Goal: Task Accomplishment & Management: Manage account settings

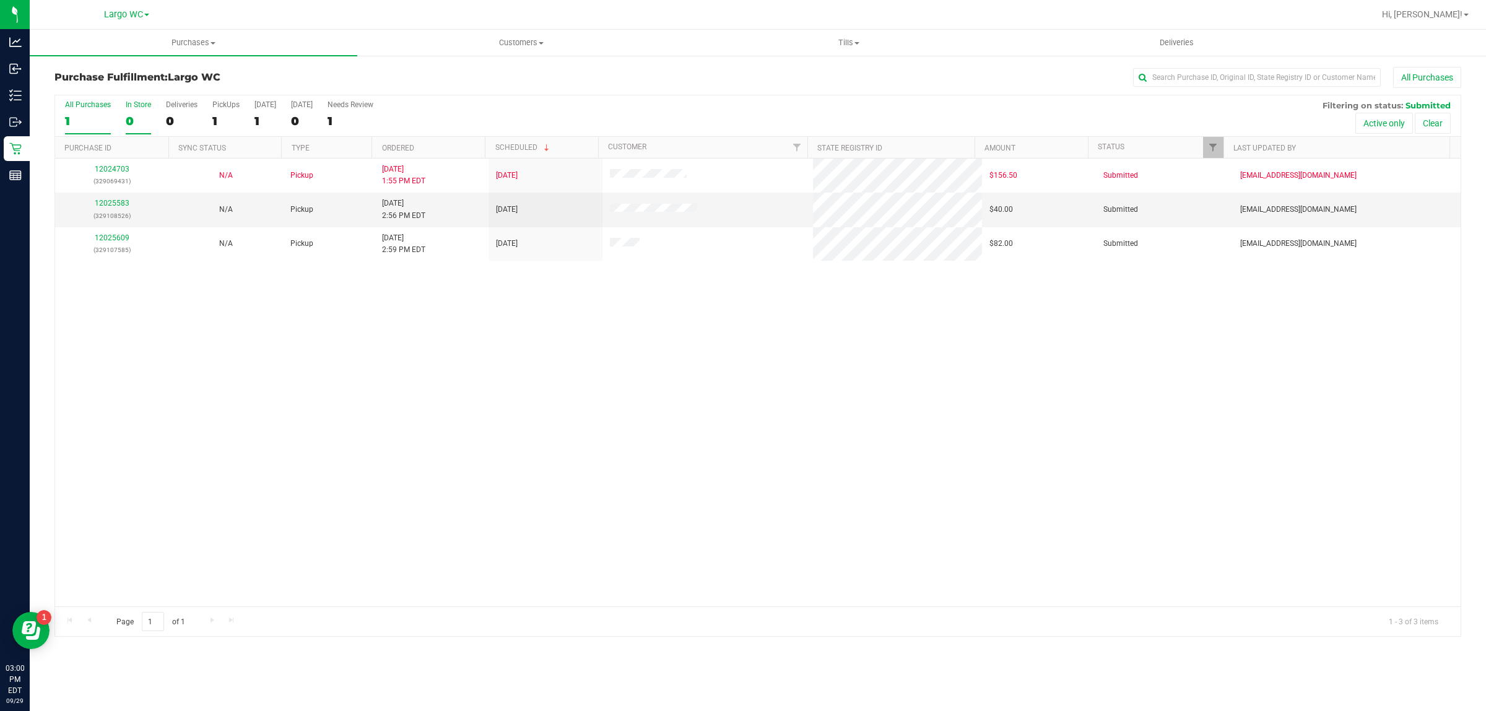
click at [143, 113] on label "In Store 0" at bounding box center [138, 117] width 25 height 34
click at [0, 0] on input "In Store 0" at bounding box center [0, 0] width 0 height 0
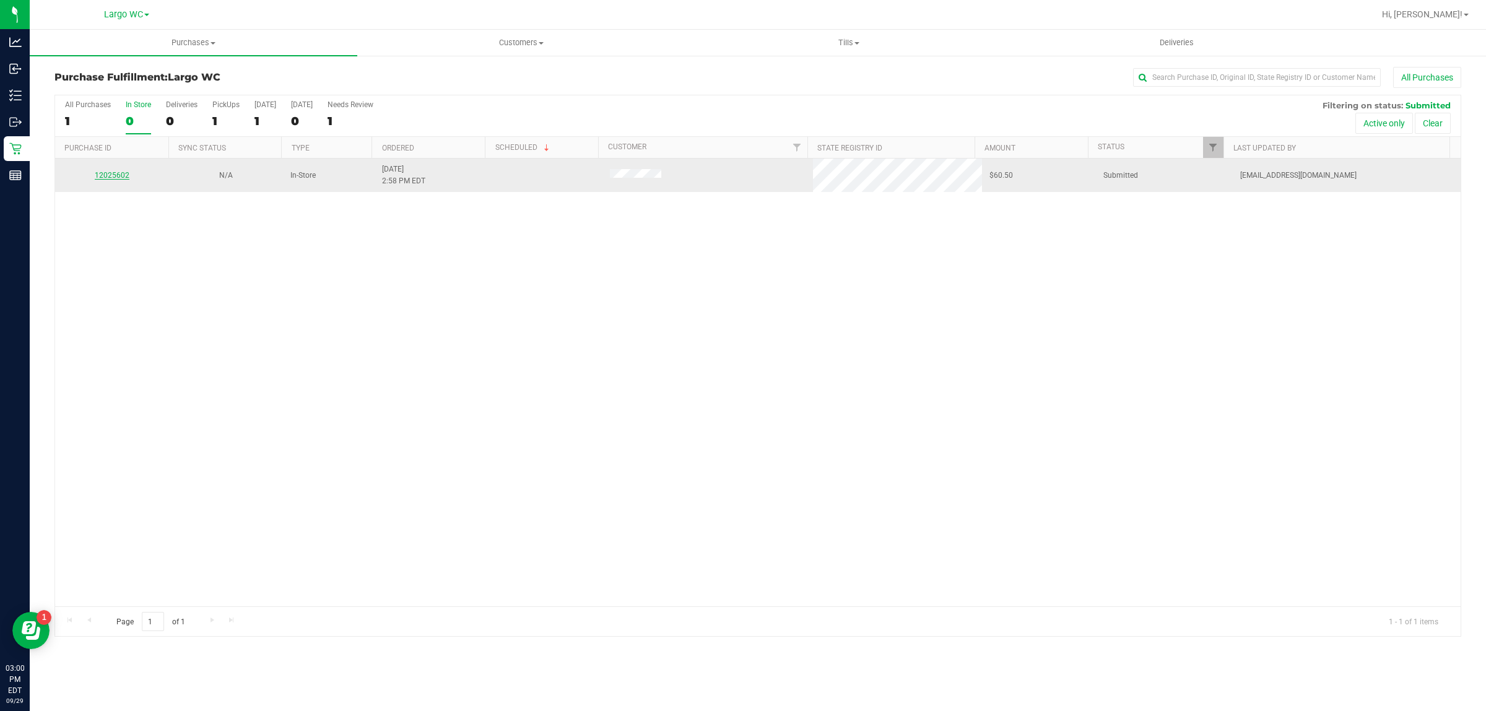
click at [112, 175] on link "12025602" at bounding box center [112, 175] width 35 height 9
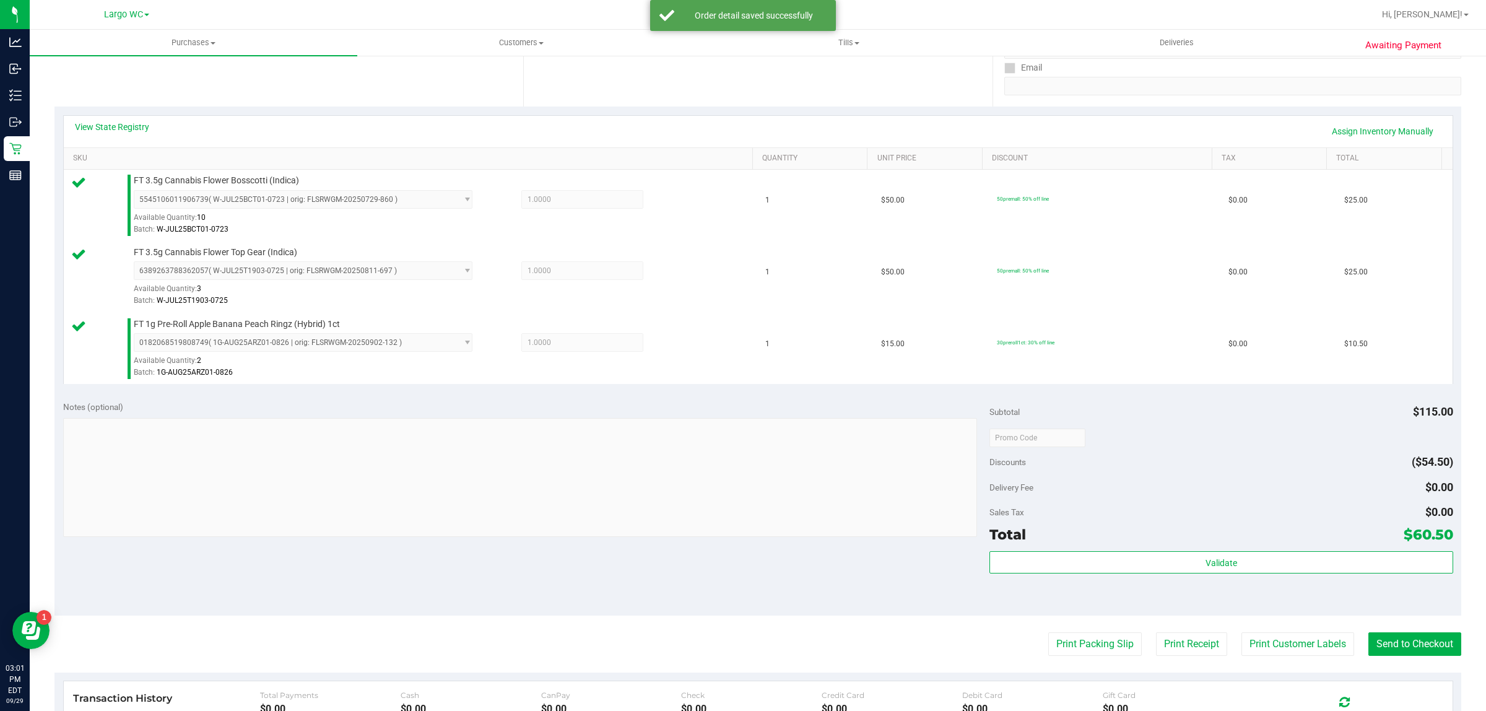
scroll to position [332, 0]
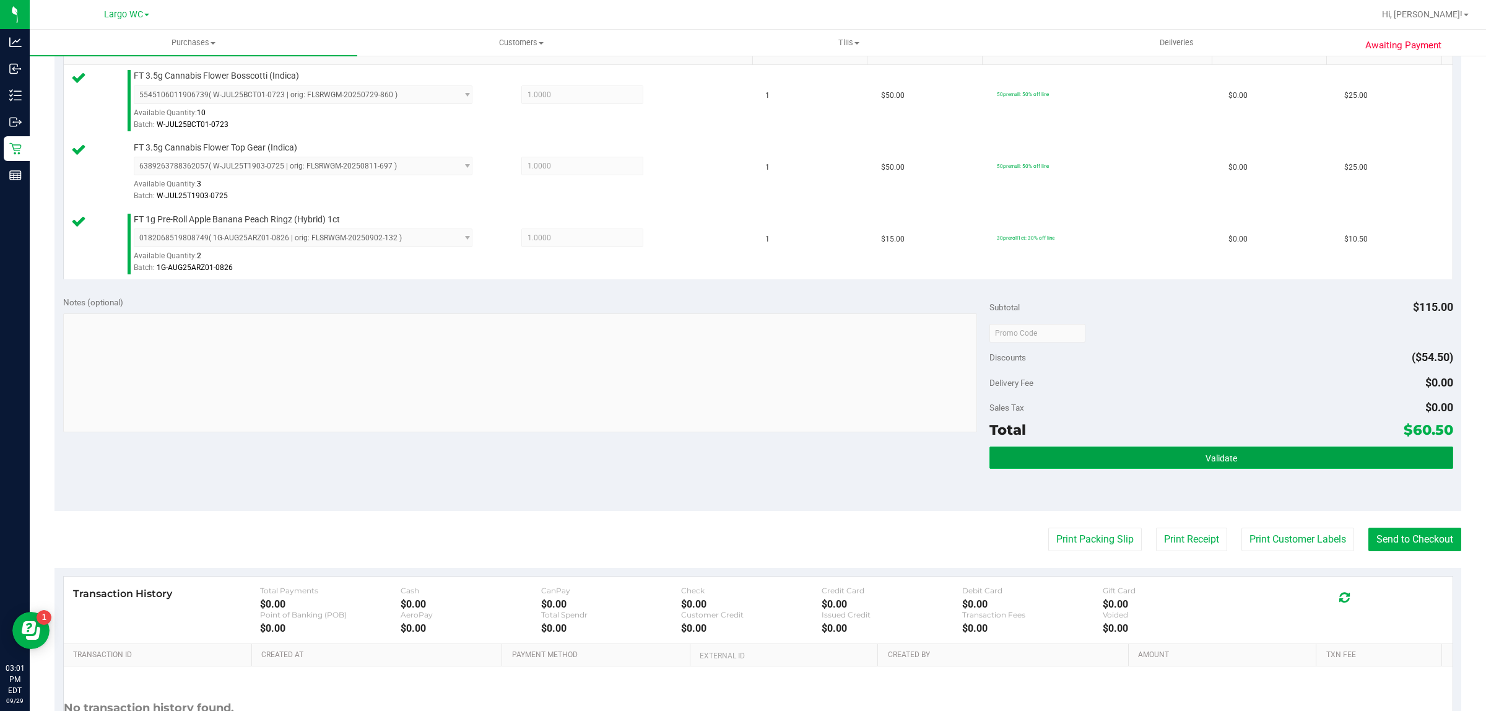
click at [1138, 464] on button "Validate" at bounding box center [1221, 457] width 463 height 22
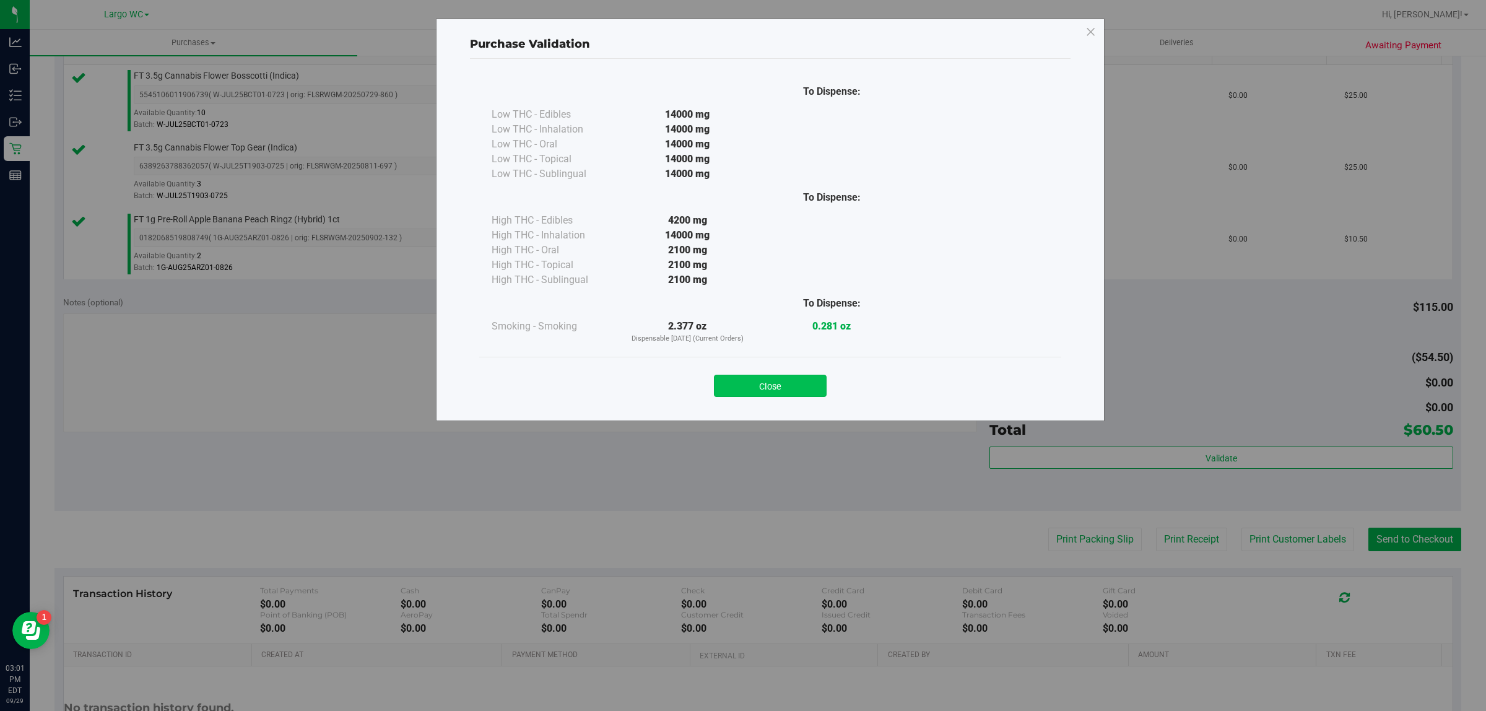
click at [793, 386] on button "Close" at bounding box center [770, 386] width 113 height 22
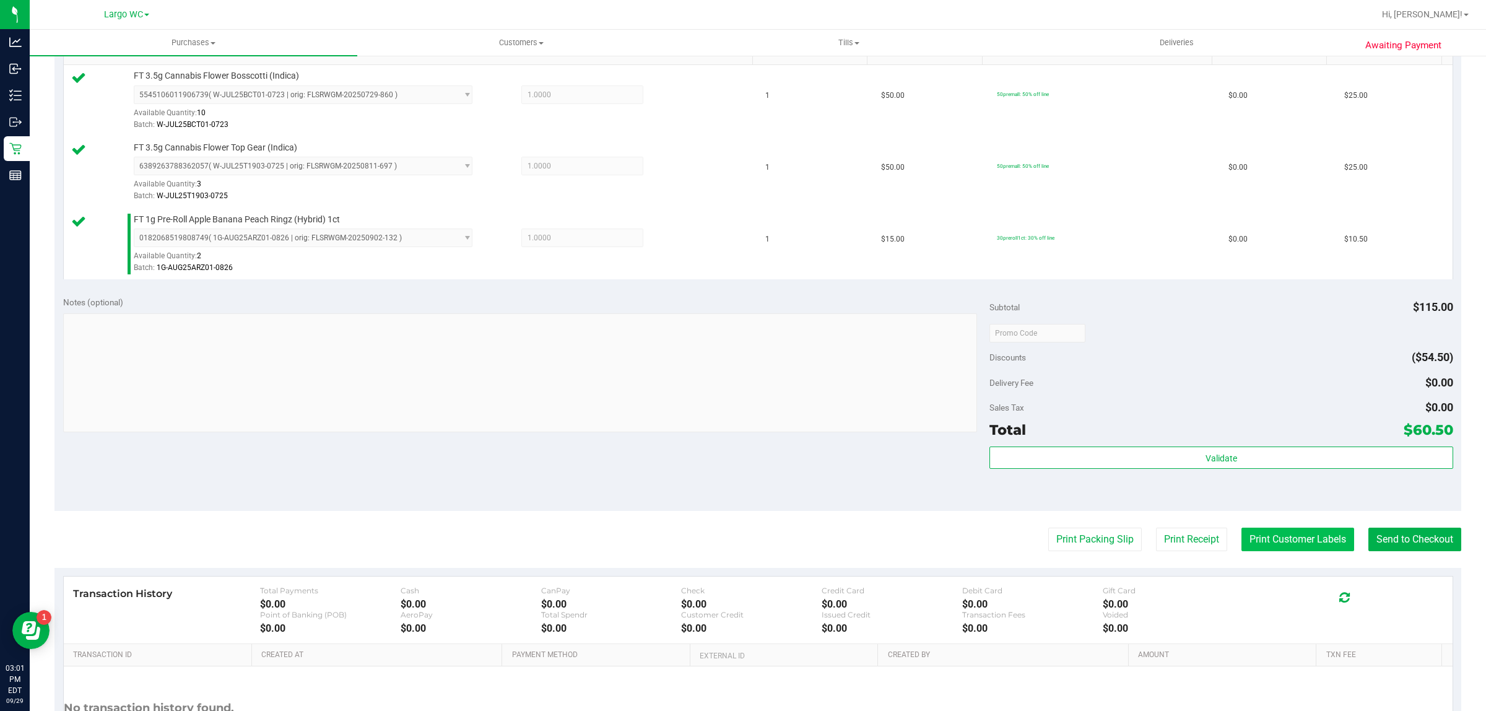
click at [1295, 536] on button "Print Customer Labels" at bounding box center [1298, 540] width 113 height 24
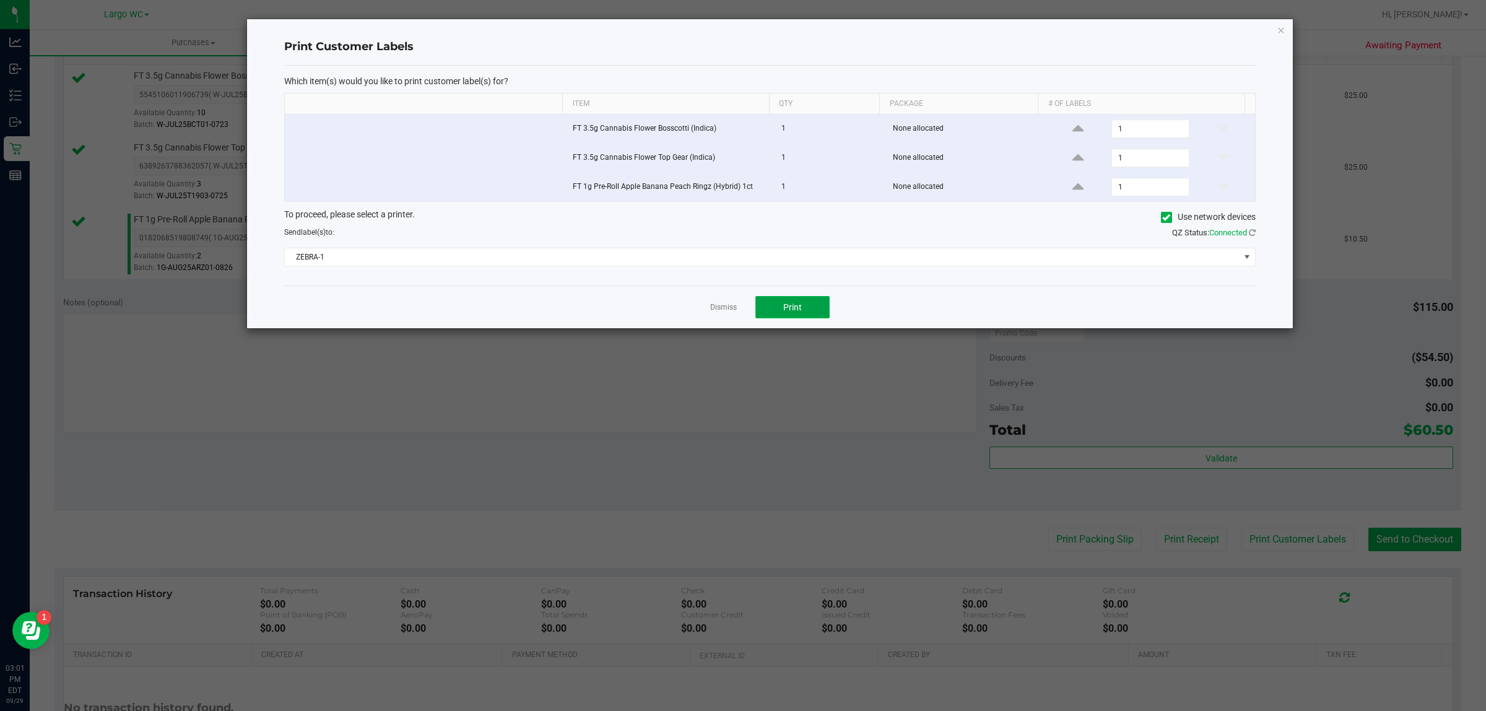
click at [819, 316] on button "Print" at bounding box center [792, 307] width 74 height 22
click at [1279, 28] on icon "button" at bounding box center [1281, 29] width 9 height 15
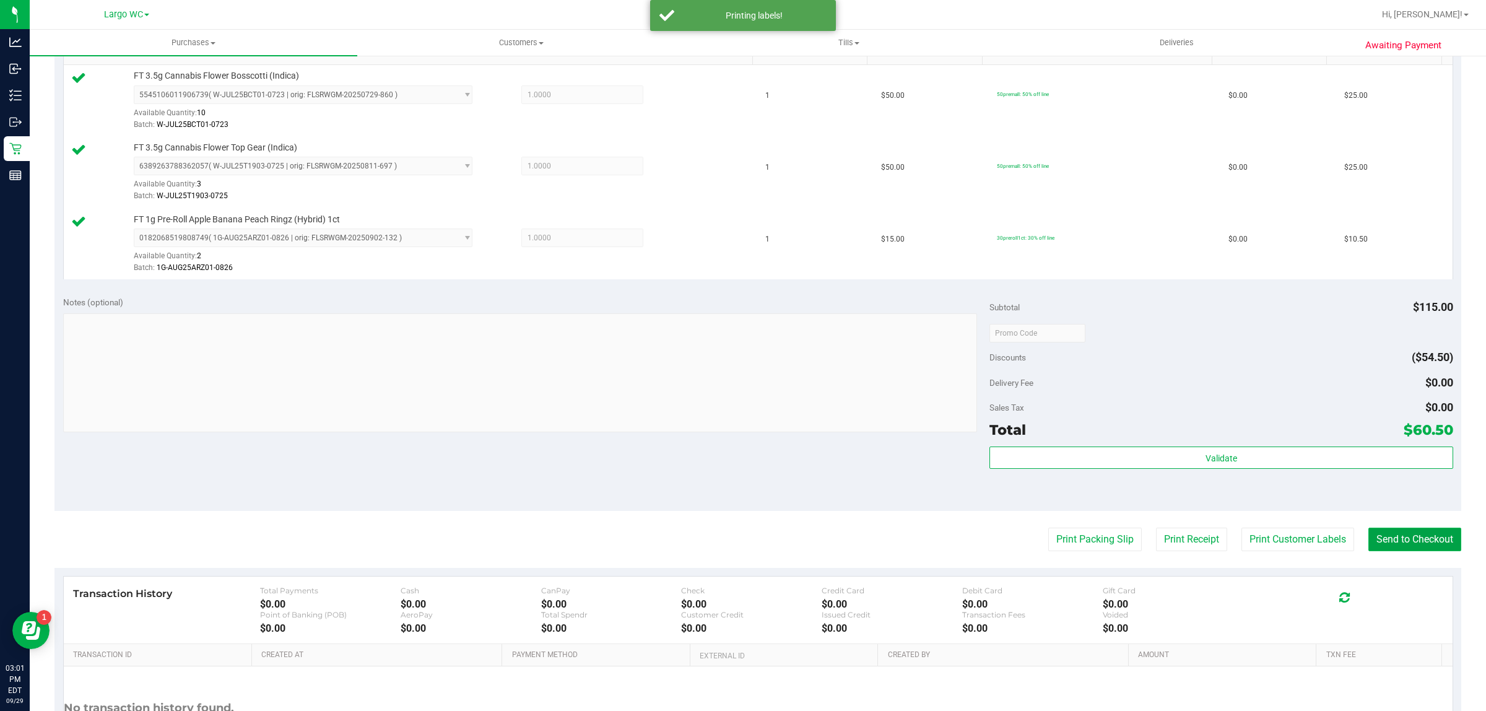
click at [1378, 547] on button "Send to Checkout" at bounding box center [1415, 540] width 93 height 24
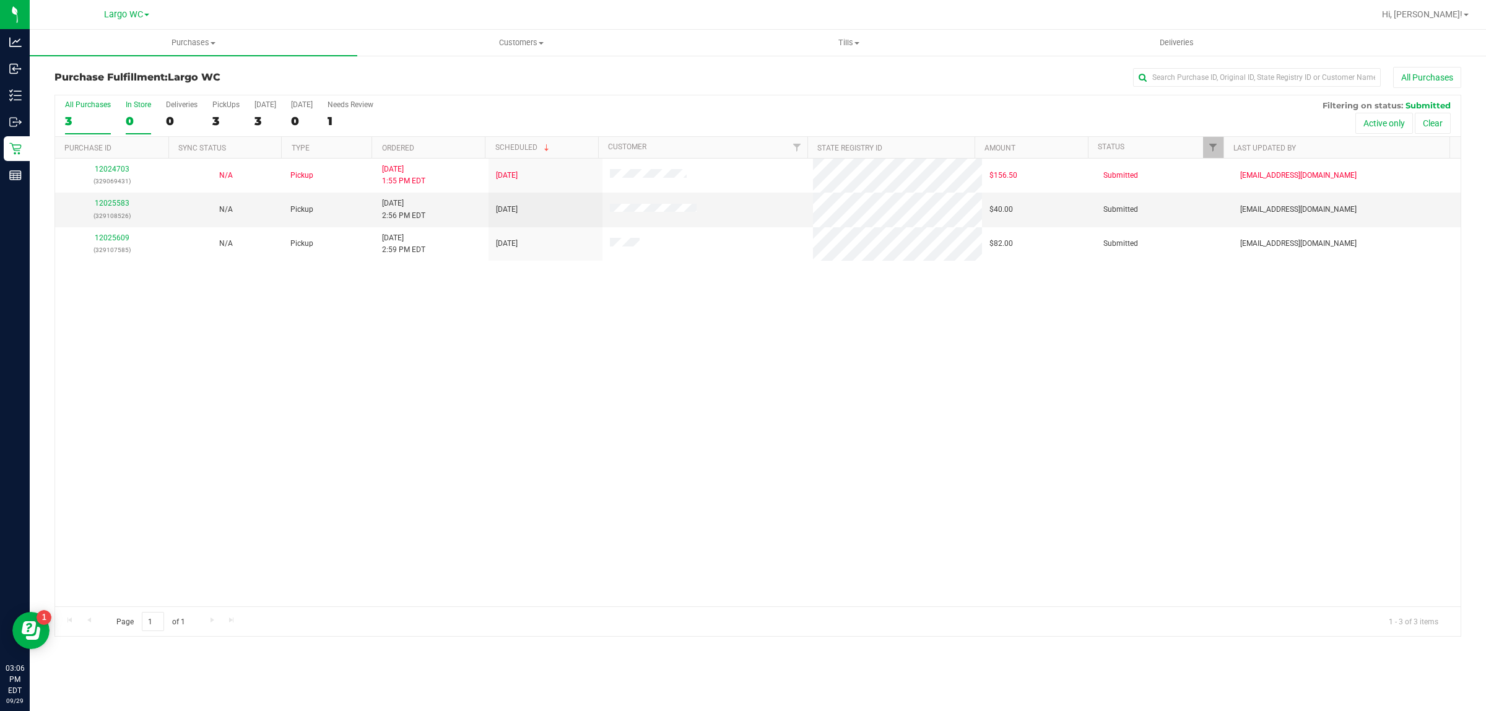
click at [142, 123] on div "0" at bounding box center [138, 121] width 25 height 14
click at [0, 0] on input "In Store 0" at bounding box center [0, 0] width 0 height 0
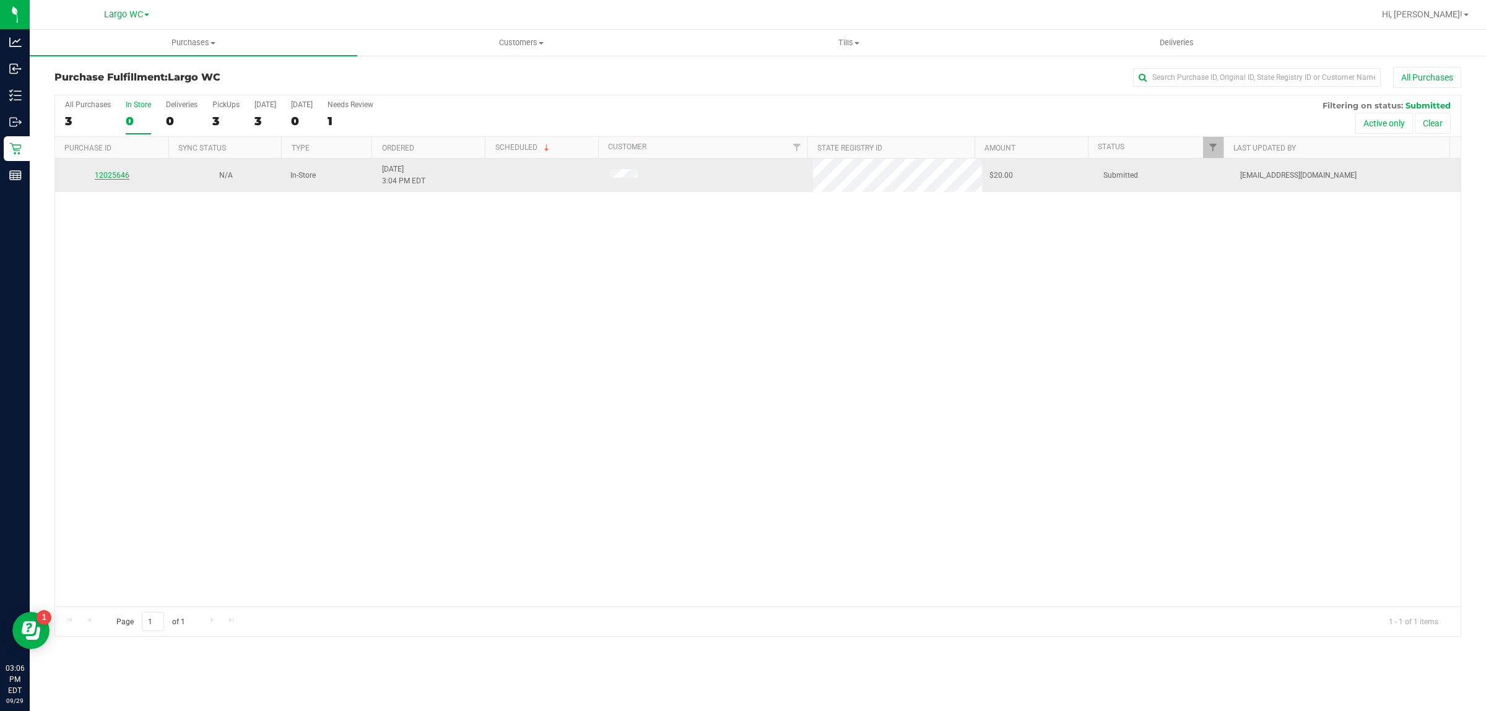
click at [119, 178] on link "12025646" at bounding box center [112, 175] width 35 height 9
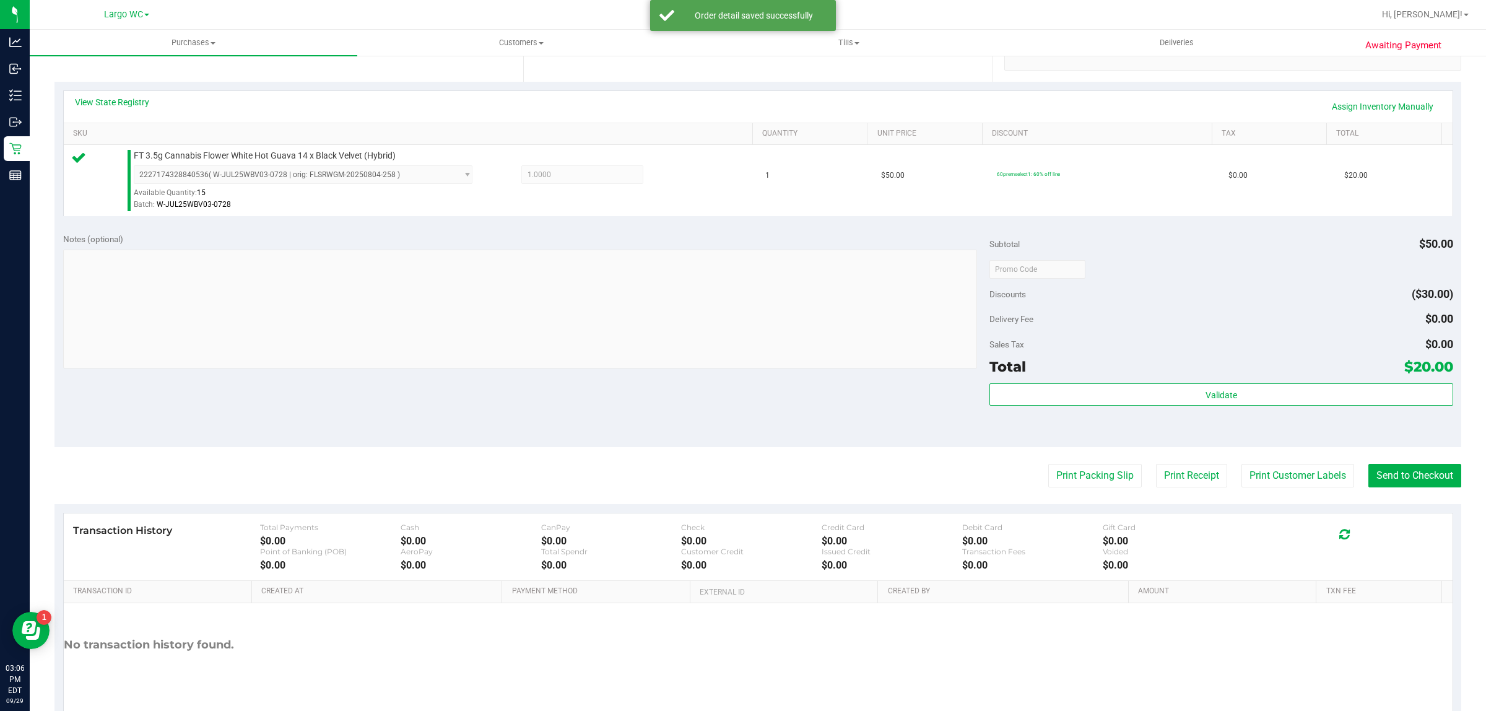
scroll to position [284, 0]
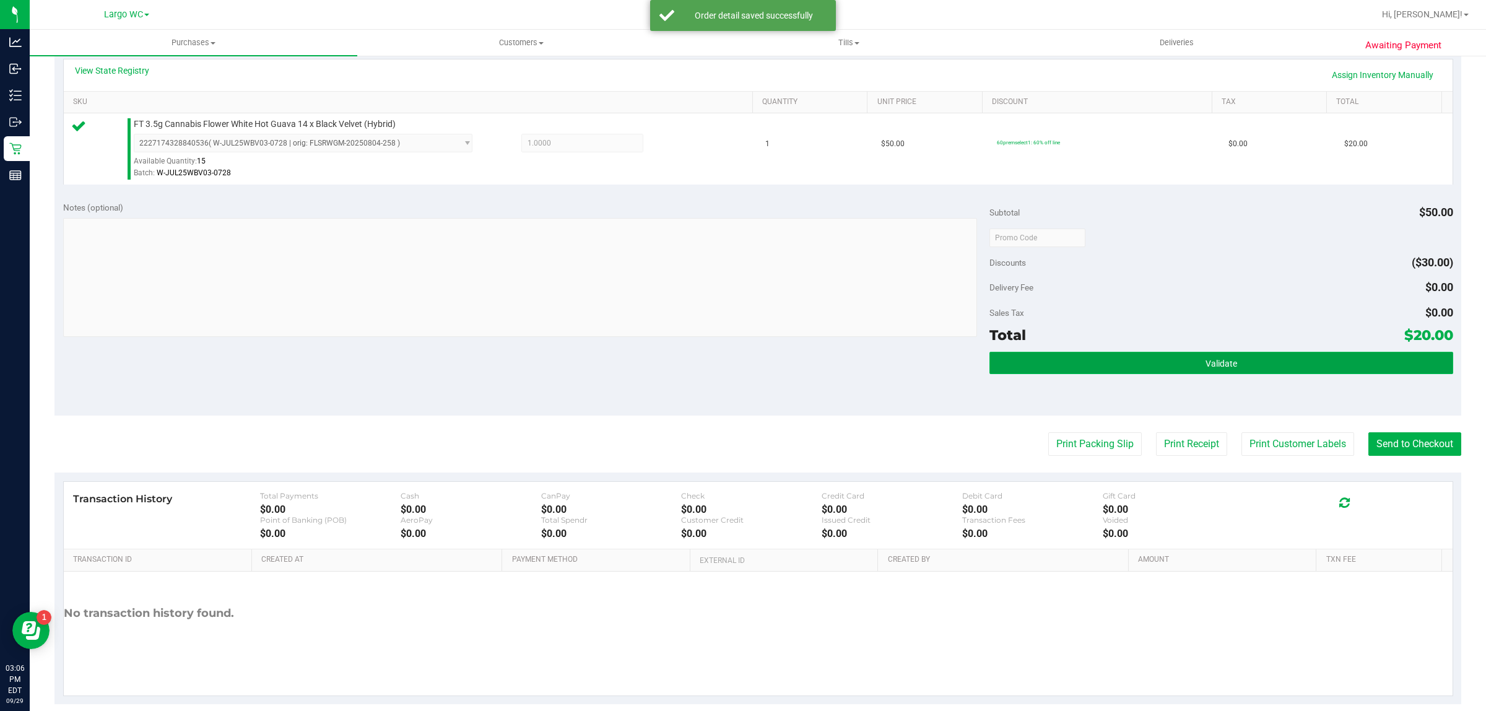
click at [1011, 366] on button "Validate" at bounding box center [1221, 363] width 463 height 22
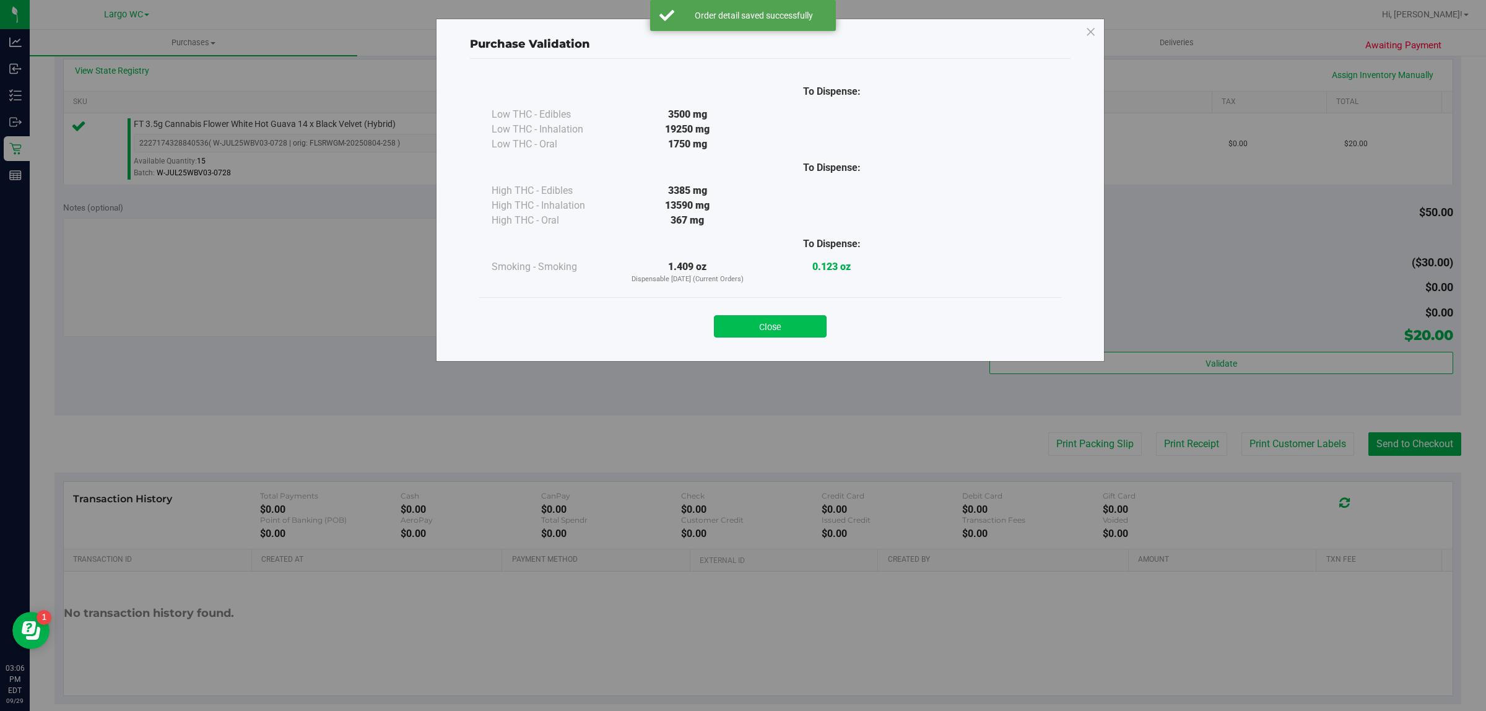
click at [785, 332] on button "Close" at bounding box center [770, 326] width 113 height 22
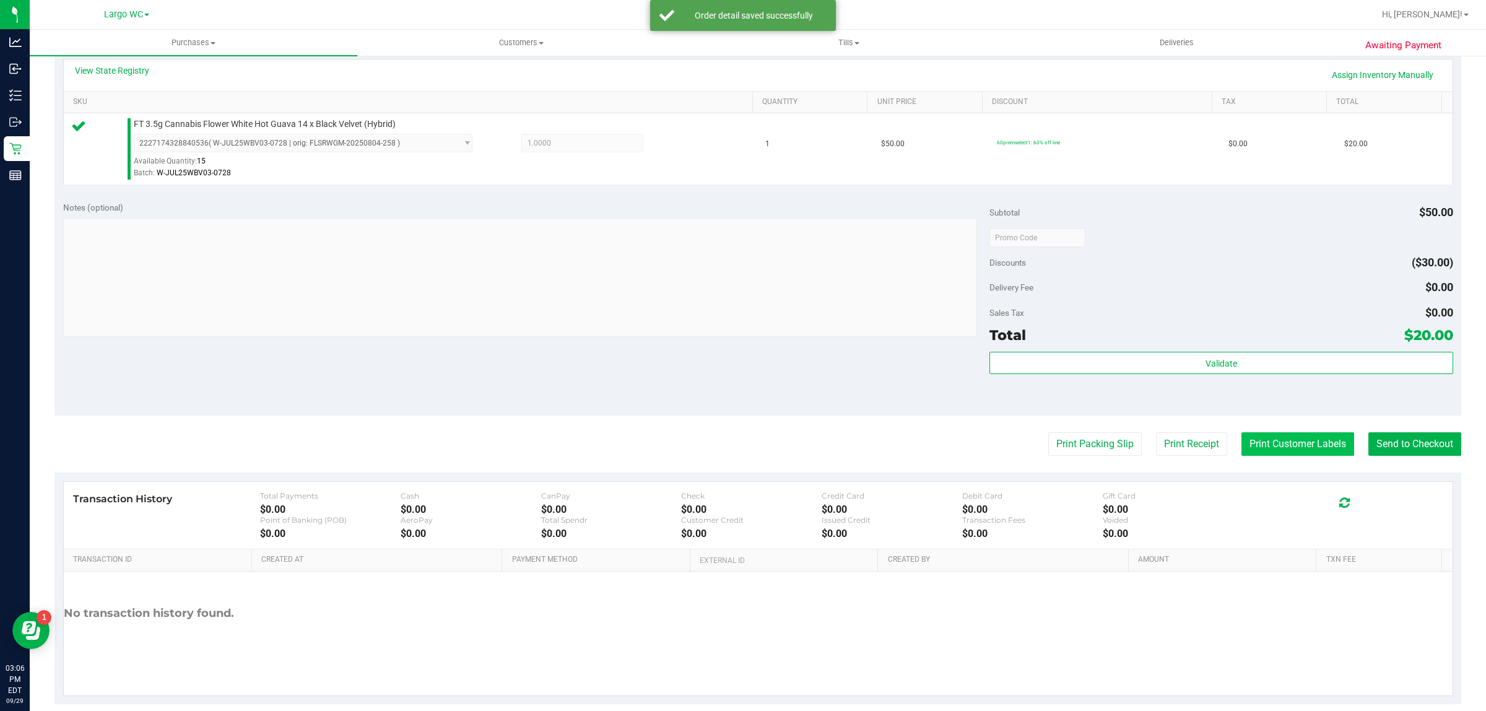
click at [1242, 446] on button "Print Customer Labels" at bounding box center [1298, 444] width 113 height 24
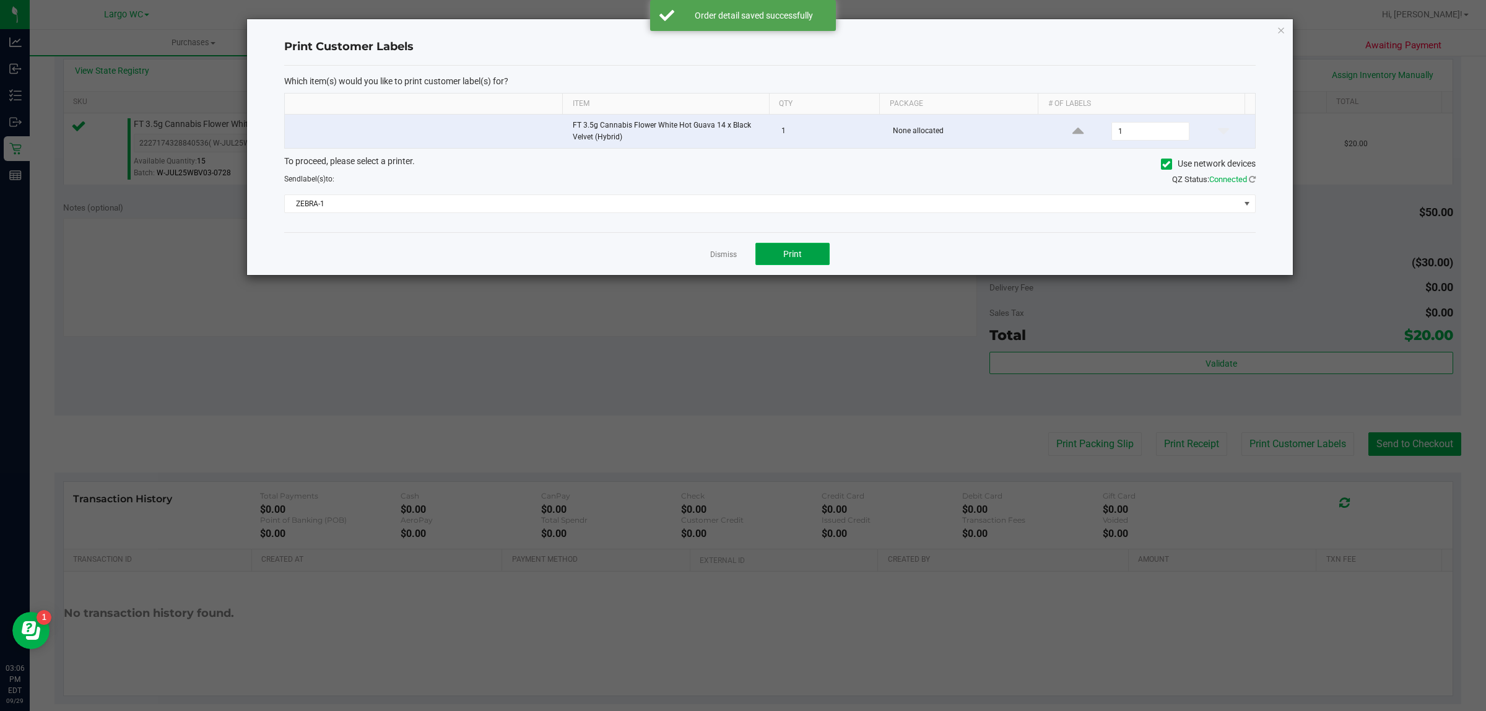
click at [785, 251] on span "Print" at bounding box center [792, 254] width 19 height 10
click at [1281, 34] on icon "button" at bounding box center [1281, 29] width 9 height 15
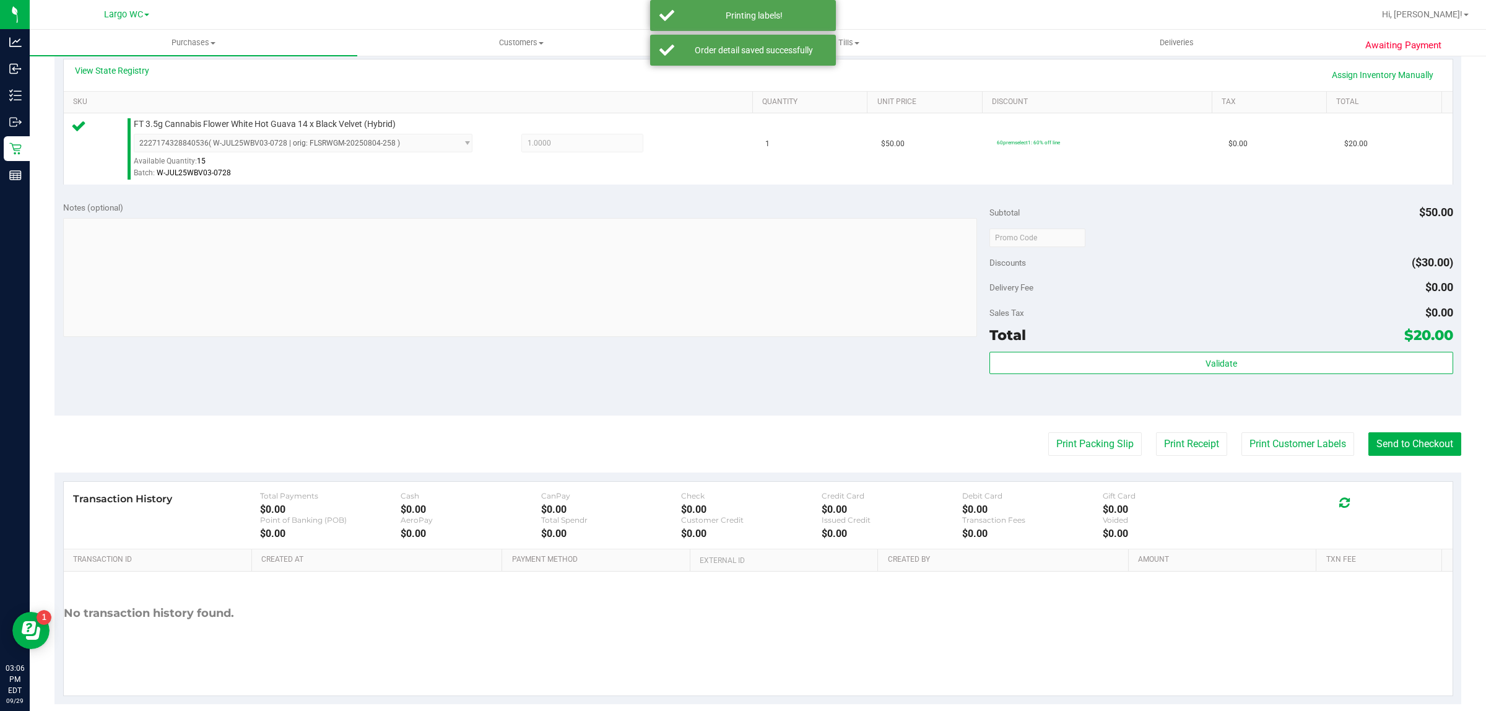
click at [1399, 417] on purchase-details "Back Edit Purchase Cancel Purchase View Profile # 12025646 BioTrack ID: - Submi…" at bounding box center [757, 243] width 1407 height 921
click at [1410, 441] on button "Send to Checkout" at bounding box center [1415, 444] width 93 height 24
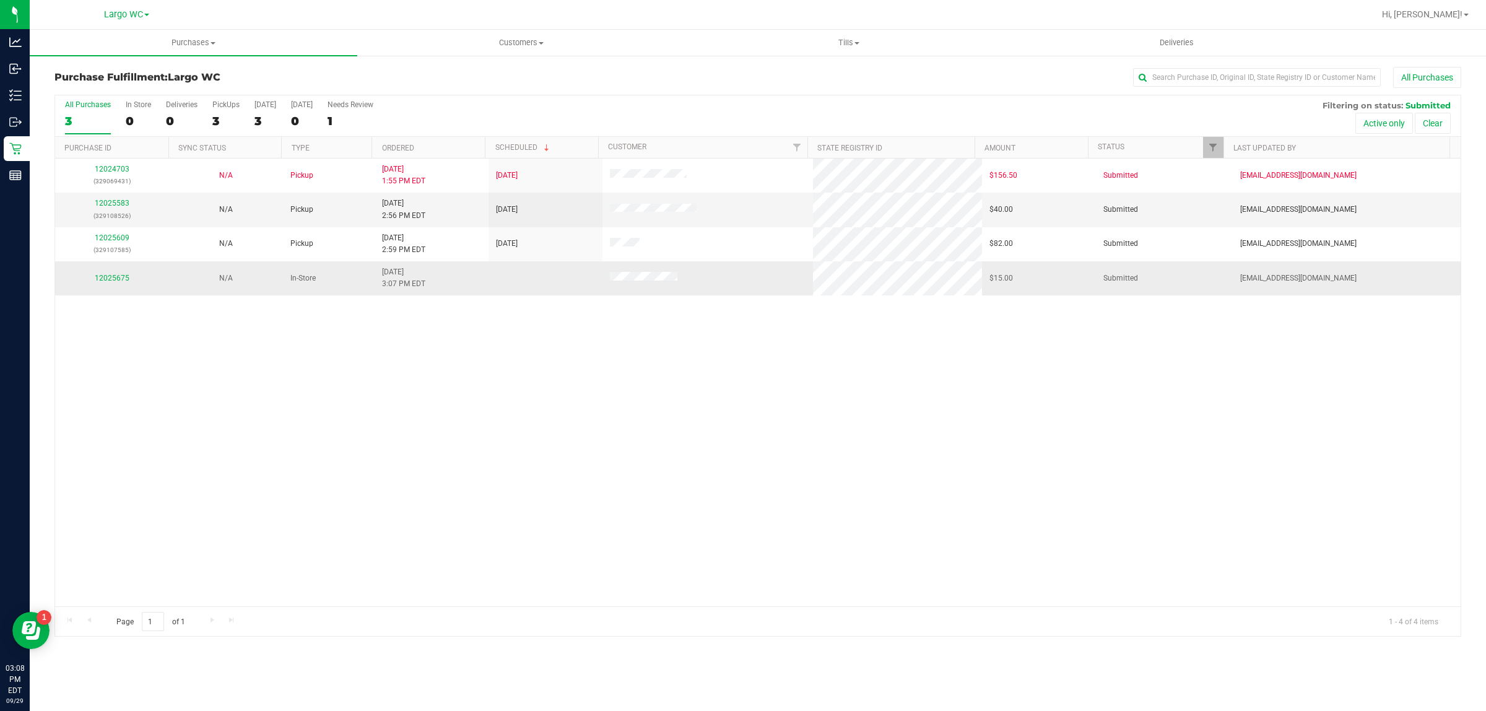
click at [134, 295] on td "12025675" at bounding box center [112, 277] width 114 height 33
click at [110, 295] on td "12025675" at bounding box center [112, 277] width 114 height 33
click at [124, 292] on td "12025675" at bounding box center [112, 277] width 114 height 33
click at [113, 280] on link "12025675" at bounding box center [112, 278] width 35 height 9
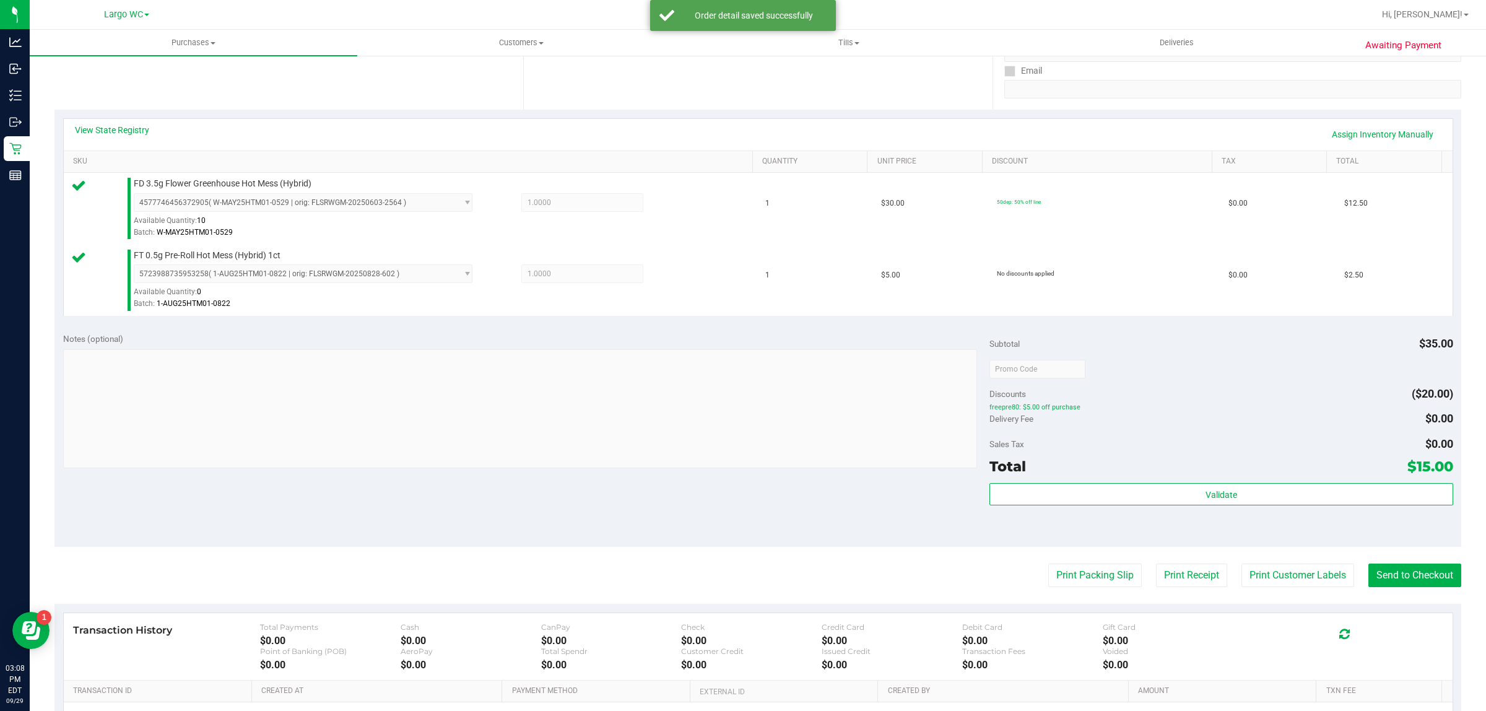
scroll to position [255, 0]
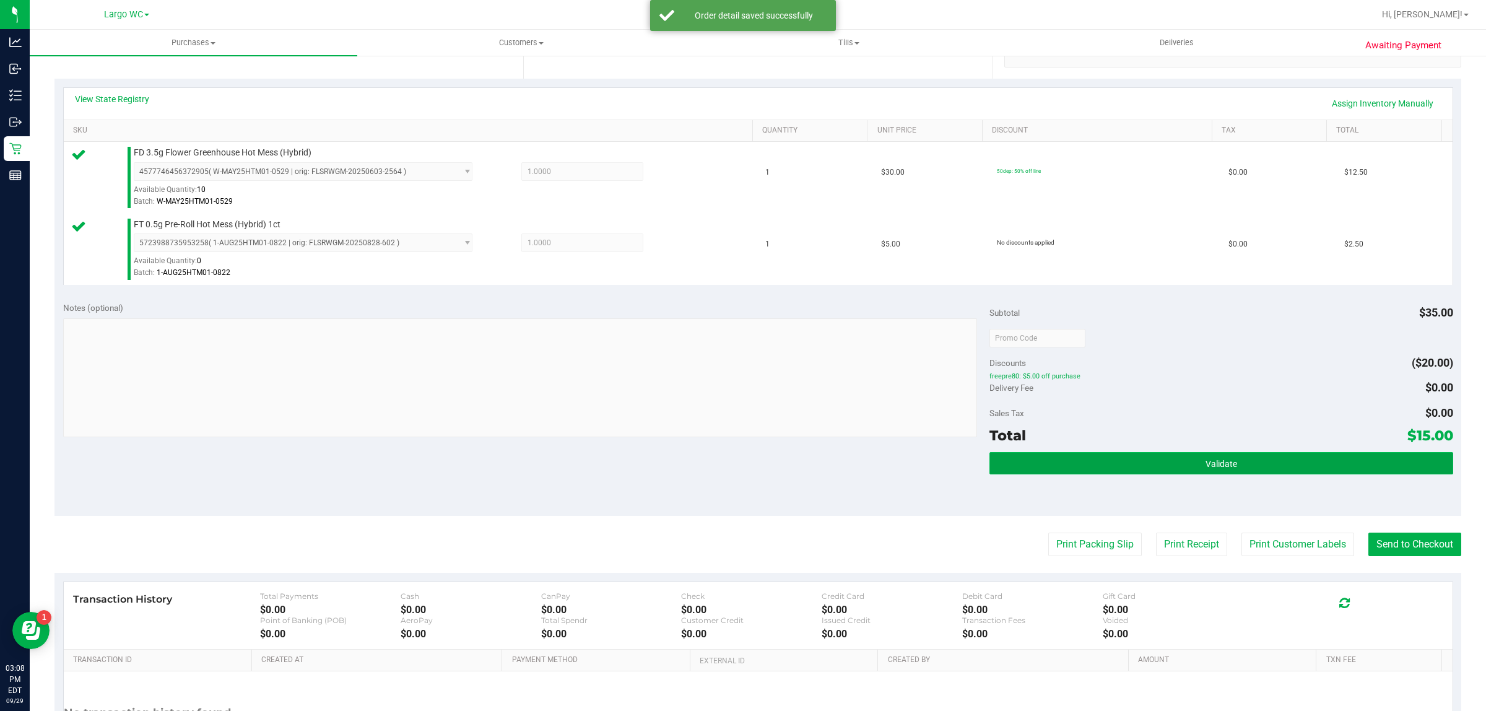
click at [1104, 472] on button "Validate" at bounding box center [1221, 463] width 463 height 22
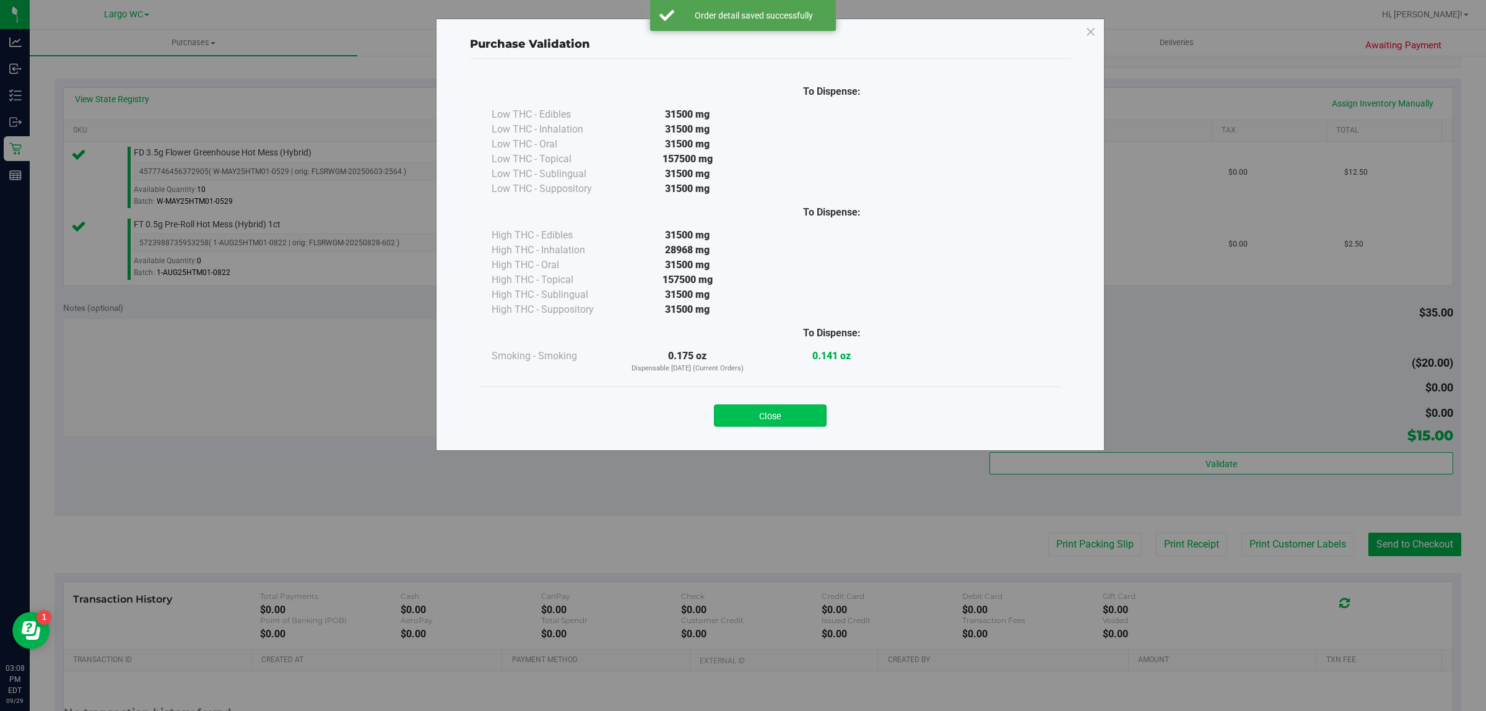
click at [799, 411] on button "Close" at bounding box center [770, 415] width 113 height 22
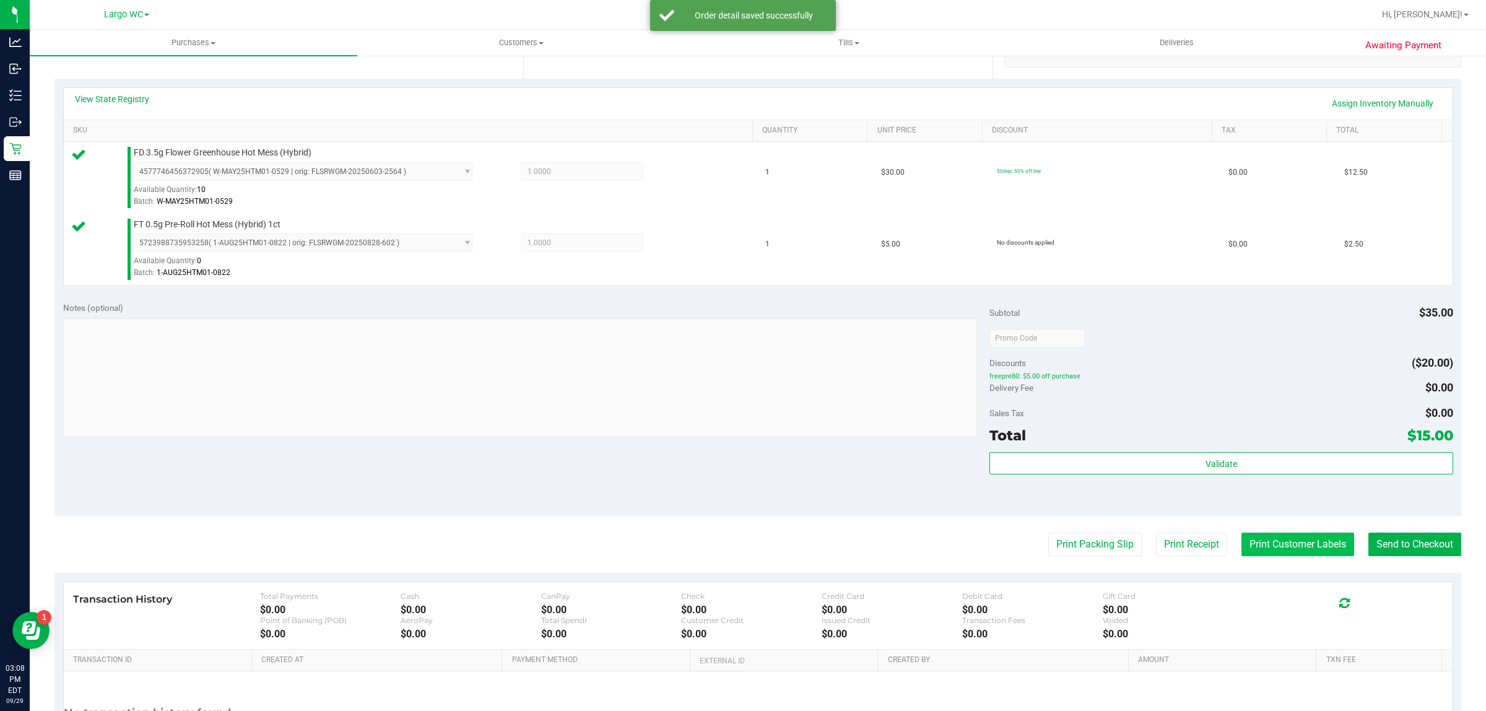
click at [1289, 534] on button "Print Customer Labels" at bounding box center [1298, 545] width 113 height 24
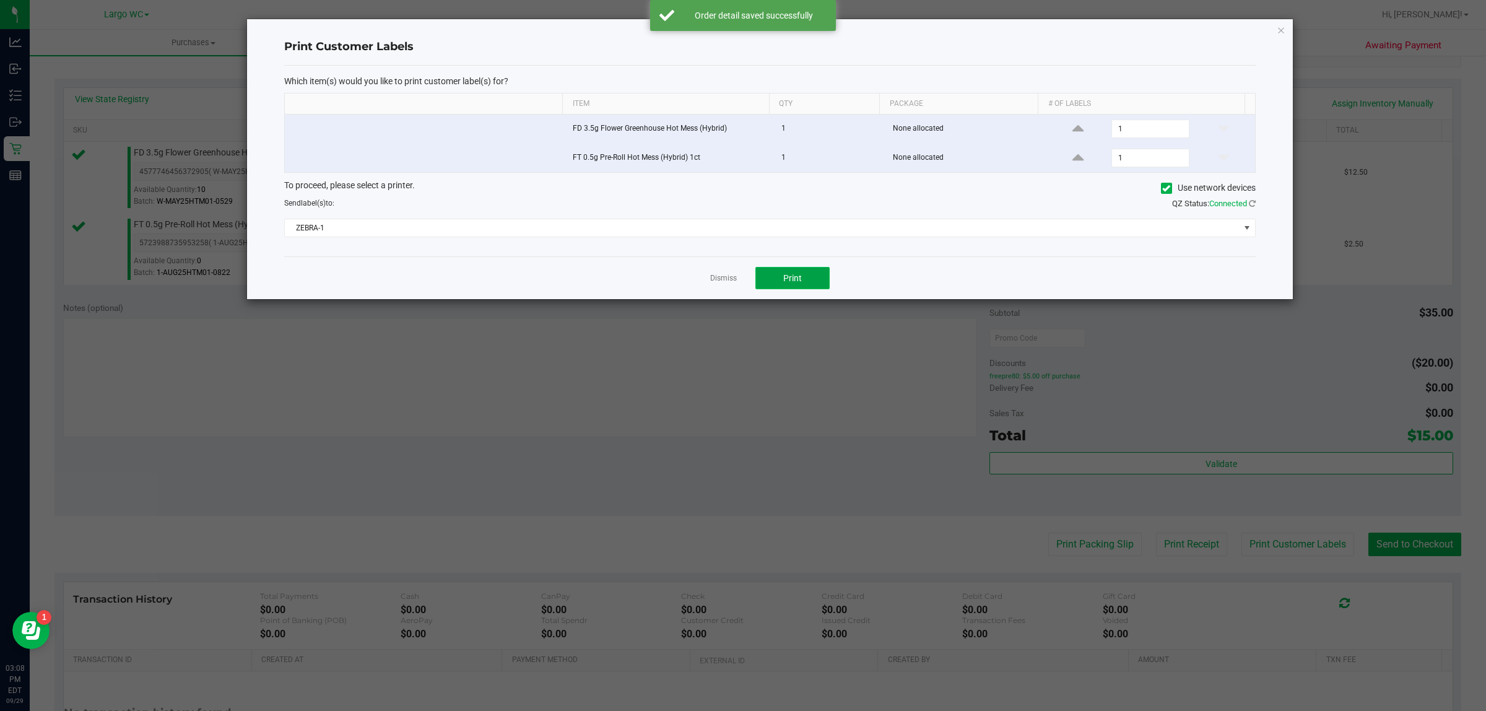
click at [800, 285] on button "Print" at bounding box center [792, 278] width 74 height 22
click at [1281, 33] on icon "button" at bounding box center [1281, 29] width 9 height 15
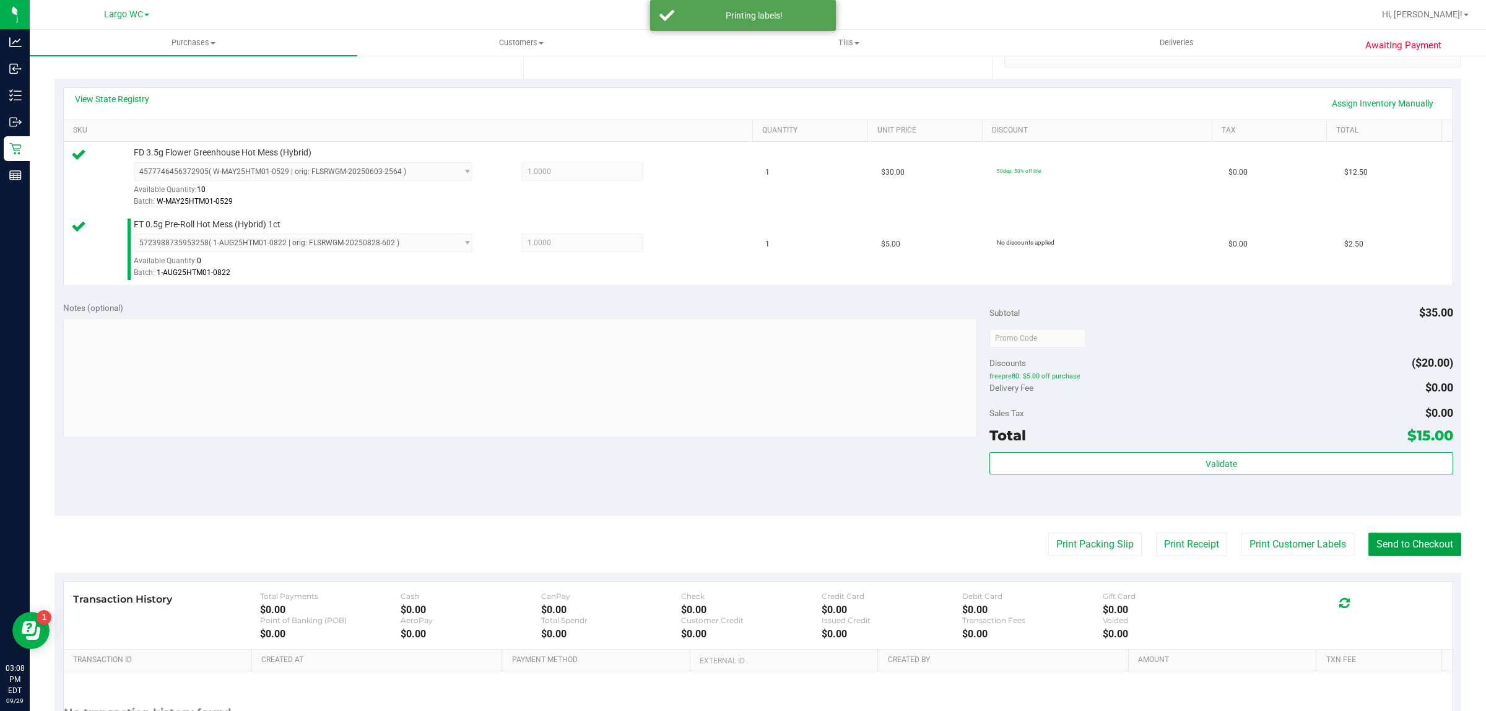
click at [1422, 550] on button "Send to Checkout" at bounding box center [1415, 545] width 93 height 24
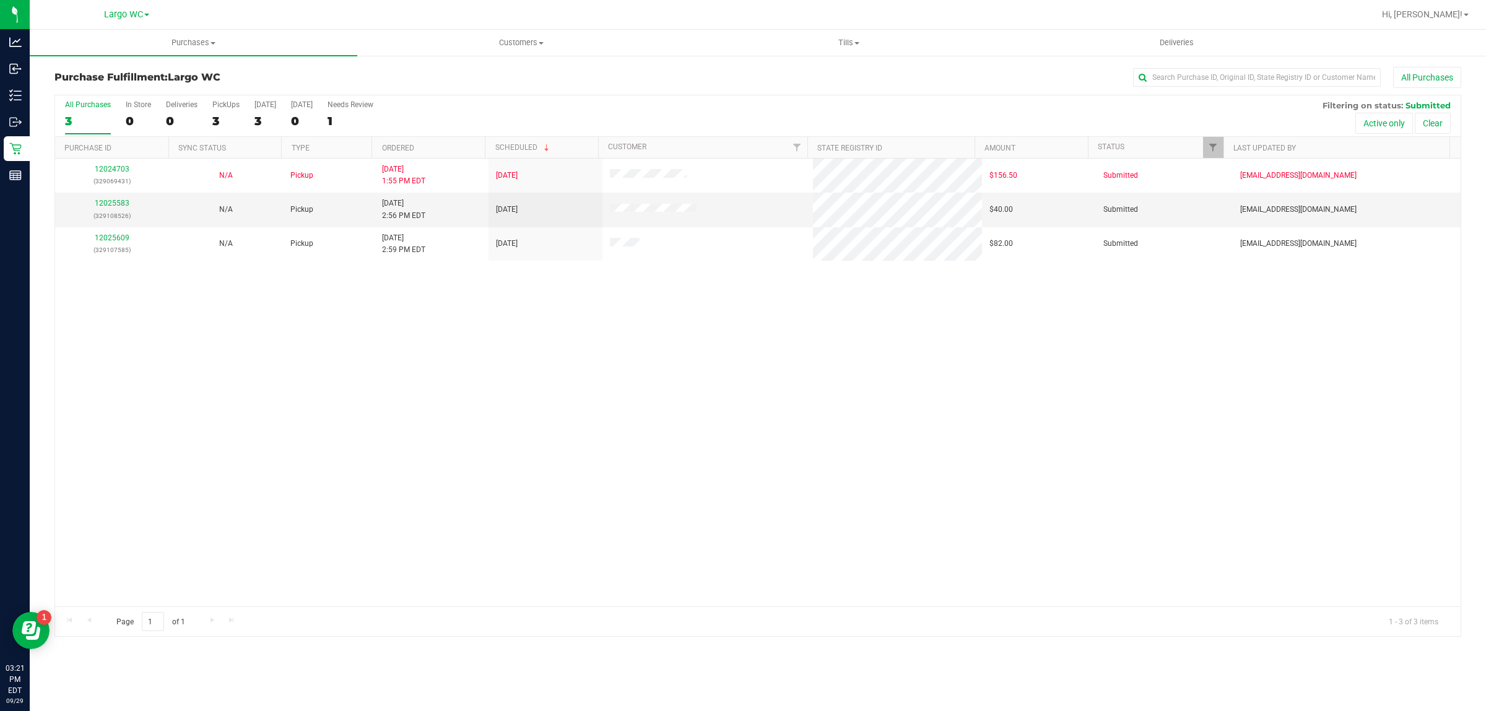
click at [108, 422] on div "12024703 (329069431) N/A Pickup 9/29/2025 1:55 PM EDT 9/29/2025 $156.50 Submitt…" at bounding box center [758, 383] width 1406 height 448
click at [141, 116] on div "0" at bounding box center [138, 121] width 25 height 14
click at [0, 0] on input "In Store 0" at bounding box center [0, 0] width 0 height 0
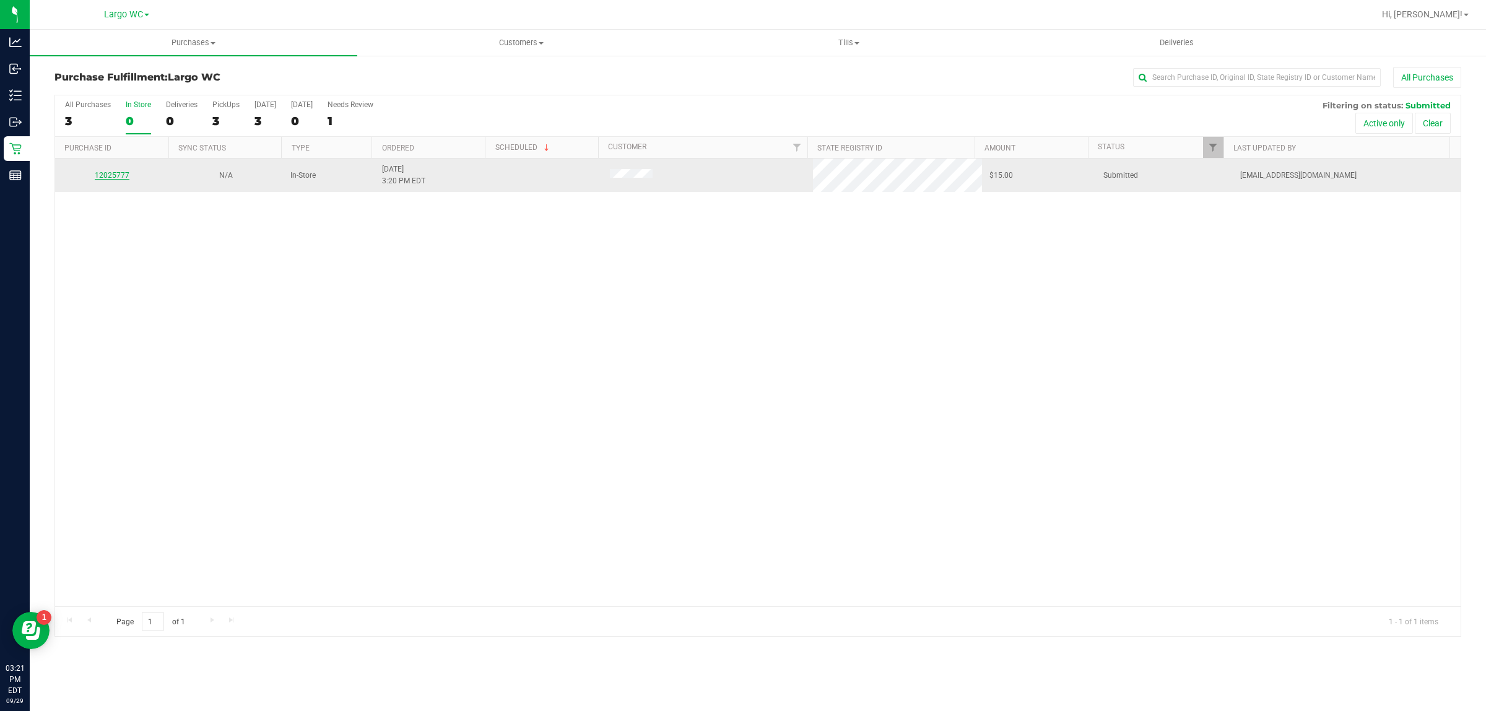
click at [111, 176] on link "12025777" at bounding box center [112, 175] width 35 height 9
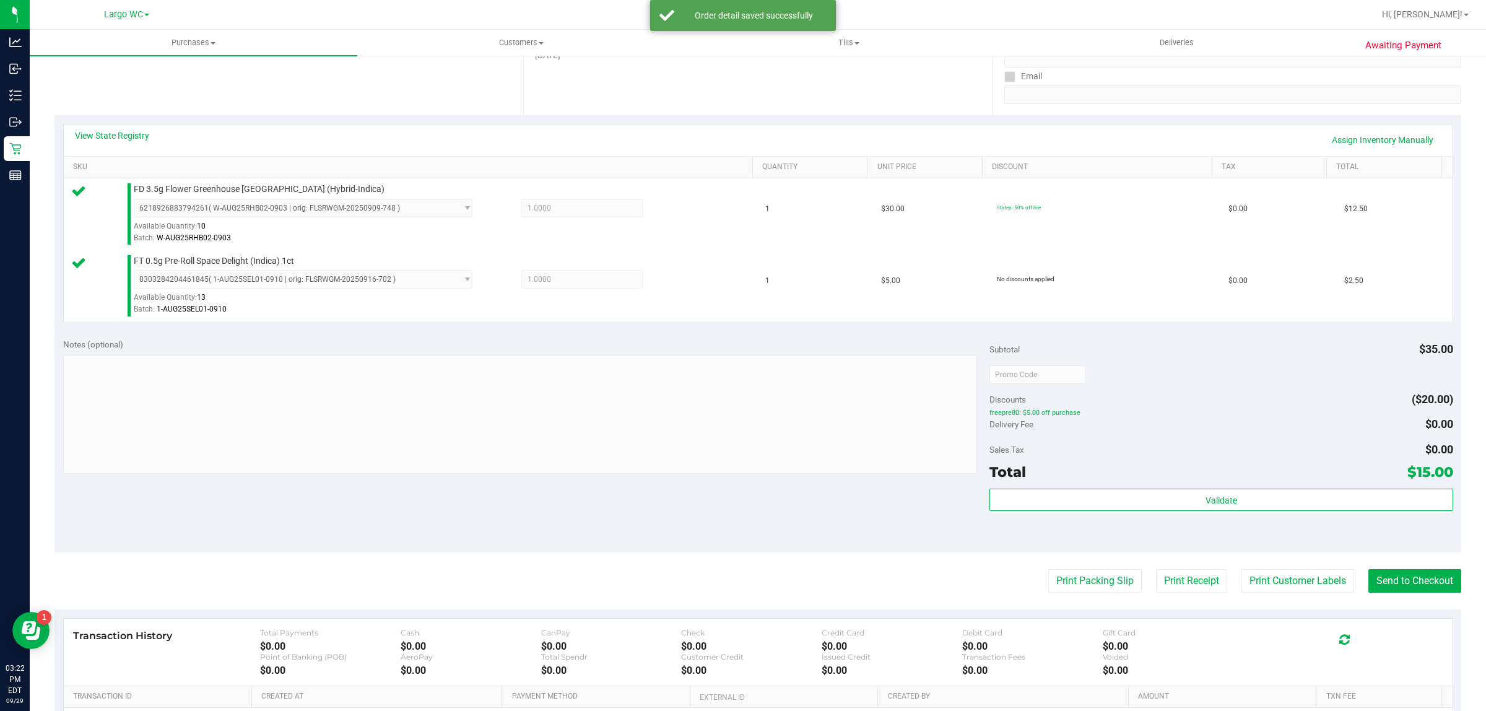
scroll to position [373, 0]
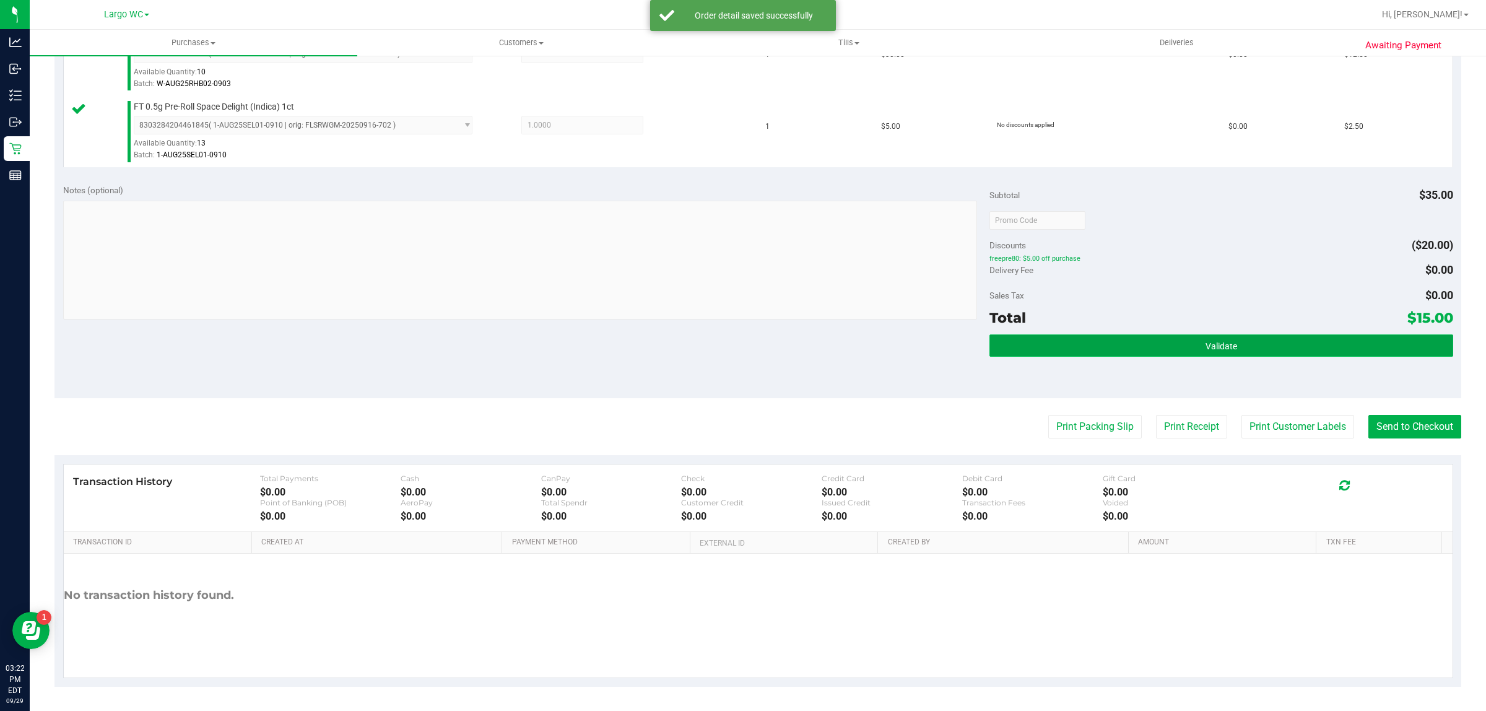
click at [1206, 341] on span "Validate" at bounding box center [1222, 346] width 32 height 10
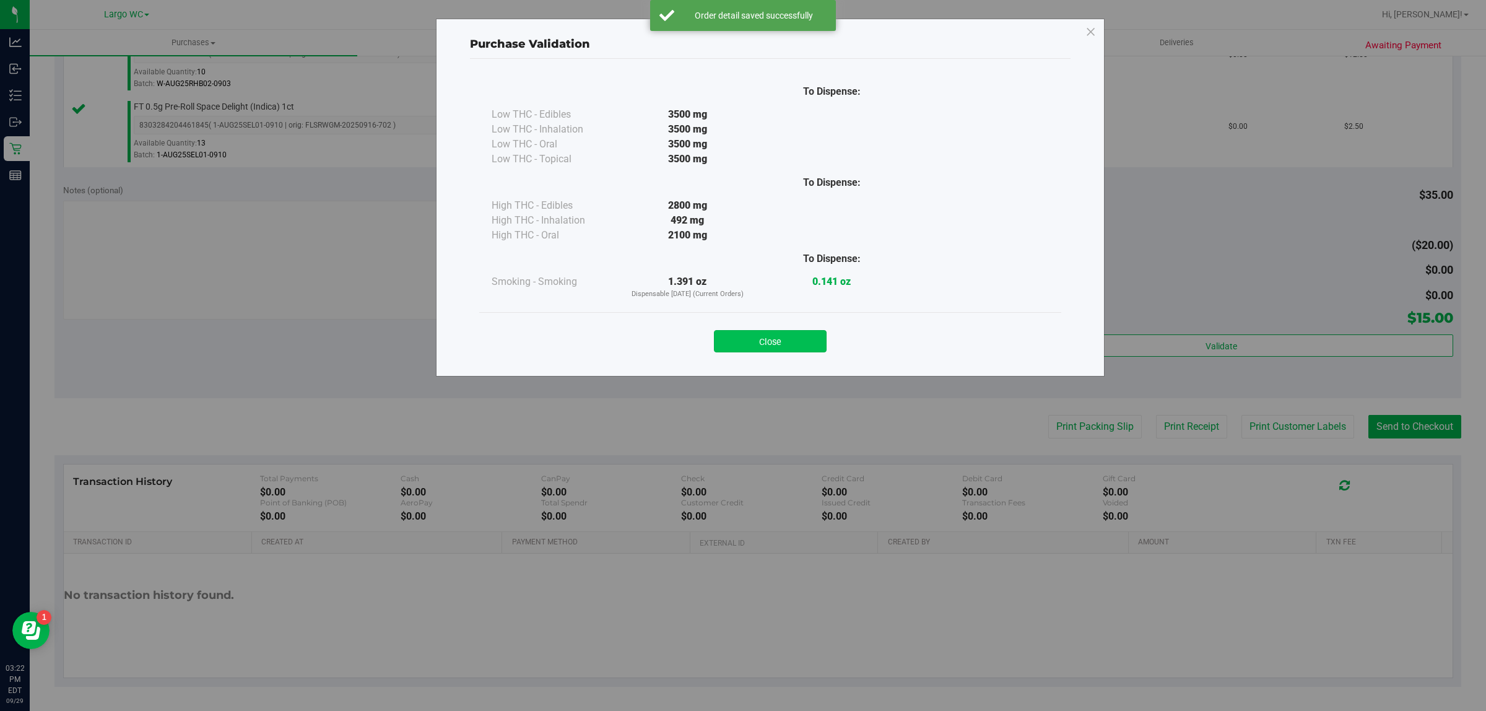
click at [772, 352] on button "Close" at bounding box center [770, 341] width 113 height 22
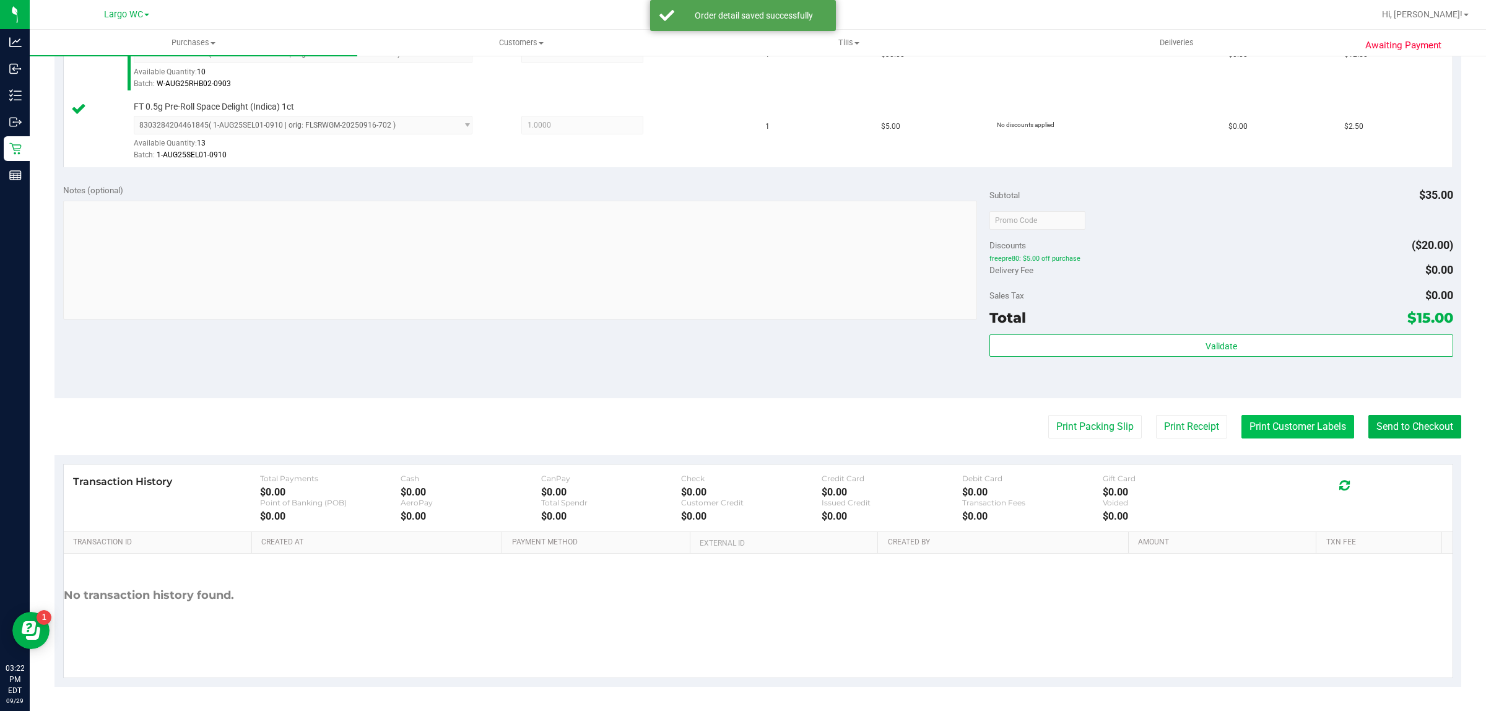
click at [1298, 429] on button "Print Customer Labels" at bounding box center [1298, 427] width 113 height 24
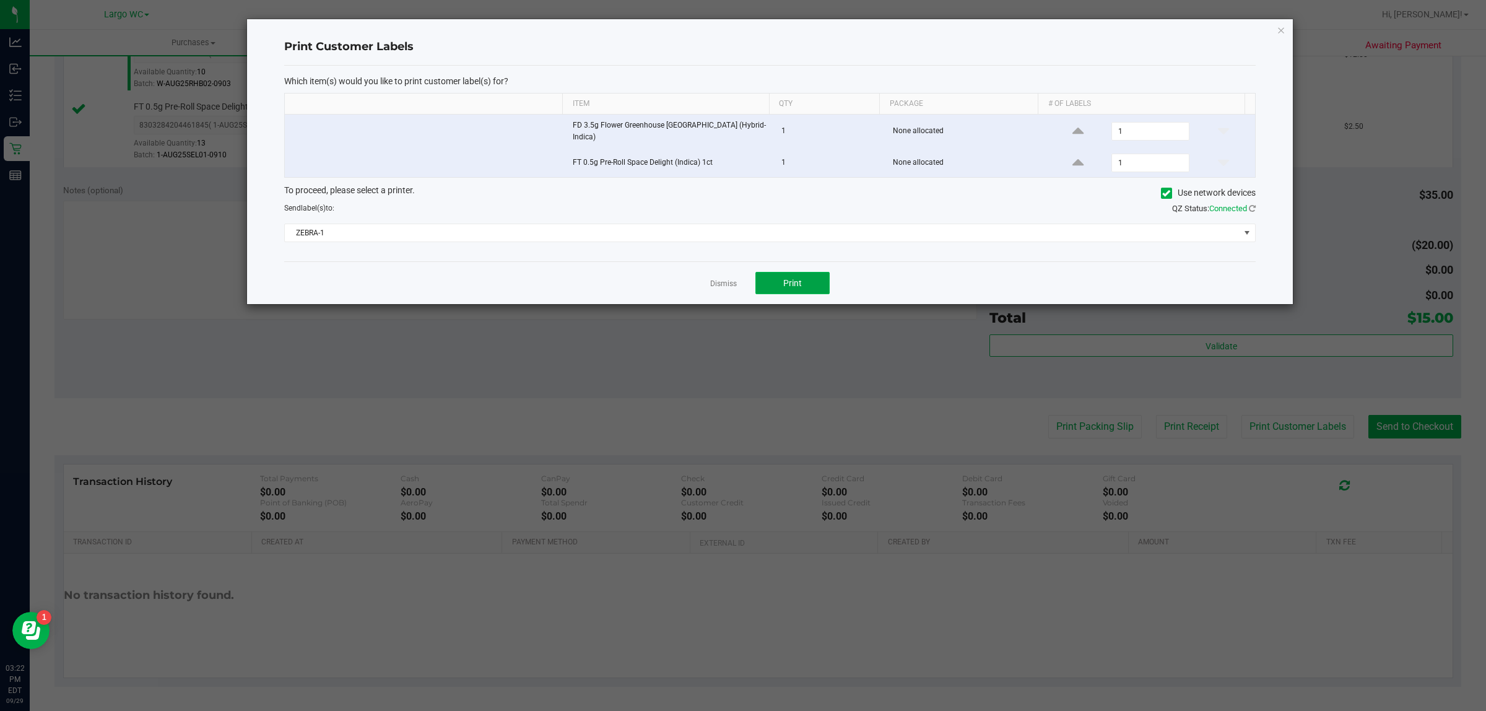
click at [816, 287] on button "Print" at bounding box center [792, 283] width 74 height 22
click at [726, 284] on link "Dismiss" at bounding box center [723, 284] width 27 height 11
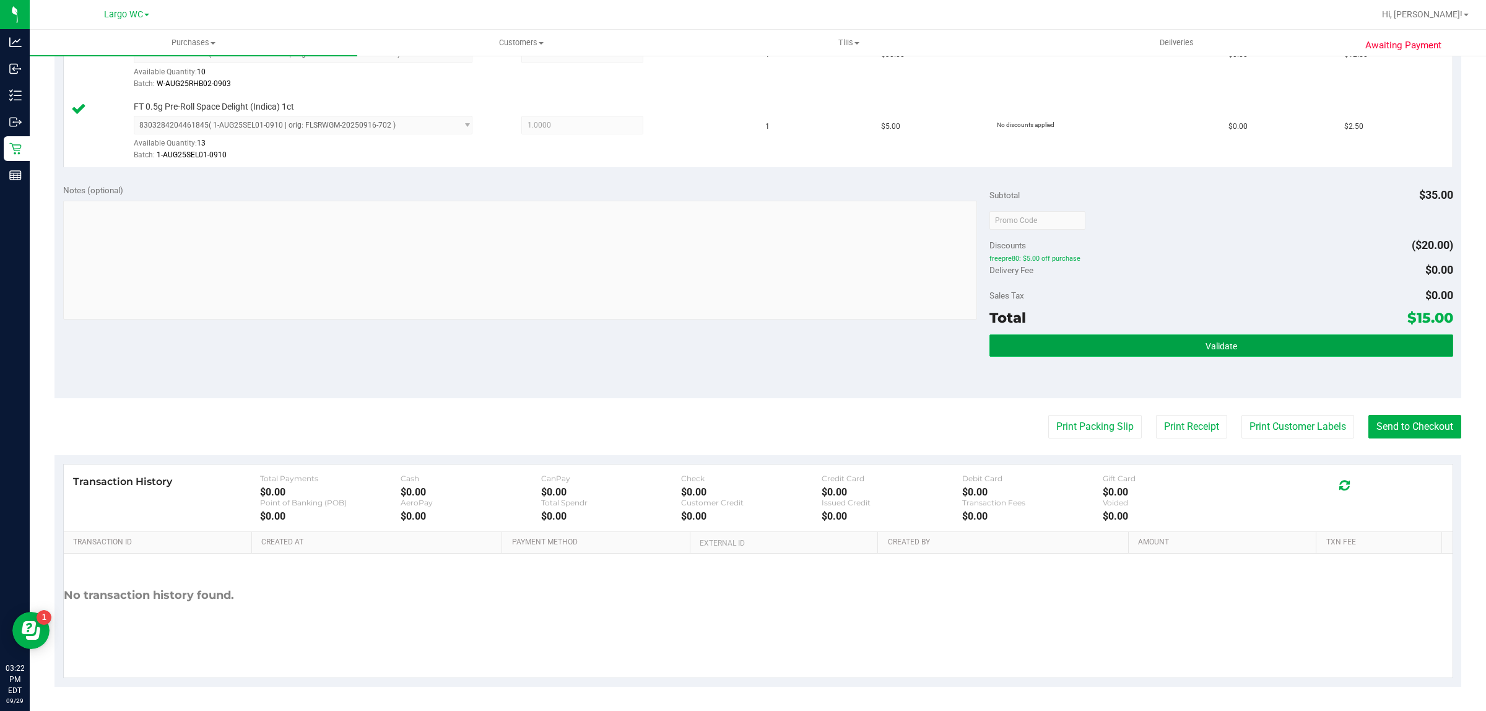
click at [1172, 354] on button "Validate" at bounding box center [1221, 345] width 463 height 22
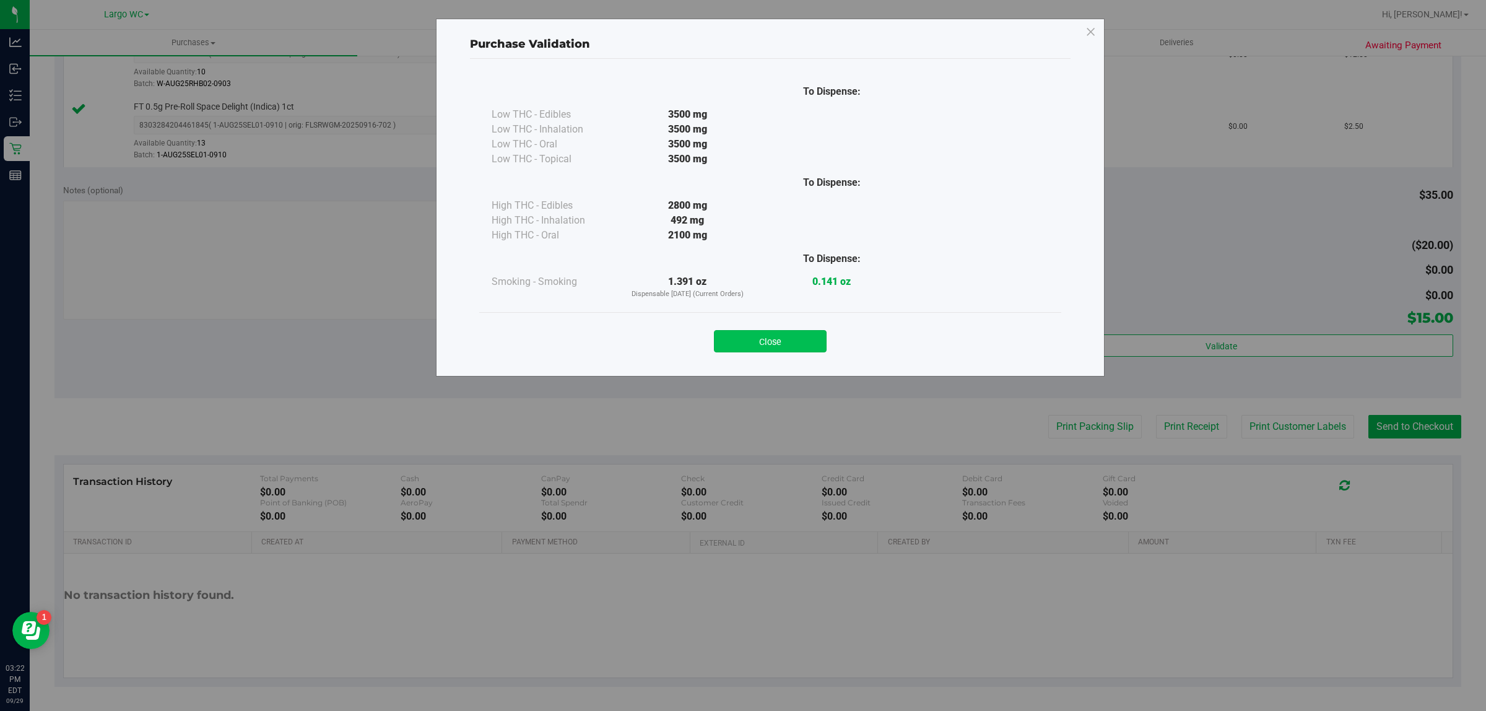
click at [768, 345] on button "Close" at bounding box center [770, 341] width 113 height 22
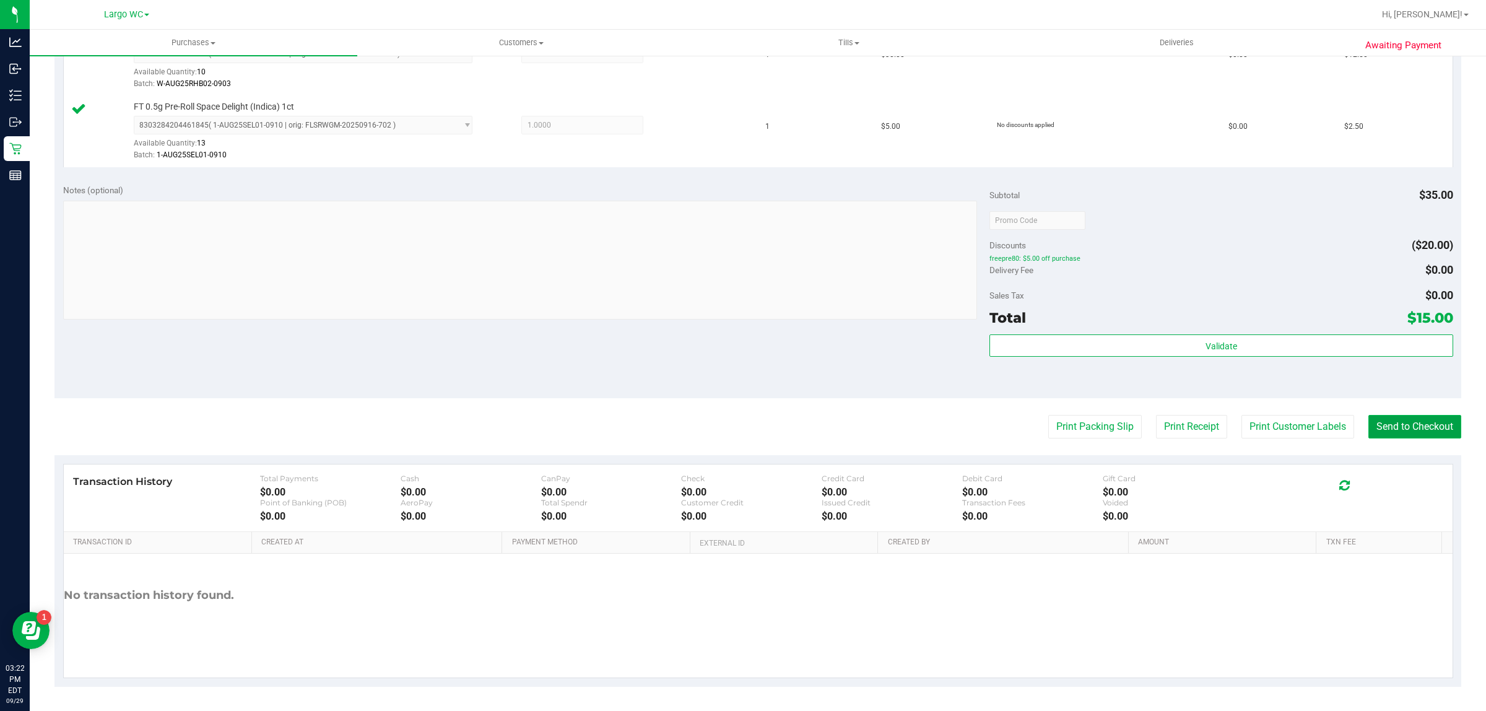
click at [1426, 437] on button "Send to Checkout" at bounding box center [1415, 427] width 93 height 24
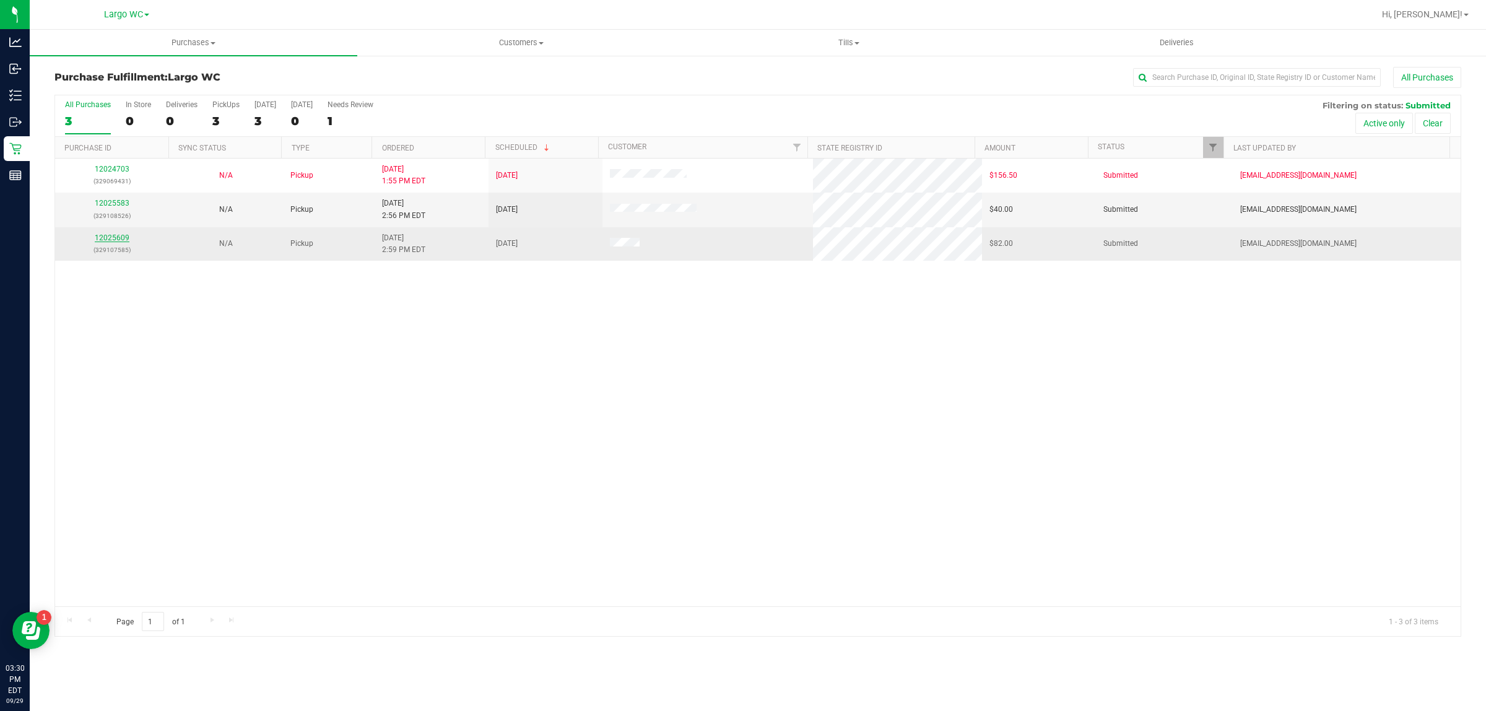
click at [113, 239] on link "12025609" at bounding box center [112, 237] width 35 height 9
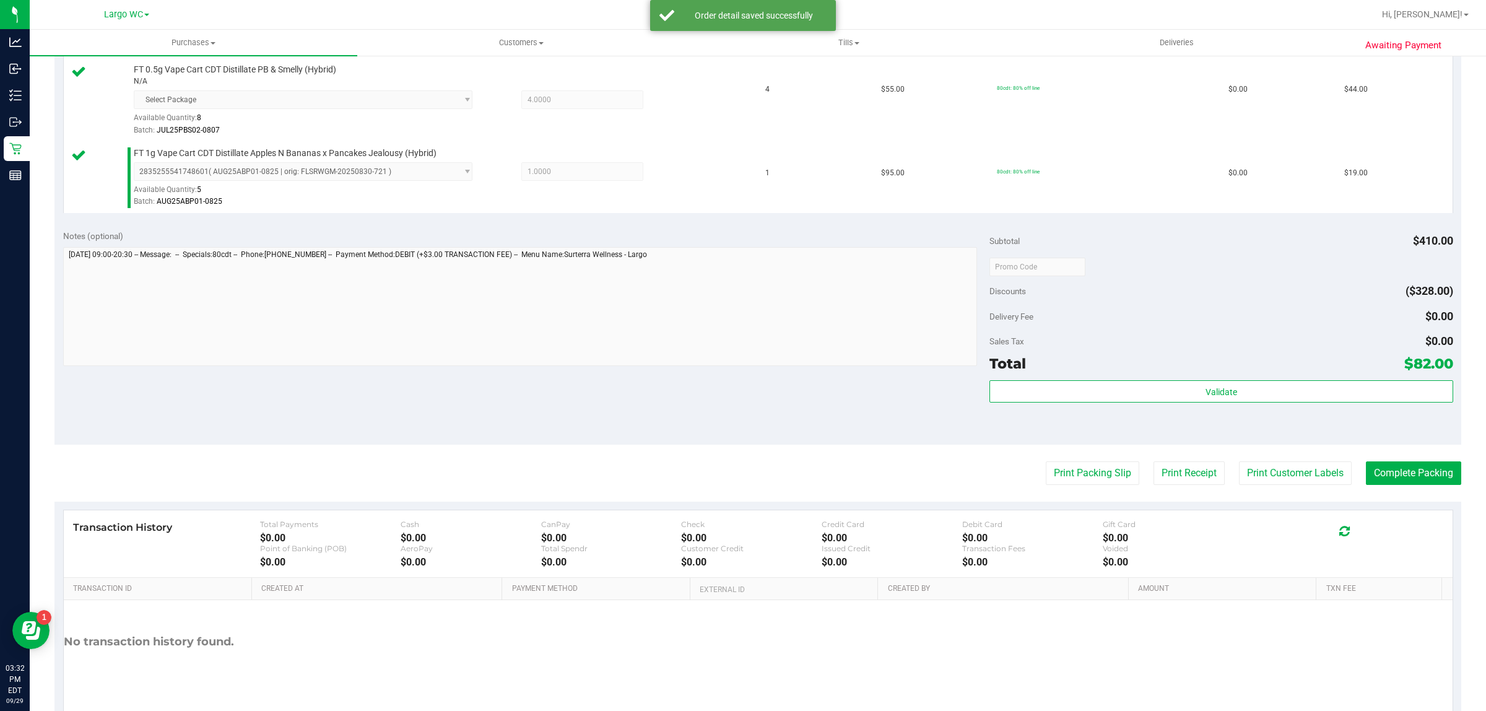
scroll to position [412, 0]
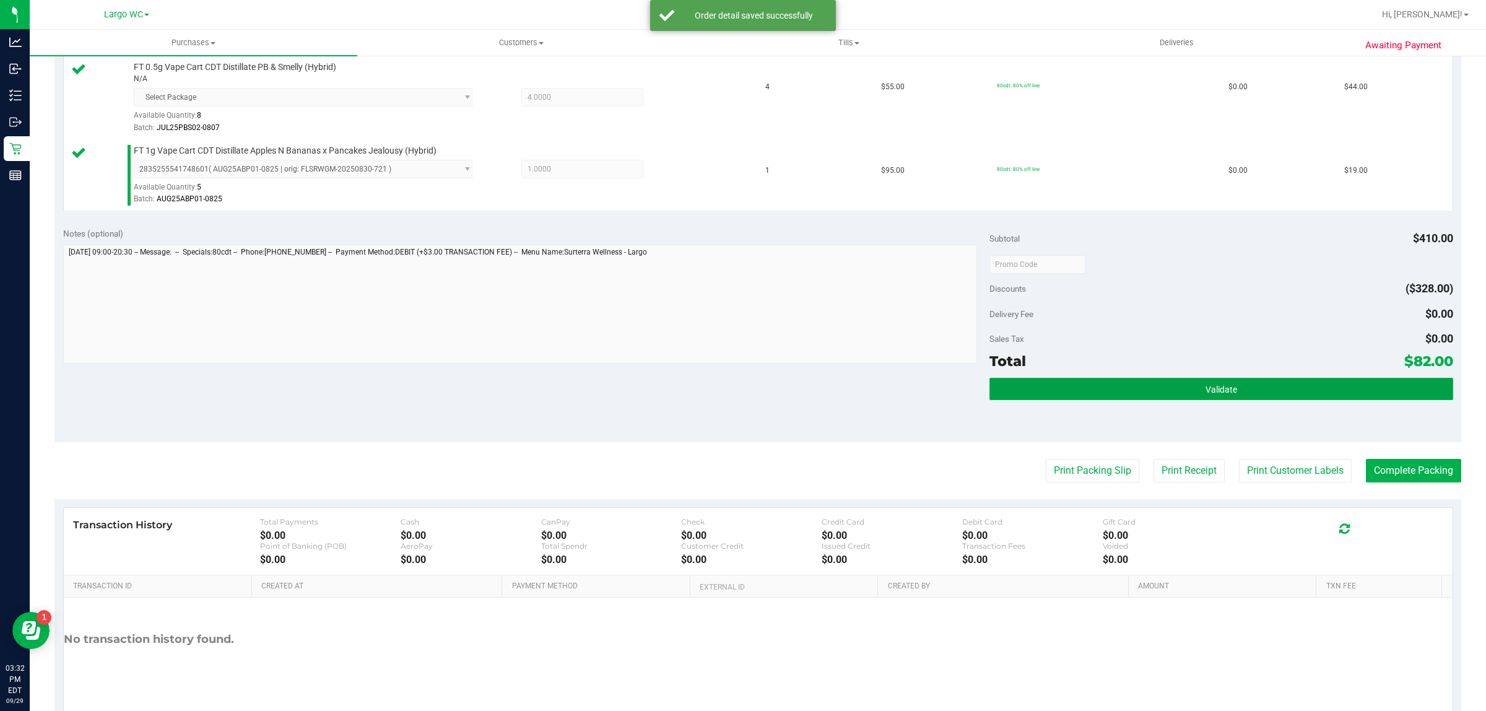
click at [1212, 386] on span "Validate" at bounding box center [1222, 390] width 32 height 10
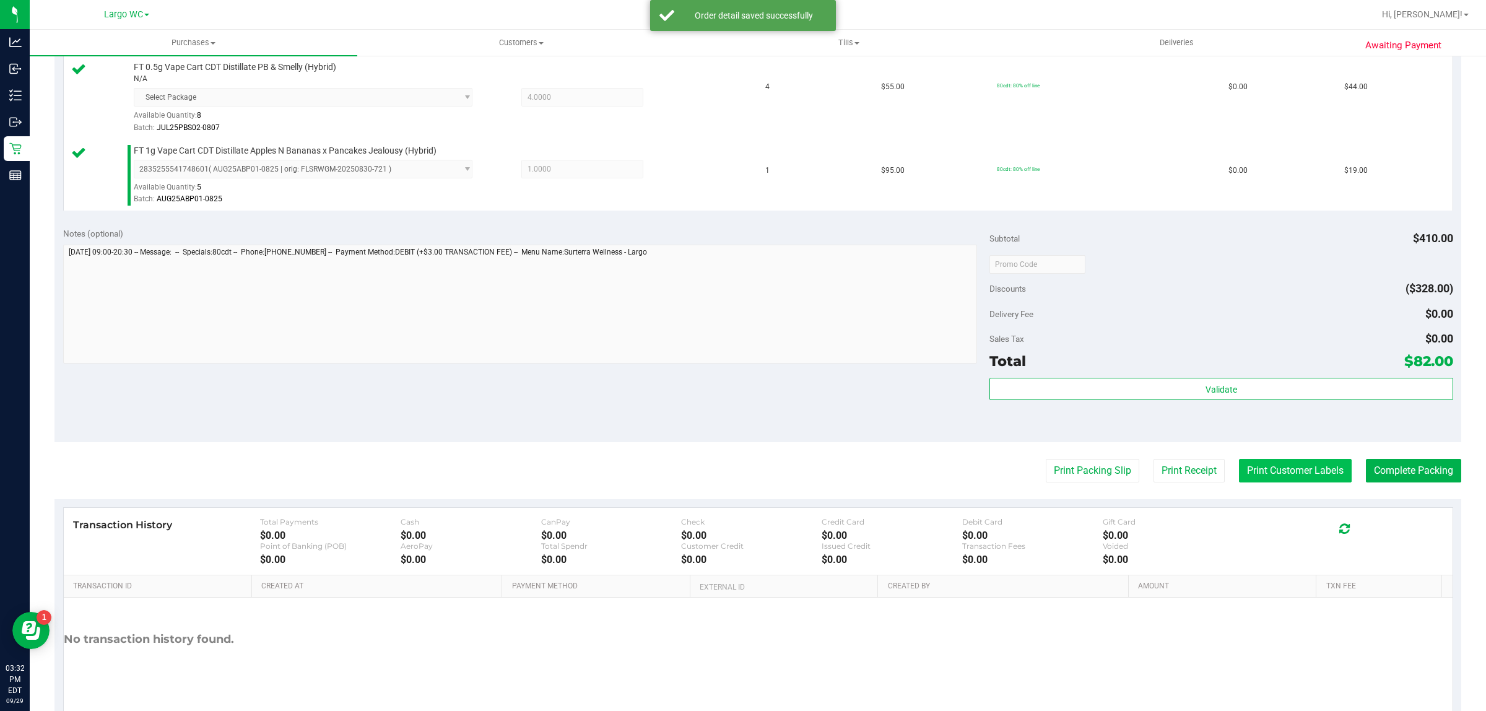
click at [1254, 469] on button "Print Customer Labels" at bounding box center [1295, 471] width 113 height 24
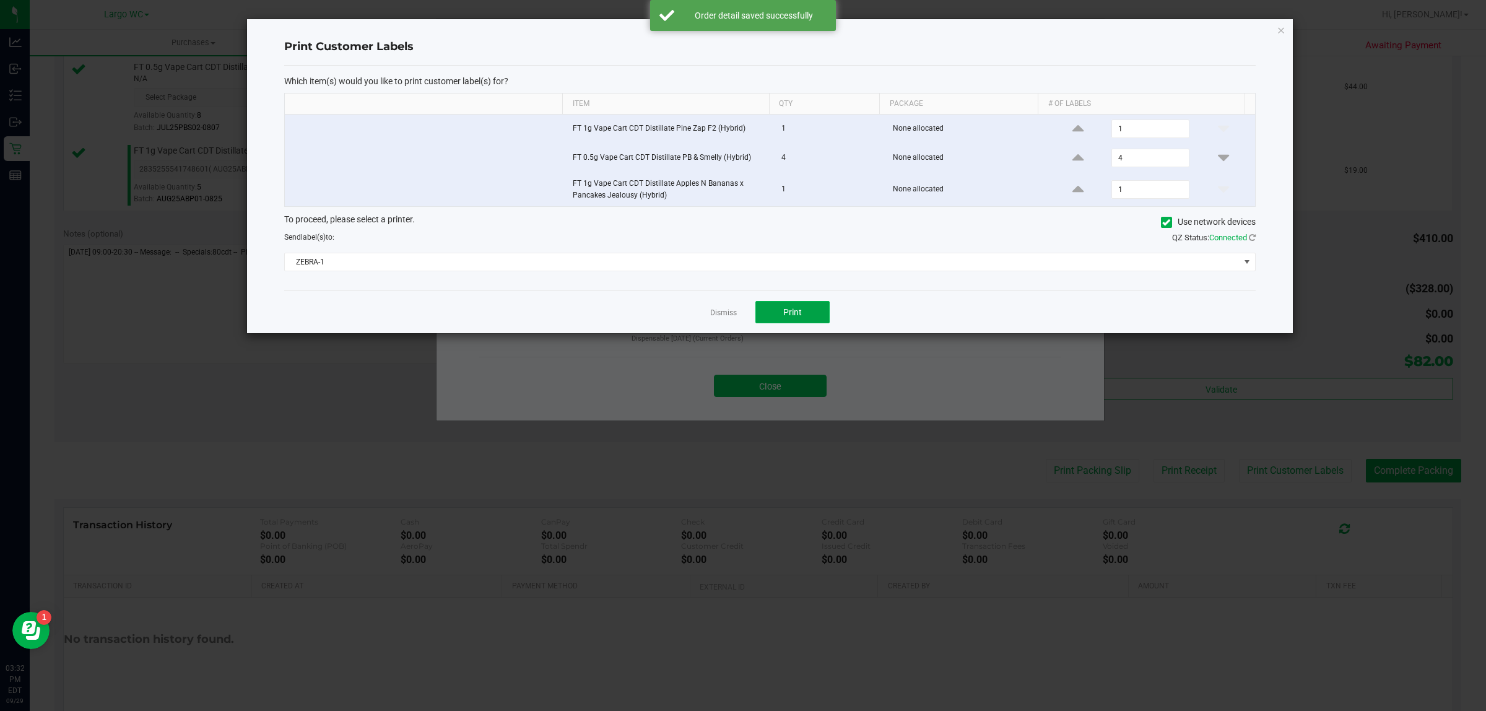
click at [790, 321] on button "Print" at bounding box center [792, 312] width 74 height 22
click at [713, 315] on link "Dismiss" at bounding box center [723, 313] width 27 height 11
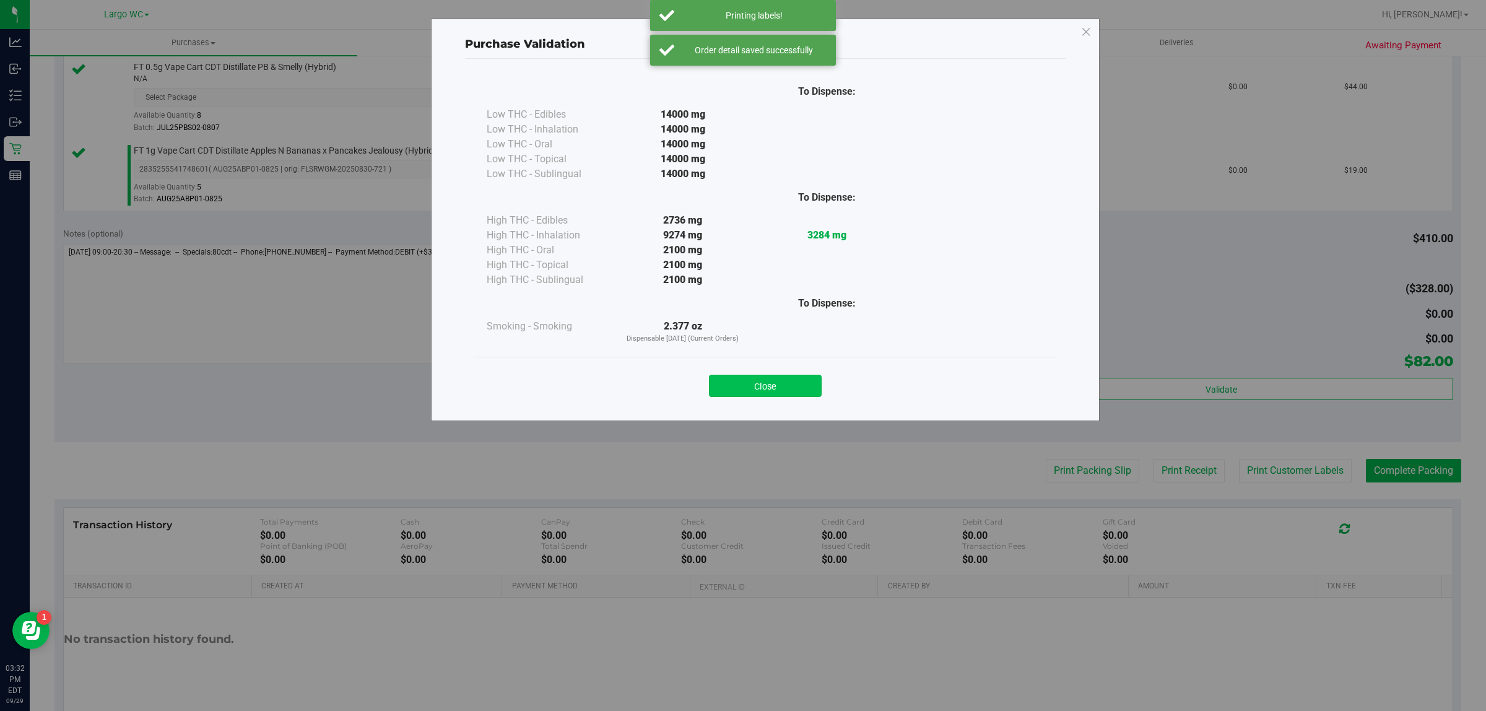
click at [770, 390] on button "Close" at bounding box center [765, 386] width 113 height 22
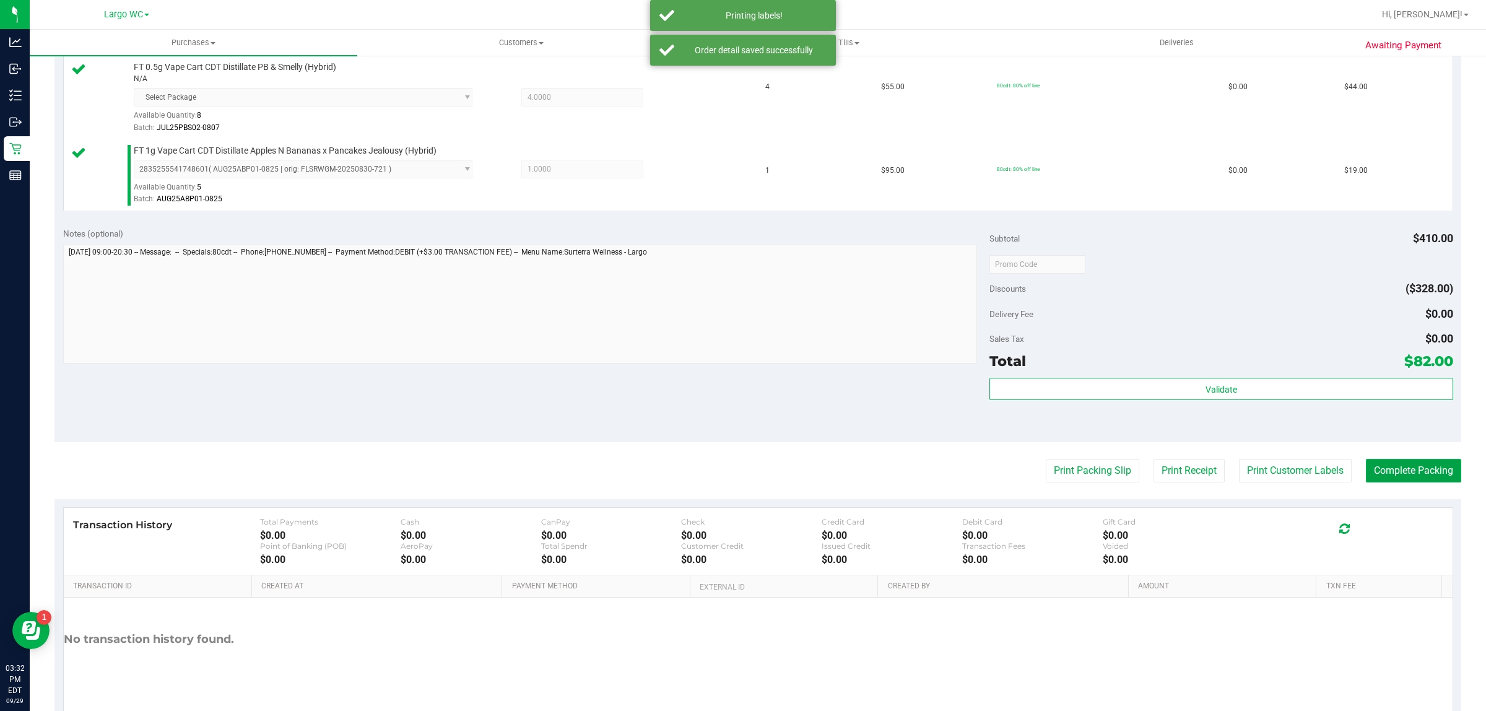
click at [1393, 469] on button "Complete Packing" at bounding box center [1413, 471] width 95 height 24
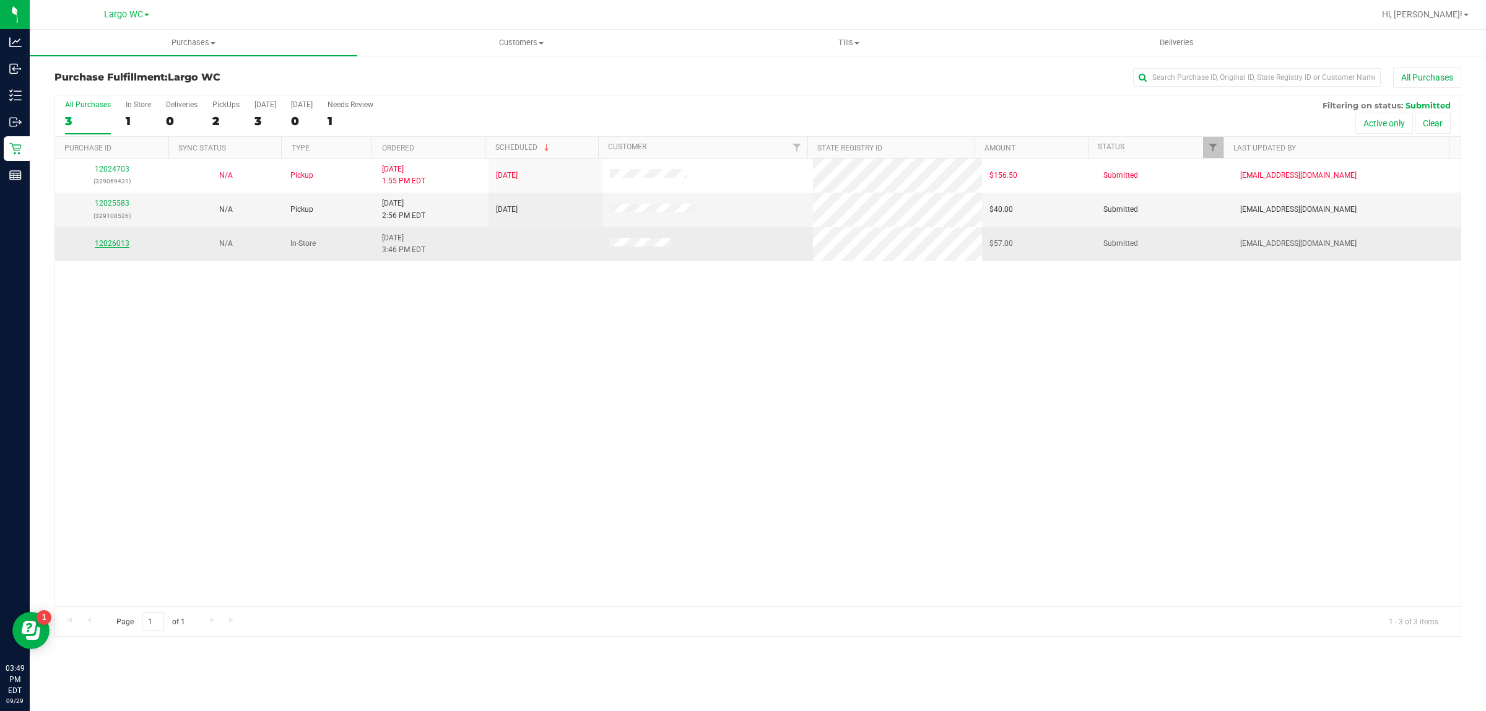
click at [98, 245] on link "12026013" at bounding box center [112, 243] width 35 height 9
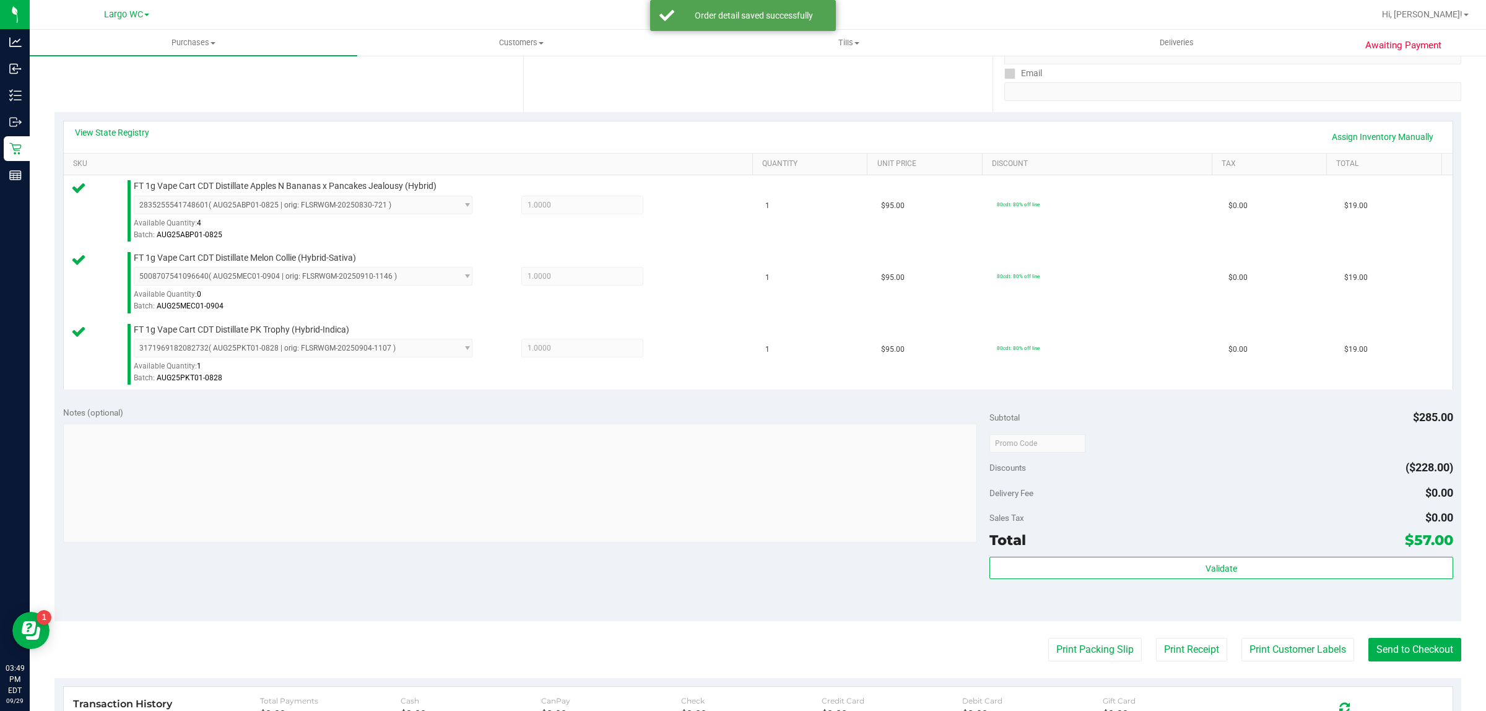
scroll to position [435, 0]
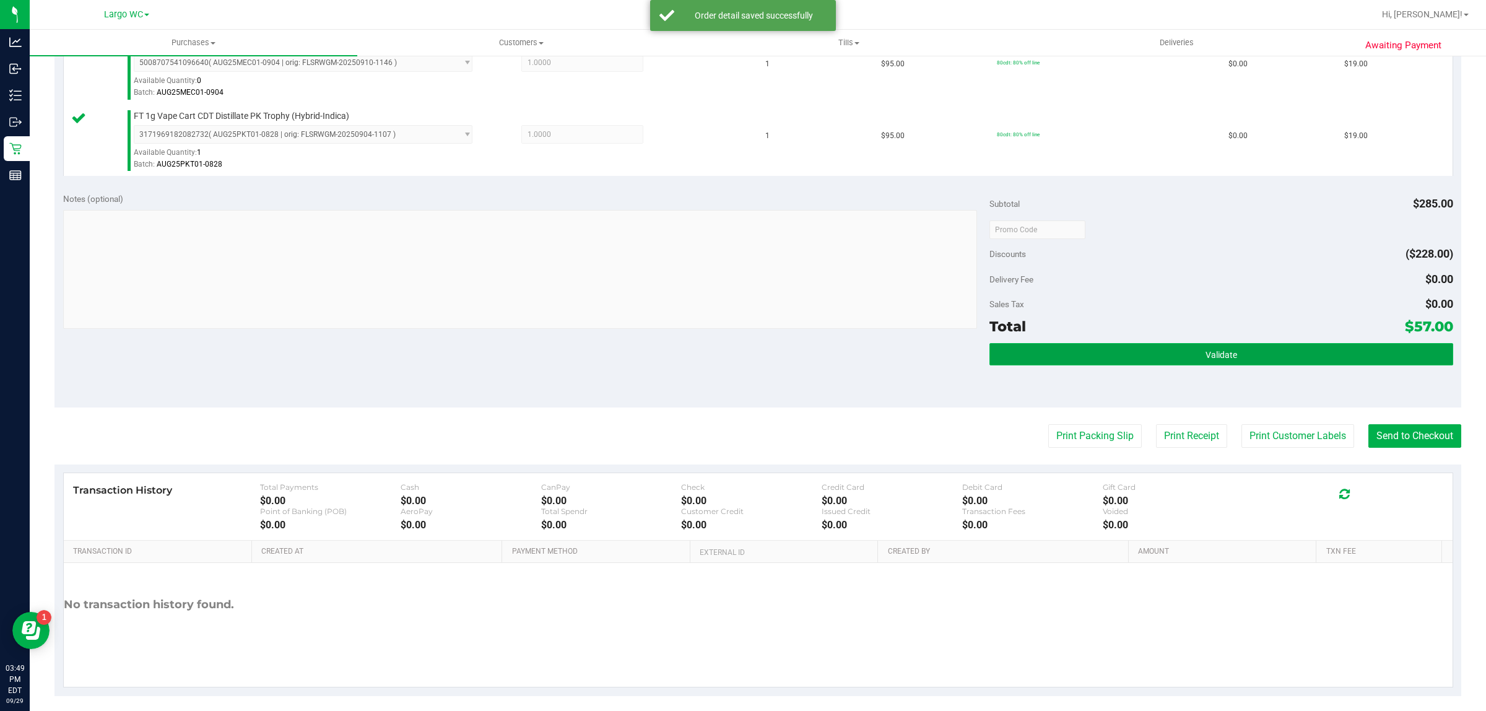
click at [1141, 365] on button "Validate" at bounding box center [1221, 354] width 463 height 22
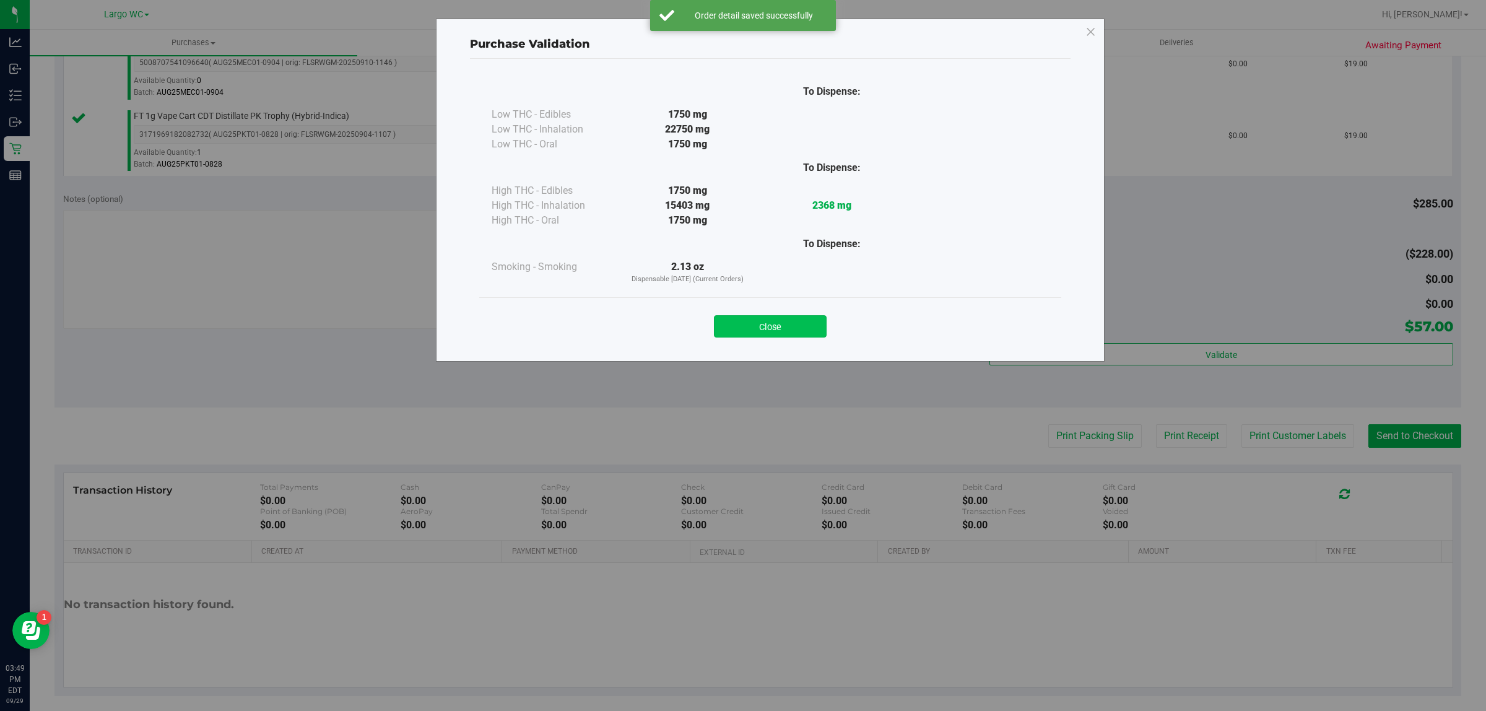
click at [791, 318] on button "Close" at bounding box center [770, 326] width 113 height 22
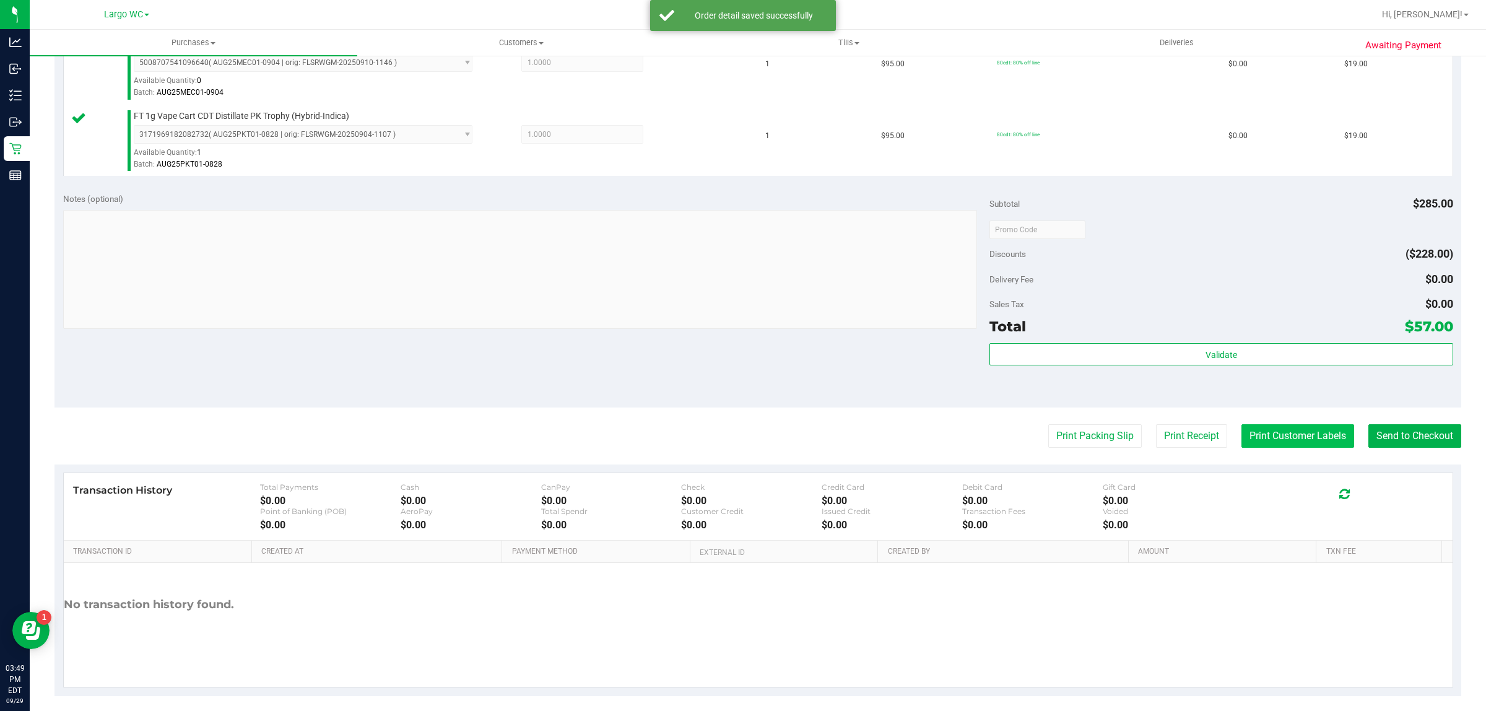
click at [1303, 437] on button "Print Customer Labels" at bounding box center [1298, 436] width 113 height 24
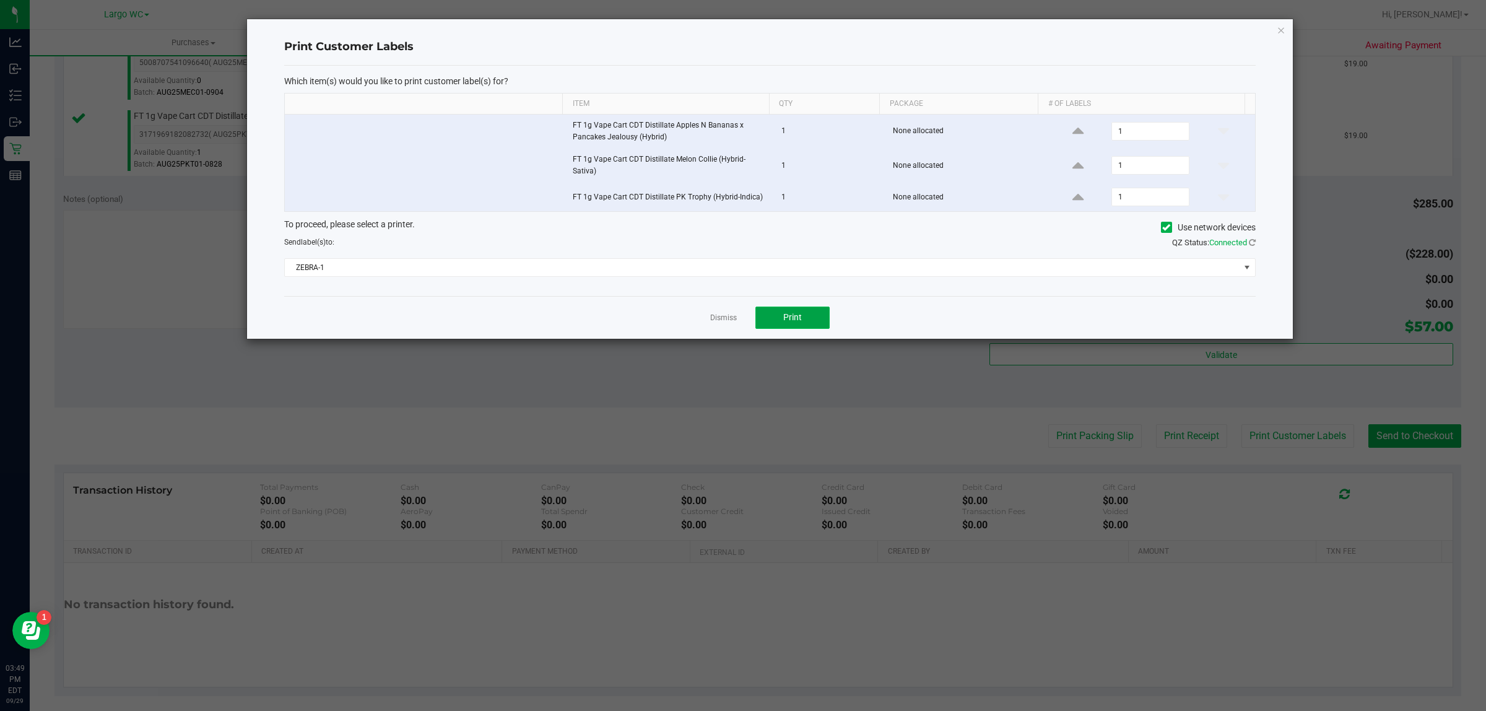
click at [780, 322] on button "Print" at bounding box center [792, 318] width 74 height 22
click at [1281, 32] on icon "button" at bounding box center [1281, 29] width 9 height 15
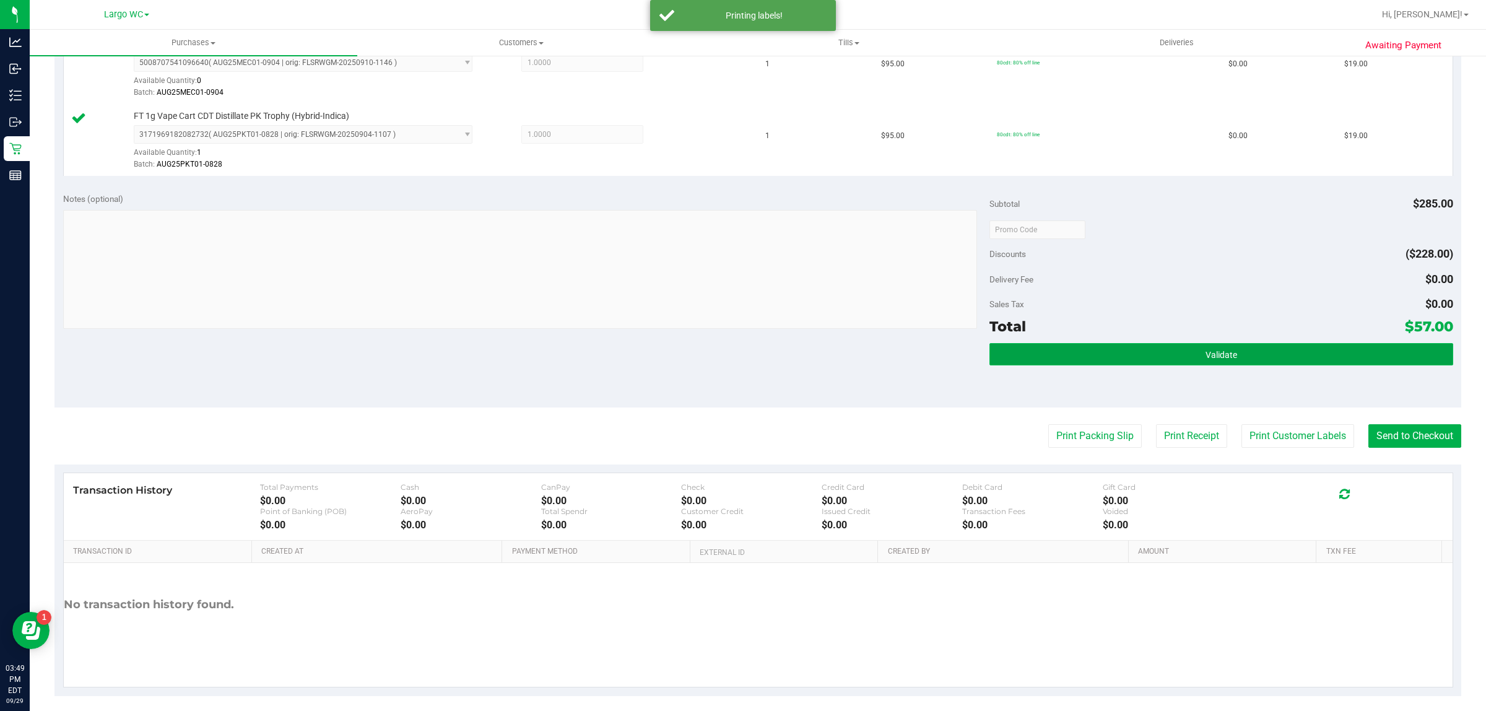
click at [1358, 356] on button "Validate" at bounding box center [1221, 354] width 463 height 22
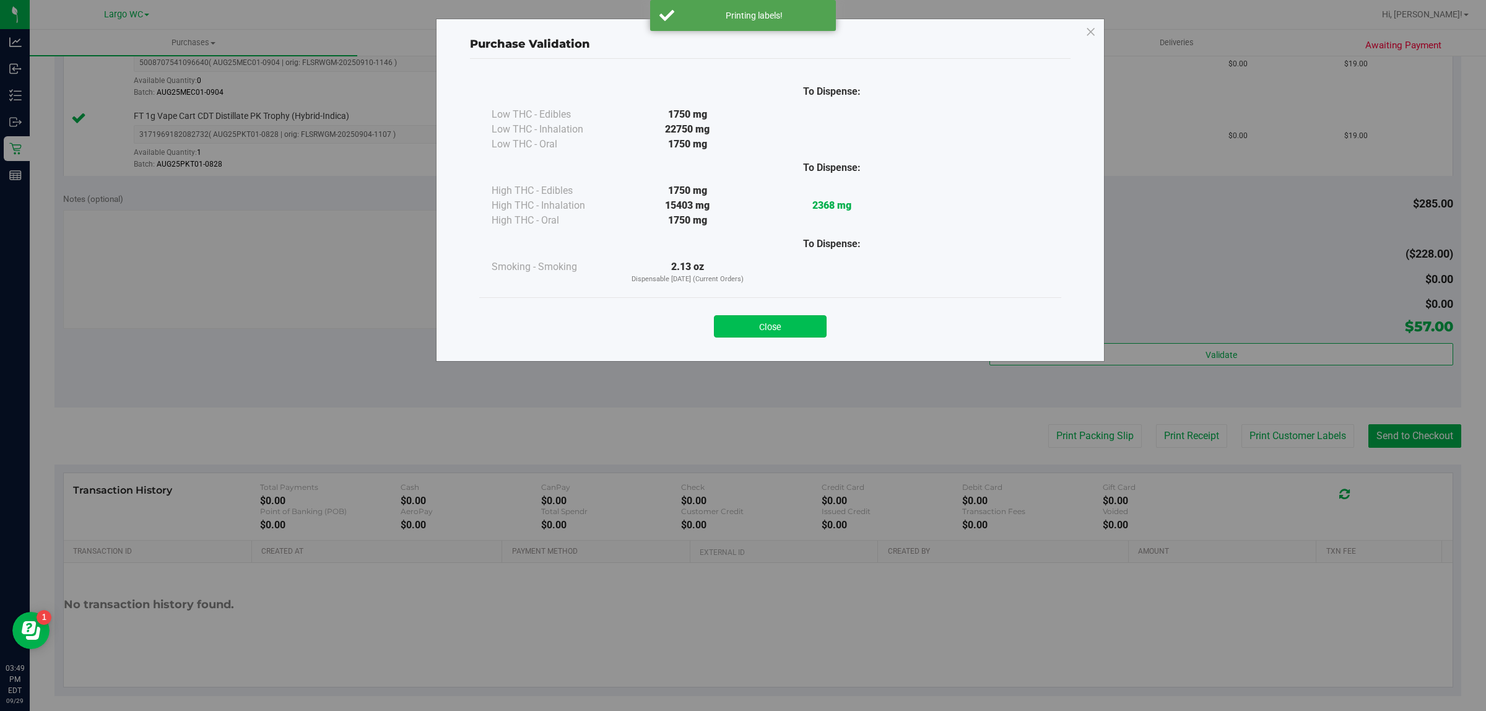
click at [807, 330] on button "Close" at bounding box center [770, 326] width 113 height 22
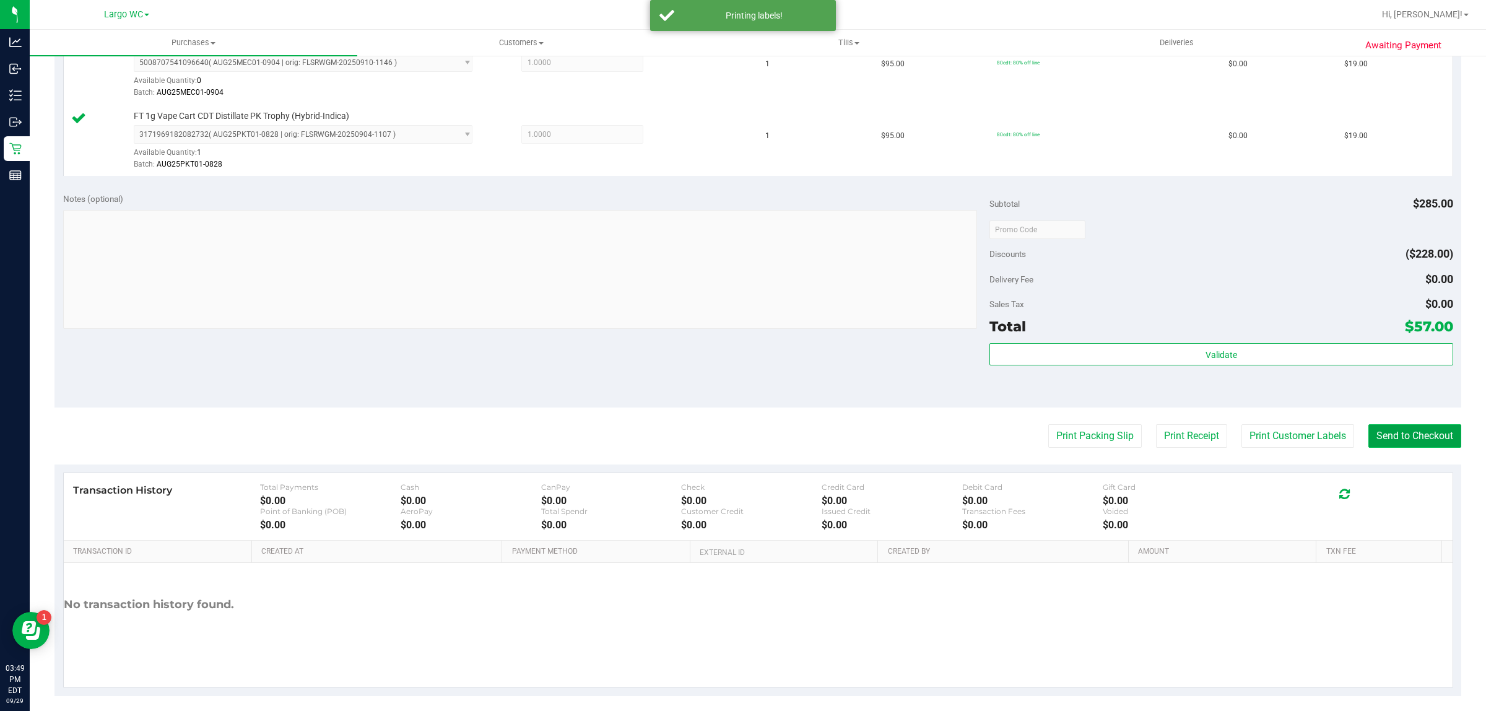
click at [1401, 425] on button "Send to Checkout" at bounding box center [1415, 436] width 93 height 24
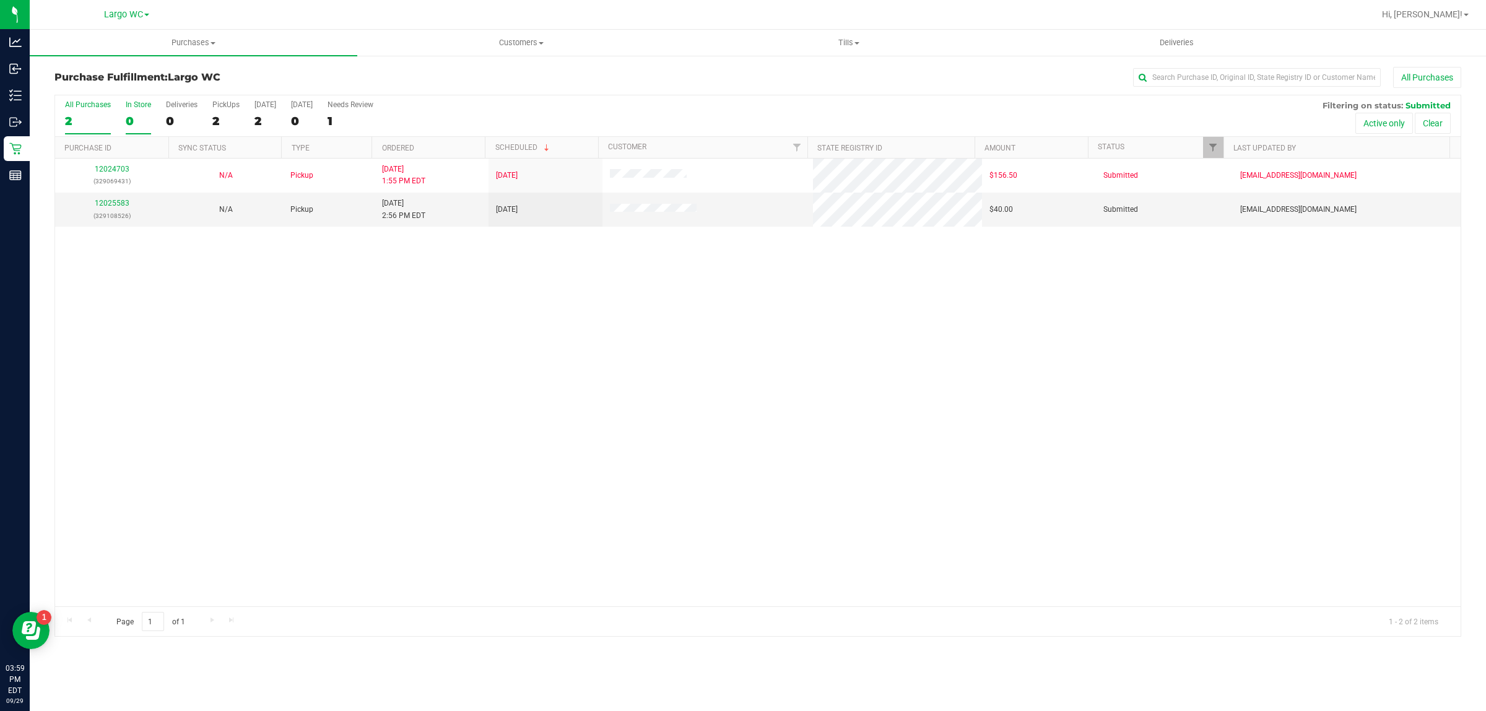
click at [141, 107] on div "In Store" at bounding box center [138, 104] width 25 height 9
click at [0, 0] on input "In Store 0" at bounding box center [0, 0] width 0 height 0
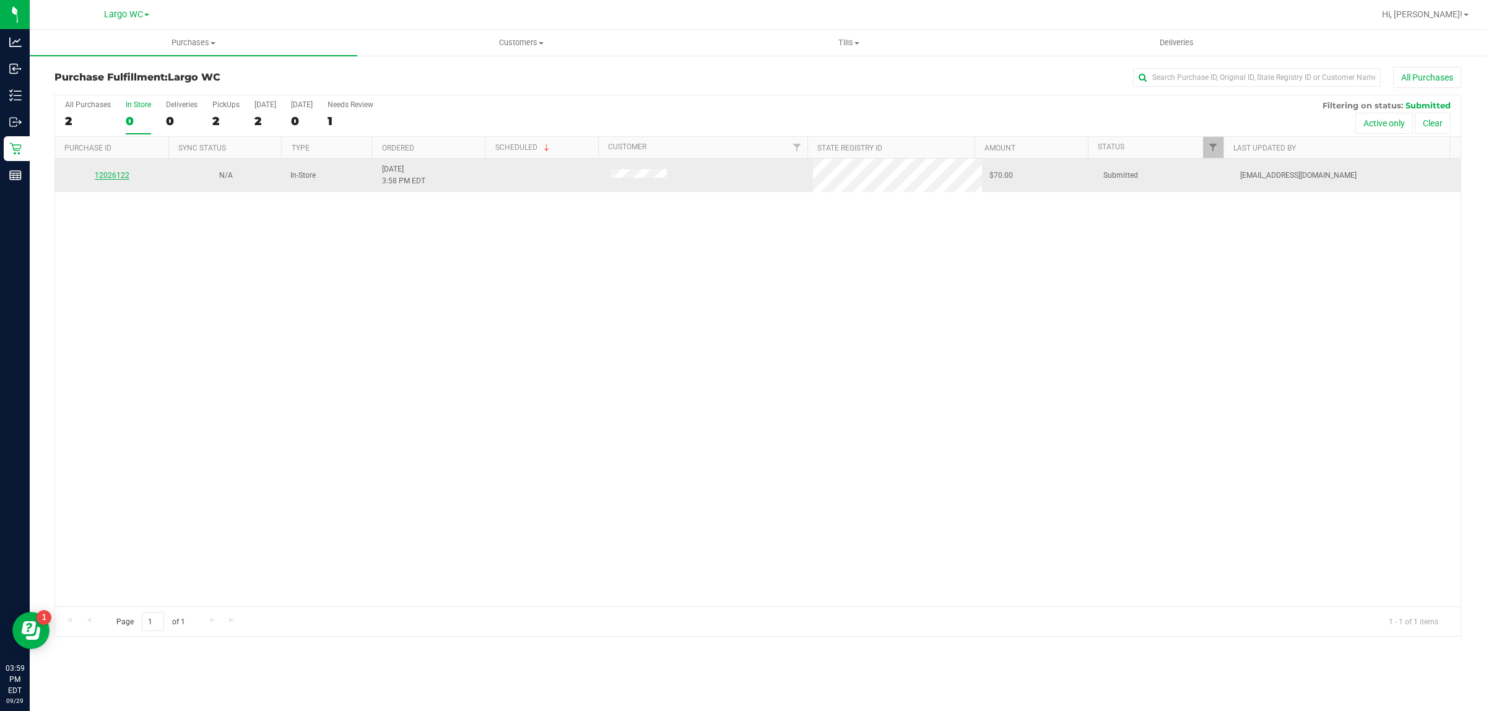
click at [110, 175] on link "12026122" at bounding box center [112, 175] width 35 height 9
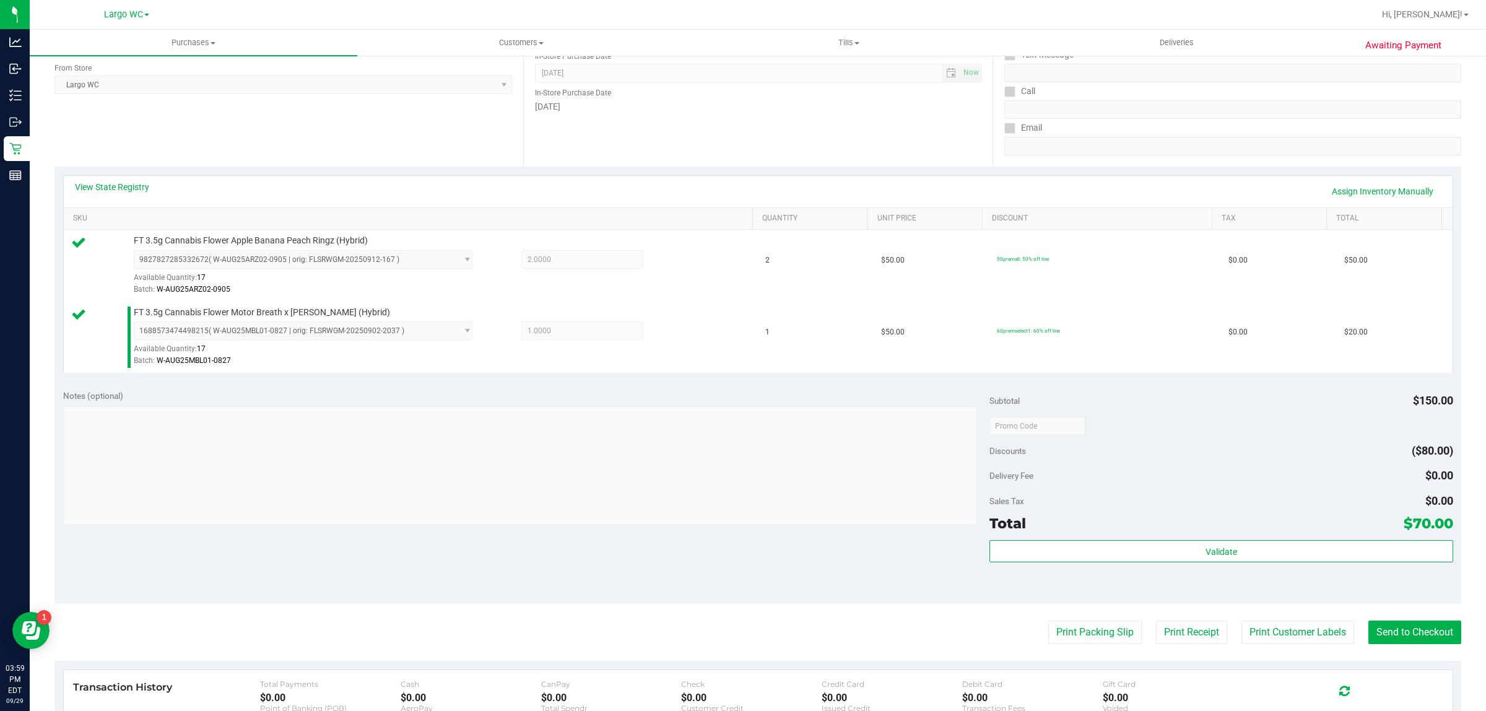
scroll to position [320, 0]
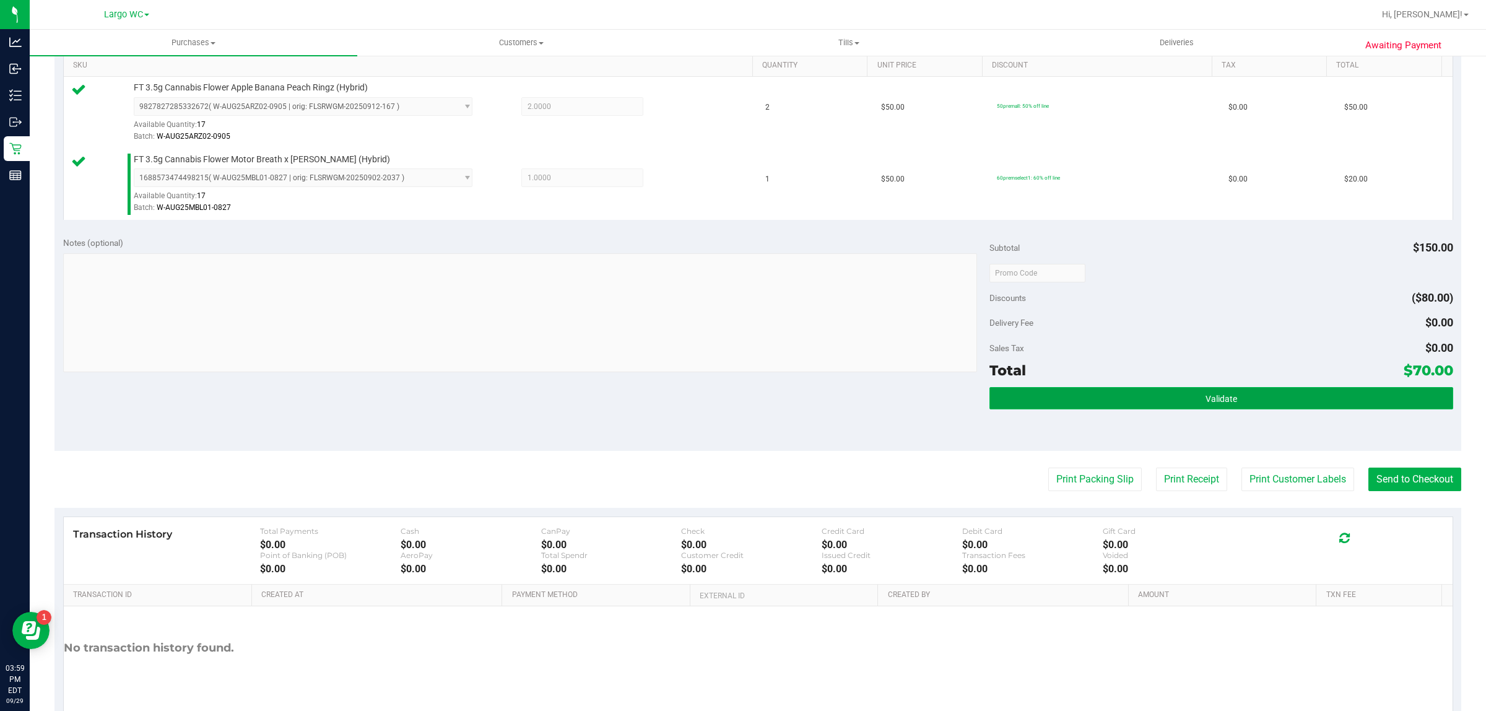
click at [1260, 403] on button "Validate" at bounding box center [1221, 398] width 463 height 22
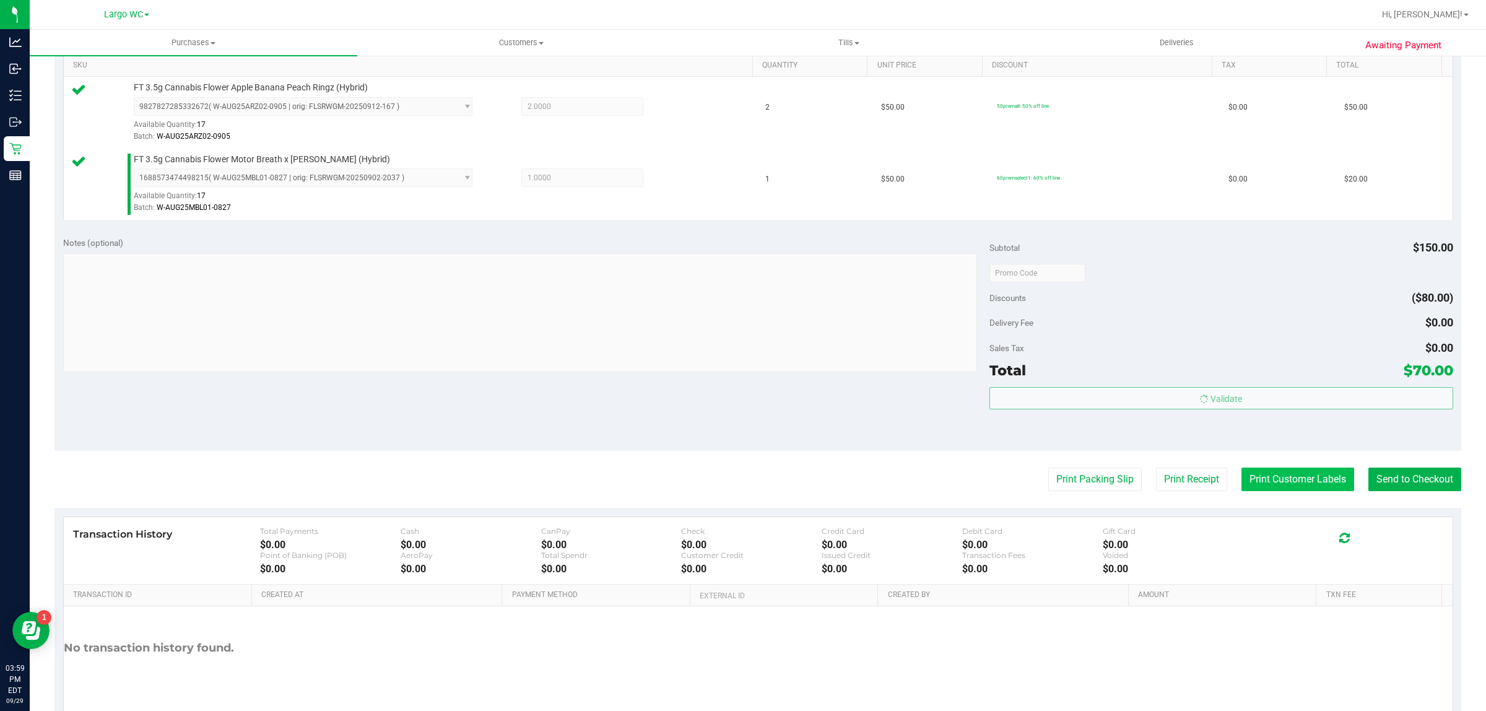
click at [1268, 479] on button "Print Customer Labels" at bounding box center [1298, 480] width 113 height 24
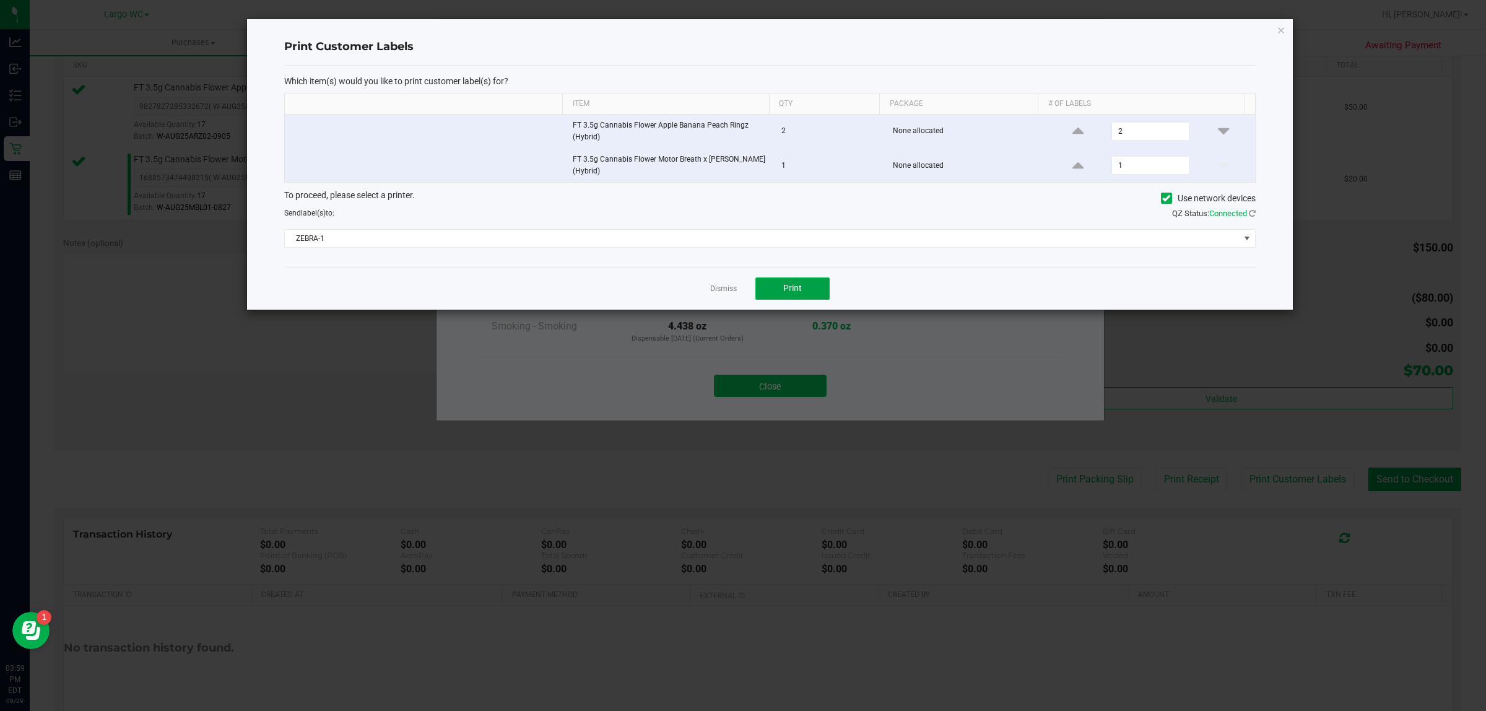
click at [785, 293] on span "Print" at bounding box center [792, 288] width 19 height 10
click at [720, 291] on link "Dismiss" at bounding box center [723, 289] width 27 height 11
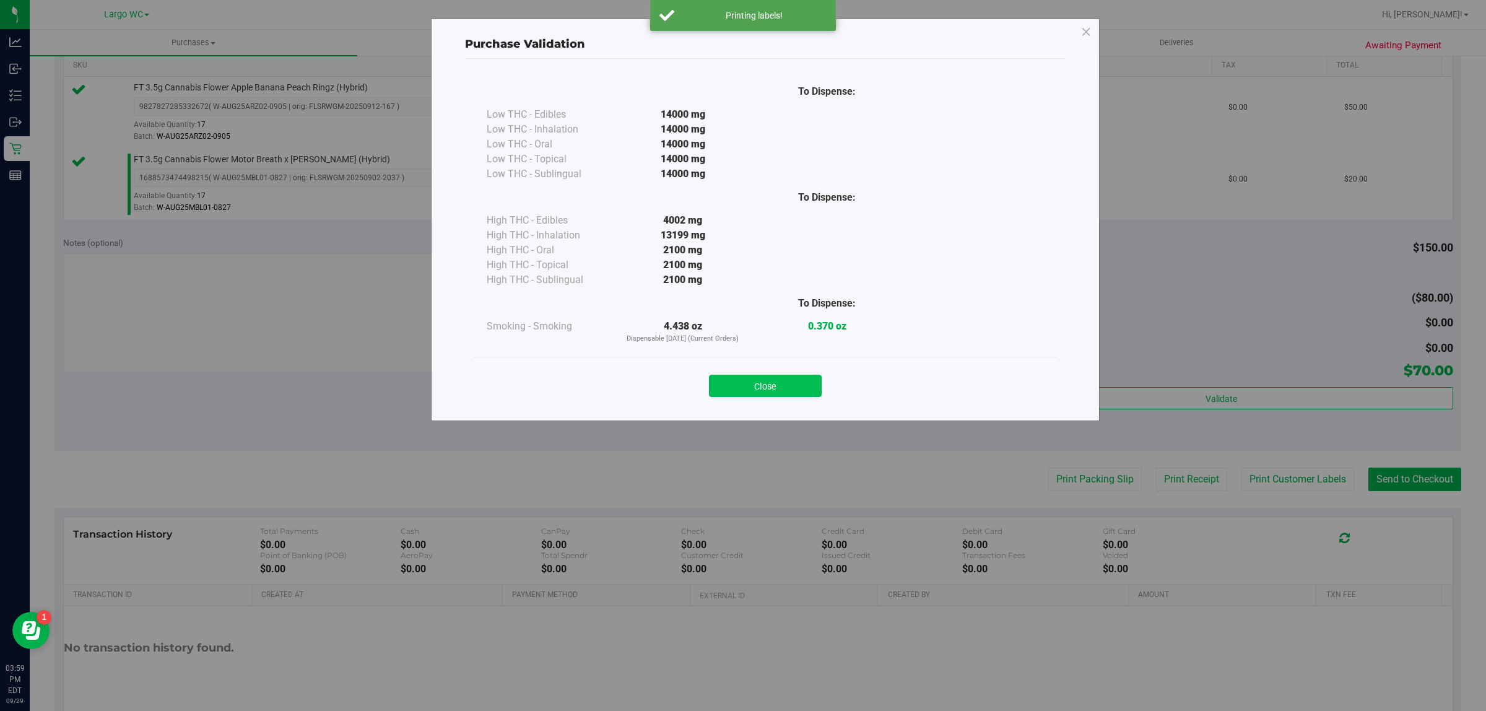
click at [775, 392] on button "Close" at bounding box center [765, 386] width 113 height 22
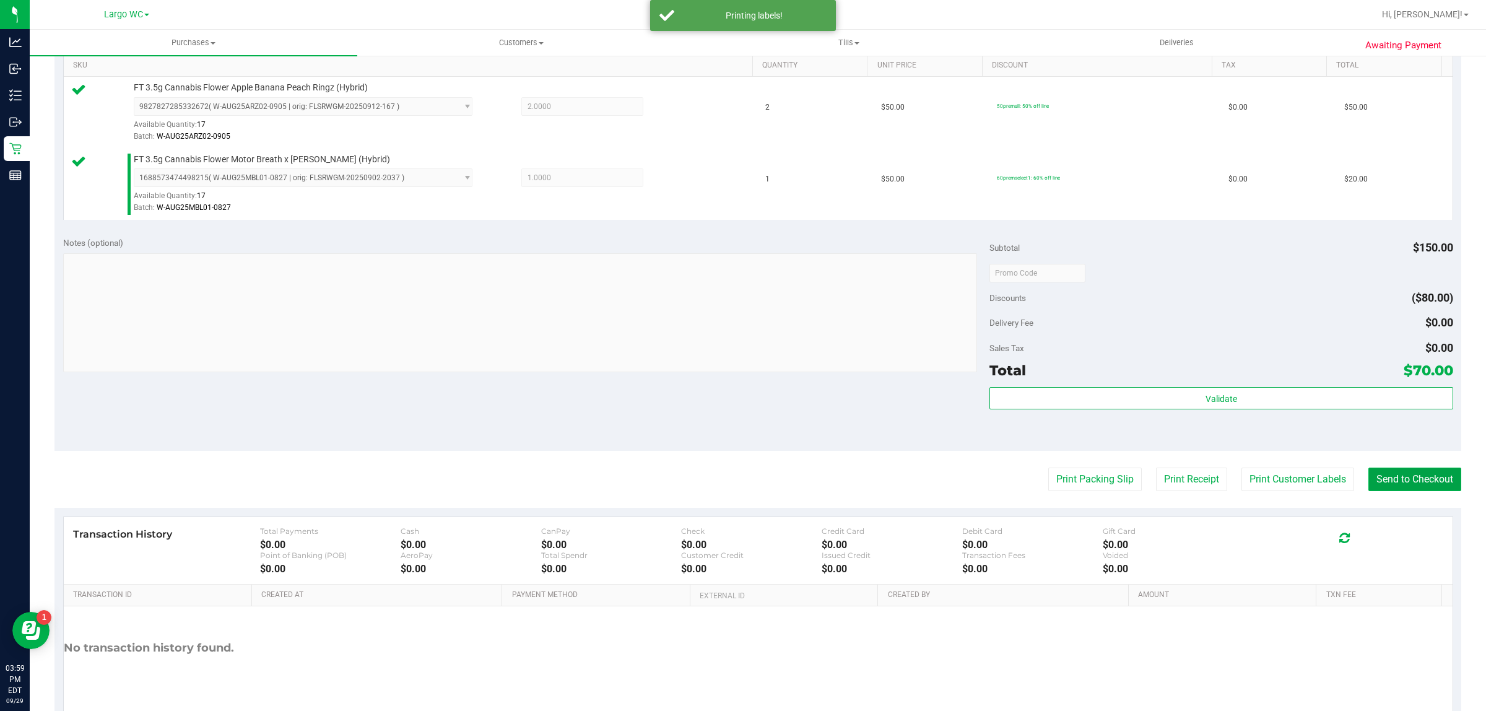
click at [1399, 472] on button "Send to Checkout" at bounding box center [1415, 480] width 93 height 24
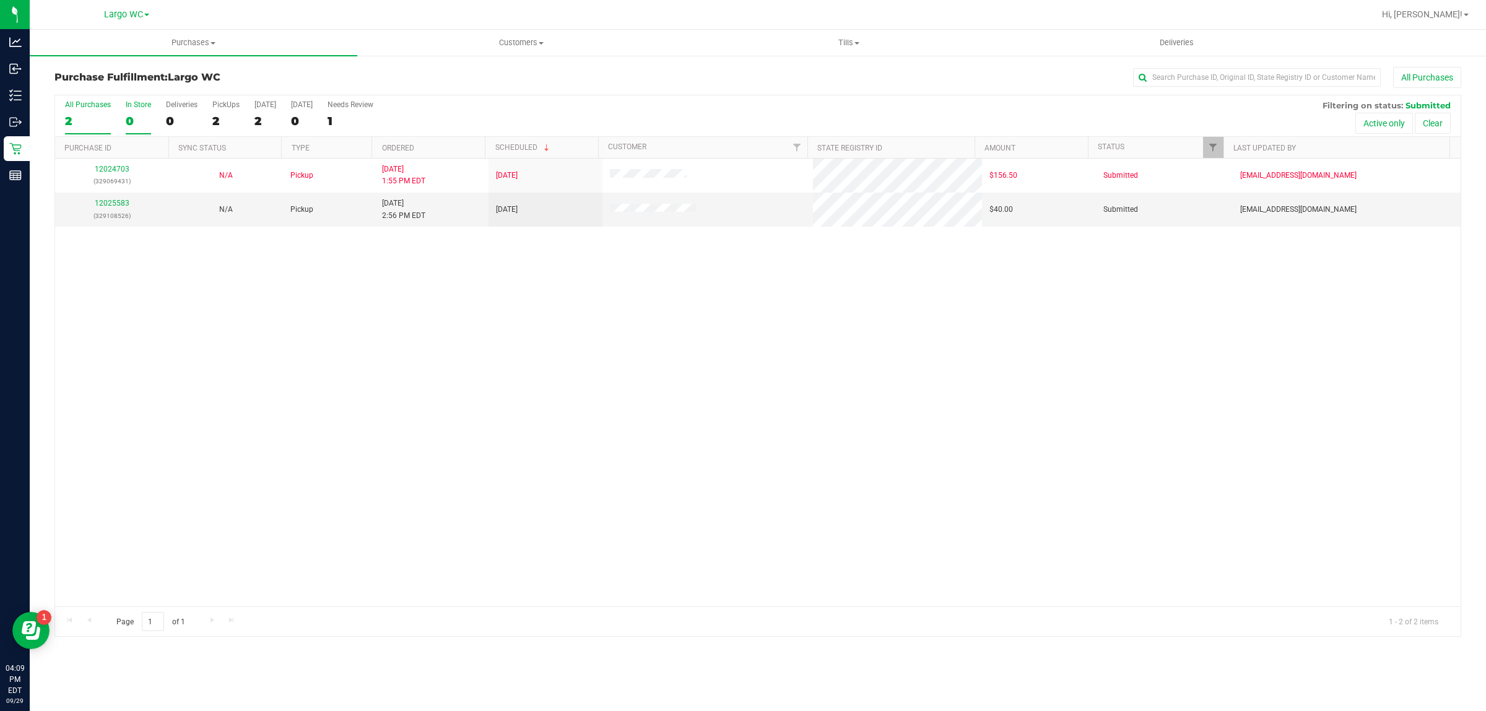
click at [143, 118] on div "0" at bounding box center [138, 121] width 25 height 14
click at [0, 0] on input "In Store 0" at bounding box center [0, 0] width 0 height 0
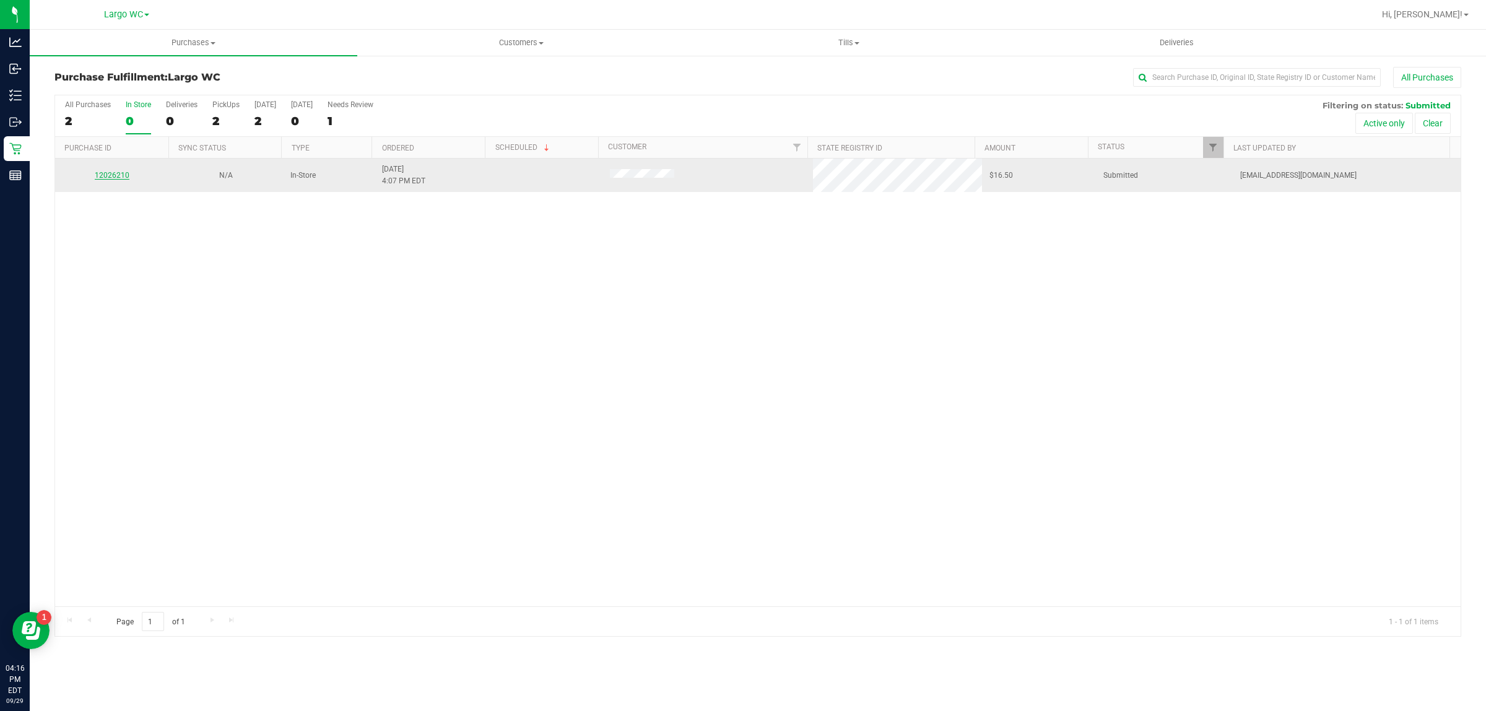
click at [101, 178] on link "12026210" at bounding box center [112, 175] width 35 height 9
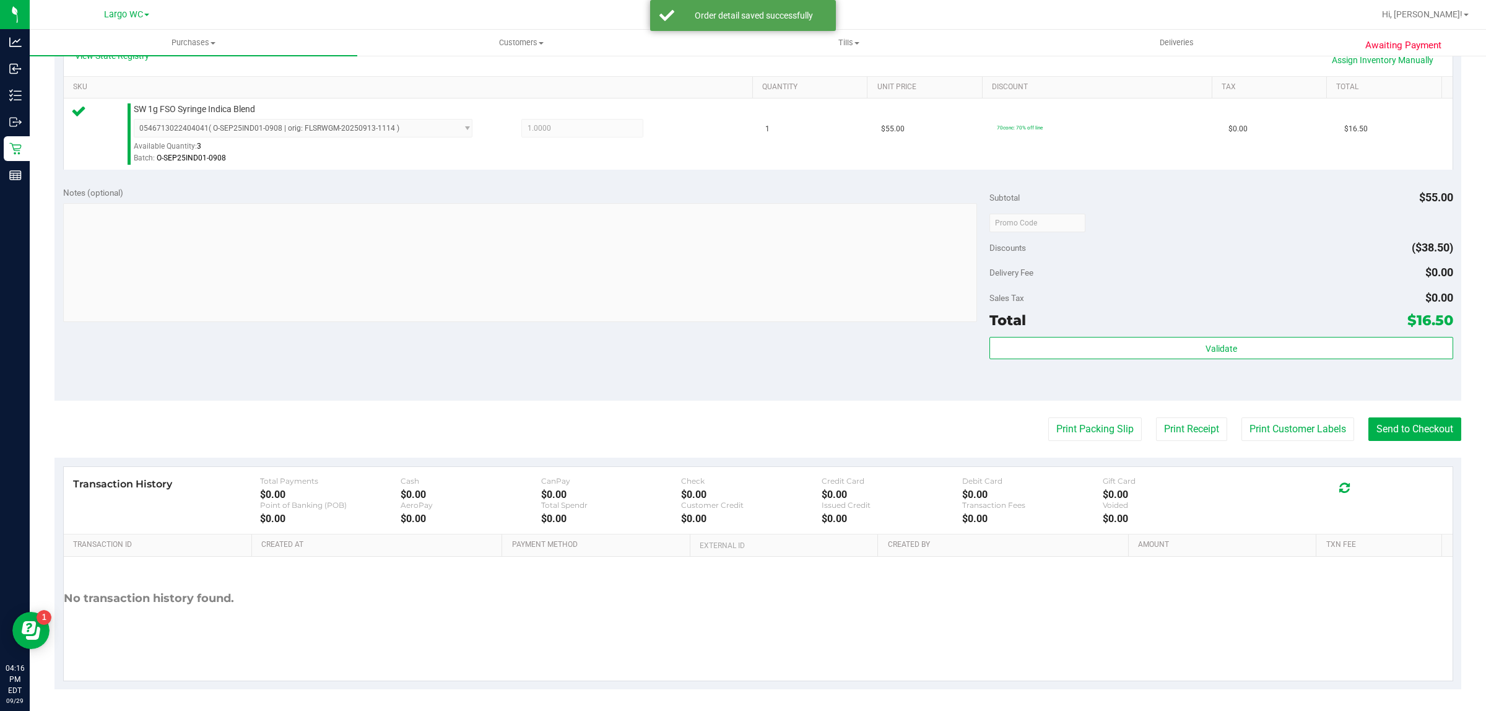
scroll to position [296, 0]
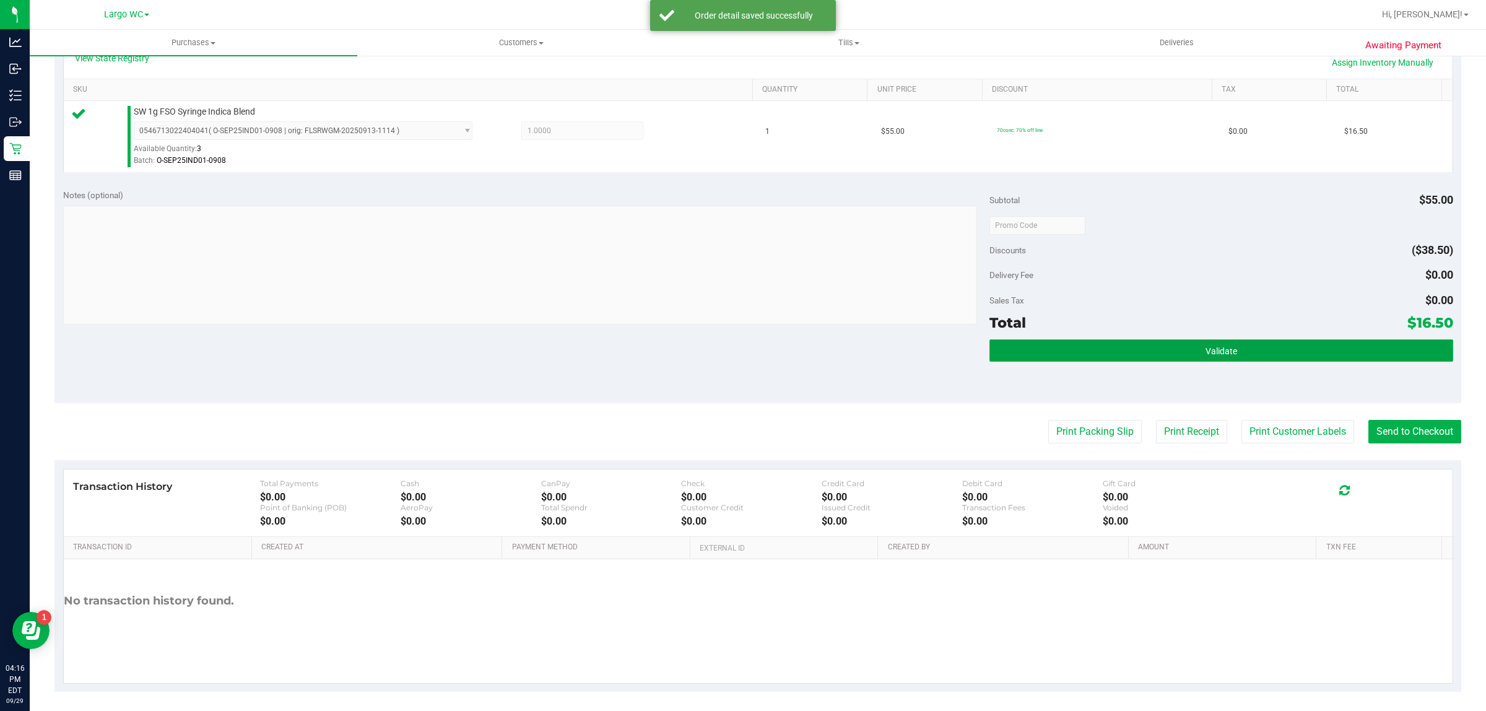
click at [1127, 339] on button "Validate" at bounding box center [1221, 350] width 463 height 22
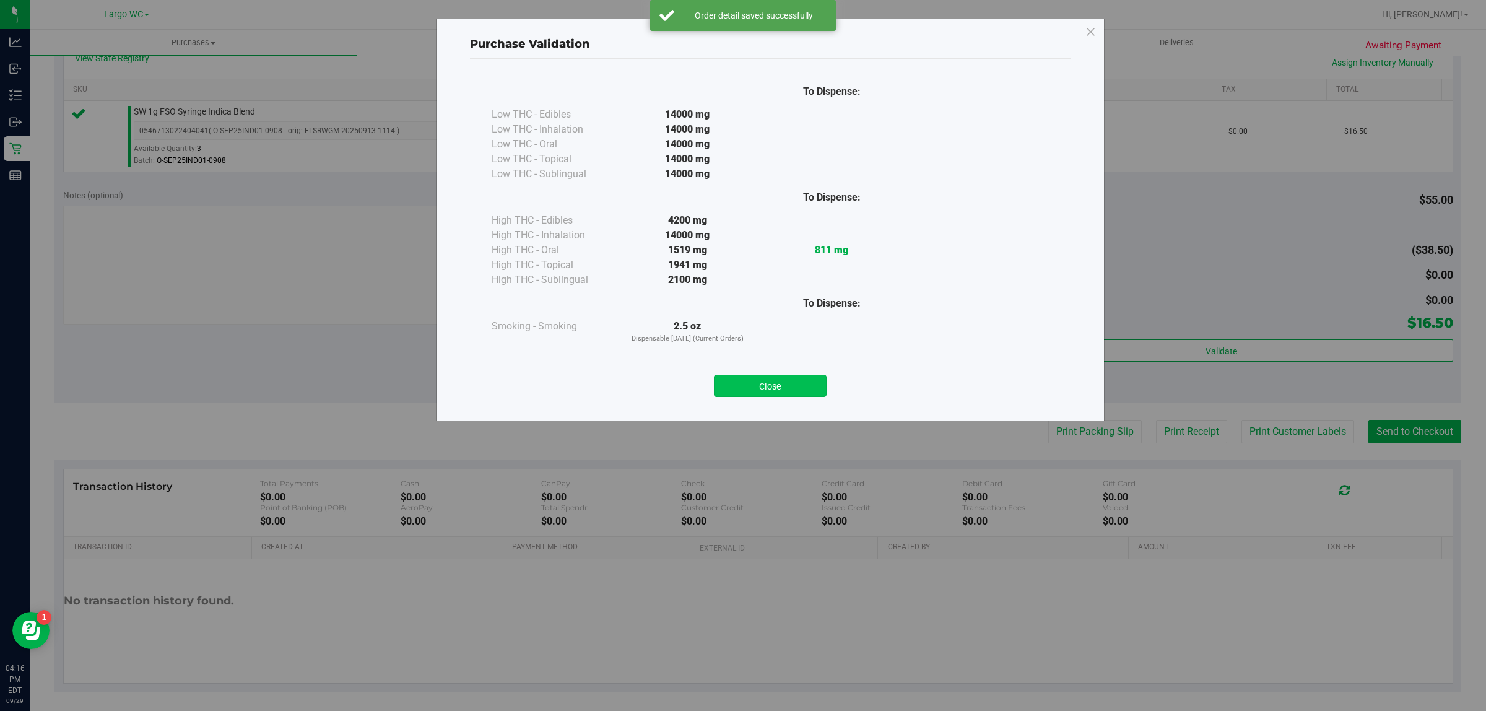
click at [793, 385] on button "Close" at bounding box center [770, 386] width 113 height 22
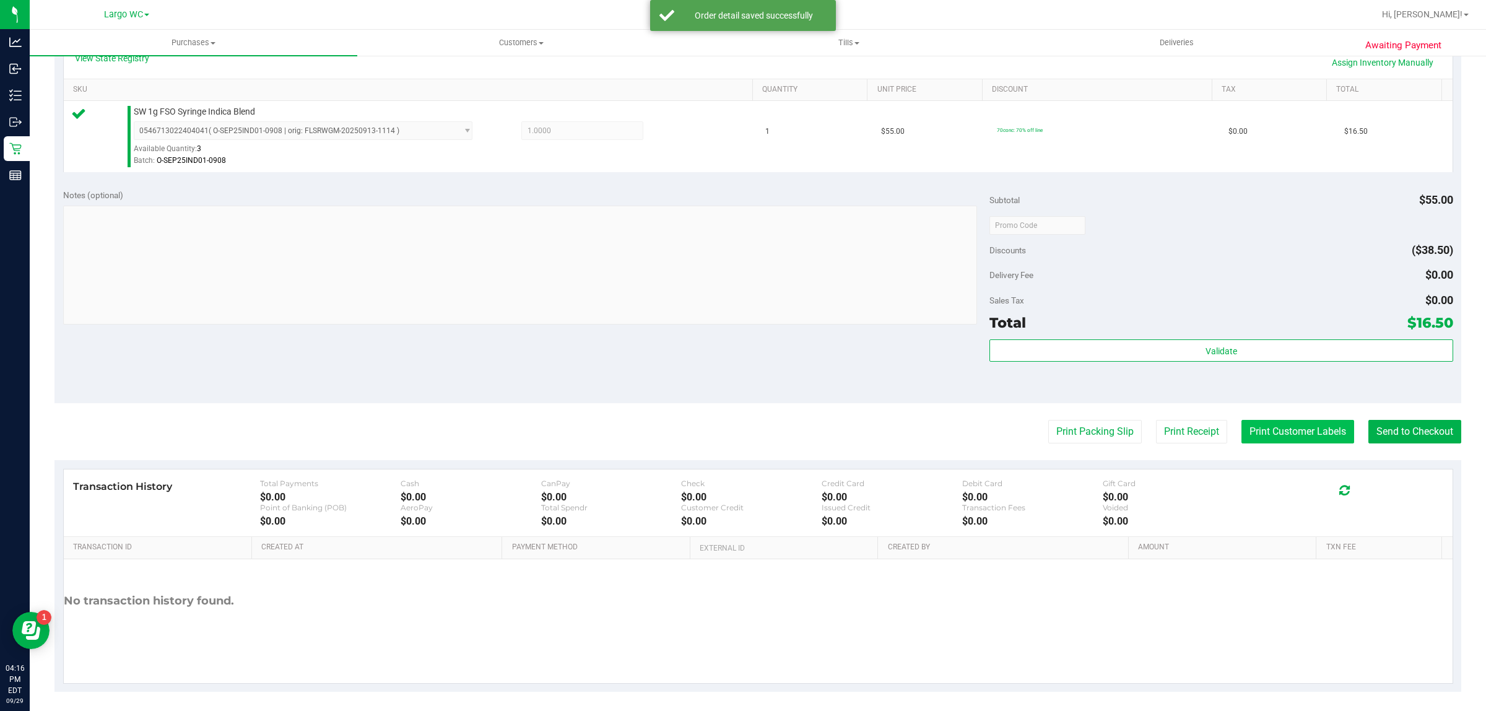
click at [1299, 432] on button "Print Customer Labels" at bounding box center [1298, 432] width 113 height 24
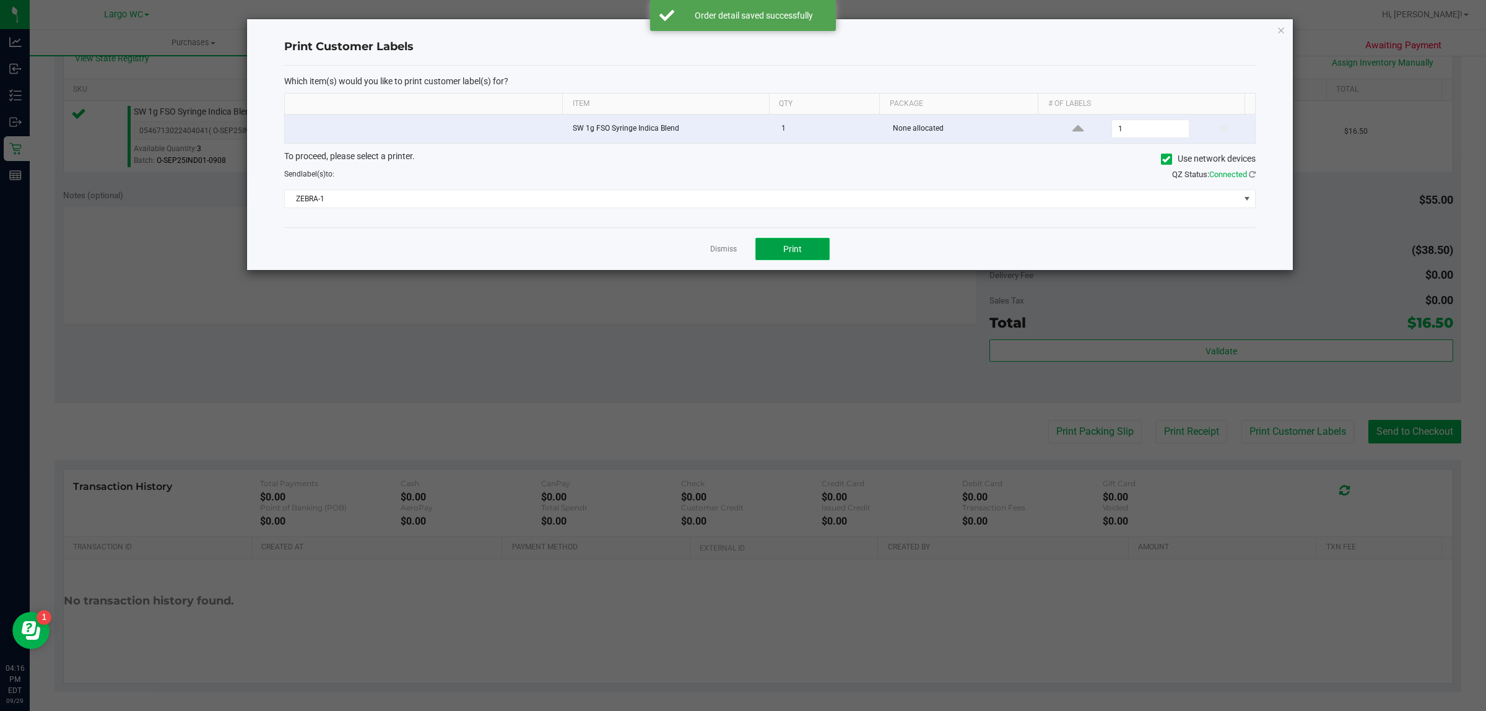
click at [825, 242] on button "Print" at bounding box center [792, 249] width 74 height 22
click at [1277, 29] on icon "button" at bounding box center [1281, 29] width 9 height 15
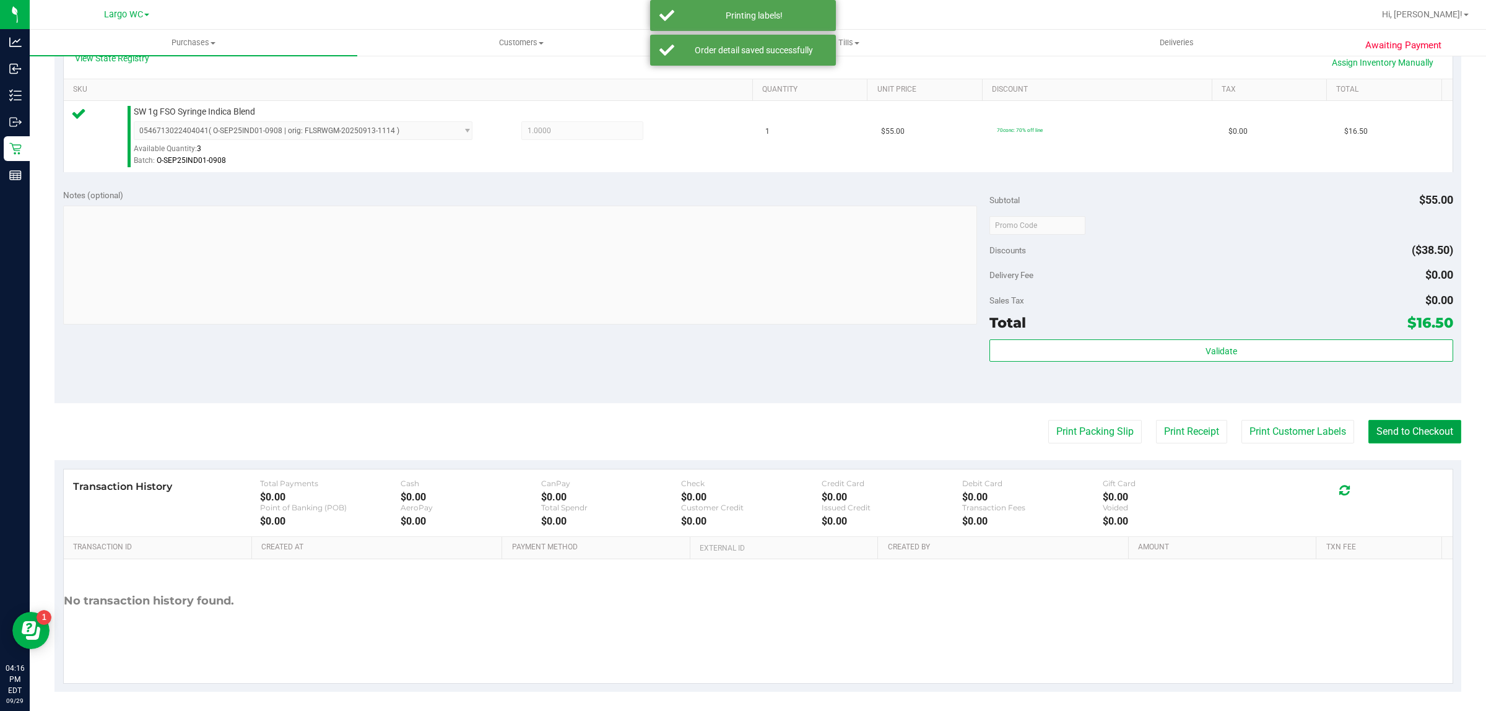
click at [1420, 443] on button "Send to Checkout" at bounding box center [1415, 432] width 93 height 24
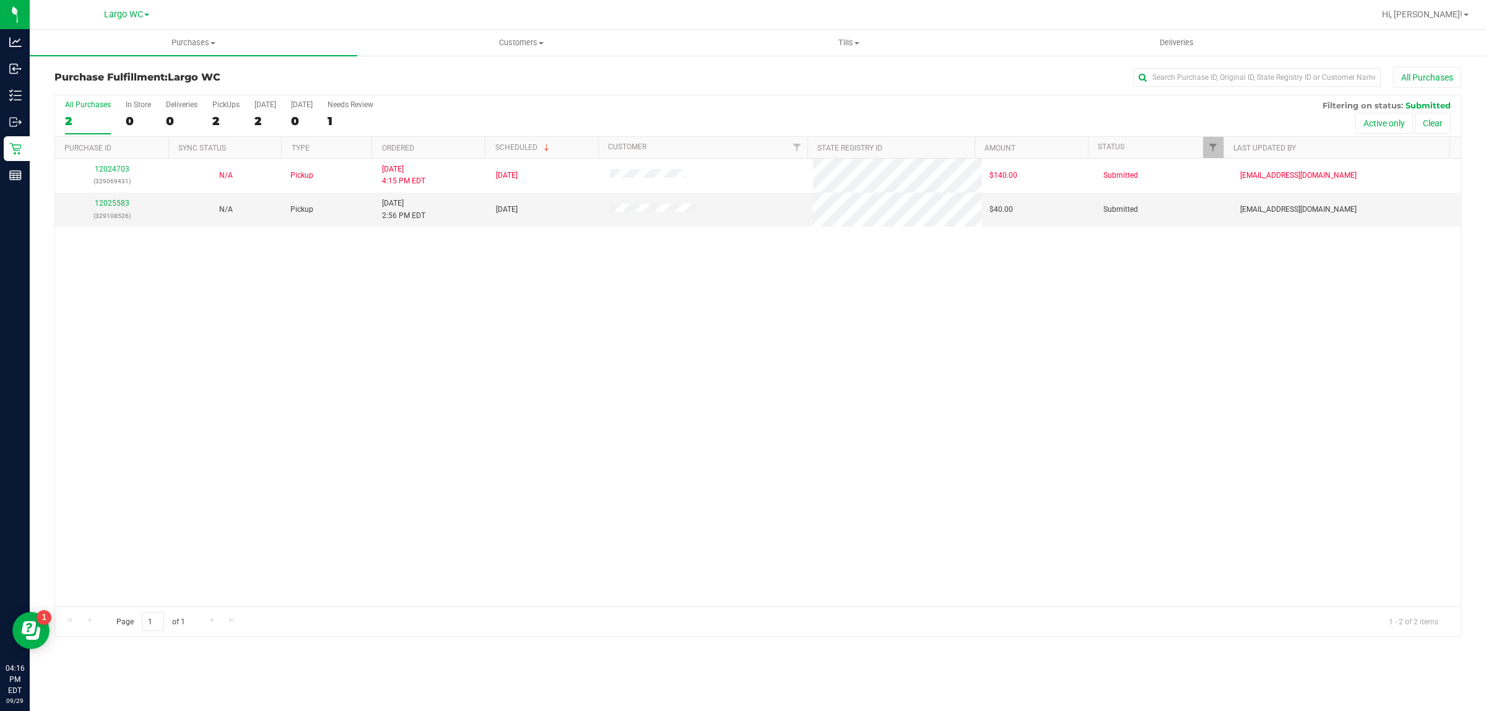
click at [110, 395] on div "12024703 (329069431) N/A Pickup 9/29/2025 4:15 PM EDT 9/29/2025 $140.00 Submitt…" at bounding box center [758, 383] width 1406 height 448
click at [112, 207] on link "12025583" at bounding box center [112, 203] width 35 height 9
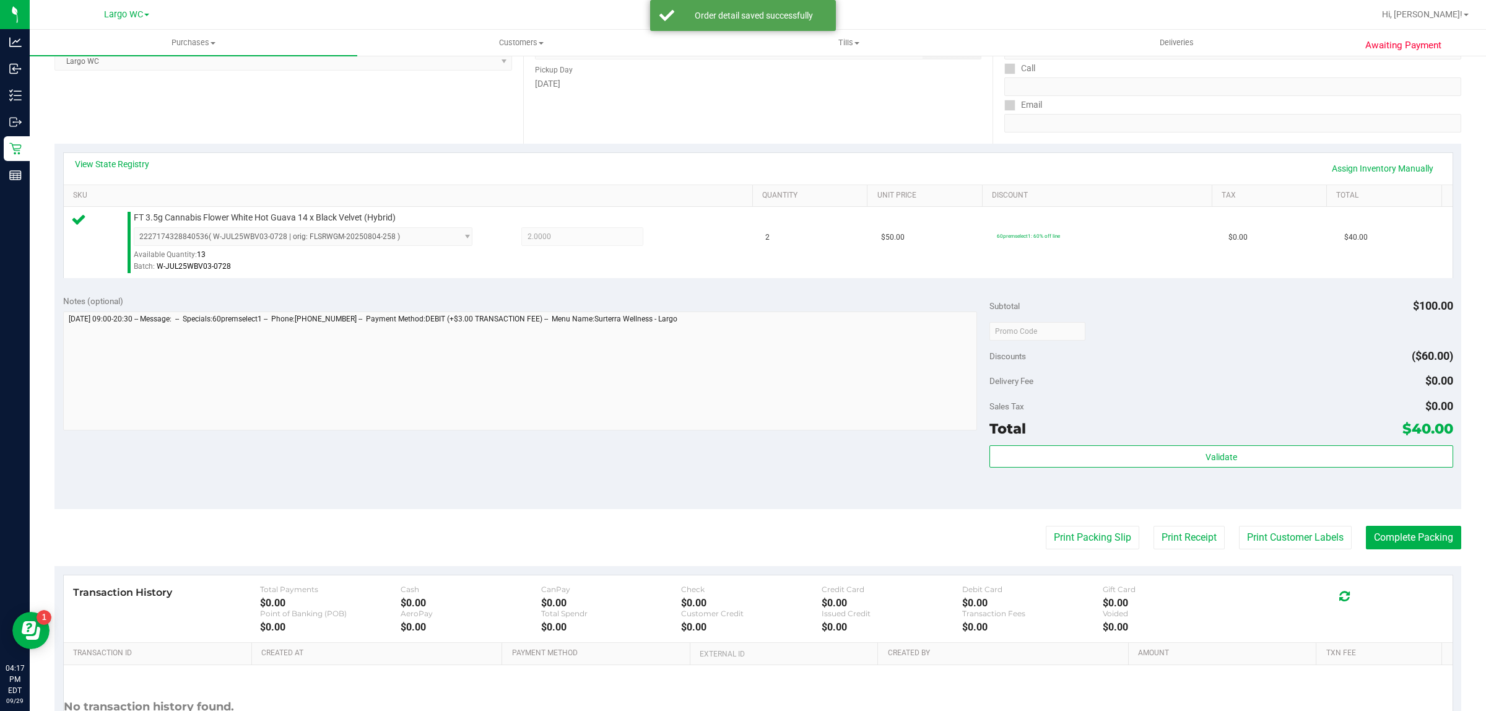
scroll to position [226, 0]
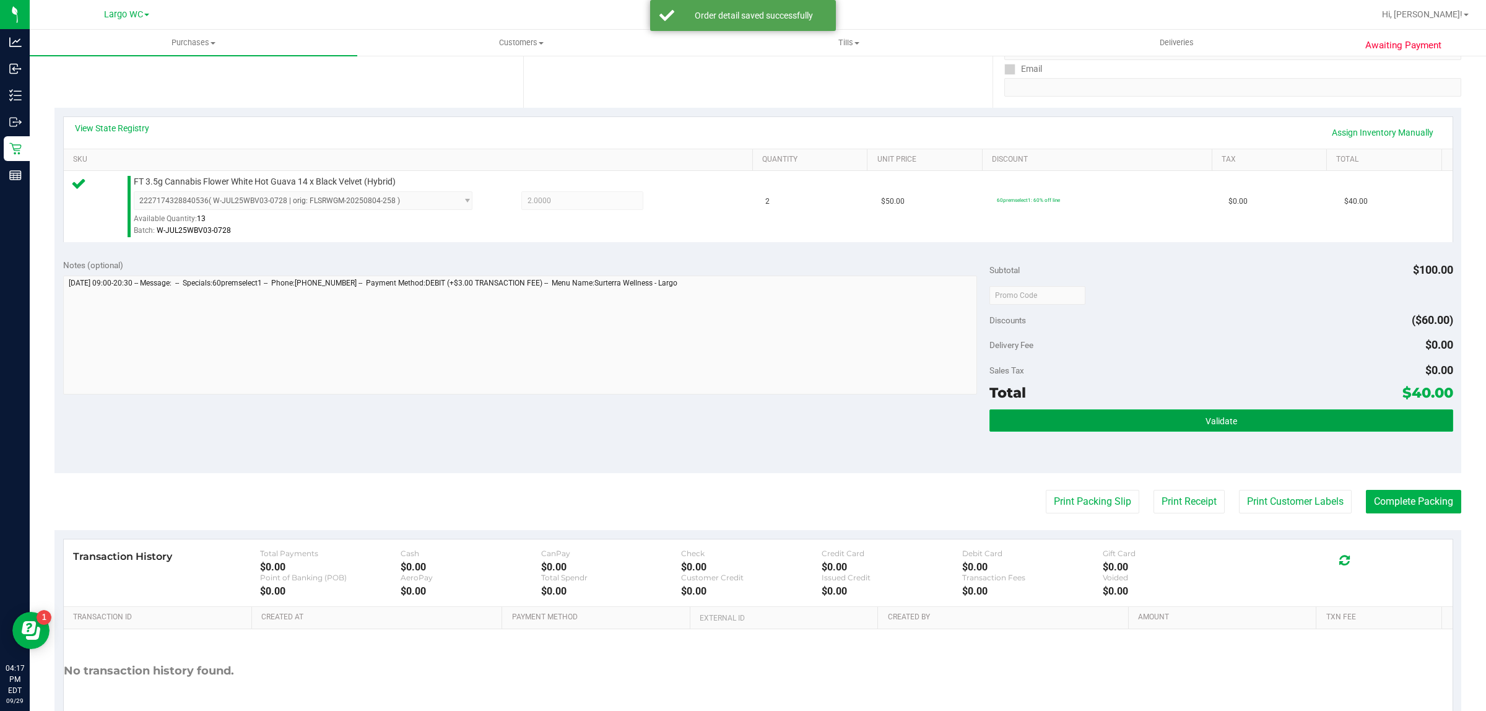
click at [1161, 427] on button "Validate" at bounding box center [1221, 420] width 463 height 22
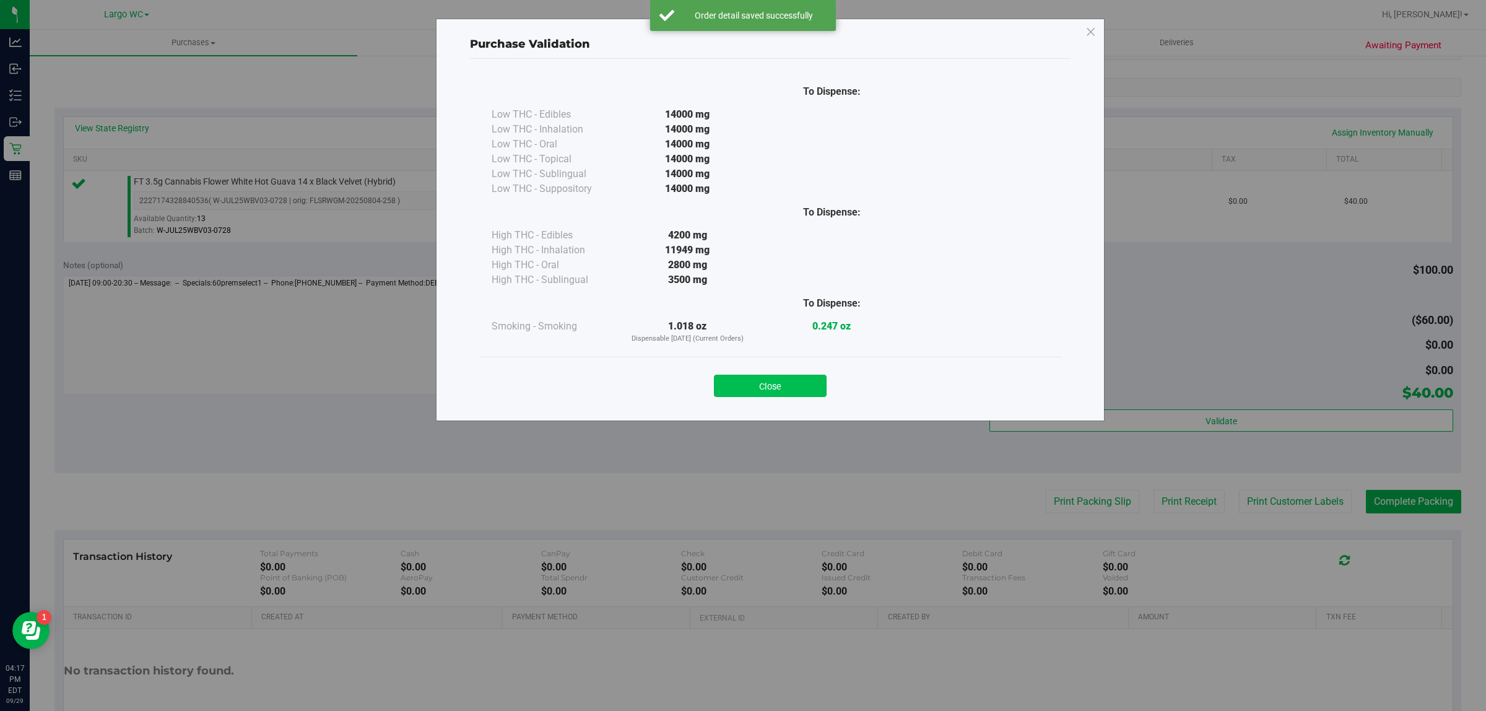
click at [813, 378] on button "Close" at bounding box center [770, 386] width 113 height 22
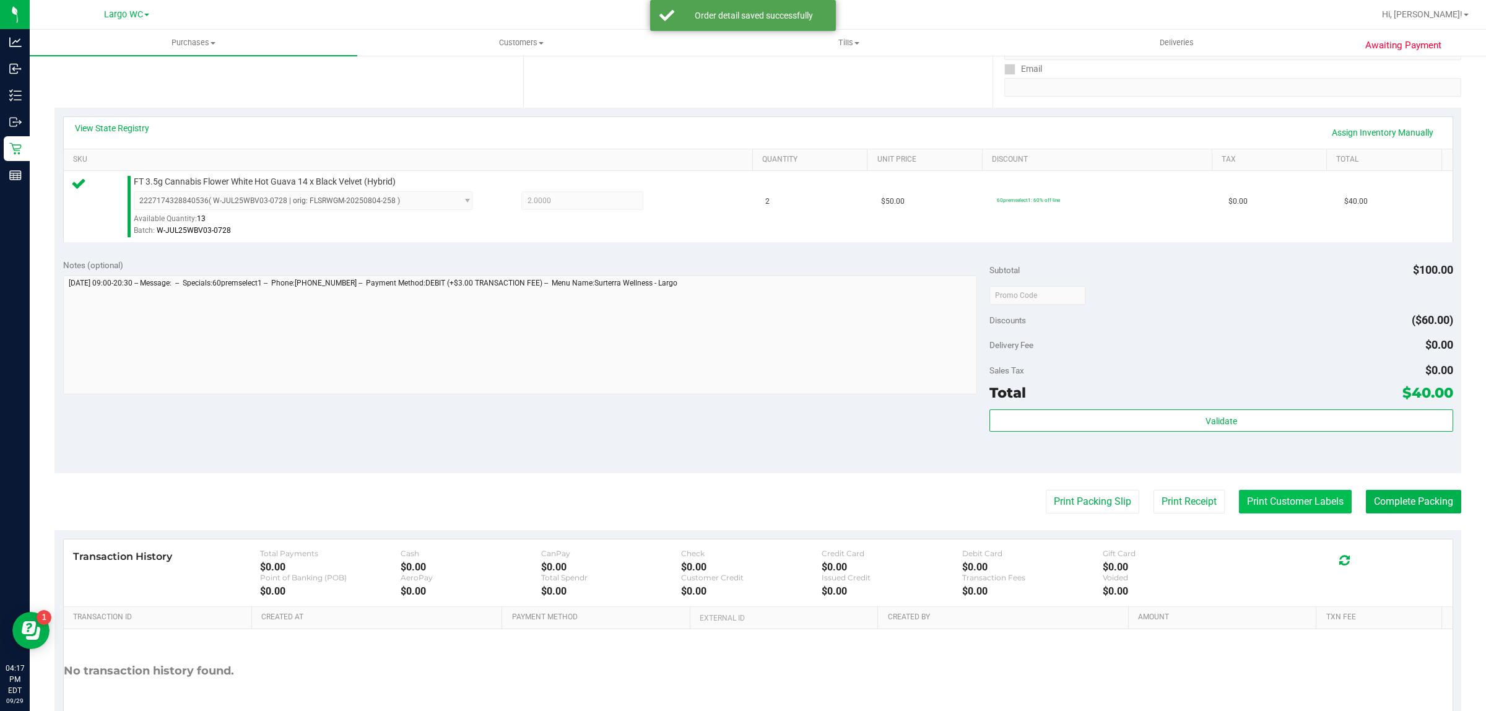
click at [1247, 492] on button "Print Customer Labels" at bounding box center [1295, 502] width 113 height 24
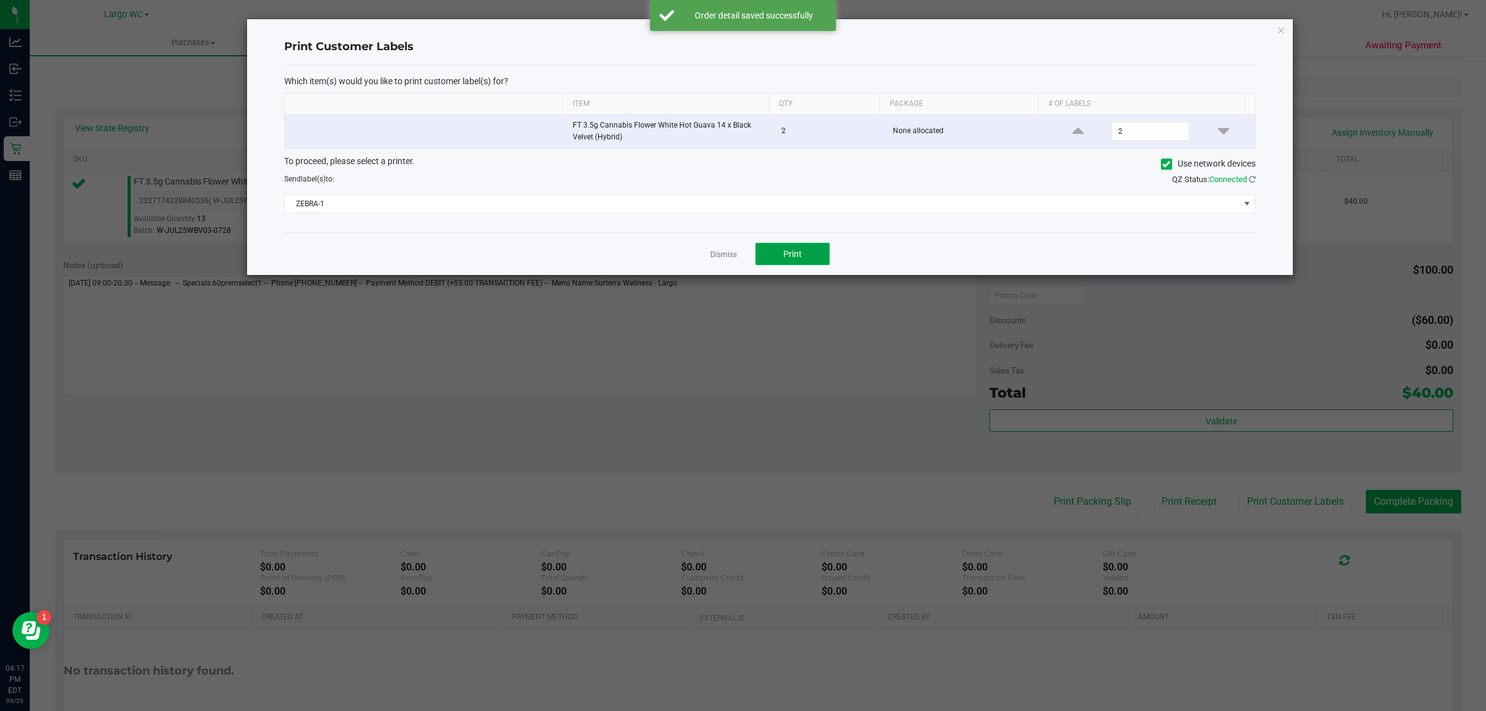
click at [770, 253] on button "Print" at bounding box center [792, 254] width 74 height 22
click at [1281, 31] on icon "button" at bounding box center [1281, 29] width 9 height 15
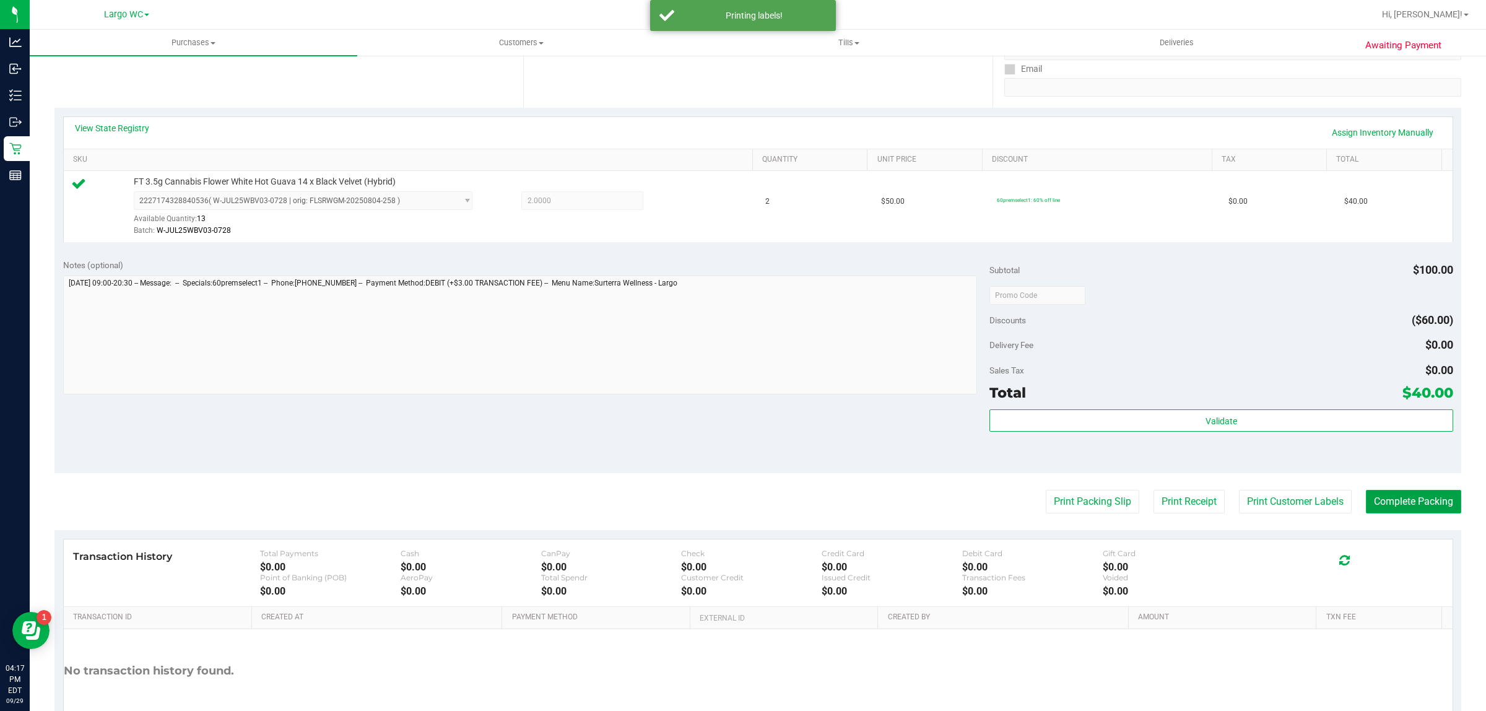
click at [1411, 505] on button "Complete Packing" at bounding box center [1413, 502] width 95 height 24
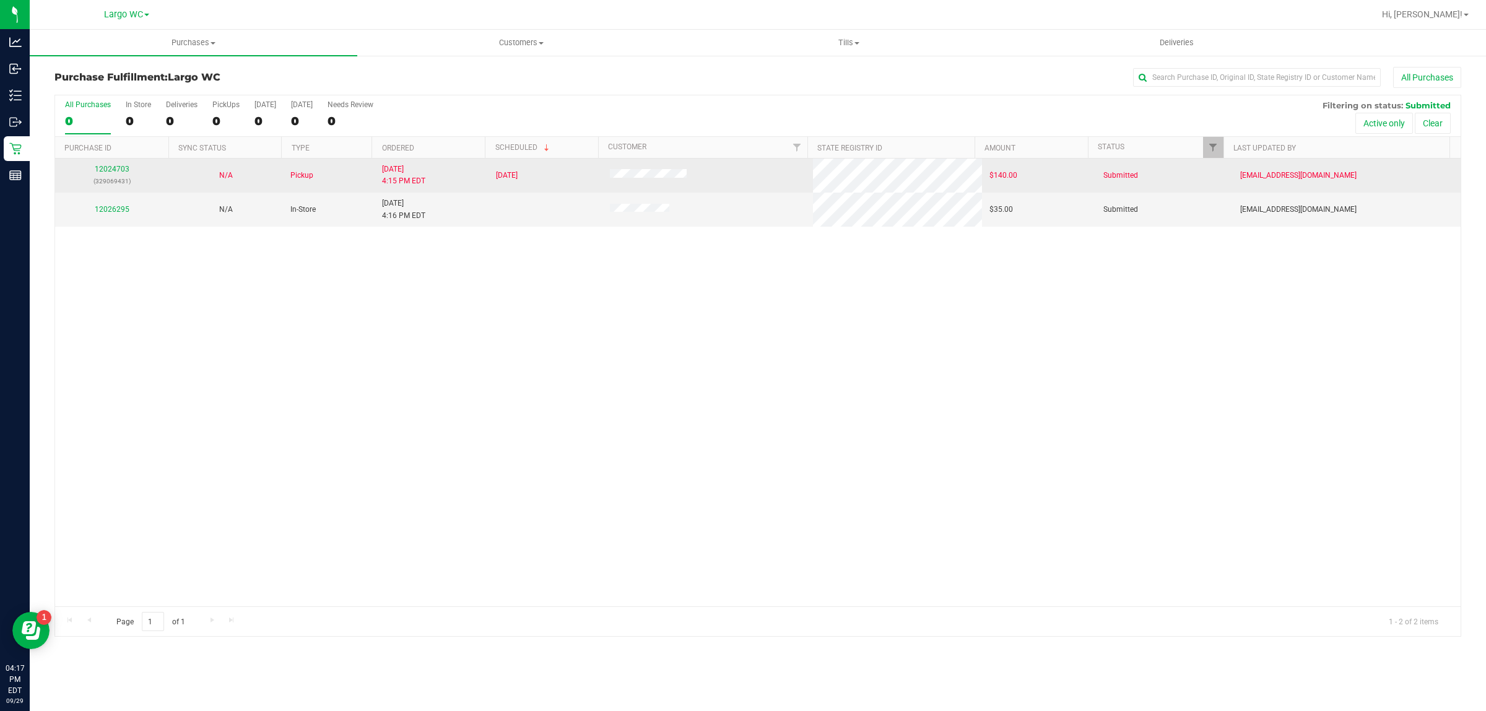
click at [107, 189] on td "12024703 (329069431)" at bounding box center [112, 176] width 114 height 34
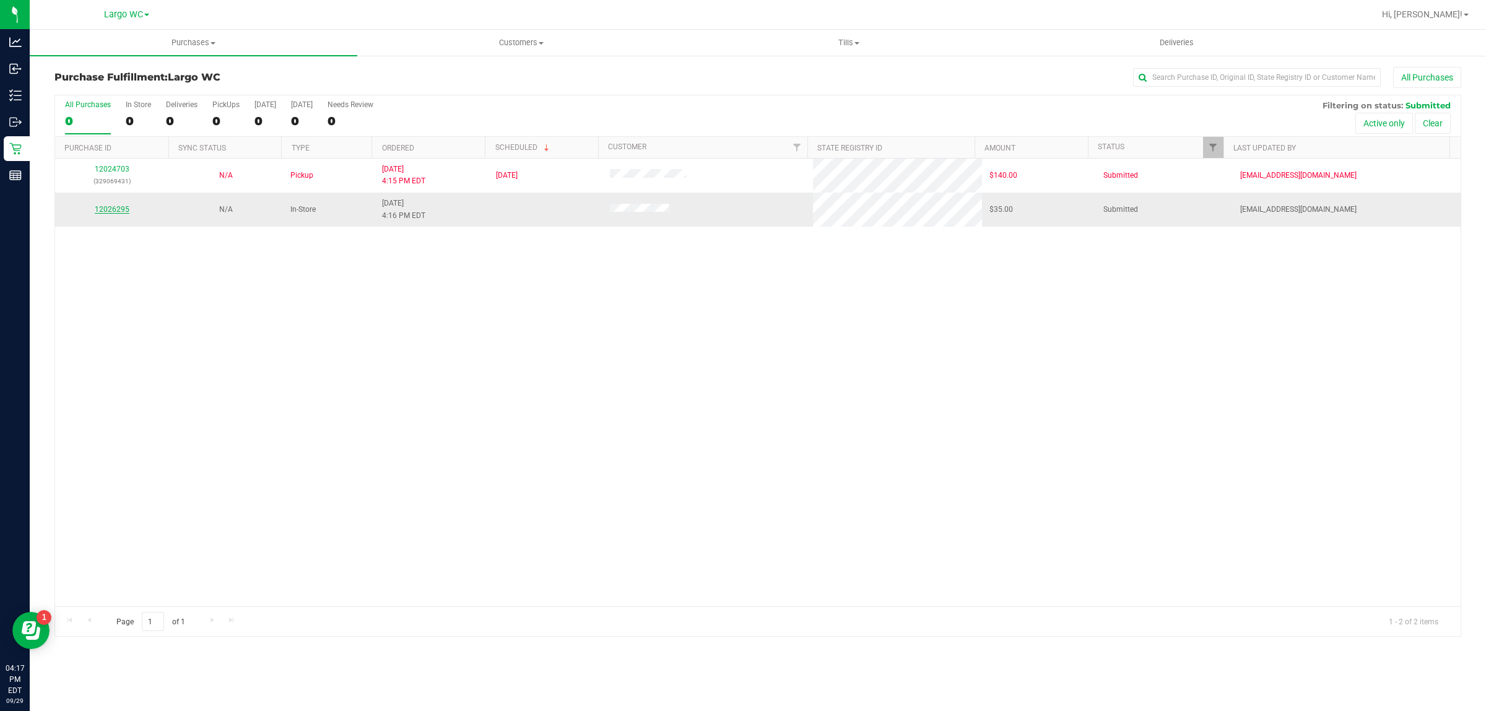
click at [116, 212] on link "12026295" at bounding box center [112, 209] width 35 height 9
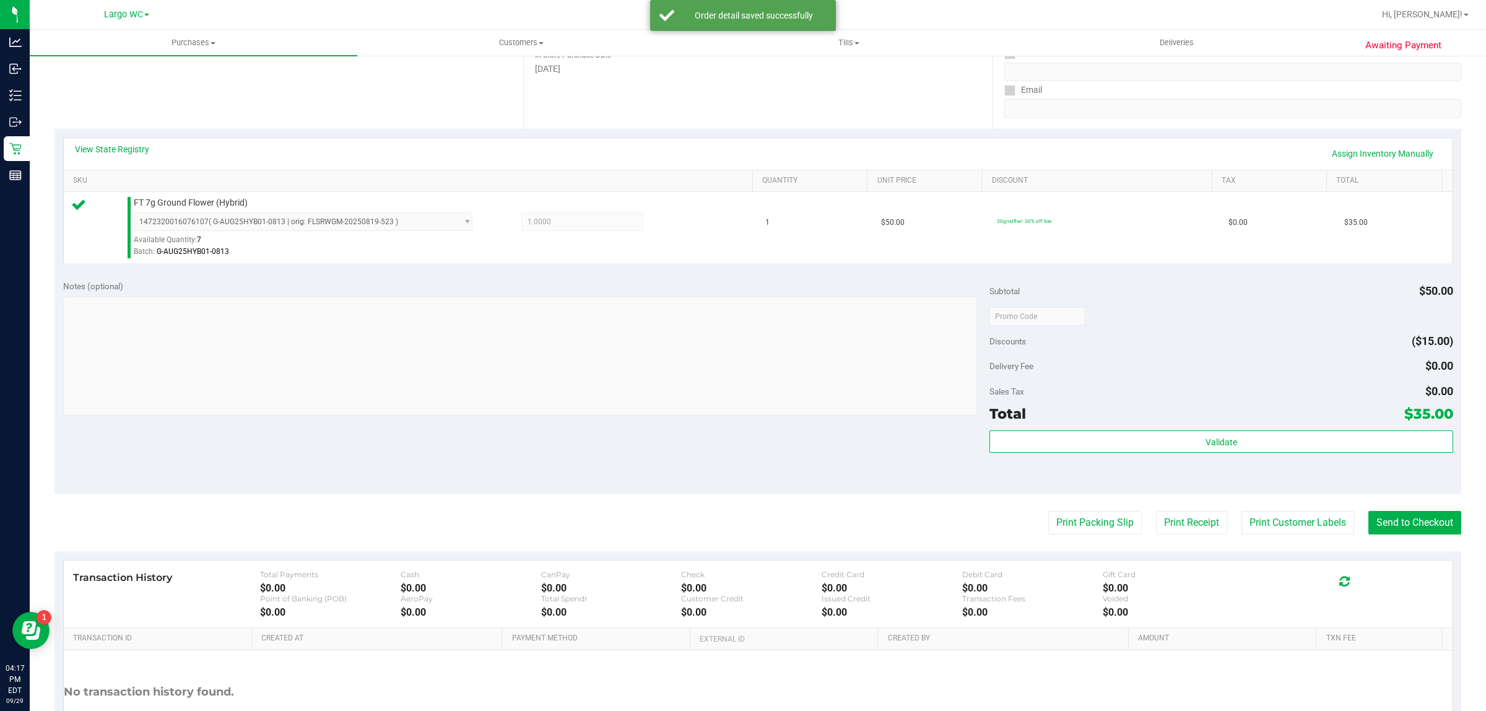
scroll to position [298, 0]
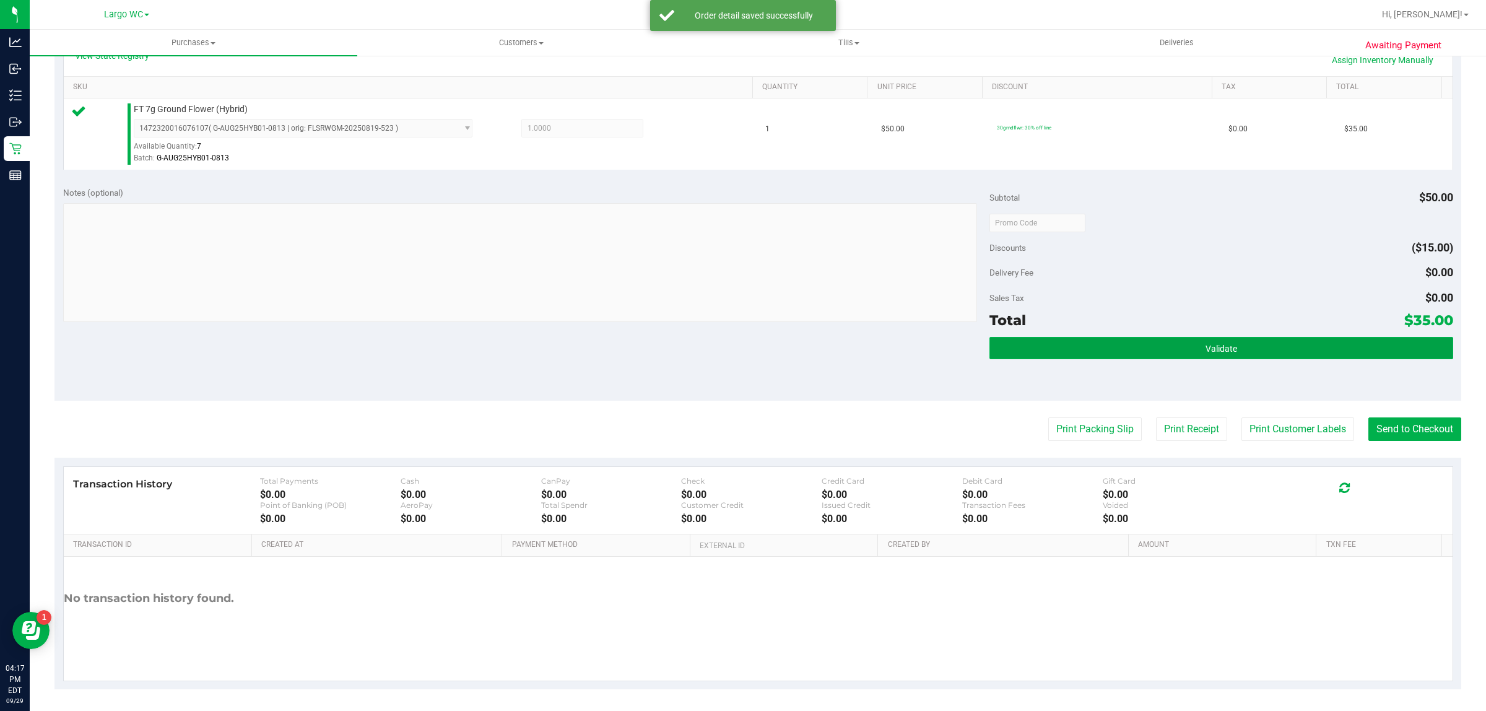
click at [1079, 339] on button "Validate" at bounding box center [1221, 348] width 463 height 22
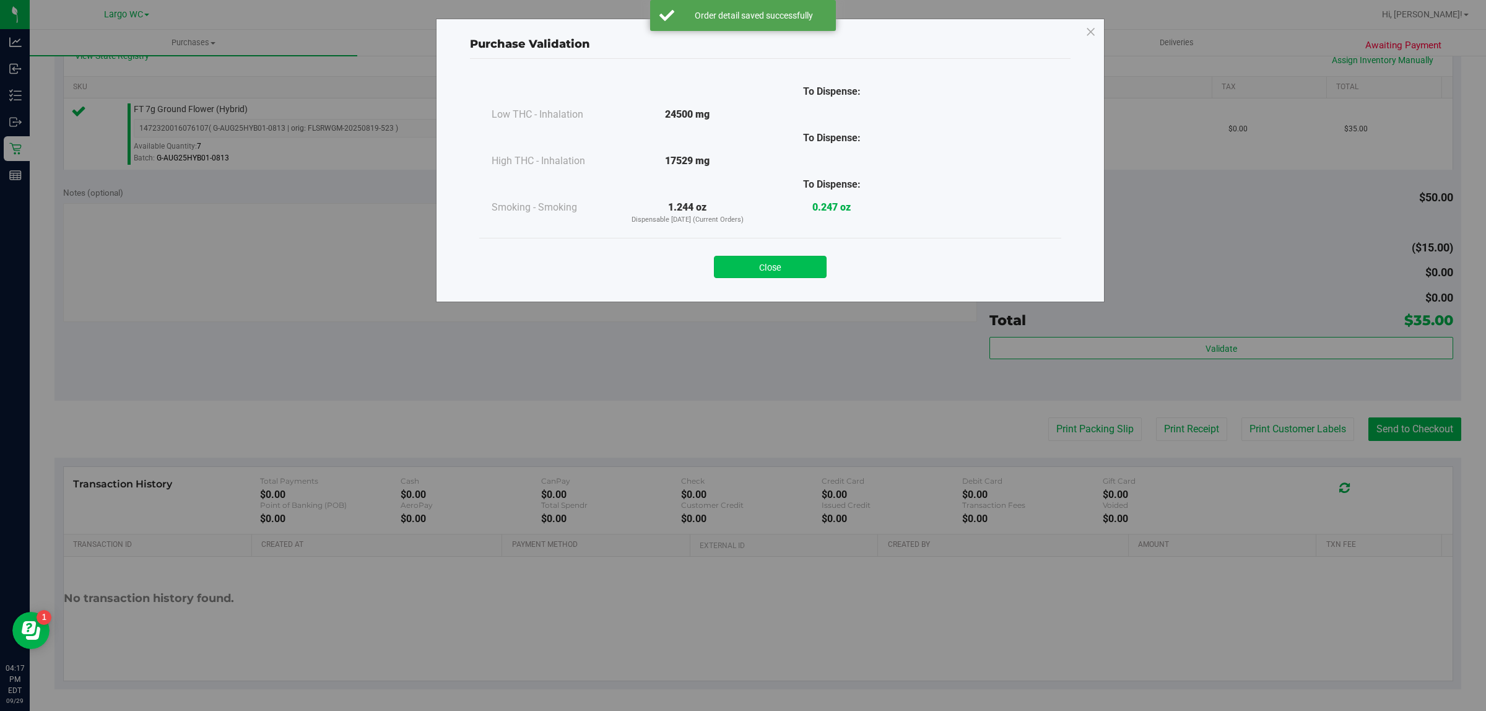
click at [757, 277] on button "Close" at bounding box center [770, 267] width 113 height 22
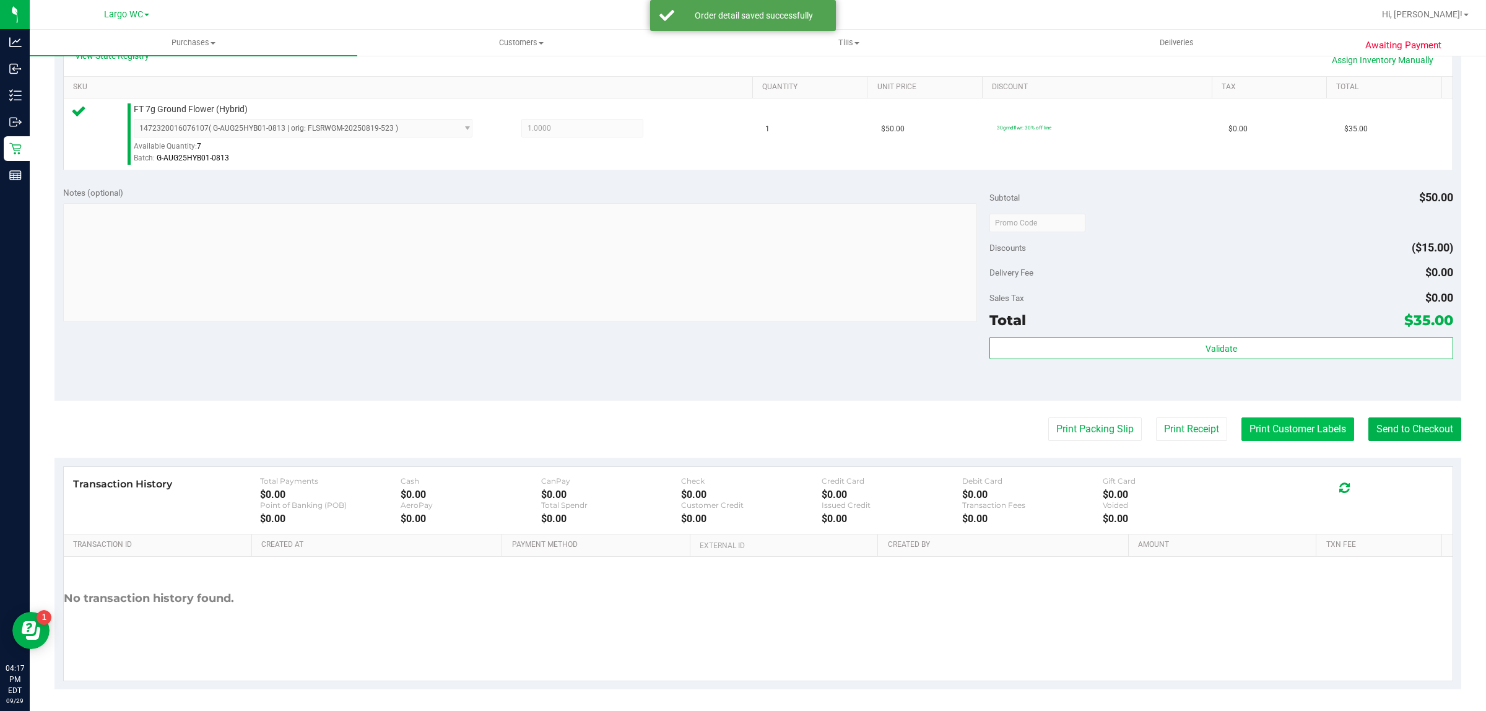
click at [1286, 437] on button "Print Customer Labels" at bounding box center [1298, 429] width 113 height 24
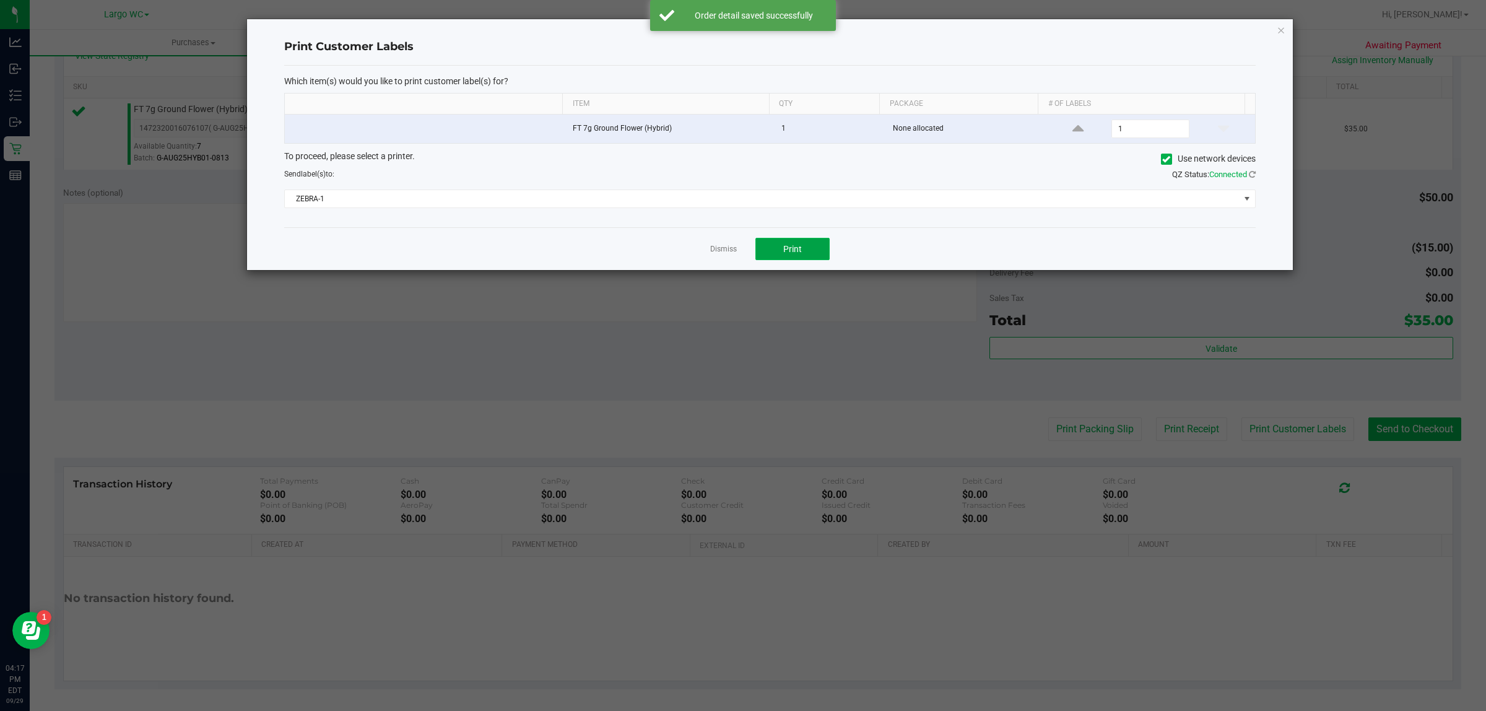
click at [802, 255] on button "Print" at bounding box center [792, 249] width 74 height 22
click at [1282, 29] on icon "button" at bounding box center [1281, 29] width 9 height 15
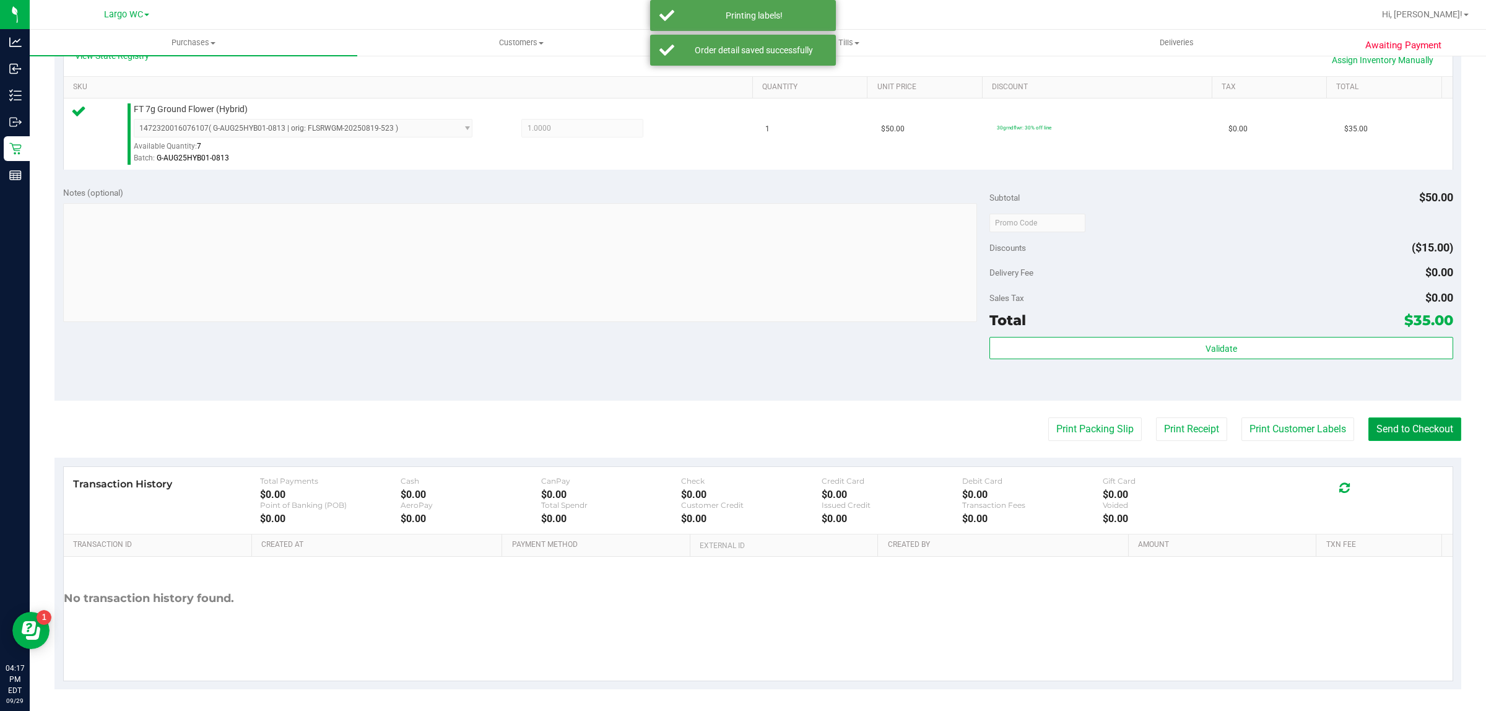
click at [1409, 425] on button "Send to Checkout" at bounding box center [1415, 429] width 93 height 24
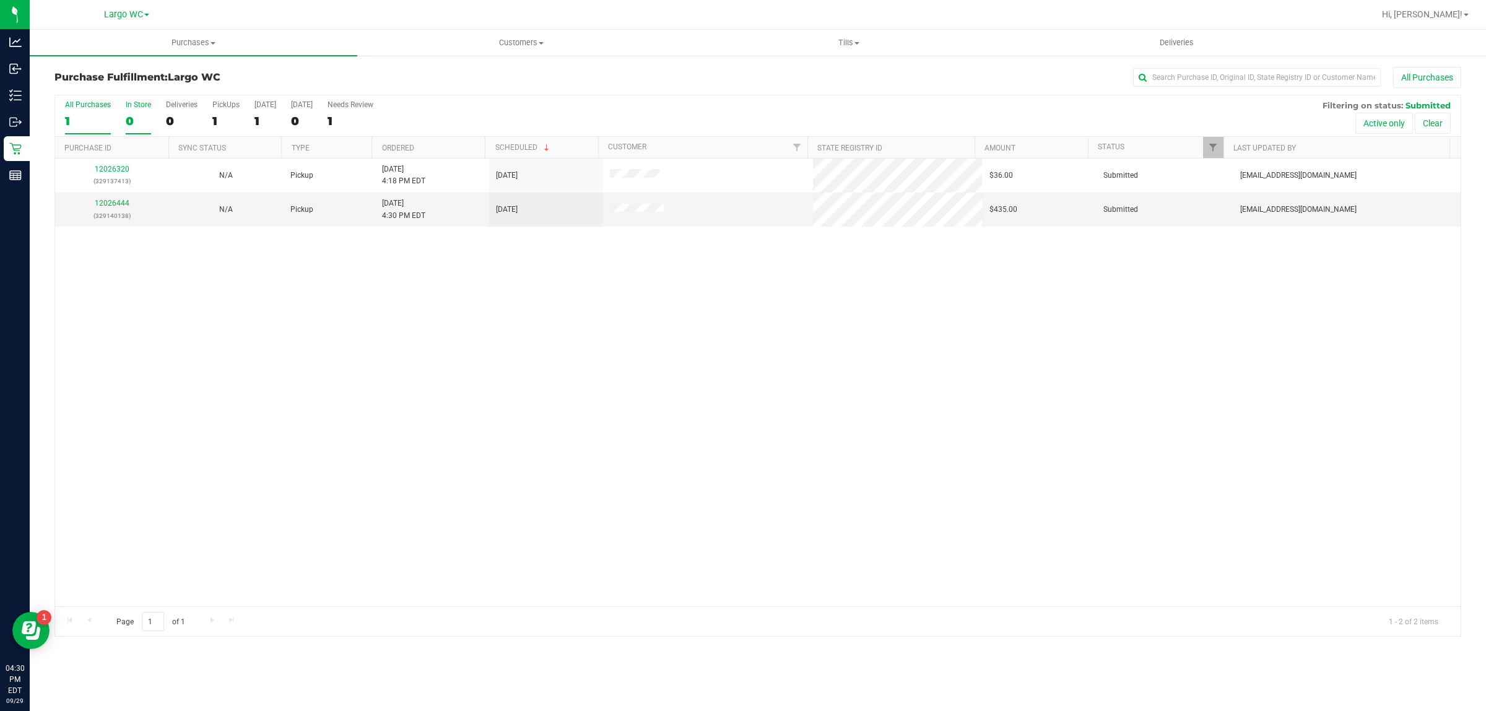
click at [129, 121] on div "0" at bounding box center [138, 121] width 25 height 14
click at [0, 0] on input "In Store 0" at bounding box center [0, 0] width 0 height 0
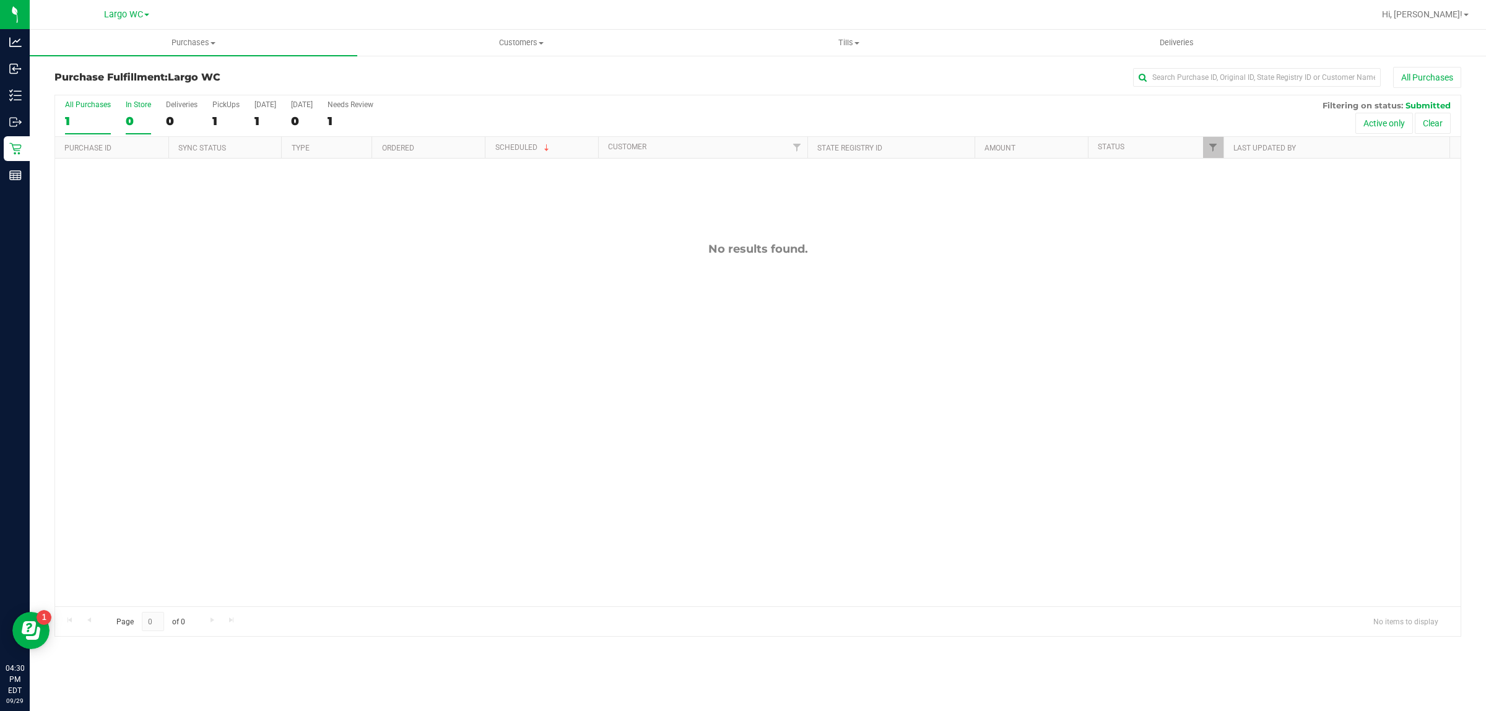
click at [91, 125] on div "1" at bounding box center [88, 121] width 46 height 14
click at [0, 0] on input "All Purchases 1" at bounding box center [0, 0] width 0 height 0
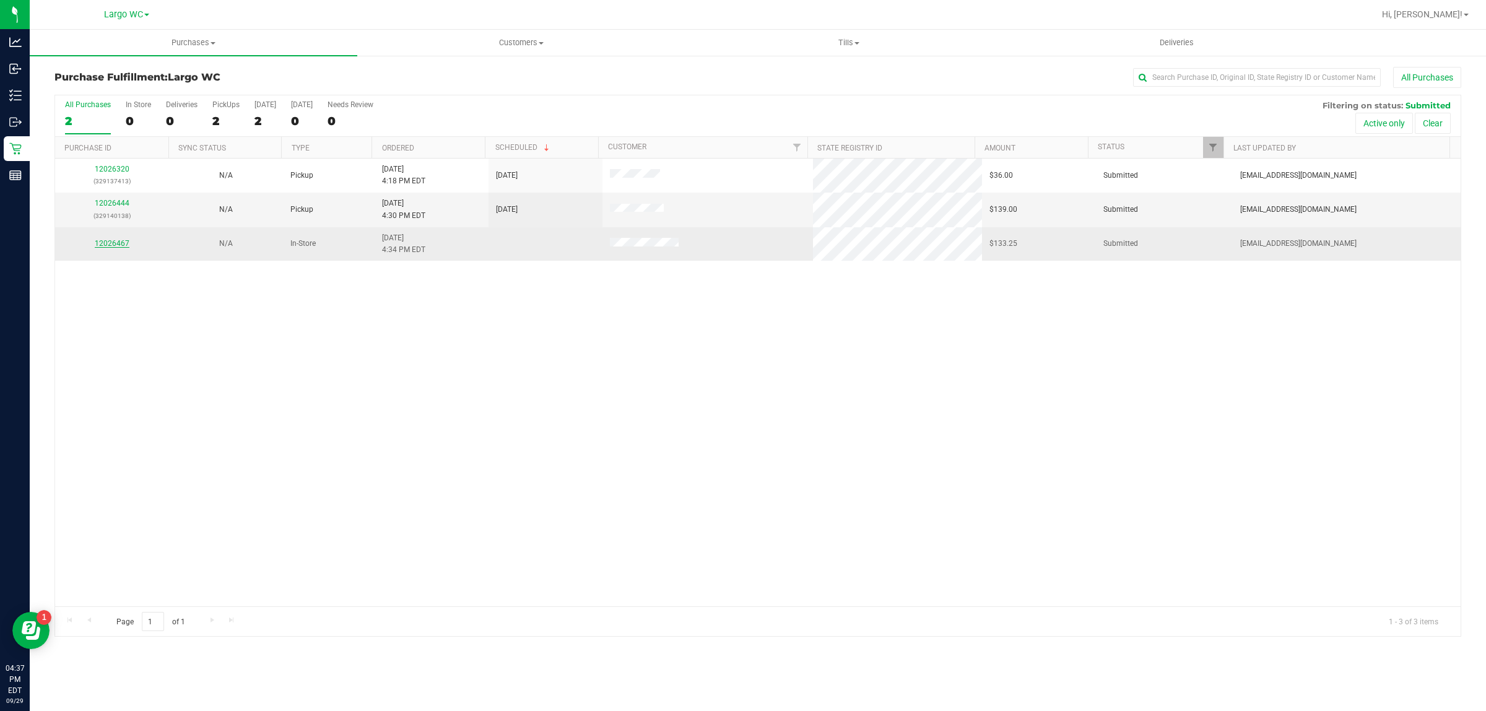
click at [112, 246] on link "12026467" at bounding box center [112, 243] width 35 height 9
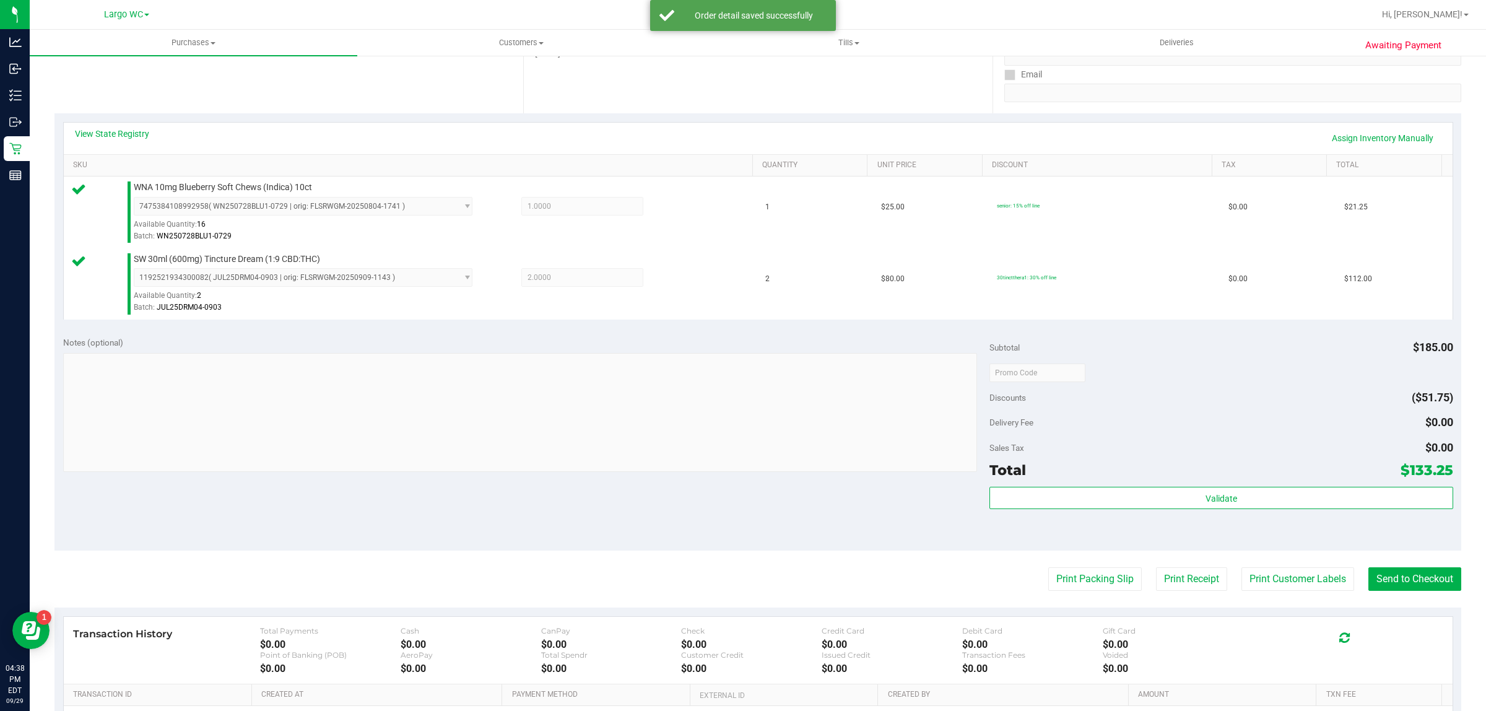
scroll to position [218, 0]
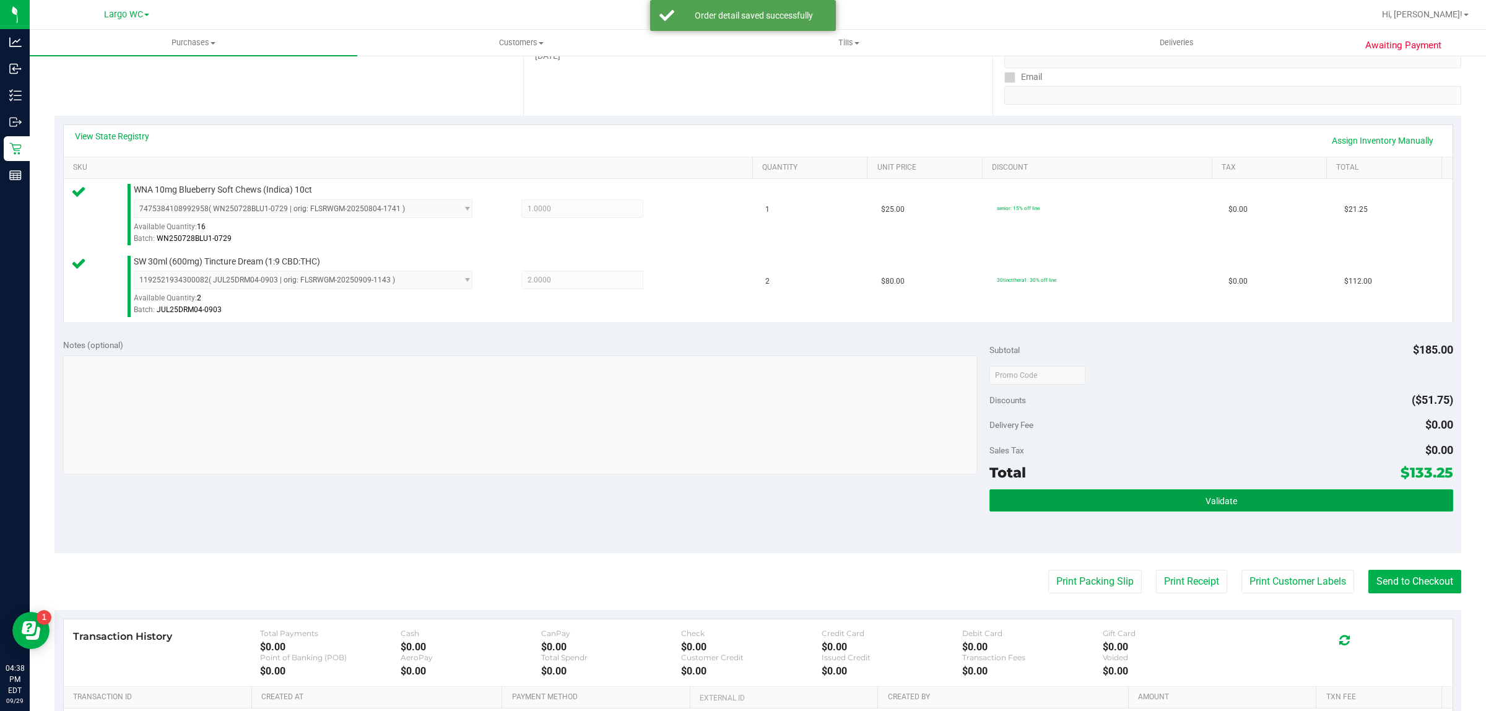
click at [1159, 494] on button "Validate" at bounding box center [1221, 500] width 463 height 22
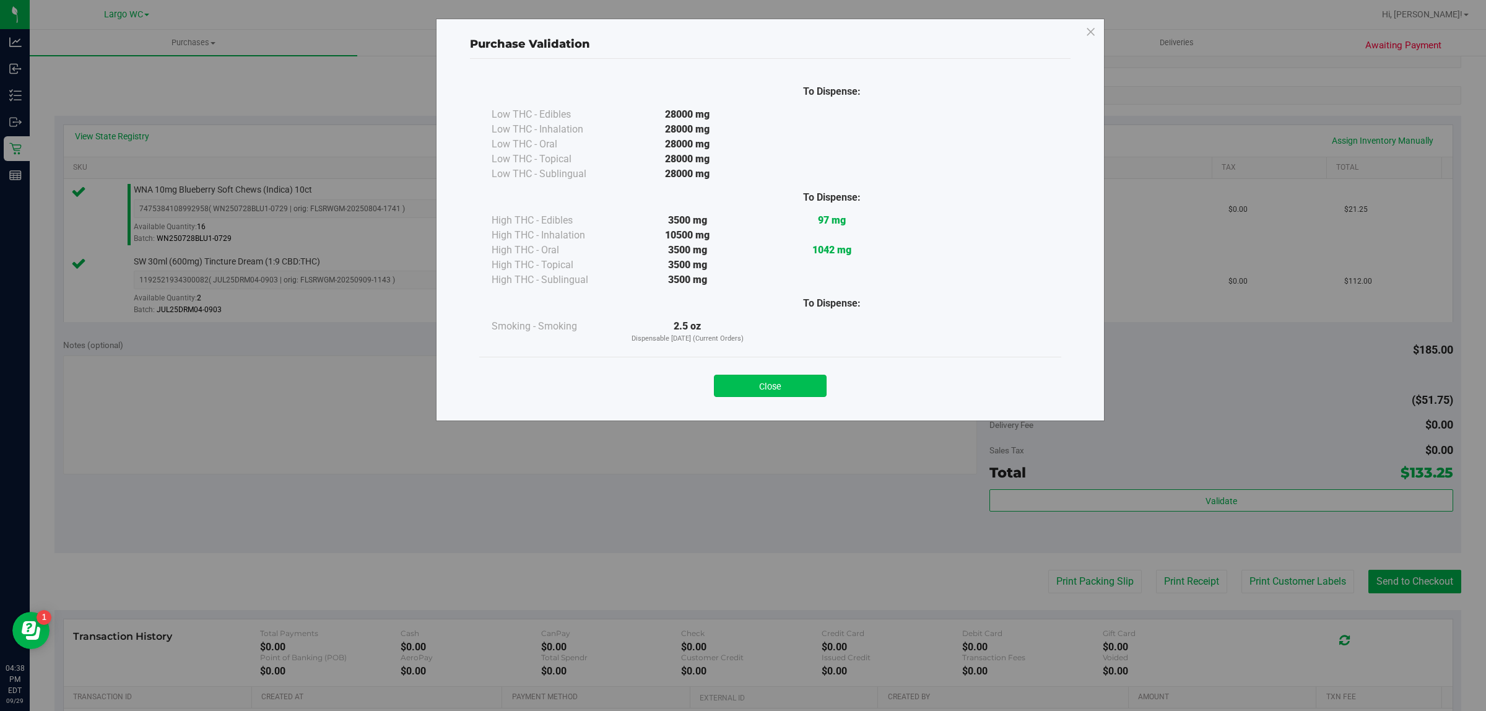
click at [796, 379] on button "Close" at bounding box center [770, 386] width 113 height 22
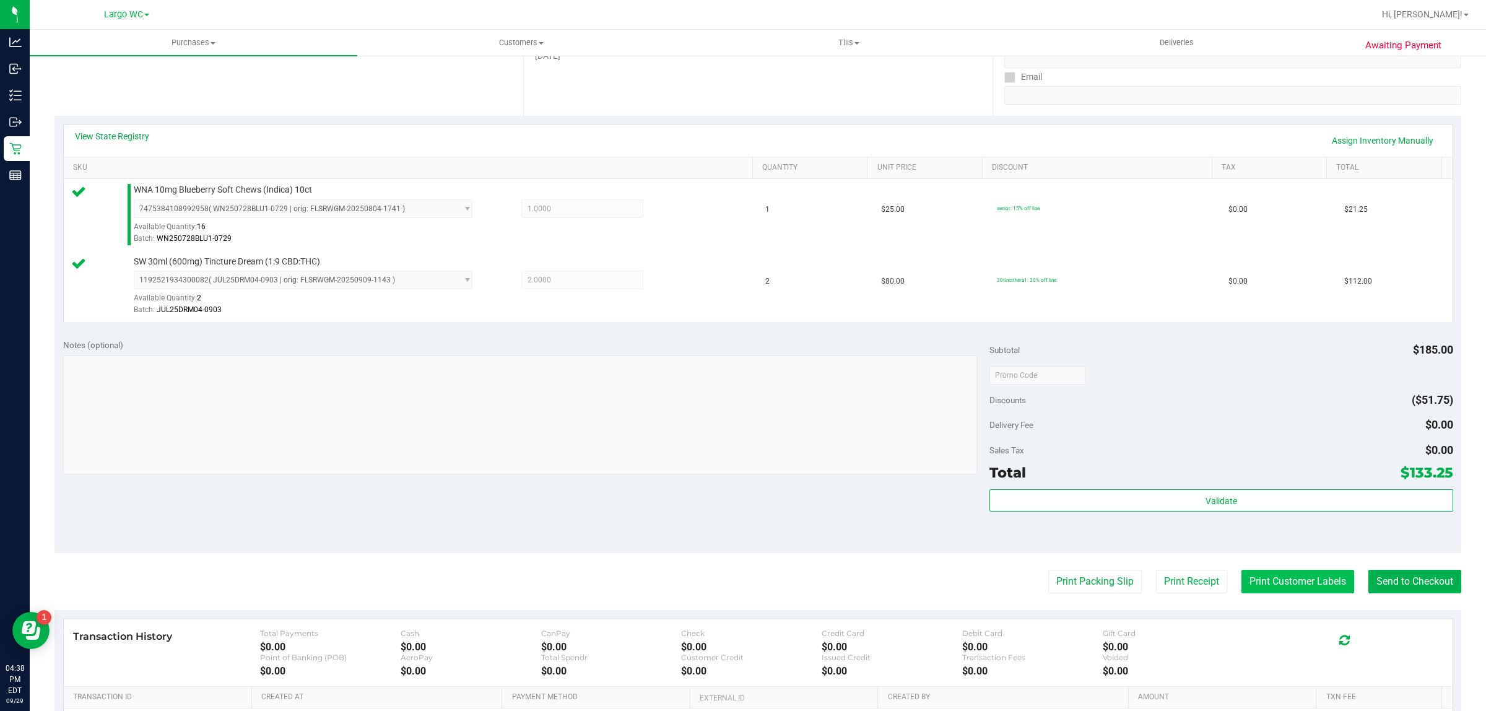
click at [1271, 577] on button "Print Customer Labels" at bounding box center [1298, 582] width 113 height 24
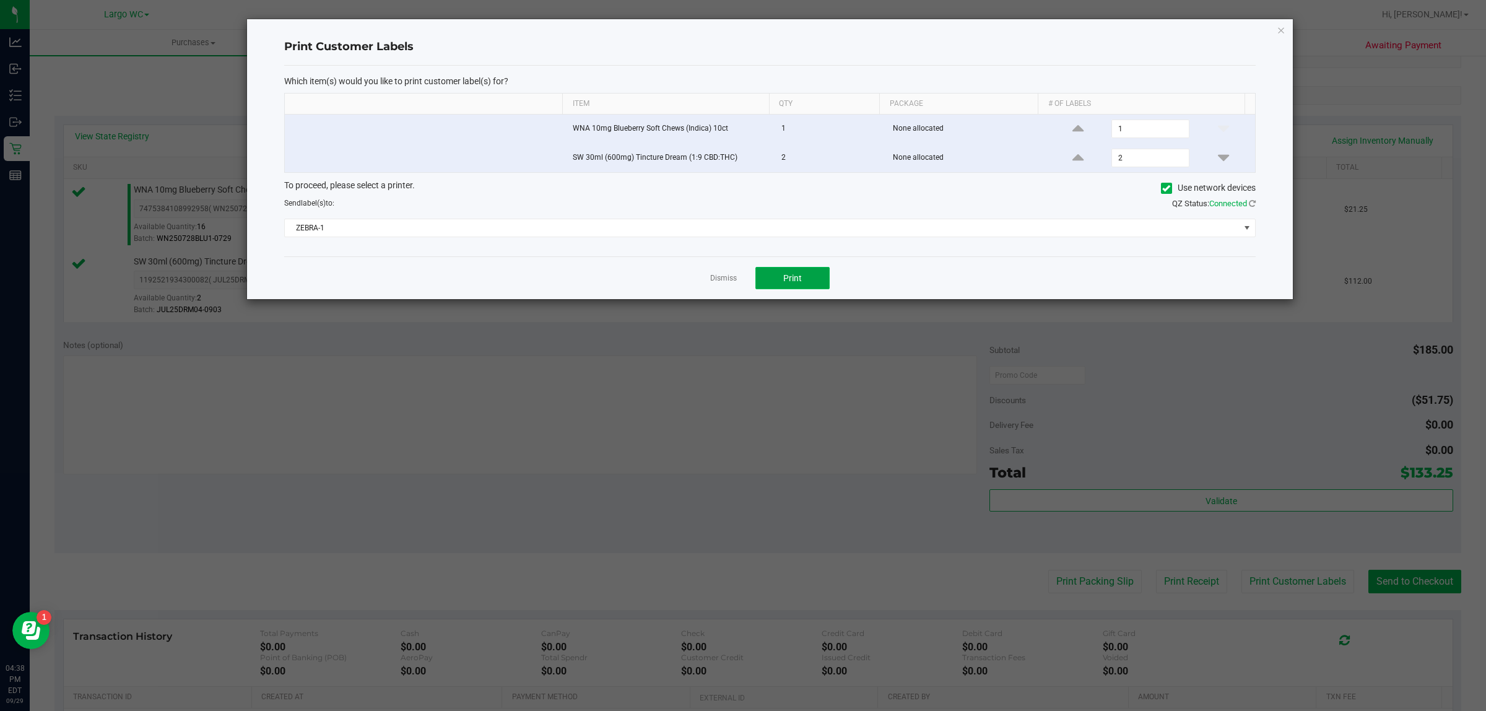
click at [801, 286] on button "Print" at bounding box center [792, 278] width 74 height 22
click at [1280, 30] on icon "button" at bounding box center [1281, 29] width 9 height 15
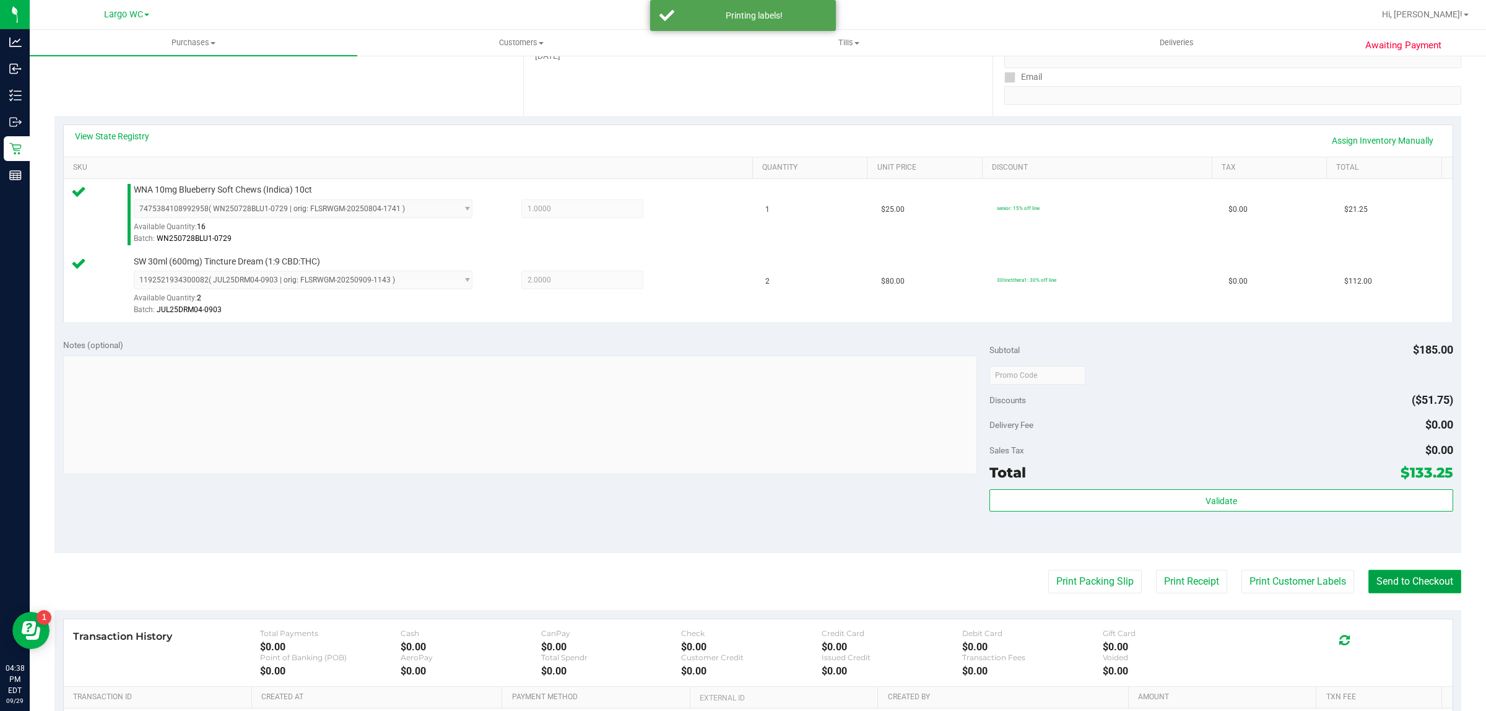
click at [1414, 577] on button "Send to Checkout" at bounding box center [1415, 582] width 93 height 24
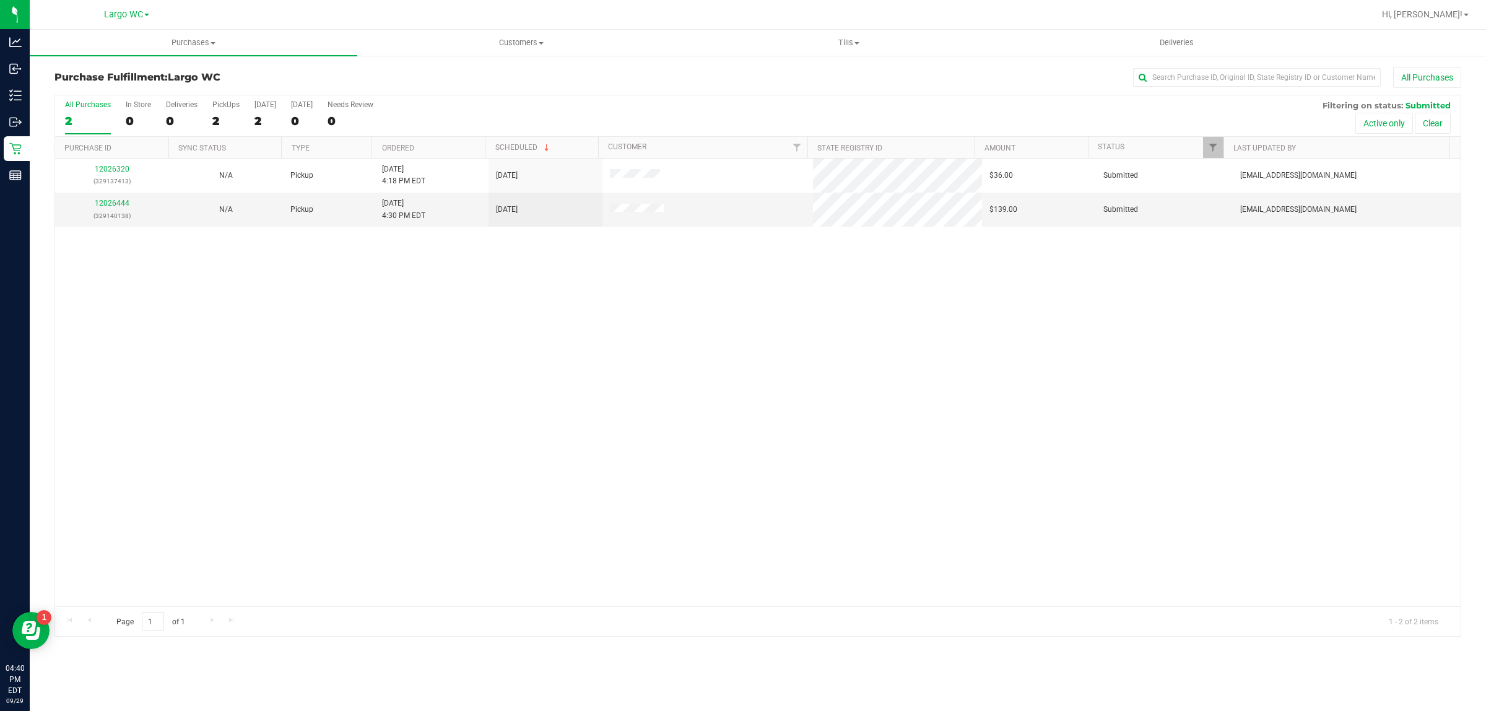
click at [372, 361] on div "12026320 (329137413) N/A Pickup 9/29/2025 4:18 PM EDT 9/29/2025 $36.00 Submitte…" at bounding box center [758, 383] width 1406 height 448
click at [140, 114] on div "0" at bounding box center [138, 121] width 25 height 14
click at [0, 0] on input "In Store 0" at bounding box center [0, 0] width 0 height 0
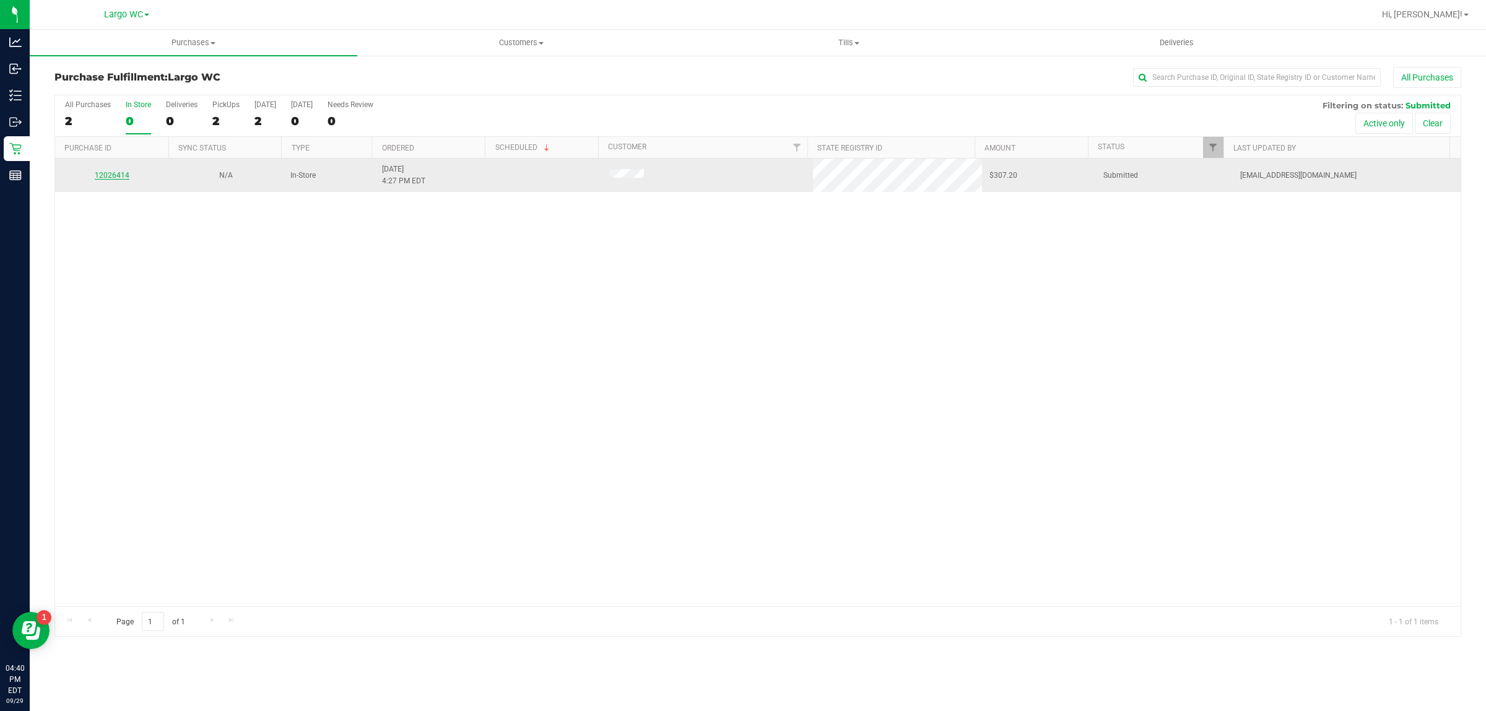
click at [102, 174] on link "12026414" at bounding box center [112, 175] width 35 height 9
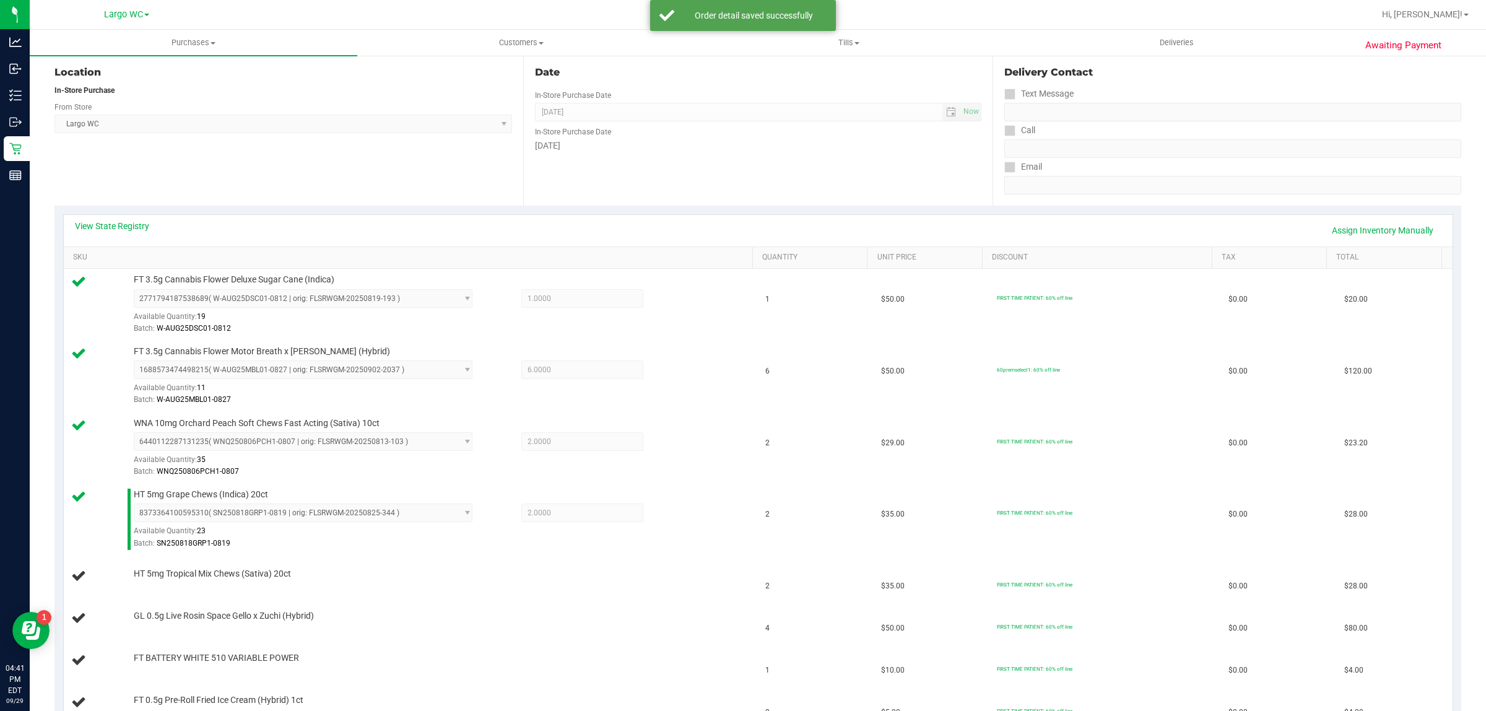
scroll to position [163, 0]
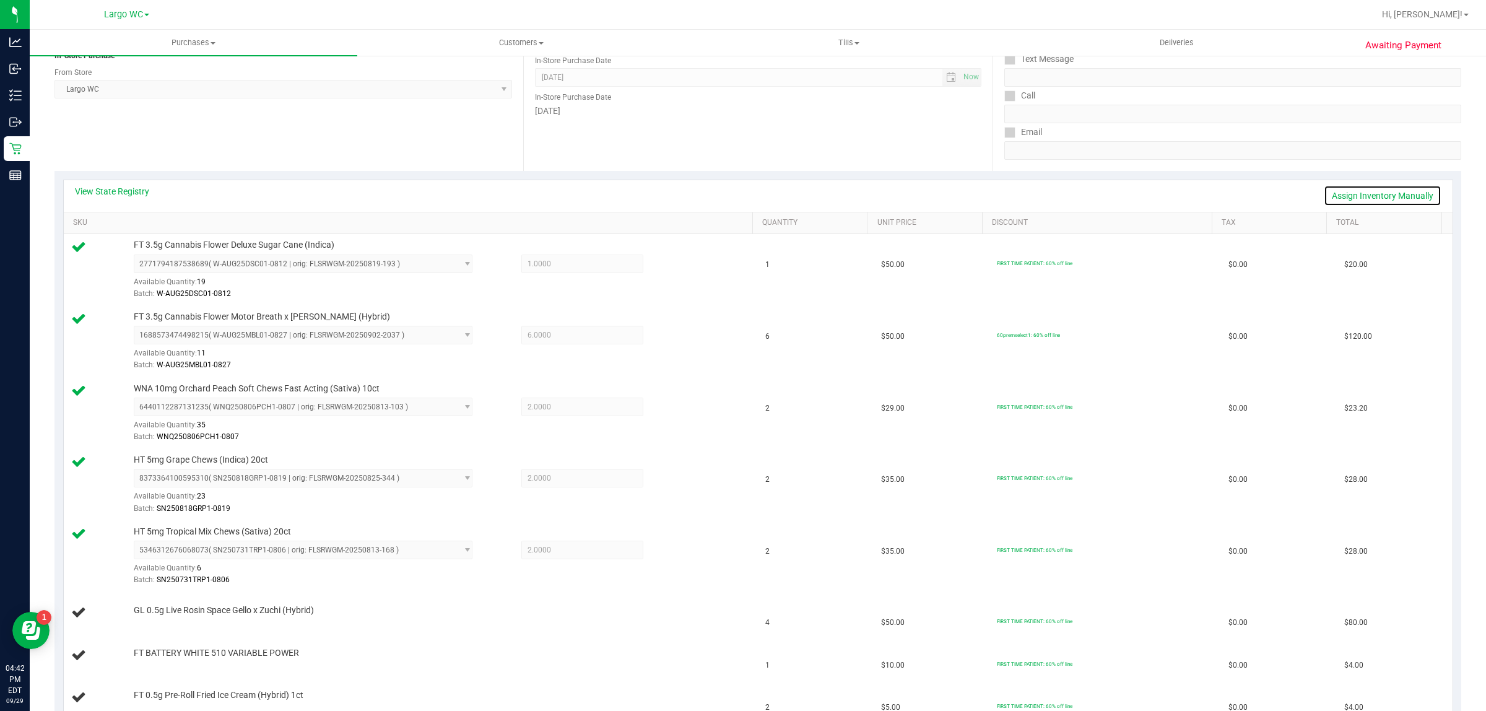
click at [1358, 190] on link "Assign Inventory Manually" at bounding box center [1383, 195] width 118 height 21
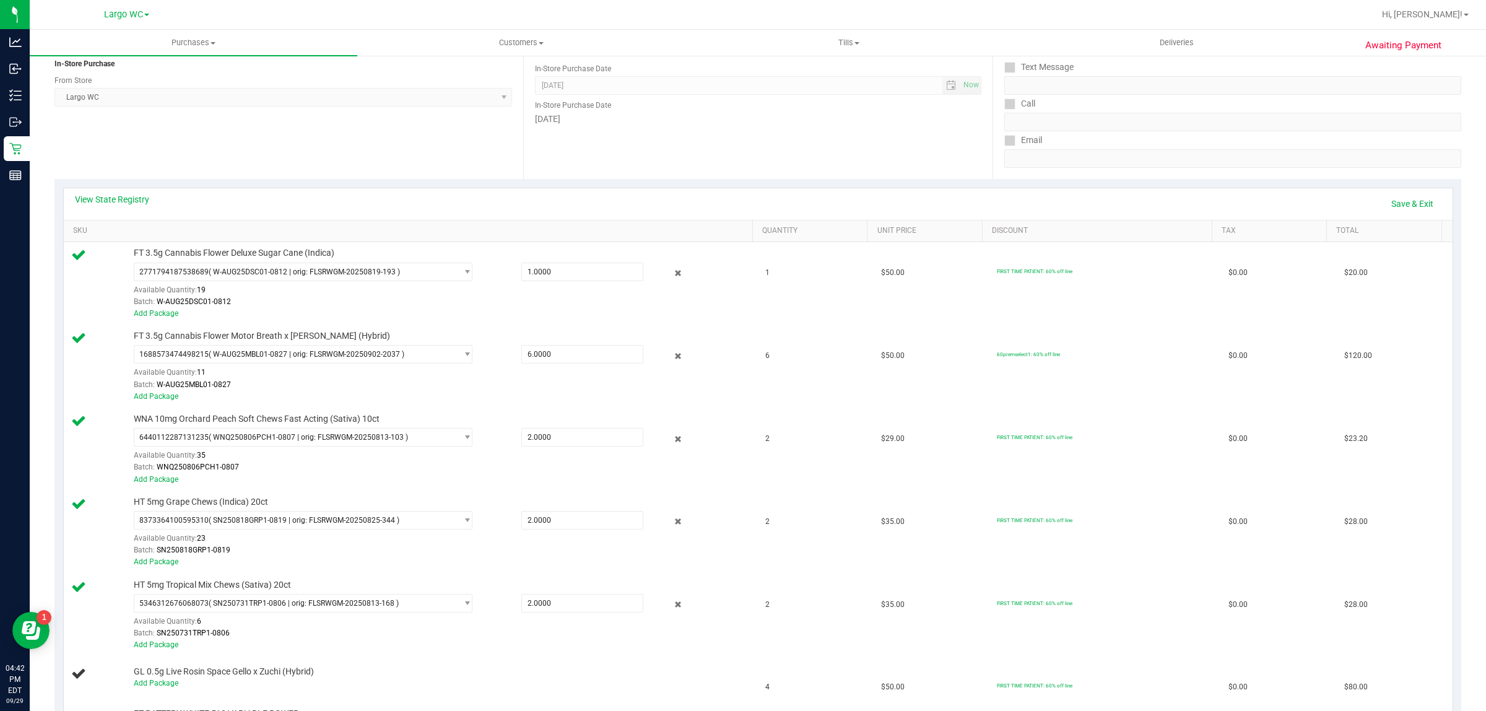
scroll to position [108, 0]
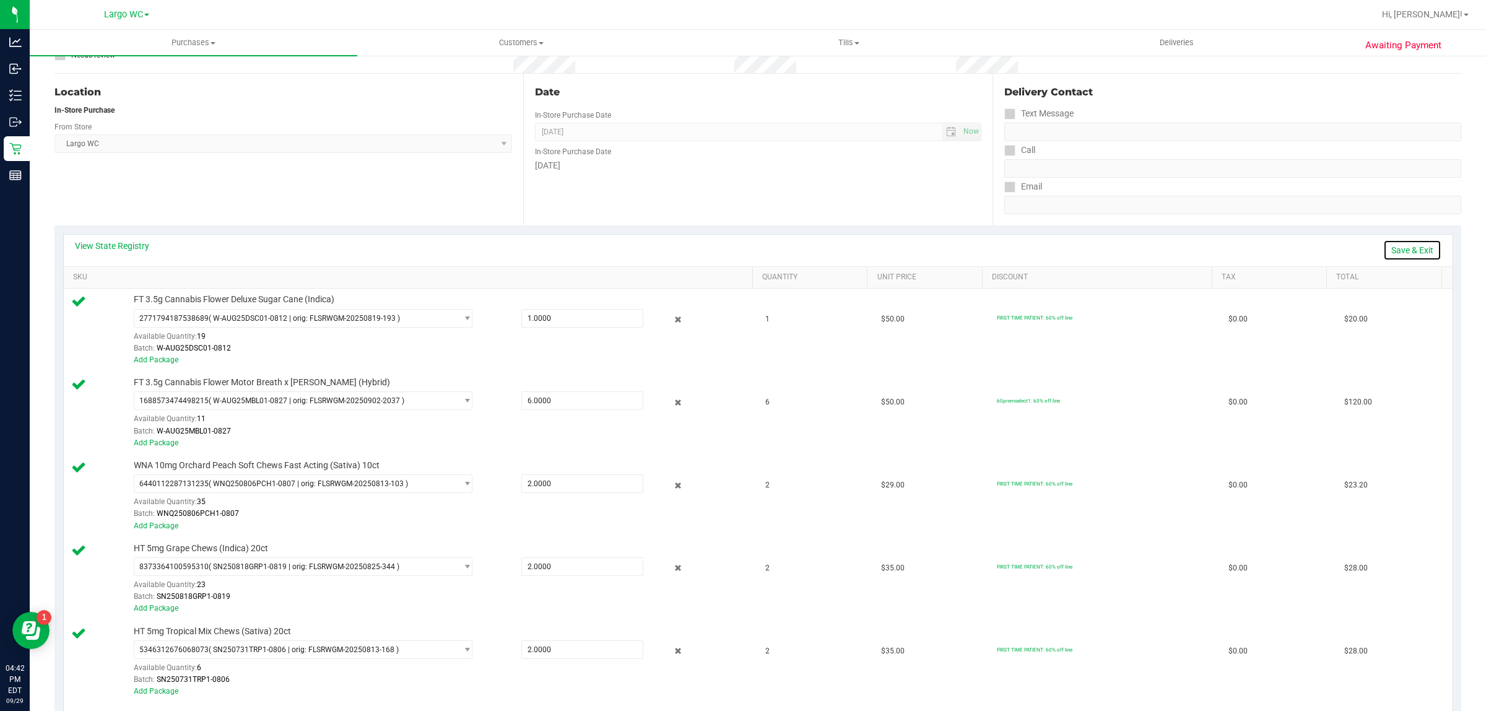
click at [1409, 248] on link "Save & Exit" at bounding box center [1412, 250] width 58 height 21
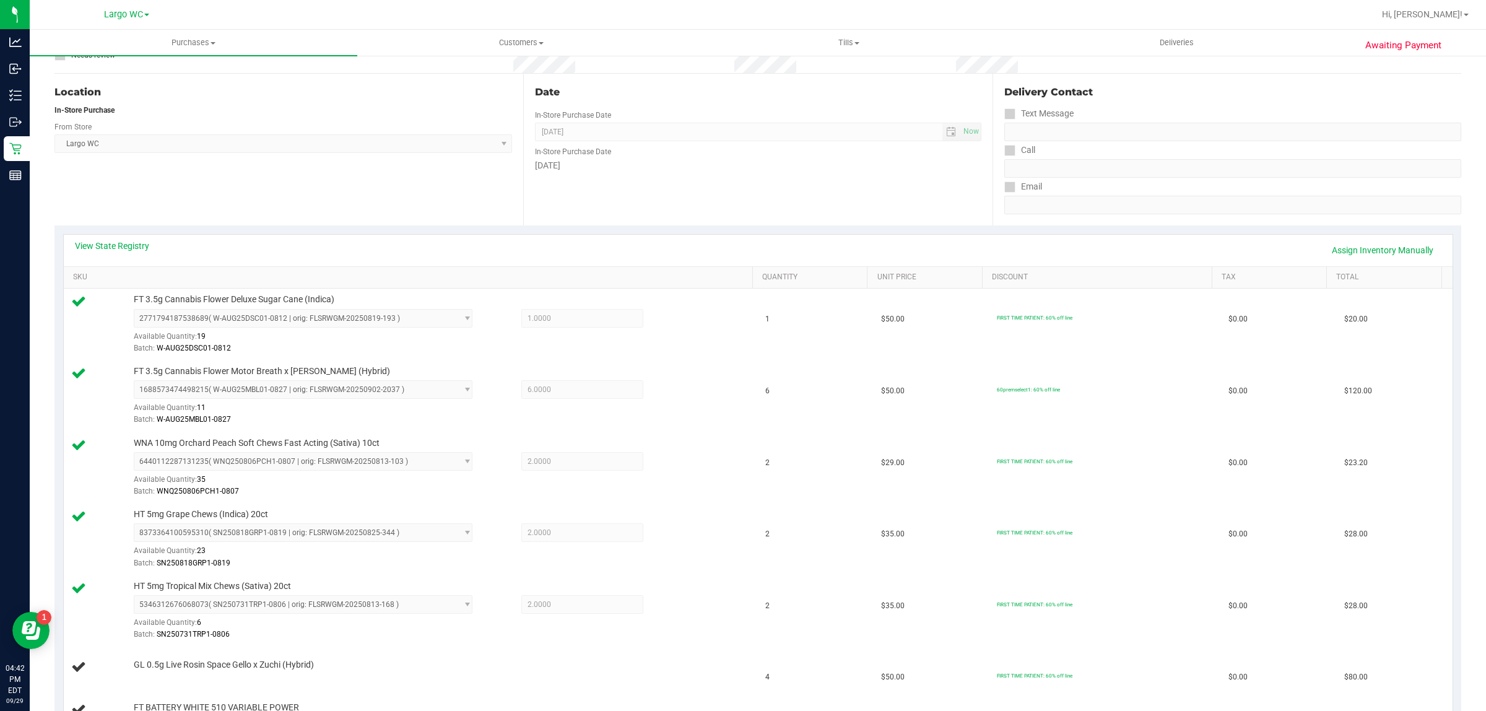
scroll to position [0, 0]
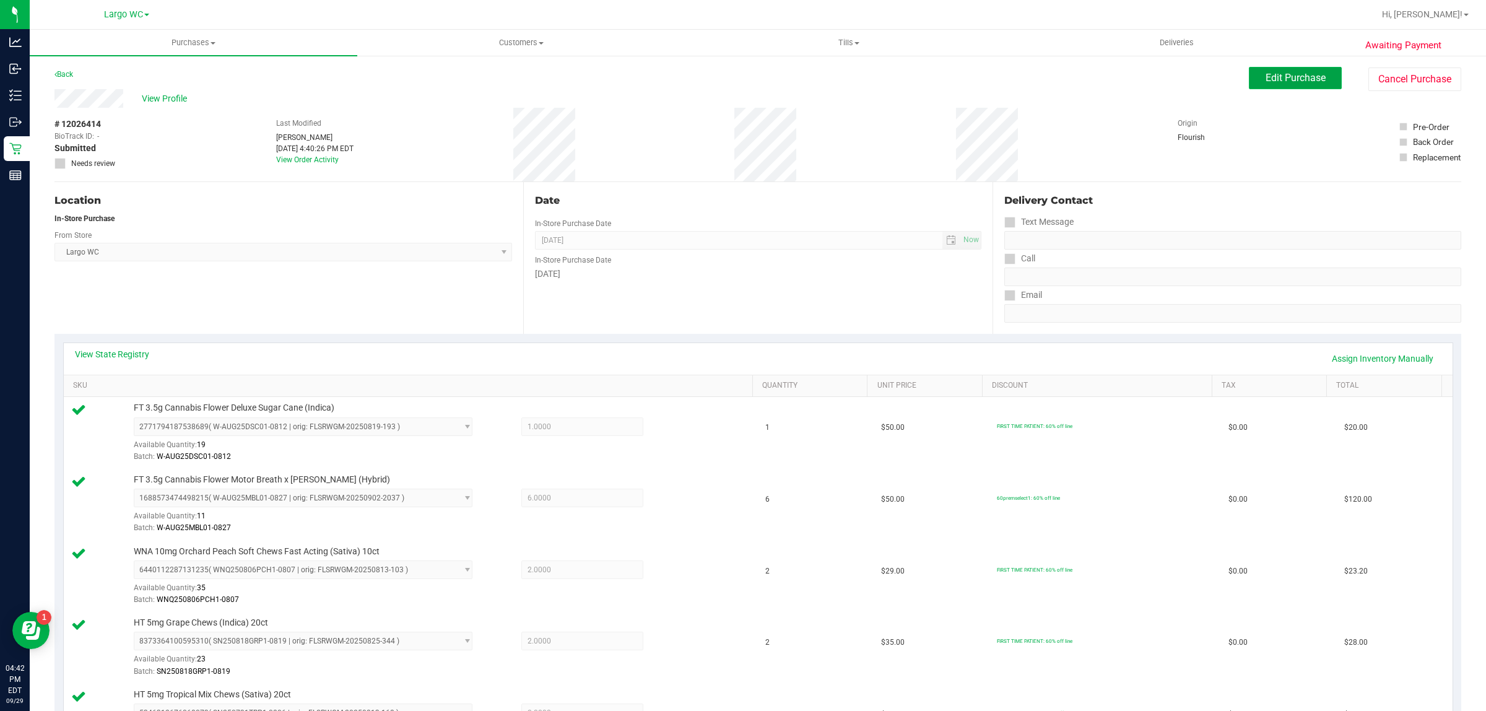
click at [1291, 78] on span "Edit Purchase" at bounding box center [1296, 78] width 60 height 12
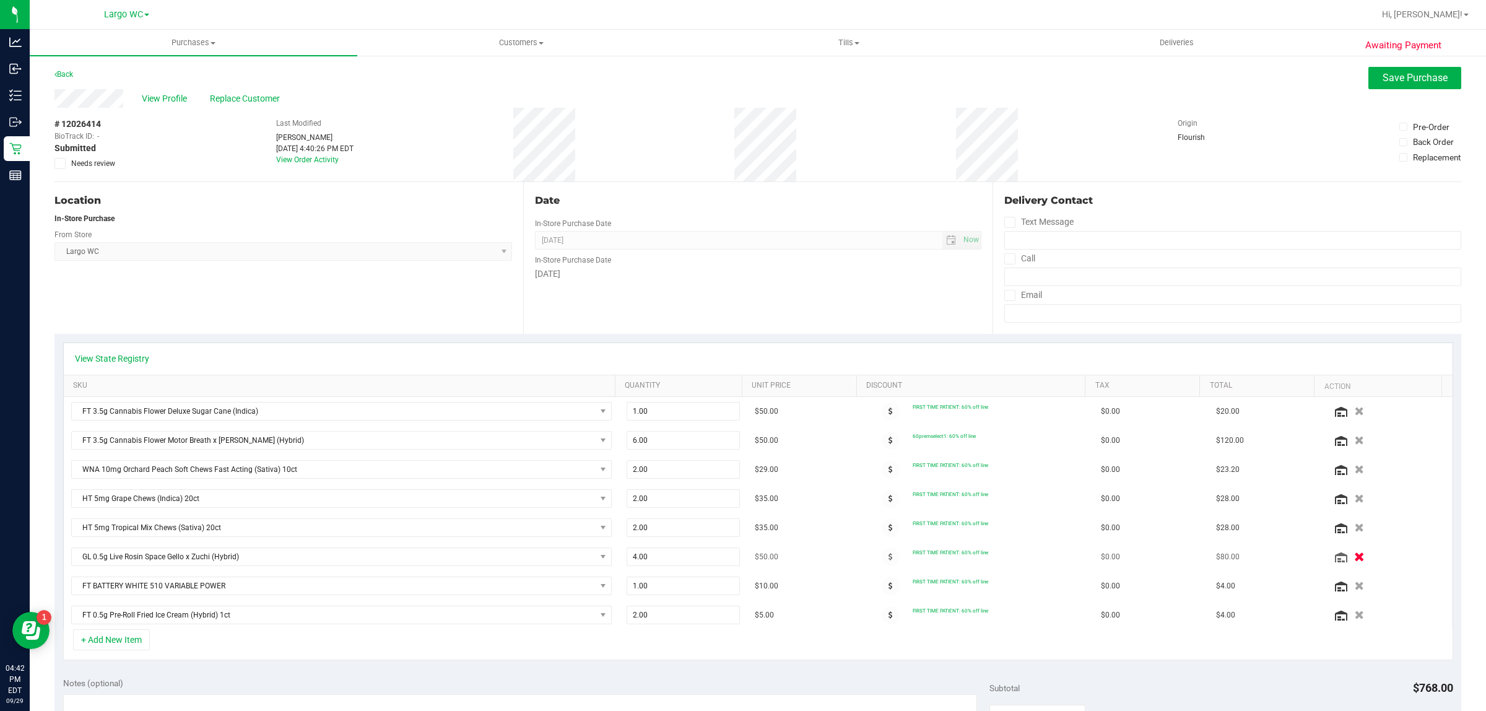
click at [1355, 559] on icon "button" at bounding box center [1360, 556] width 11 height 9
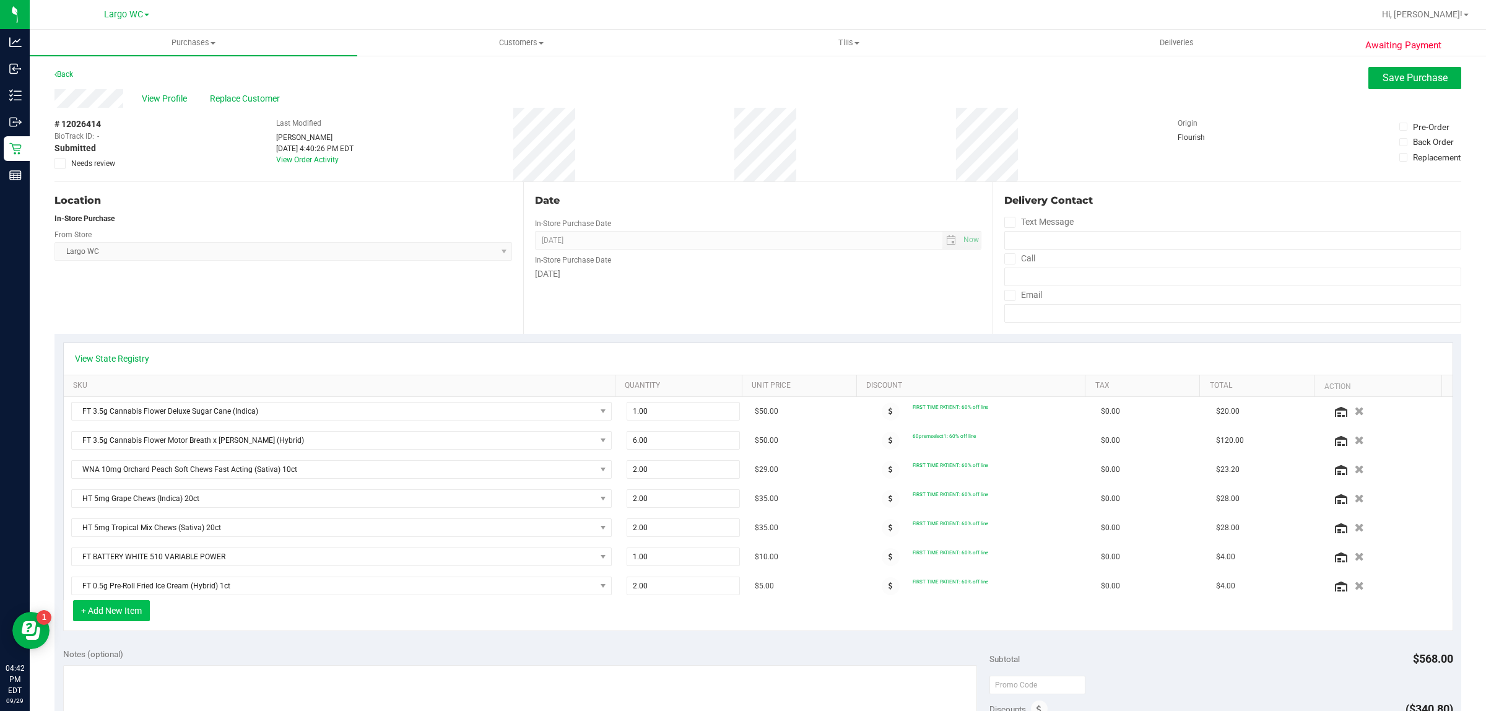
click at [131, 614] on button "+ Add New Item" at bounding box center [111, 610] width 77 height 21
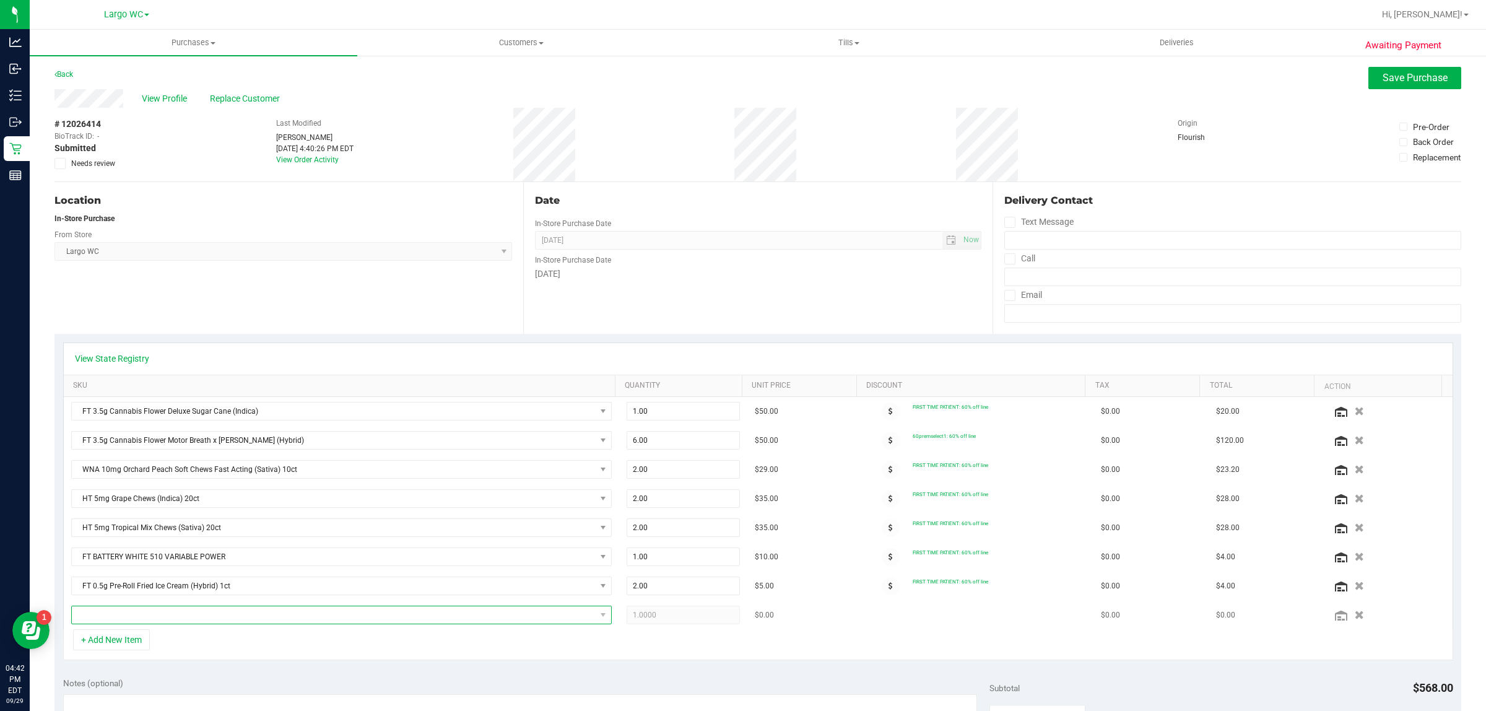
click at [258, 620] on span "NO DATA FOUND" at bounding box center [334, 614] width 524 height 17
type input "sgz"
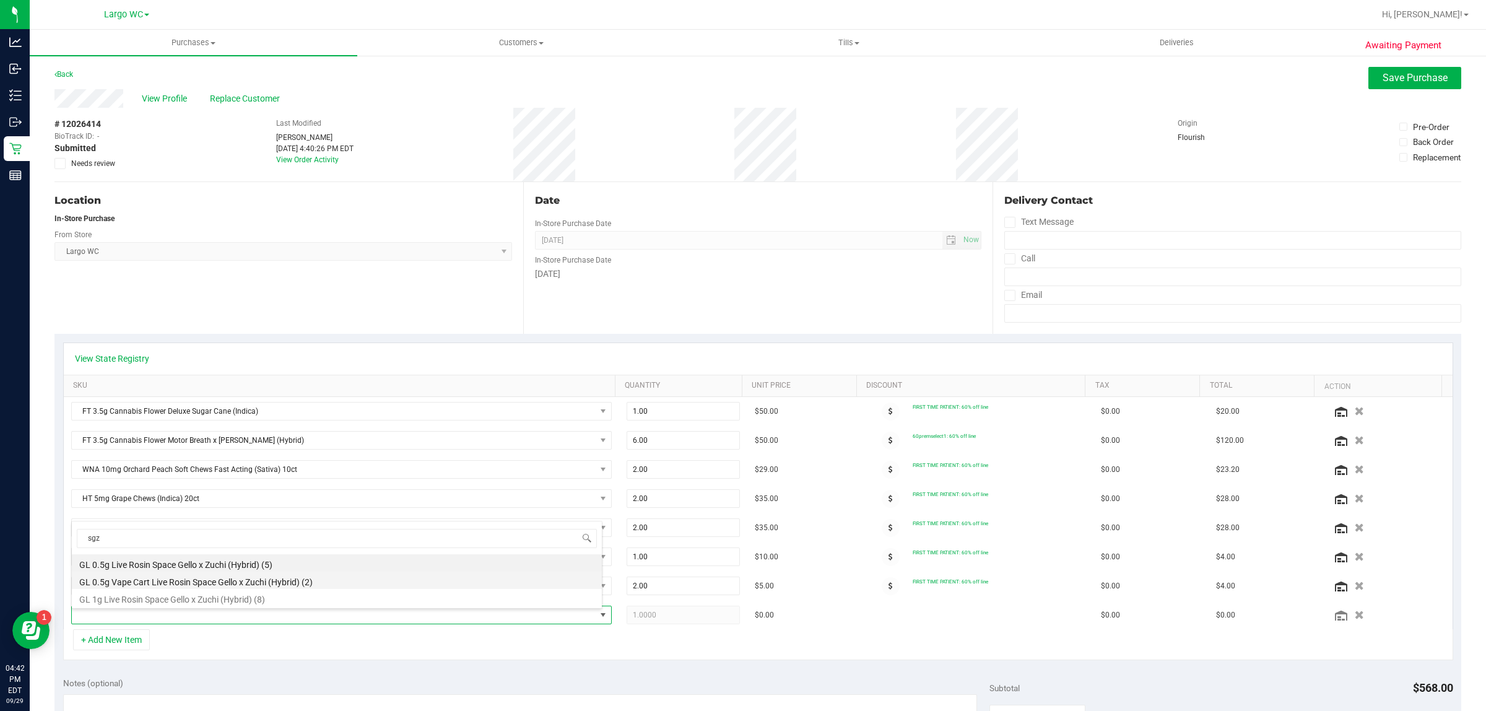
click at [324, 584] on li "GL 0.5g Vape Cart Live Rosin Space Gello x Zuchi (Hybrid) (2)" at bounding box center [337, 580] width 530 height 17
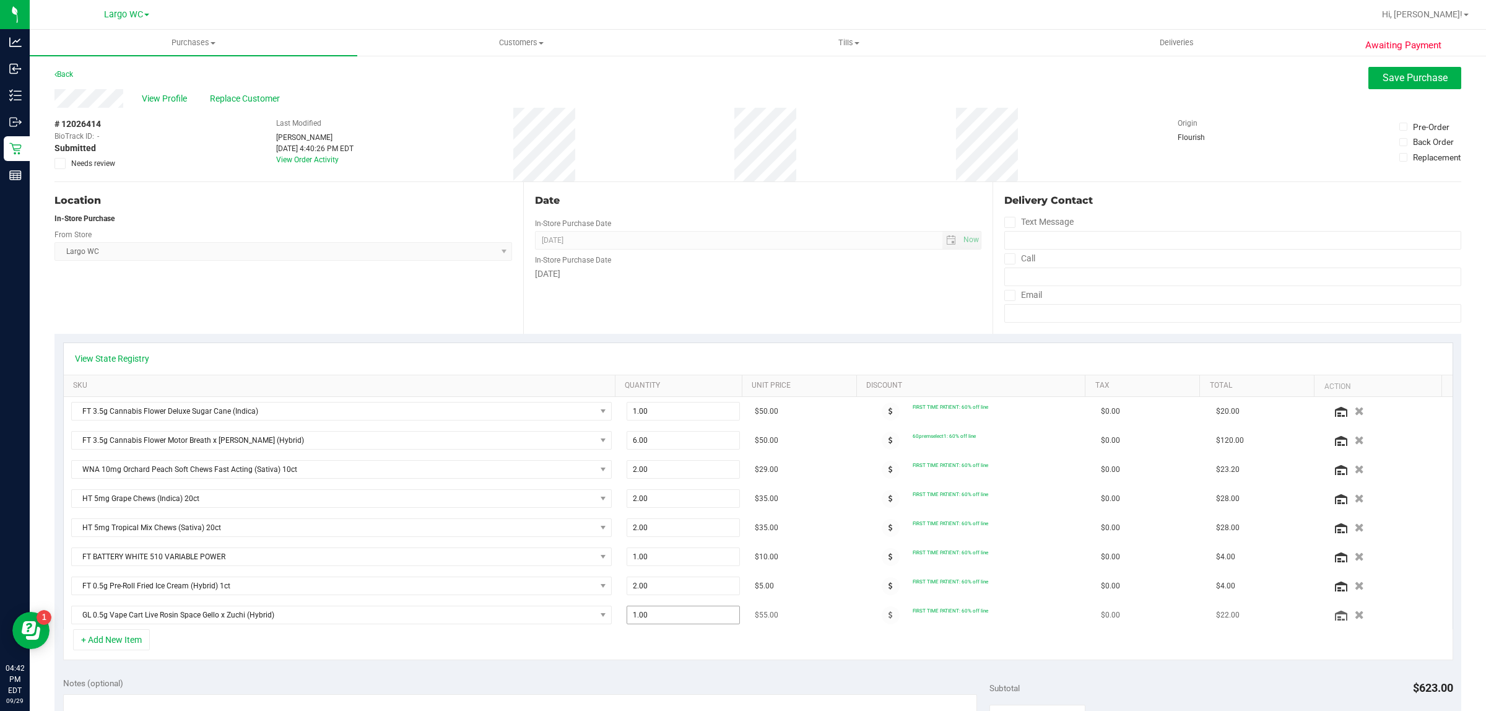
click at [663, 618] on input "1.00" at bounding box center [683, 614] width 112 height 17
type input "2"
click at [1195, 317] on input "email" at bounding box center [1232, 313] width 457 height 19
type input "2.00"
click at [1404, 79] on span "Save Purchase" at bounding box center [1415, 78] width 65 height 12
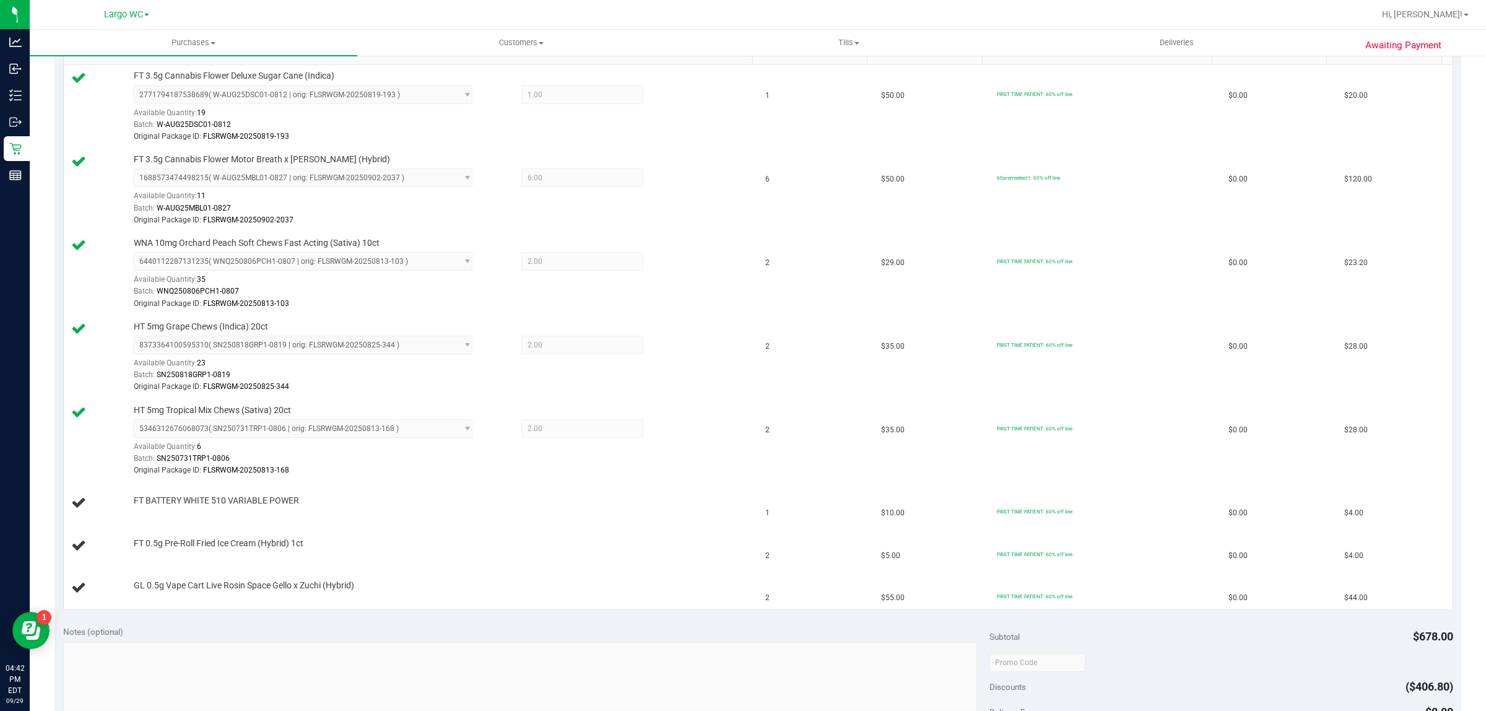
scroll to position [329, 0]
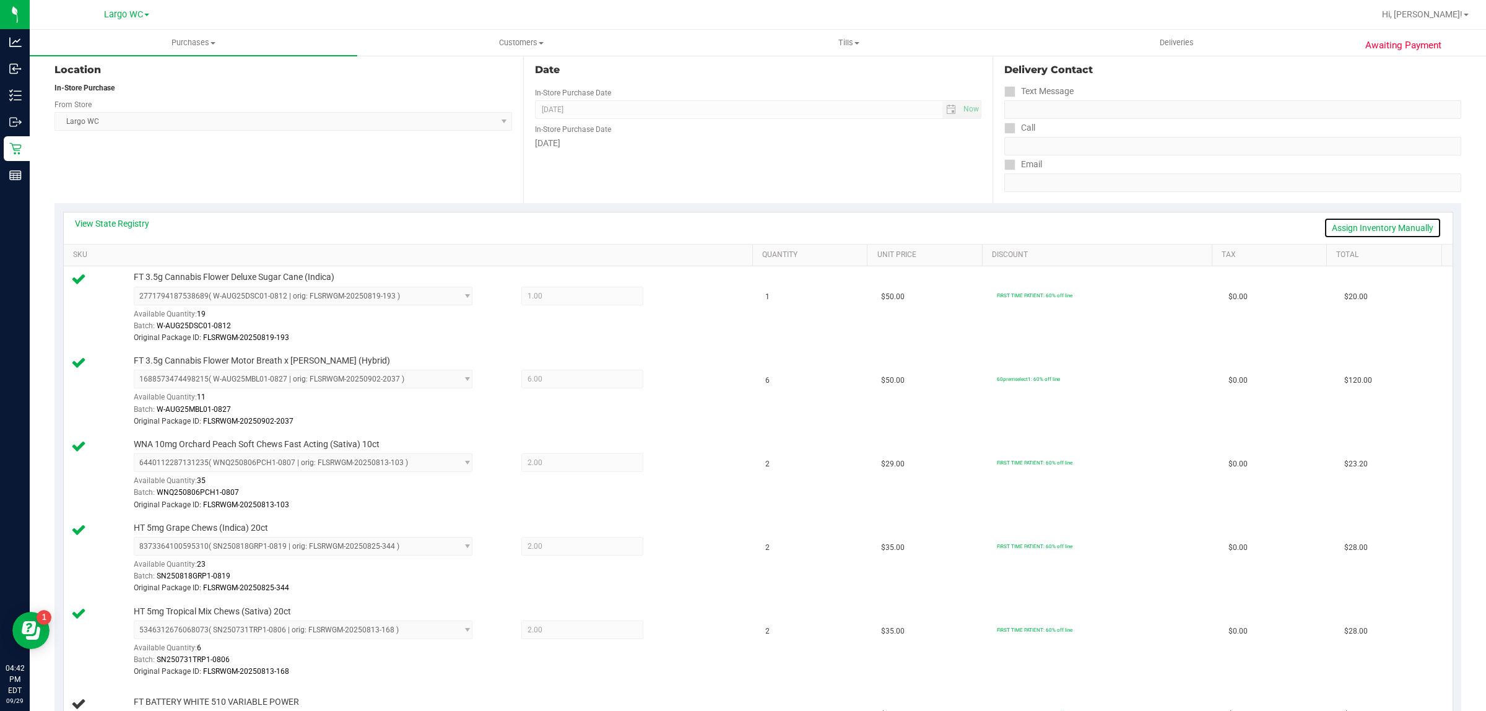
click at [1372, 220] on link "Assign Inventory Manually" at bounding box center [1383, 227] width 118 height 21
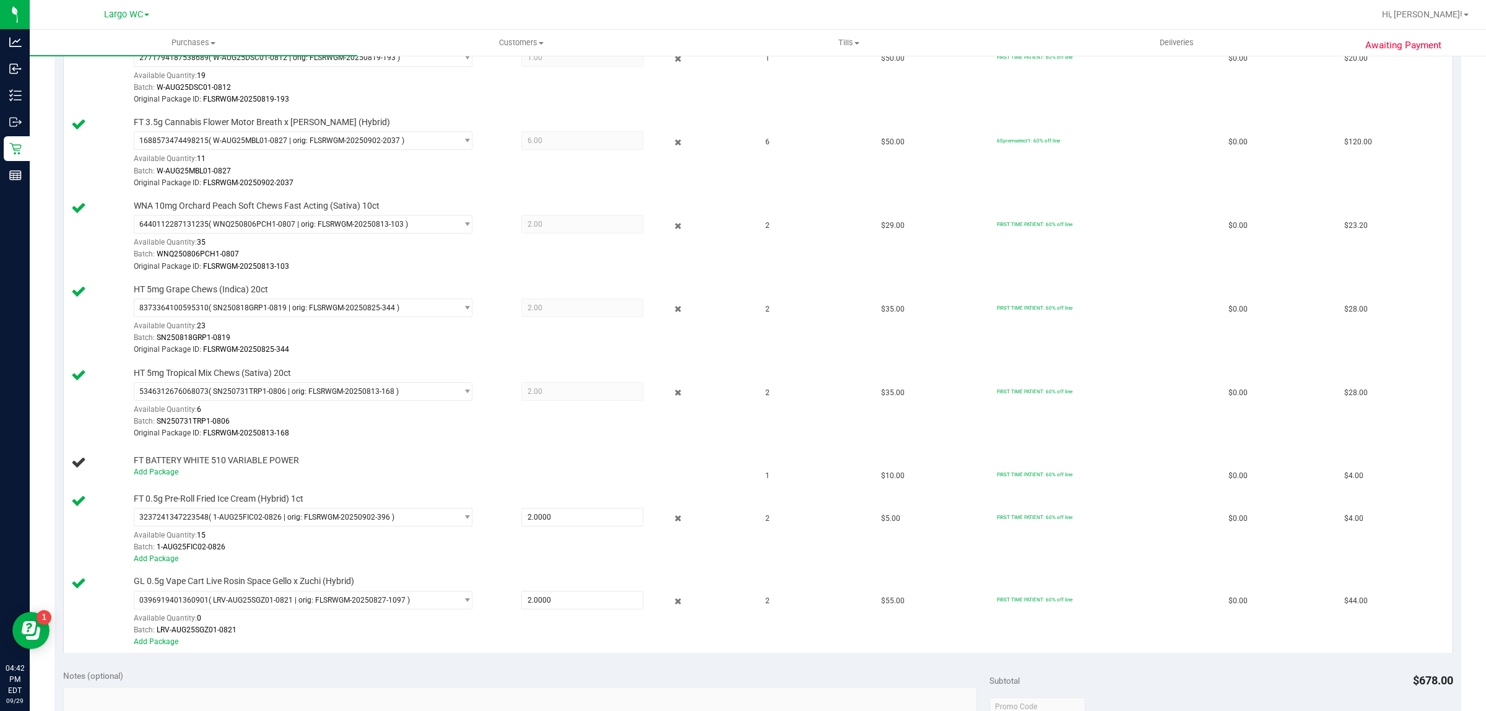
scroll to position [422, 0]
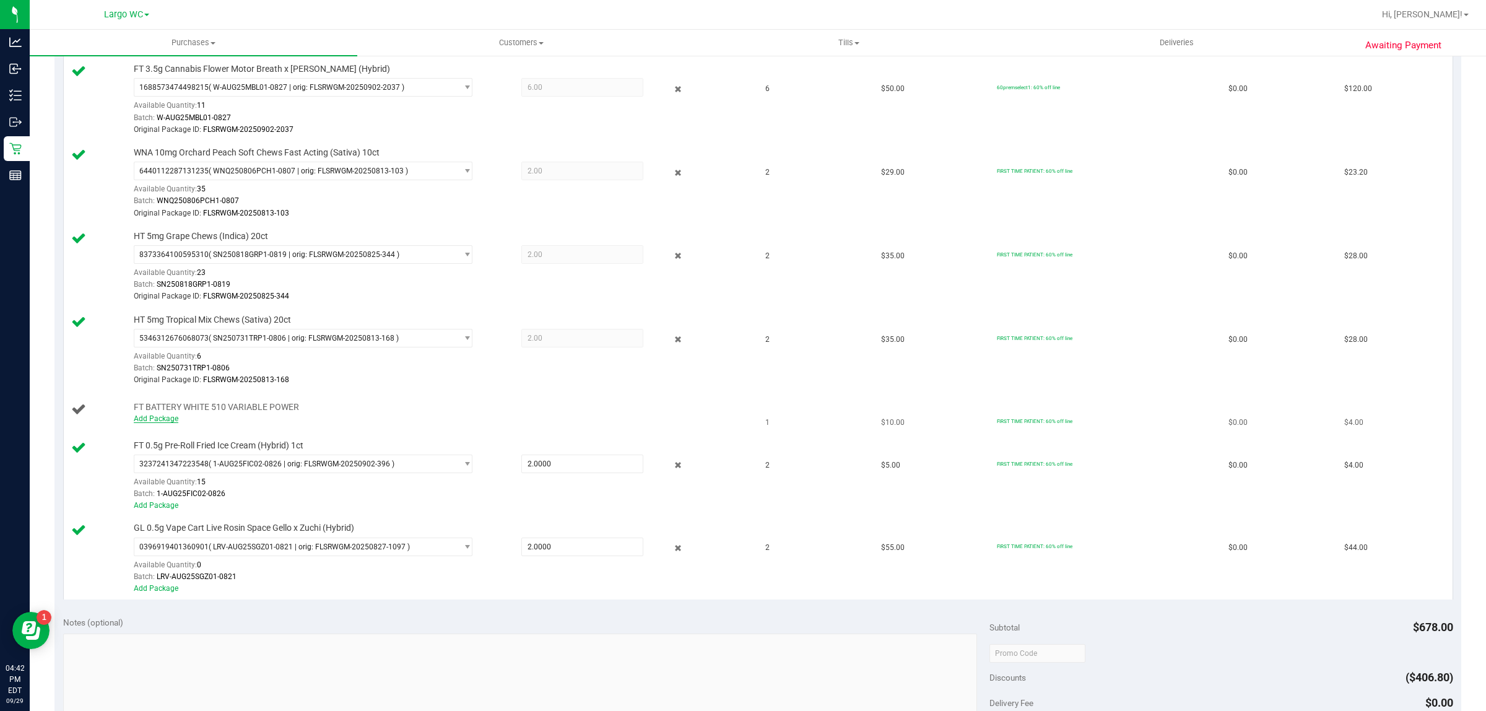
click at [164, 421] on link "Add Package" at bounding box center [156, 418] width 45 height 9
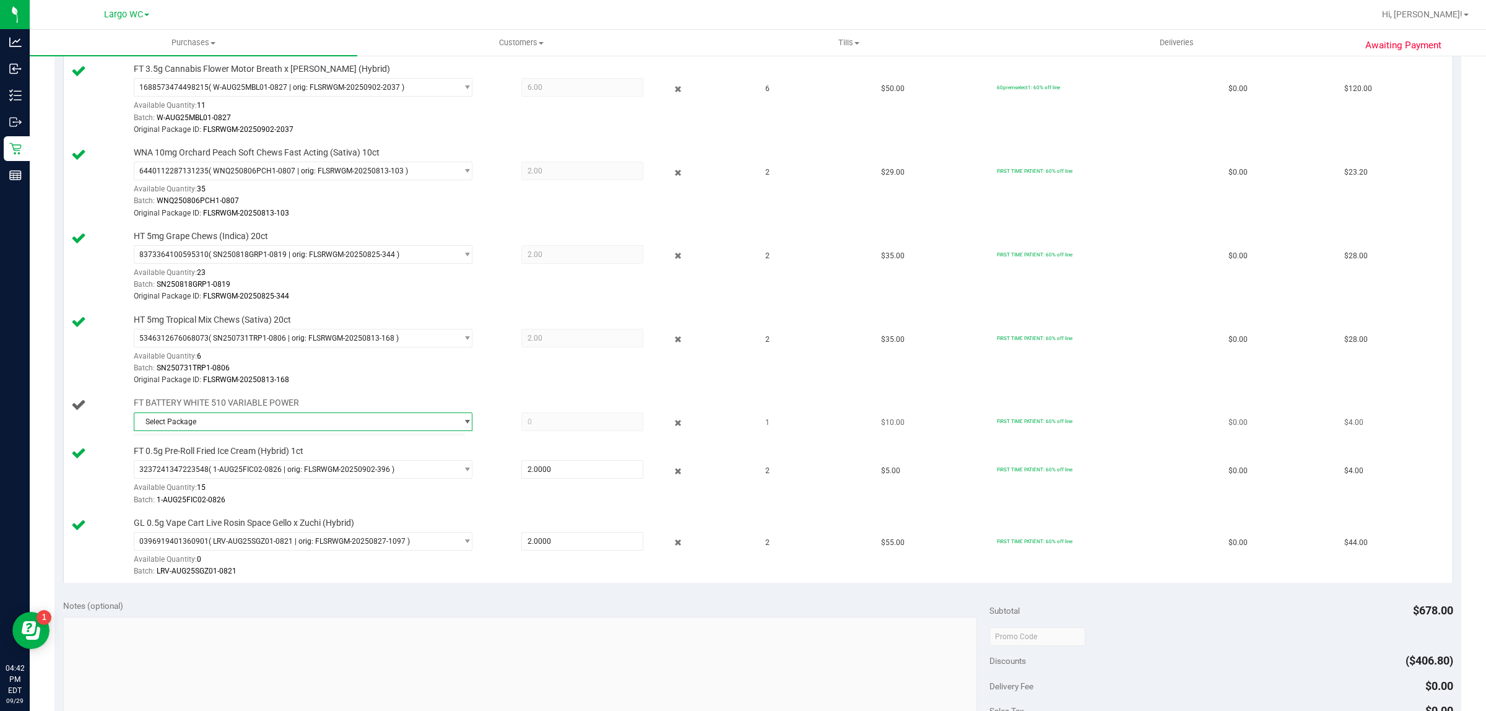
click at [299, 430] on span "Select Package" at bounding box center [295, 421] width 322 height 17
click at [302, 475] on span "( 1992285-072025 | orig: FLTW-20250827-014 )" at bounding box center [291, 475] width 159 height 9
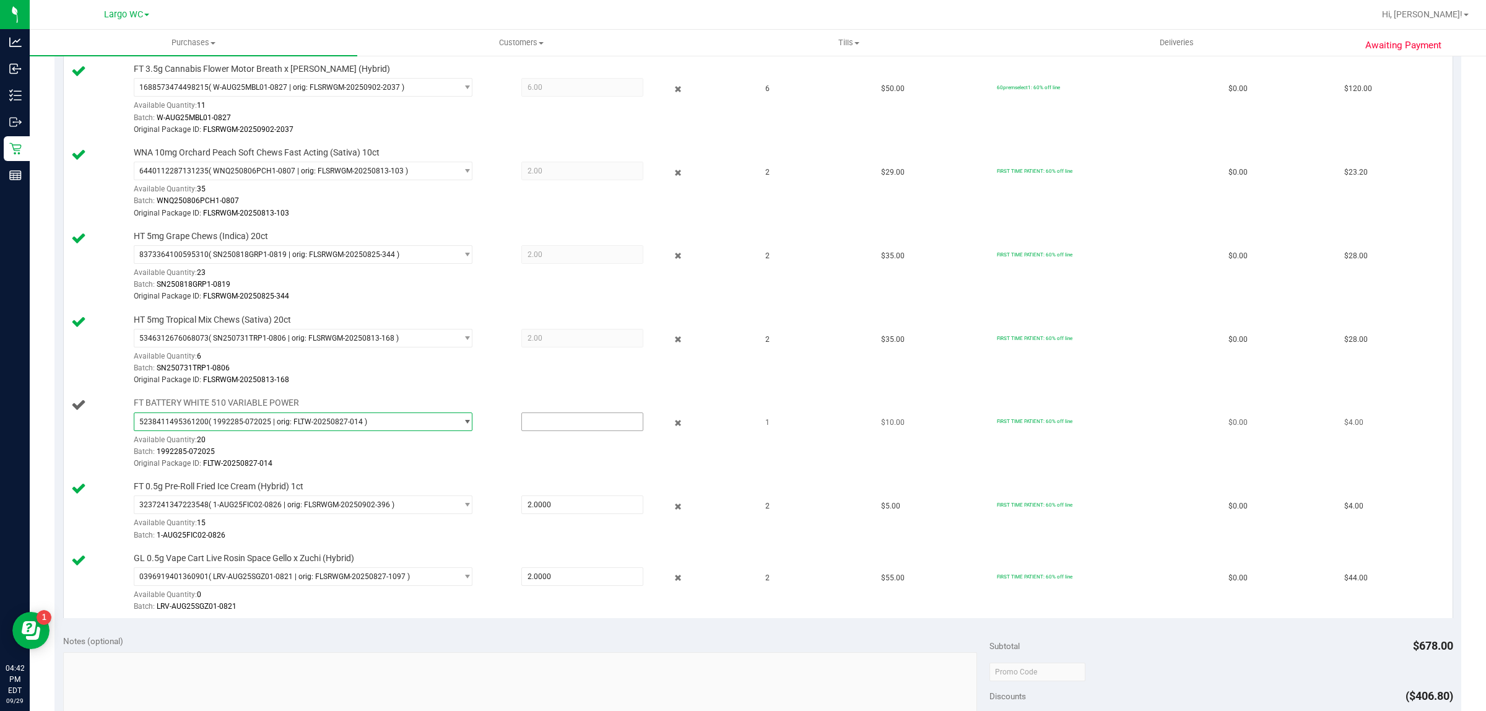
click at [560, 425] on input "text" at bounding box center [582, 421] width 121 height 17
type input "1"
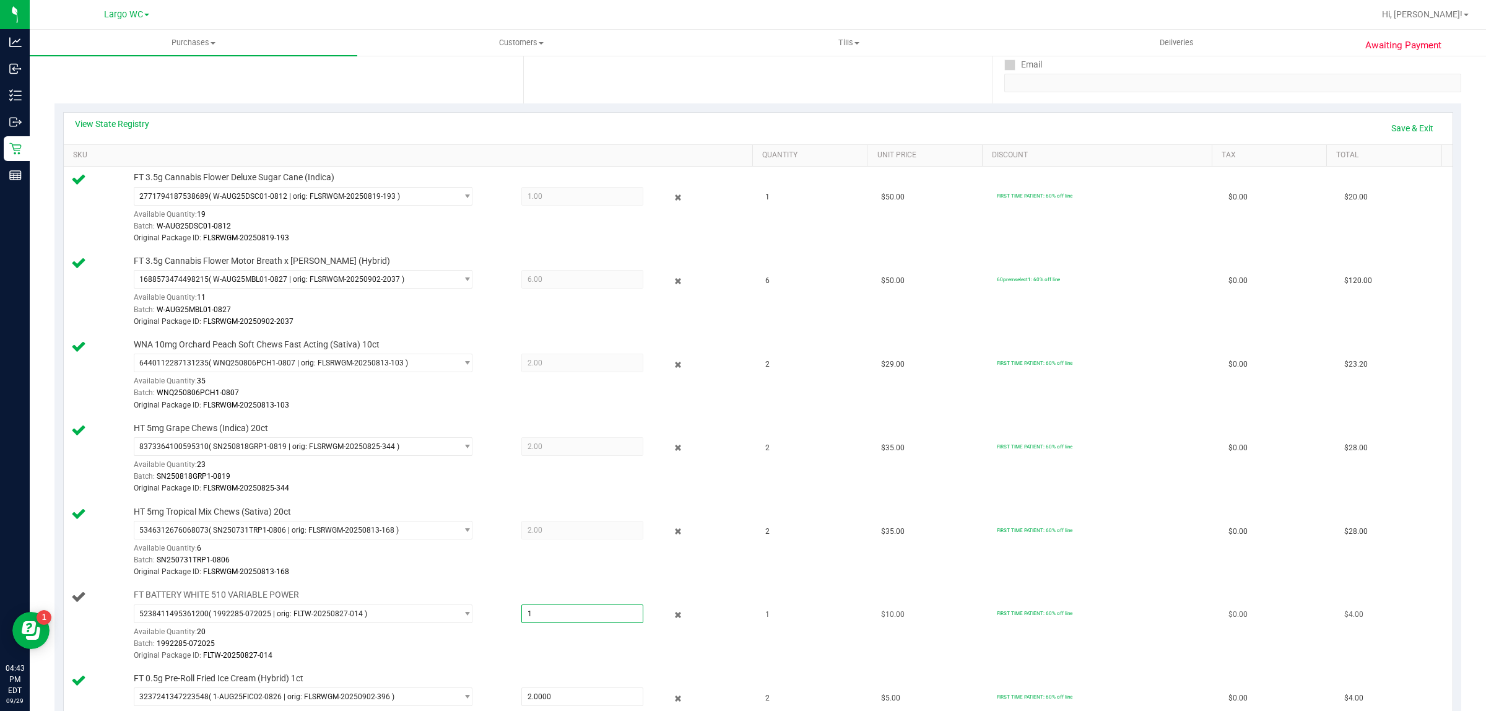
scroll to position [232, 0]
click at [1408, 124] on link "Save & Exit" at bounding box center [1412, 126] width 58 height 21
type input "1.0000"
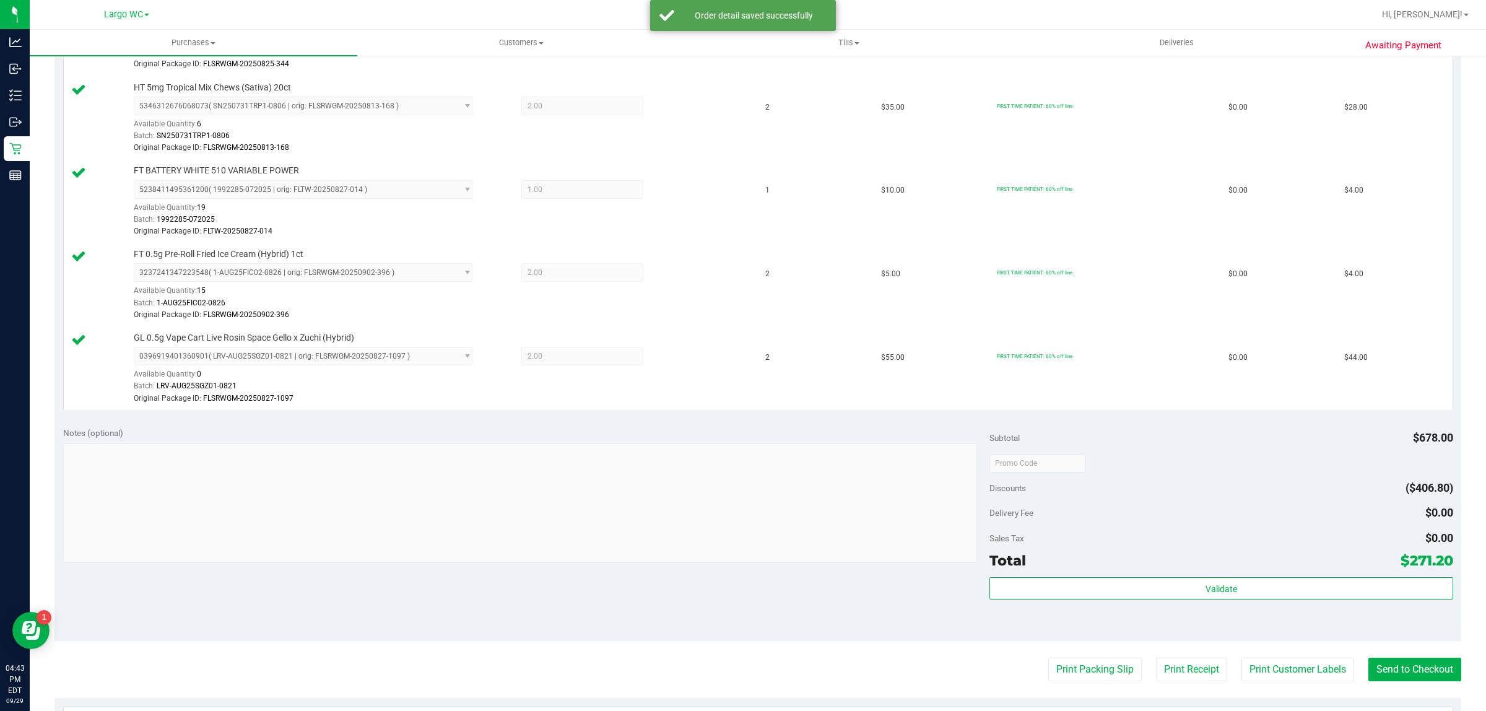
scroll to position [877, 0]
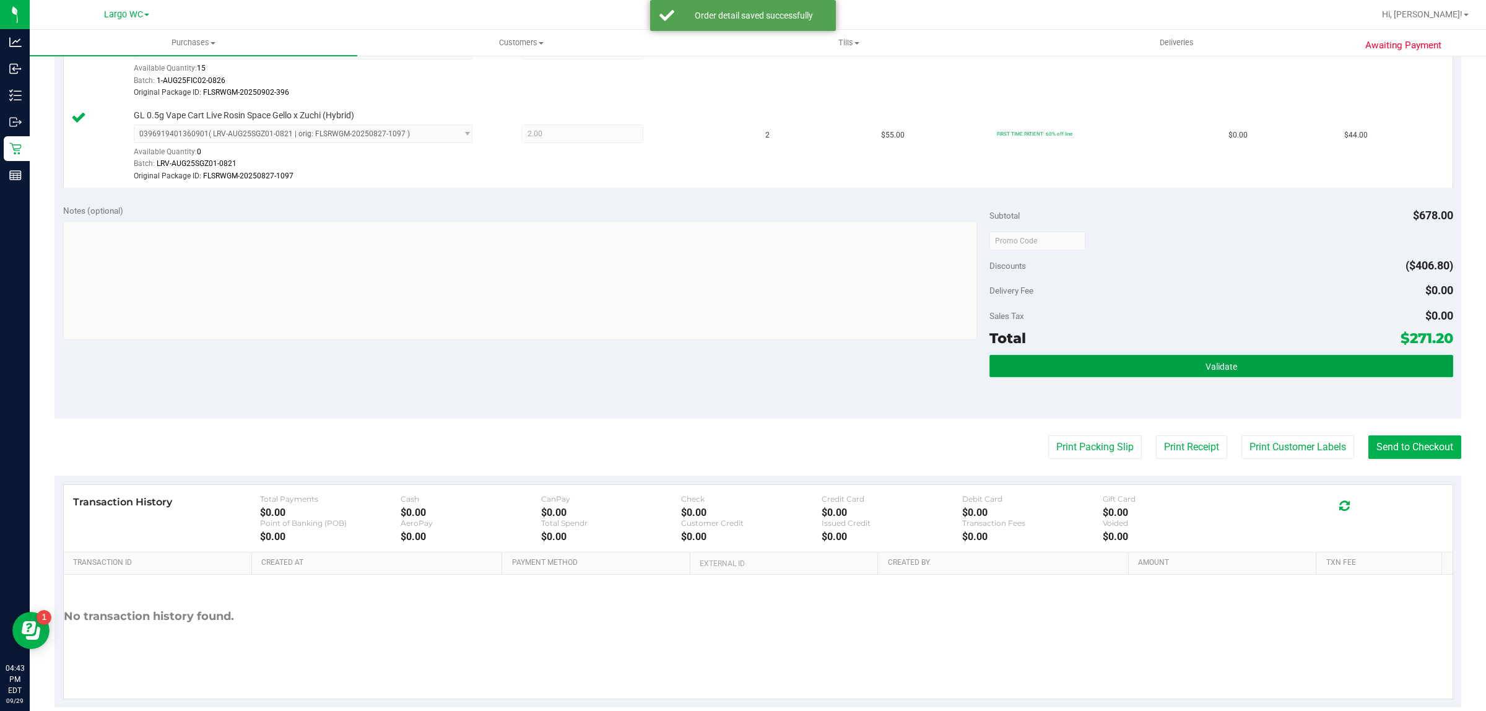
click at [1310, 359] on button "Validate" at bounding box center [1221, 366] width 463 height 22
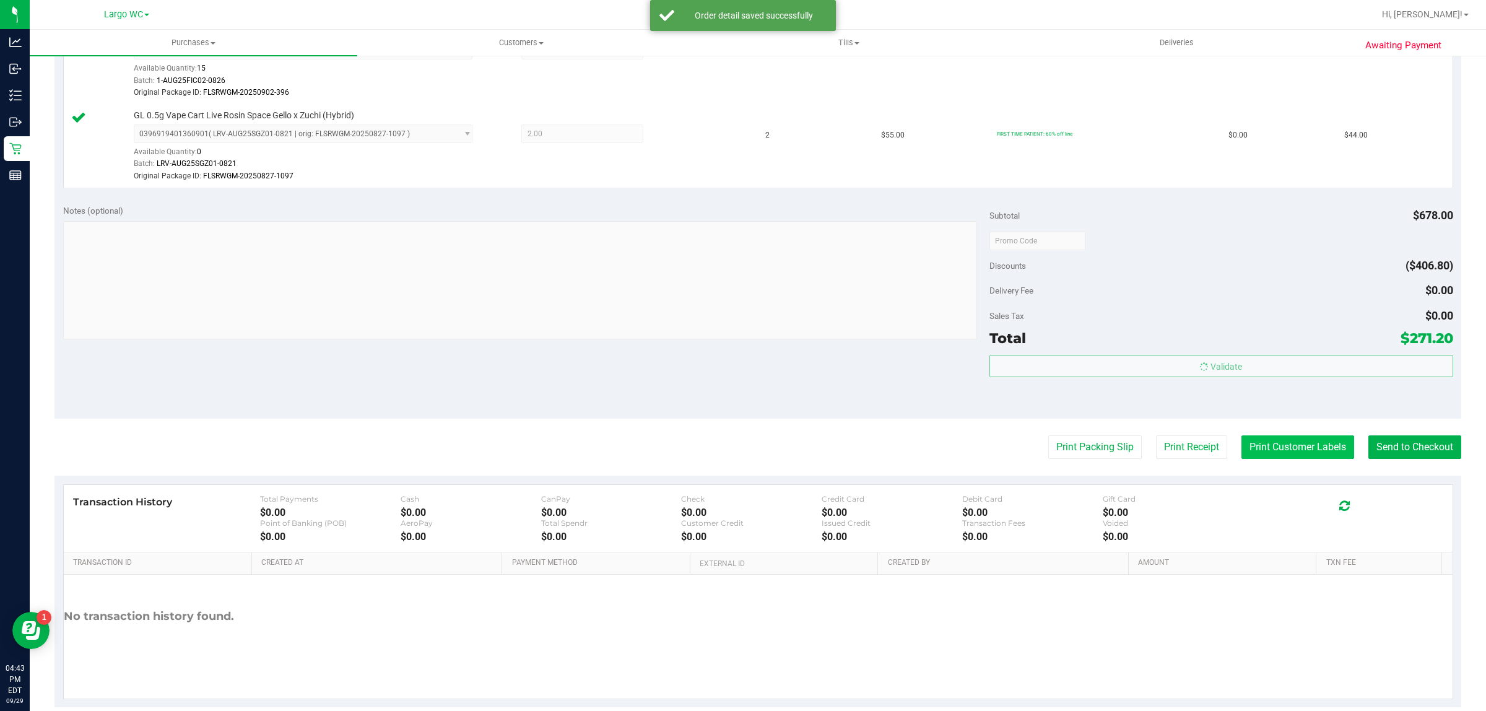
click at [1279, 450] on button "Print Customer Labels" at bounding box center [1298, 447] width 113 height 24
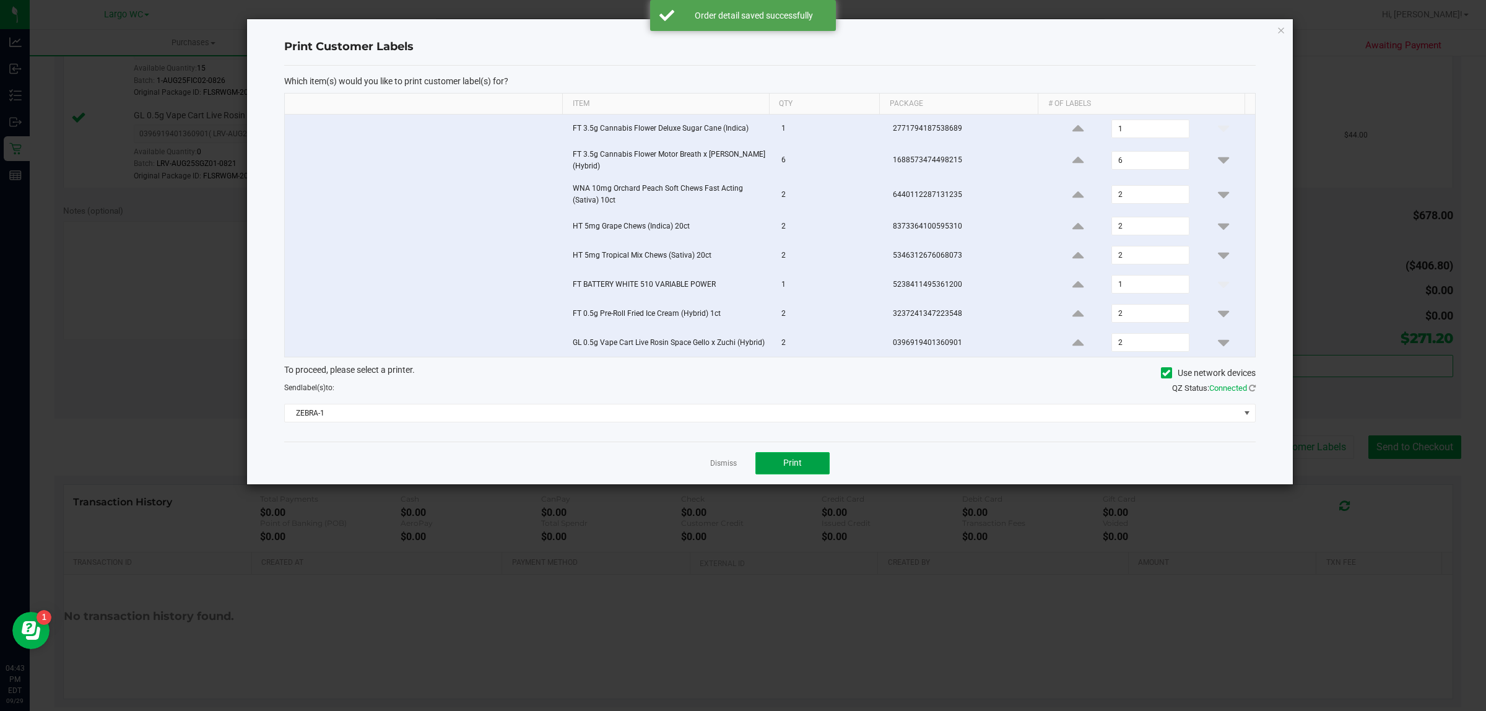
click at [783, 474] on button "Print" at bounding box center [792, 463] width 74 height 22
click at [725, 468] on link "Dismiss" at bounding box center [723, 463] width 27 height 11
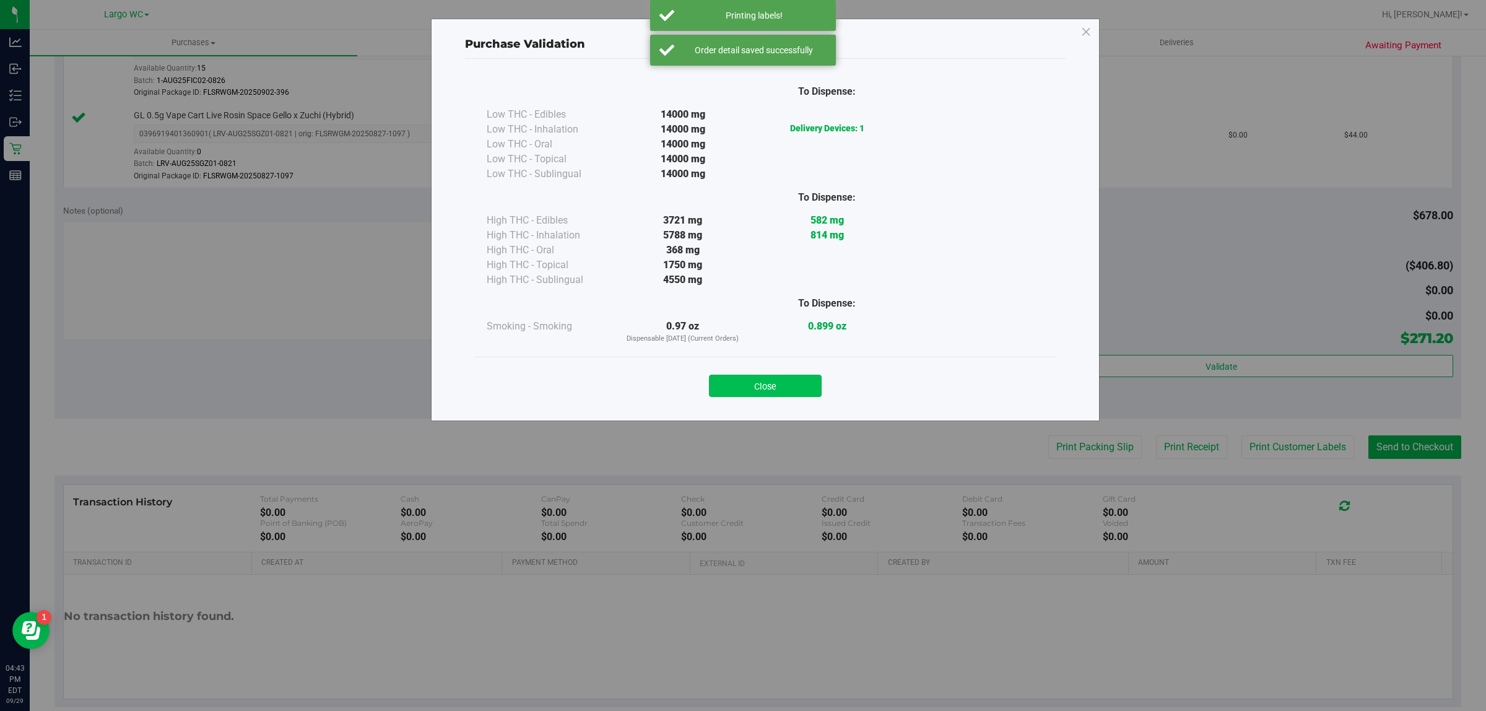
click at [769, 383] on button "Close" at bounding box center [765, 386] width 113 height 22
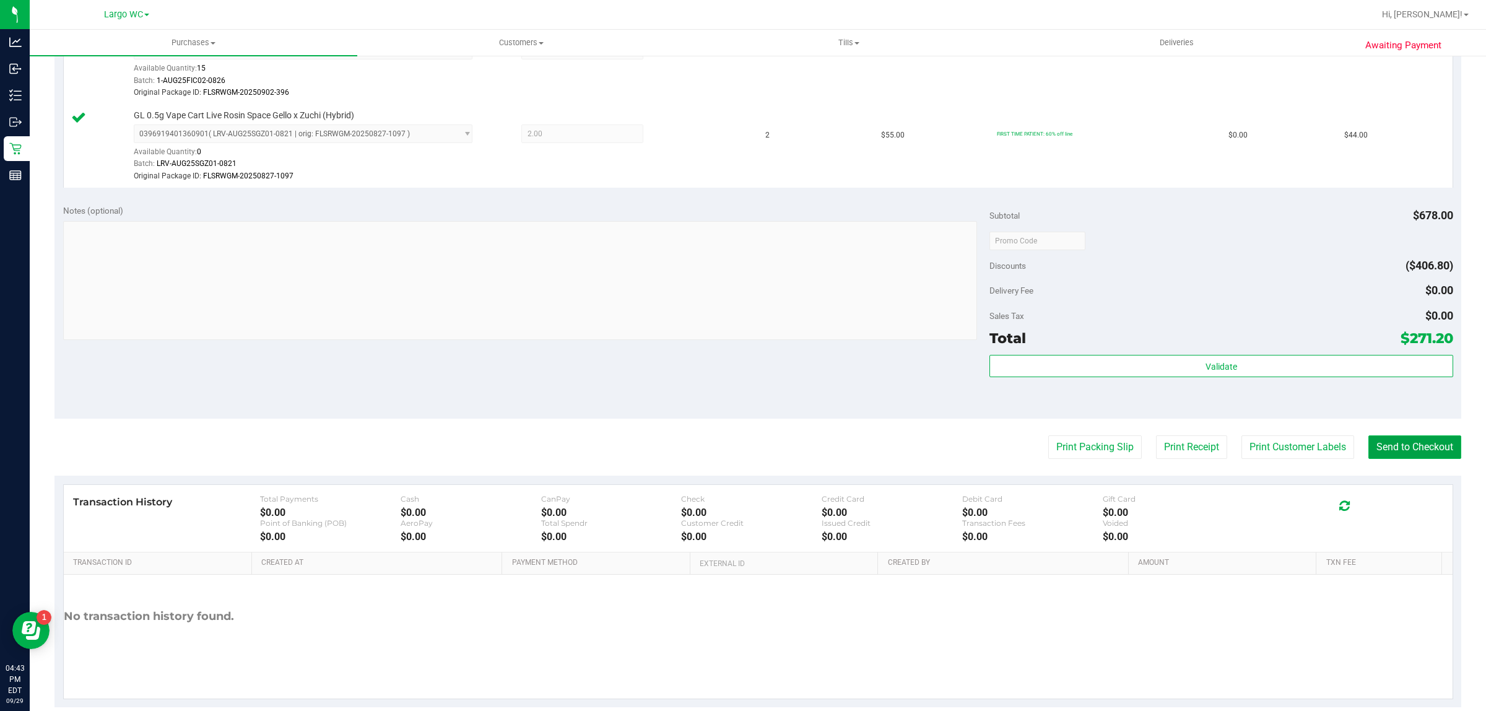
click at [1401, 449] on button "Send to Checkout" at bounding box center [1415, 447] width 93 height 24
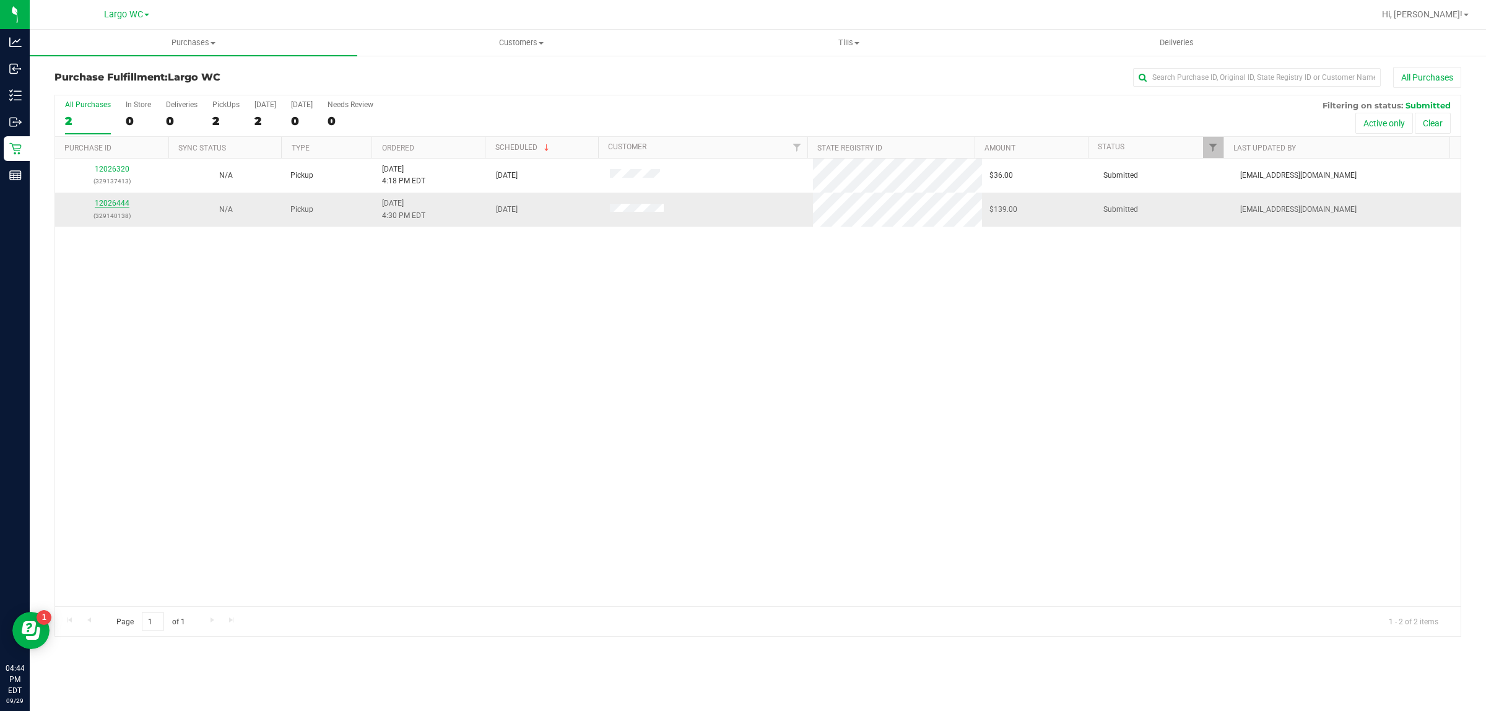
click at [116, 205] on link "12026444" at bounding box center [112, 203] width 35 height 9
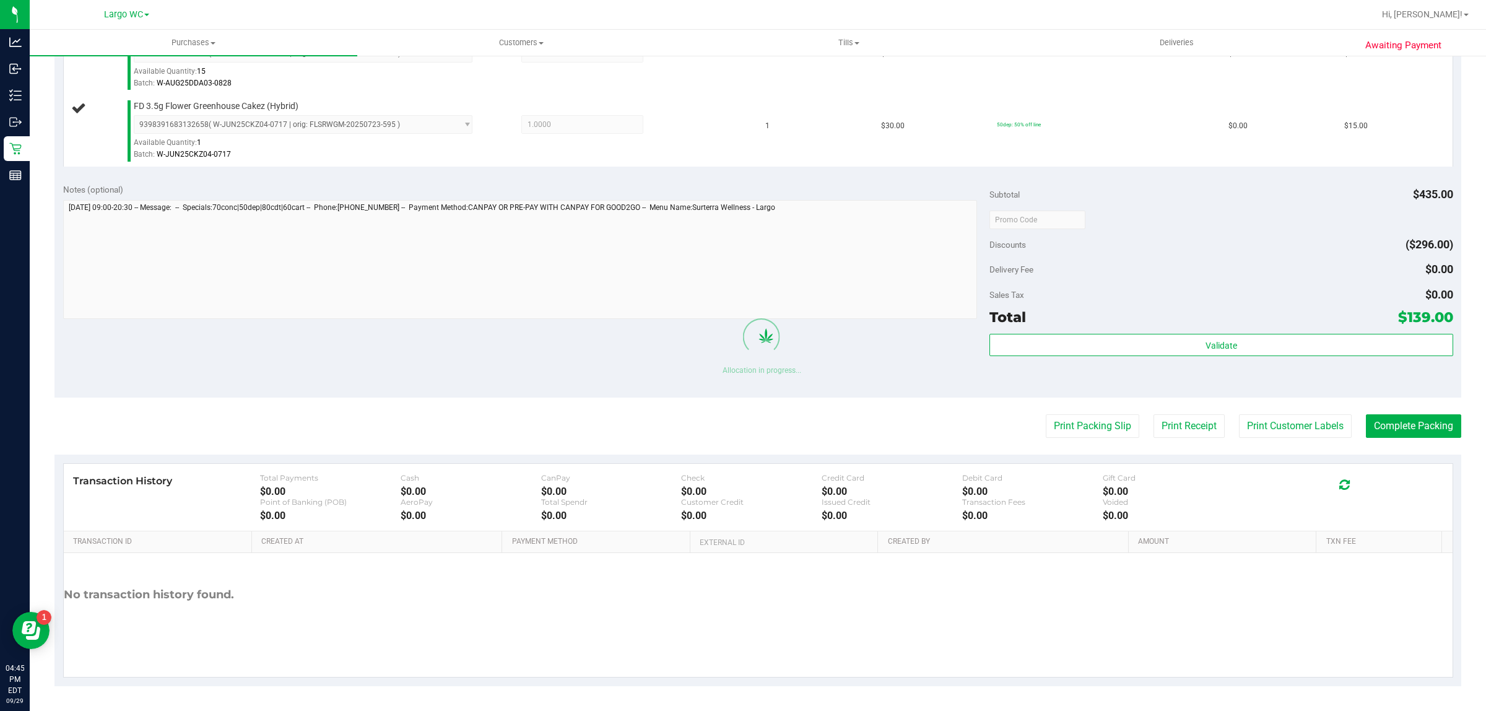
scroll to position [726, 0]
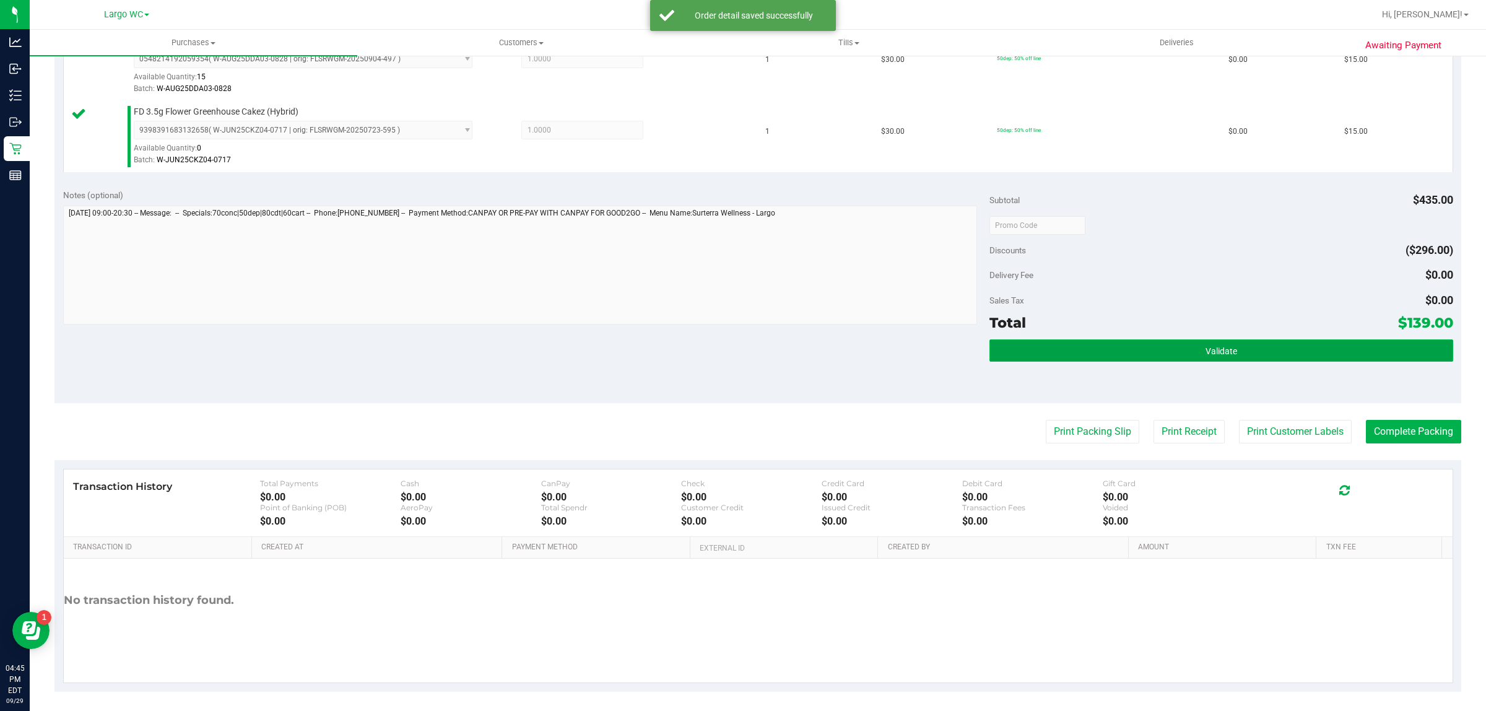
click at [1248, 353] on button "Validate" at bounding box center [1221, 350] width 463 height 22
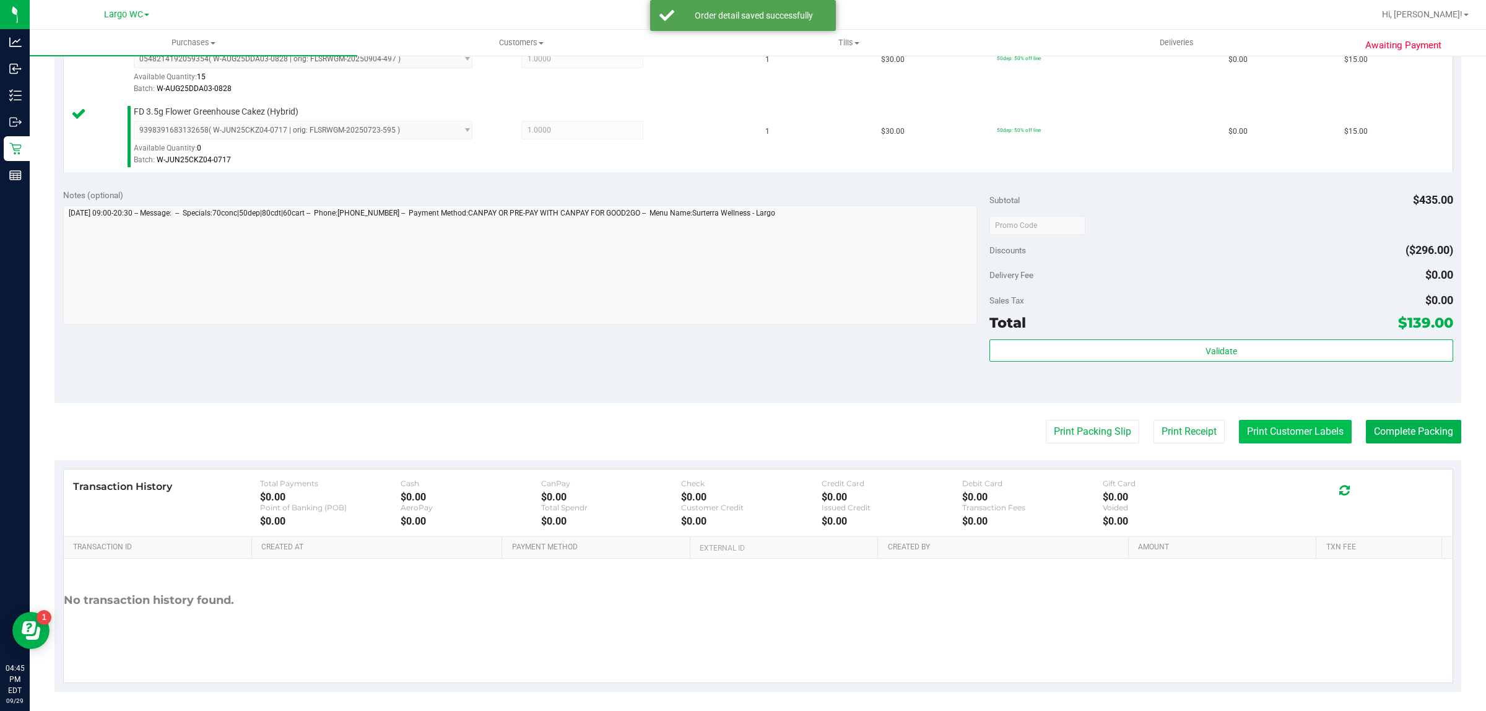
click at [1274, 427] on button "Print Customer Labels" at bounding box center [1295, 432] width 113 height 24
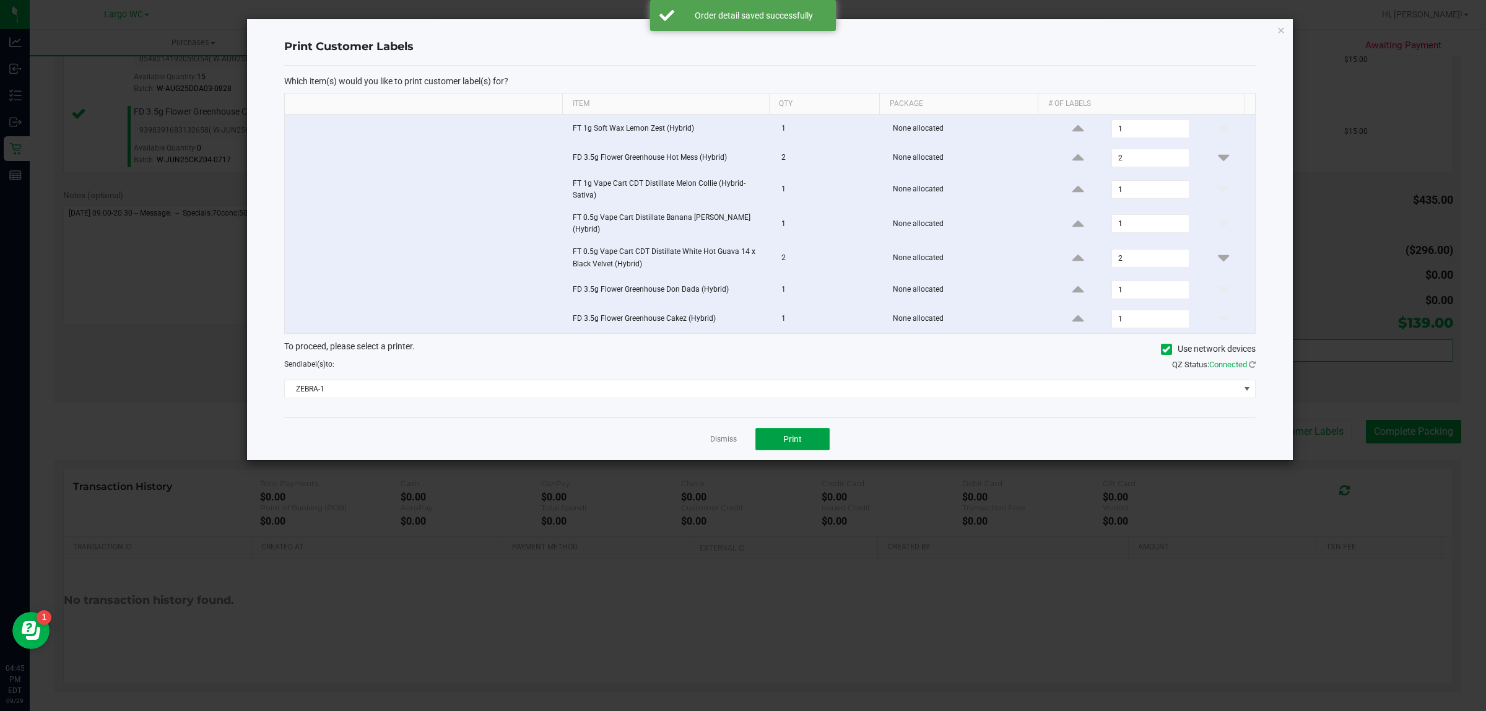
click at [790, 434] on span "Print" at bounding box center [792, 439] width 19 height 10
click at [720, 438] on link "Dismiss" at bounding box center [723, 439] width 27 height 11
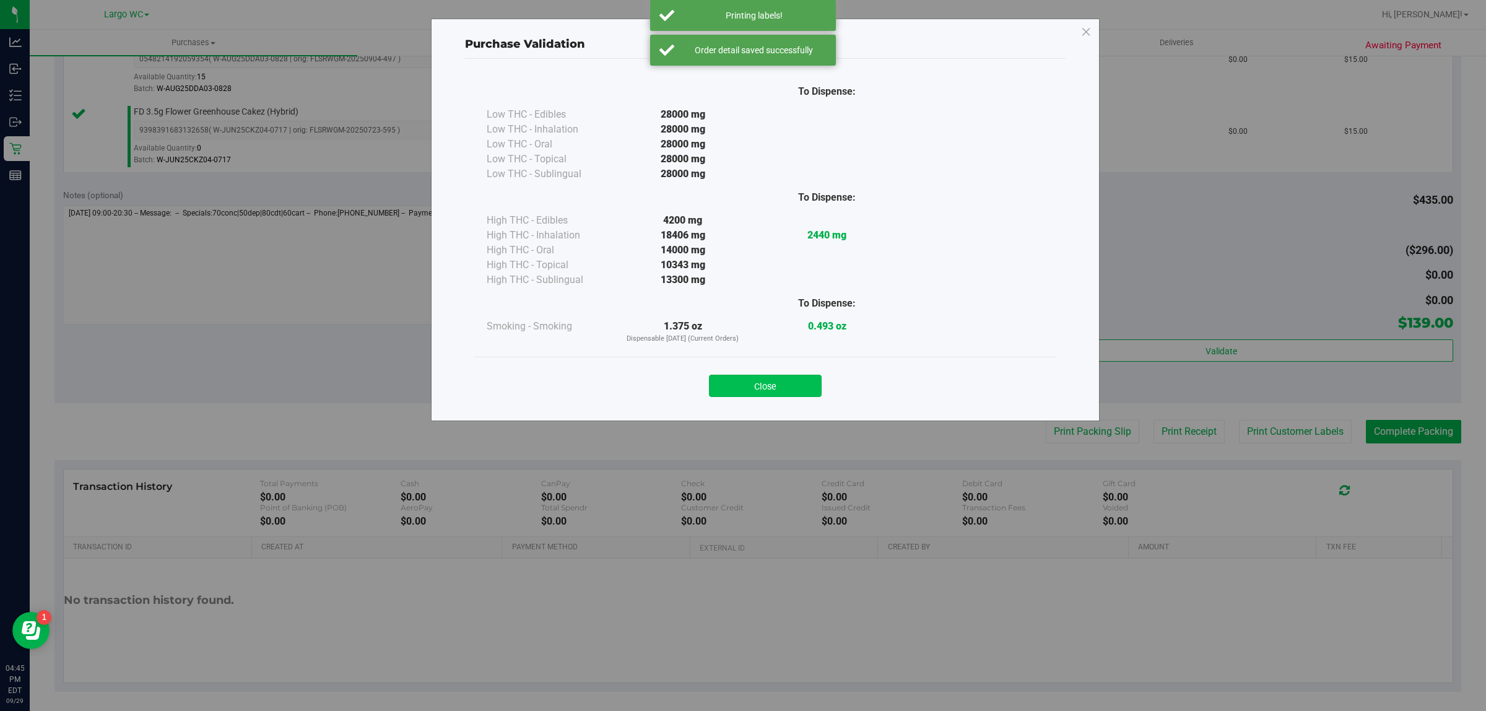
click at [785, 386] on button "Close" at bounding box center [765, 386] width 113 height 22
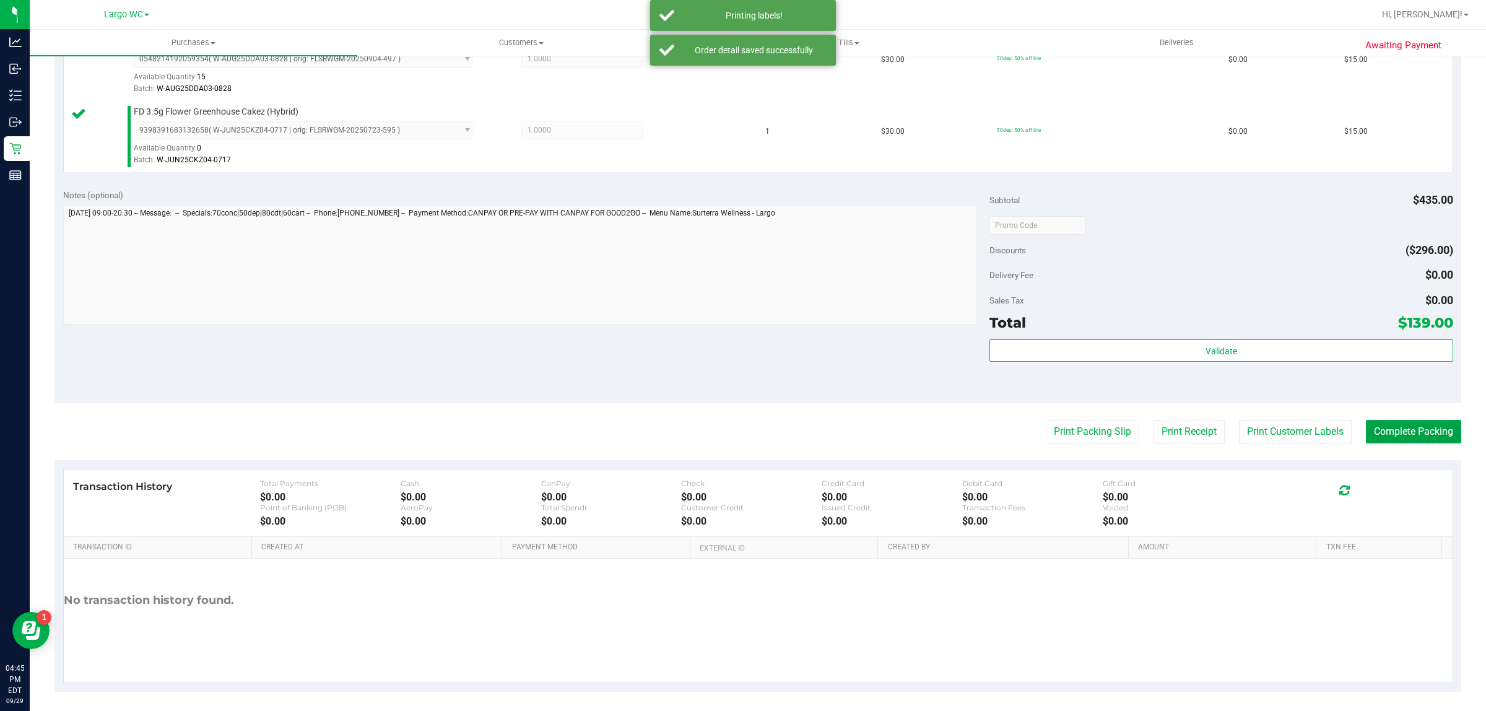
click at [1377, 438] on button "Complete Packing" at bounding box center [1413, 432] width 95 height 24
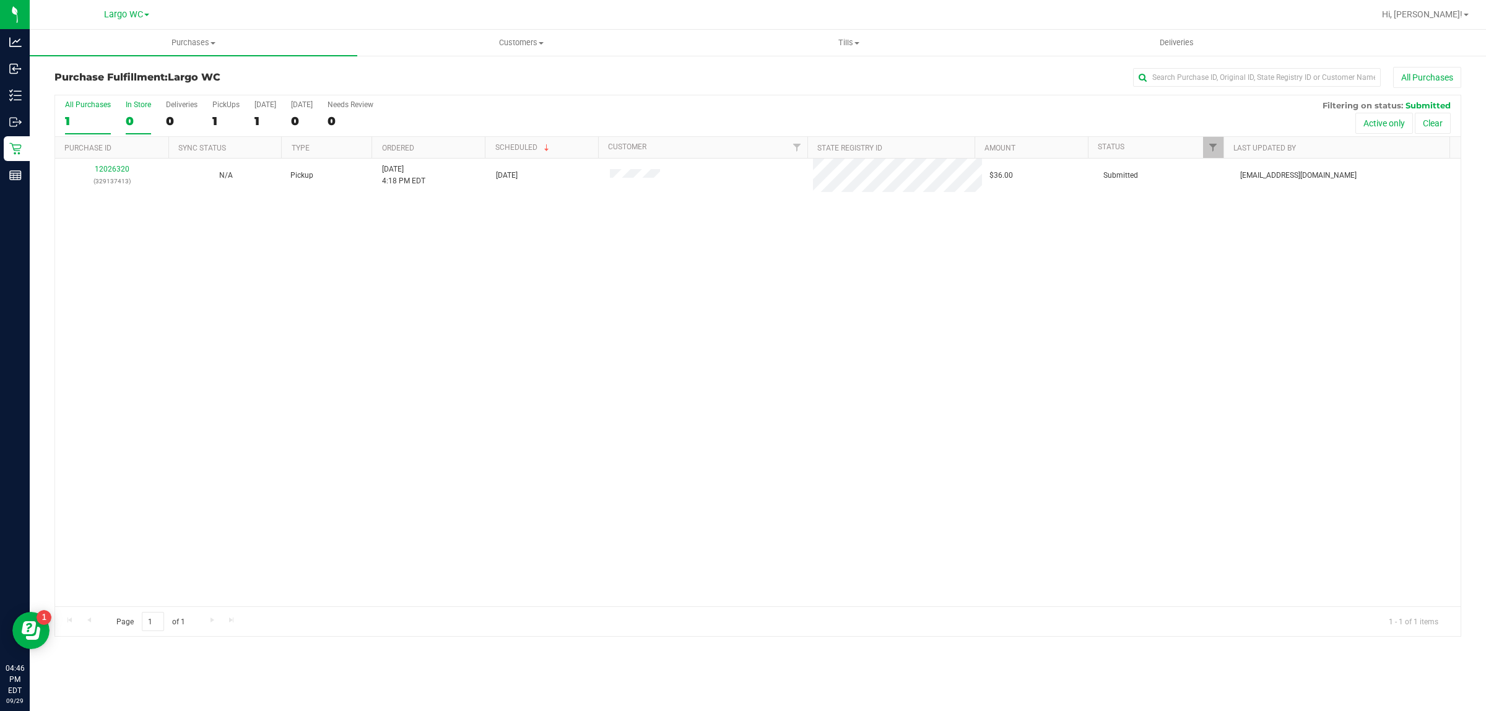
click at [129, 121] on div "0" at bounding box center [138, 121] width 25 height 14
click at [0, 0] on input "In Store 0" at bounding box center [0, 0] width 0 height 0
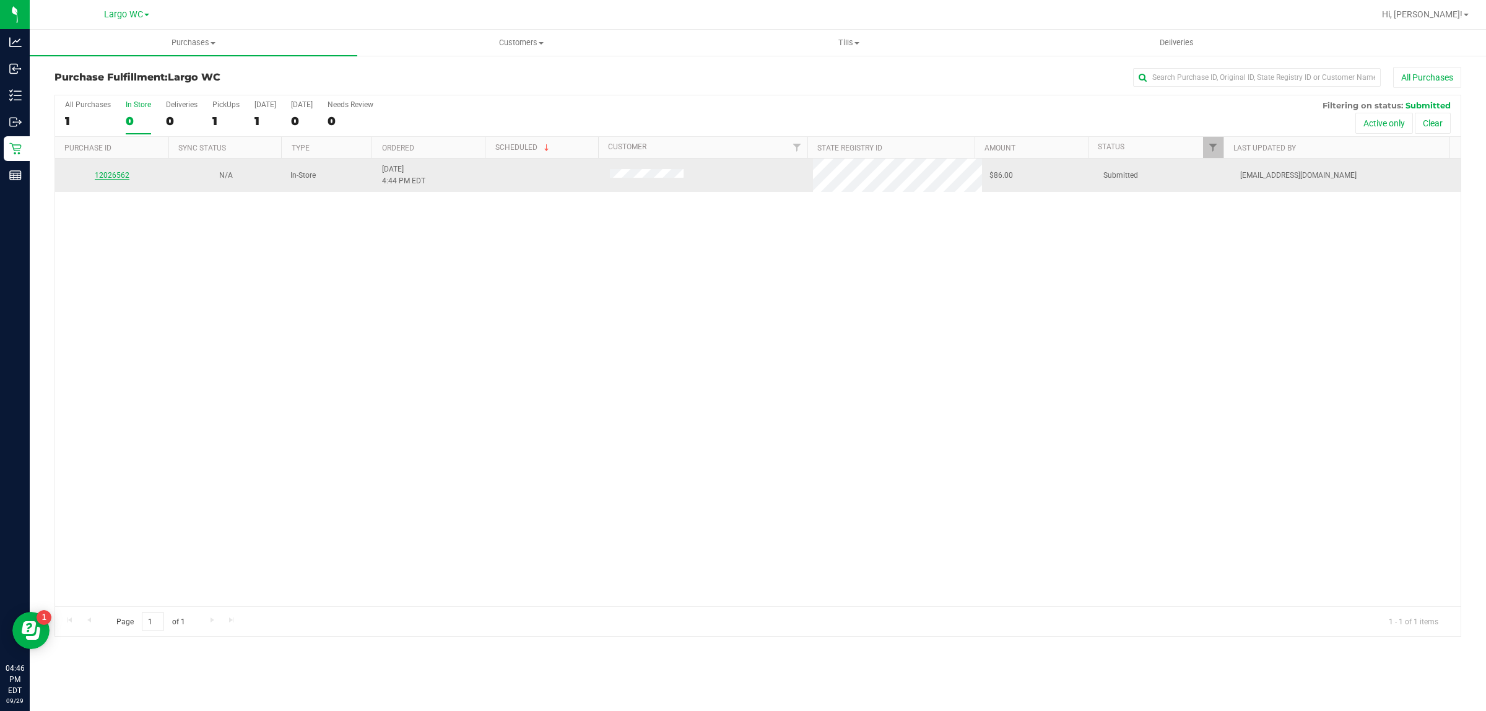
click at [109, 177] on link "12026562" at bounding box center [112, 175] width 35 height 9
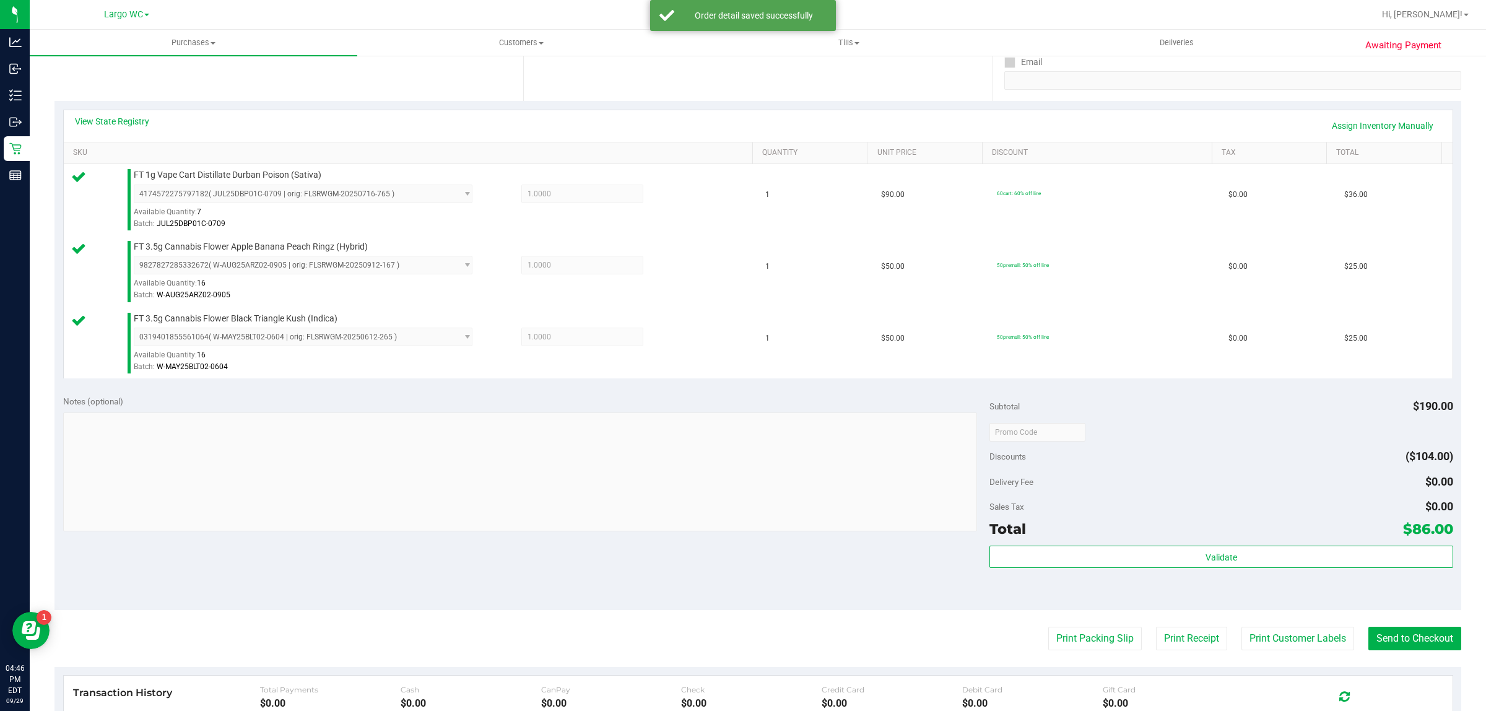
scroll to position [276, 0]
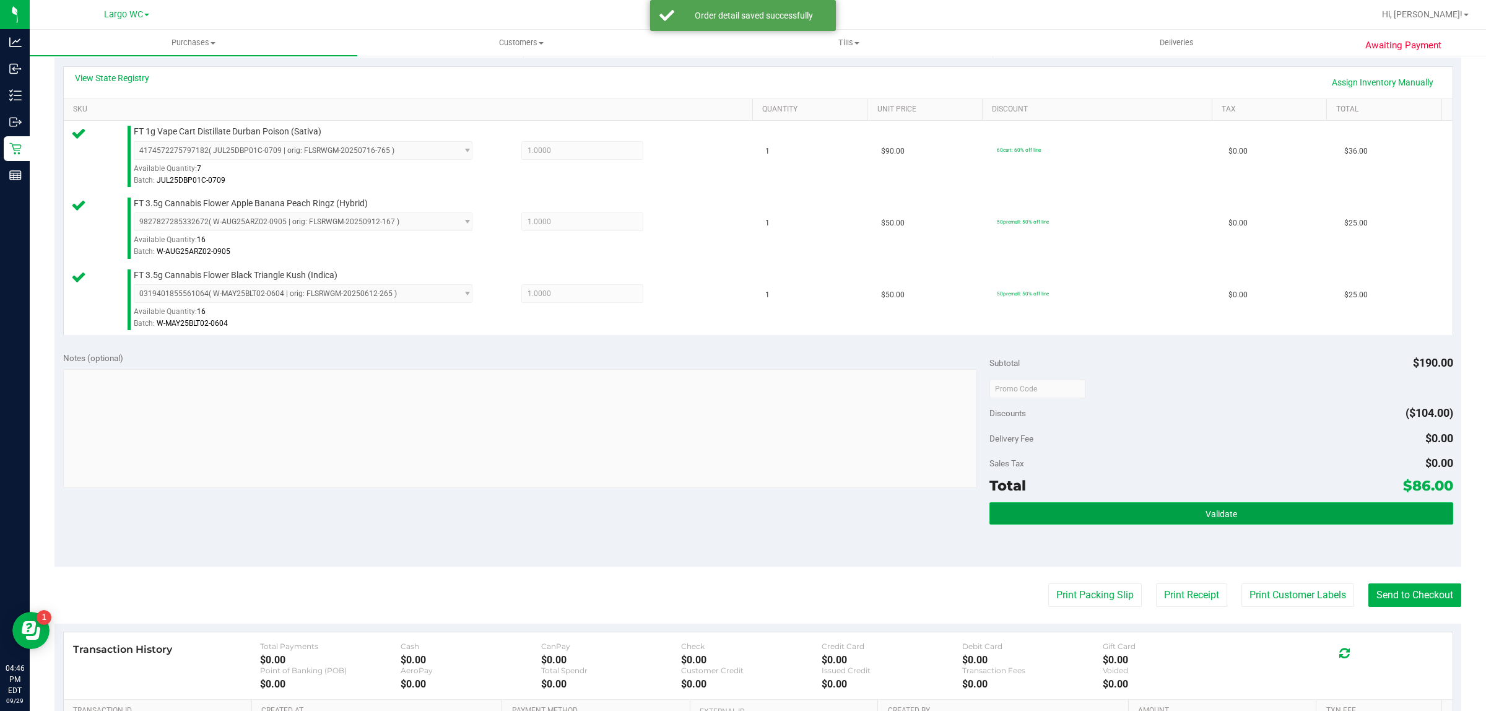
click at [1267, 521] on button "Validate" at bounding box center [1221, 513] width 463 height 22
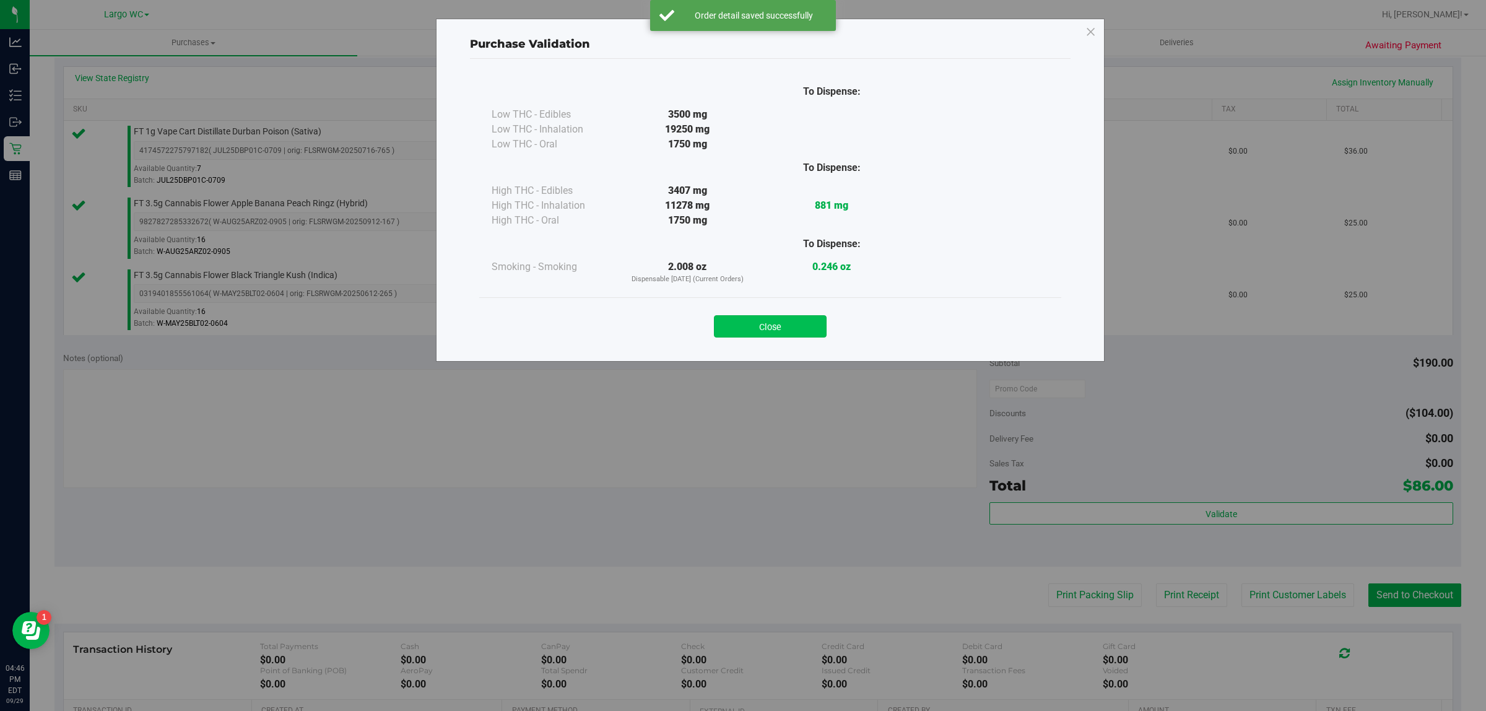
click at [790, 329] on button "Close" at bounding box center [770, 326] width 113 height 22
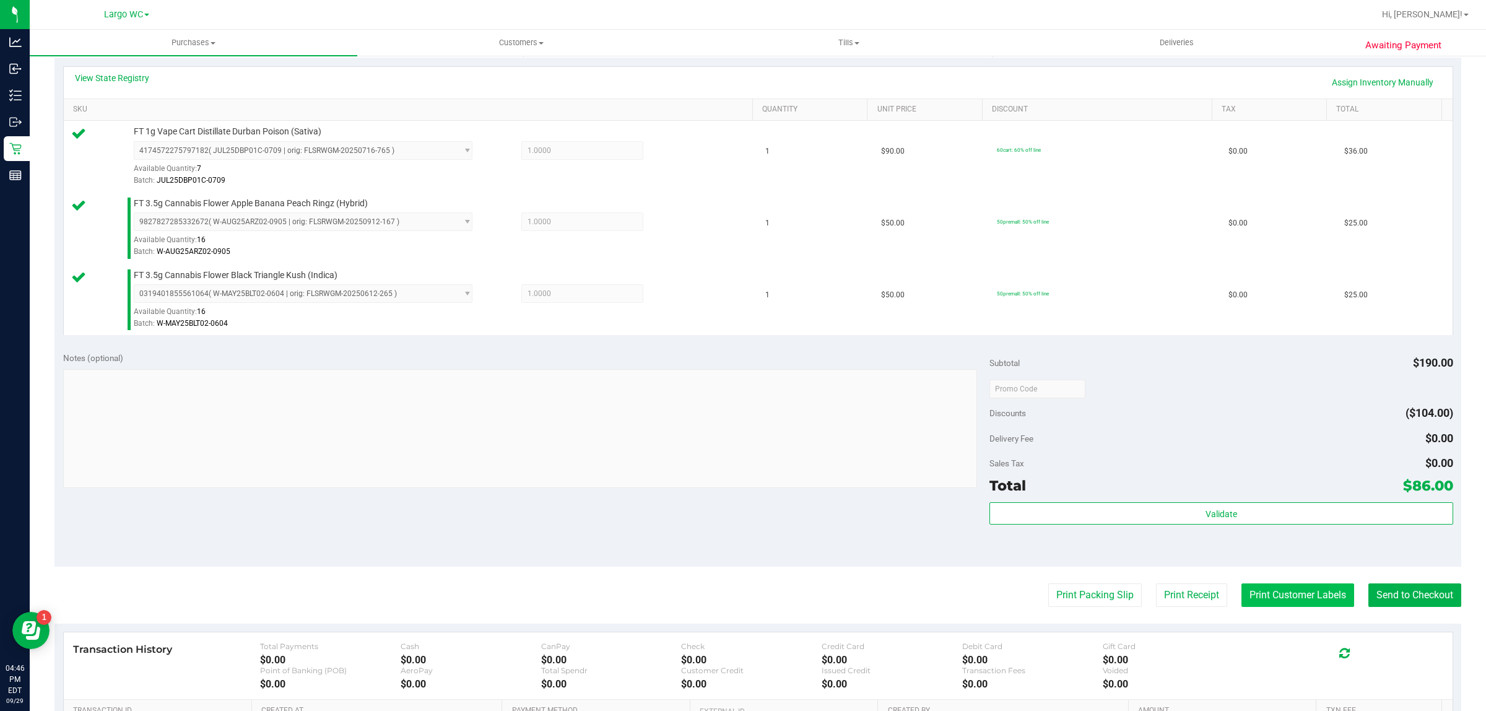
click at [1265, 596] on button "Print Customer Labels" at bounding box center [1298, 595] width 113 height 24
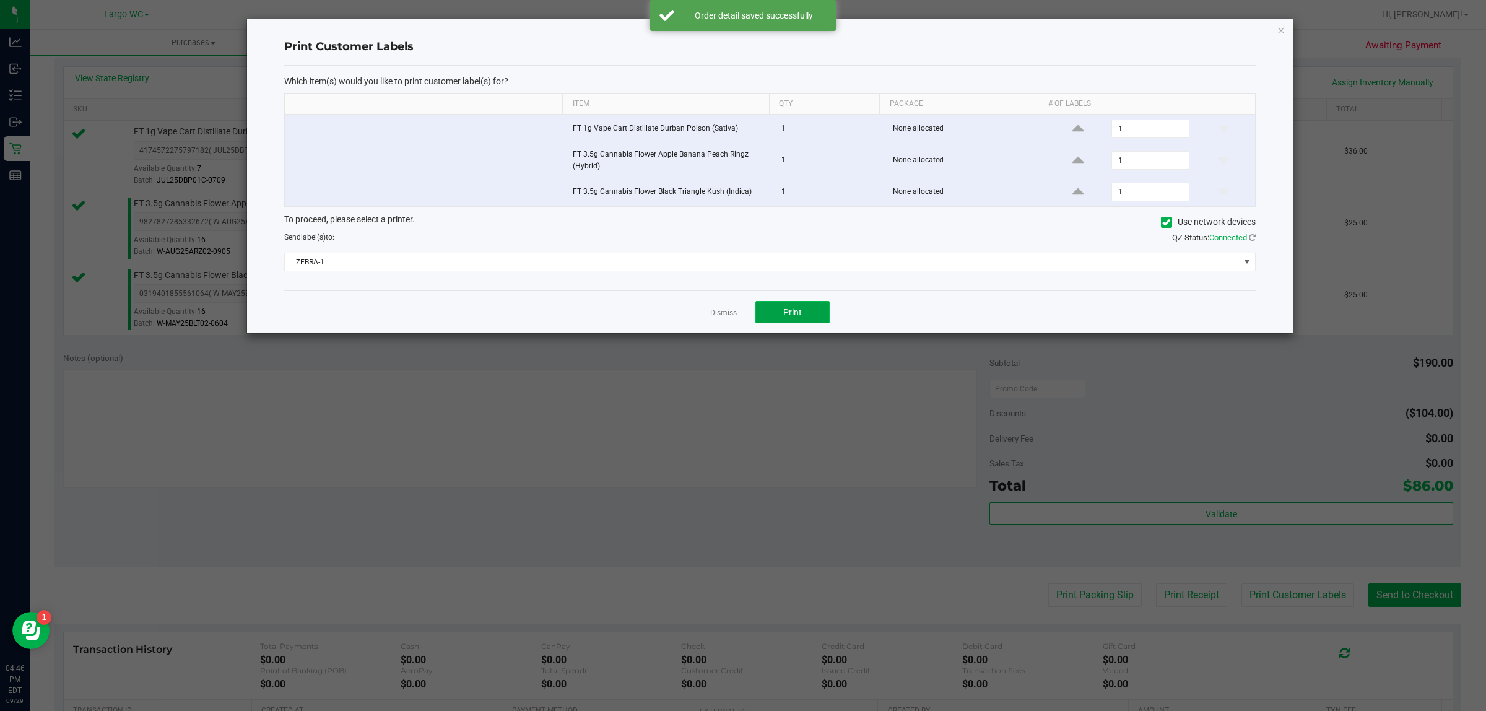
click at [765, 311] on button "Print" at bounding box center [792, 312] width 74 height 22
click at [1282, 25] on icon "button" at bounding box center [1281, 29] width 9 height 15
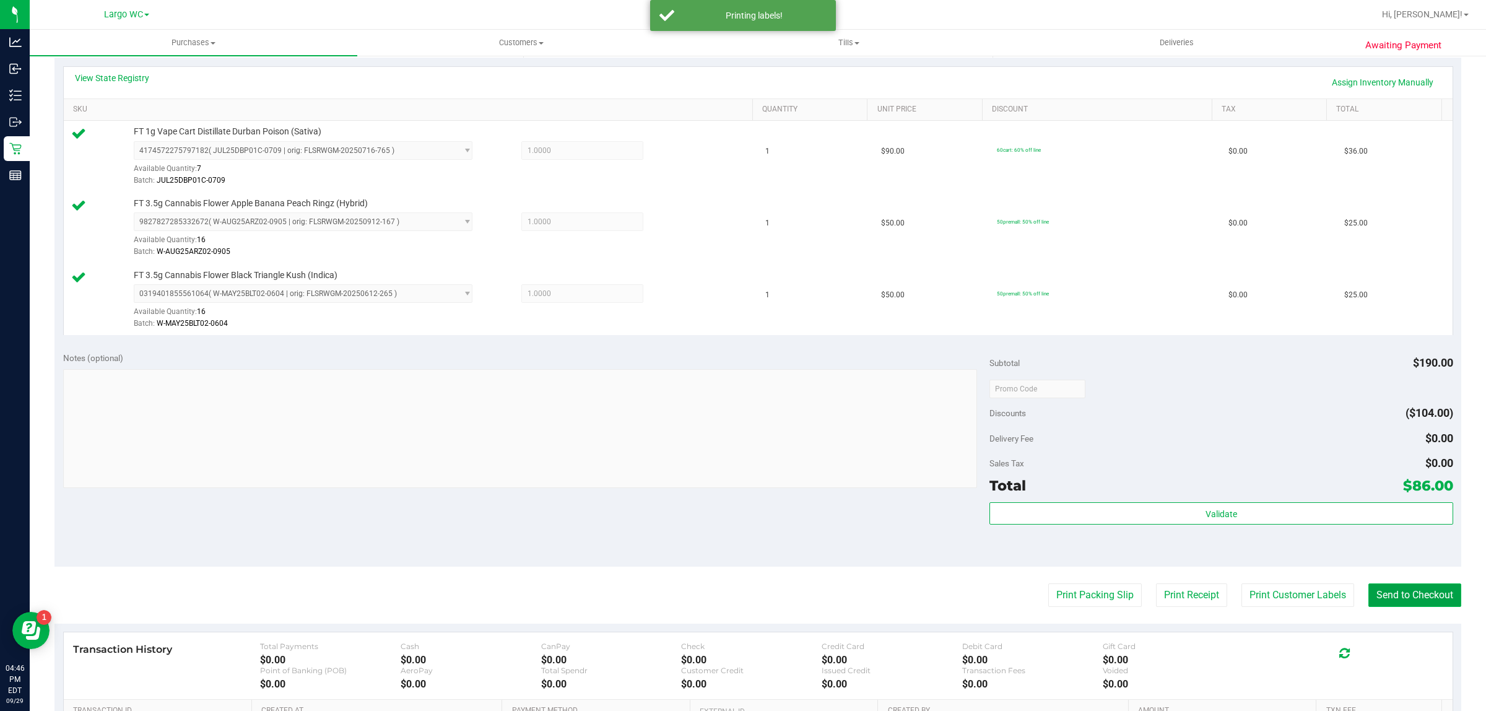
click at [1416, 595] on button "Send to Checkout" at bounding box center [1415, 595] width 93 height 24
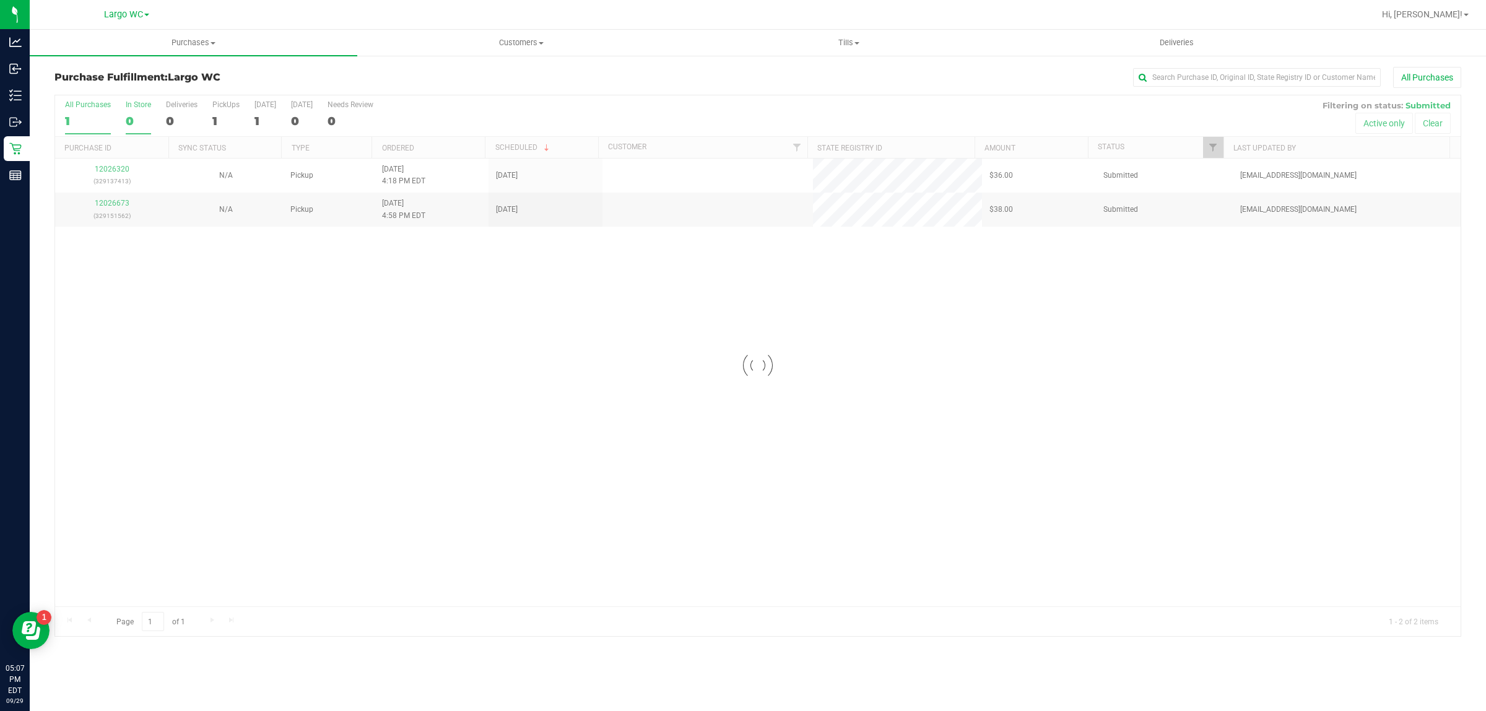
click at [129, 119] on div "0" at bounding box center [138, 121] width 25 height 14
click at [0, 0] on input "In Store 0" at bounding box center [0, 0] width 0 height 0
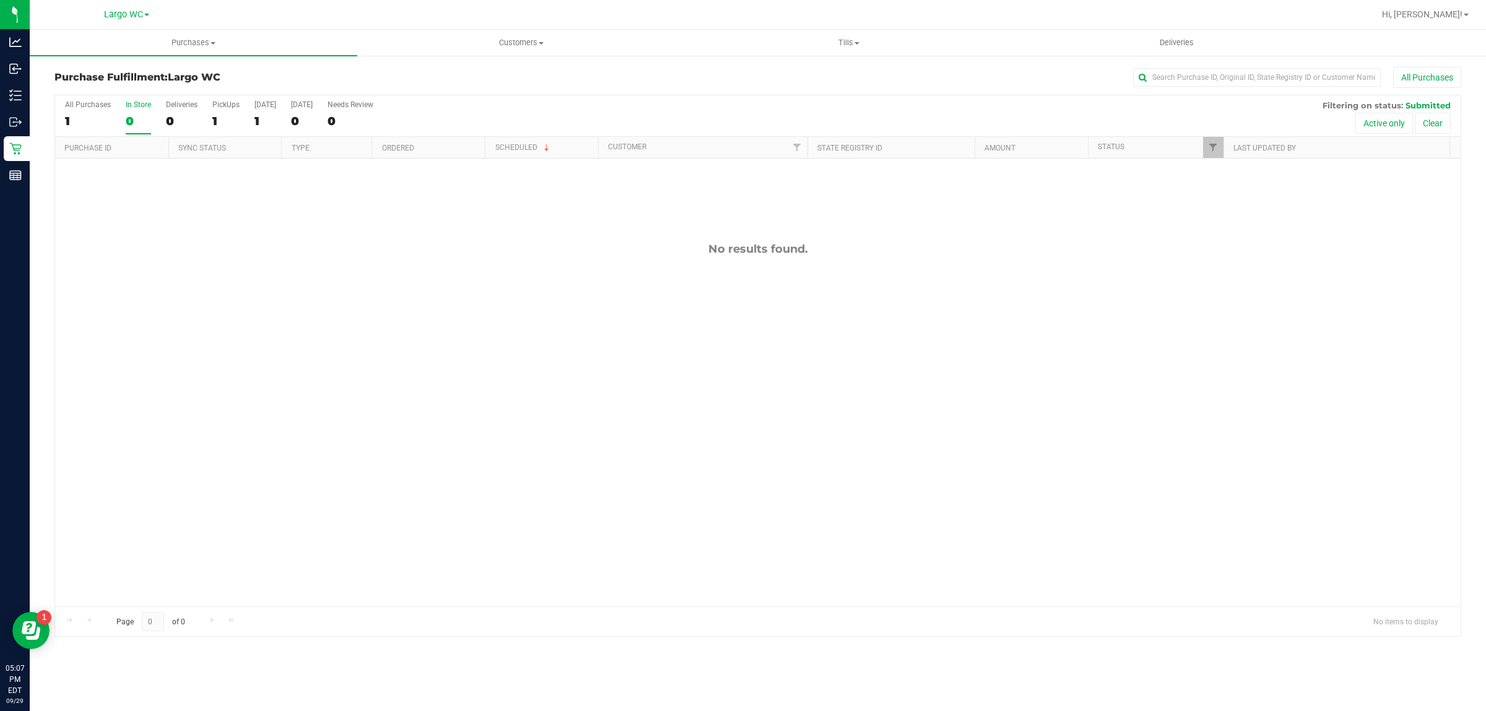
click at [146, 118] on div "0" at bounding box center [138, 121] width 25 height 14
click at [0, 0] on input "In Store 0" at bounding box center [0, 0] width 0 height 0
click at [198, 43] on span "Purchases" at bounding box center [194, 42] width 328 height 11
click at [168, 73] on li "Summary of purchases" at bounding box center [194, 74] width 328 height 15
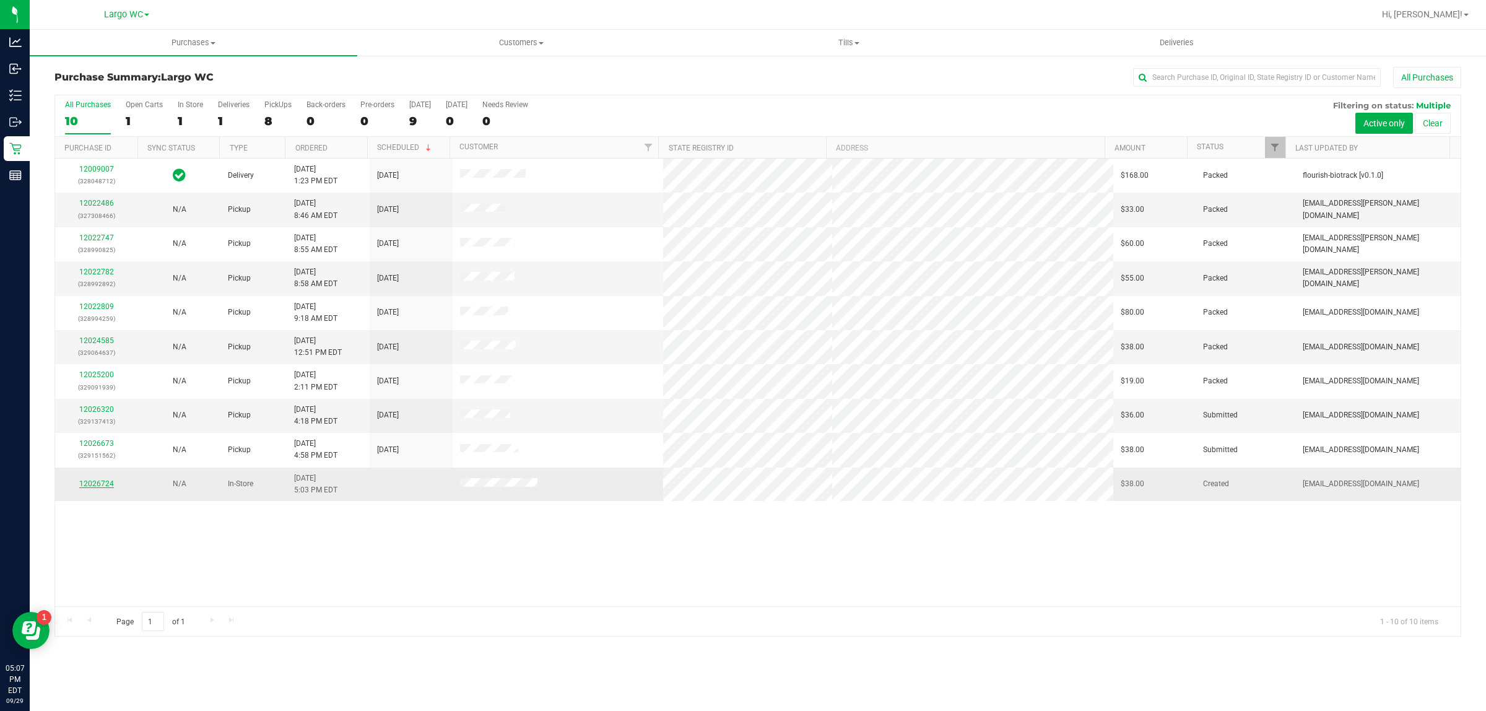
click at [100, 486] on link "12026724" at bounding box center [96, 483] width 35 height 9
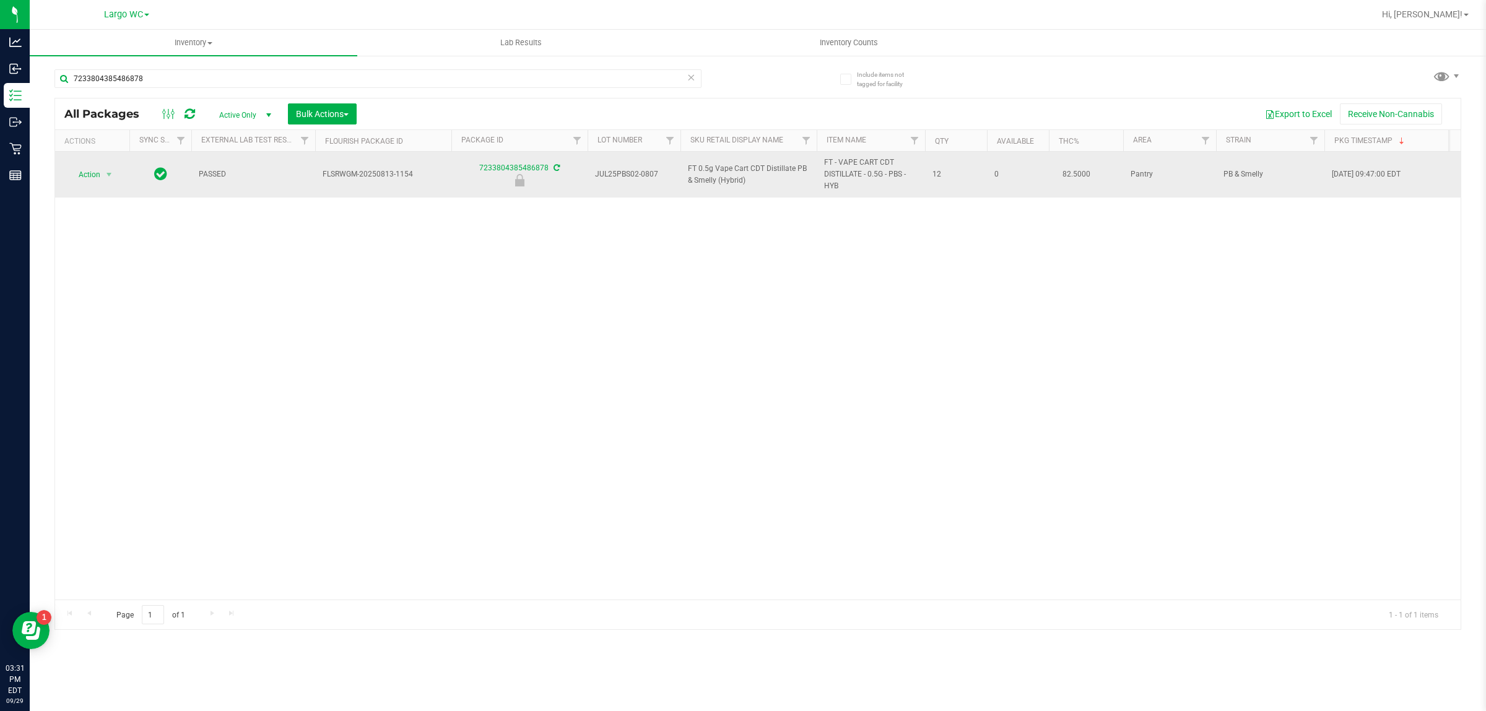
type input "7233804385486878"
click at [89, 175] on span "Action" at bounding box center [83, 174] width 33 height 17
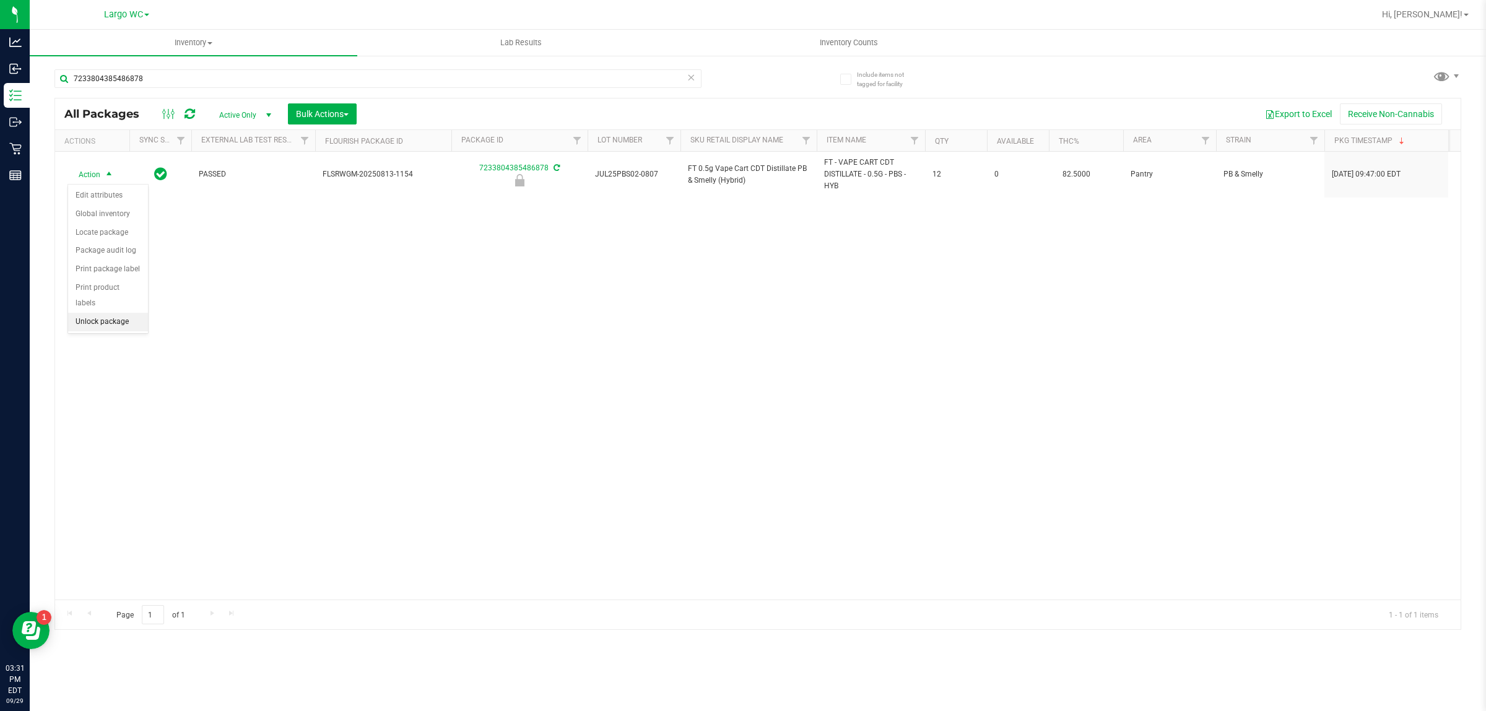
click at [93, 313] on li "Unlock package" at bounding box center [108, 322] width 80 height 19
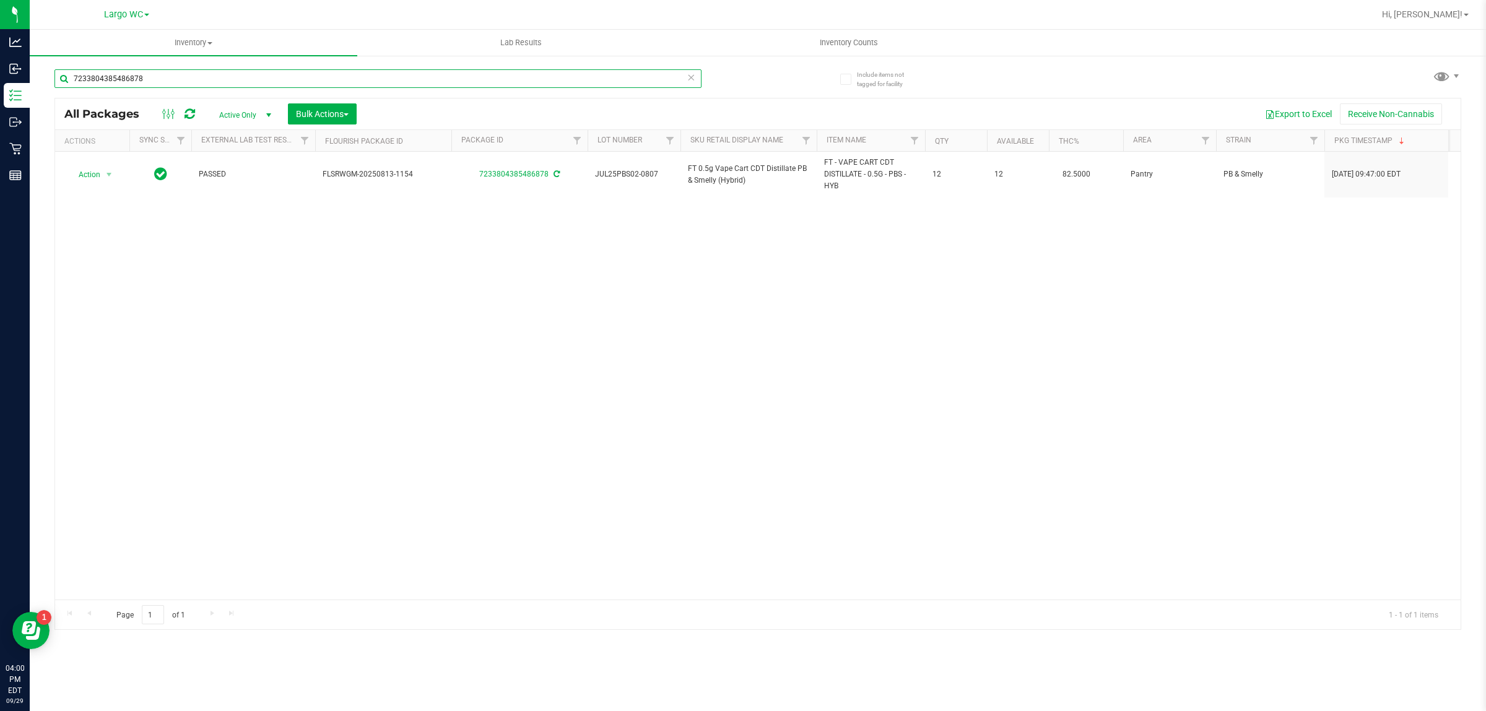
click at [165, 82] on input "7233804385486878" at bounding box center [377, 78] width 647 height 19
type input "7"
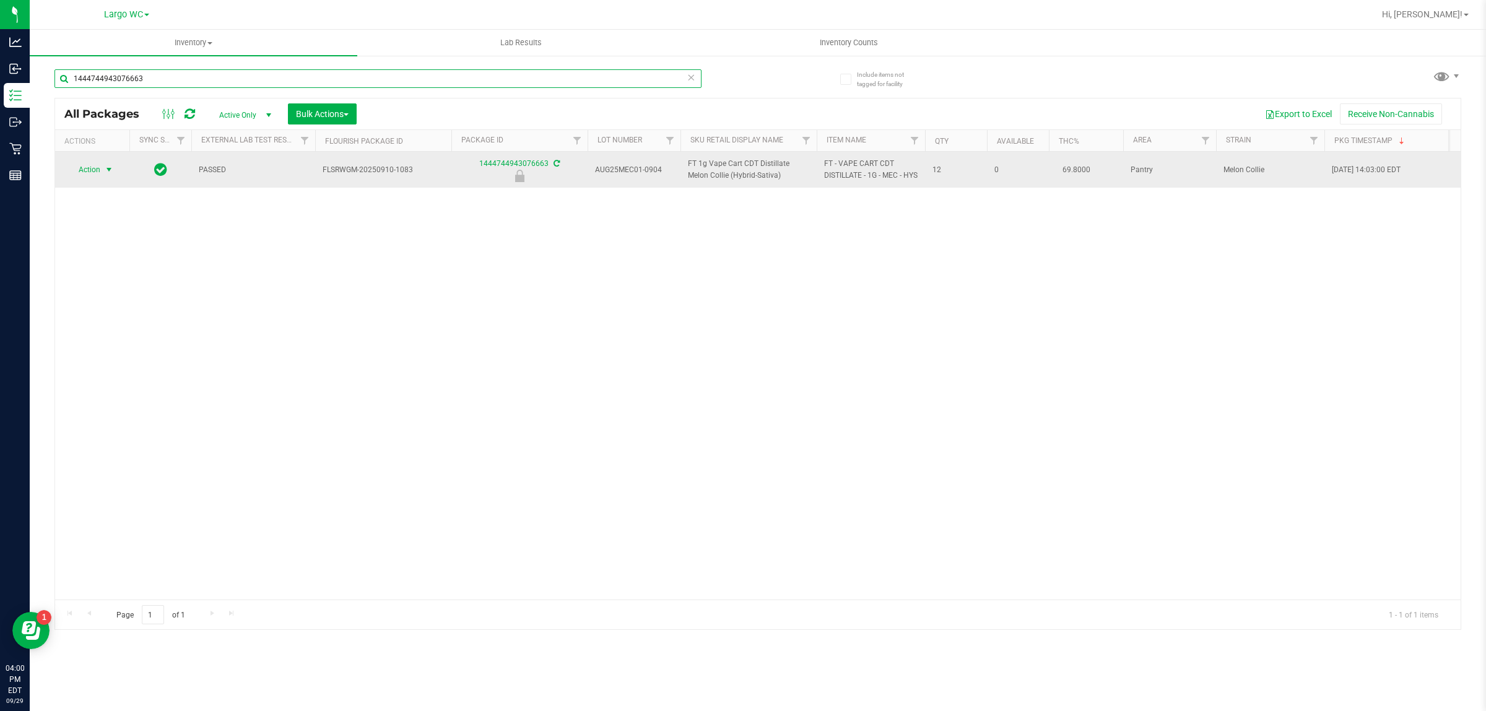
type input "1444744943076663"
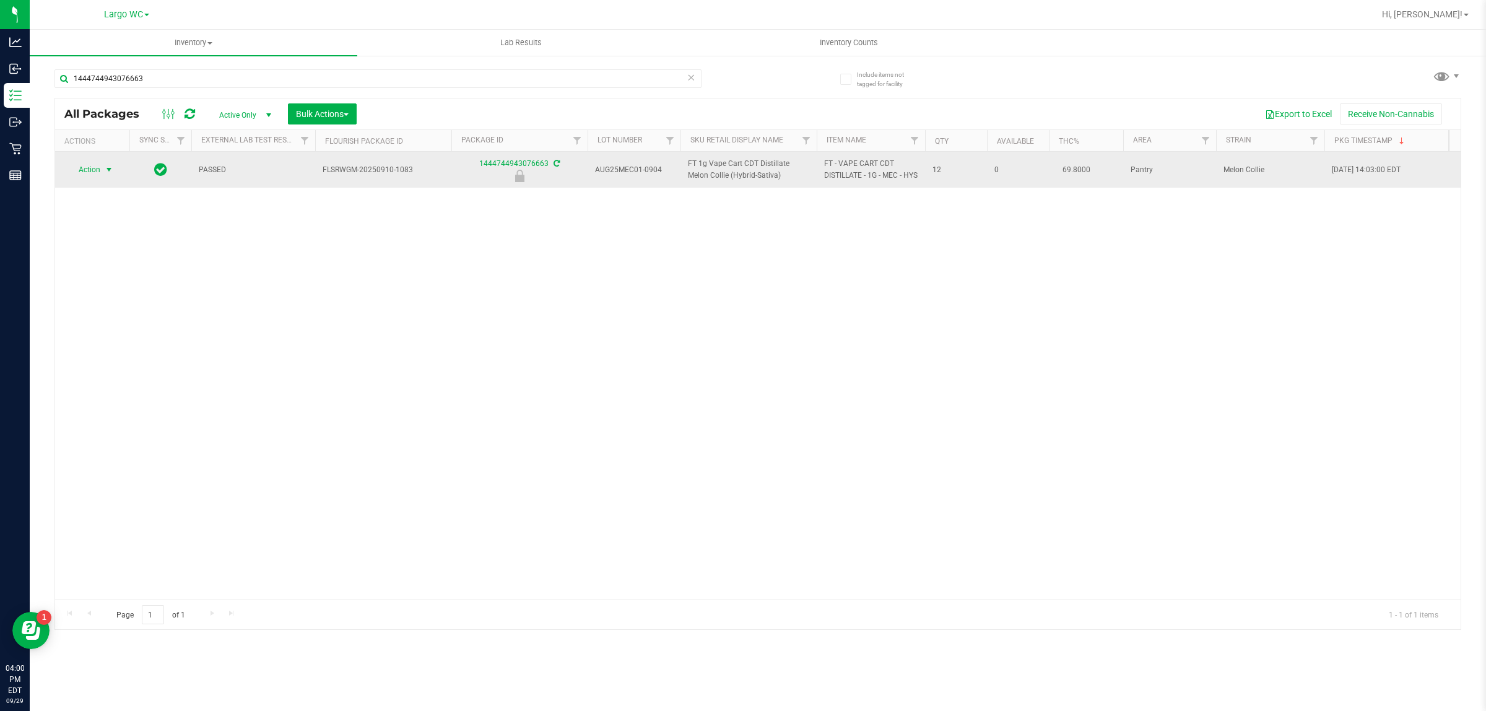
click at [109, 175] on span "select" at bounding box center [109, 170] width 10 height 10
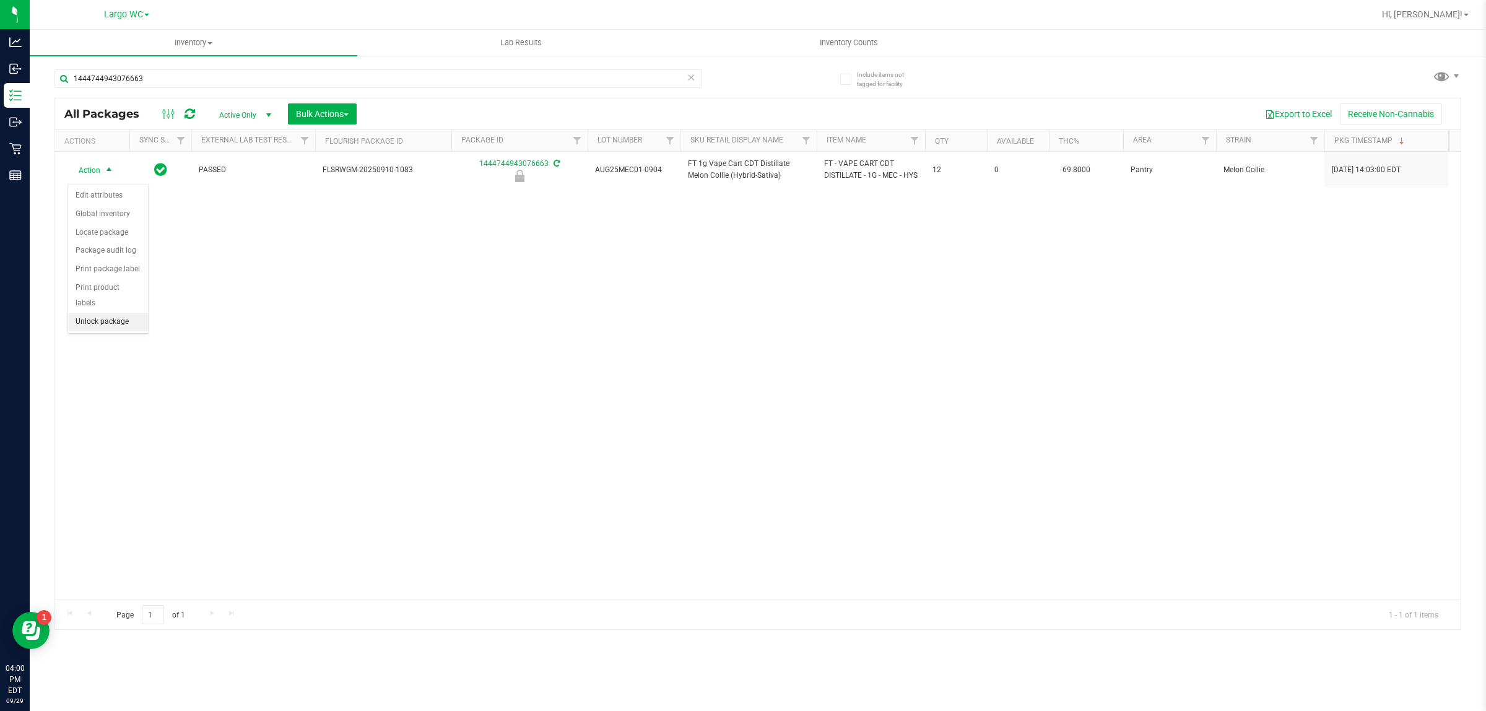
click at [94, 314] on li "Unlock package" at bounding box center [108, 322] width 80 height 19
click at [691, 79] on icon at bounding box center [691, 76] width 9 height 15
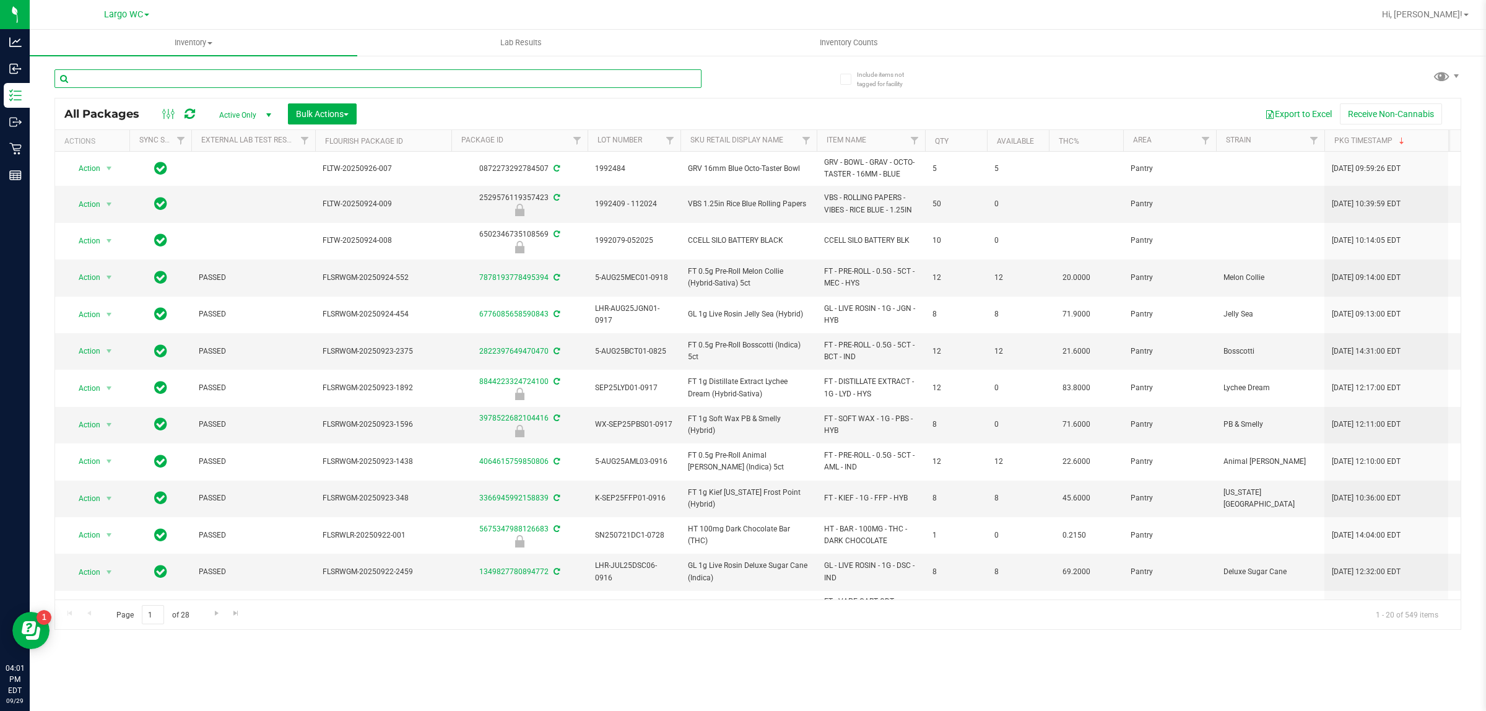
click at [548, 78] on input "text" at bounding box center [377, 78] width 647 height 19
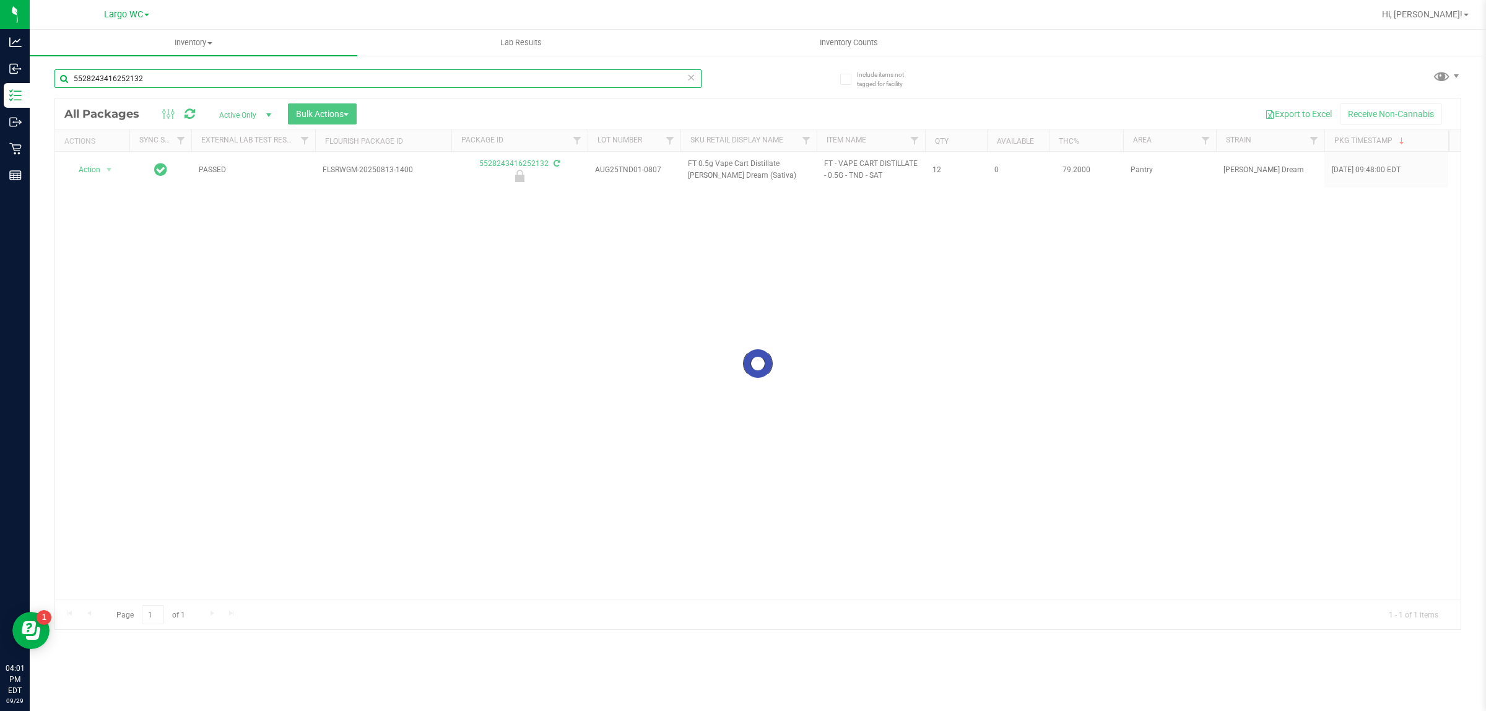
type input "5528243416252132"
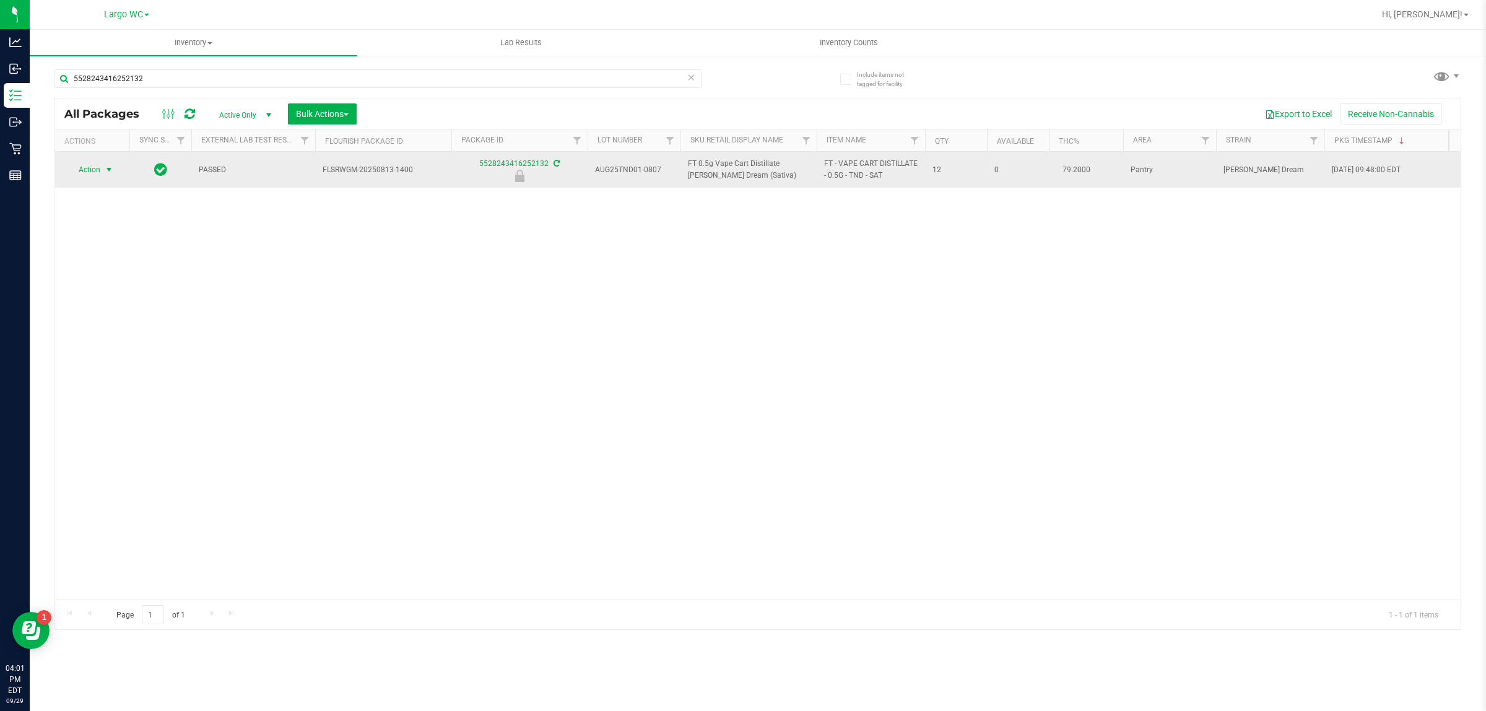
click at [109, 171] on span "select" at bounding box center [109, 170] width 10 height 10
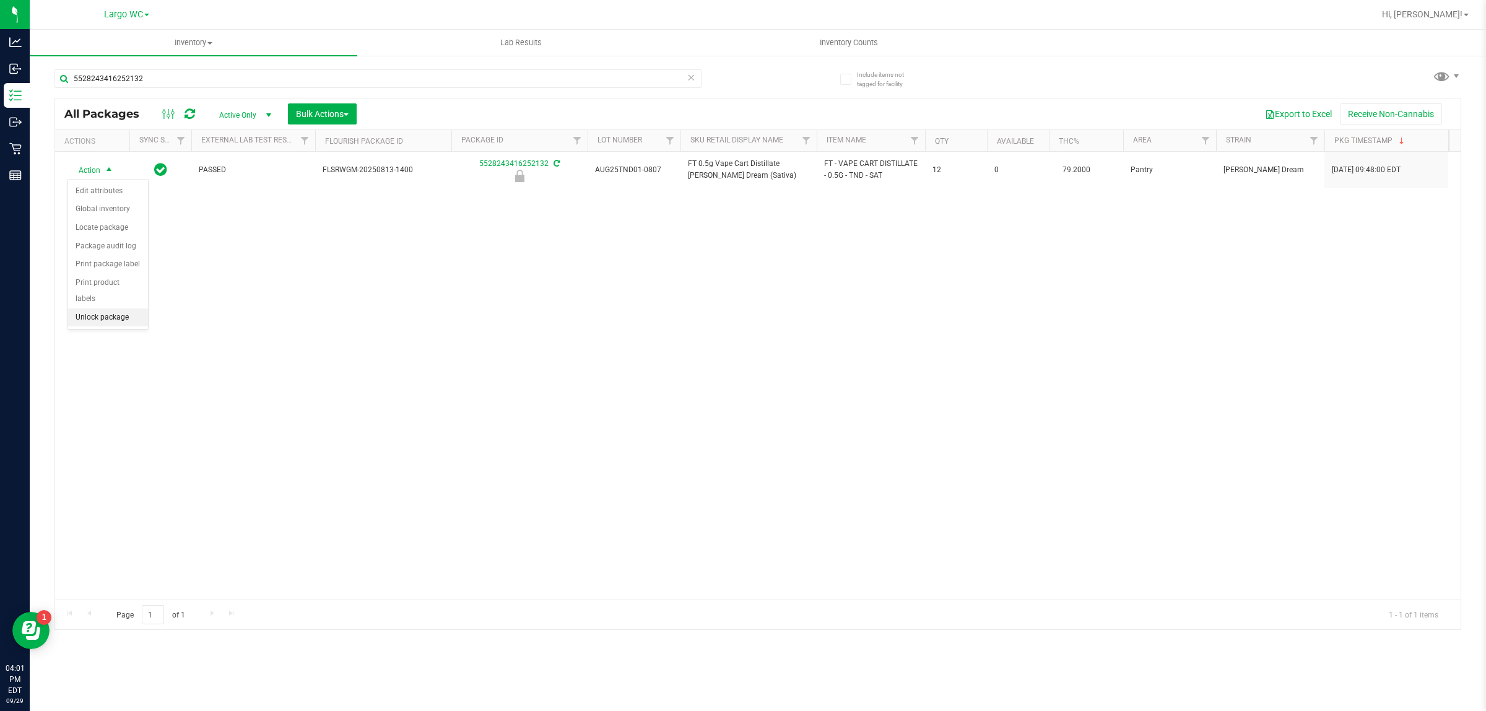
click at [101, 308] on li "Unlock package" at bounding box center [108, 317] width 80 height 19
click at [837, 41] on span "Inventory Counts" at bounding box center [849, 42] width 92 height 11
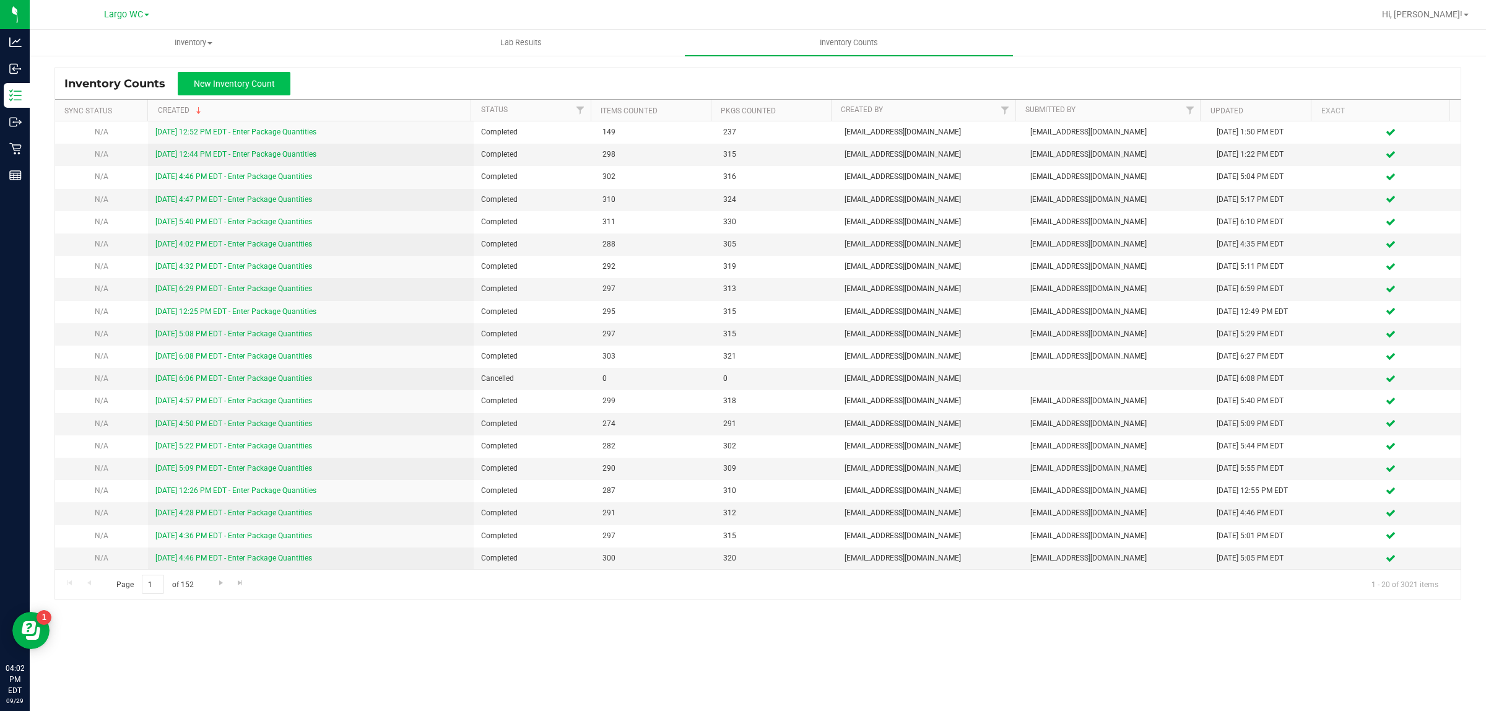
click at [233, 82] on span "New Inventory Count" at bounding box center [234, 84] width 81 height 10
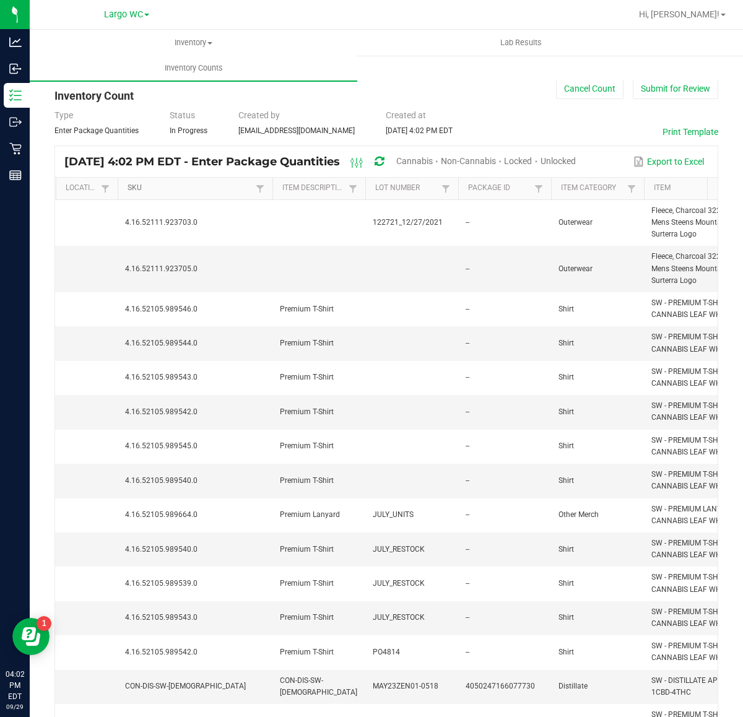
click at [215, 186] on link "SKU" at bounding box center [190, 188] width 124 height 10
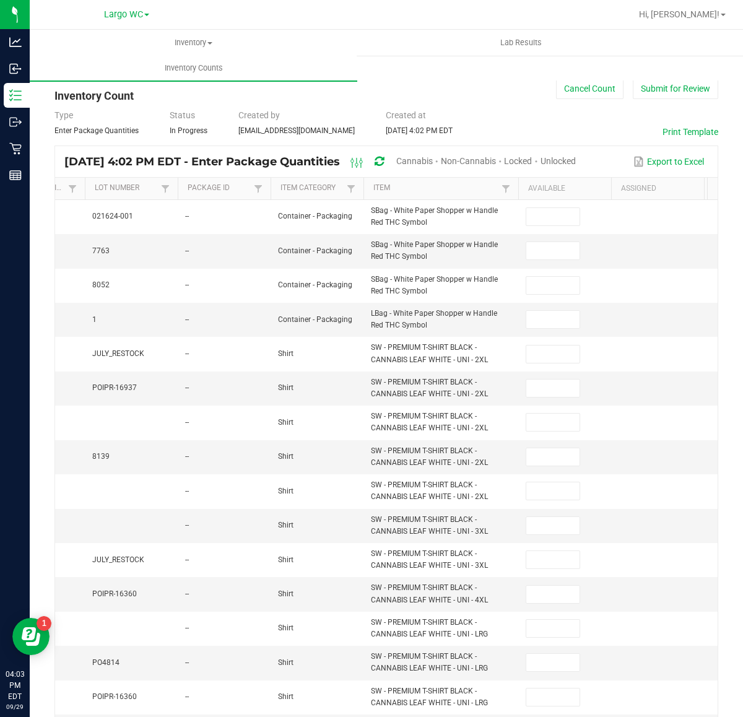
click at [433, 156] on span "Cannabis" at bounding box center [414, 161] width 37 height 10
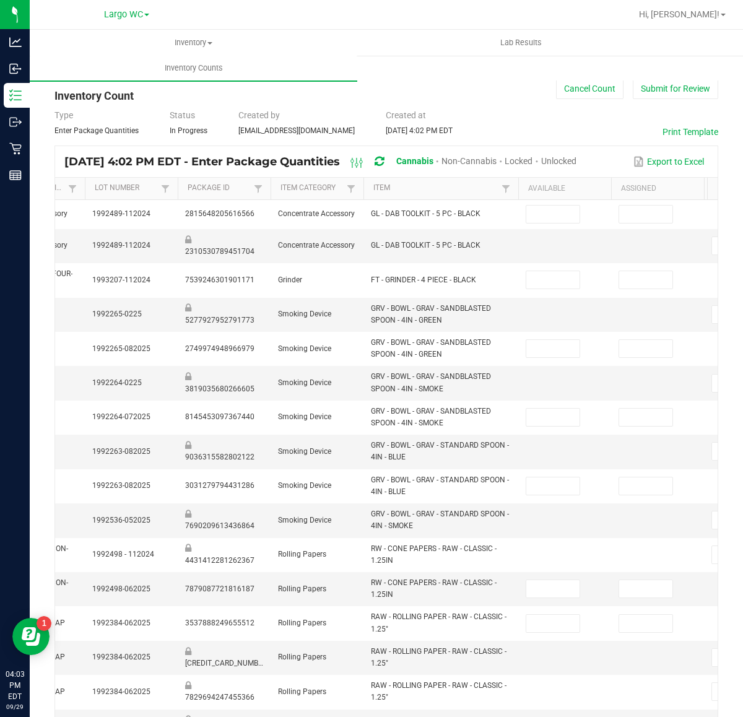
click at [577, 156] on span "Unlocked" at bounding box center [558, 161] width 35 height 10
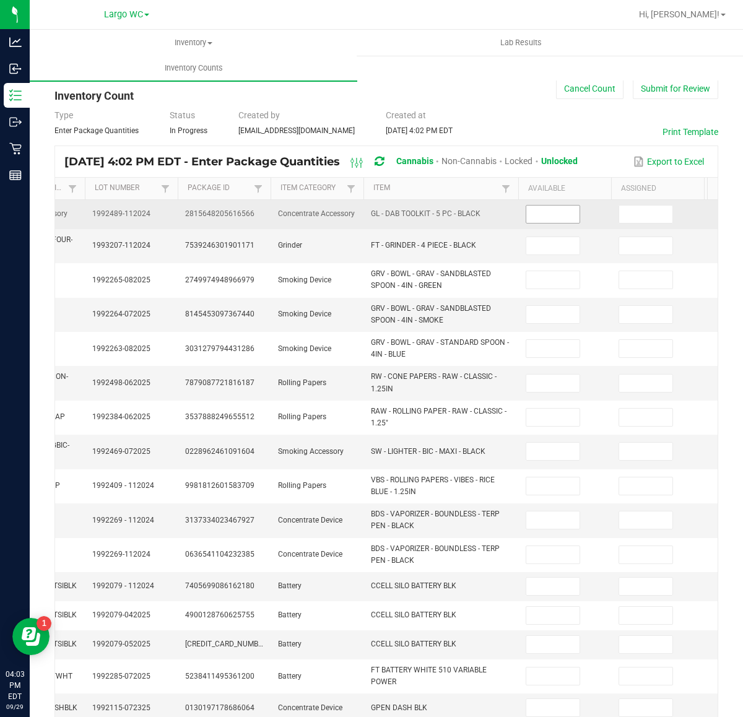
click at [544, 218] on input at bounding box center [552, 214] width 53 height 17
type input "2"
type input "9"
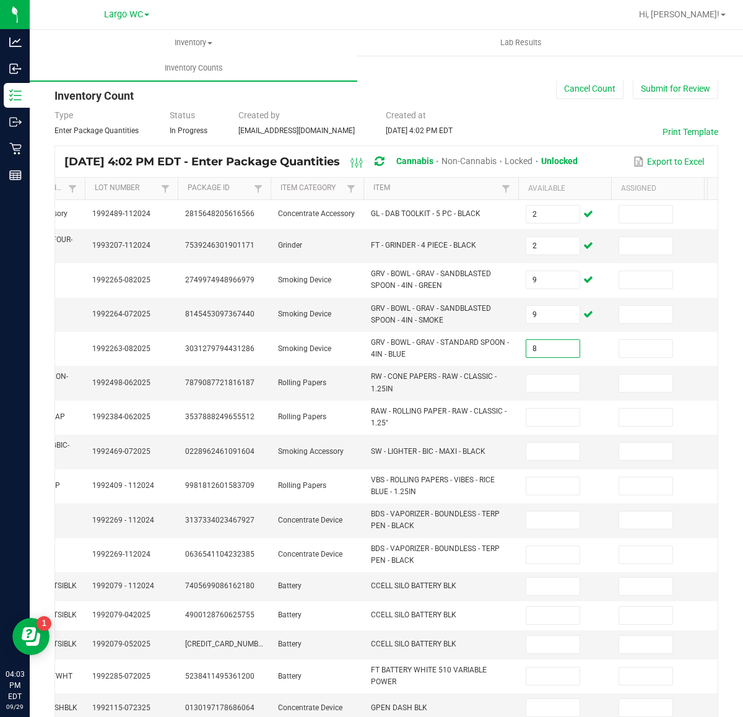
type input "8"
type input "15"
type input "26"
type input "49"
type input "27"
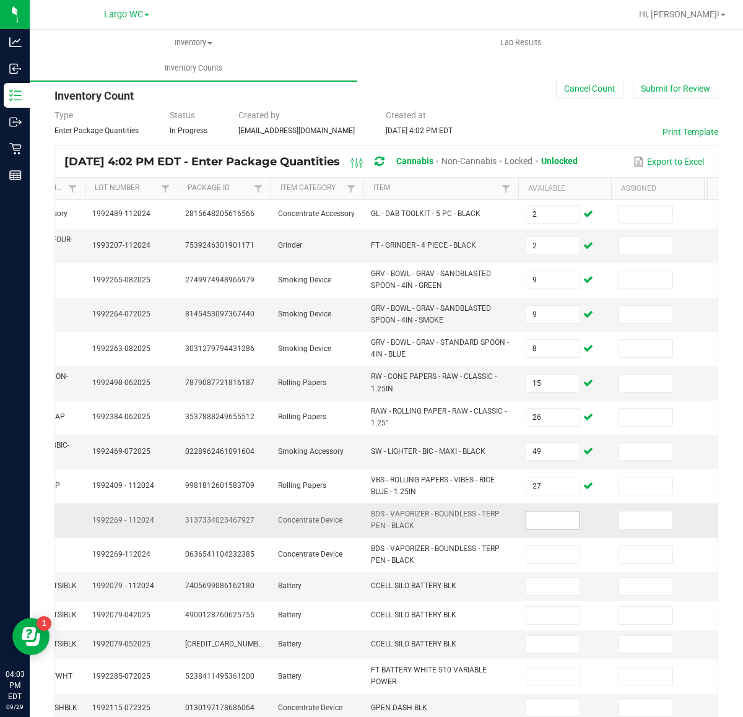
click at [562, 521] on input at bounding box center [552, 519] width 53 height 17
type input "1"
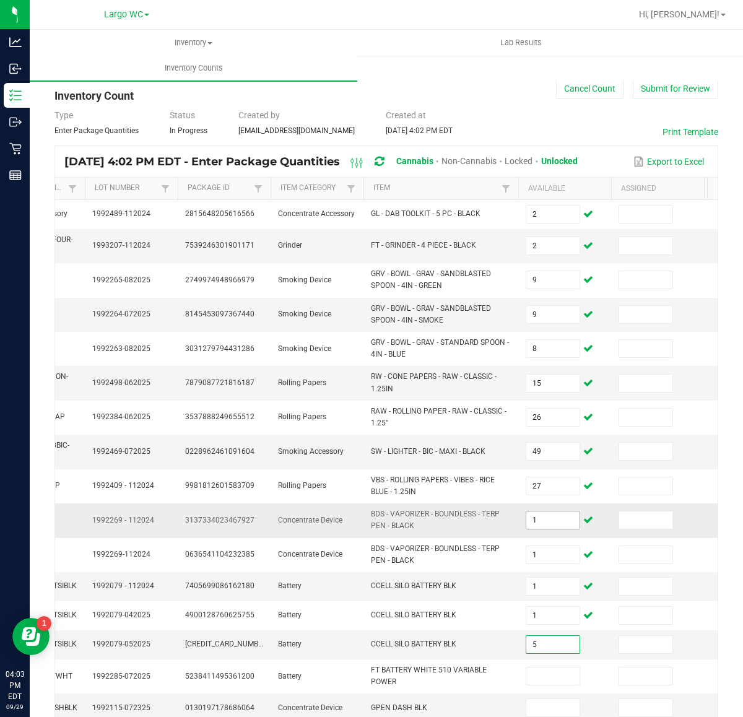
type input "5"
type input "20"
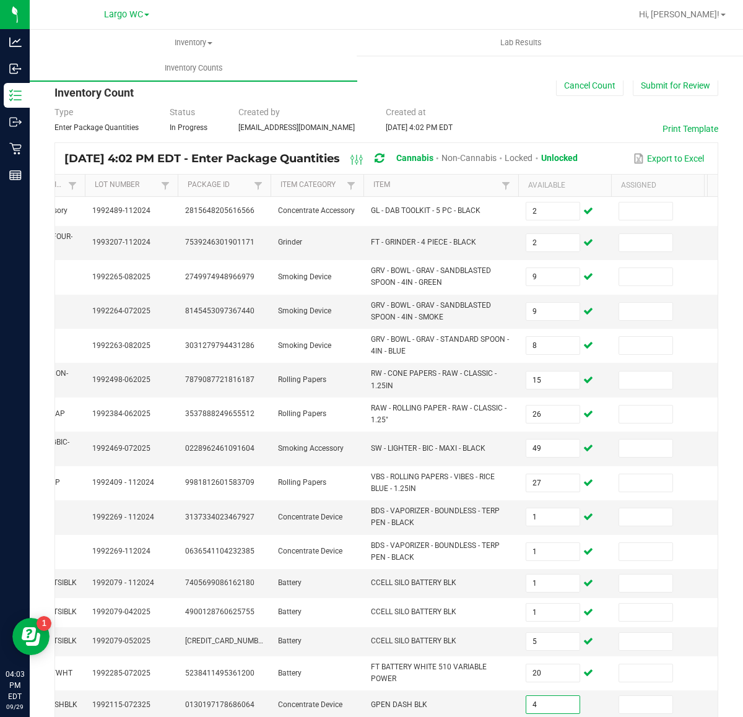
type input "4"
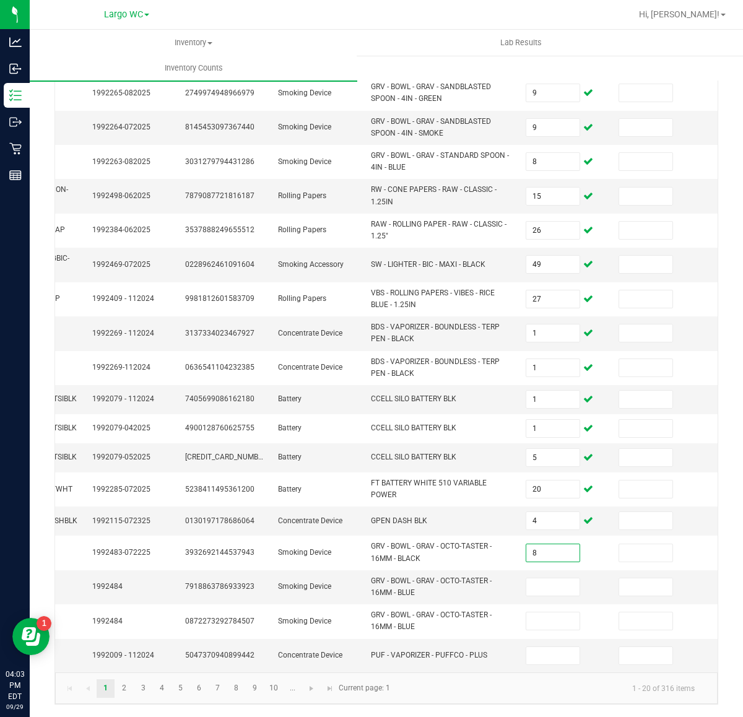
type input "8"
type input "1"
click at [517, 570] on td "GRV - BOWL - GRAV - OCTO-TASTER - 16MM - BLUE" at bounding box center [440, 587] width 155 height 34
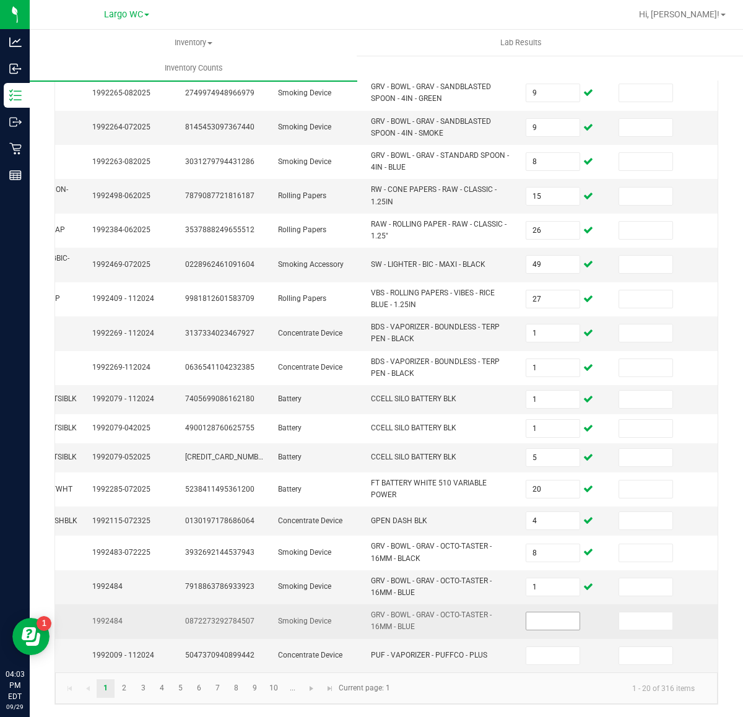
click at [542, 617] on input at bounding box center [552, 620] width 53 height 17
type input "5"
type input "1"
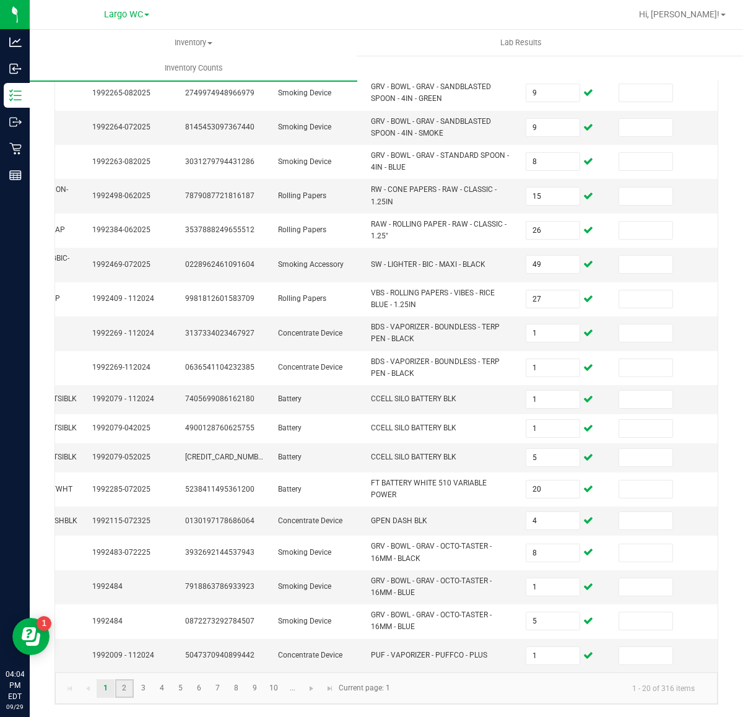
click at [133, 692] on link "2" at bounding box center [124, 688] width 18 height 19
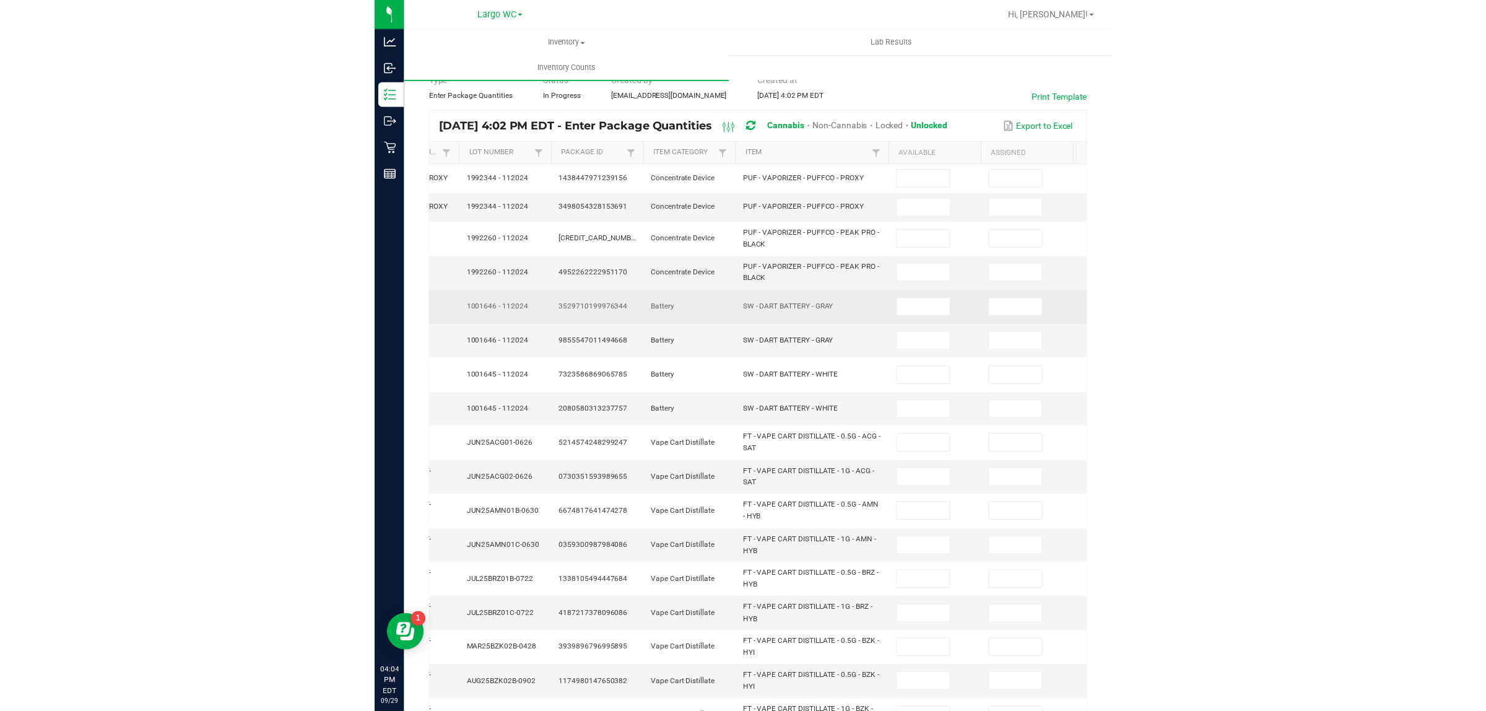
scroll to position [0, 0]
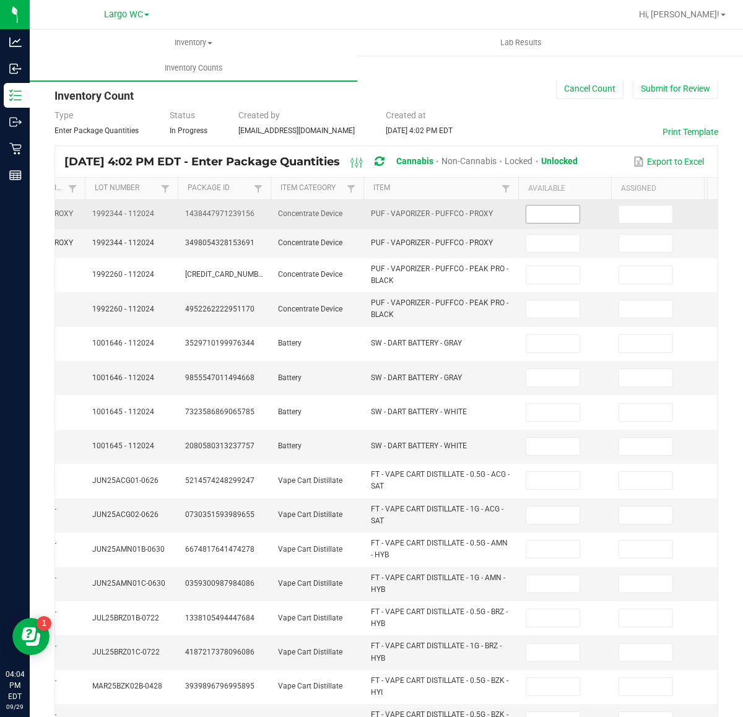
click at [544, 206] on input at bounding box center [552, 214] width 53 height 17
type input "3"
type input "1"
type input "3"
type input "1"
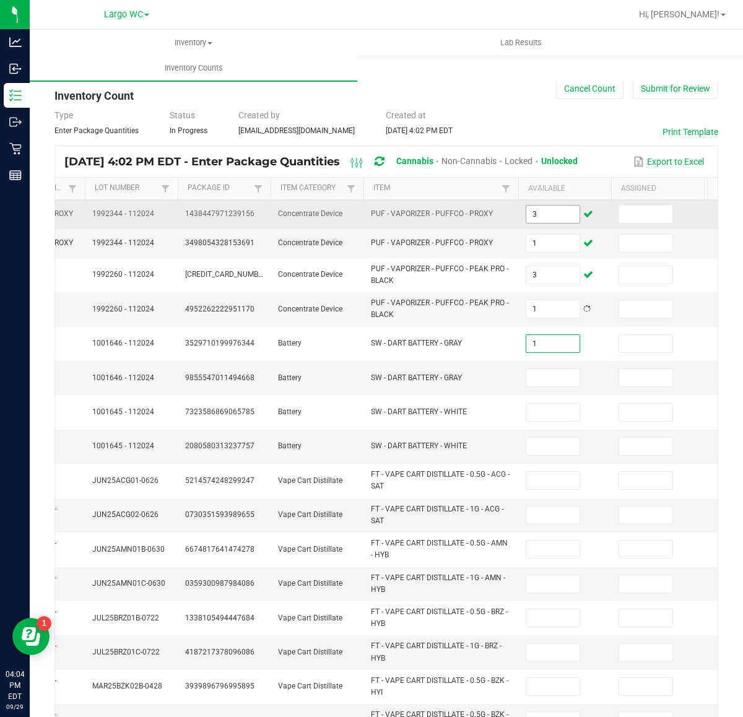
type input "1"
type input "7"
type input "1"
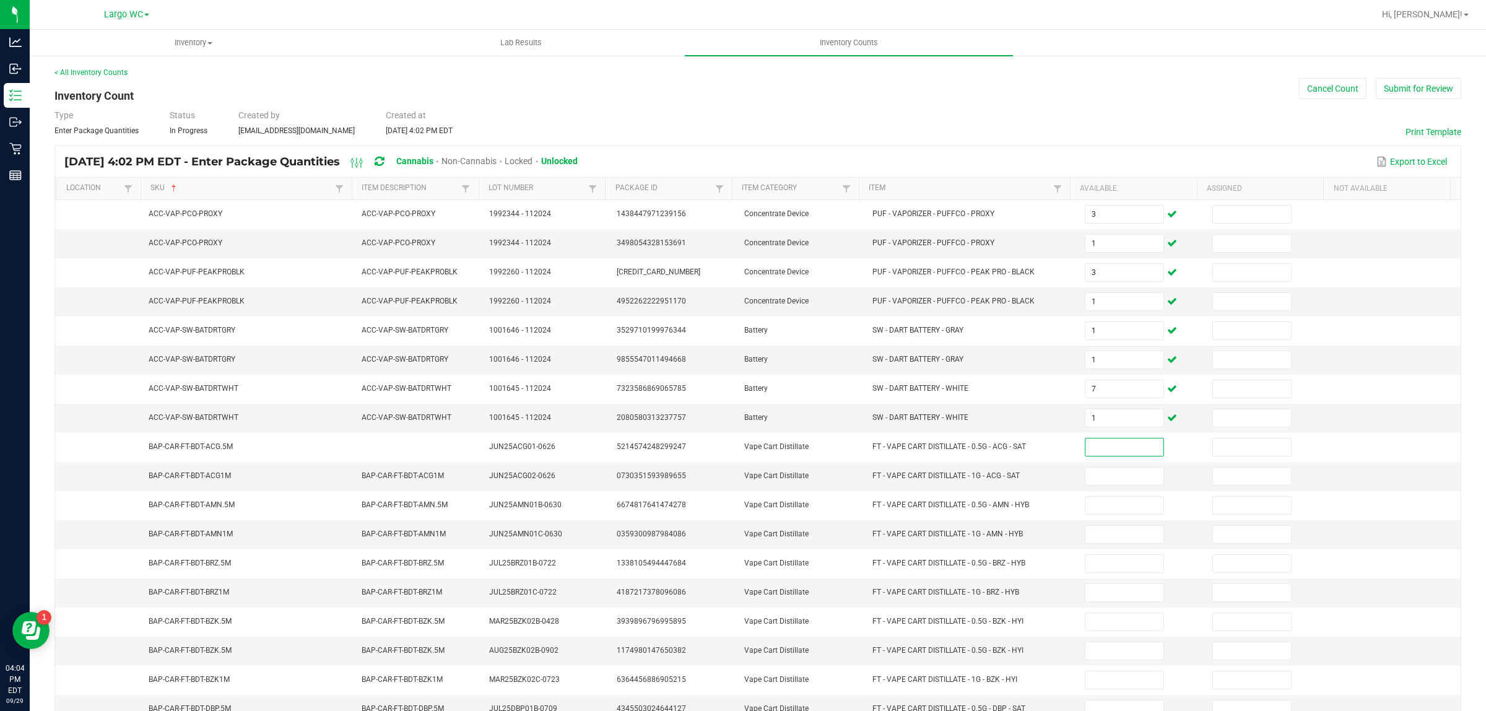
click at [940, 180] on th "Item" at bounding box center [964, 189] width 211 height 22
click at [940, 186] on link "Item" at bounding box center [959, 188] width 181 height 10
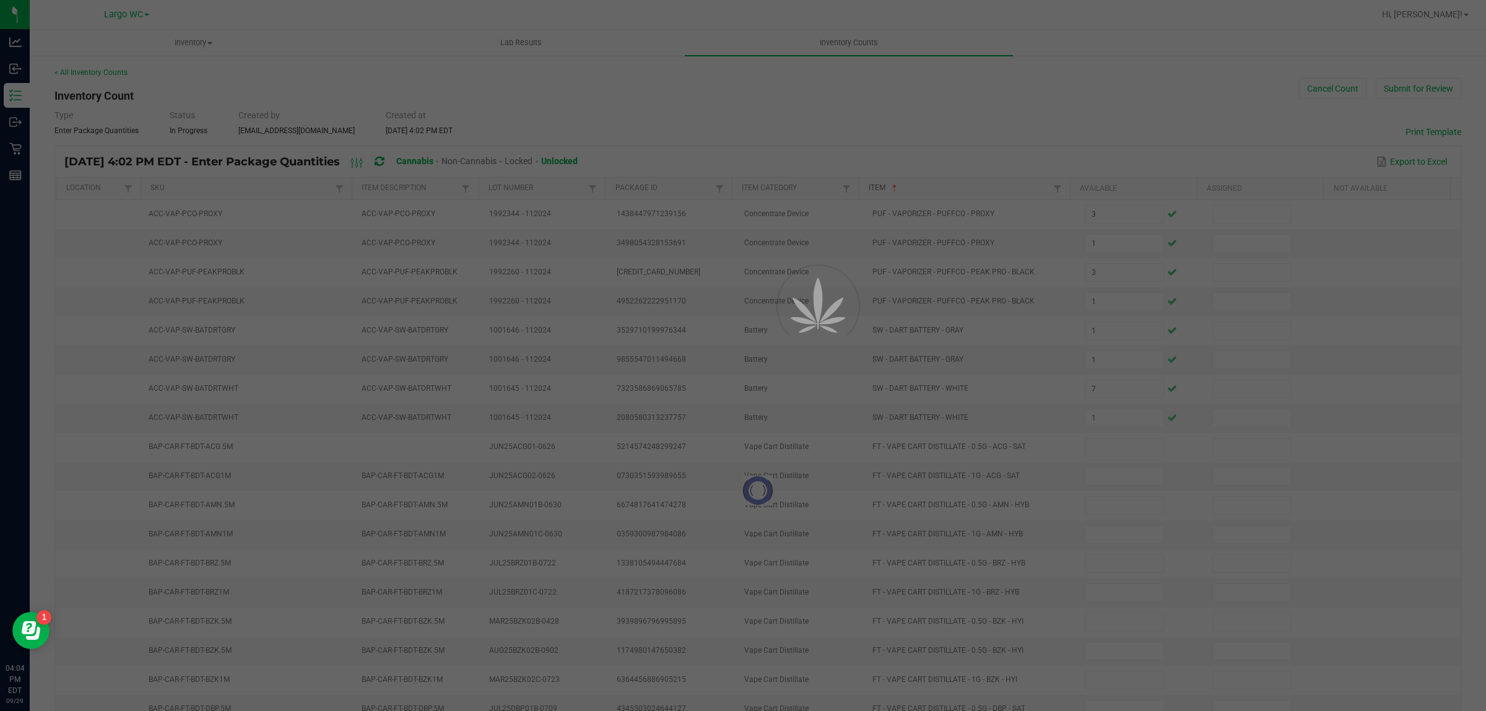
type input "1"
type input "5"
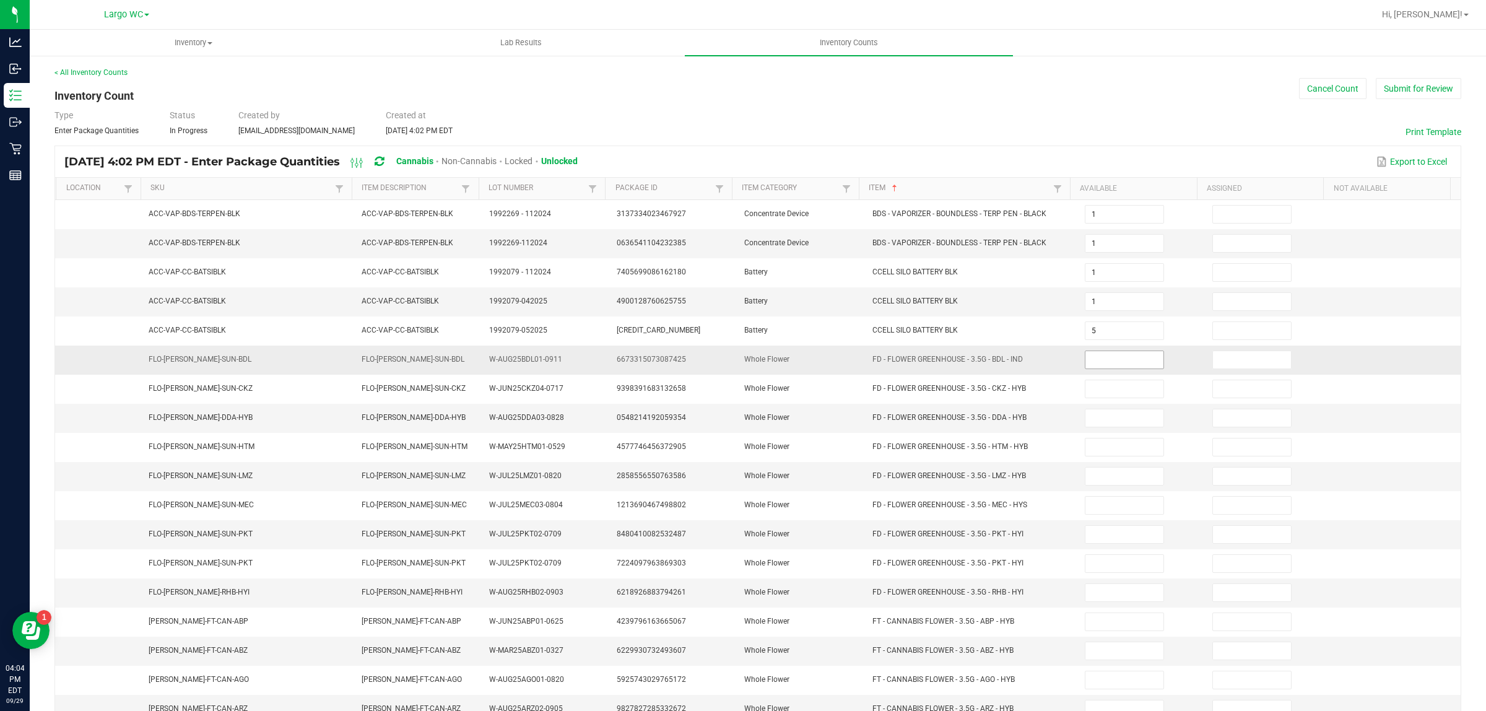
click at [1092, 363] on input at bounding box center [1125, 359] width 78 height 17
type input "17"
type input "1"
type input "16"
type input "10"
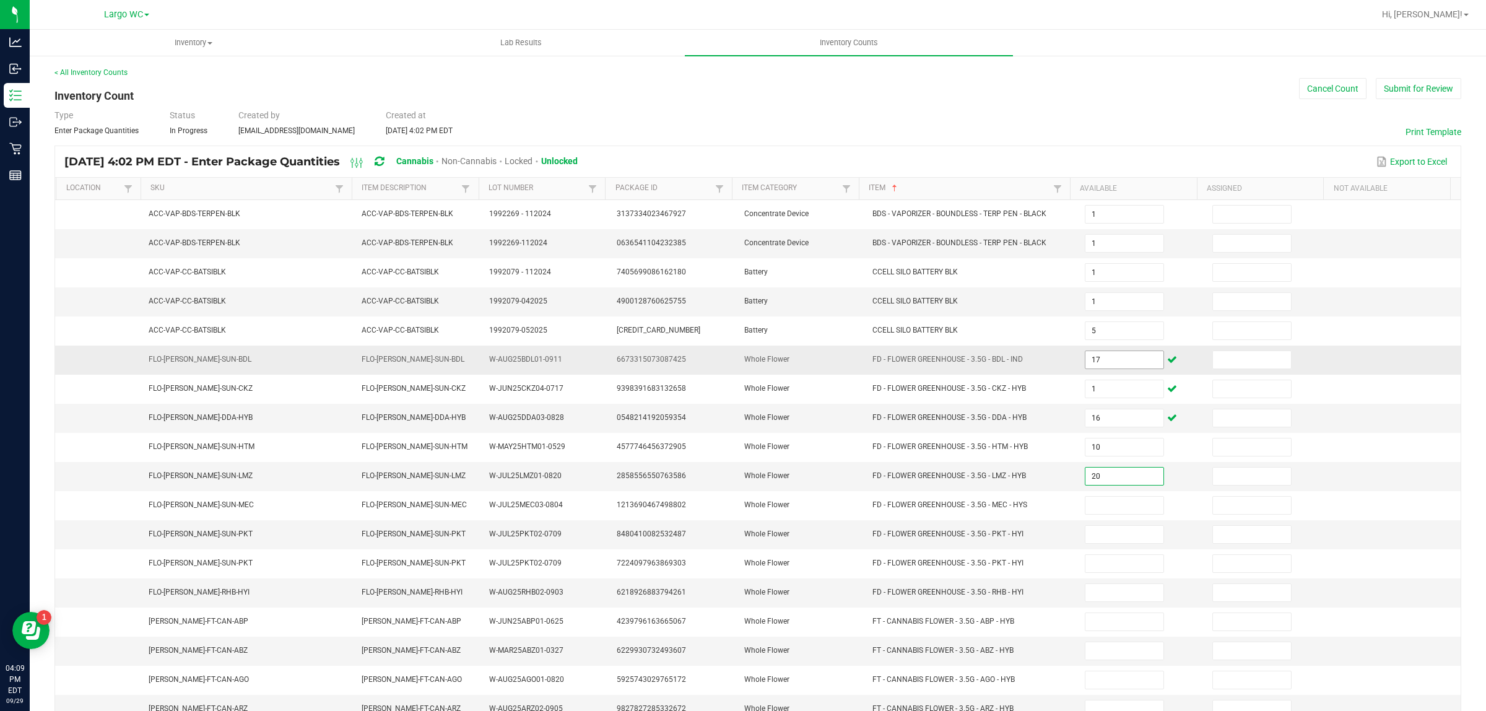
type input "20"
type input "10"
type input "1"
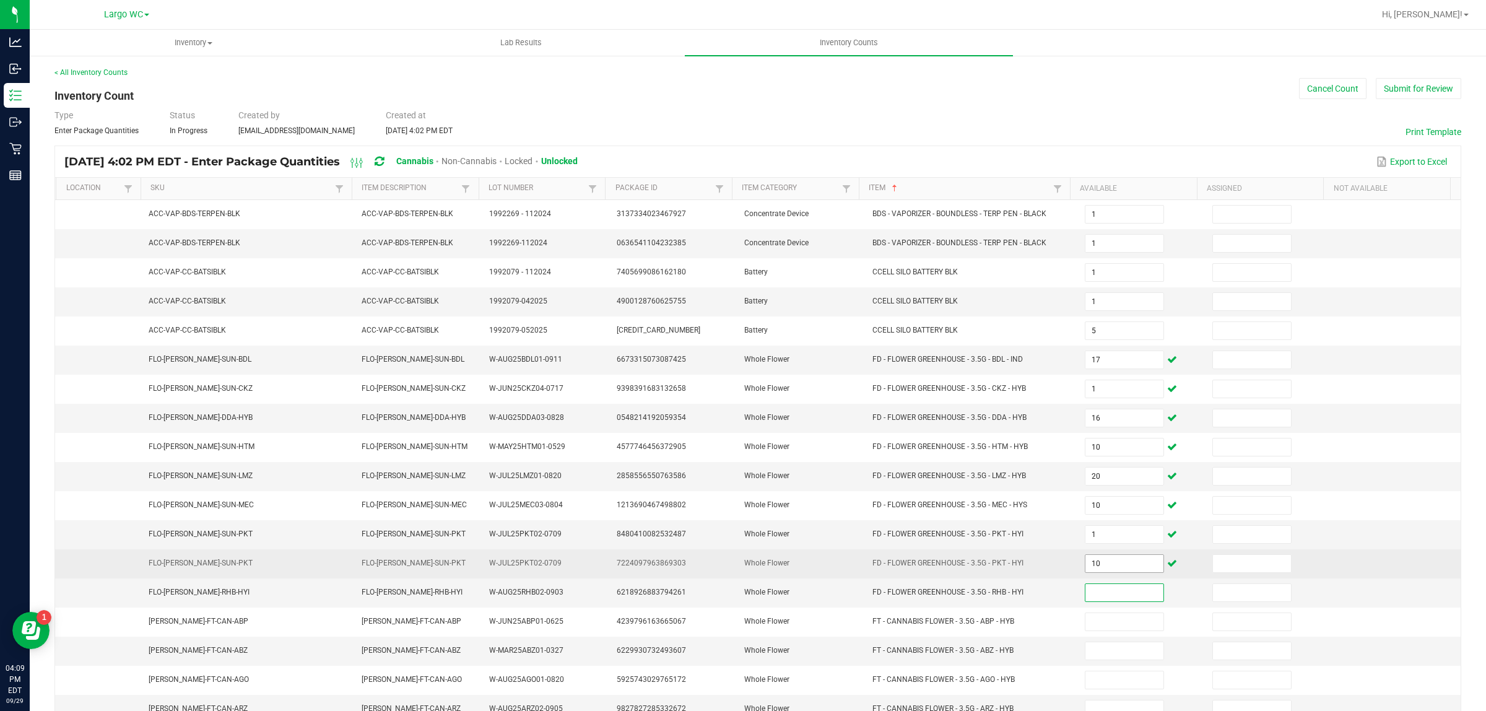
click at [1095, 571] on input "10" at bounding box center [1125, 563] width 78 height 17
type input "1"
type input "10"
type input "7"
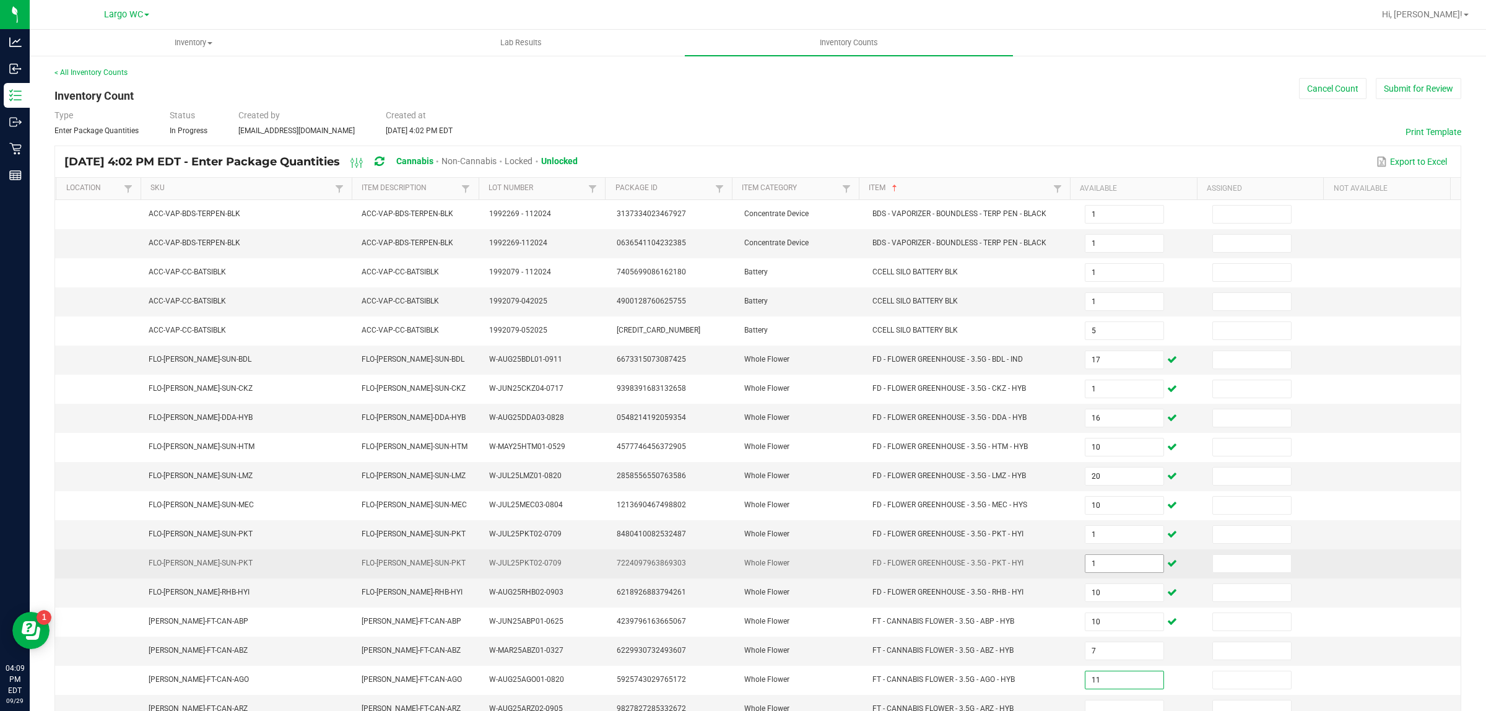
type input "11"
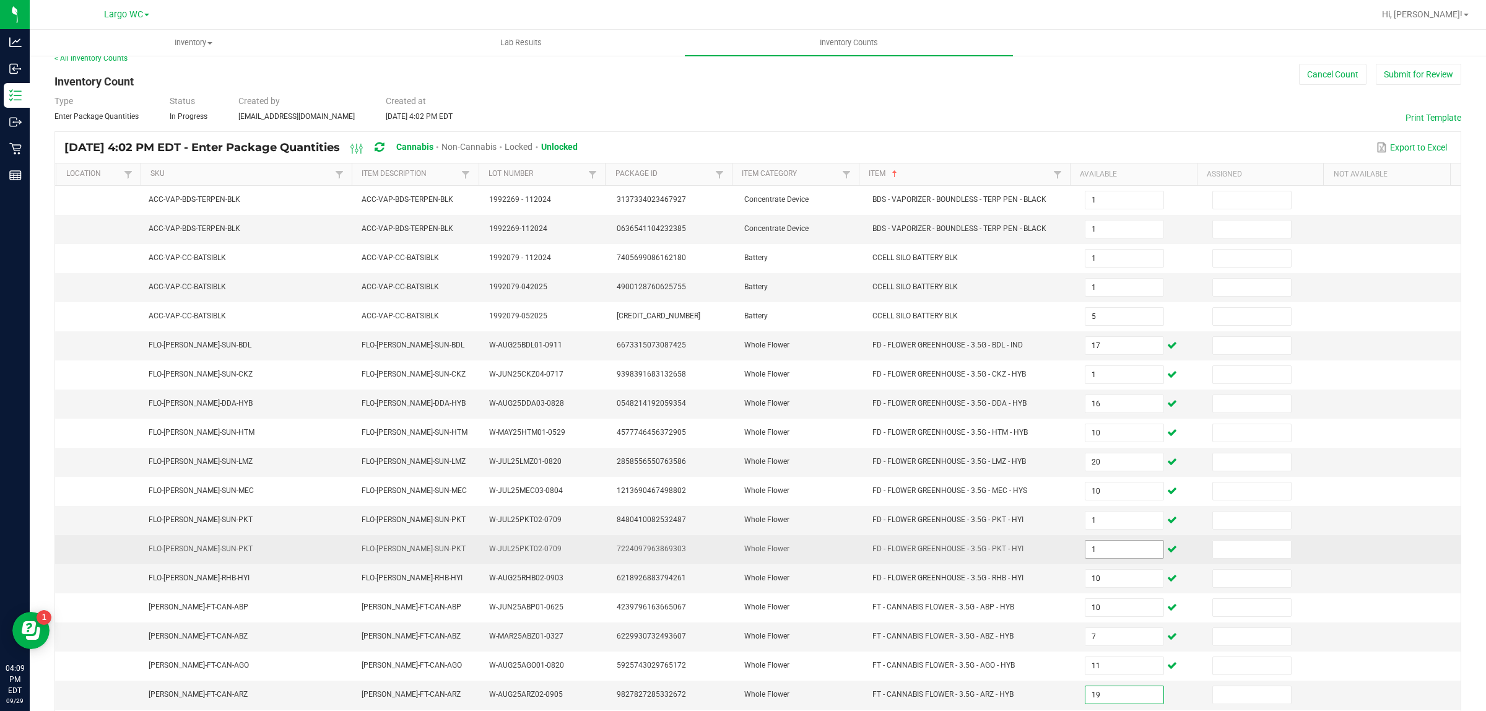
type input "19"
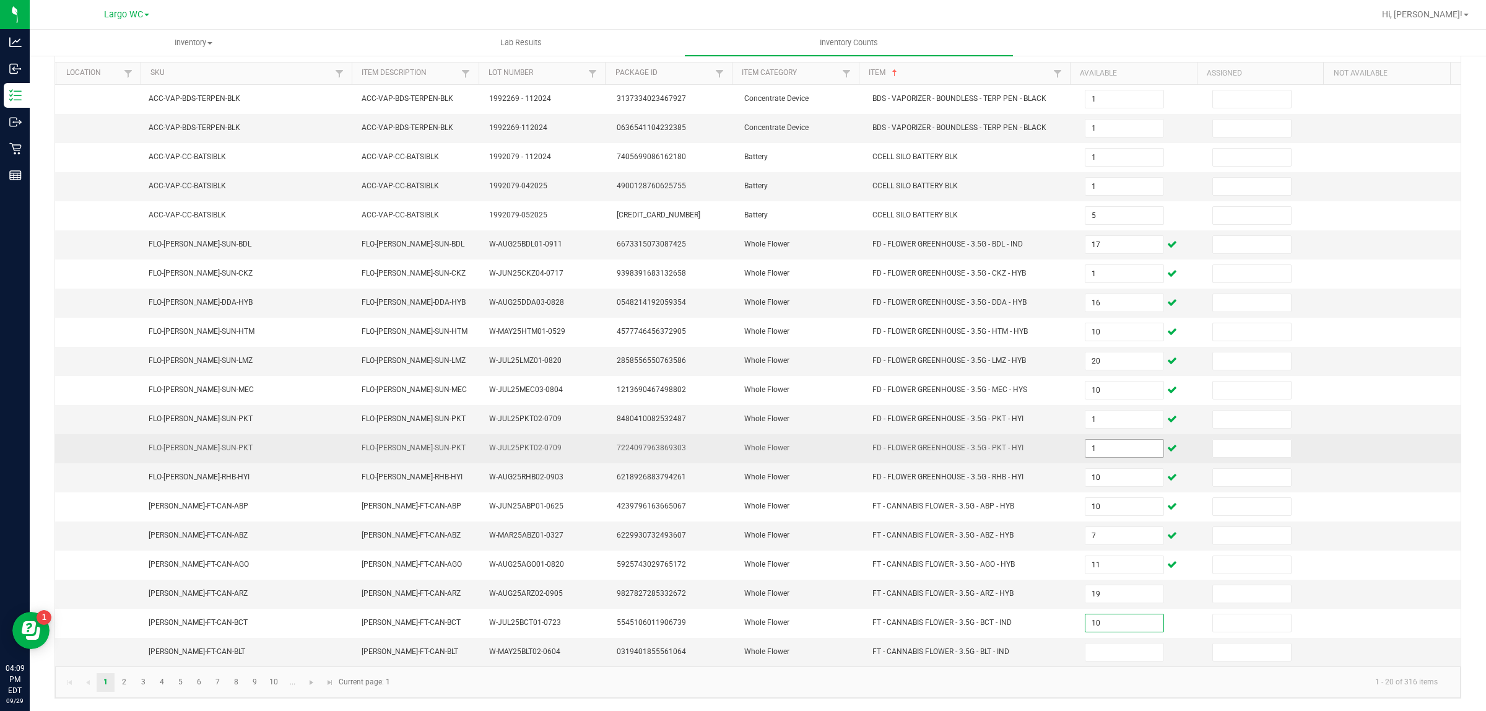
type input "10"
type input "17"
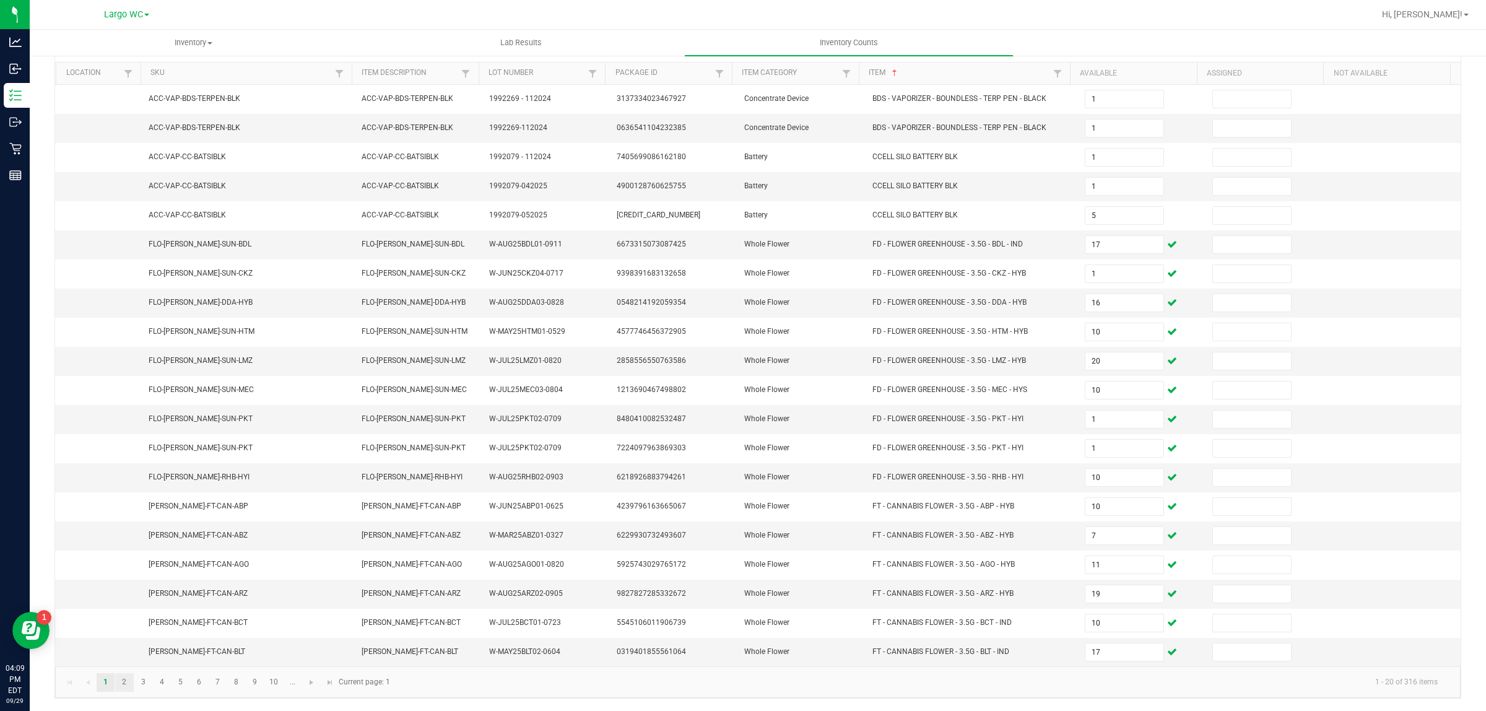
click at [124, 682] on link "2" at bounding box center [124, 682] width 18 height 19
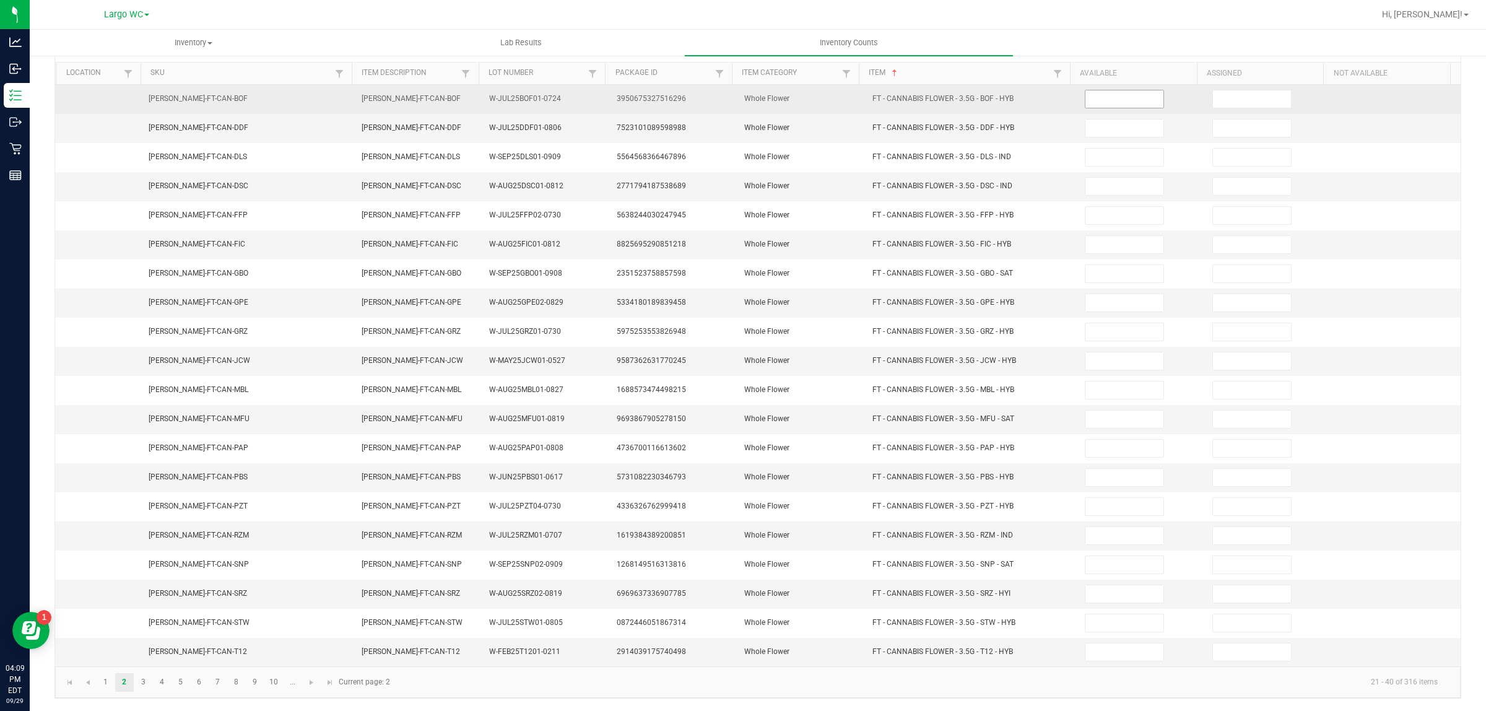
click at [1093, 90] on input at bounding box center [1125, 98] width 78 height 17
type input "4"
type input "15"
type input "7"
type input "20"
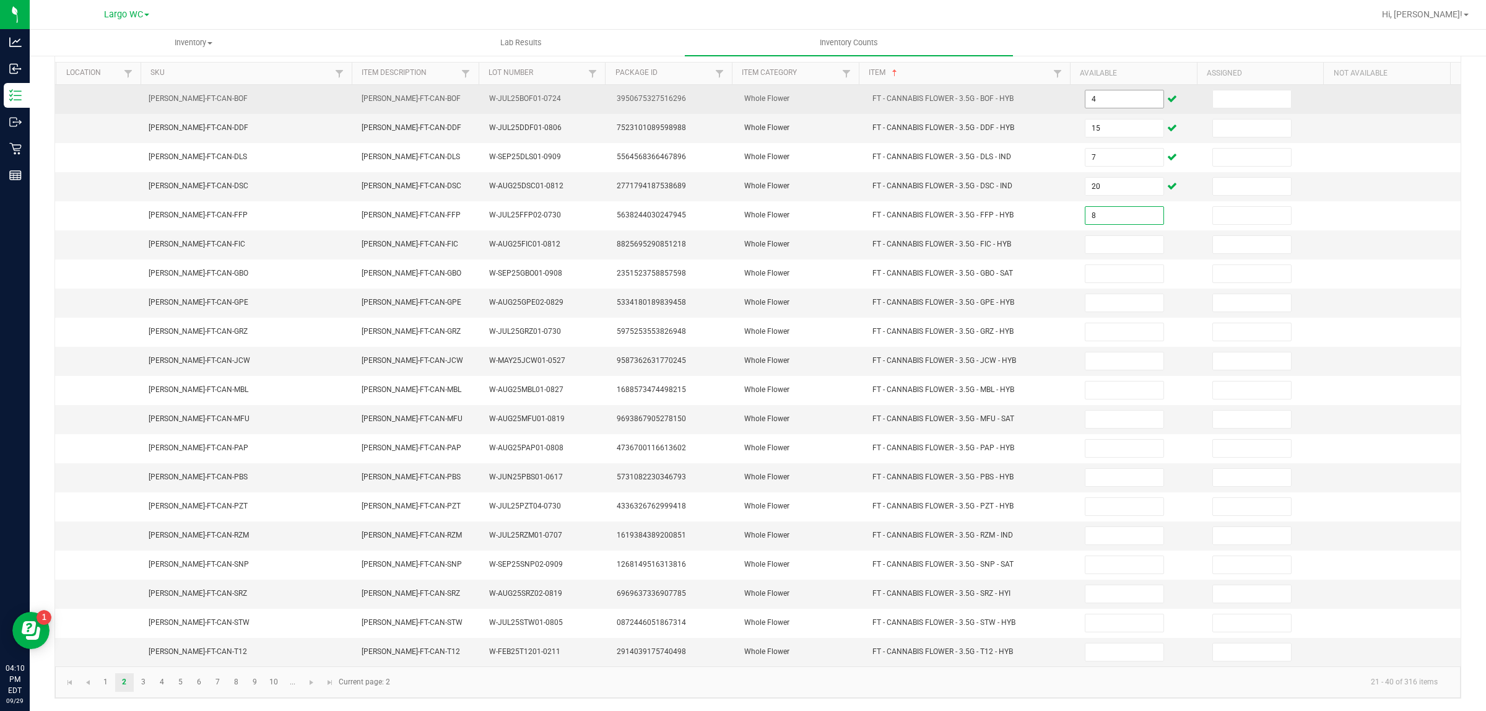
type input "8"
type input "3"
type input "15"
type input "1"
type input "9"
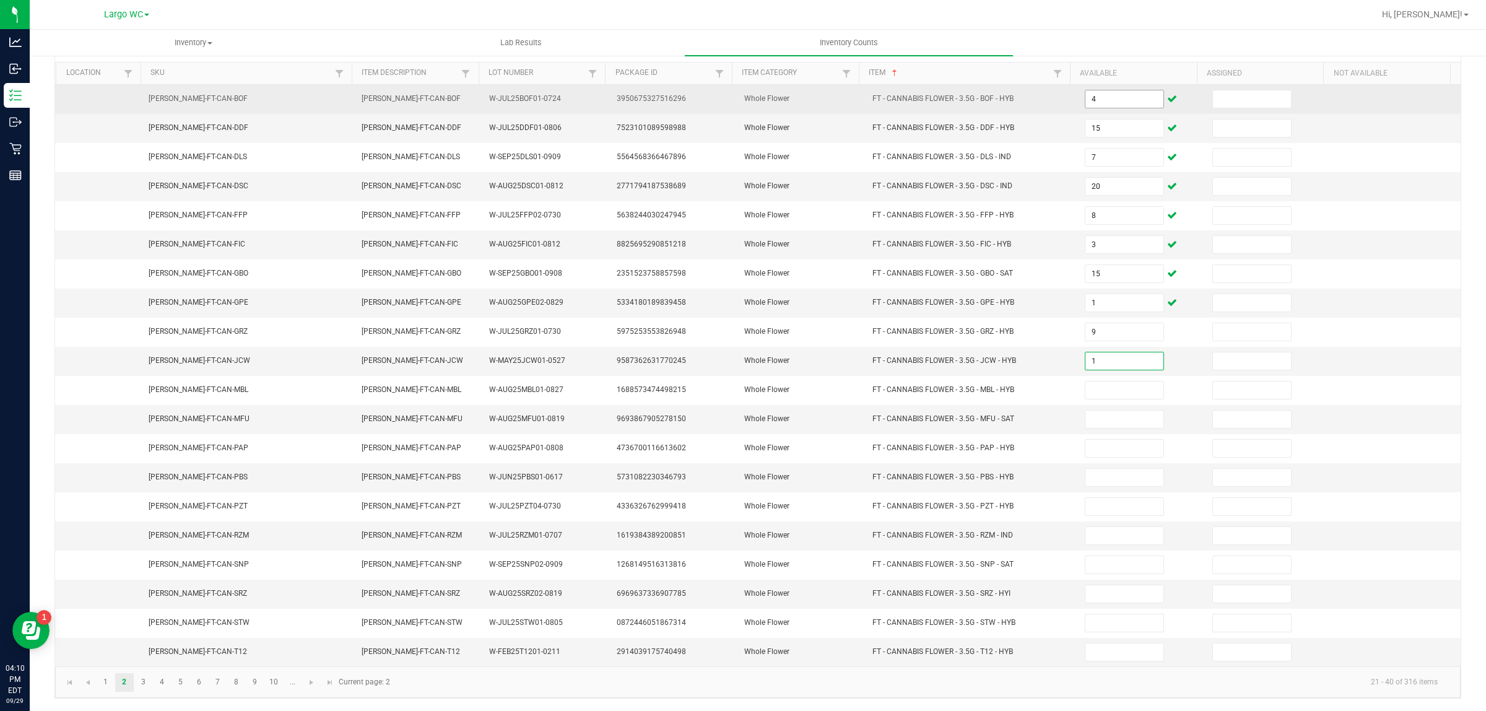
type input "1"
type input "18"
type input "1"
type input "4"
type input "20"
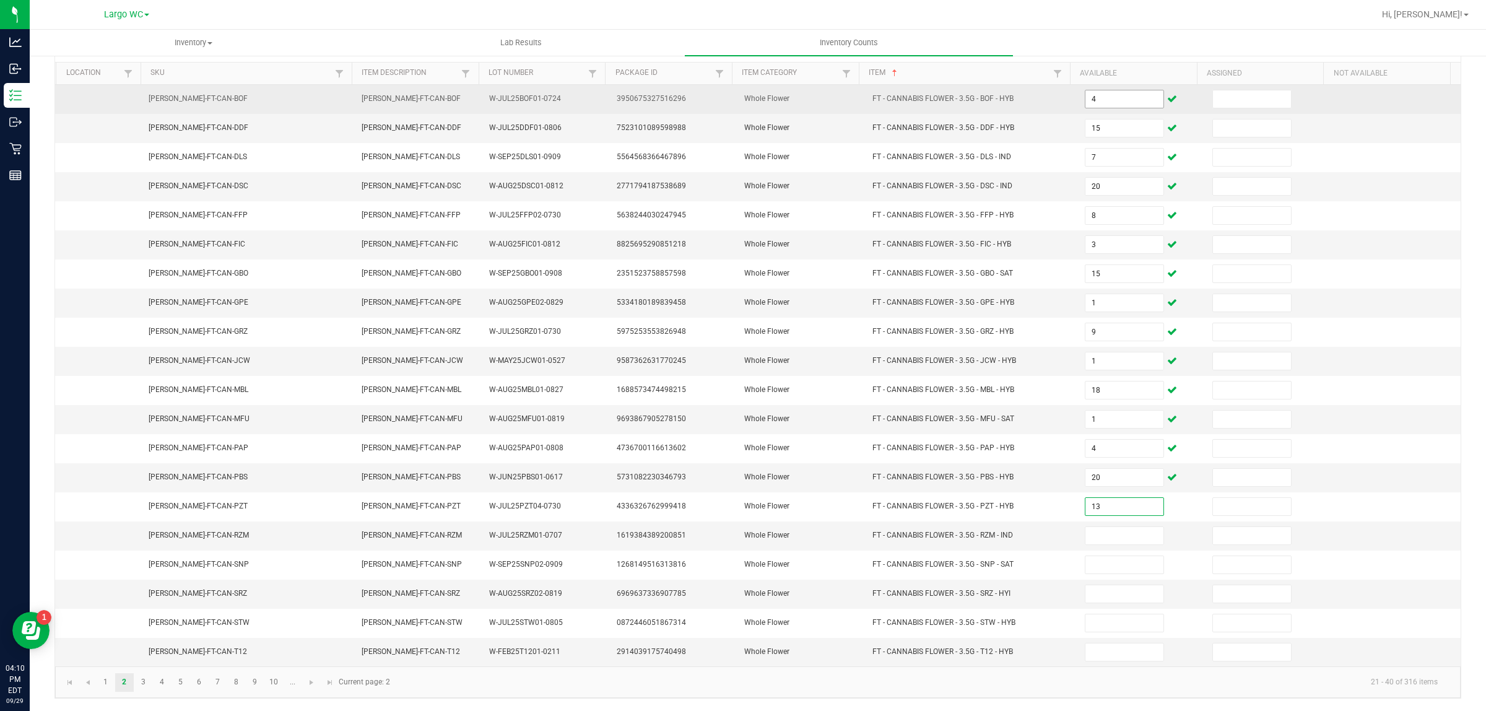
type input "13"
type input "8"
type input "15"
type input "5"
type input "3"
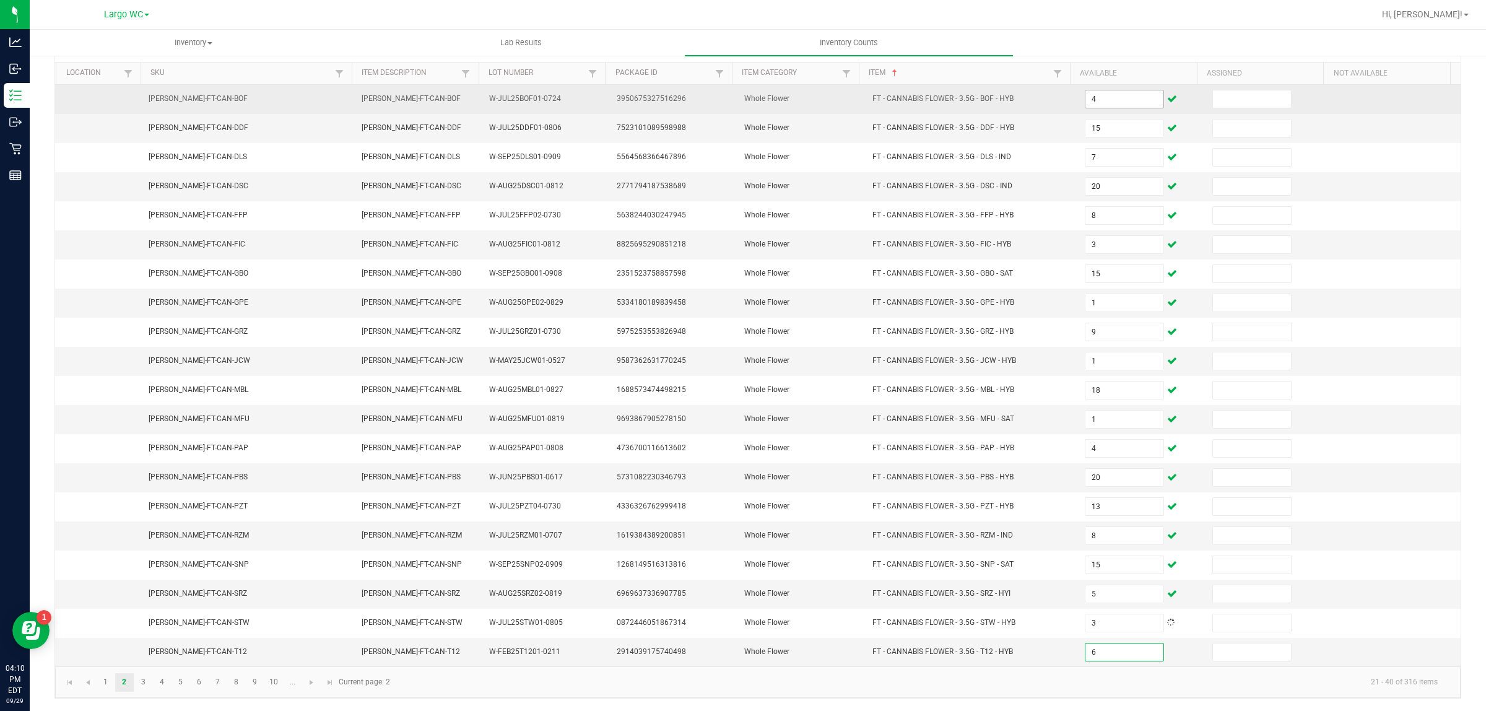
type input "6"
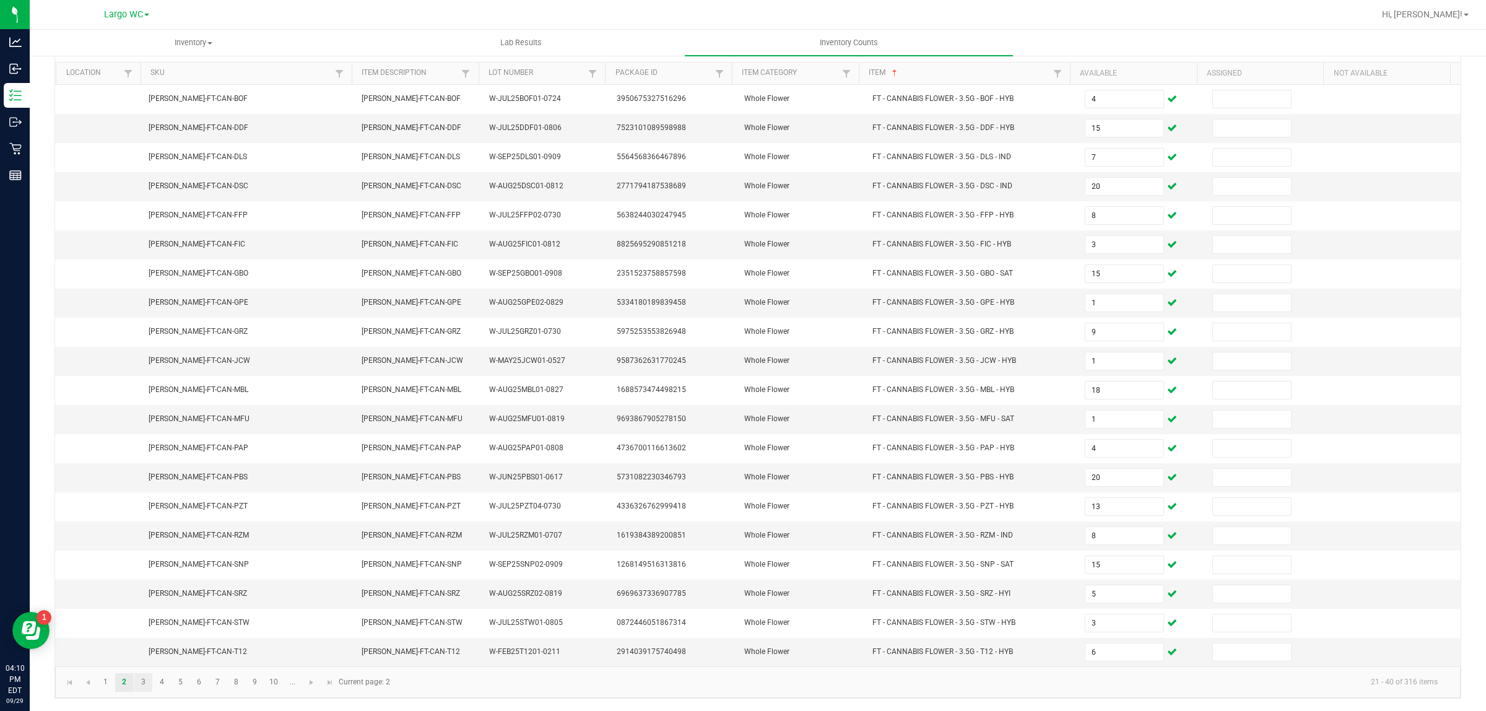
click at [143, 682] on link "3" at bounding box center [143, 682] width 18 height 19
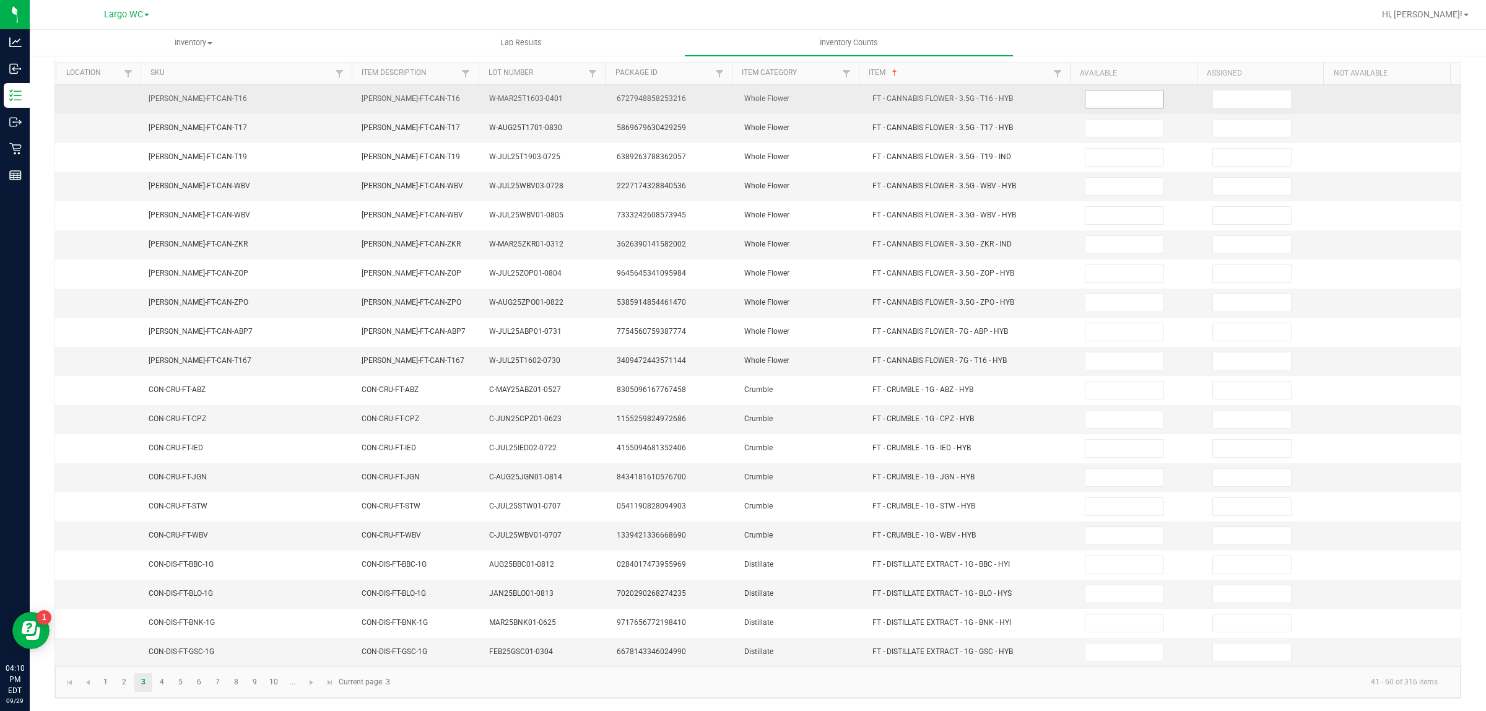
click at [1100, 90] on input at bounding box center [1125, 98] width 78 height 17
type input "17"
type input "6"
type input "3"
type input "15"
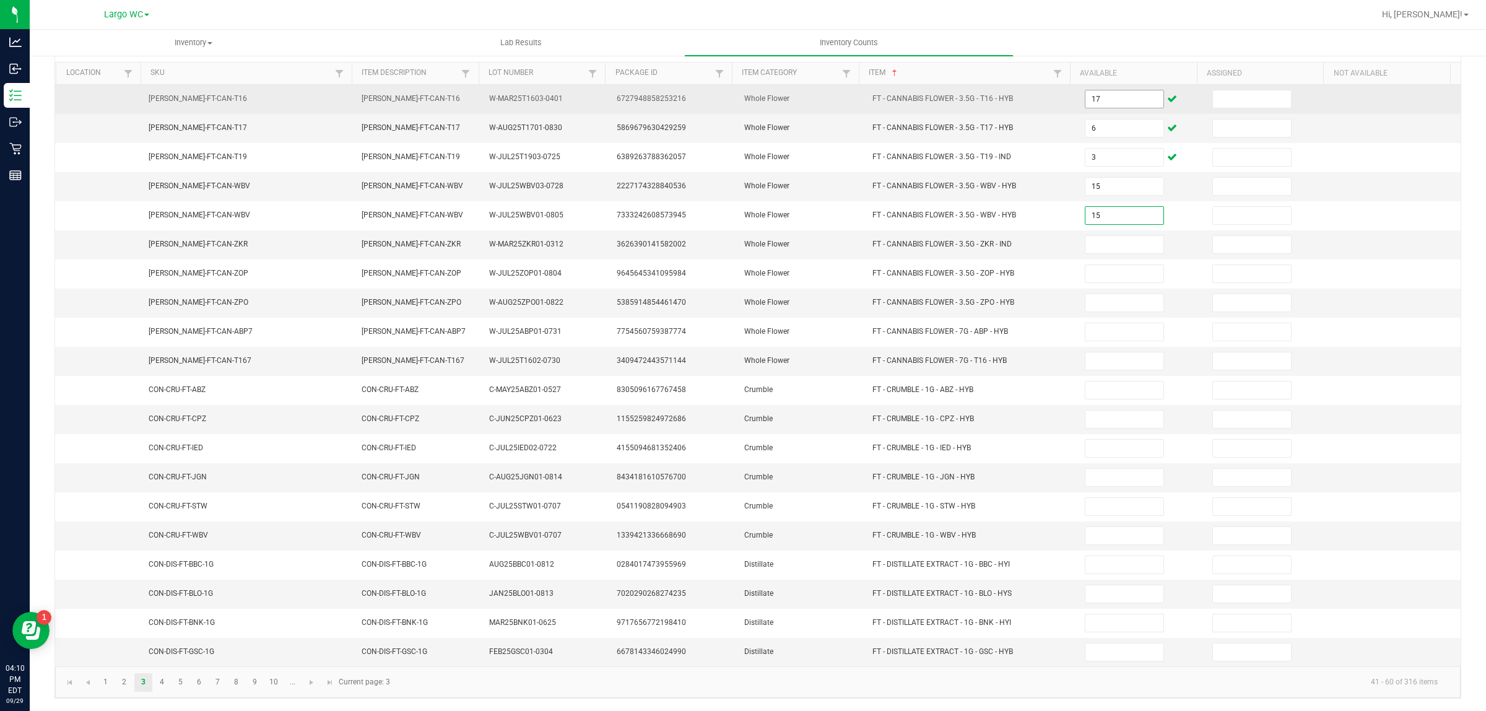
type input "15"
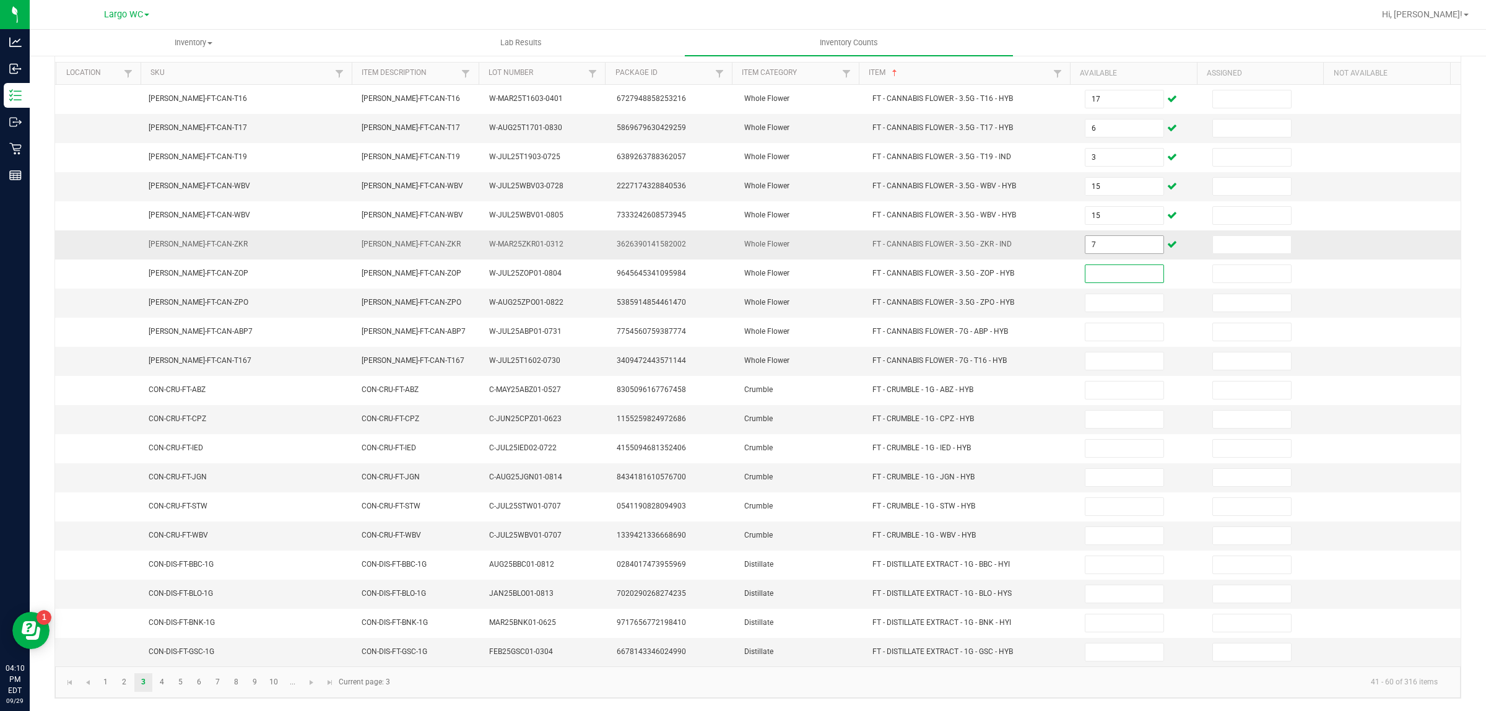
click at [1110, 238] on input "7" at bounding box center [1125, 244] width 78 height 17
type input "17"
type input "7"
type input "5"
type input "9"
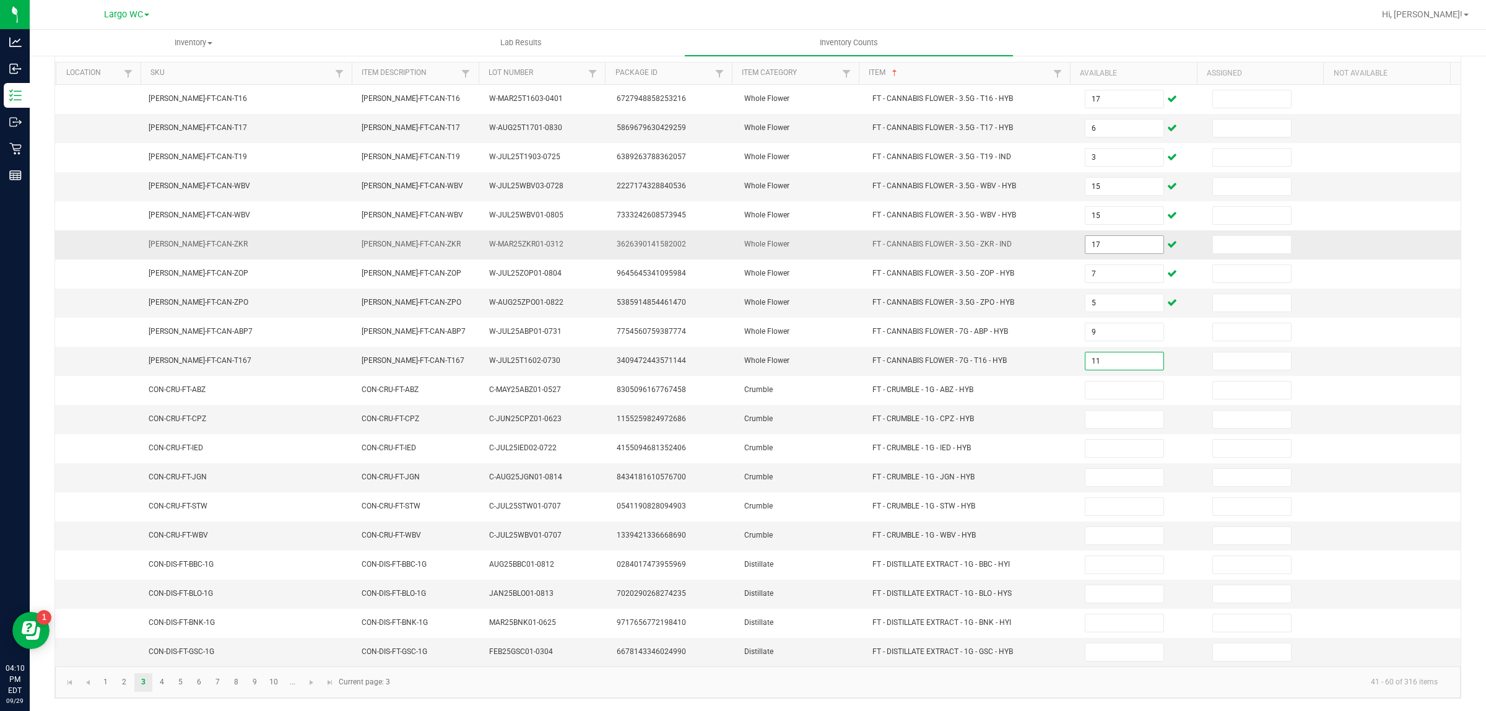
type input "11"
type input "7"
type input "2"
type input "1"
type input "6"
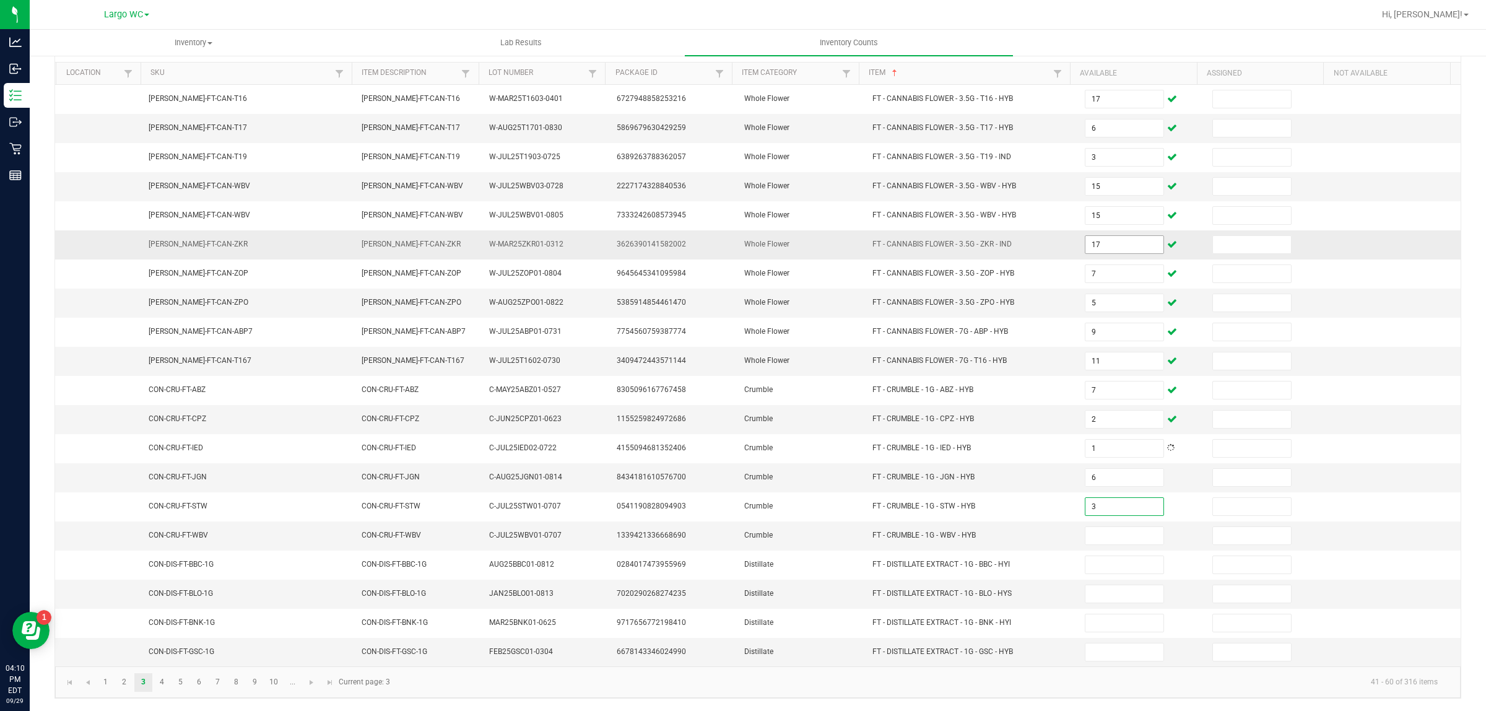
type input "3"
type input "8"
type input "9"
type input "11"
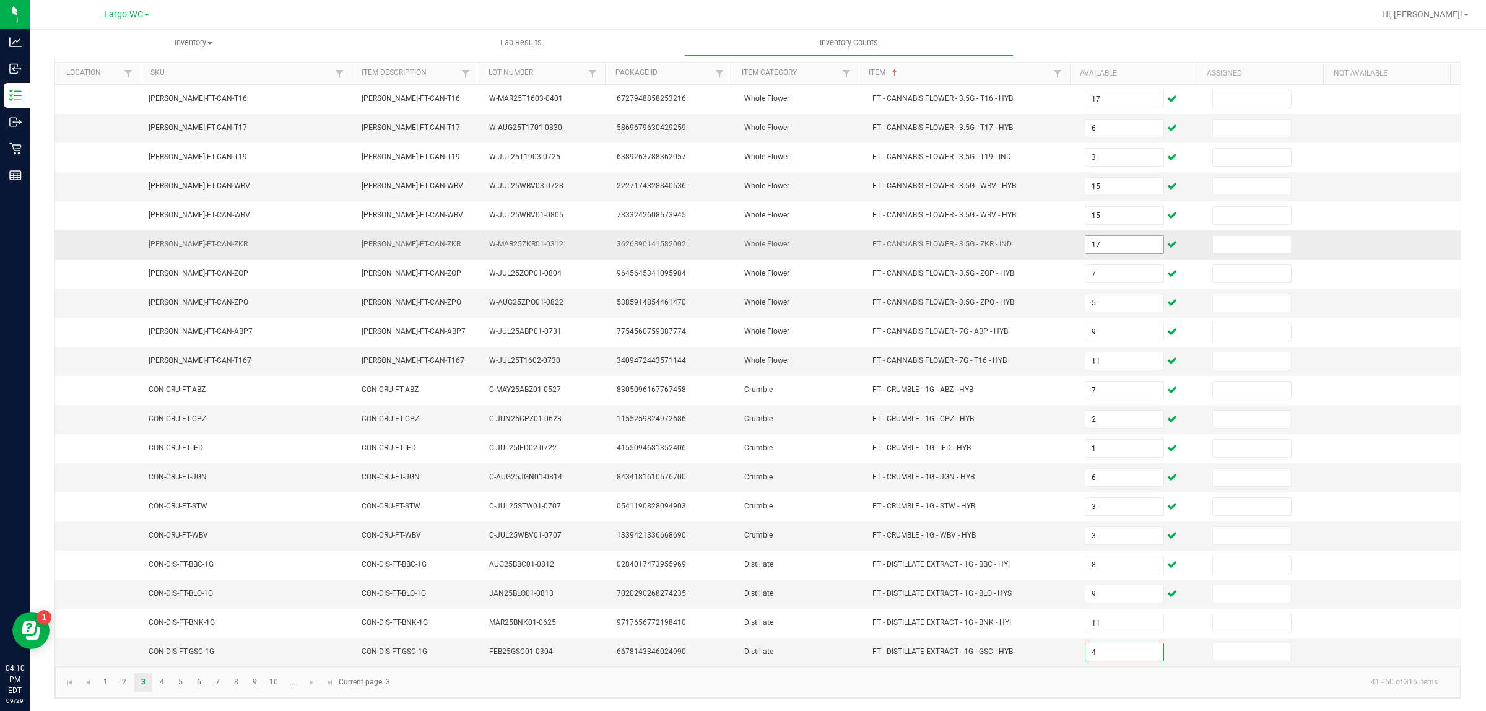
type input "4"
click at [162, 682] on link "4" at bounding box center [162, 682] width 18 height 19
type input "2"
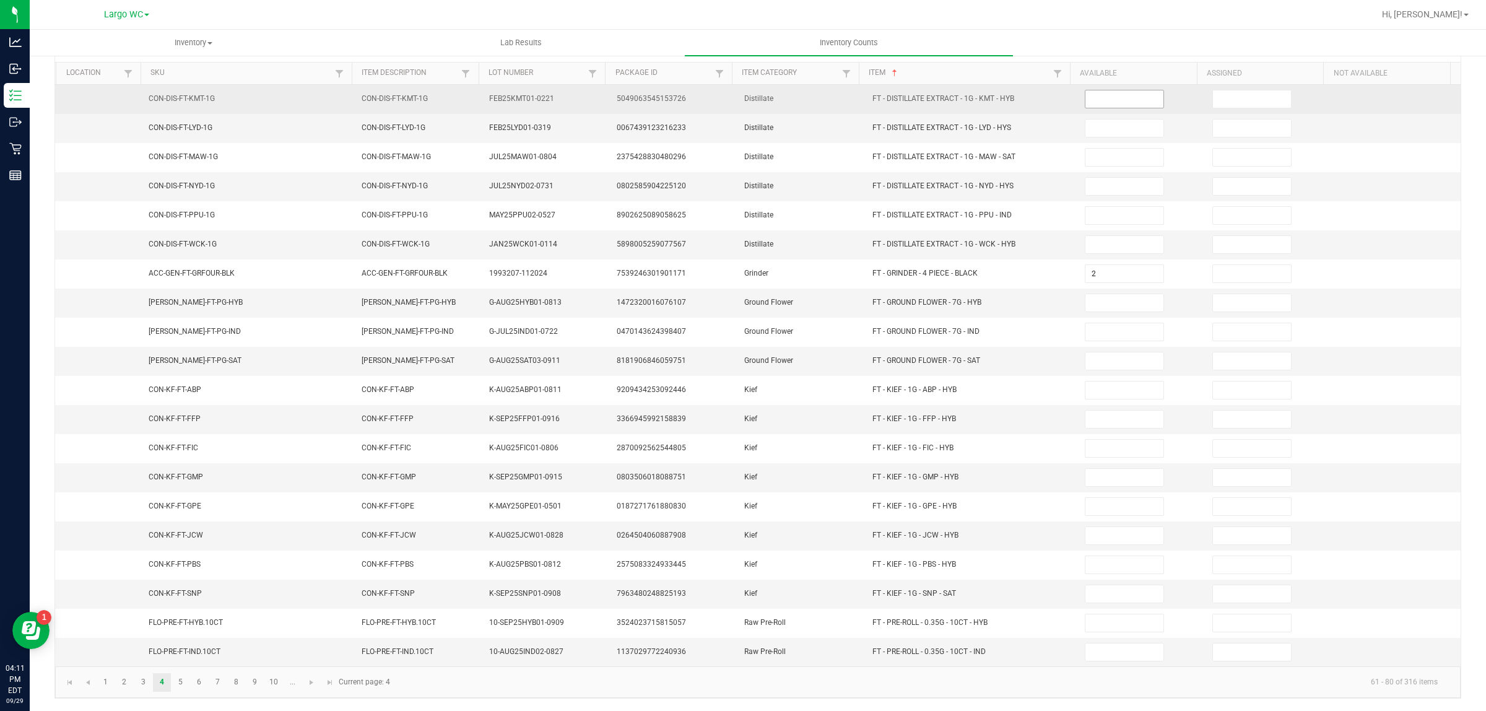
click at [1123, 90] on input at bounding box center [1125, 98] width 78 height 17
type input "2"
type input "4"
type input "7"
type input "9"
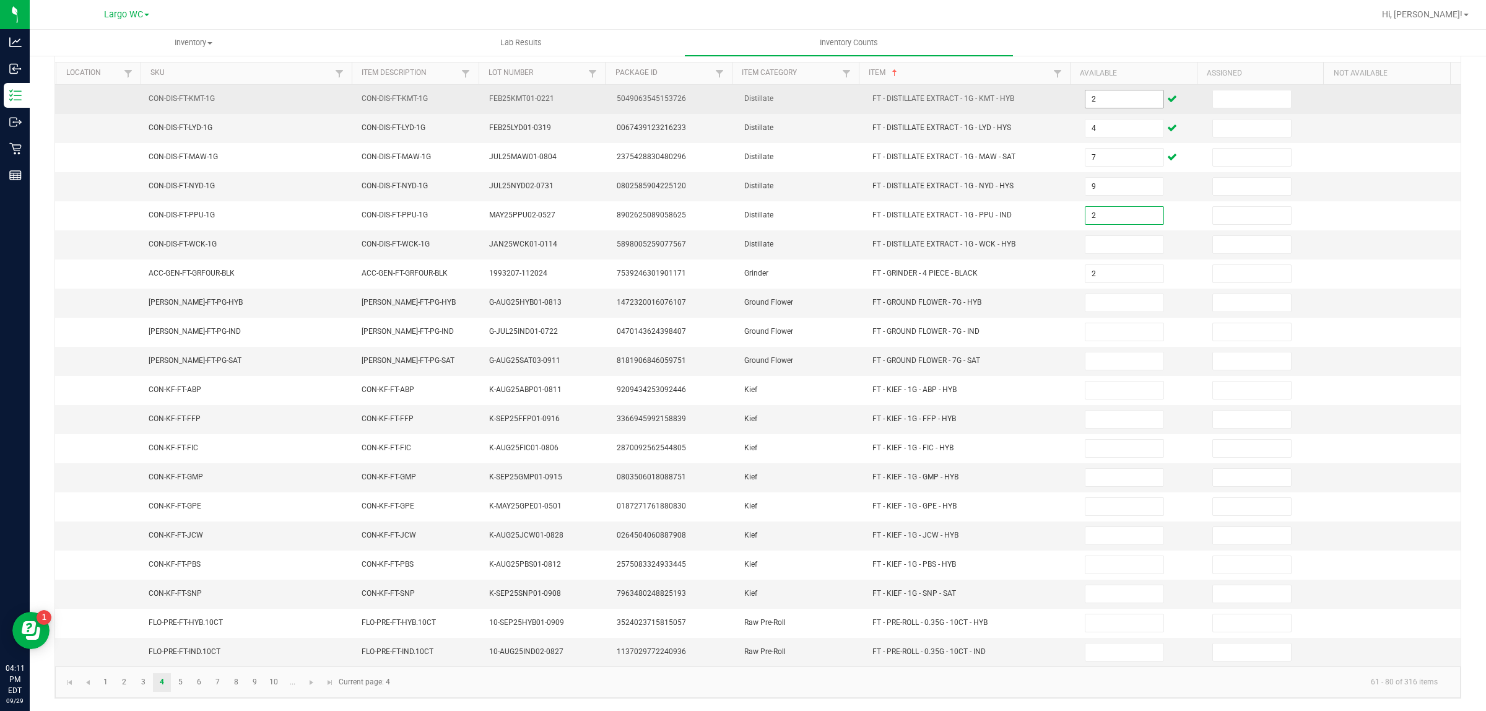
type input "2"
type input "1"
type input "8"
type input "18"
type input "5"
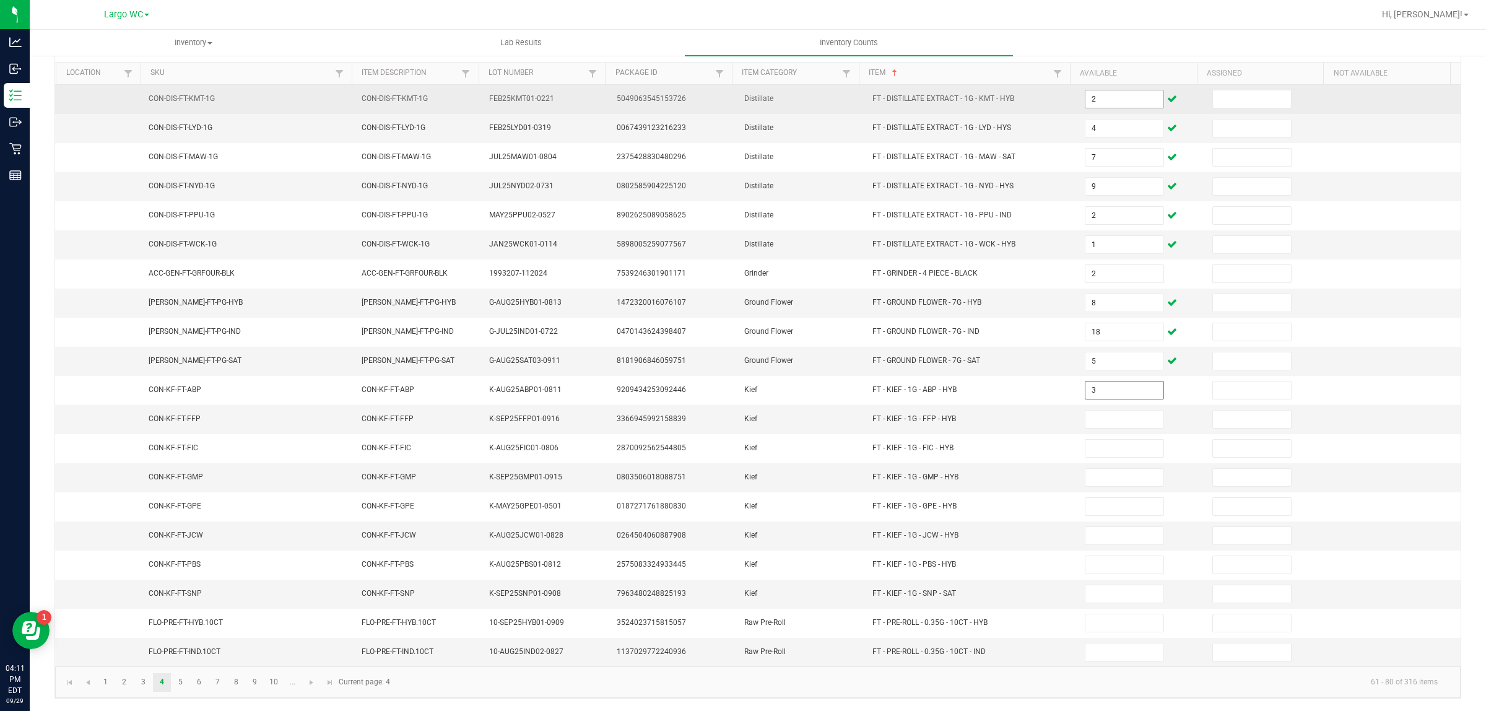
type input "3"
type input "8"
type input "1"
type input "7"
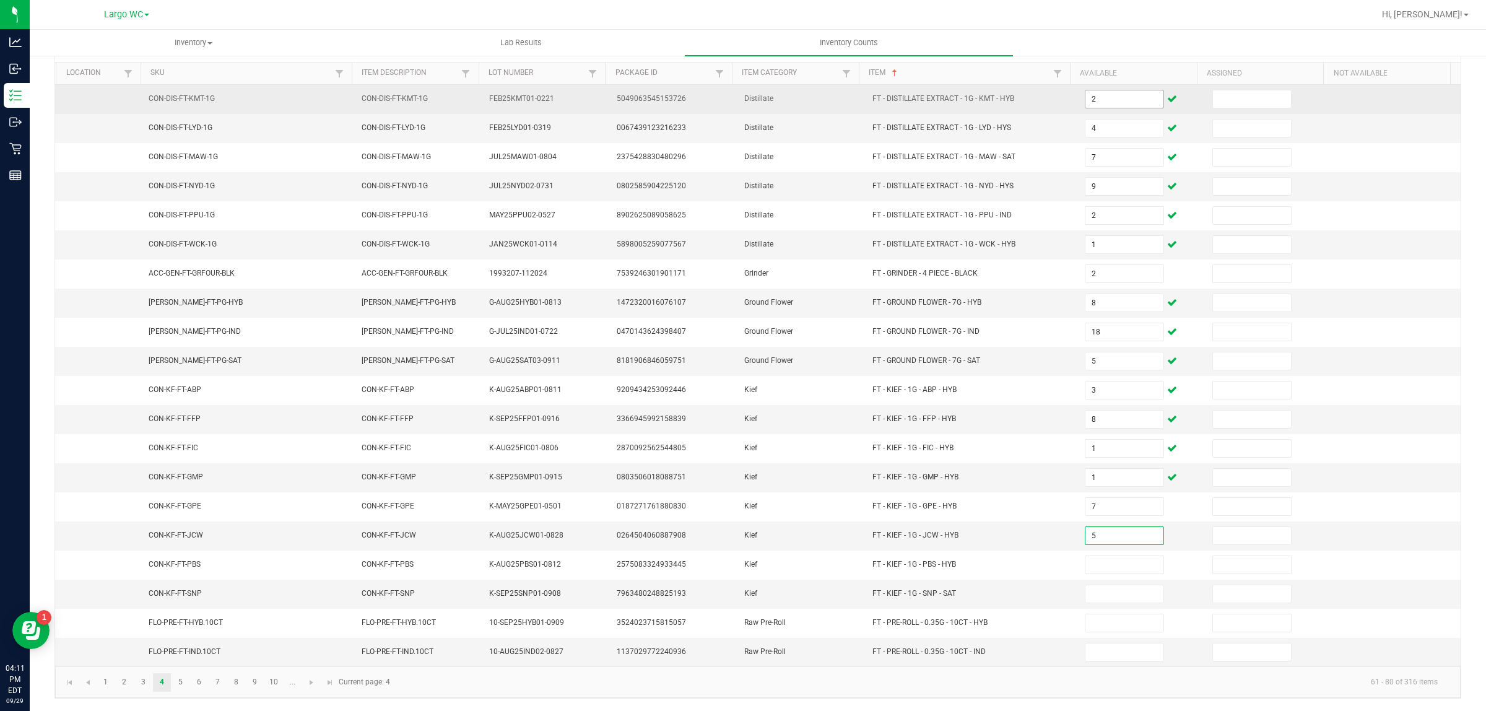
type input "5"
type input "7"
type input "5"
type input "7"
type input "1"
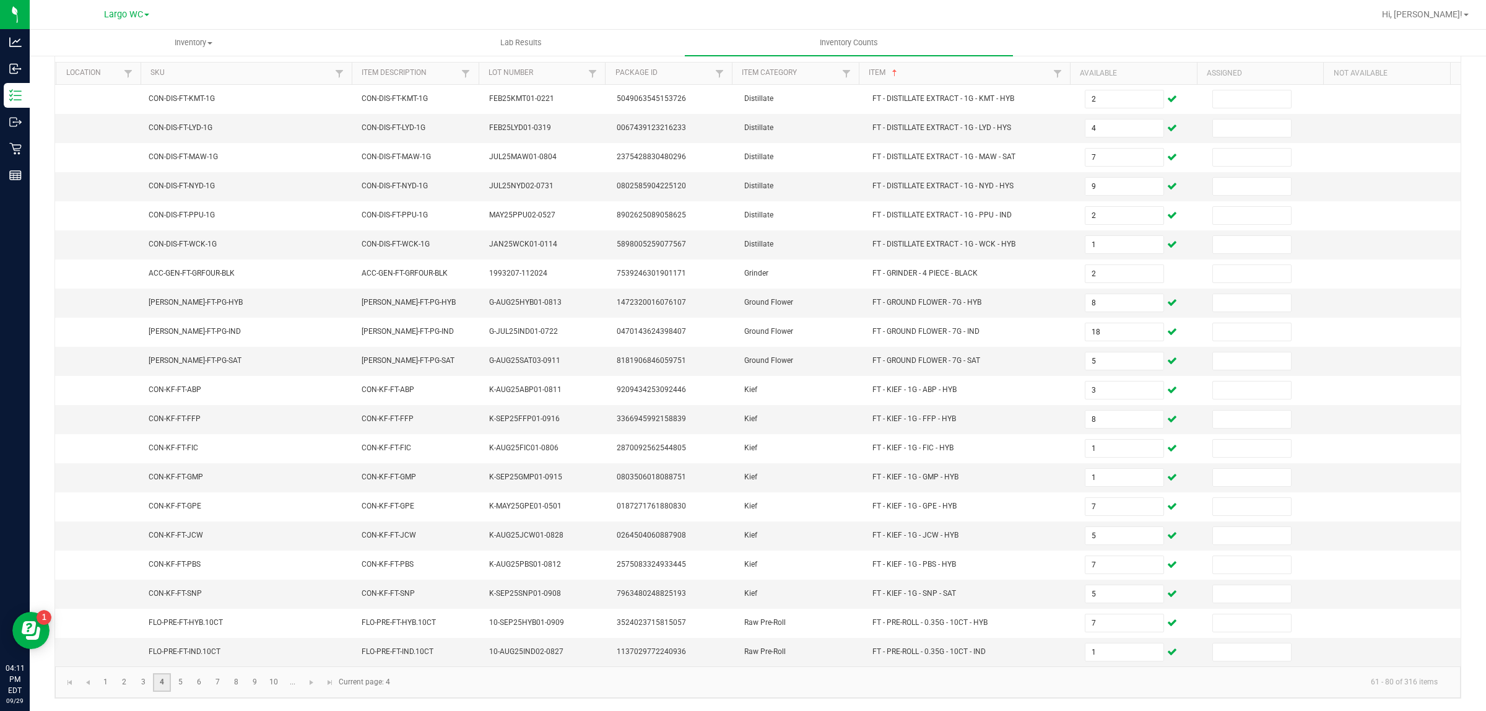
click at [162, 682] on link "4" at bounding box center [162, 682] width 18 height 19
click at [180, 682] on link "5" at bounding box center [181, 682] width 18 height 19
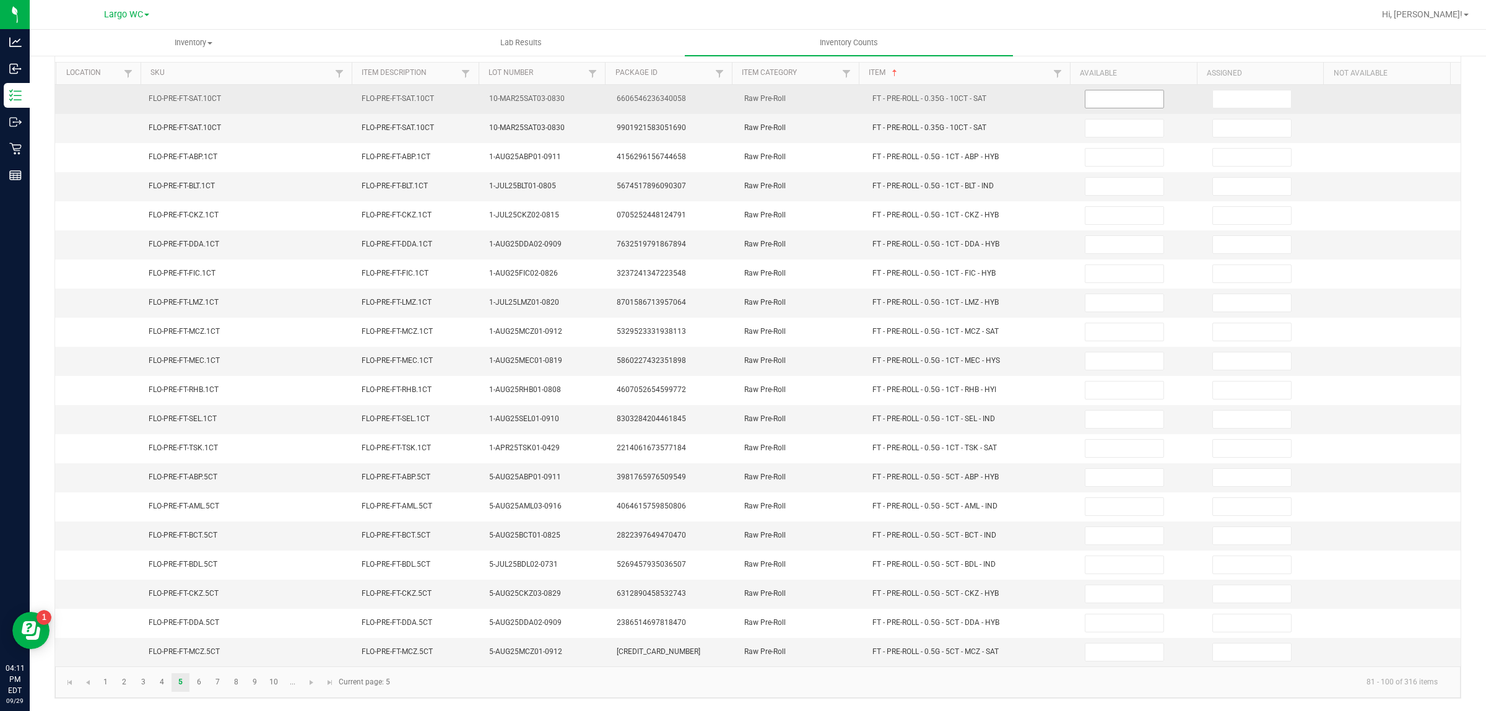
click at [1119, 94] on input at bounding box center [1125, 98] width 78 height 17
click at [1097, 354] on input at bounding box center [1125, 360] width 78 height 17
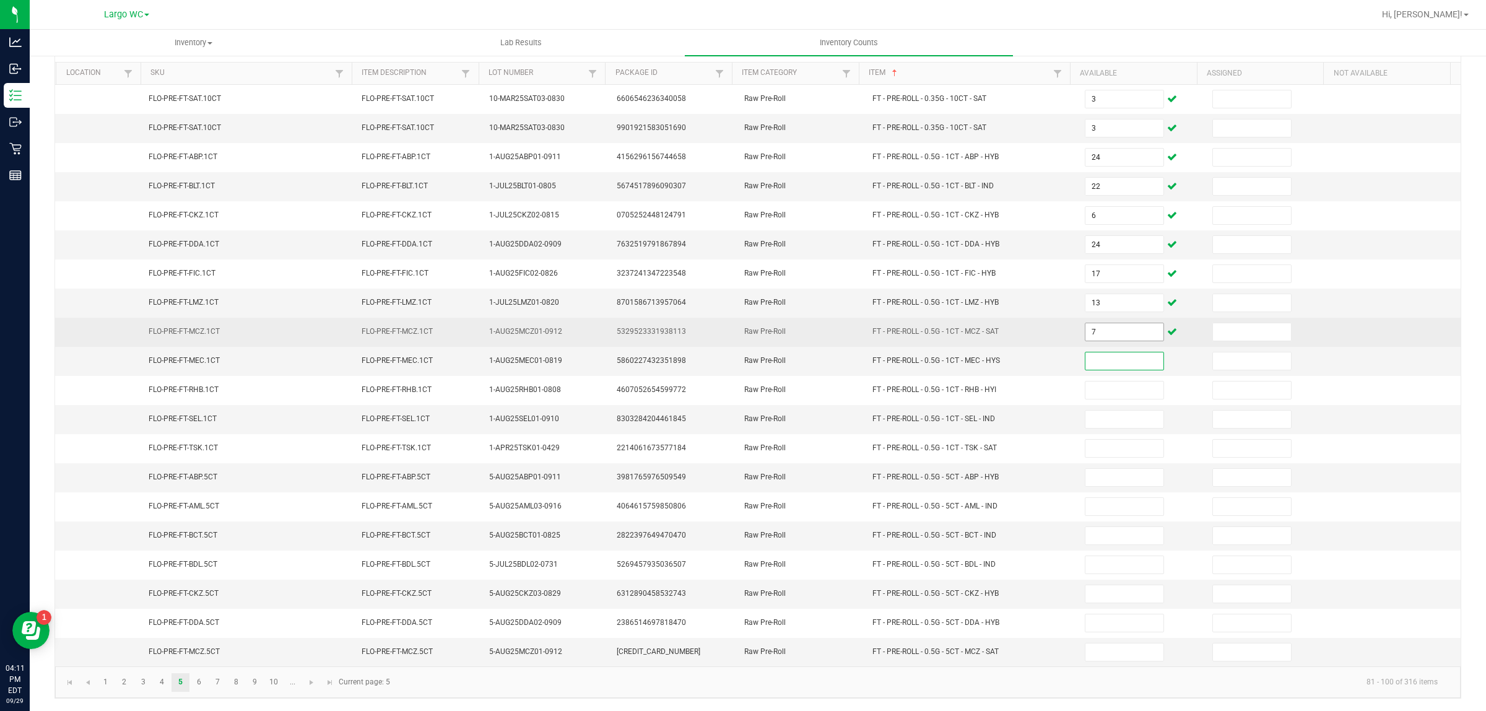
click at [1104, 328] on input "7" at bounding box center [1125, 331] width 78 height 17
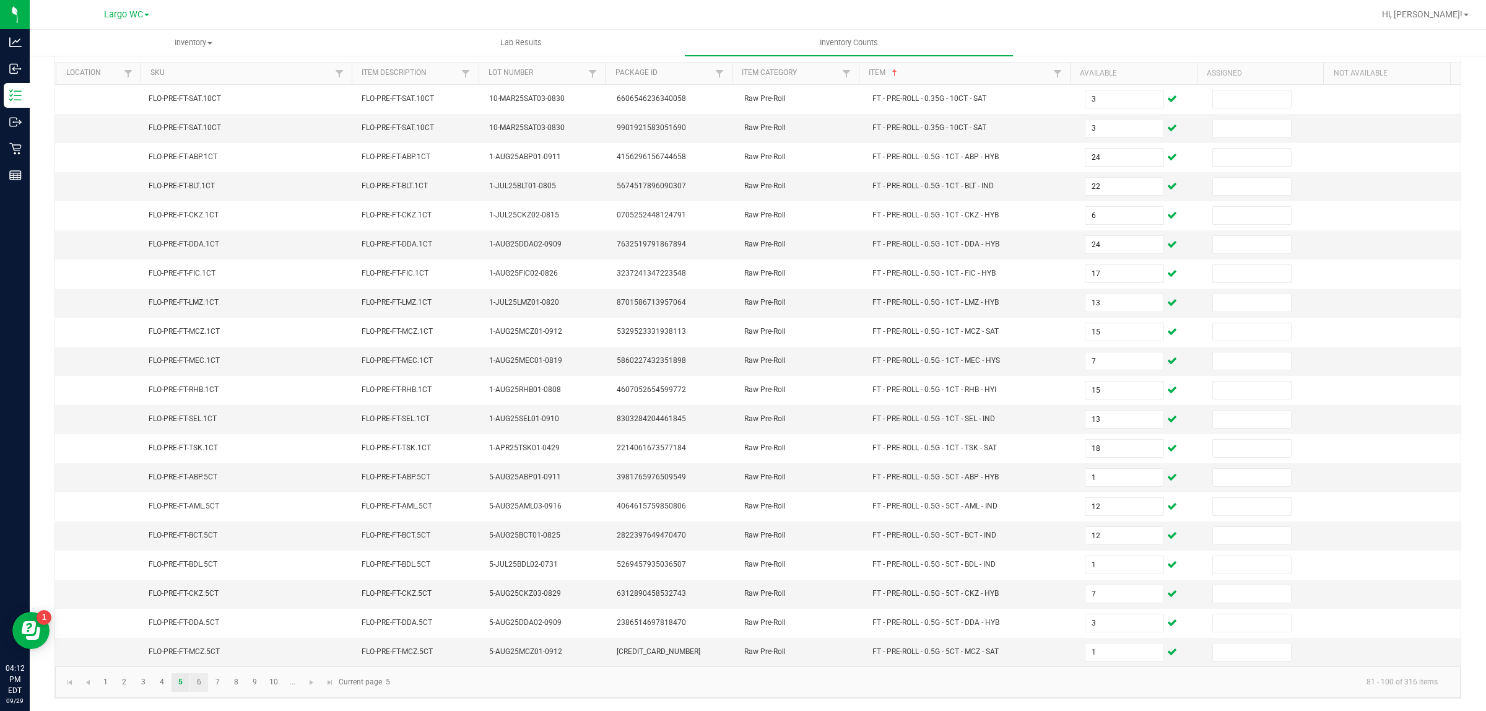
click at [199, 680] on link "6" at bounding box center [199, 682] width 18 height 19
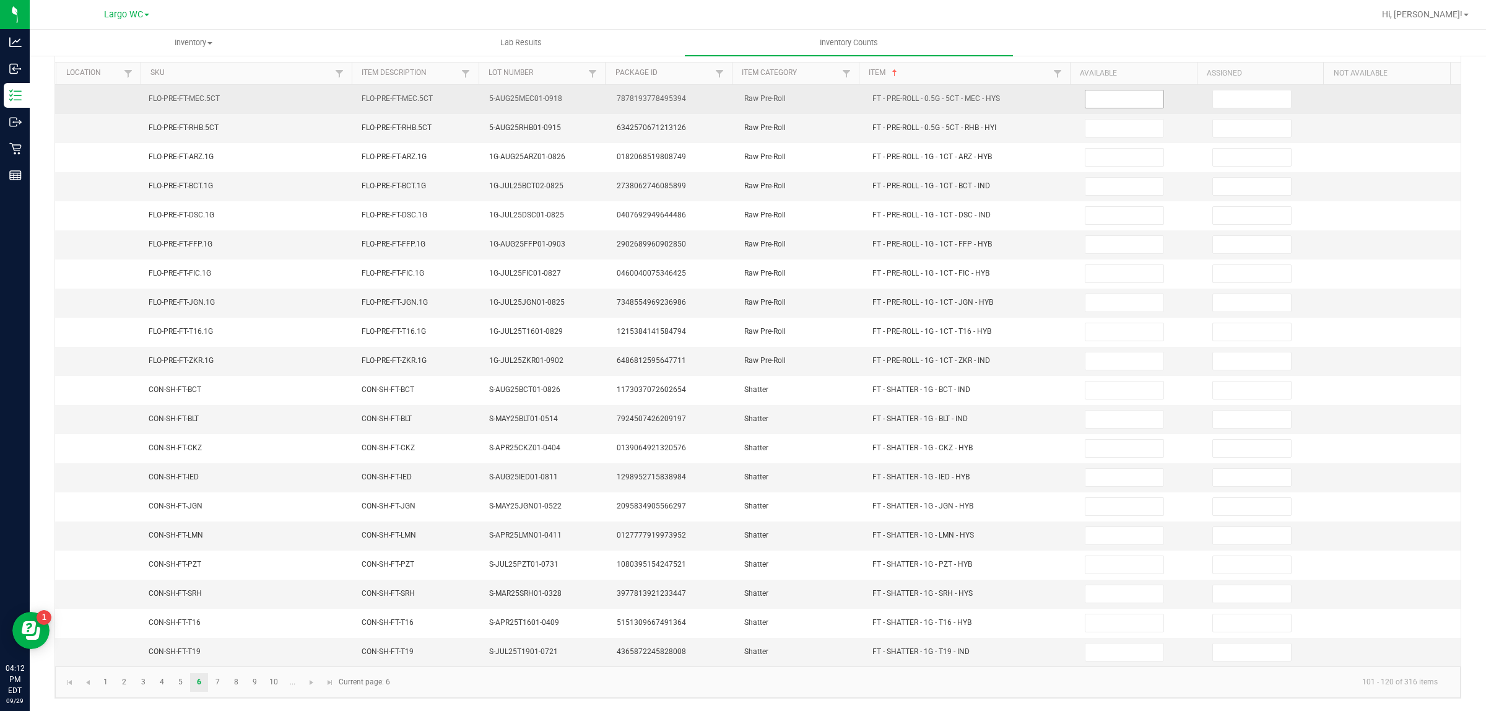
click at [1109, 91] on input at bounding box center [1125, 98] width 78 height 17
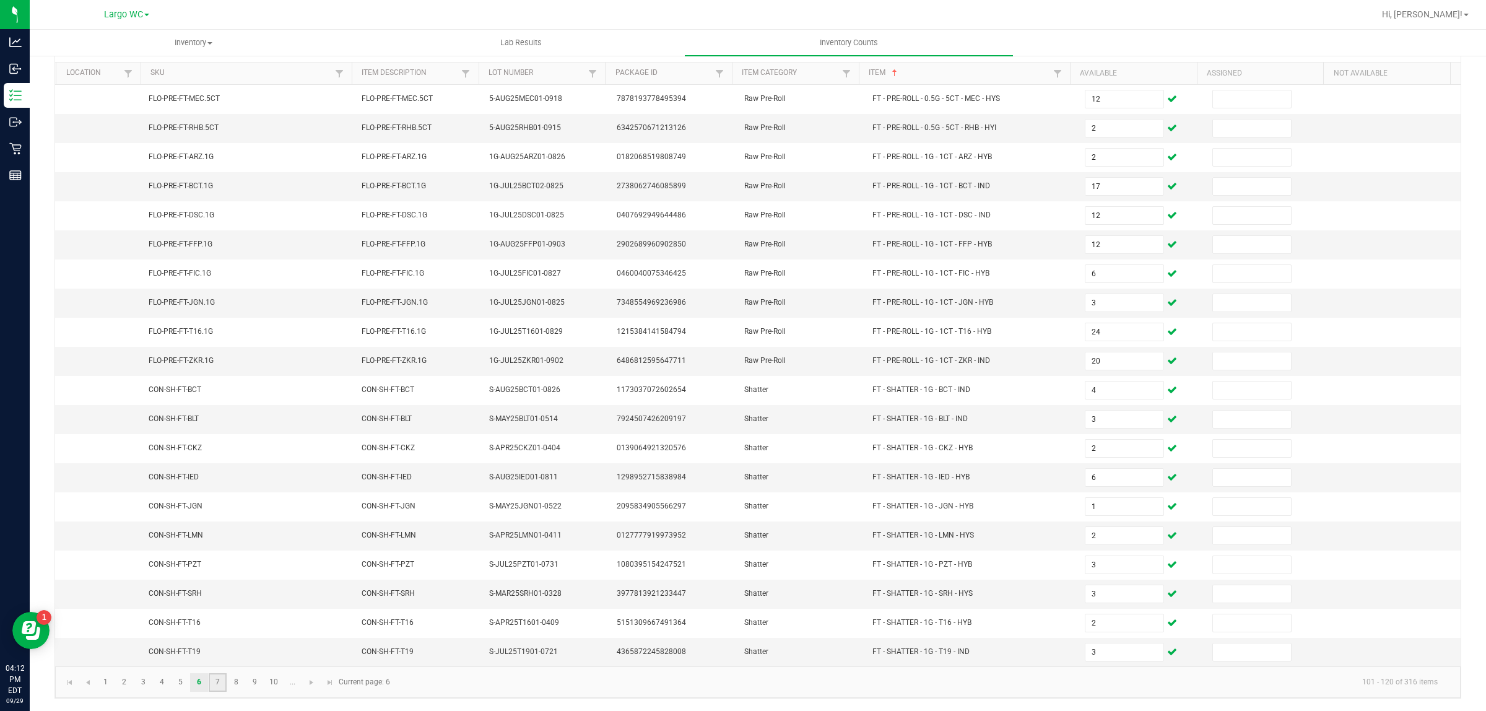
click at [218, 680] on link "7" at bounding box center [218, 682] width 18 height 19
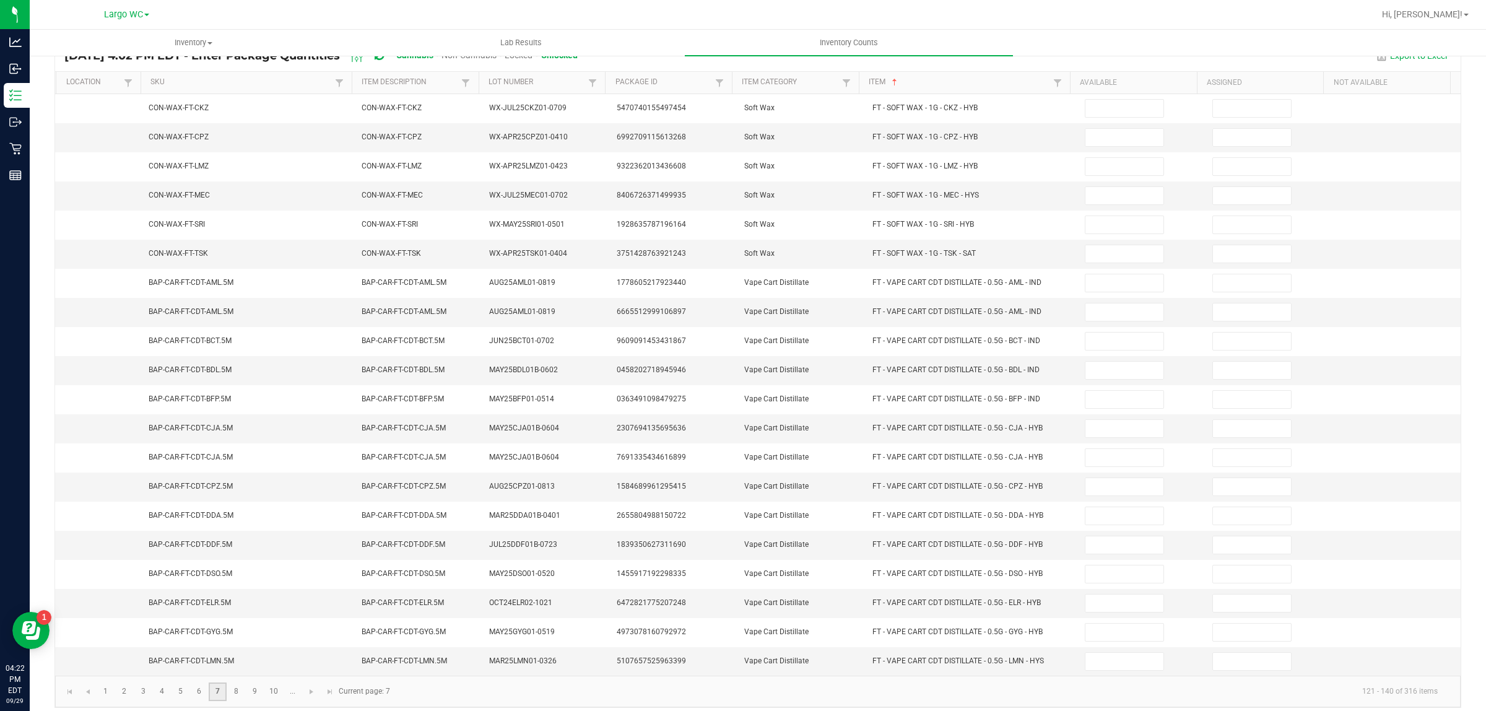
scroll to position [103, 0]
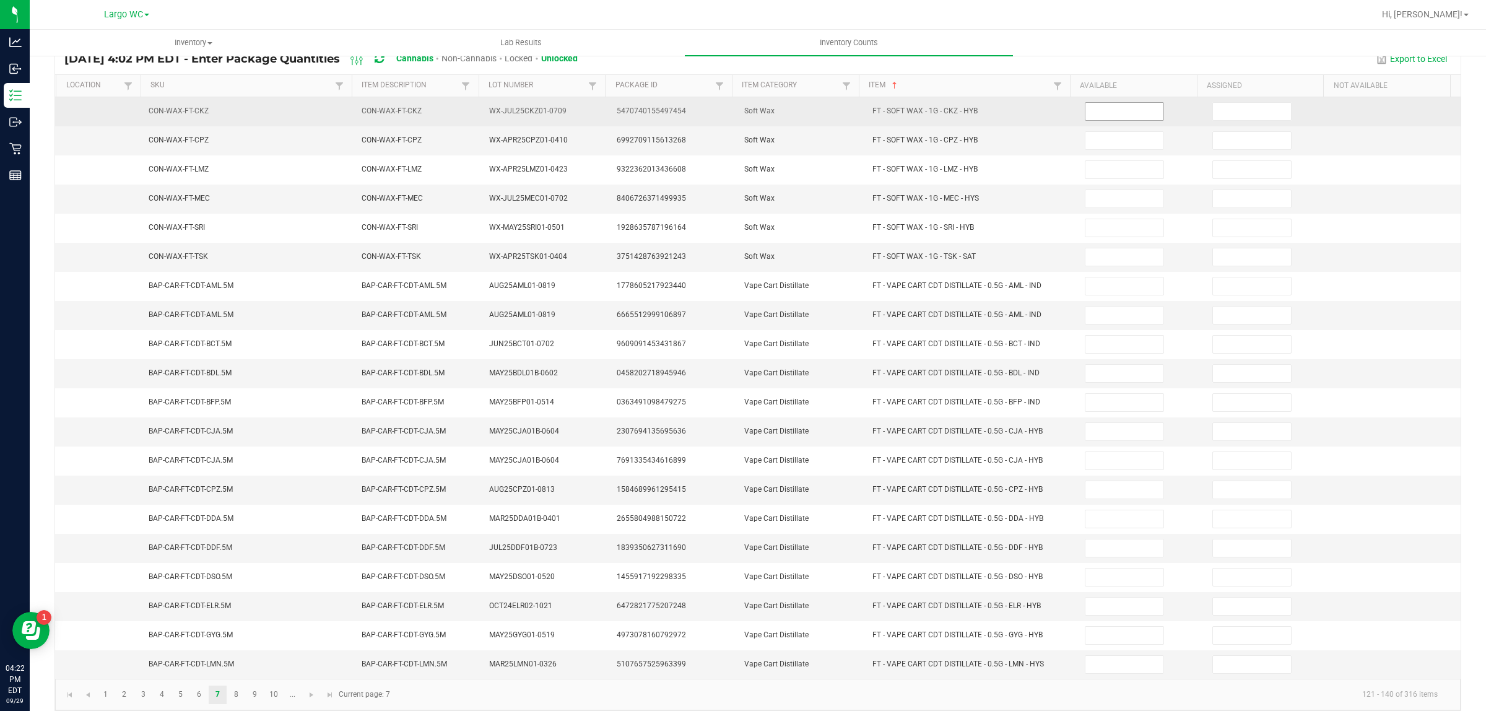
click at [1103, 112] on input at bounding box center [1125, 111] width 78 height 17
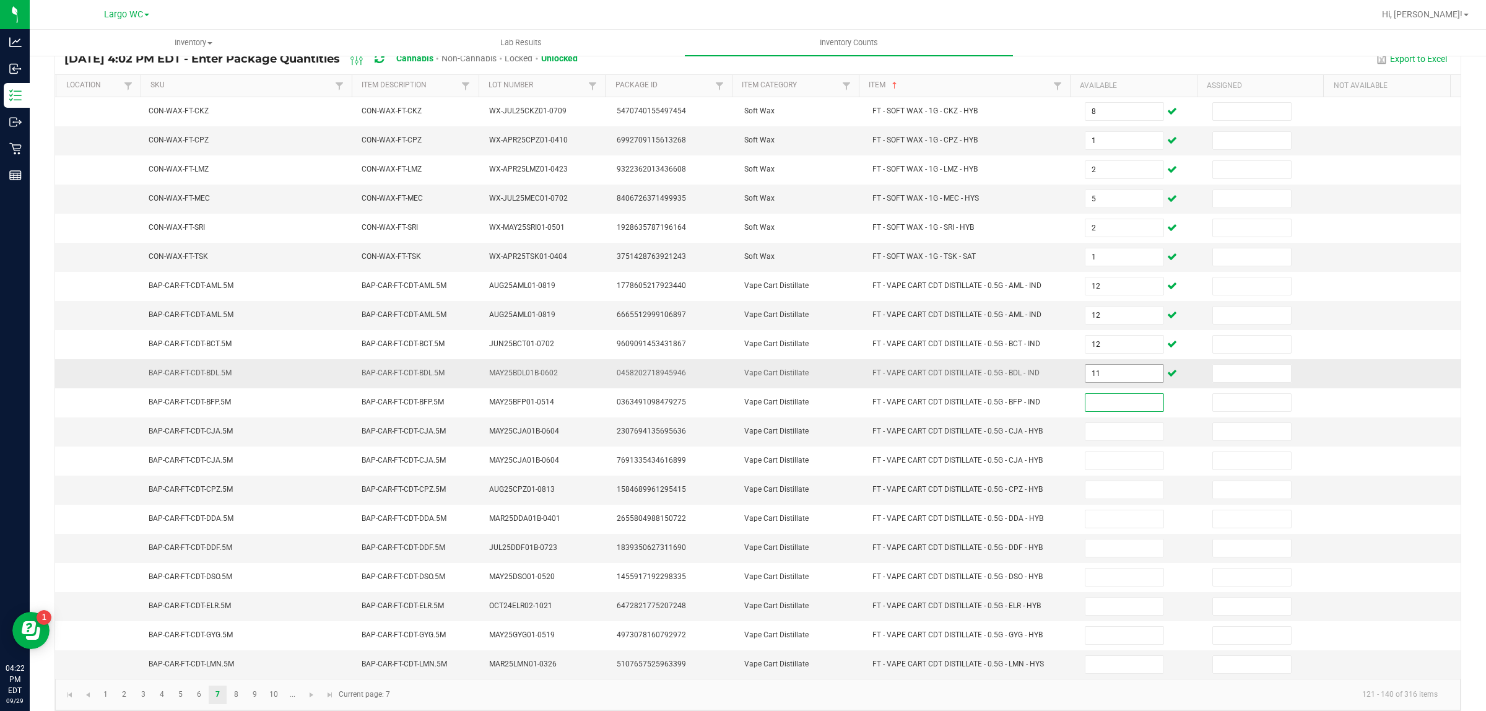
click at [1087, 381] on input "11" at bounding box center [1125, 373] width 78 height 17
click at [237, 700] on link "8" at bounding box center [236, 694] width 18 height 19
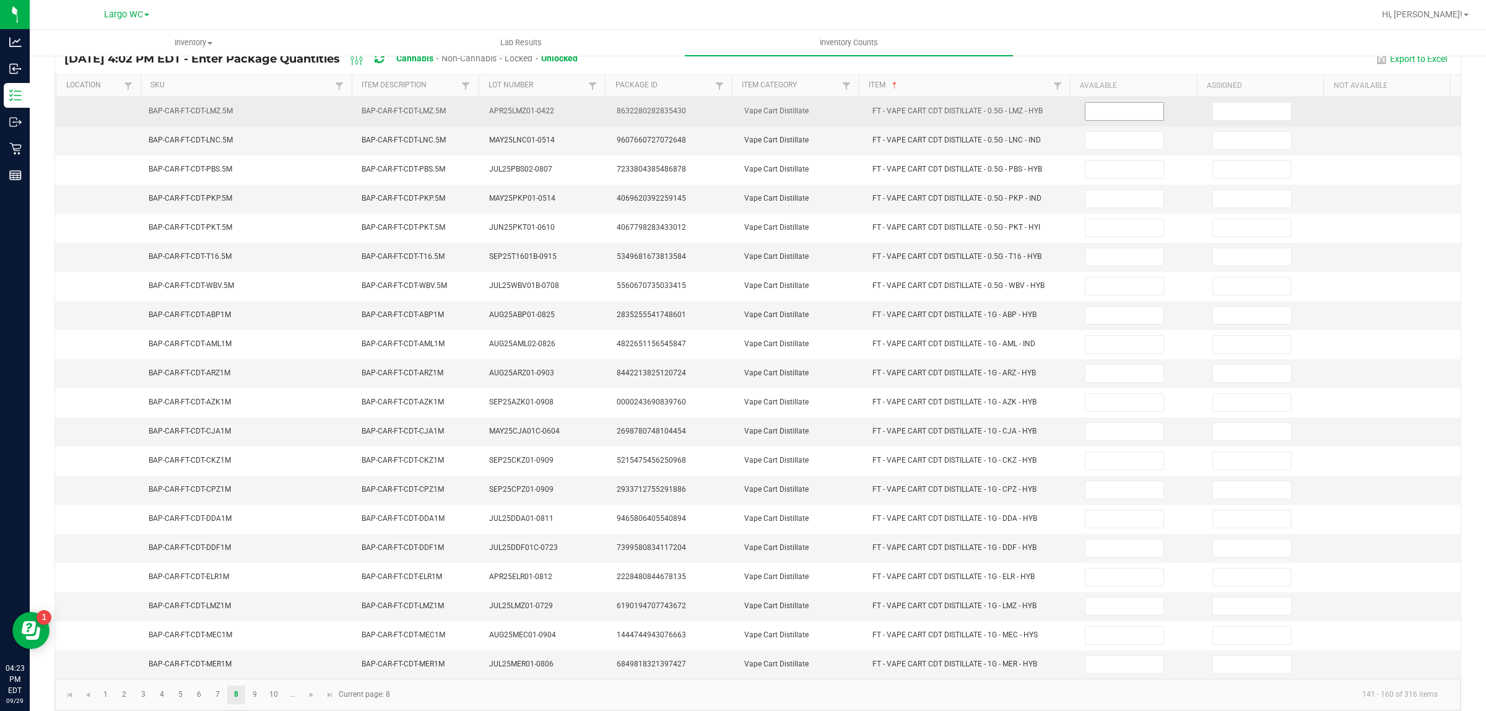
click at [1101, 111] on input at bounding box center [1125, 111] width 78 height 17
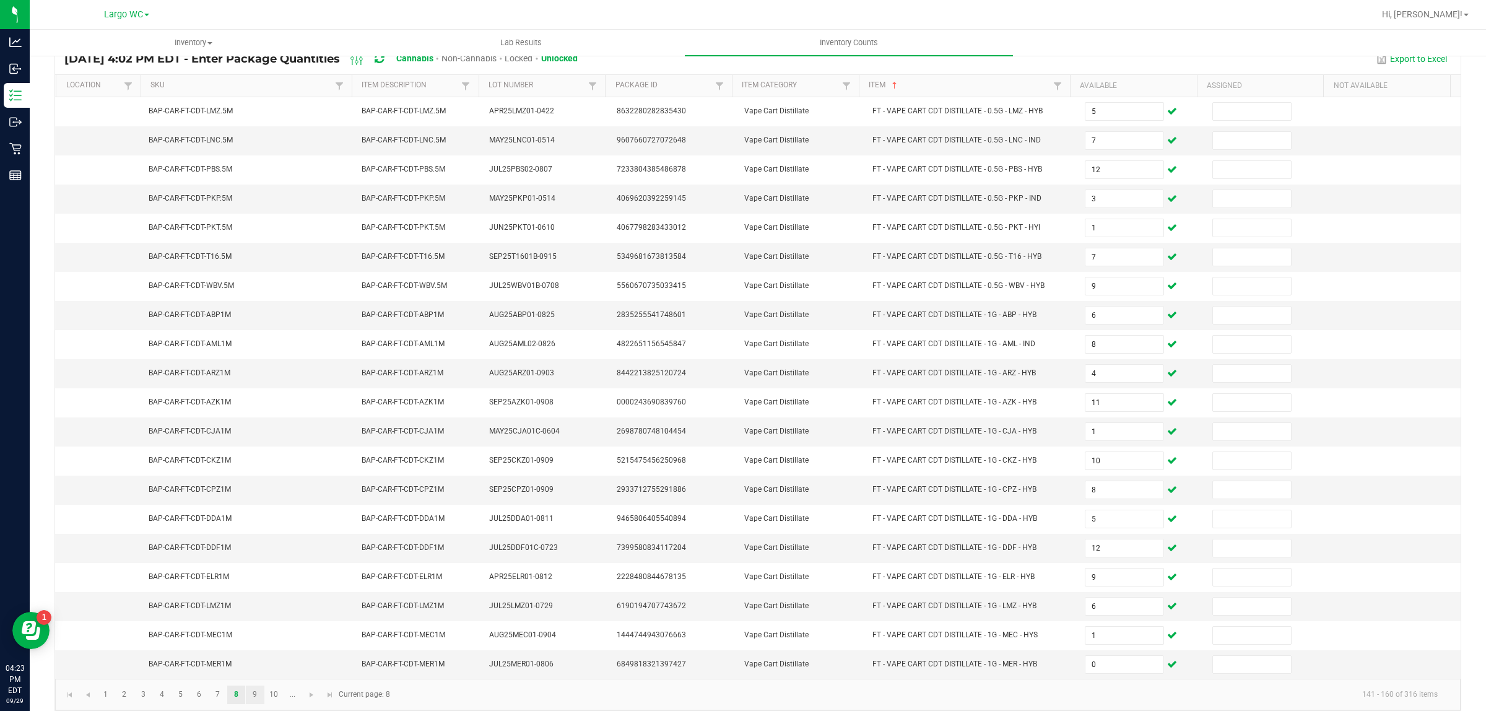
click at [255, 703] on link "9" at bounding box center [255, 694] width 18 height 19
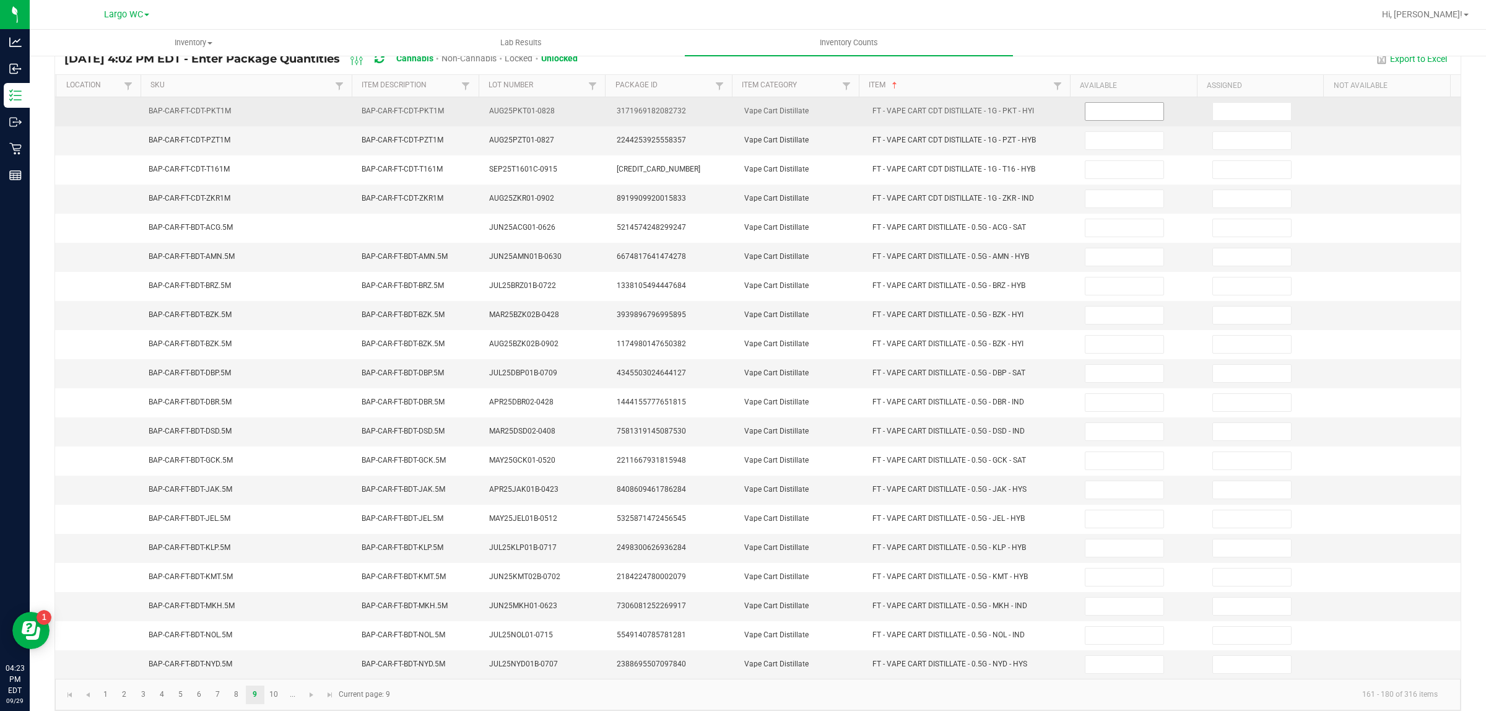
click at [1094, 112] on input at bounding box center [1125, 111] width 78 height 17
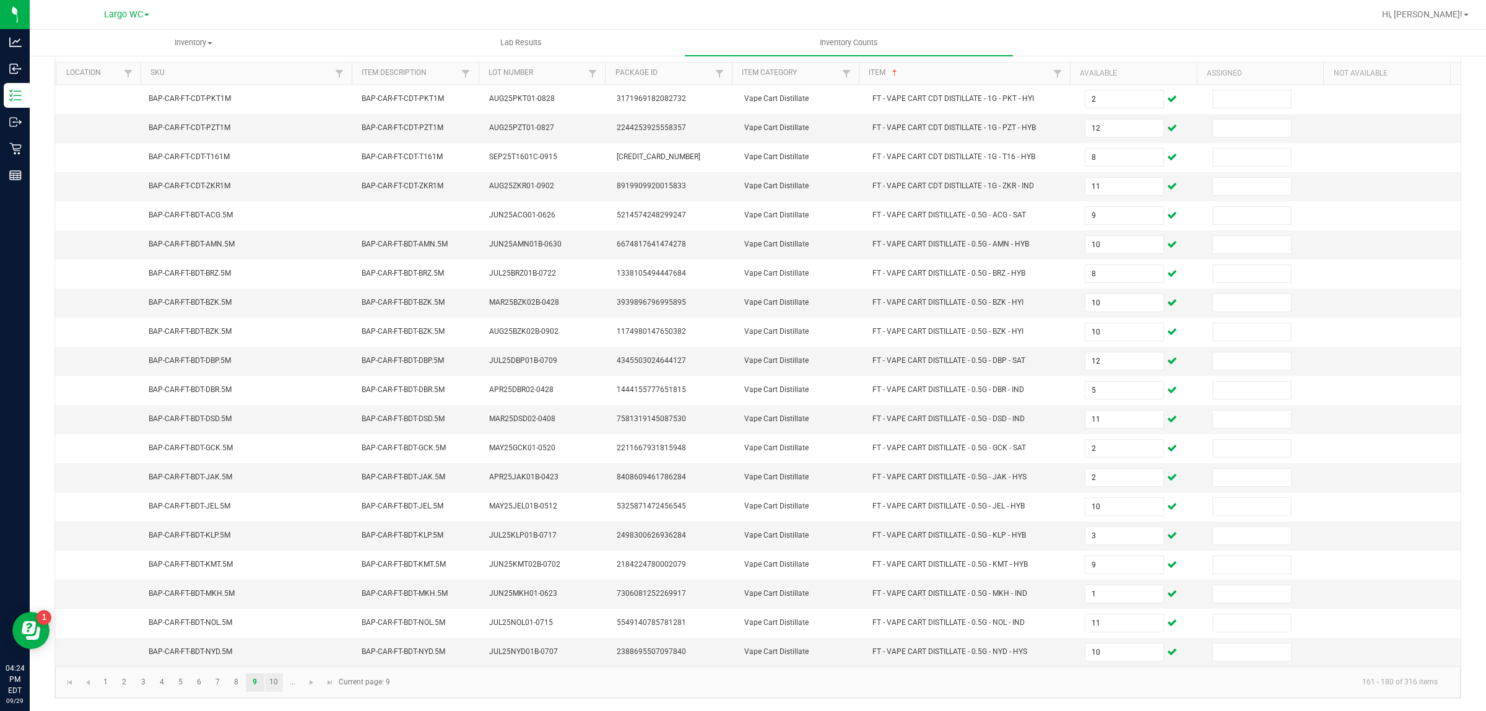
click at [274, 685] on link "10" at bounding box center [274, 682] width 18 height 19
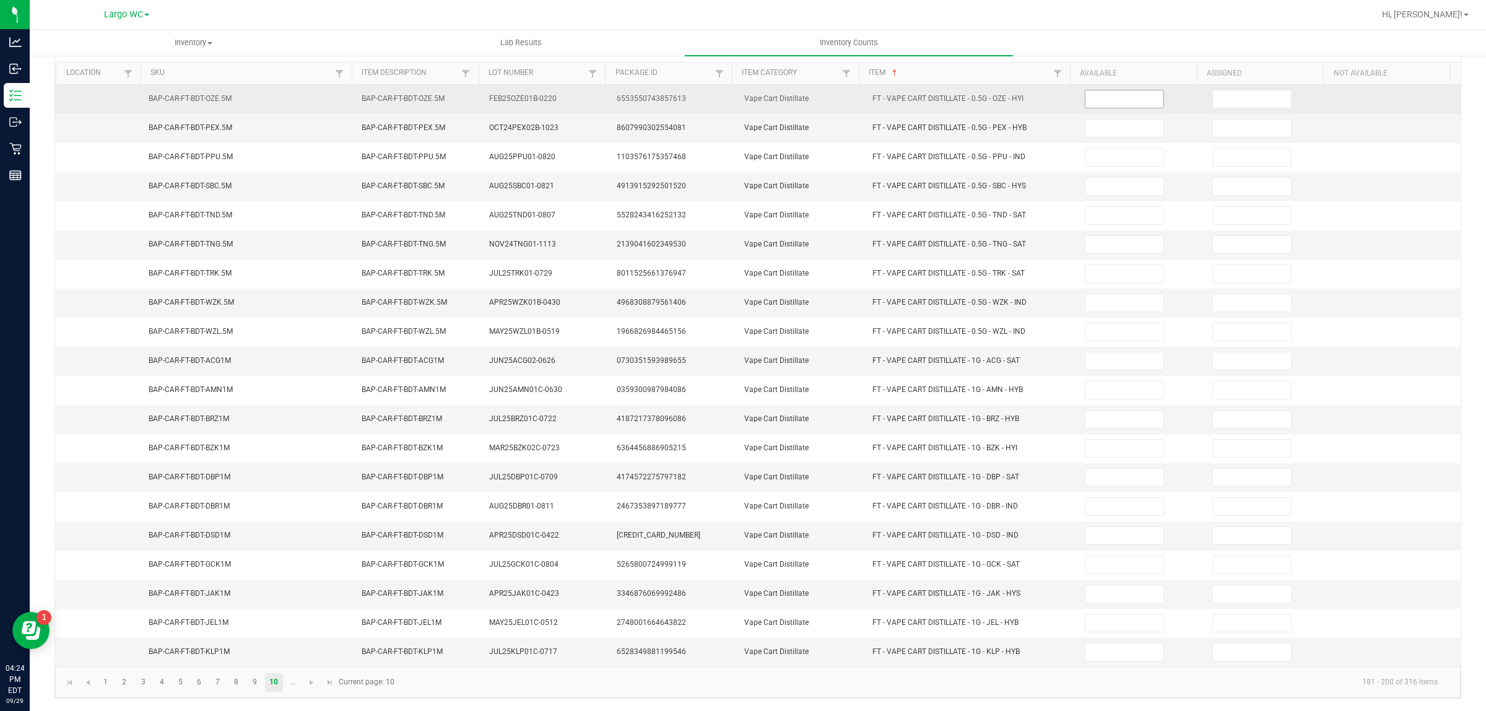
click at [1104, 94] on input at bounding box center [1125, 98] width 78 height 17
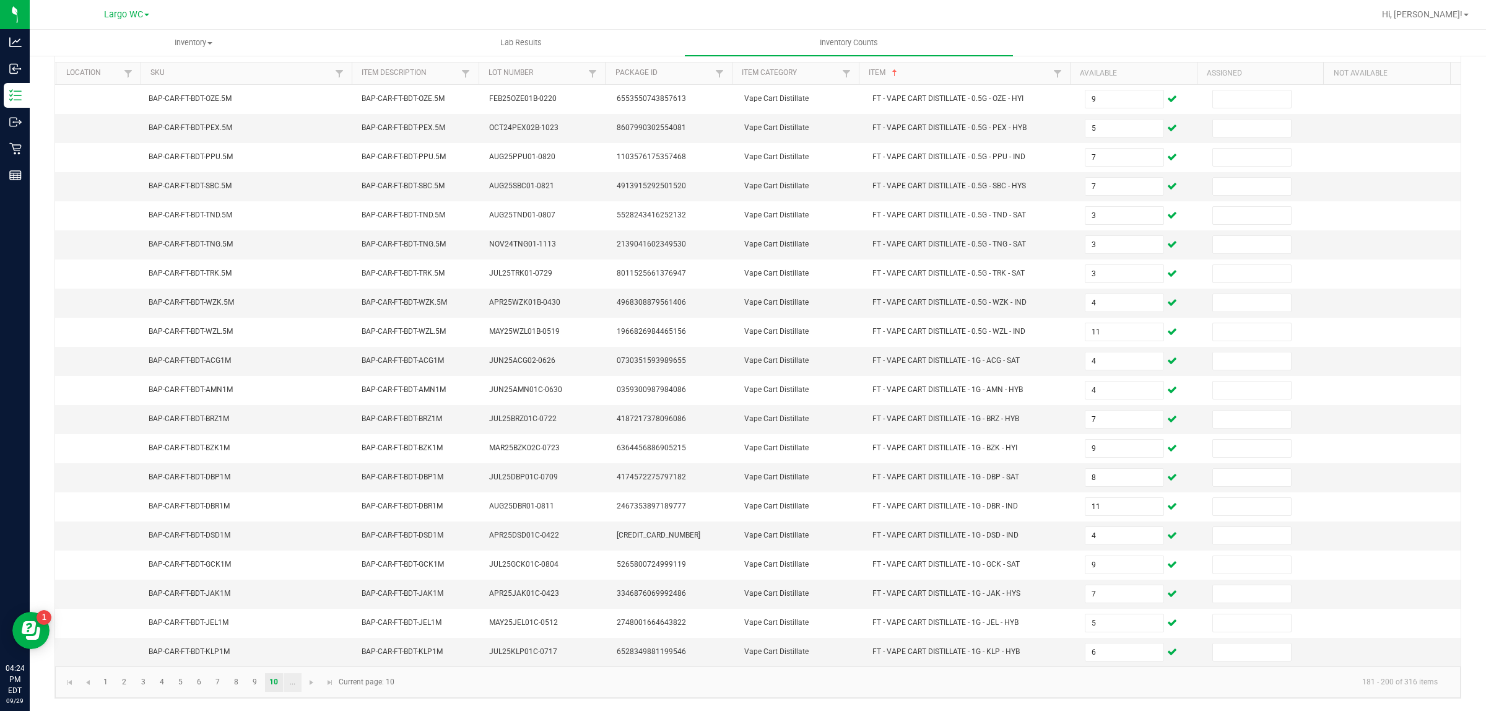
click at [292, 682] on link "..." at bounding box center [293, 682] width 18 height 19
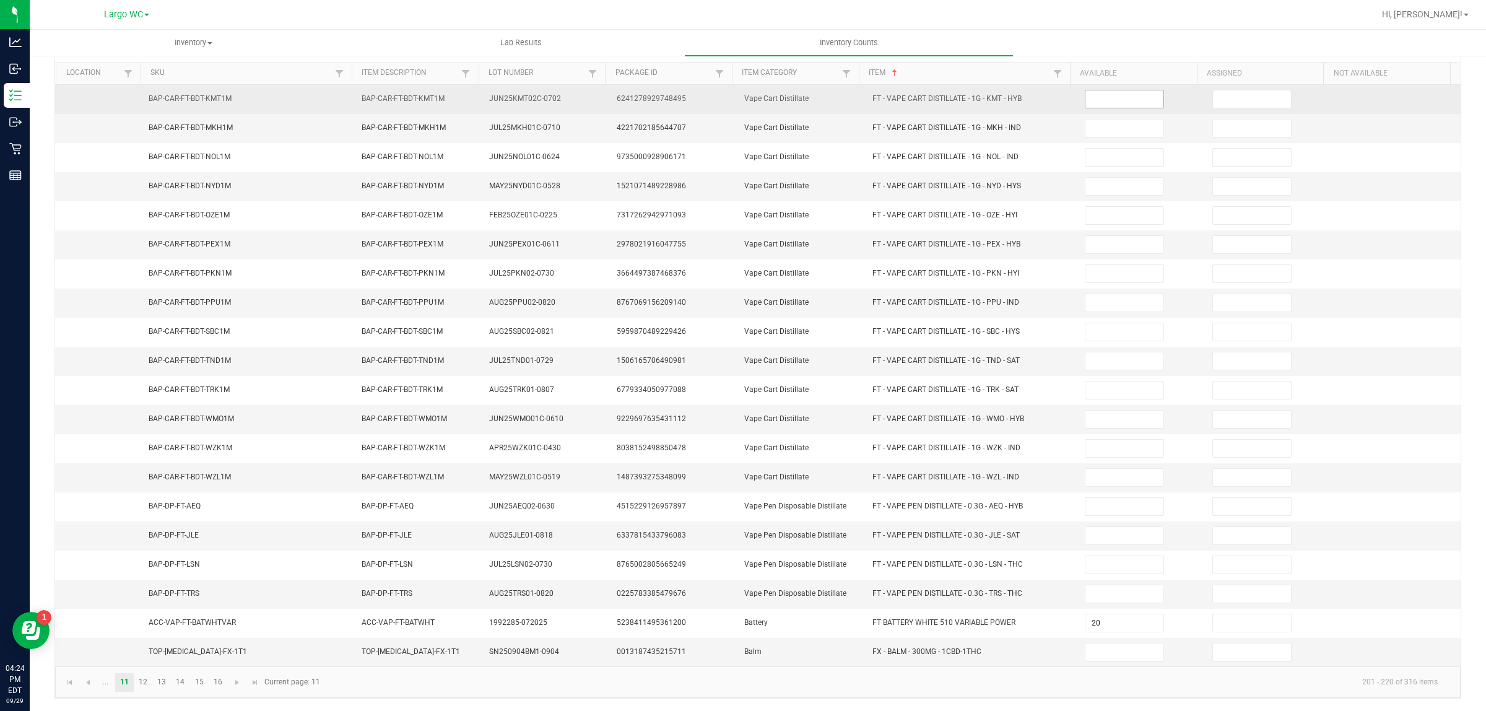
click at [1096, 90] on input at bounding box center [1125, 98] width 78 height 17
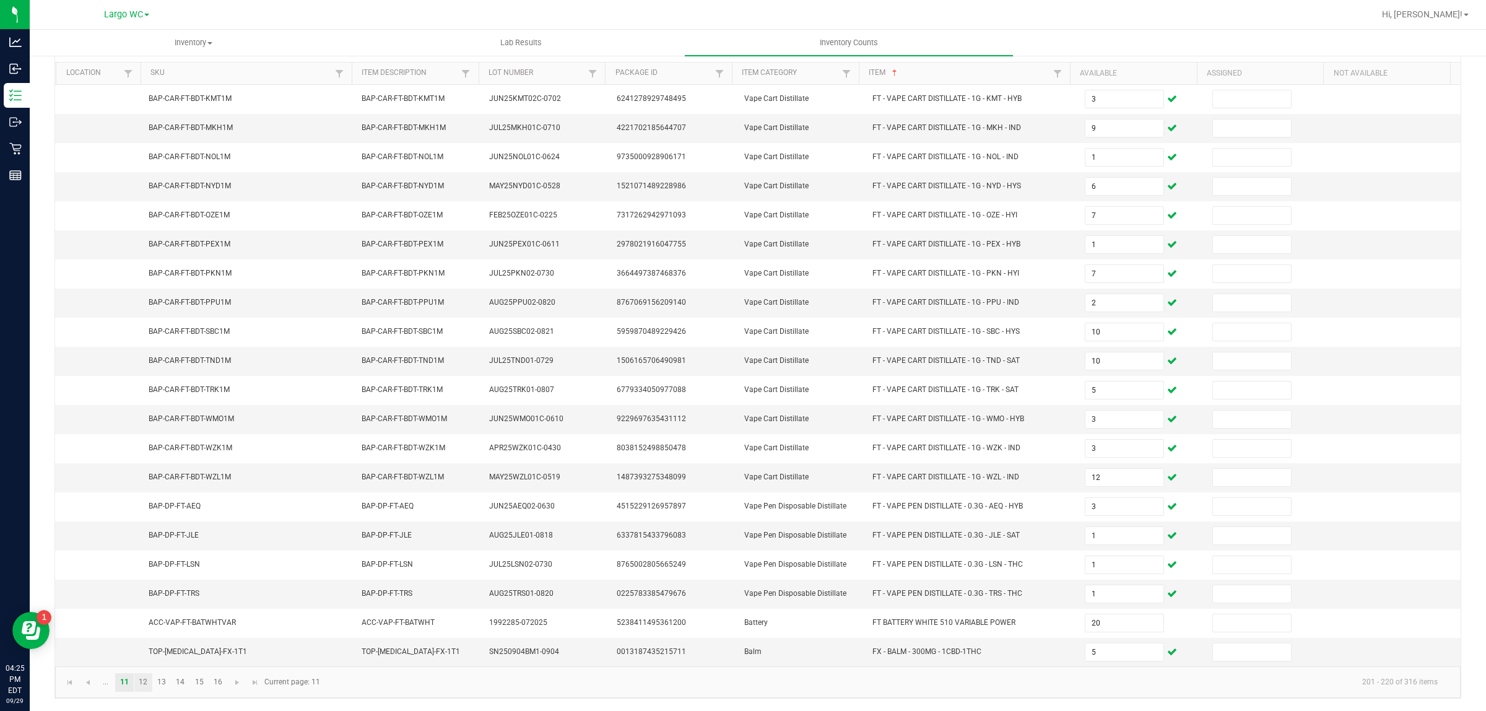
click at [139, 679] on link "12" at bounding box center [143, 682] width 18 height 19
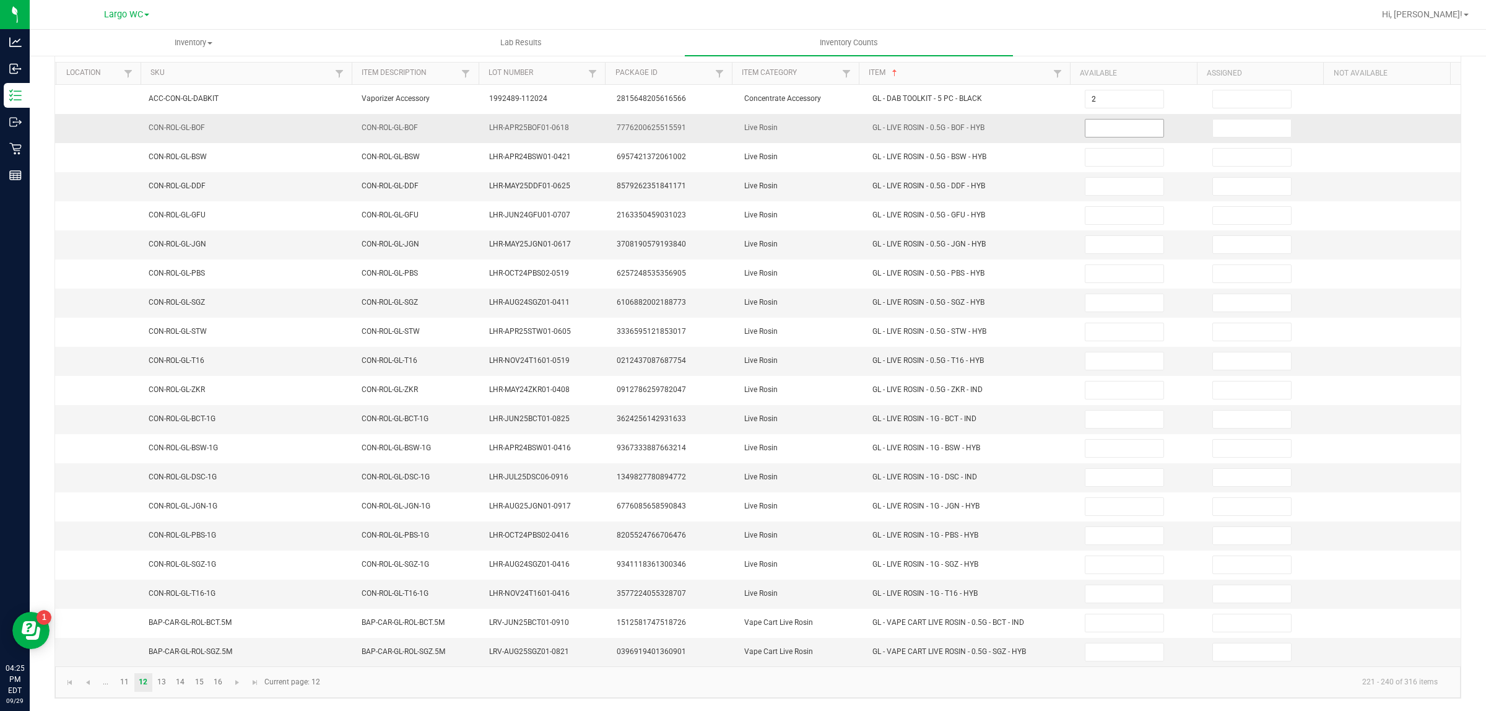
click at [1086, 120] on input at bounding box center [1125, 128] width 78 height 17
click at [1094, 416] on input "8" at bounding box center [1125, 419] width 78 height 17
click at [159, 677] on link "13" at bounding box center [162, 682] width 18 height 19
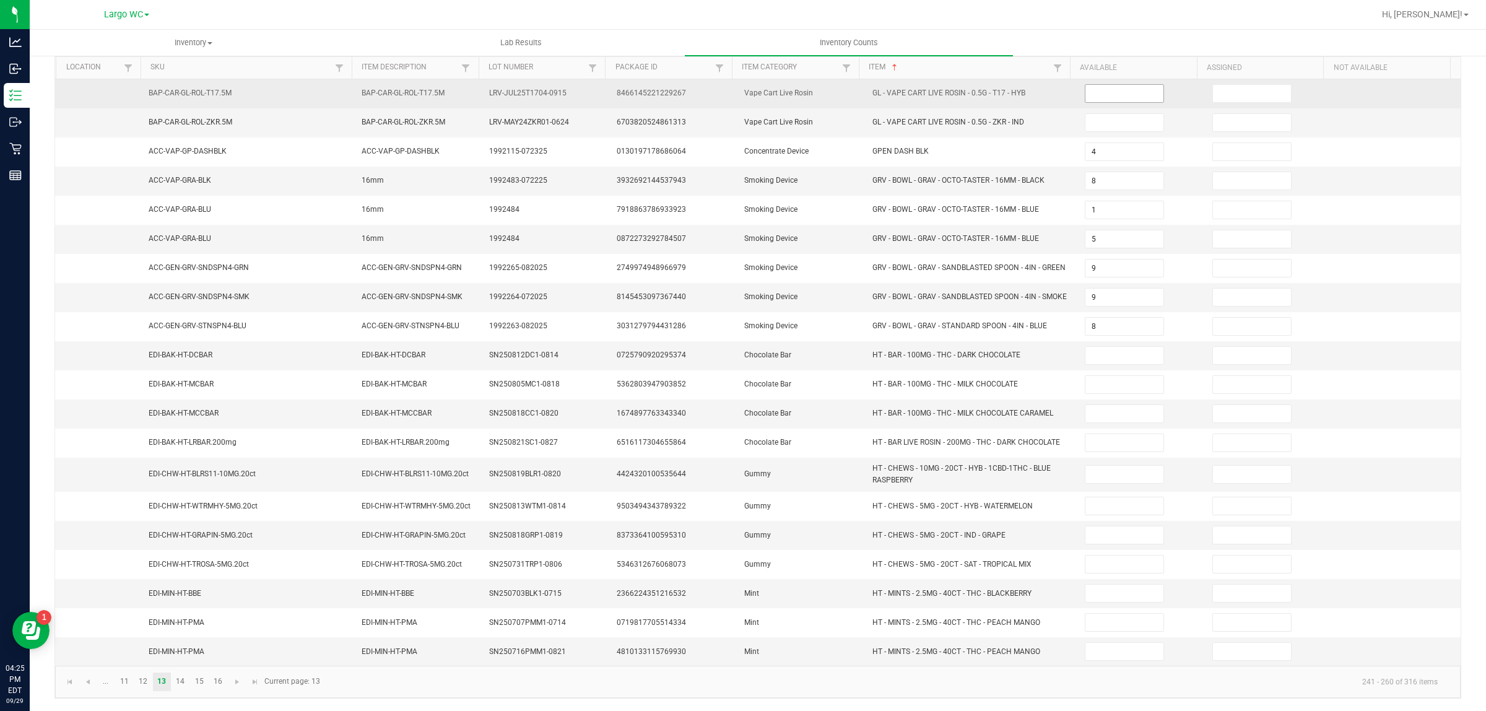
click at [1091, 90] on input at bounding box center [1125, 93] width 78 height 17
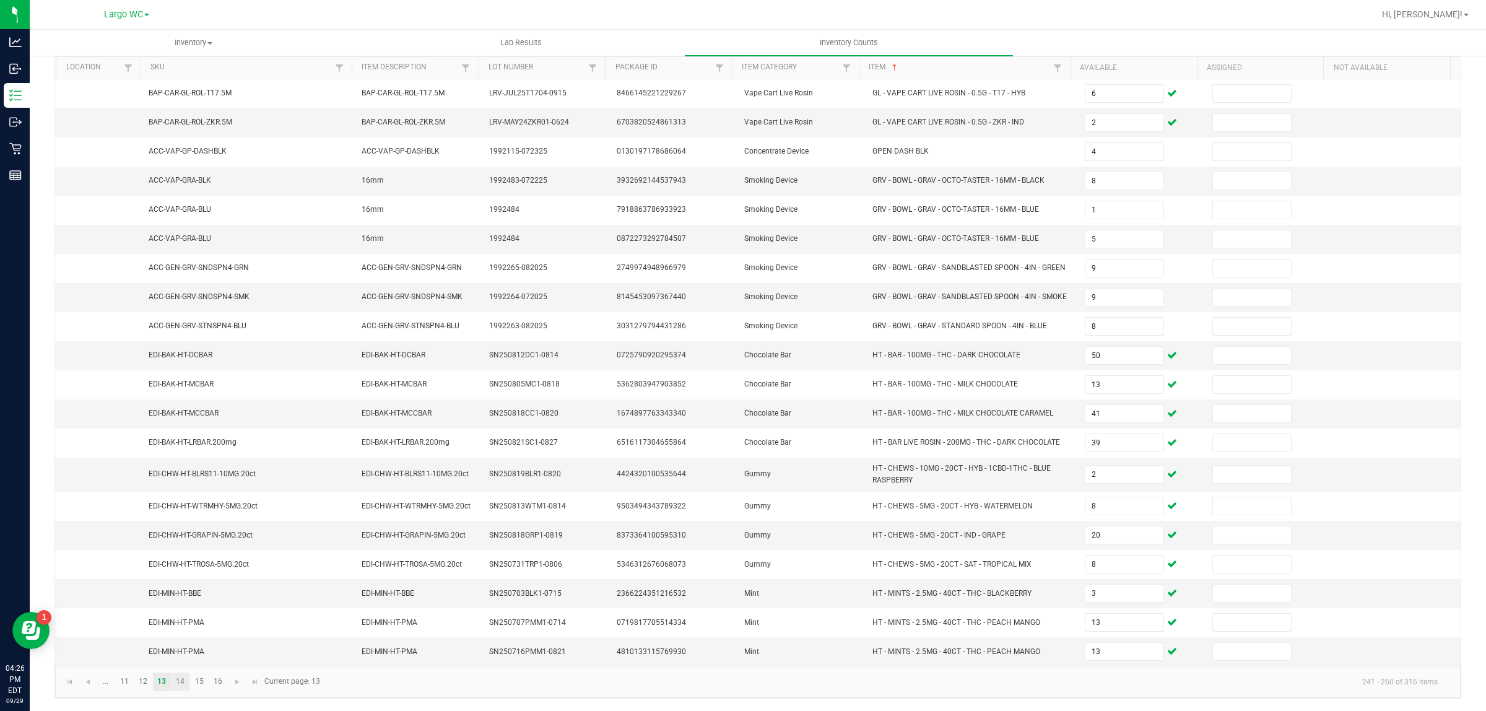
click at [180, 691] on link "14" at bounding box center [181, 681] width 18 height 19
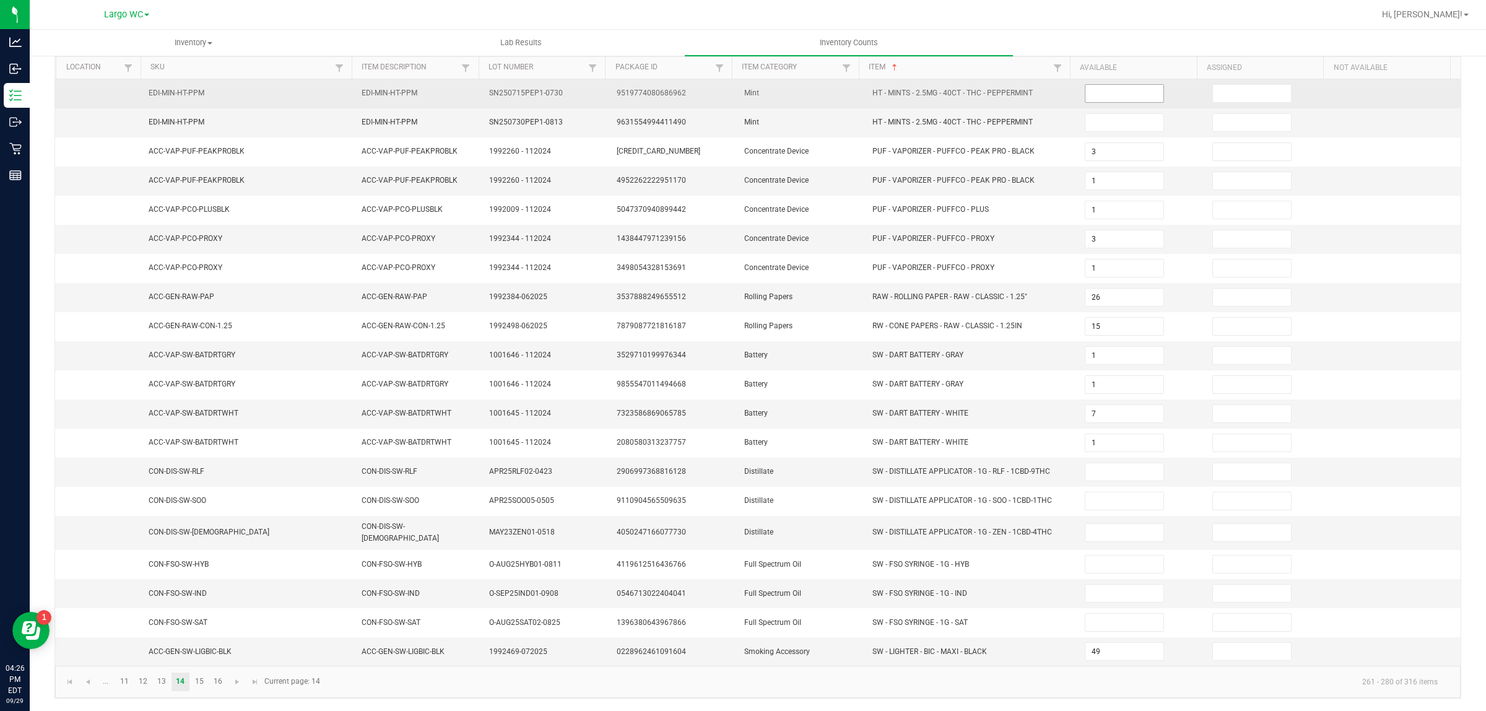
click at [1086, 87] on input at bounding box center [1125, 93] width 78 height 17
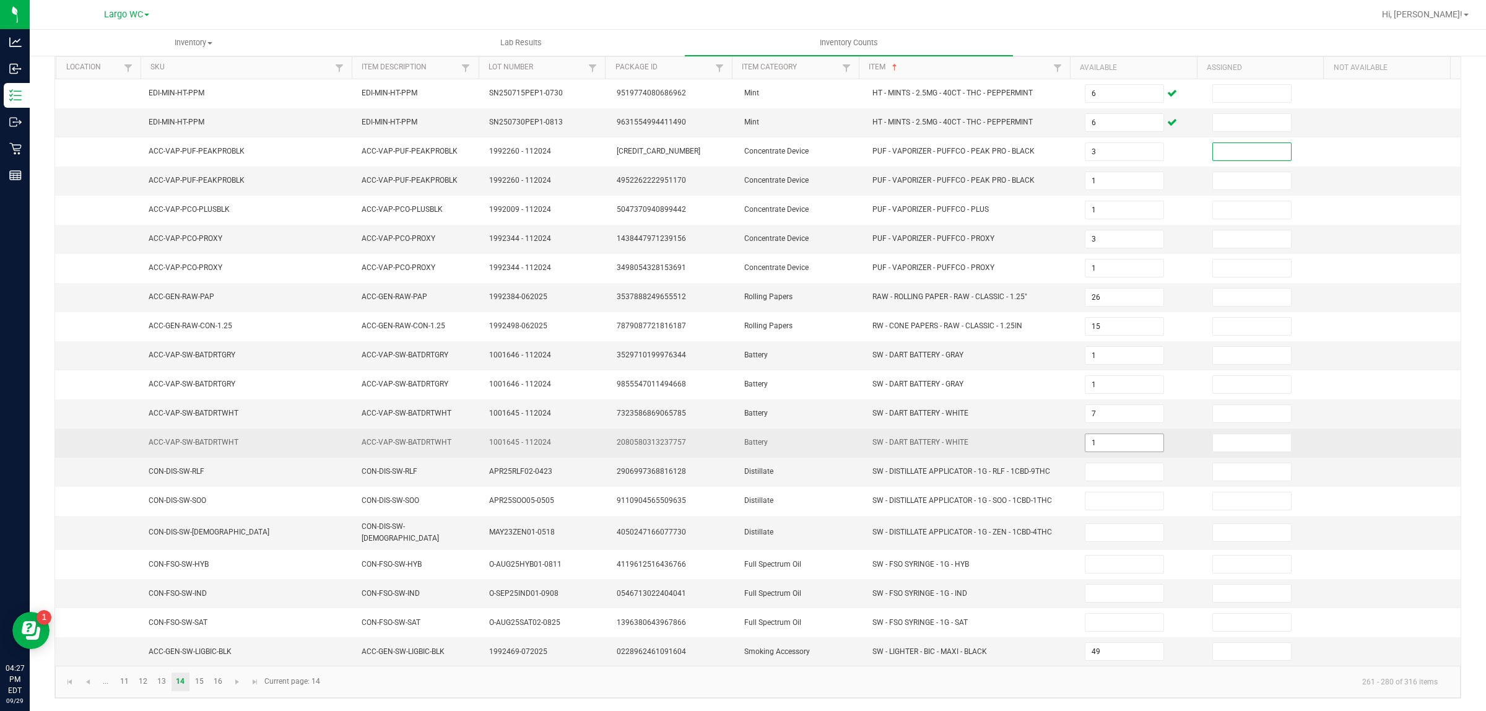
click at [1118, 446] on input "1" at bounding box center [1125, 442] width 78 height 17
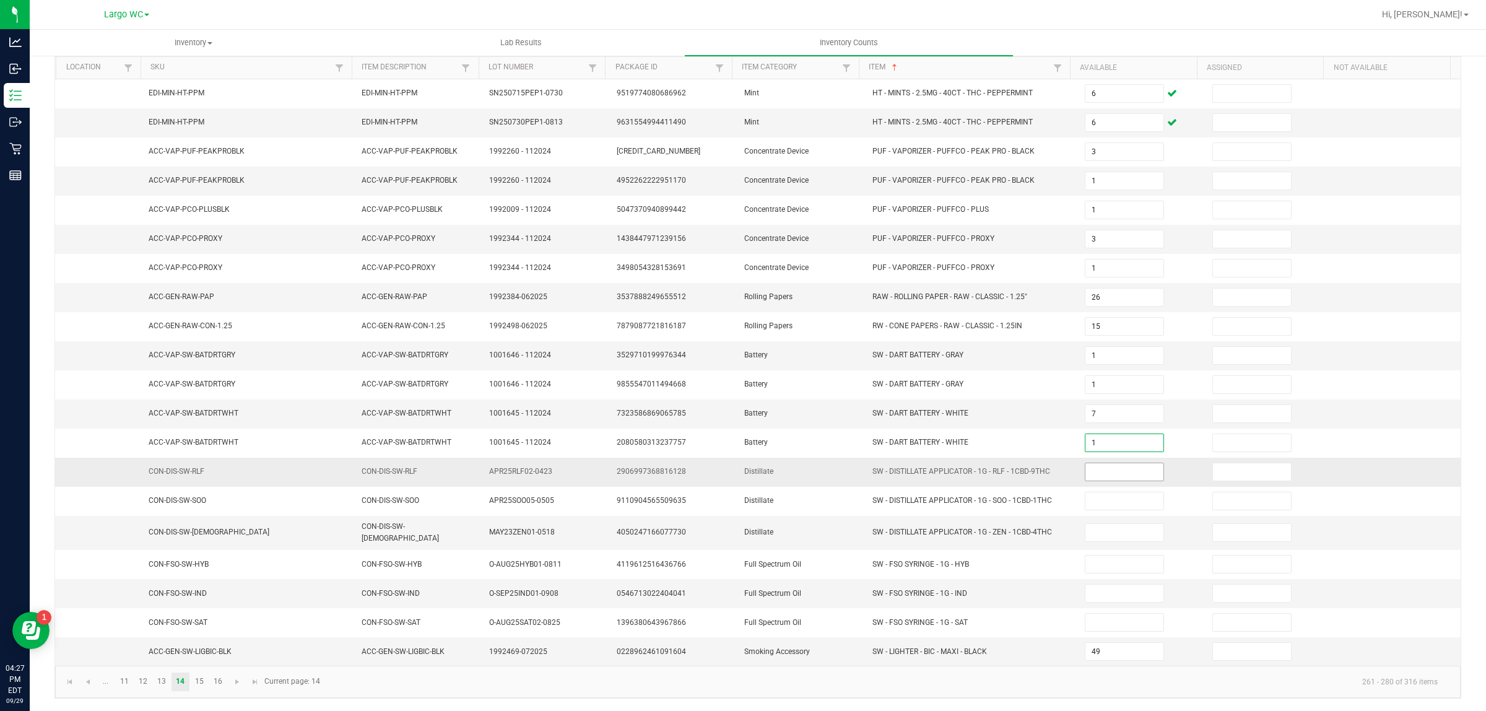
click at [1103, 474] on input at bounding box center [1125, 471] width 78 height 17
click at [181, 682] on link "14" at bounding box center [181, 681] width 18 height 19
click at [201, 685] on link "15" at bounding box center [199, 681] width 18 height 19
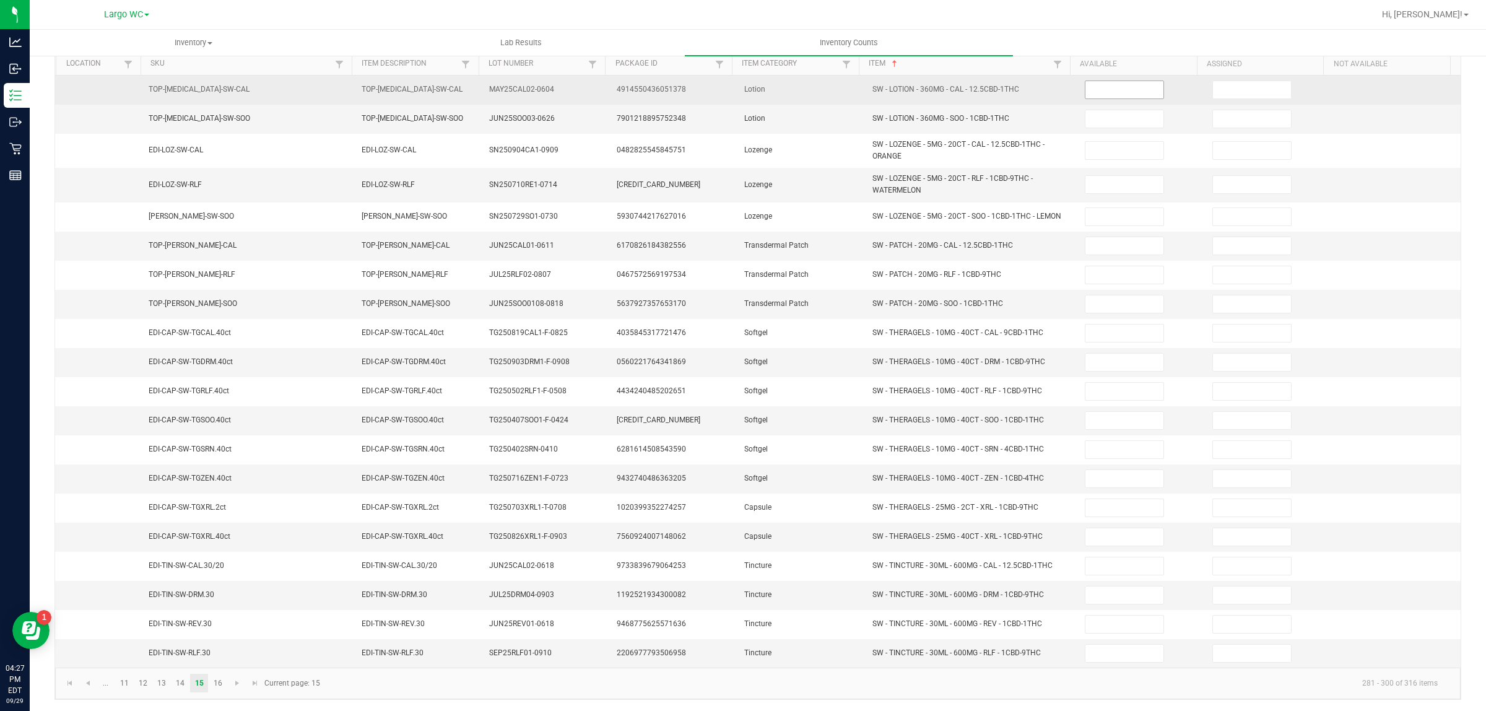
click at [1100, 90] on input at bounding box center [1125, 89] width 78 height 17
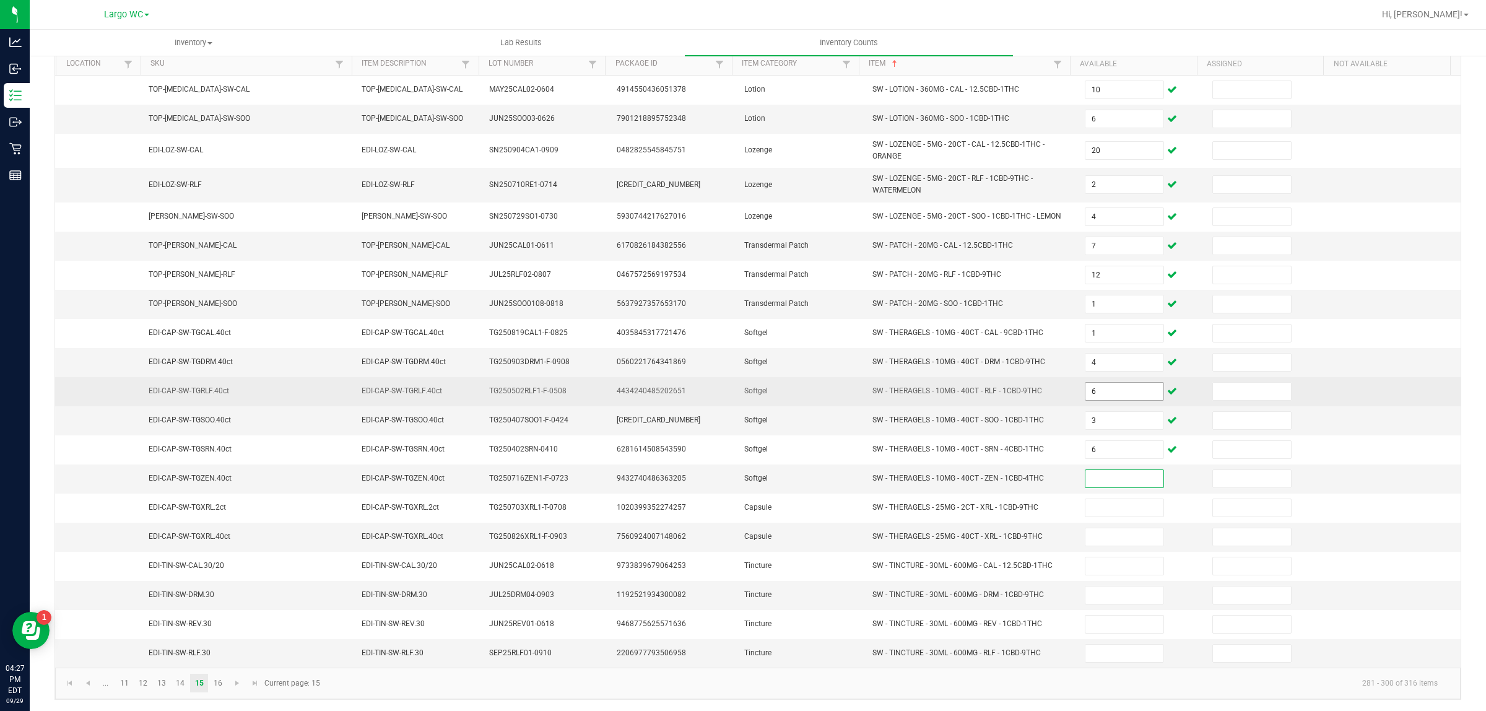
click at [1105, 391] on input "6" at bounding box center [1125, 391] width 78 height 17
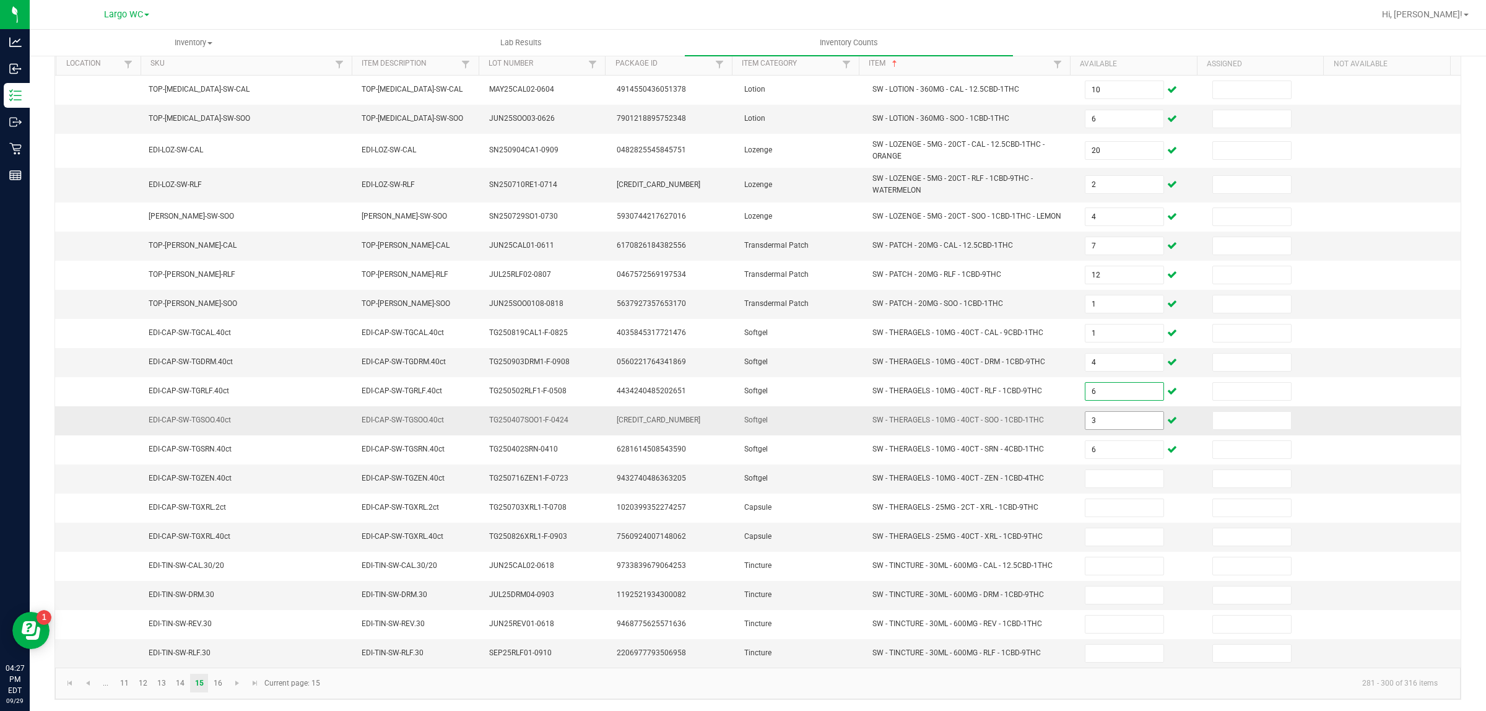
click at [1106, 421] on input "3" at bounding box center [1125, 420] width 78 height 17
click at [1108, 484] on input at bounding box center [1125, 478] width 78 height 17
click at [217, 692] on link "16" at bounding box center [218, 683] width 18 height 19
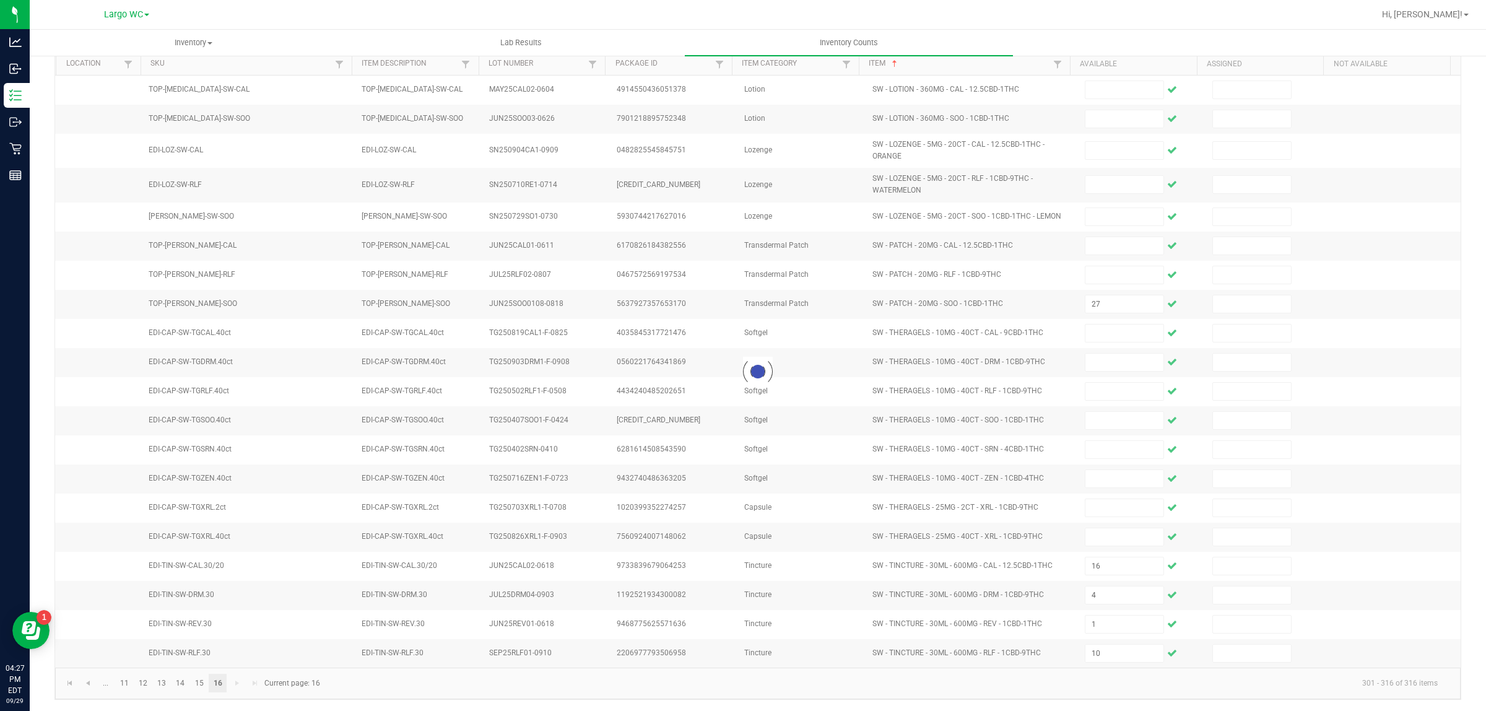
scroll to position [31, 0]
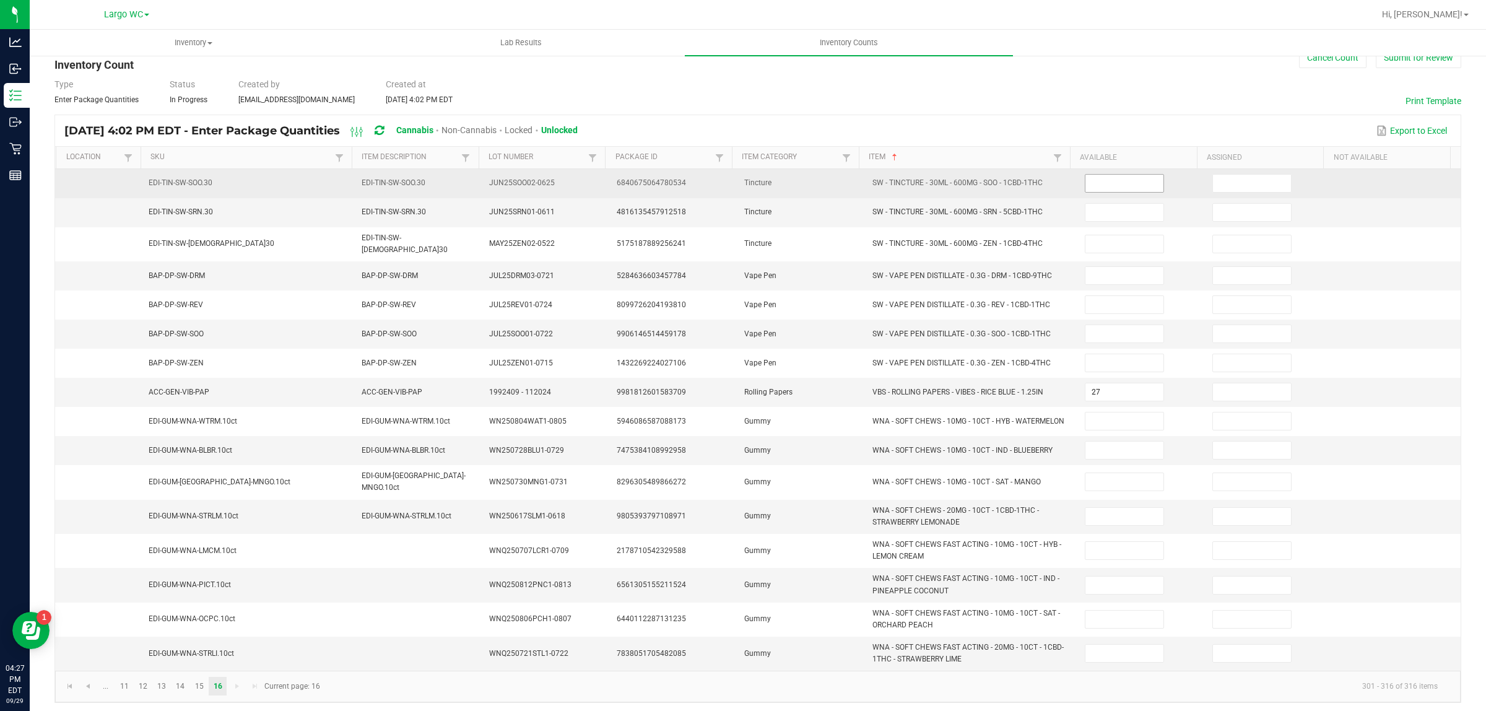
click at [1086, 180] on input at bounding box center [1125, 183] width 78 height 17
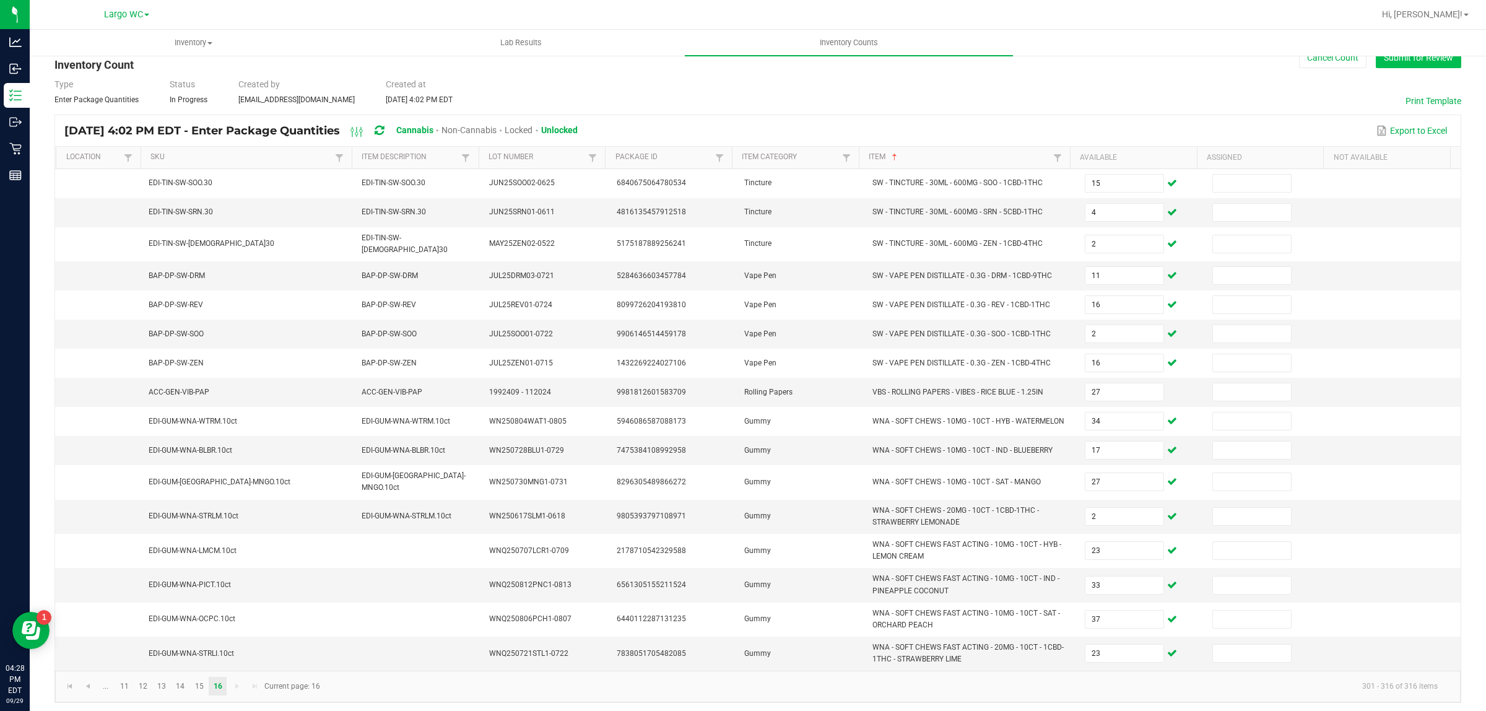
click at [1421, 59] on button "Submit for Review" at bounding box center [1418, 57] width 85 height 21
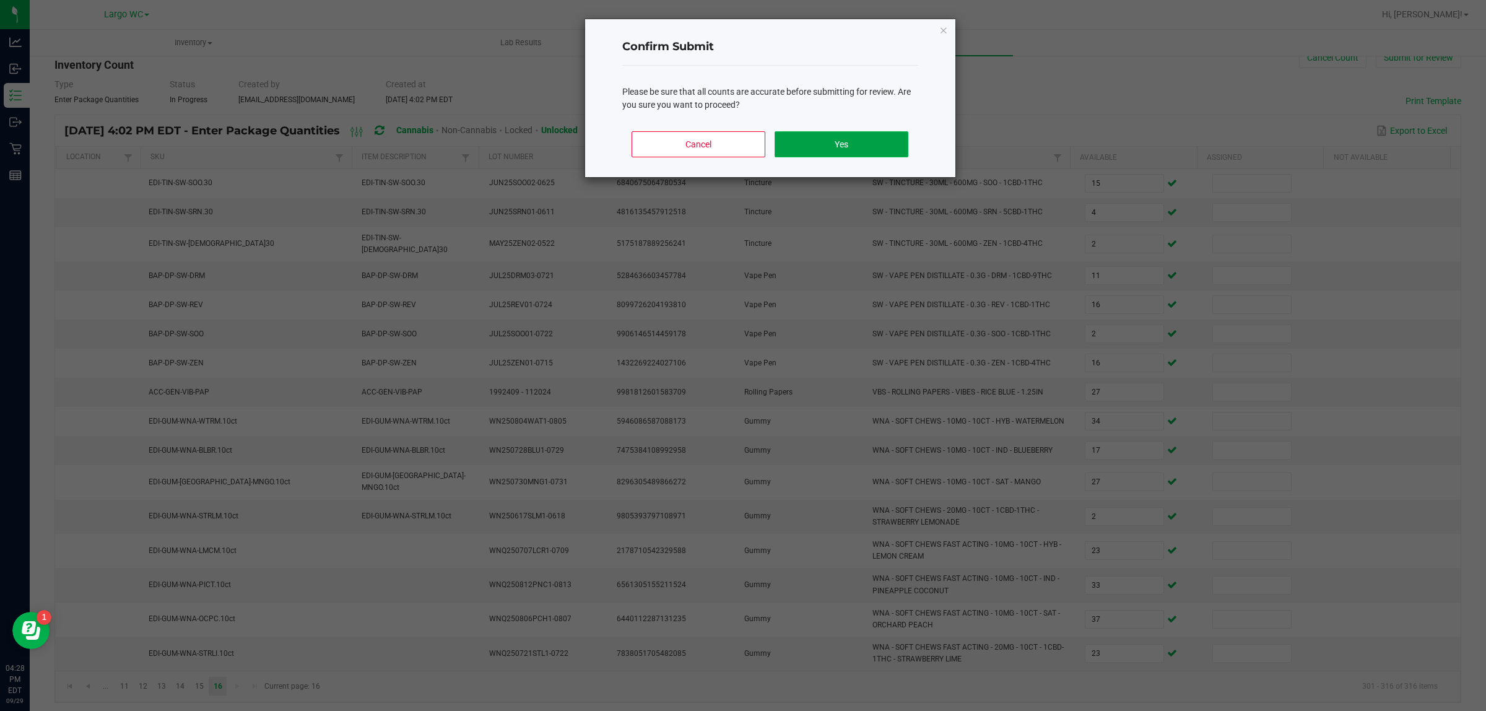
click at [871, 146] on button "Yes" at bounding box center [841, 144] width 133 height 26
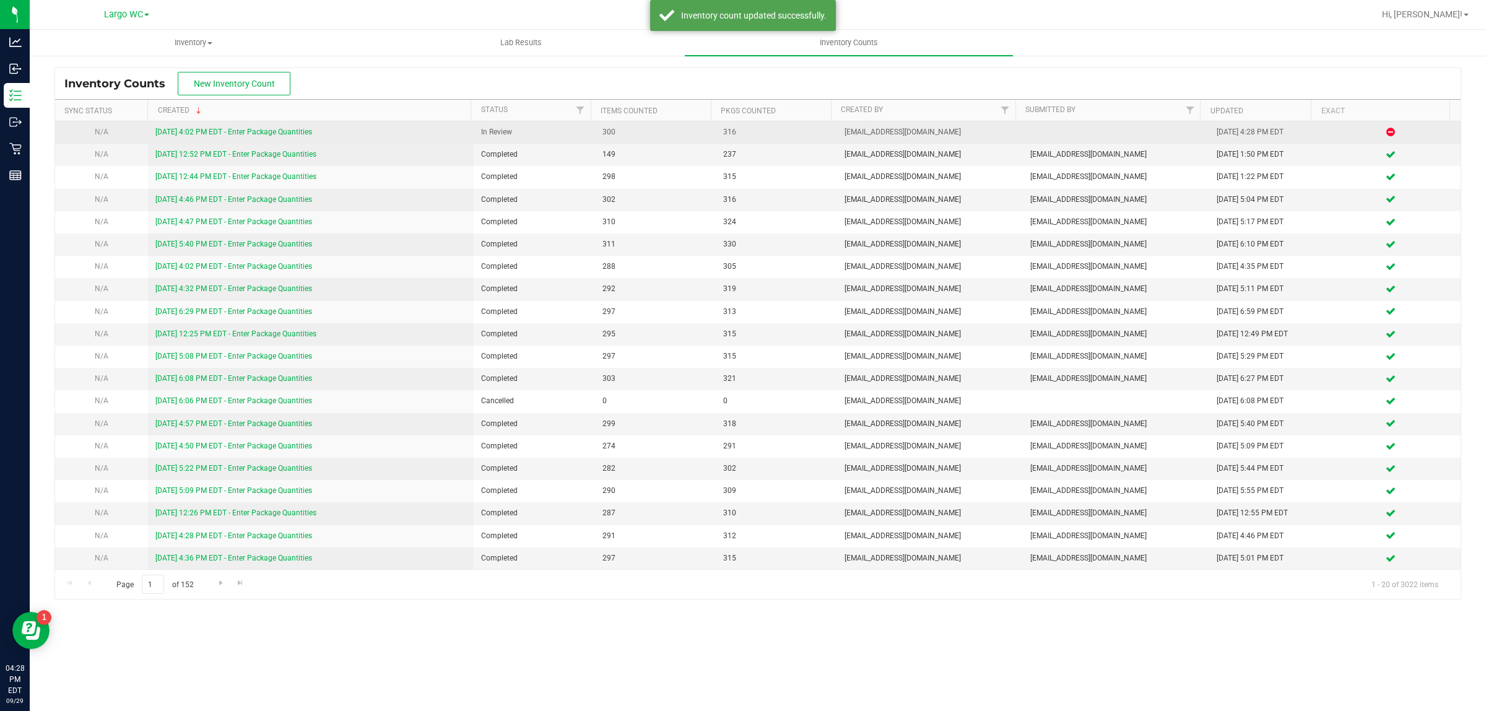
click at [277, 132] on link "[DATE] 4:02 PM EDT - Enter Package Quantities" at bounding box center [233, 132] width 157 height 9
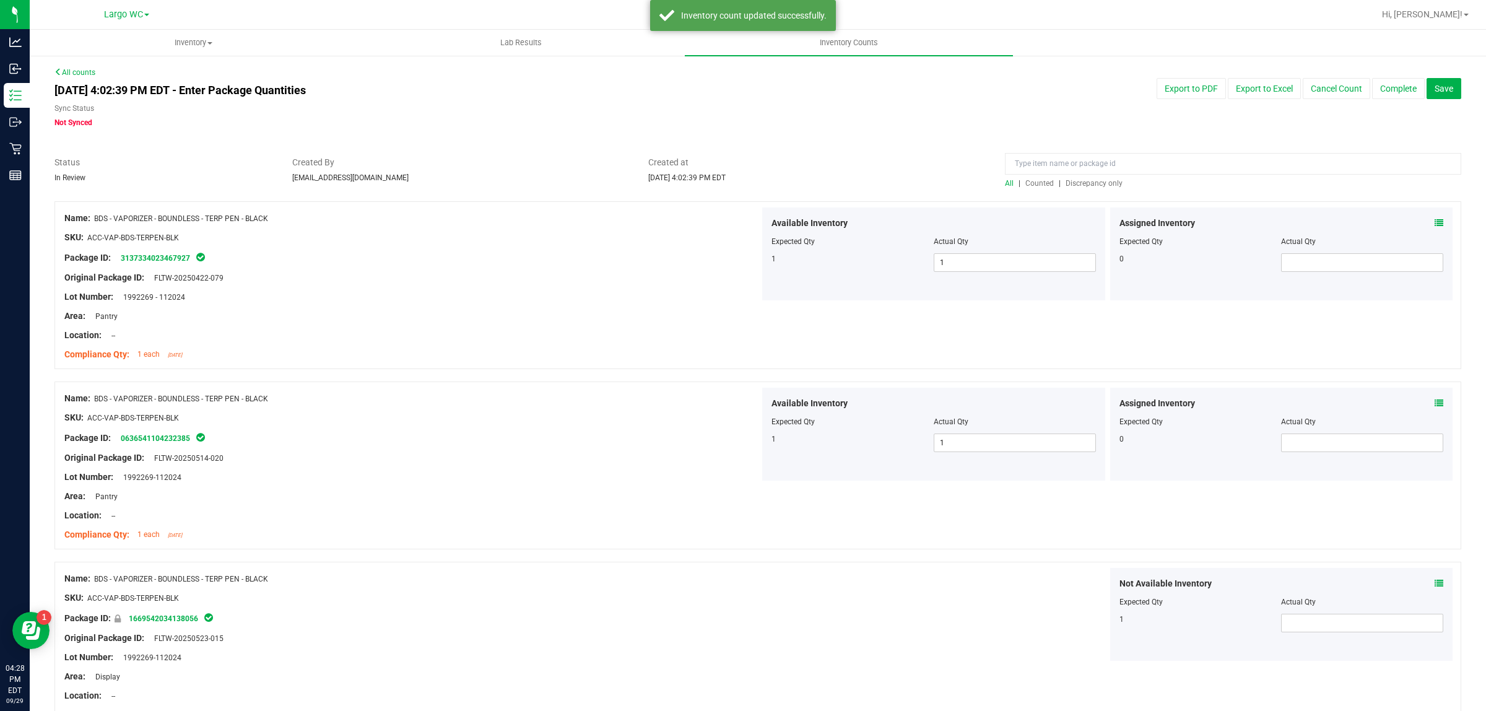
click at [1082, 184] on span "Discrepancy only" at bounding box center [1094, 183] width 57 height 9
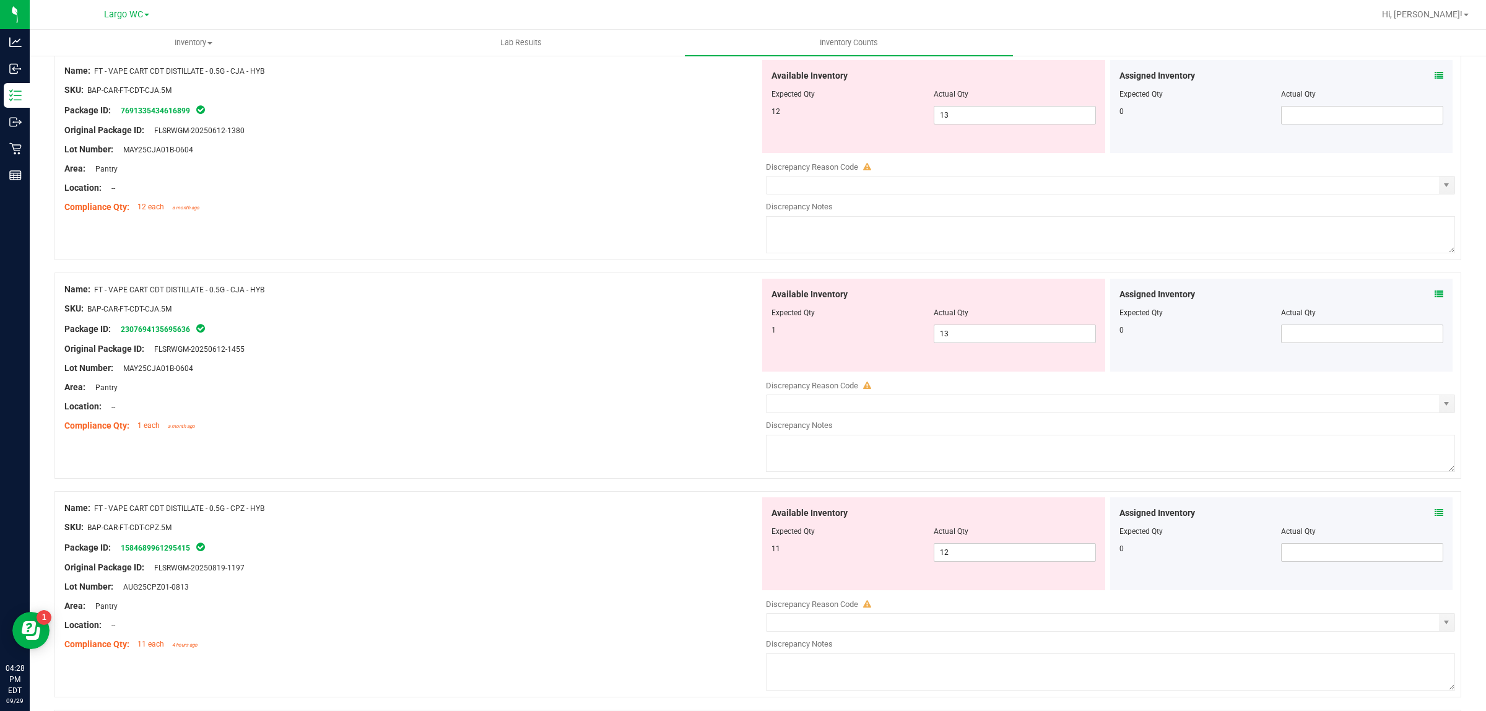
scroll to position [2450, 0]
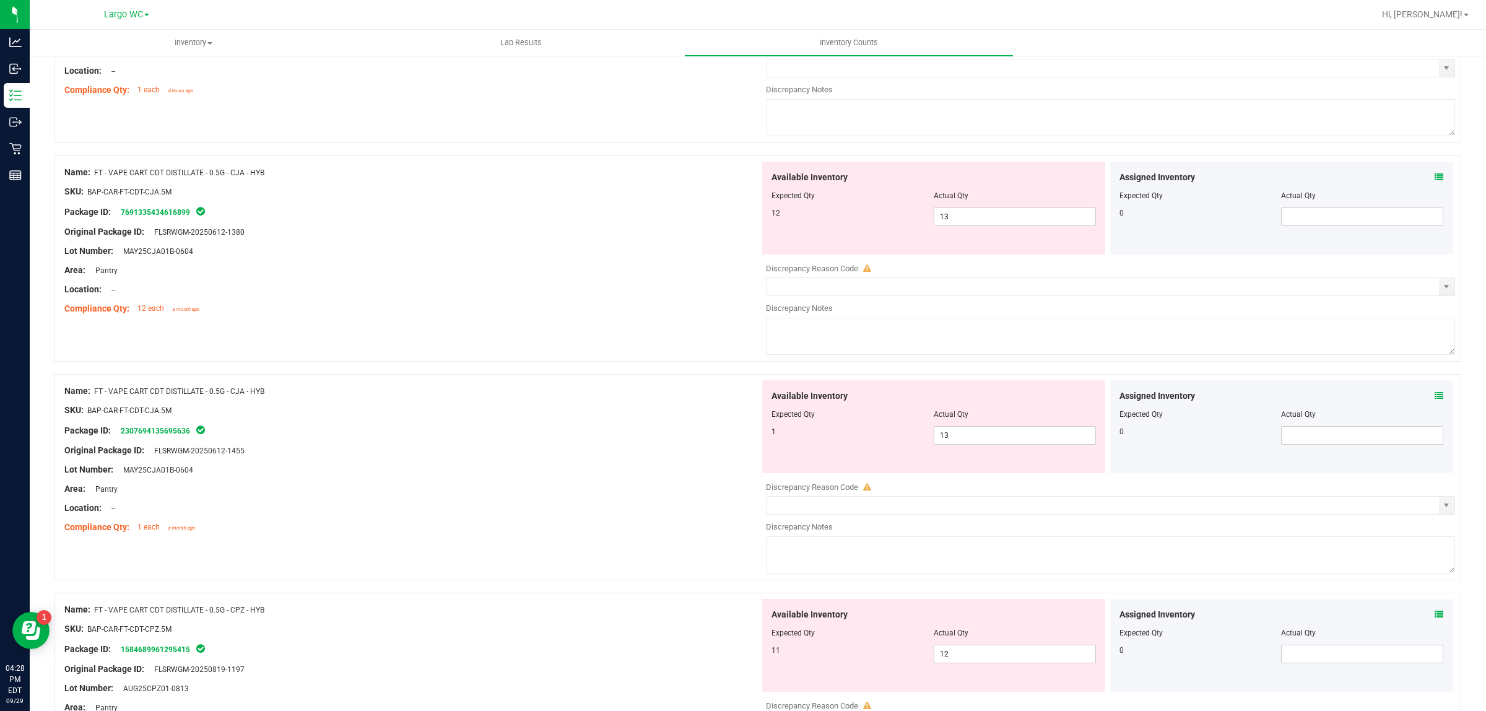
click at [954, 207] on div at bounding box center [934, 204] width 324 height 6
drag, startPoint x: 954, startPoint y: 214, endPoint x: 949, endPoint y: 233, distance: 20.4
click at [954, 207] on div at bounding box center [934, 204] width 324 height 6
click at [949, 236] on div "Available Inventory Expected Qty Actual Qty 12 13 13" at bounding box center [933, 208] width 343 height 93
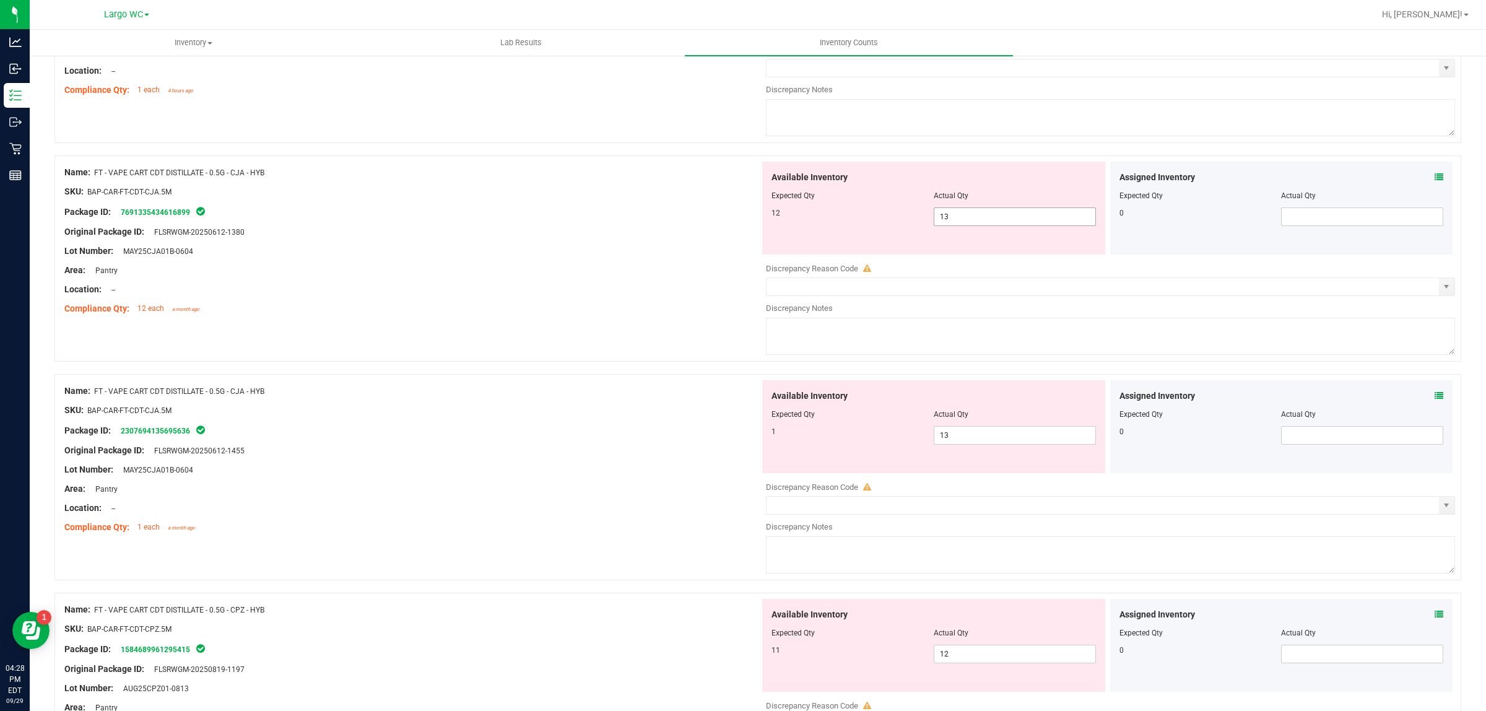
click at [954, 226] on span "13 13" at bounding box center [1015, 216] width 162 height 19
click at [954, 225] on input "13" at bounding box center [1014, 216] width 161 height 17
click at [578, 407] on div "Name: FT - VAPE CART CDT DISTILLATE - 0.5G - CJA - HYB SKU: BAP-CAR-FT-CDT-CJA.…" at bounding box center [411, 459] width 695 height 158
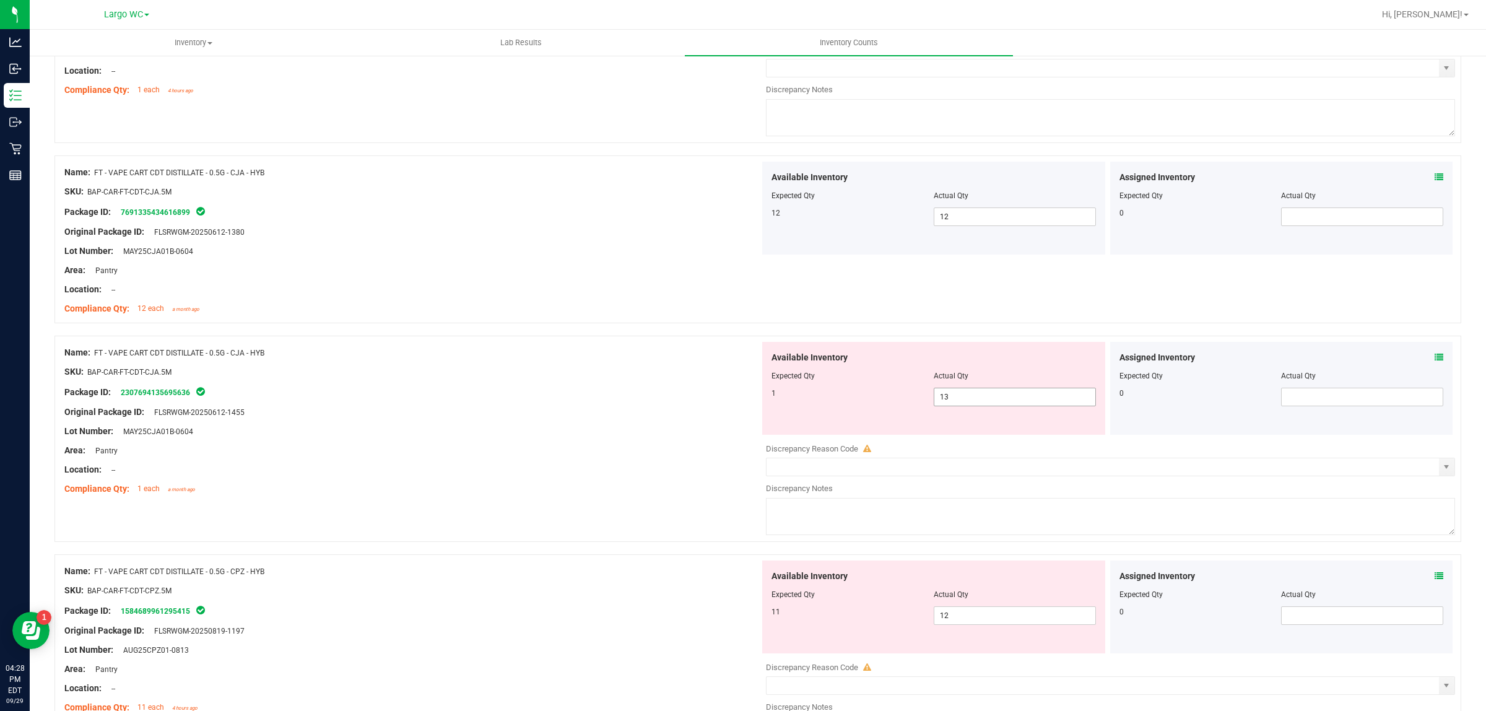
click at [968, 403] on span "13 13" at bounding box center [1015, 397] width 162 height 19
click at [968, 403] on input "13" at bounding box center [1014, 396] width 161 height 17
click at [702, 385] on div at bounding box center [411, 381] width 695 height 6
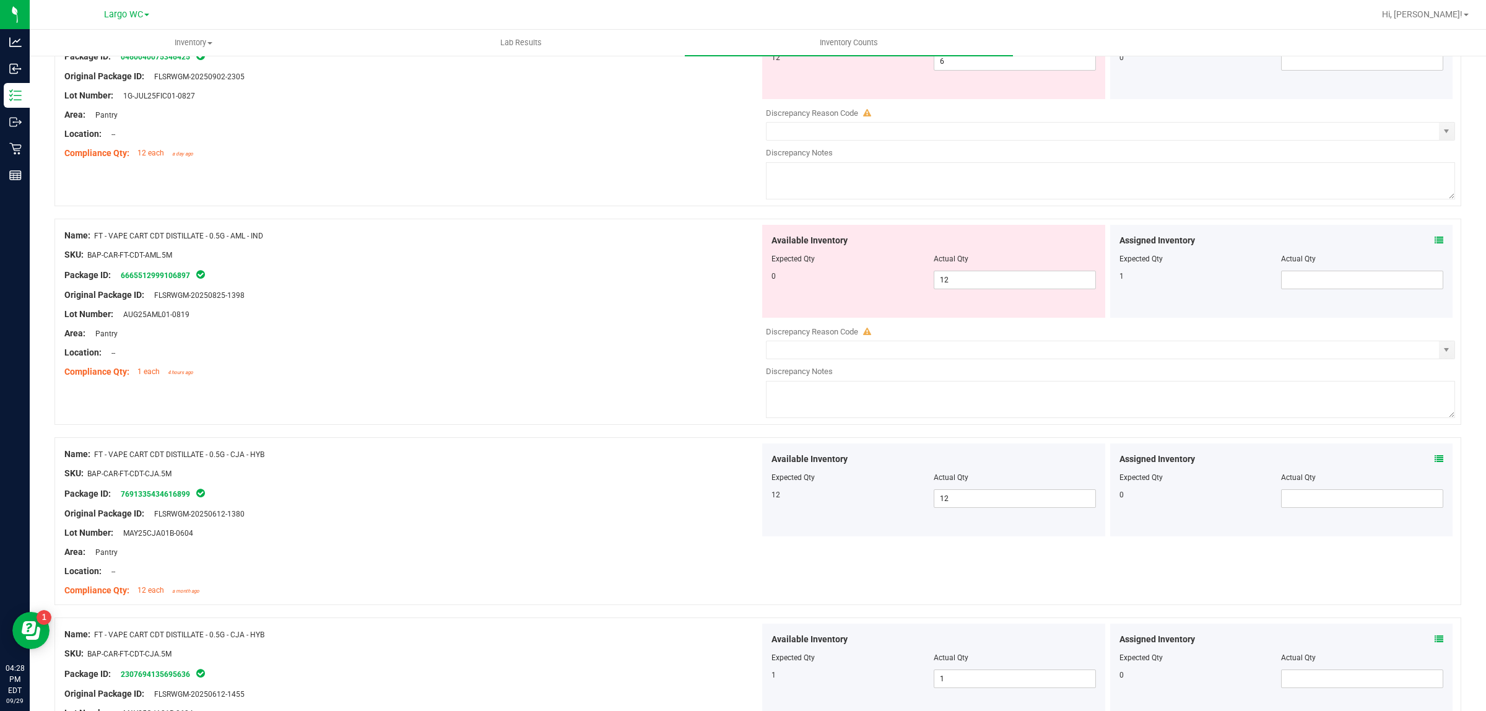
scroll to position [2141, 0]
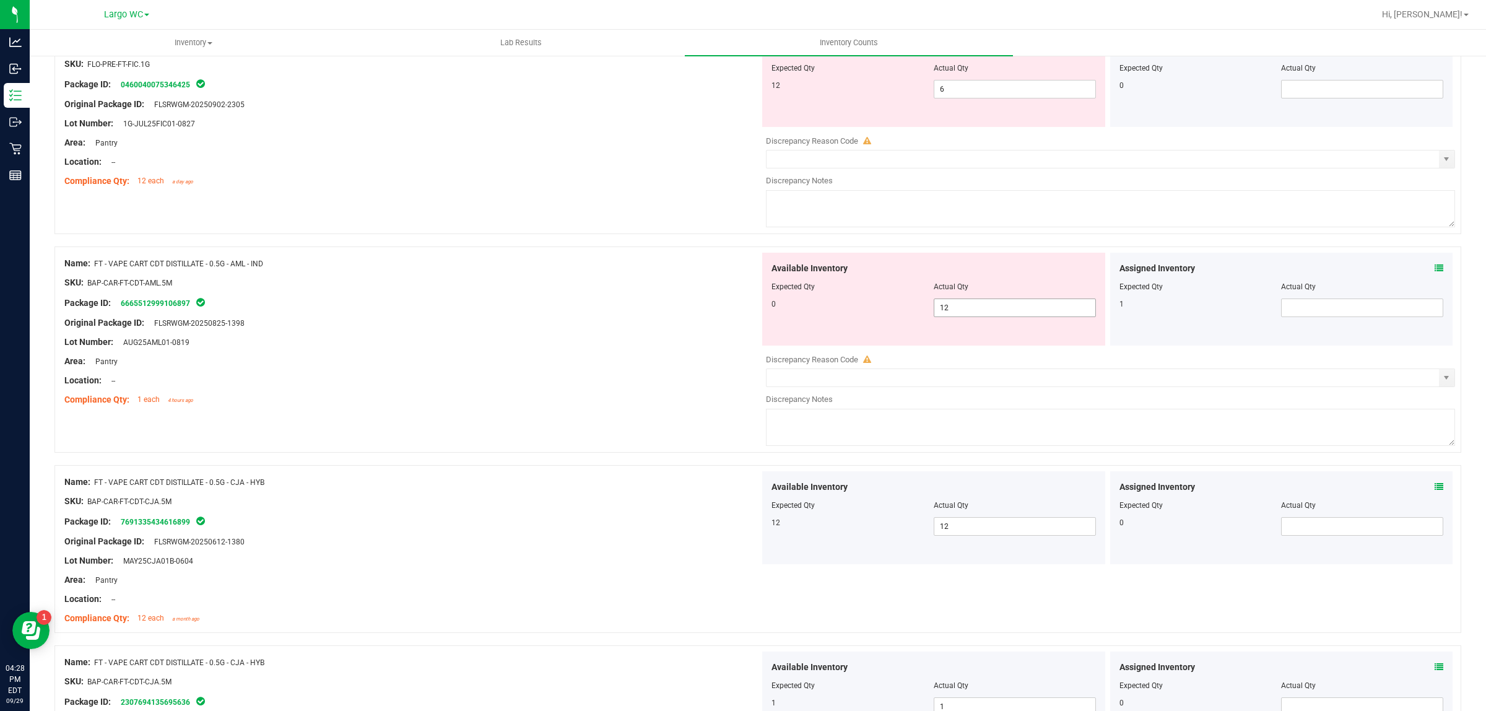
click at [1001, 316] on span "12 12" at bounding box center [1015, 307] width 162 height 19
click at [0, 0] on input "12" at bounding box center [0, 0] width 0 height 0
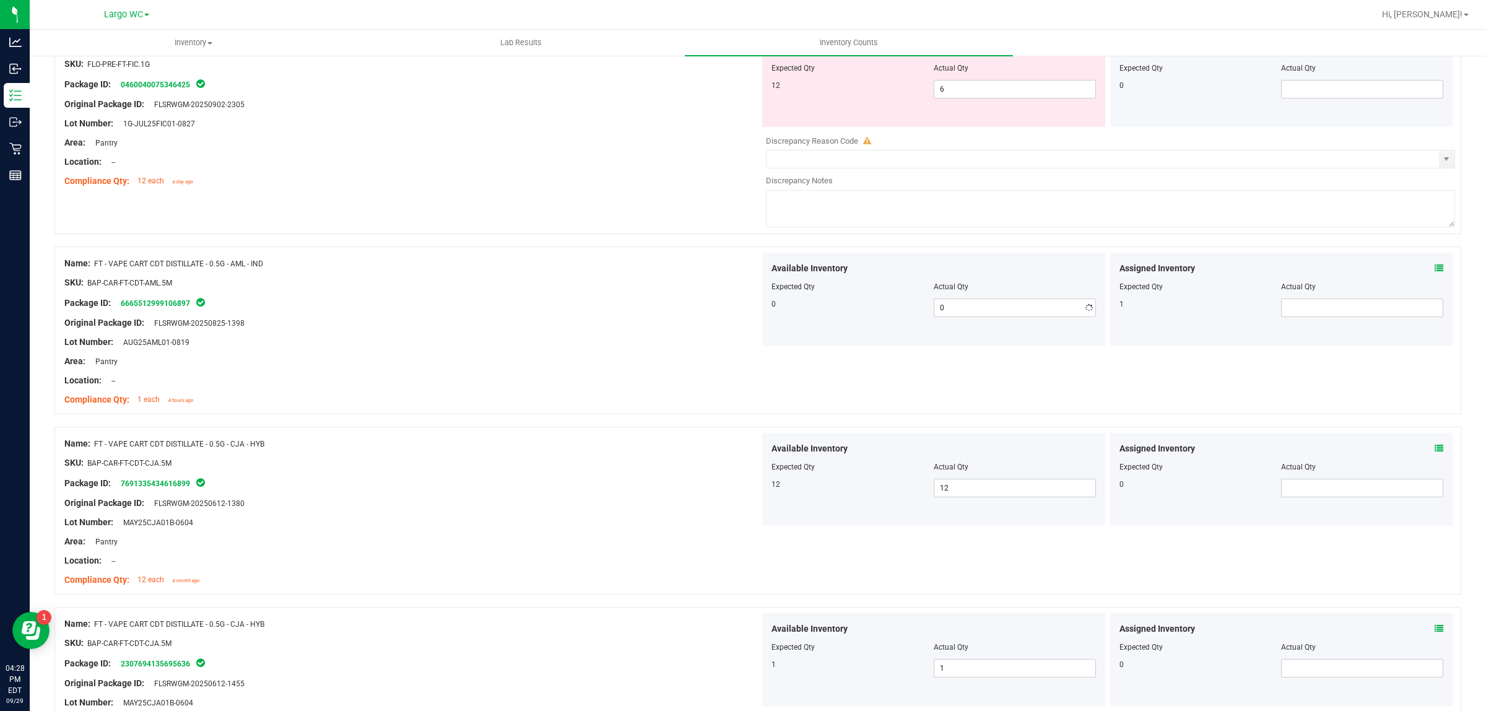
click at [427, 347] on div "Lot Number: AUG25AML01-0819" at bounding box center [411, 342] width 695 height 13
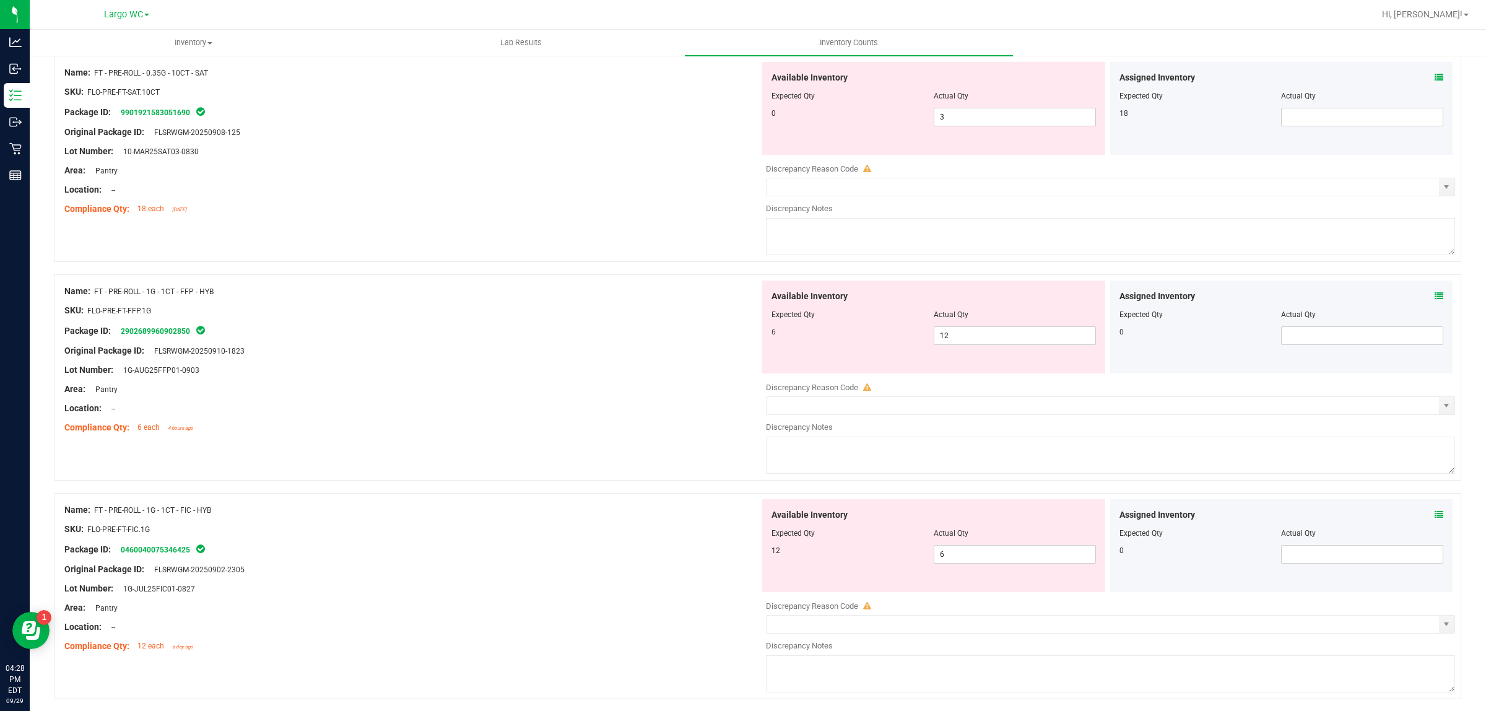
scroll to position [1676, 0]
click at [974, 344] on span "12 12" at bounding box center [1015, 335] width 162 height 19
click at [0, 0] on input "12" at bounding box center [0, 0] width 0 height 0
click at [617, 433] on div "Compliance Qty: 6 each 4 hours ago" at bounding box center [411, 426] width 695 height 13
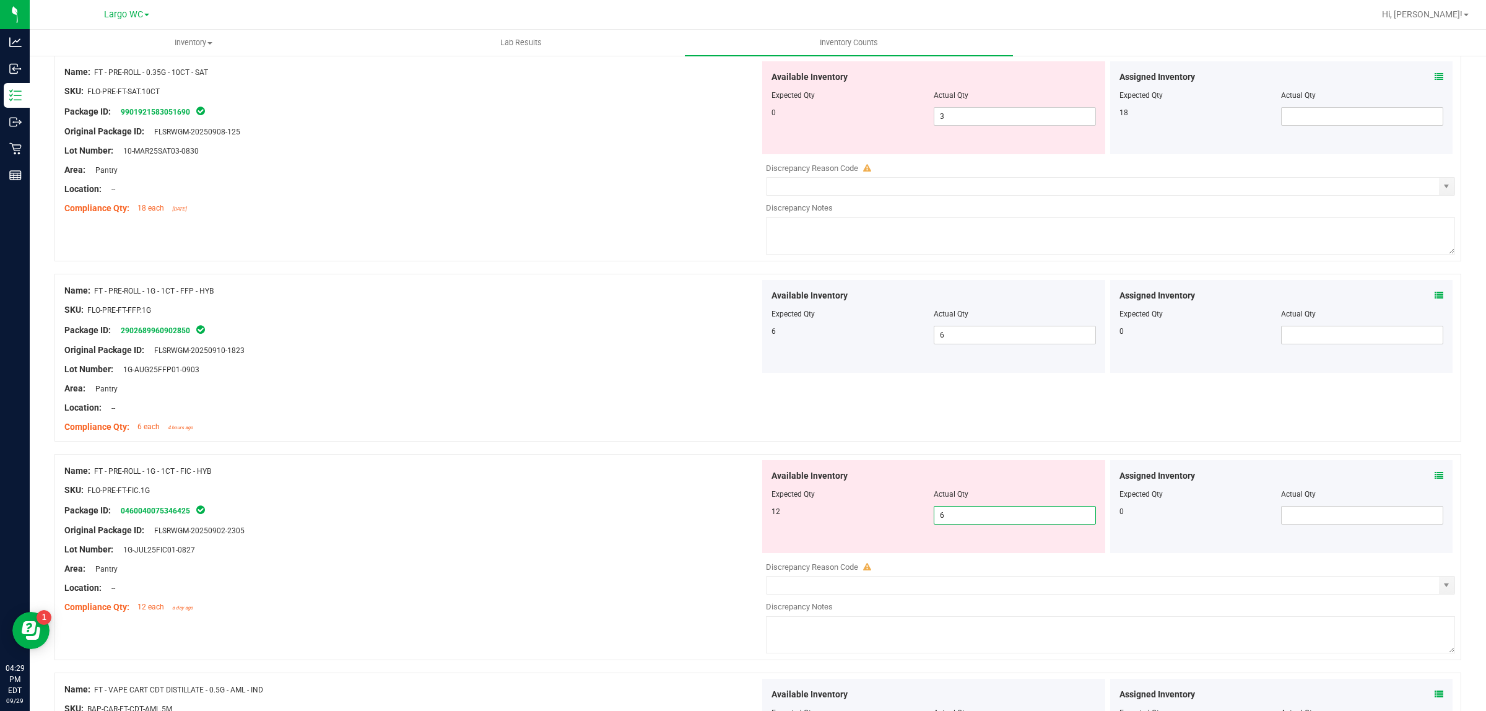
click at [946, 524] on span "6 6" at bounding box center [1015, 515] width 162 height 19
click at [946, 524] on input "6" at bounding box center [1014, 515] width 161 height 17
click at [890, 516] on div "12" at bounding box center [853, 511] width 162 height 11
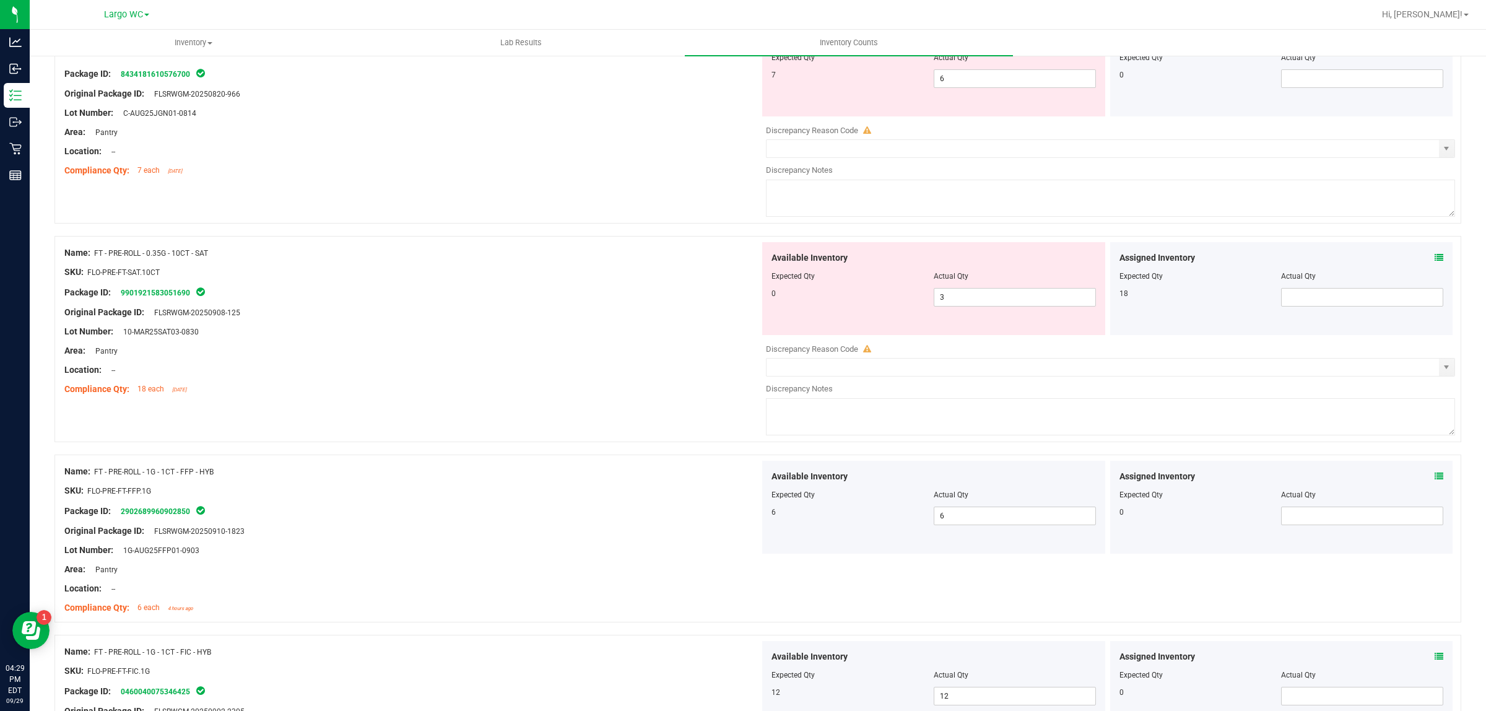
scroll to position [1444, 0]
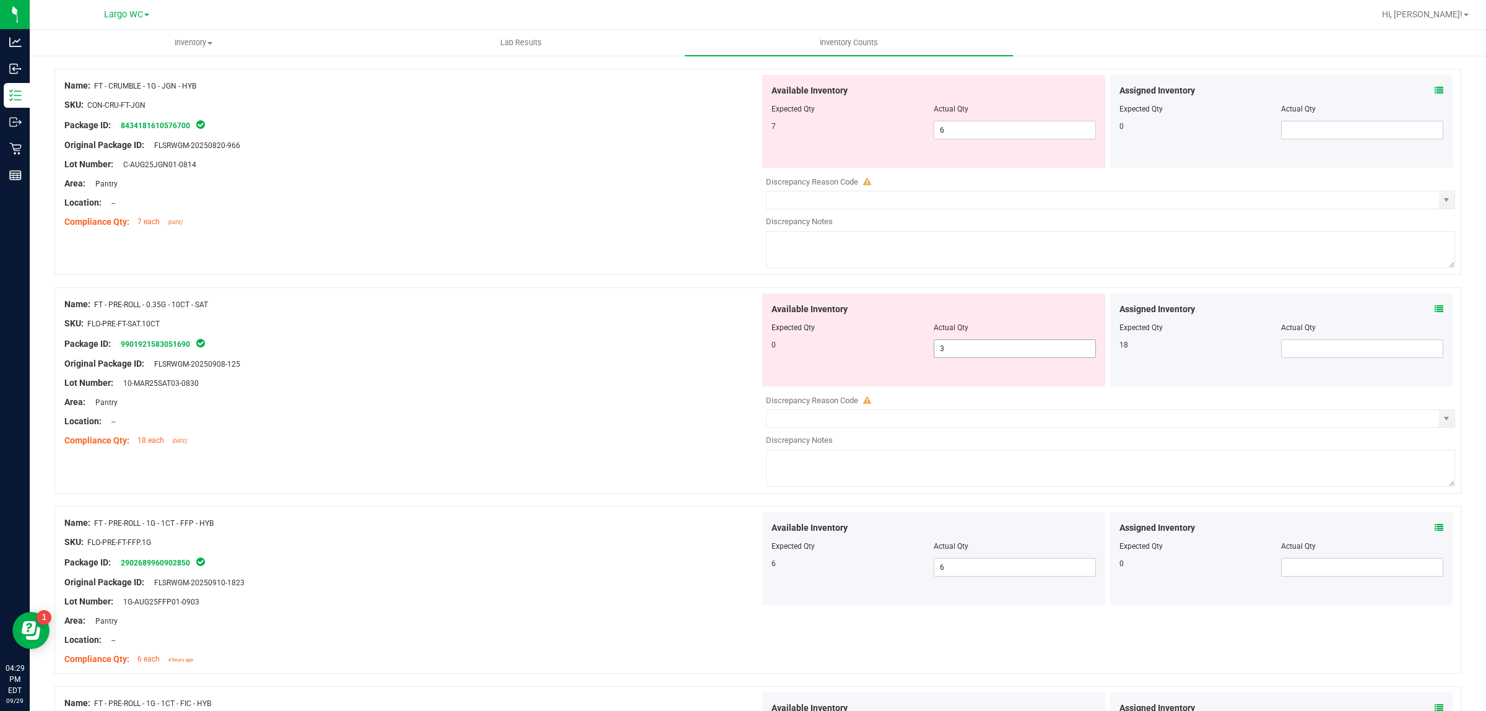
click at [952, 358] on span "3 3" at bounding box center [1015, 348] width 162 height 19
click at [952, 357] on input "3" at bounding box center [1014, 348] width 161 height 17
click at [707, 336] on div at bounding box center [411, 333] width 695 height 6
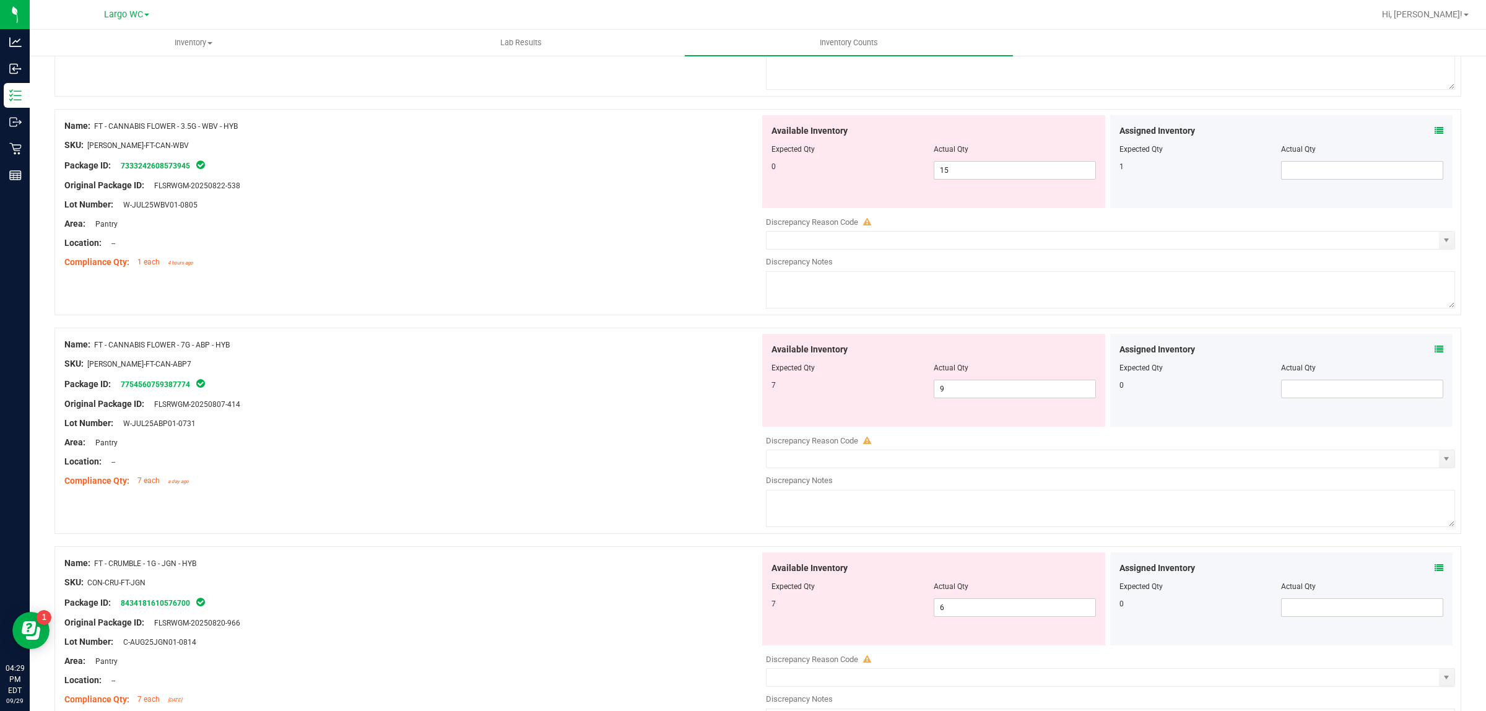
scroll to position [825, 0]
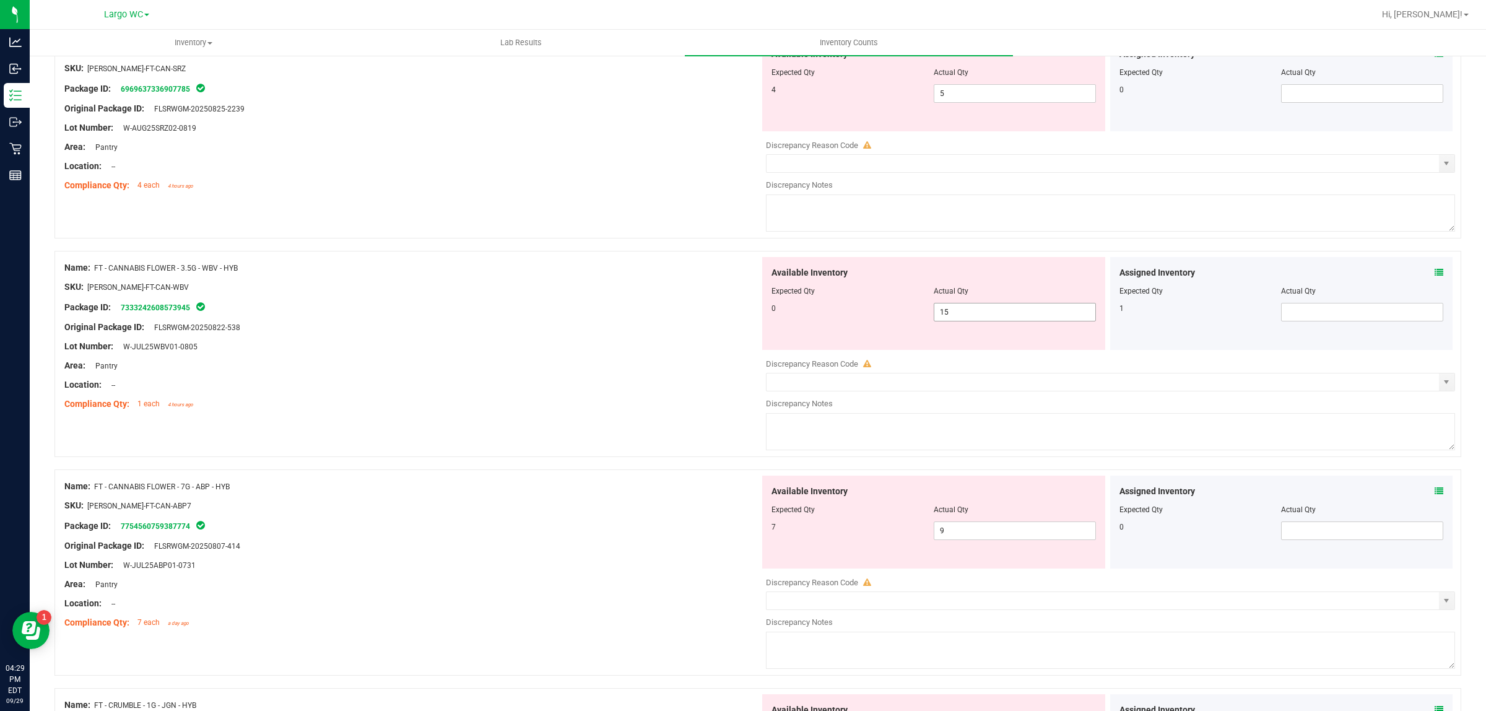
click at [943, 315] on span "15 15" at bounding box center [1015, 312] width 162 height 19
click at [943, 315] on input "15" at bounding box center [1014, 311] width 161 height 17
click at [498, 233] on div "Name: FT - CANNABIS FLOWER - 3.5G - SRZ - HYI SKU: [PERSON_NAME]-FT-CAN-SRZ Pac…" at bounding box center [757, 135] width 1407 height 206
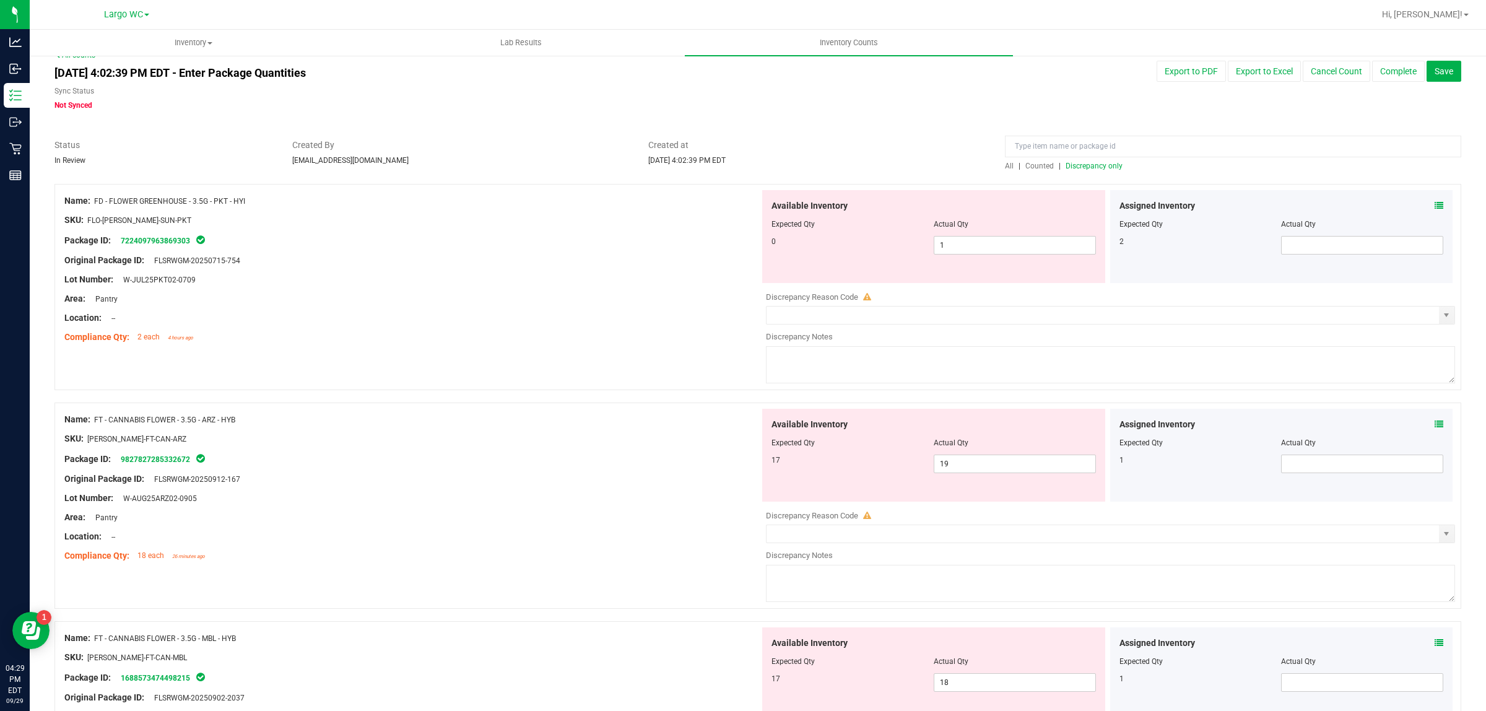
scroll to position [0, 0]
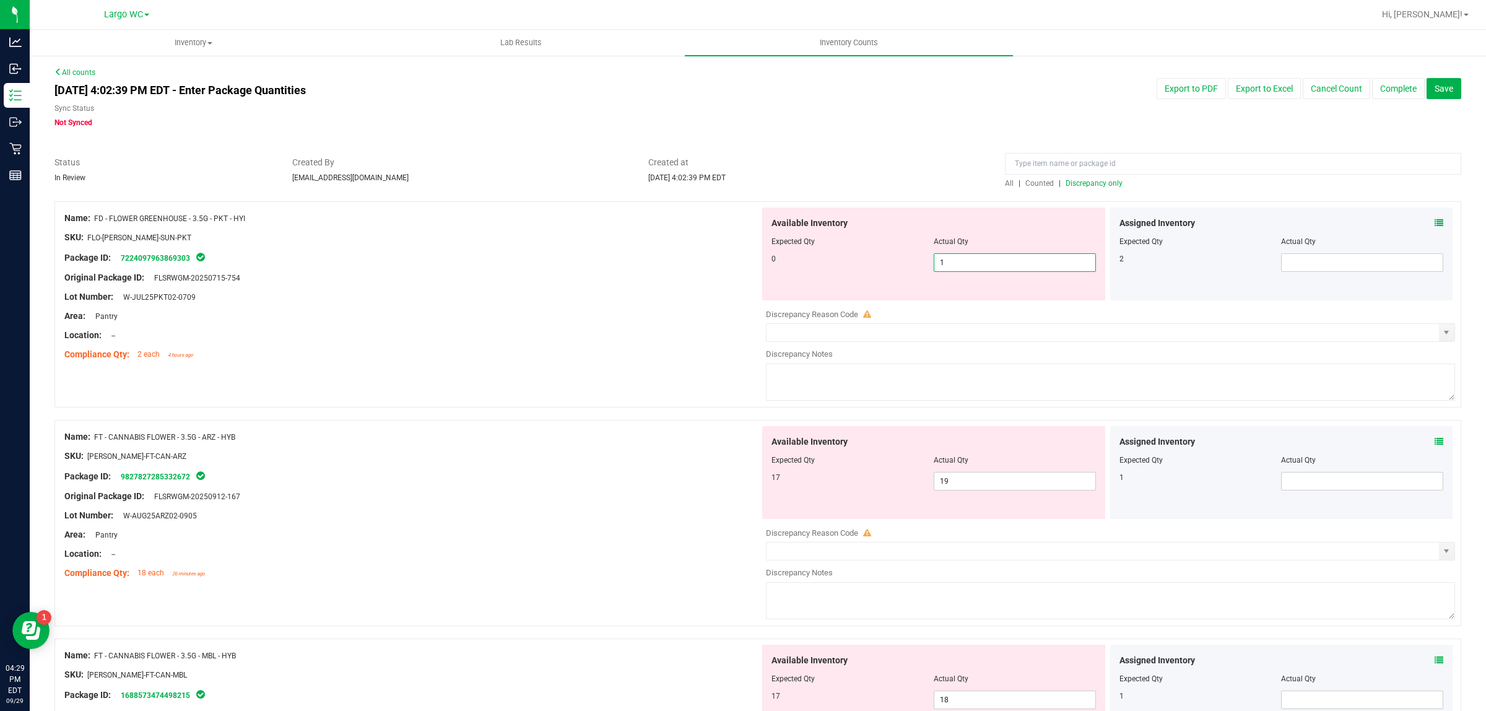
click at [951, 268] on span "1 1" at bounding box center [1015, 262] width 162 height 19
click at [951, 268] on input "1" at bounding box center [1014, 262] width 161 height 17
click at [932, 193] on div at bounding box center [757, 195] width 1407 height 12
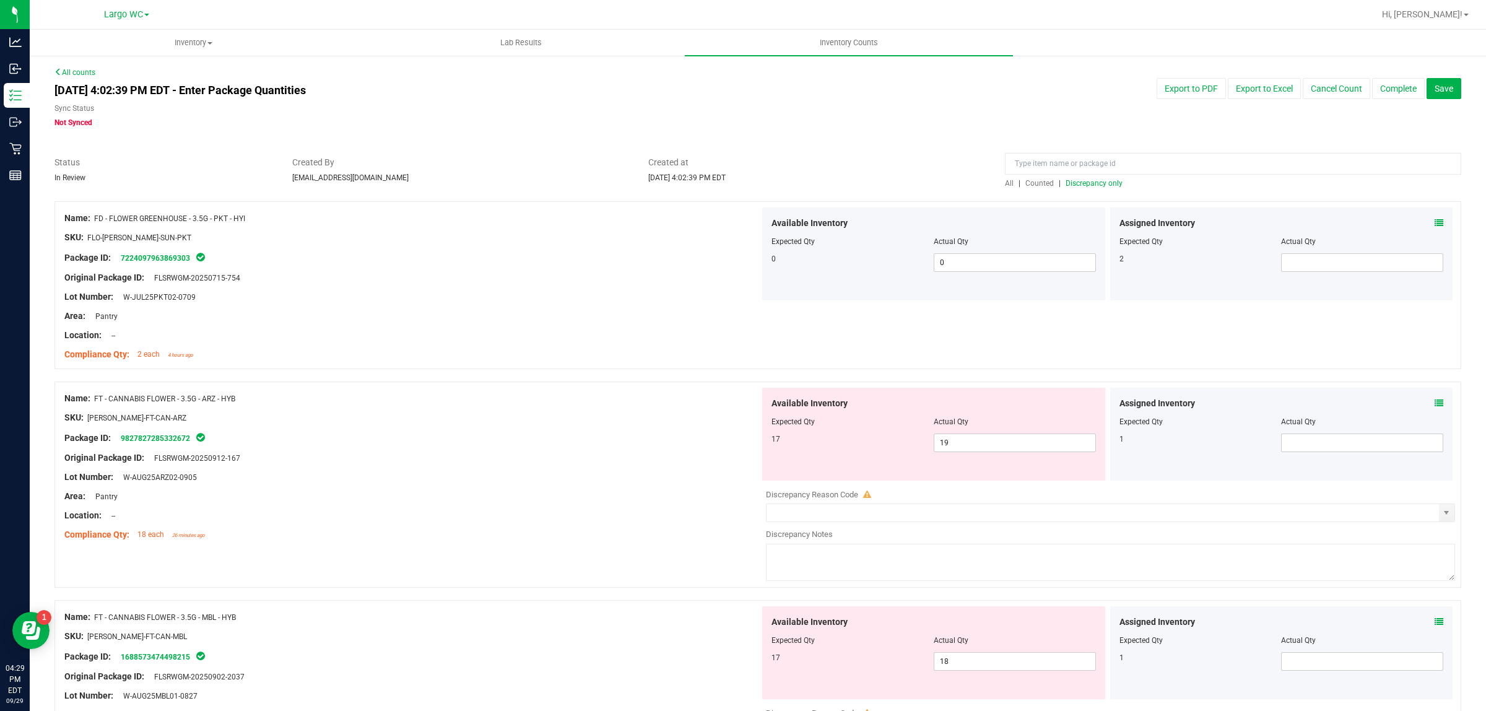
click at [1095, 185] on span "Discrepancy only" at bounding box center [1094, 183] width 57 height 9
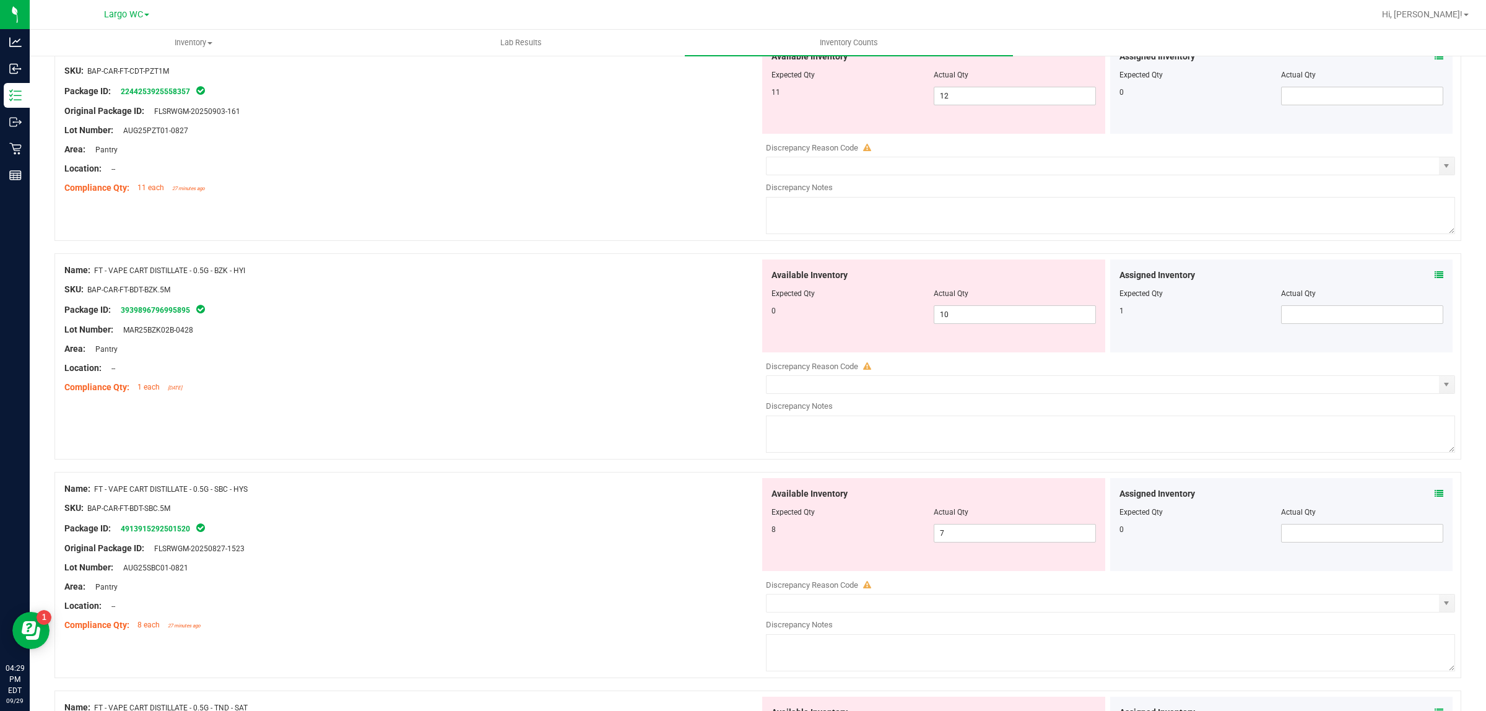
scroll to position [2838, 0]
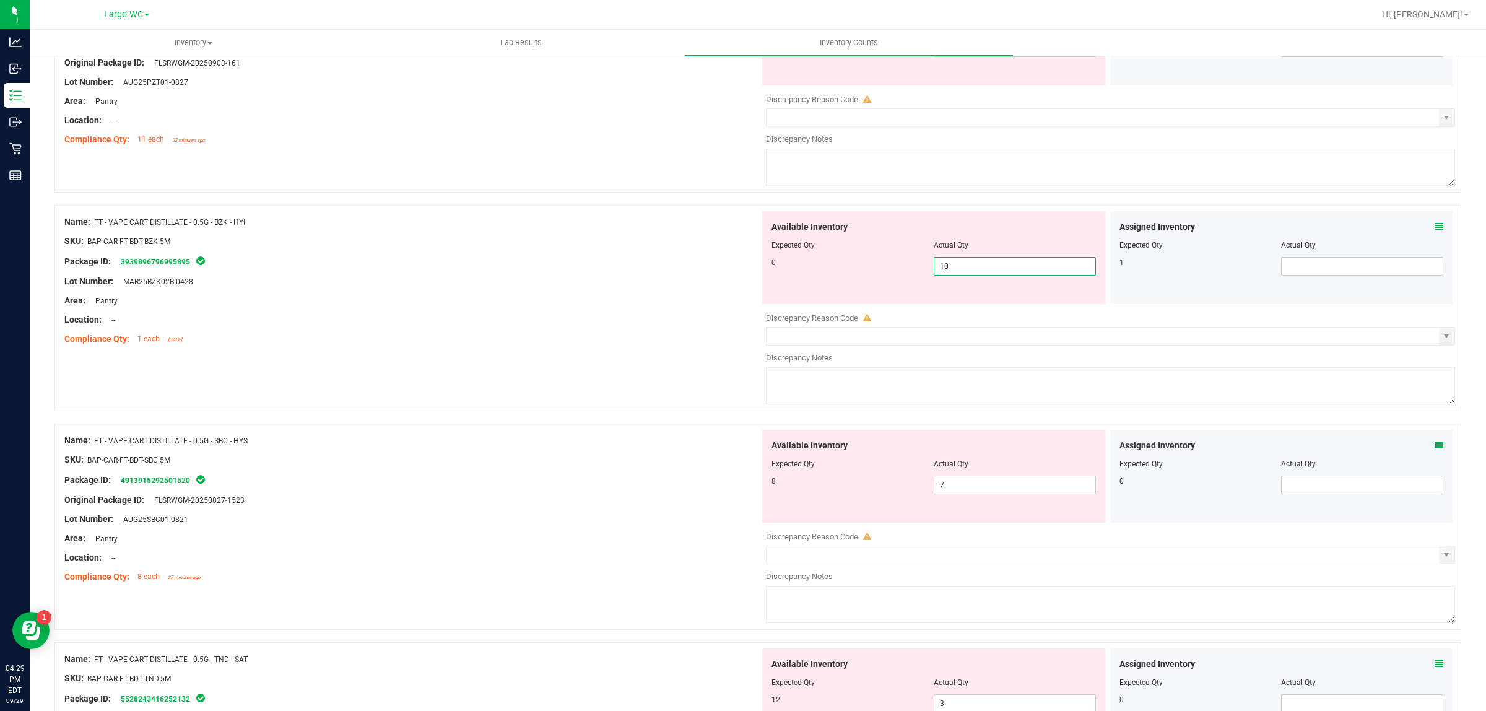
click at [959, 272] on span "10 10" at bounding box center [1015, 266] width 162 height 19
click at [959, 272] on input "10" at bounding box center [1014, 266] width 161 height 17
click at [748, 265] on div "Package ID: 3939896796995895" at bounding box center [411, 261] width 695 height 15
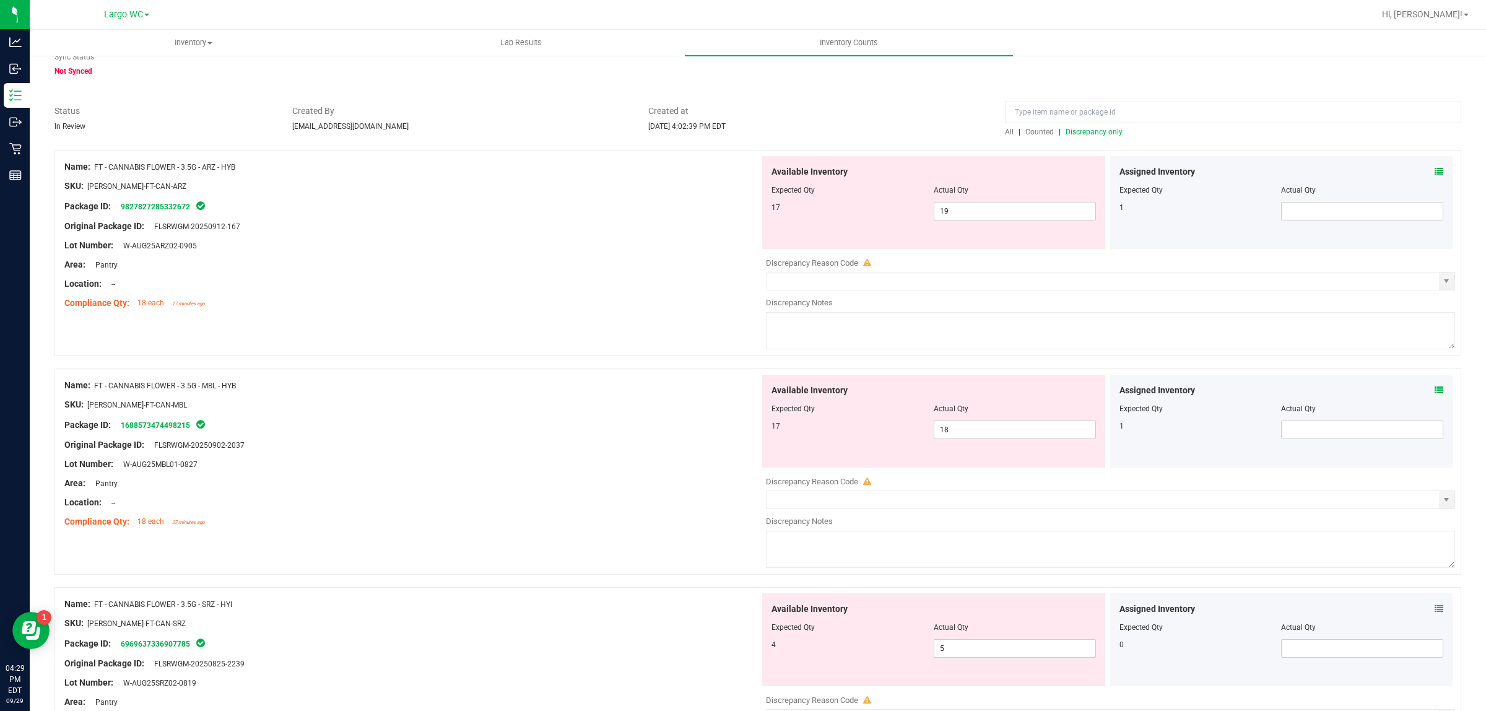
scroll to position [77, 0]
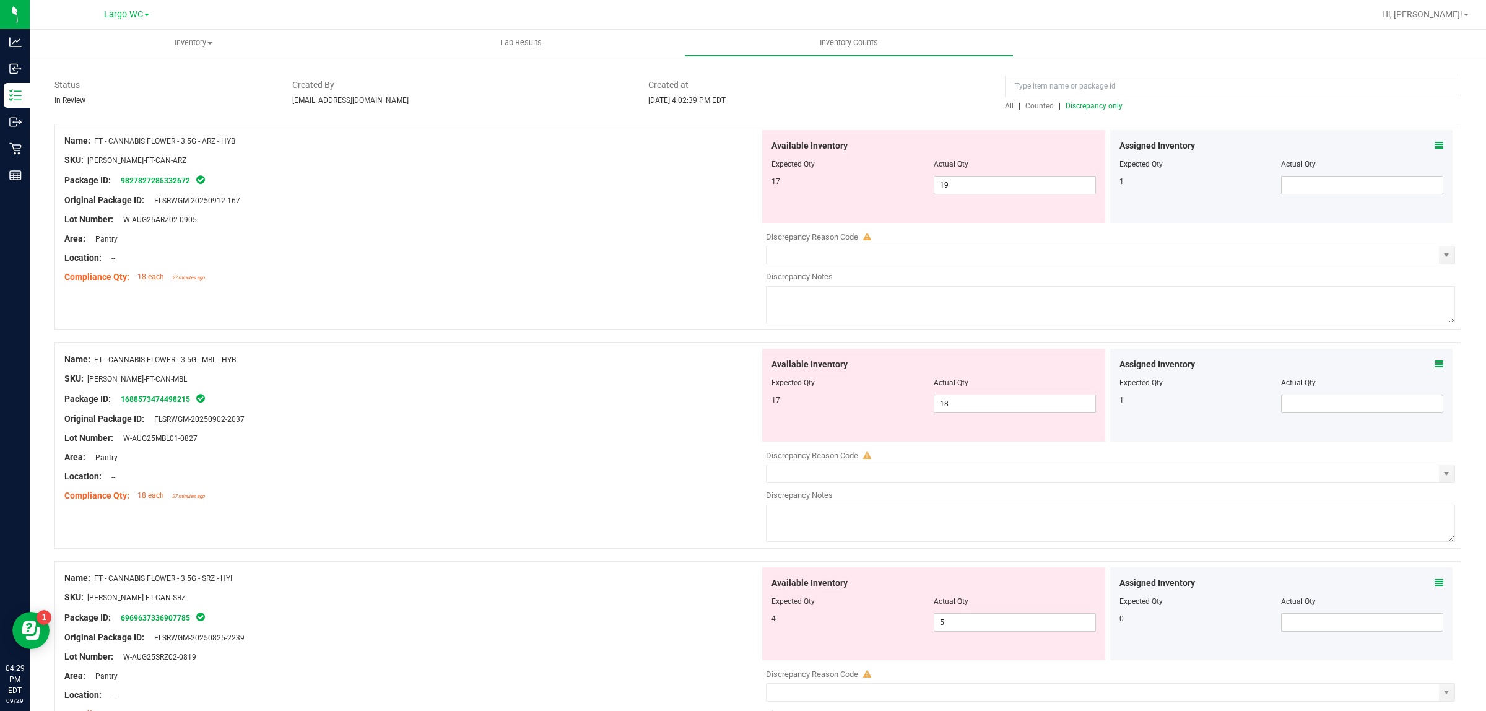
click at [1081, 107] on span "Discrepancy only" at bounding box center [1094, 106] width 57 height 9
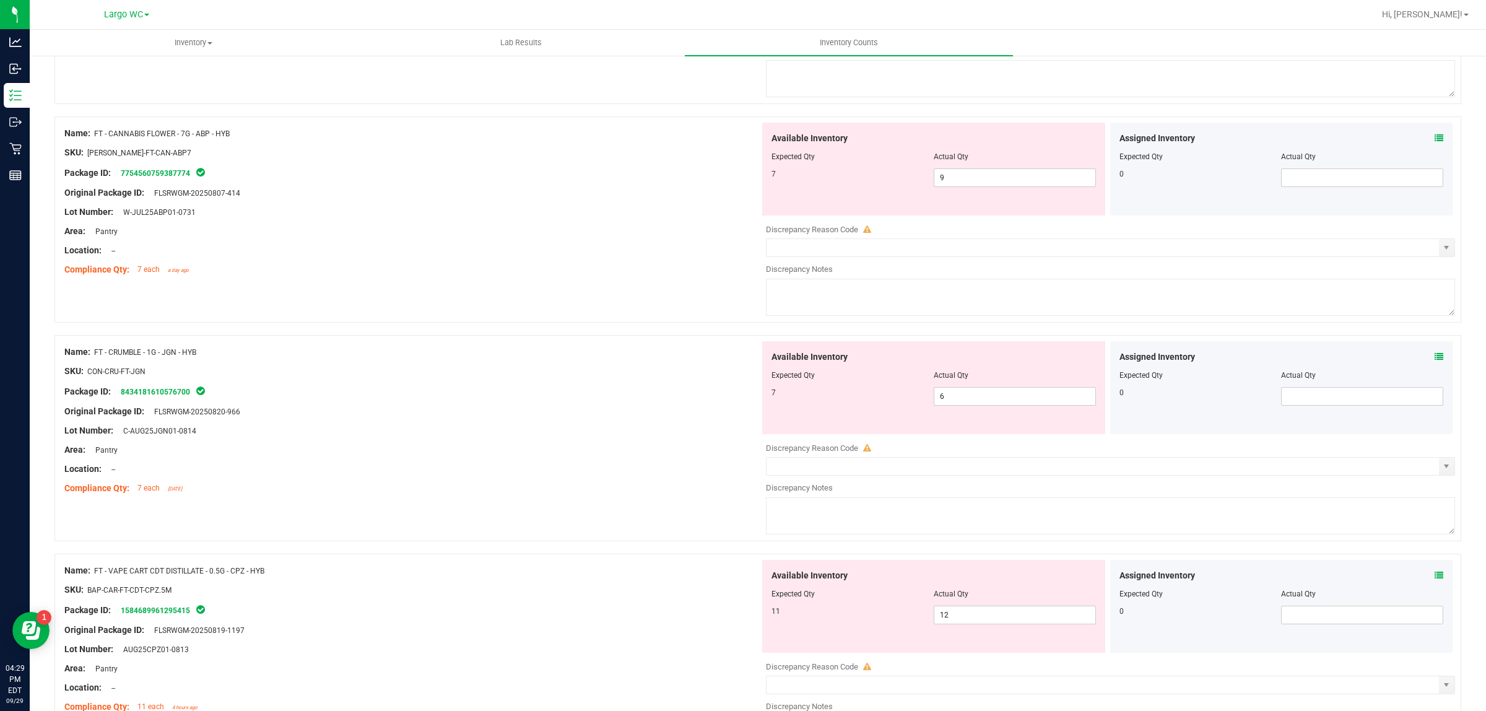
scroll to position [0, 0]
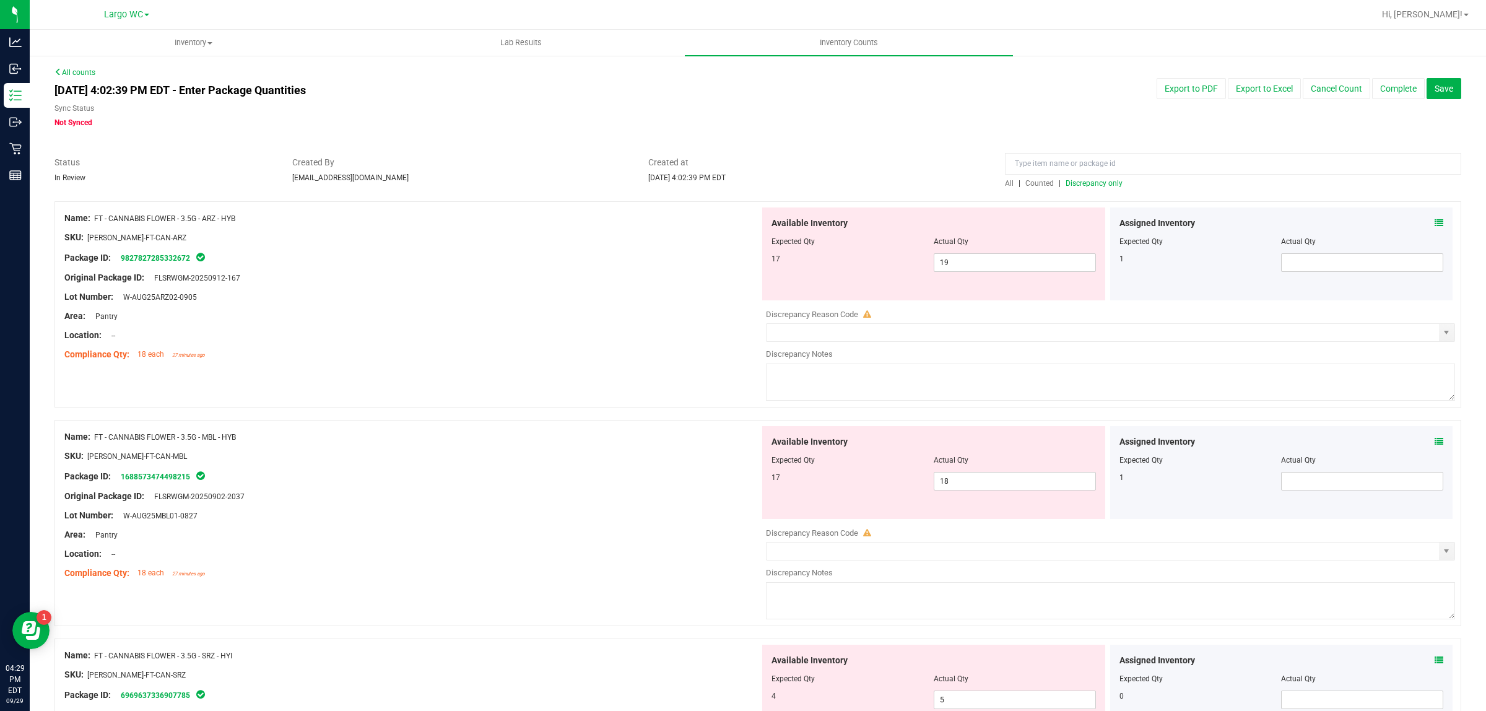
click at [567, 255] on div "Package ID: 9827827285332672" at bounding box center [411, 257] width 695 height 15
click at [999, 262] on input "19" at bounding box center [1014, 262] width 161 height 17
click at [985, 482] on div "Available Inventory Expected Qty Actual Qty 17 18 18" at bounding box center [1107, 524] width 695 height 196
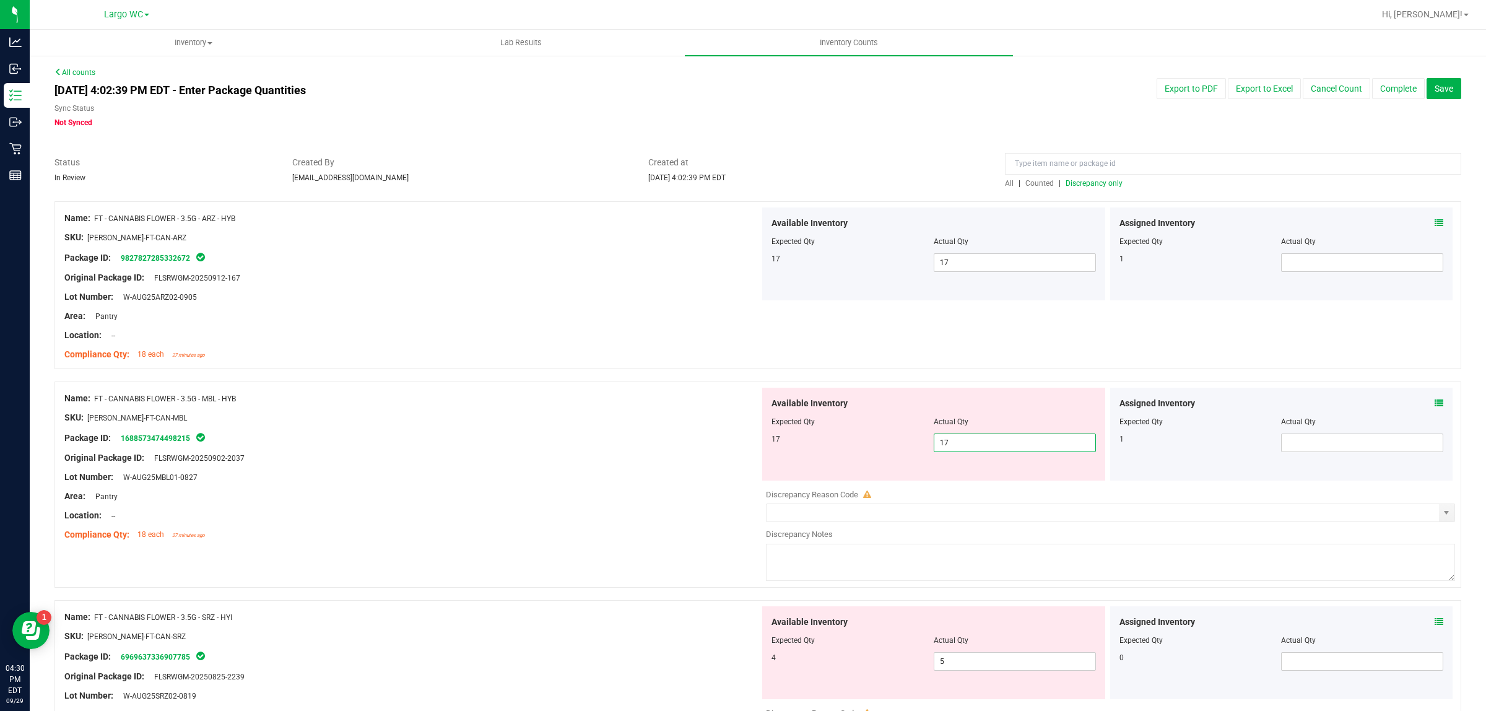
click at [655, 437] on div "Package ID: 1688573474498215" at bounding box center [411, 437] width 695 height 15
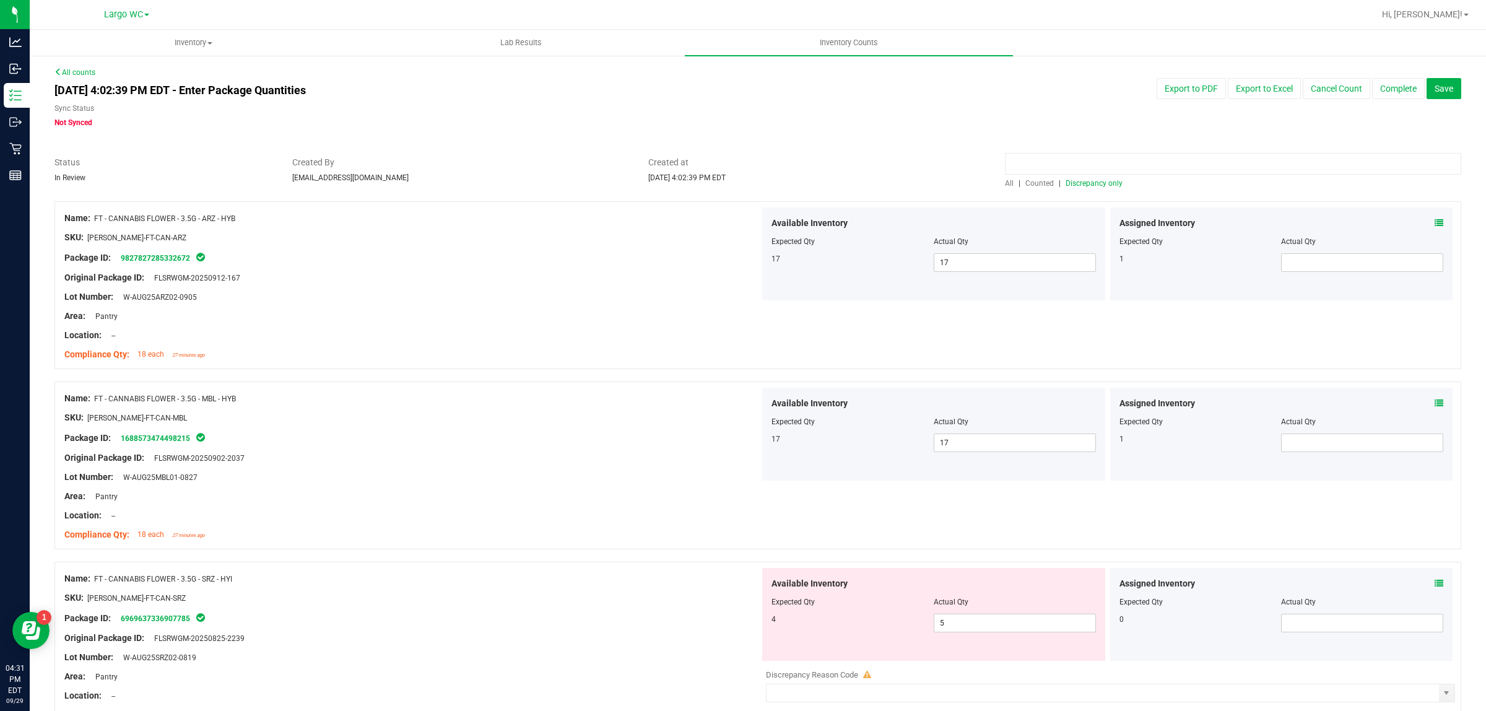
click at [1115, 167] on input at bounding box center [1233, 164] width 456 height 22
click at [1089, 183] on span "Discrepancy only" at bounding box center [1094, 183] width 57 height 9
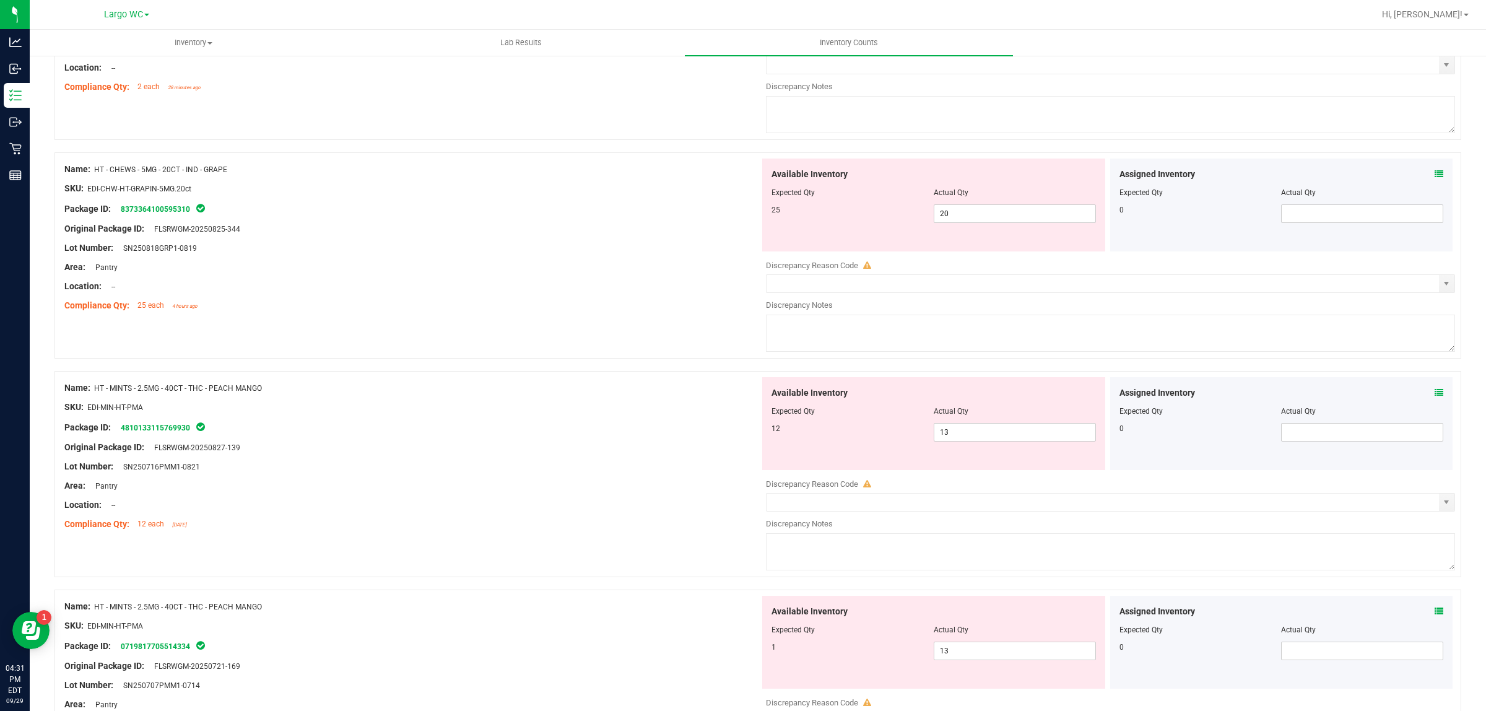
scroll to position [3921, 0]
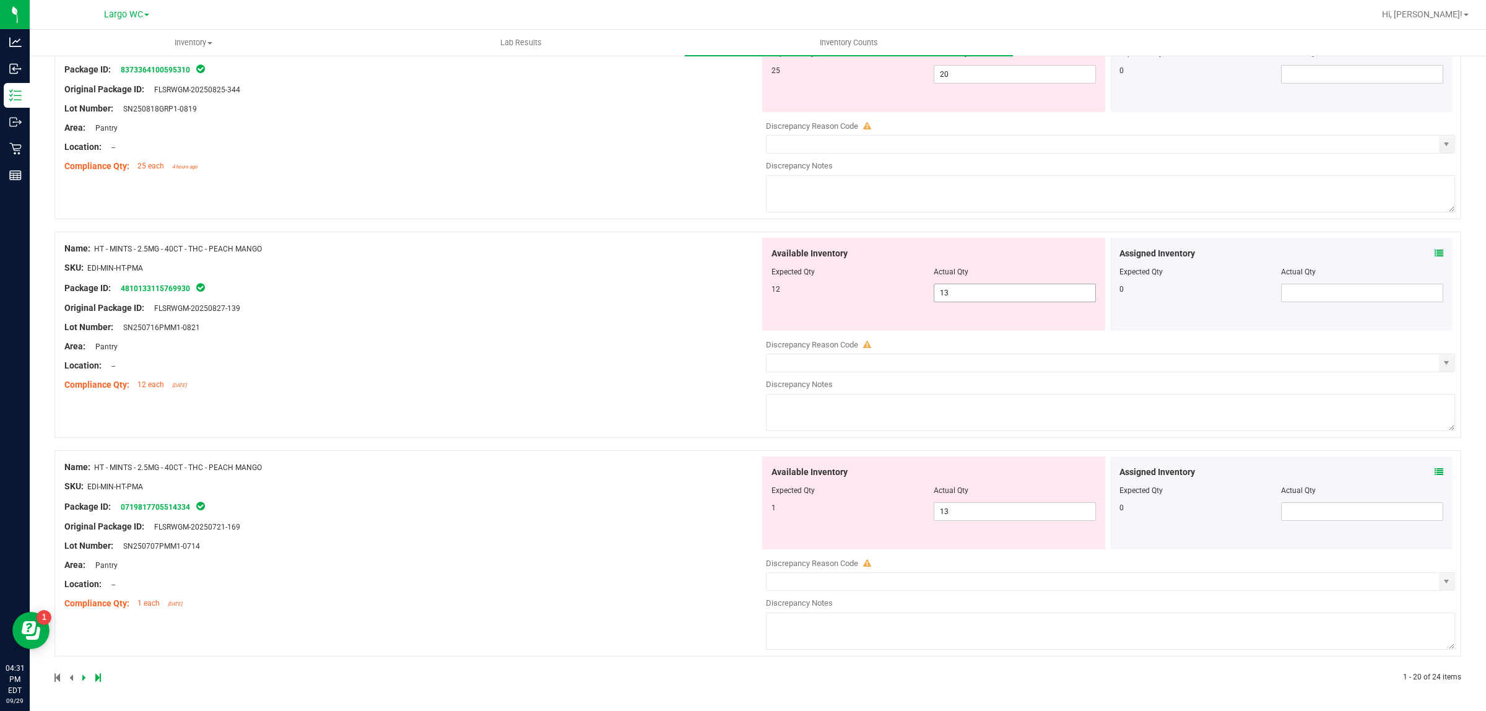
click at [980, 292] on input "13" at bounding box center [1014, 292] width 161 height 17
click at [651, 342] on div "Name: HT - MINTS - 2.5MG - 40CT - THC - PEACH MANGO SKU: EDI-MIN-HT-PMA Package…" at bounding box center [411, 317] width 695 height 158
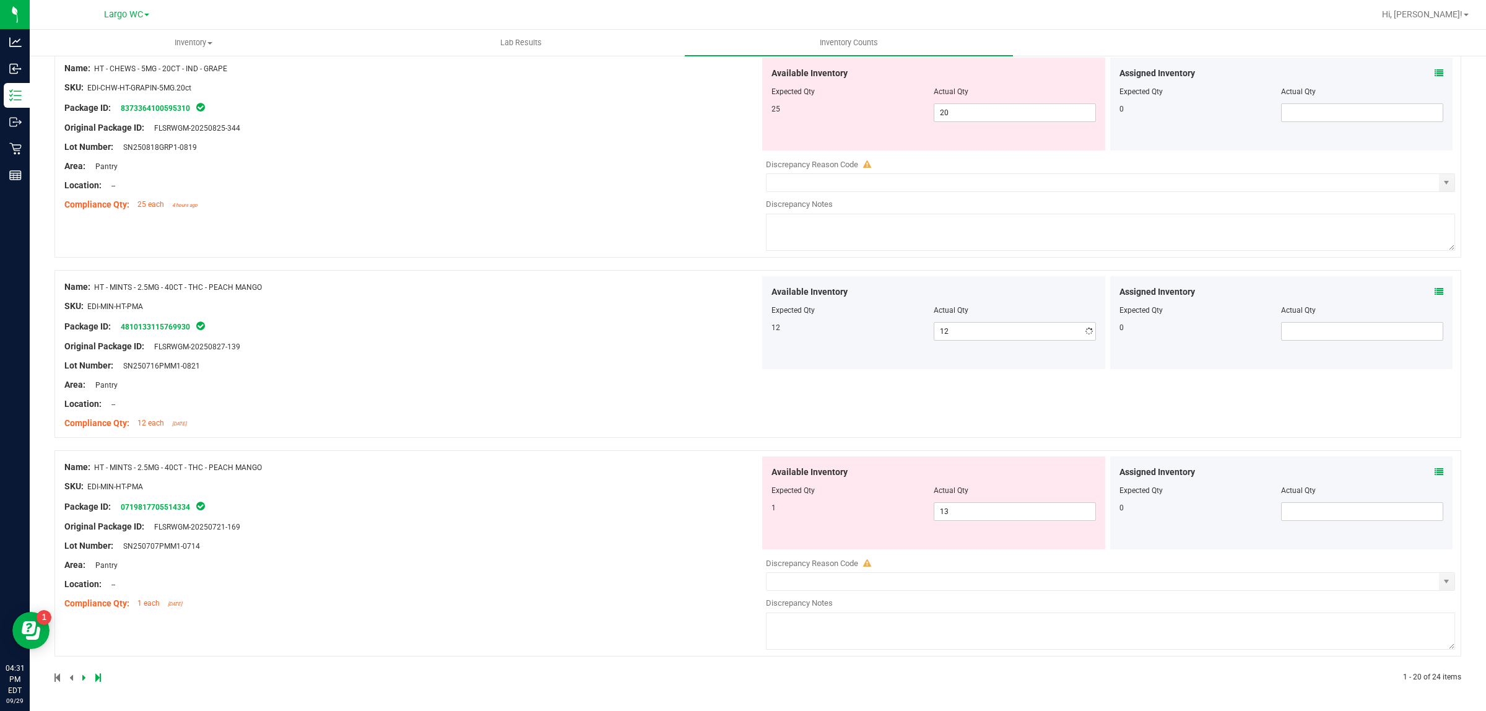
scroll to position [3883, 0]
click at [970, 514] on input "13" at bounding box center [1014, 511] width 161 height 17
click at [650, 350] on div "Name: HT - MINTS - 2.5MG - 40CT - THC - PEACH MANGO SKU: EDI-MIN-HT-PMA Package…" at bounding box center [411, 355] width 695 height 158
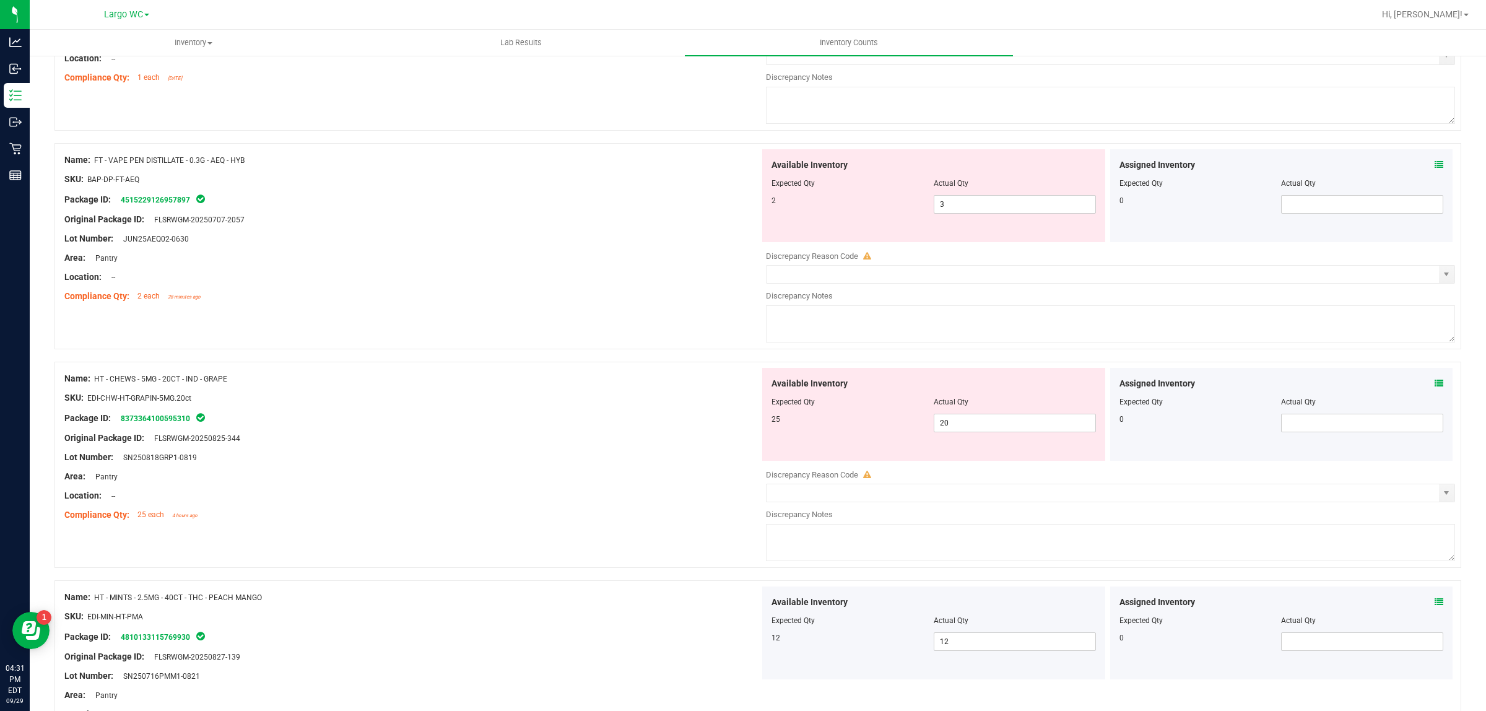
scroll to position [3557, 0]
click at [989, 430] on input "20" at bounding box center [1014, 420] width 161 height 17
click at [642, 263] on div "Area: Pantry" at bounding box center [411, 256] width 695 height 13
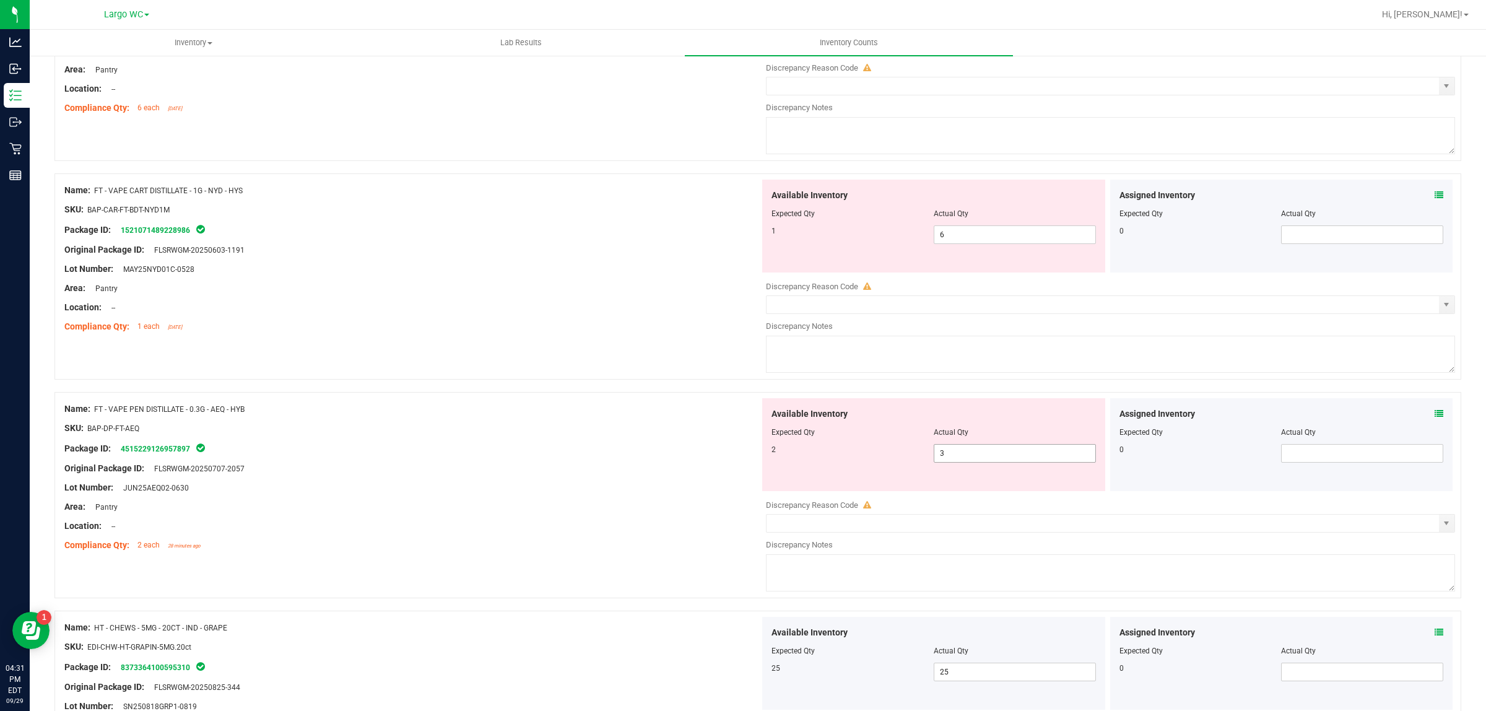
click at [969, 462] on input "3" at bounding box center [1014, 453] width 161 height 17
click at [667, 320] on div at bounding box center [411, 317] width 695 height 6
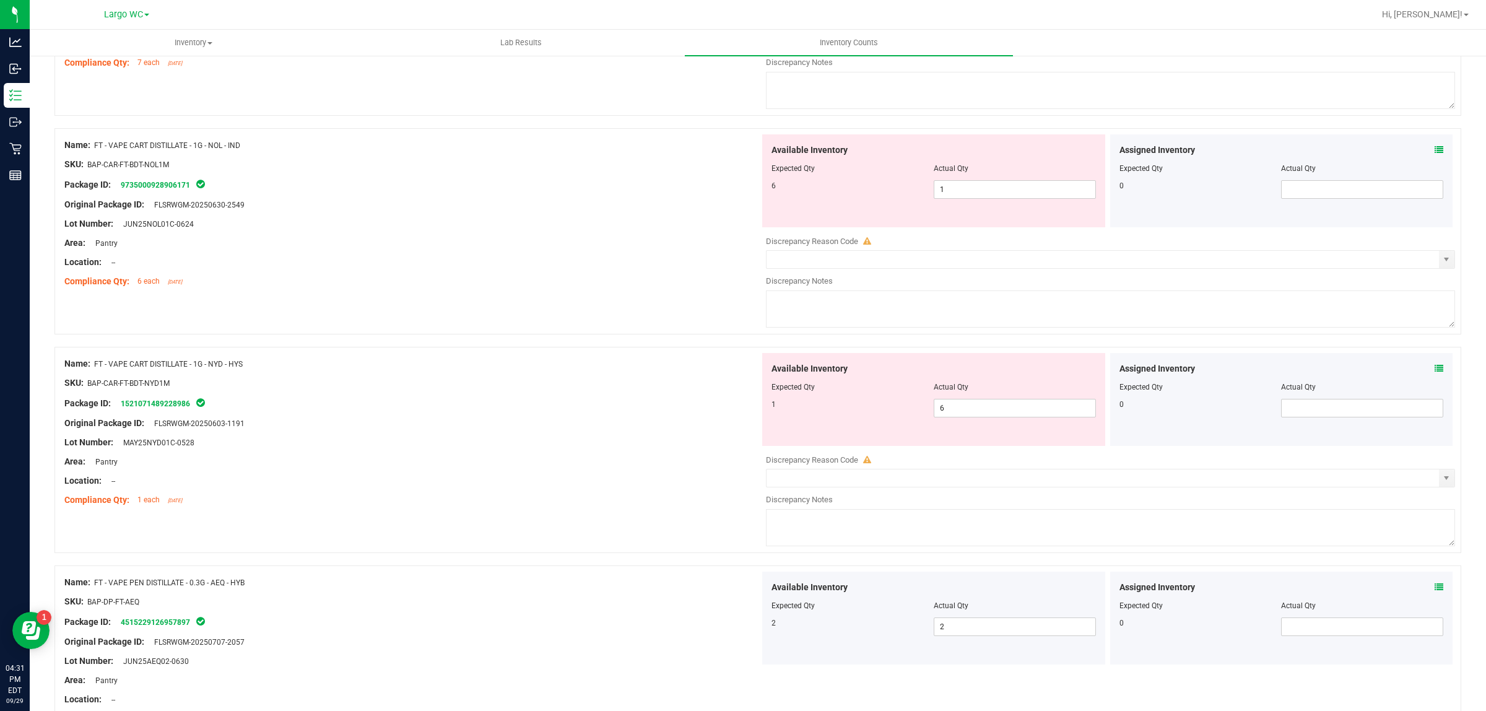
scroll to position [3129, 0]
click at [981, 421] on input "6" at bounding box center [1014, 412] width 161 height 17
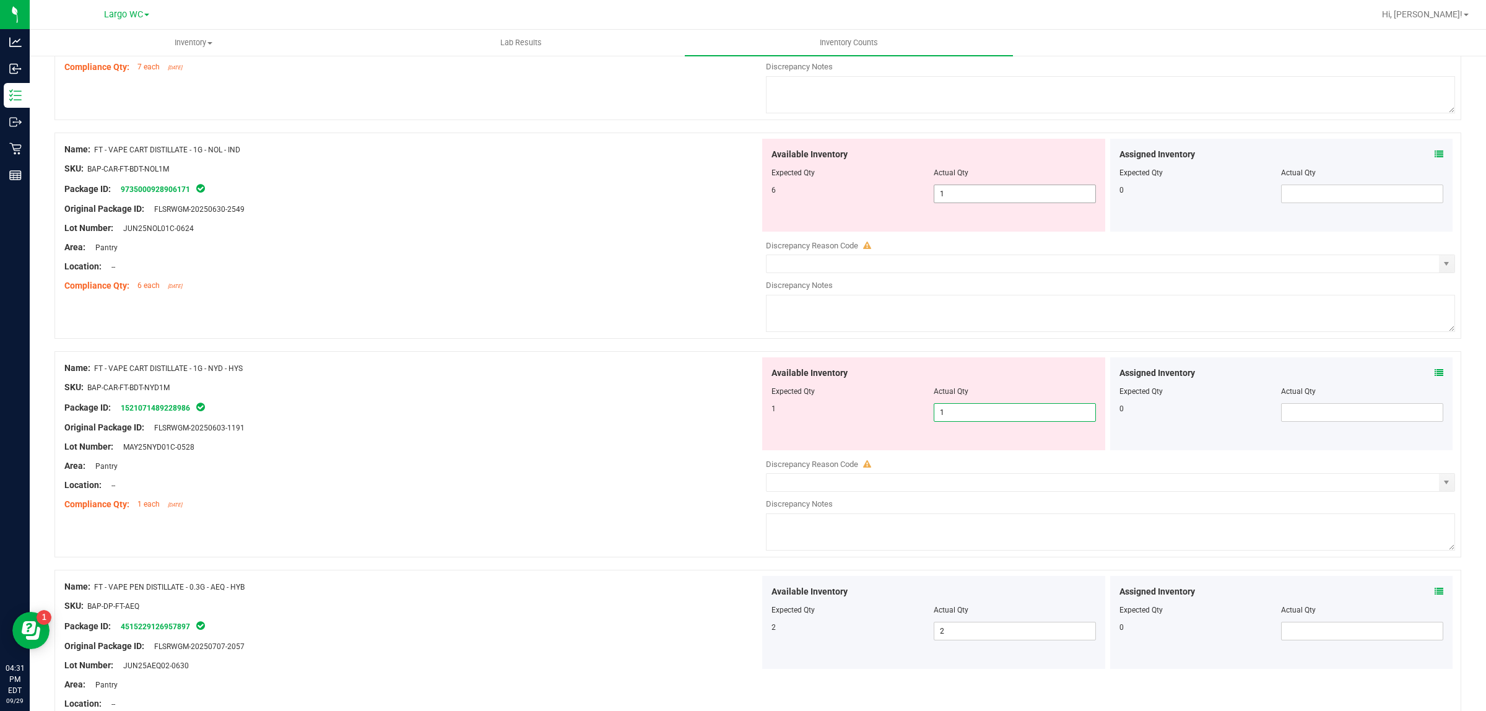
click at [968, 202] on input "1" at bounding box center [1014, 193] width 161 height 17
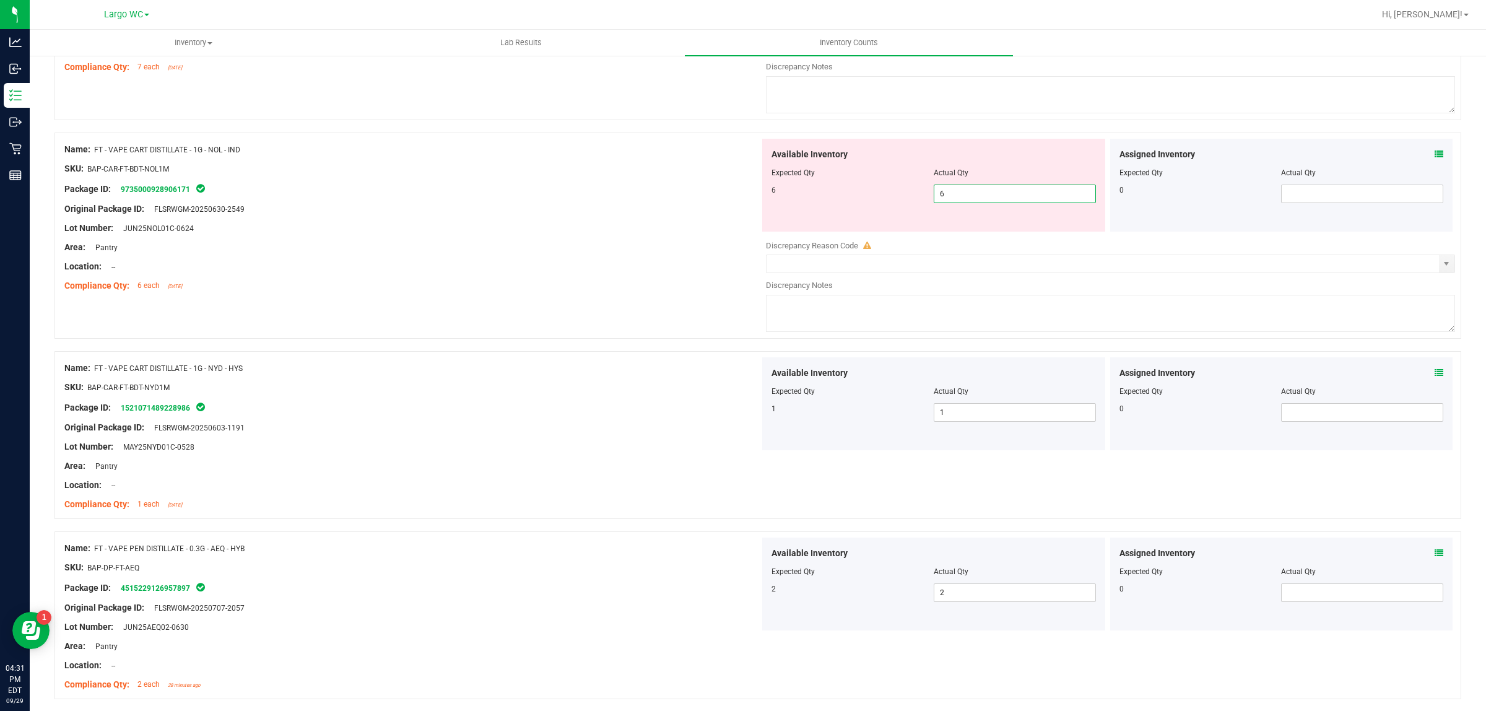
click at [668, 241] on div at bounding box center [411, 238] width 695 height 6
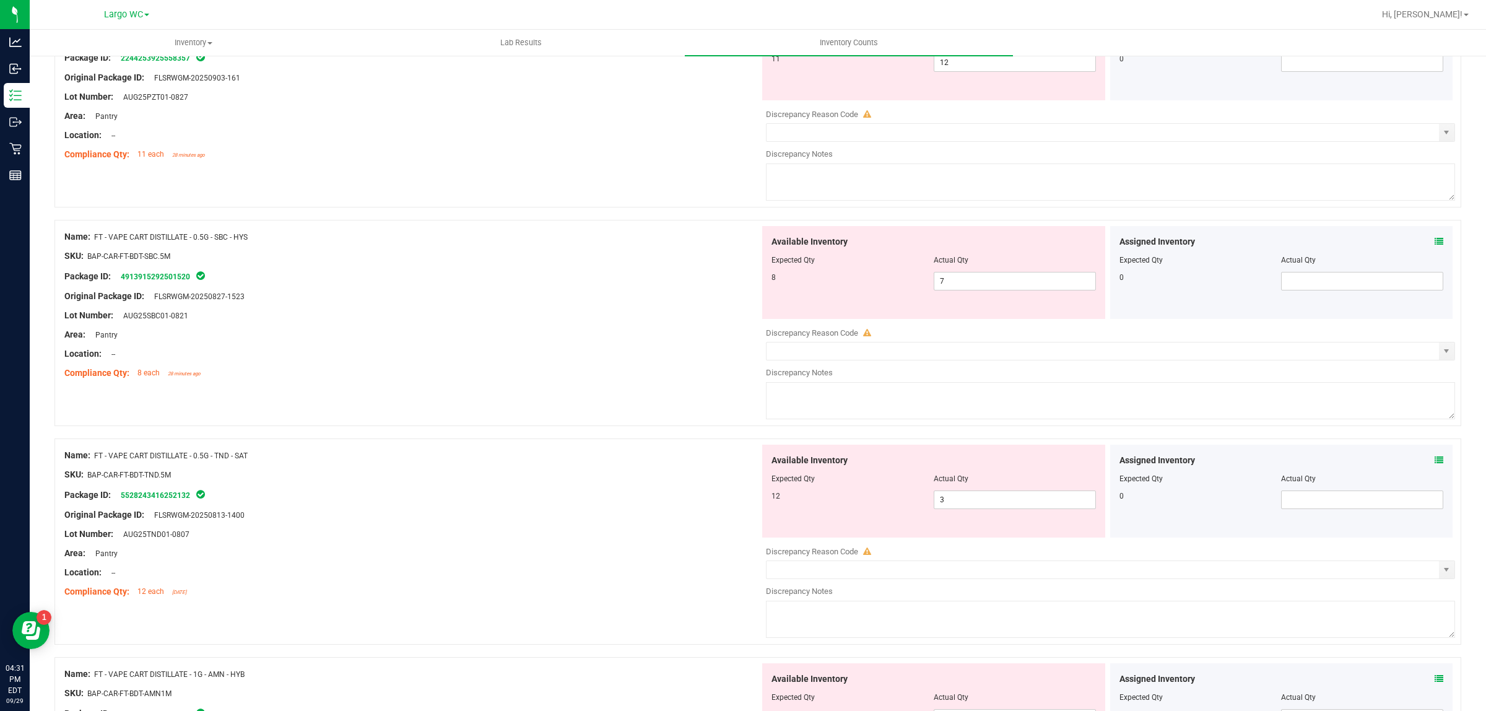
scroll to position [2378, 0]
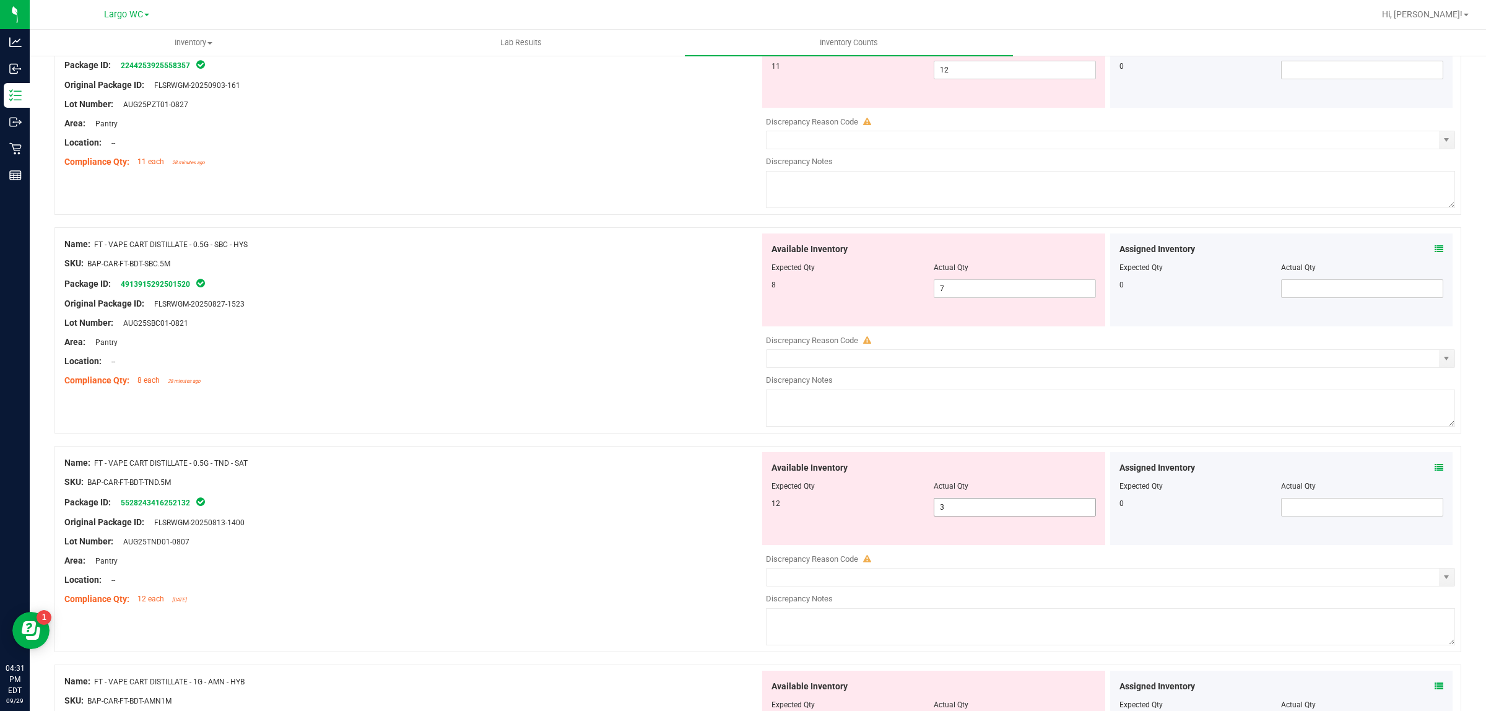
click at [994, 516] on input "3" at bounding box center [1014, 506] width 161 height 17
click at [666, 316] on div at bounding box center [411, 313] width 695 height 6
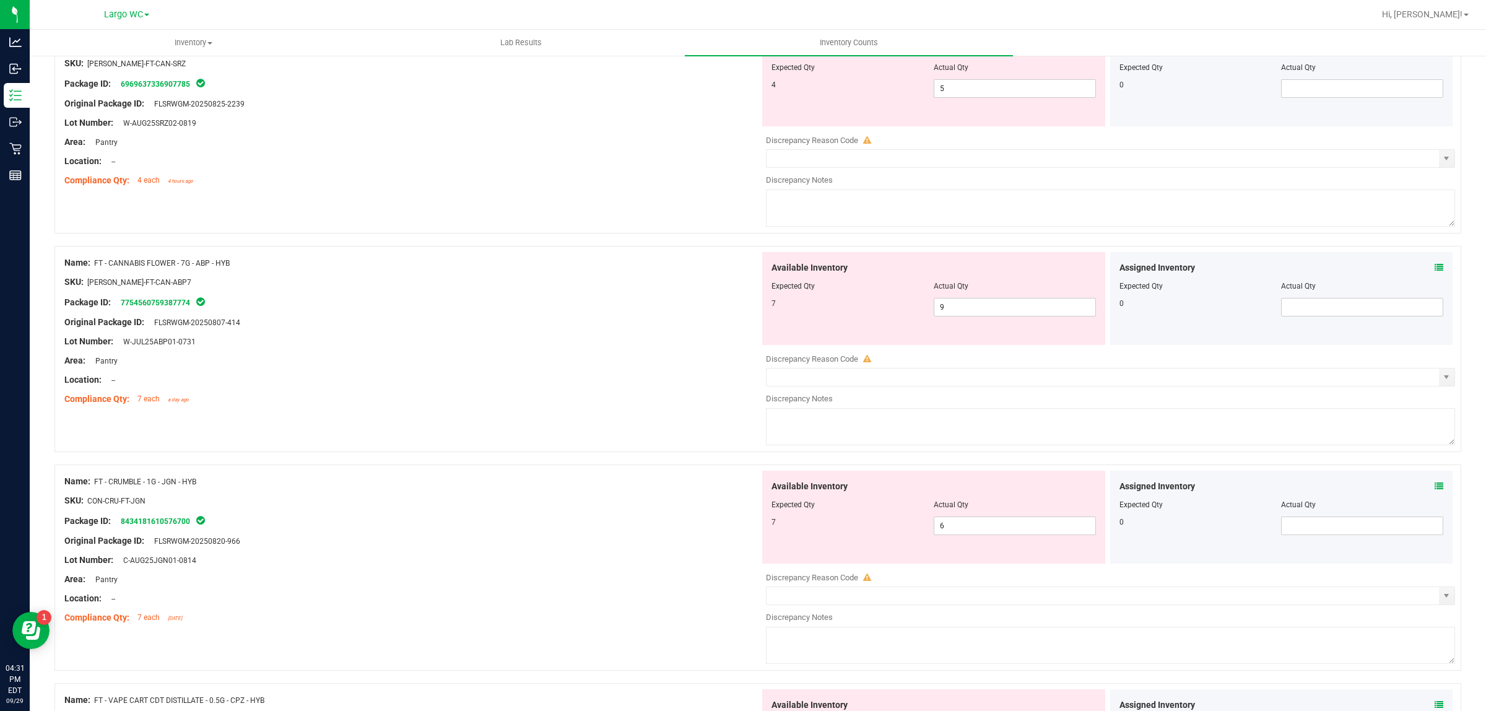
scroll to position [0, 0]
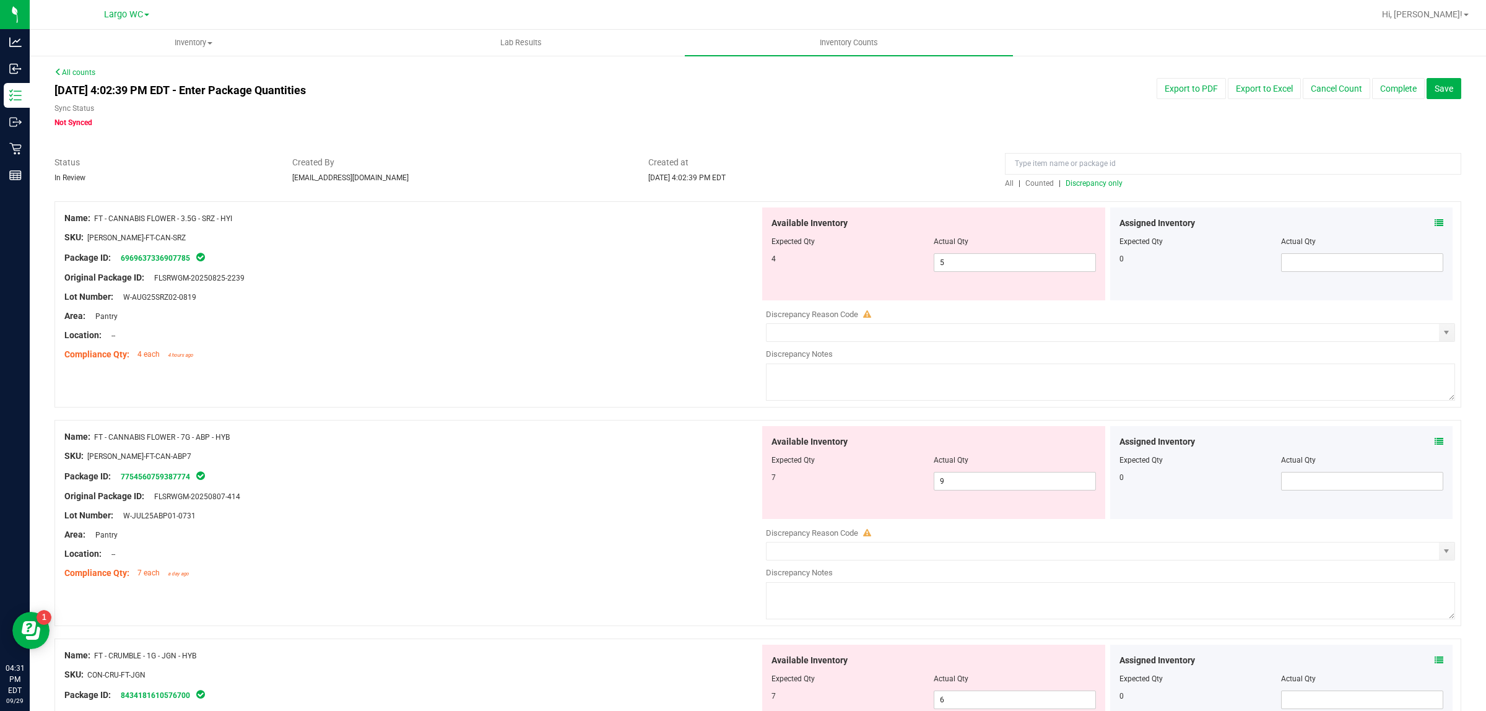
click at [1090, 184] on span "Discrepancy only" at bounding box center [1094, 183] width 57 height 9
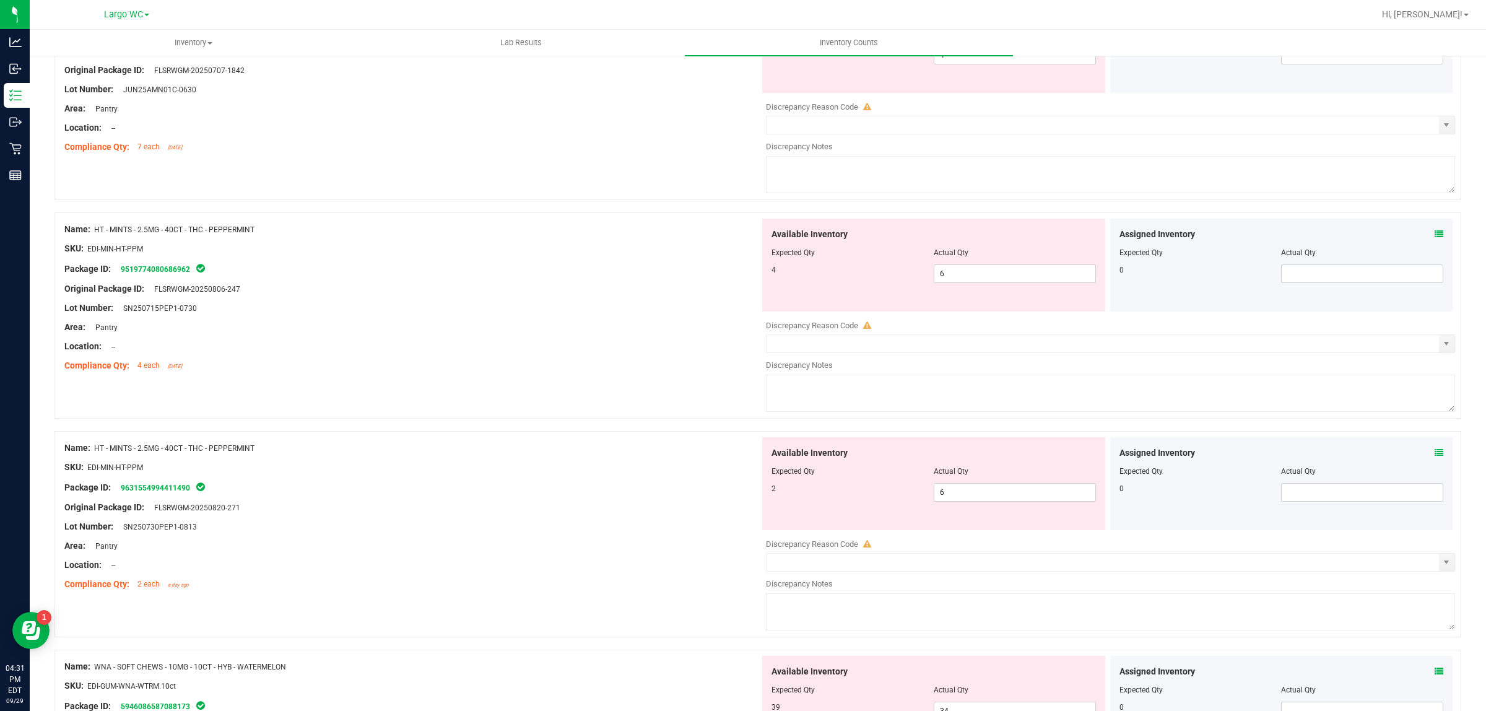
scroll to position [2828, 0]
click at [985, 285] on input "6" at bounding box center [1014, 276] width 161 height 17
click at [995, 507] on div "Available Inventory Expected Qty Actual Qty 2 6 6" at bounding box center [1107, 538] width 695 height 196
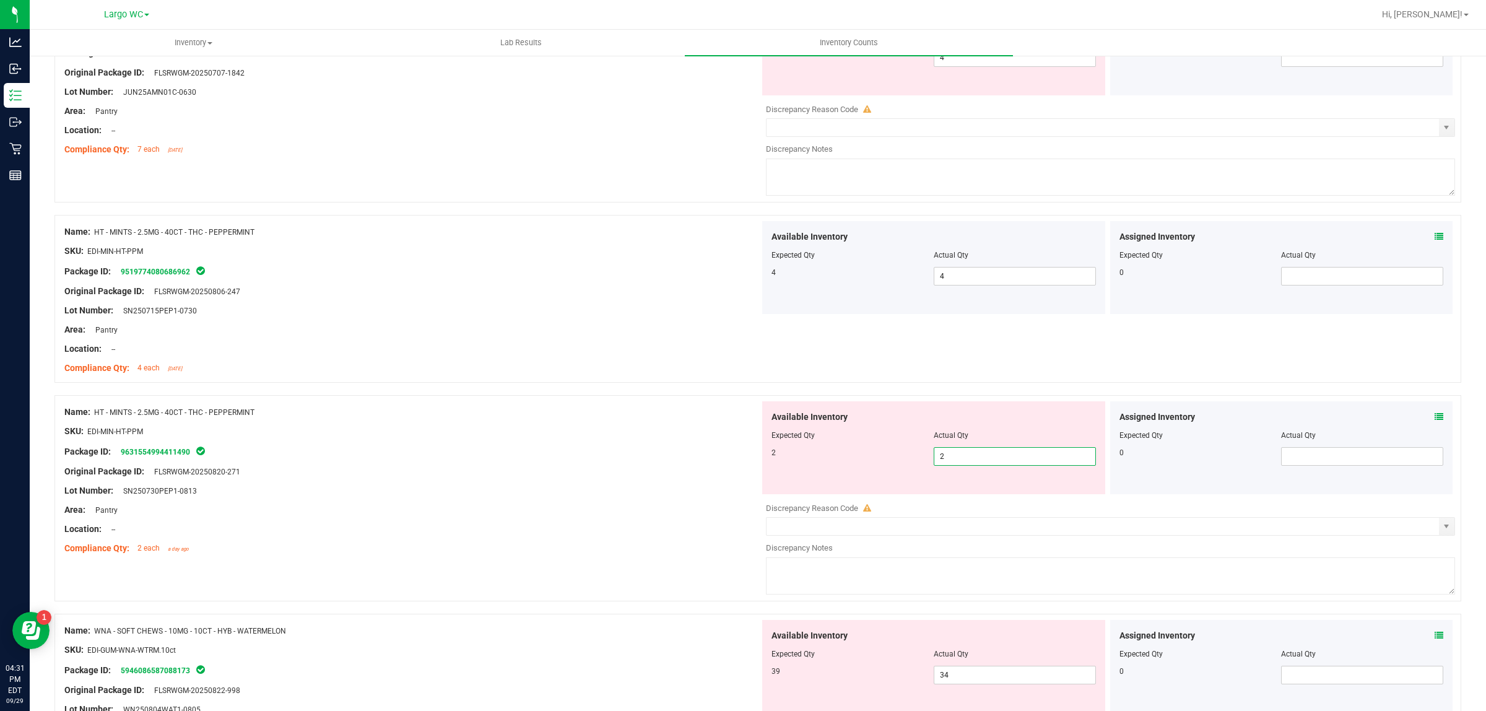
click at [644, 317] on div "Lot Number: SN250715PEP1-0730" at bounding box center [411, 310] width 695 height 13
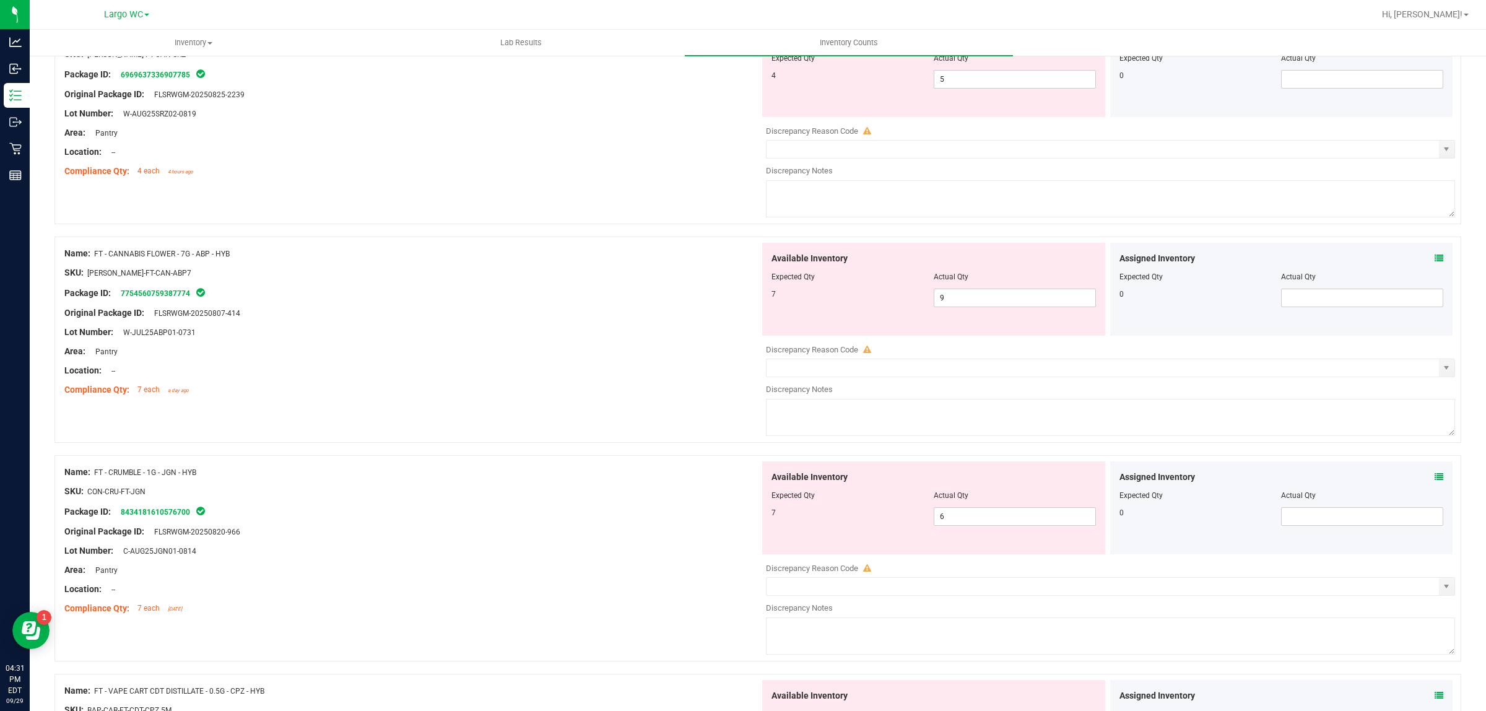
scroll to position [0, 0]
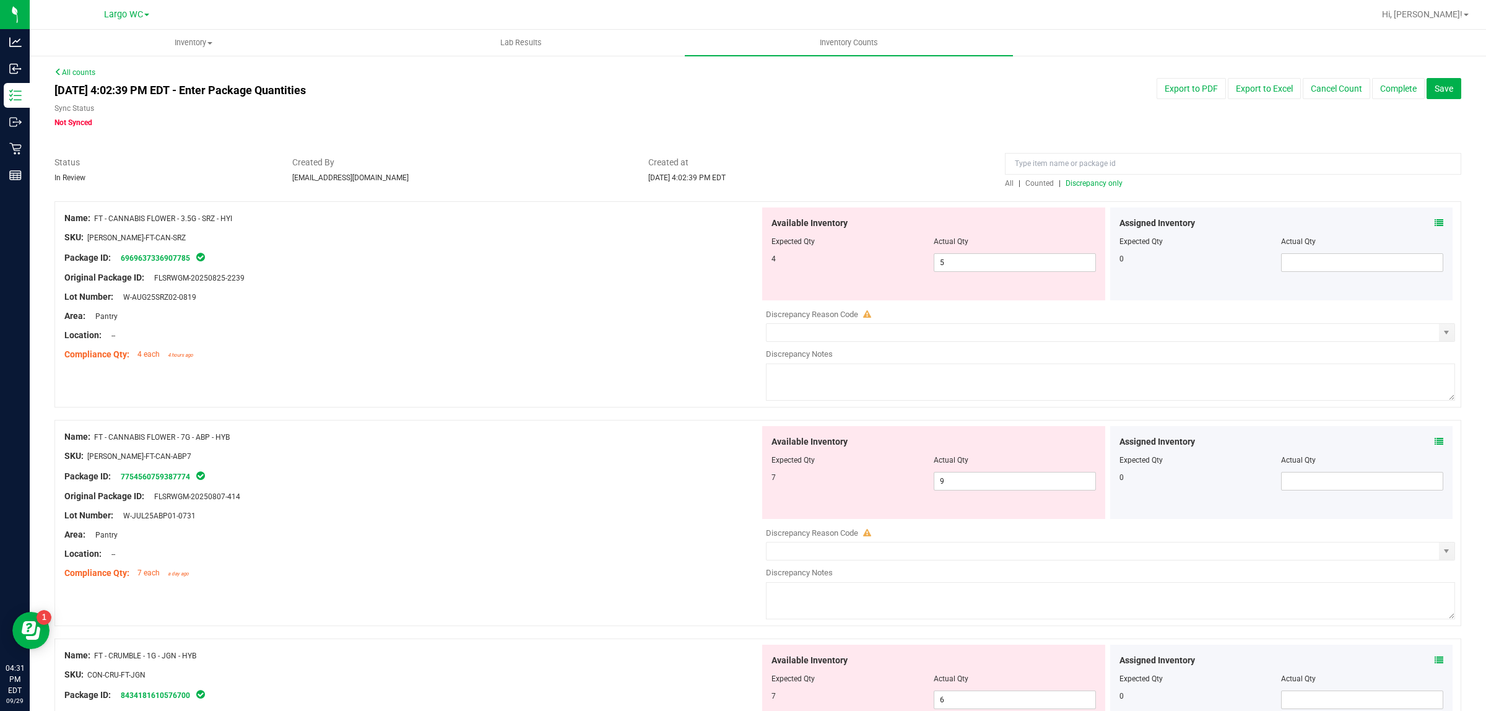
click at [1094, 183] on span "Discrepancy only" at bounding box center [1094, 183] width 57 height 9
click at [998, 264] on input "5" at bounding box center [1014, 262] width 161 height 17
click at [1435, 220] on icon at bounding box center [1439, 223] width 9 height 9
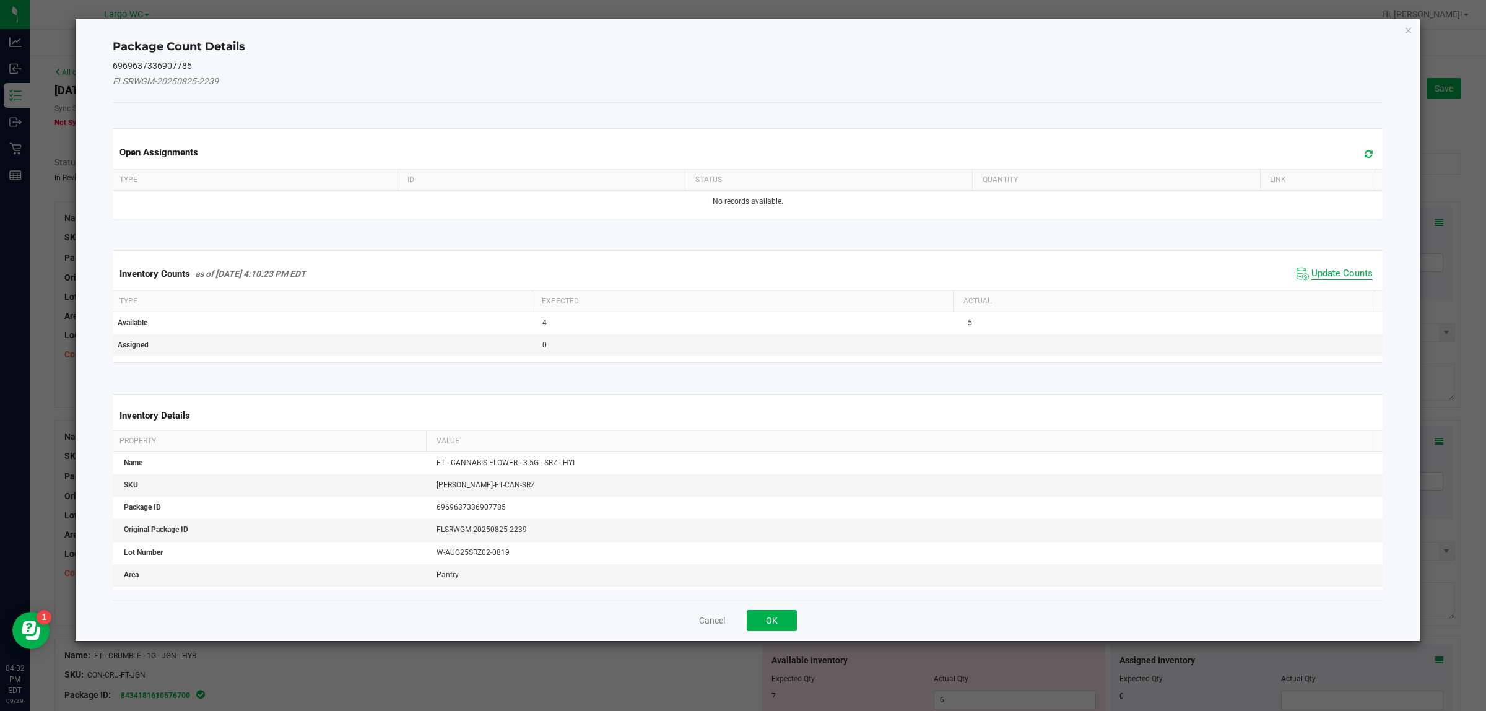
click at [1330, 268] on span "Update Counts" at bounding box center [1342, 274] width 61 height 12
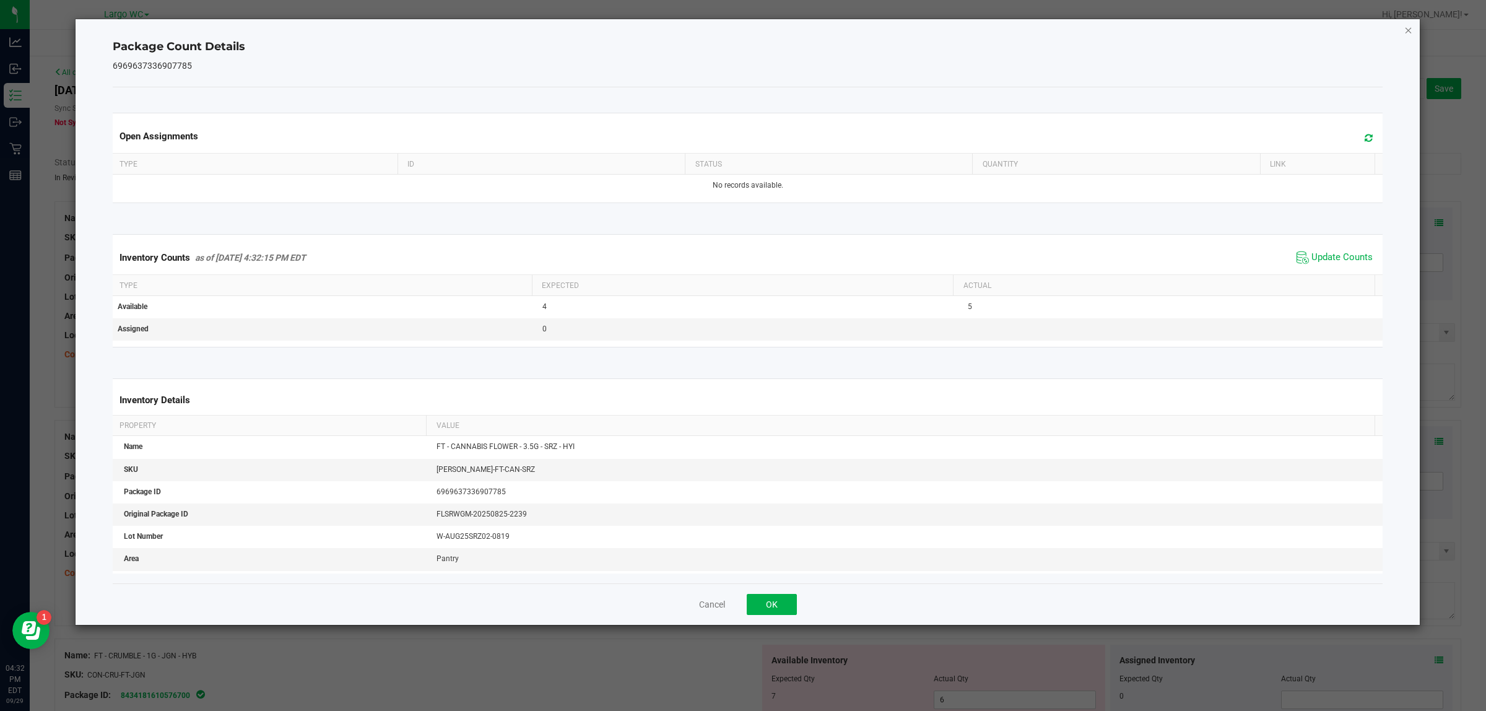
click at [1411, 35] on icon "Close" at bounding box center [1408, 29] width 9 height 15
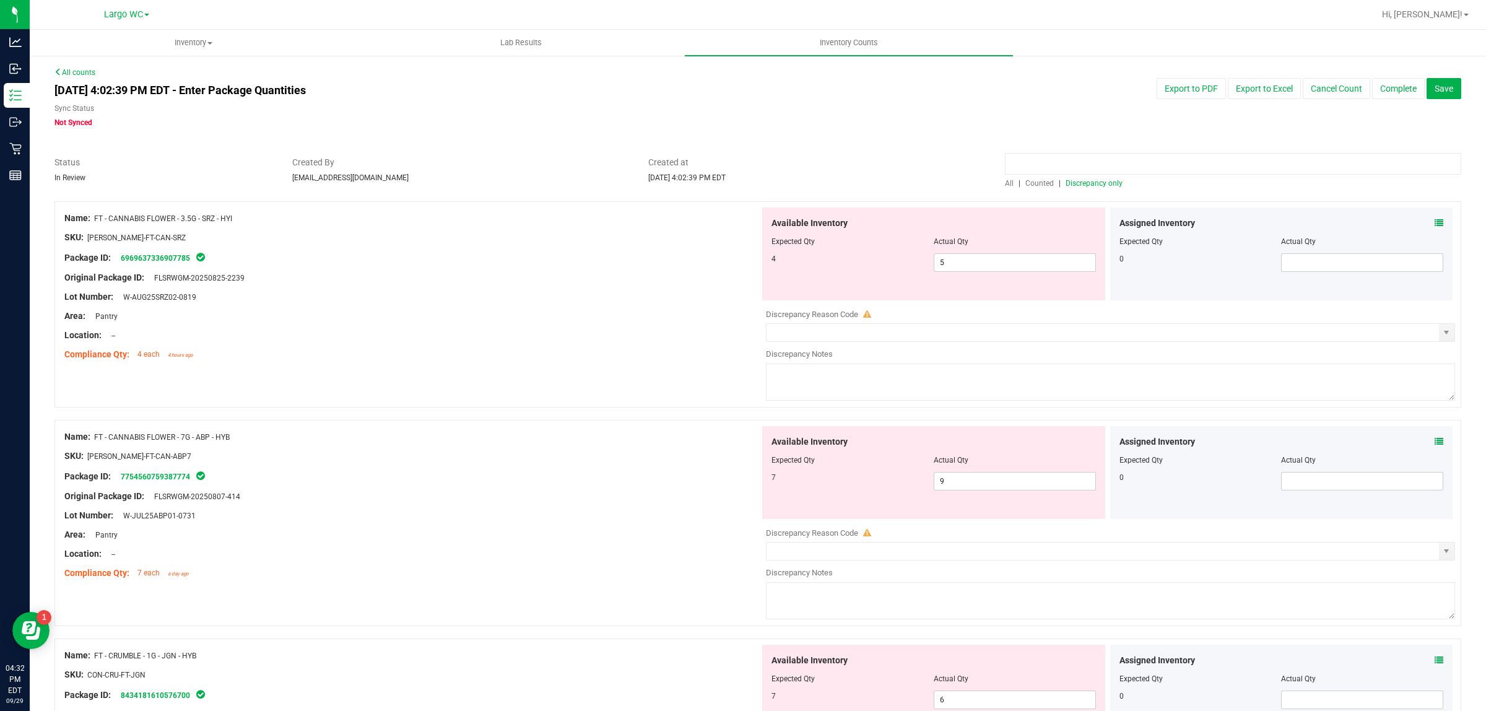
click at [1047, 164] on input at bounding box center [1233, 164] width 456 height 22
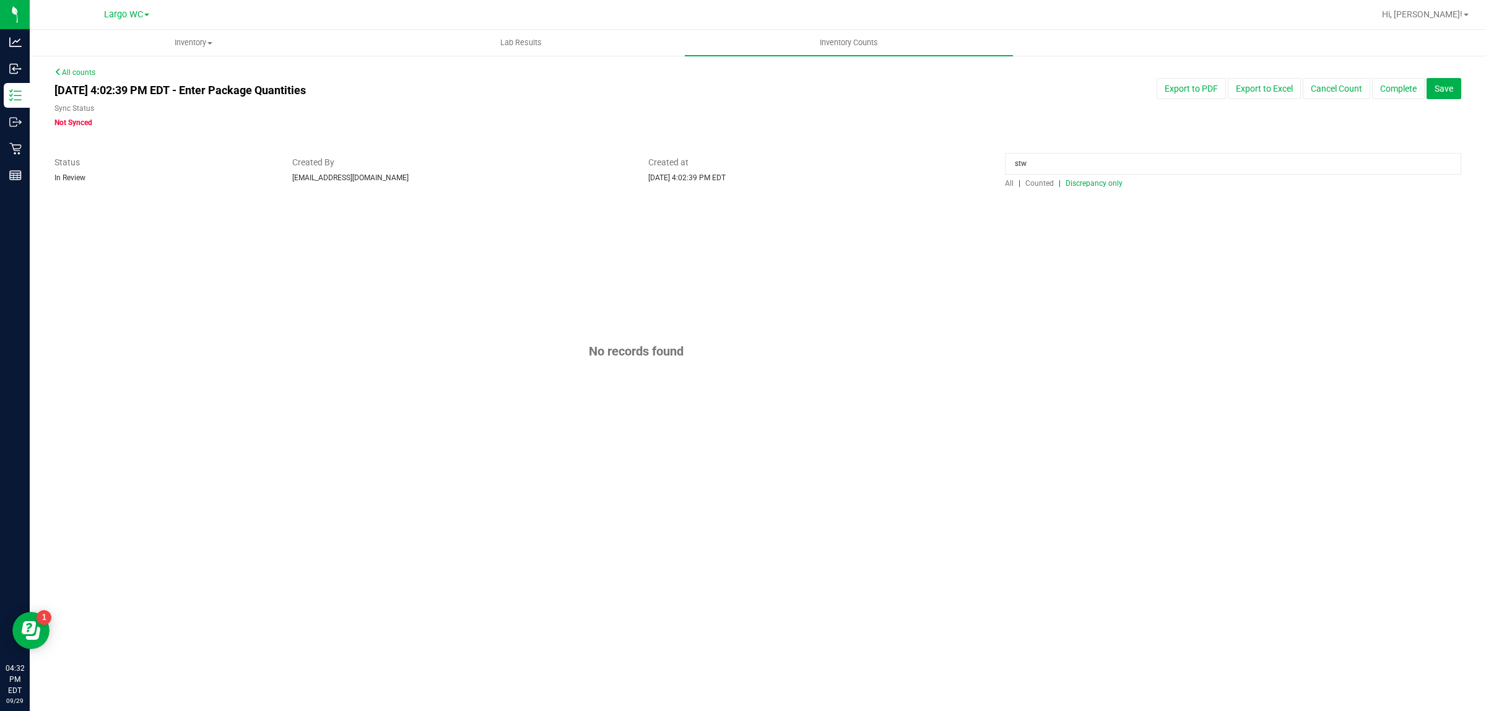
click at [1041, 180] on span "Counted" at bounding box center [1039, 183] width 28 height 9
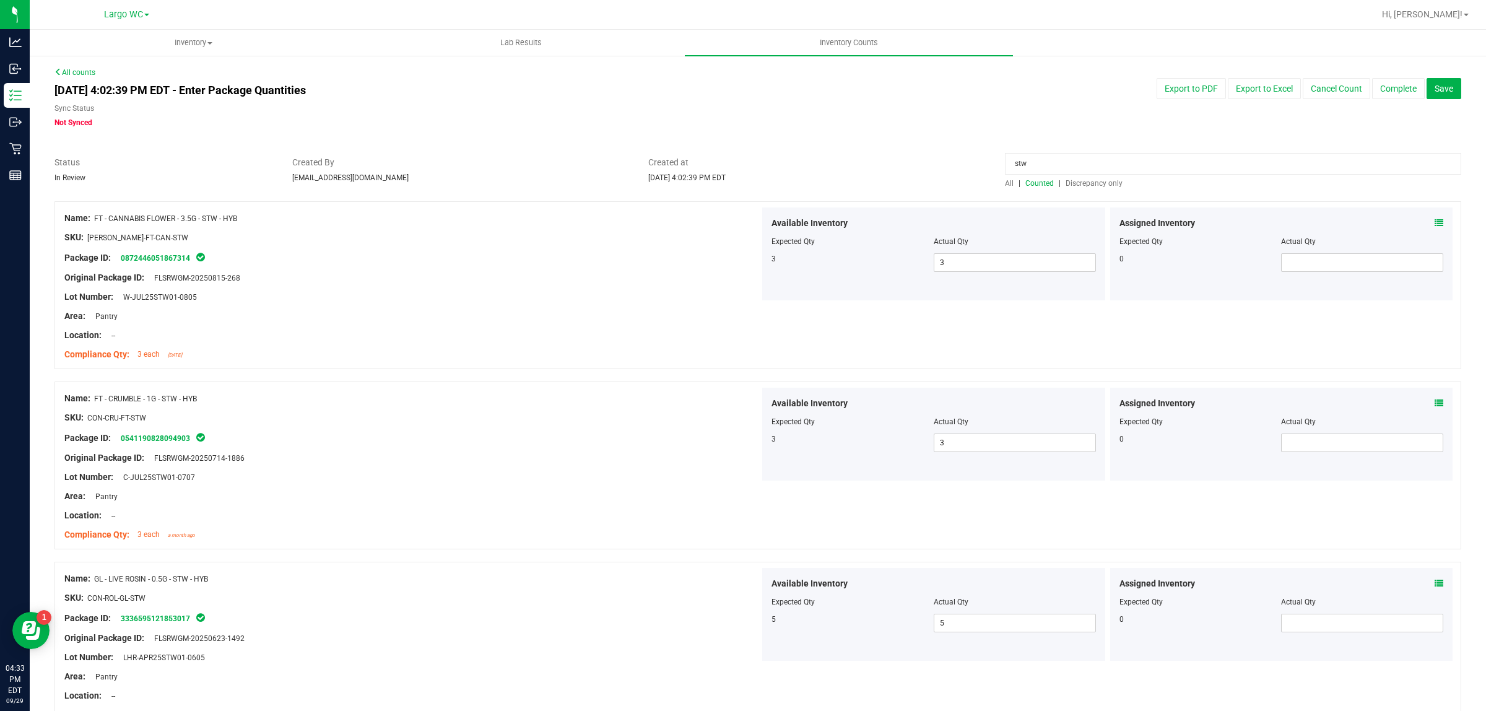
click at [1435, 220] on icon at bounding box center [1439, 223] width 9 height 9
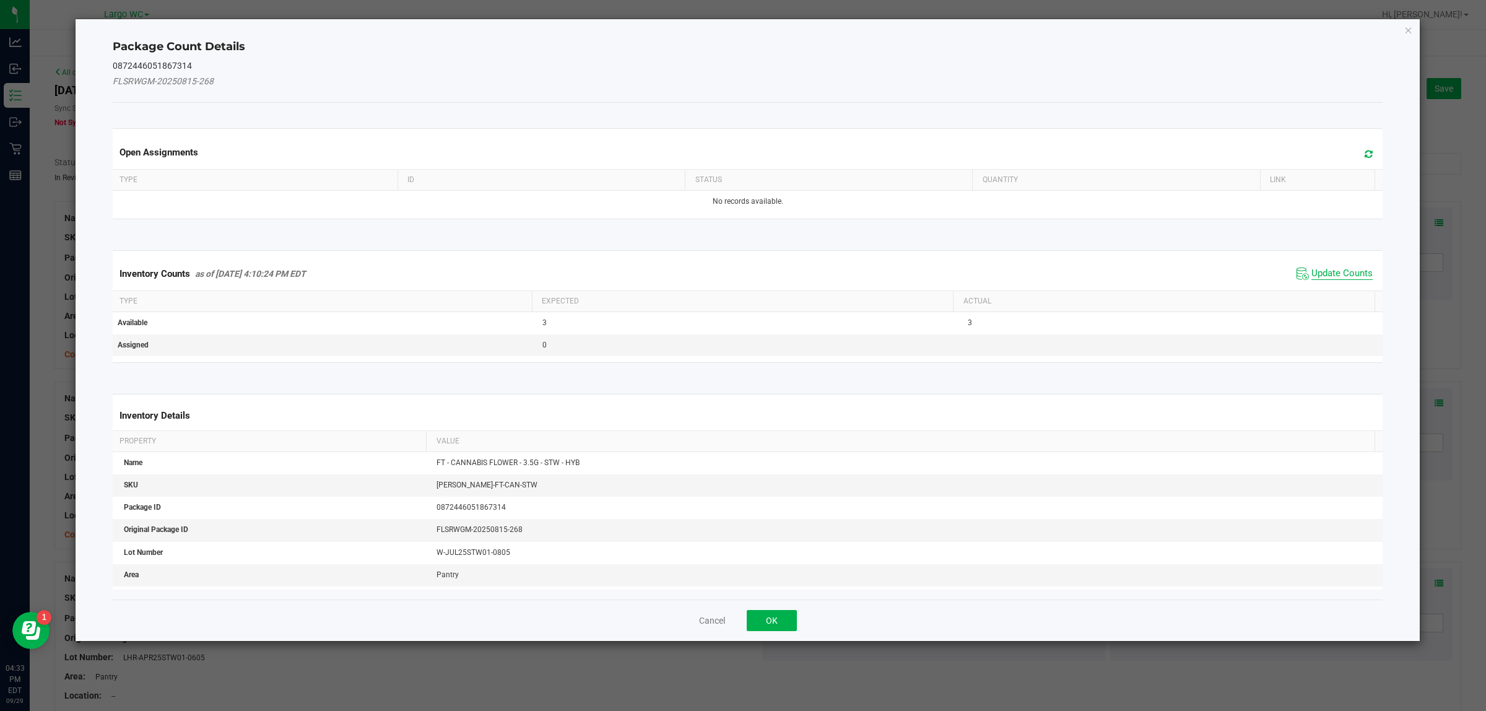
click at [1326, 271] on span "Update Counts" at bounding box center [1342, 274] width 61 height 12
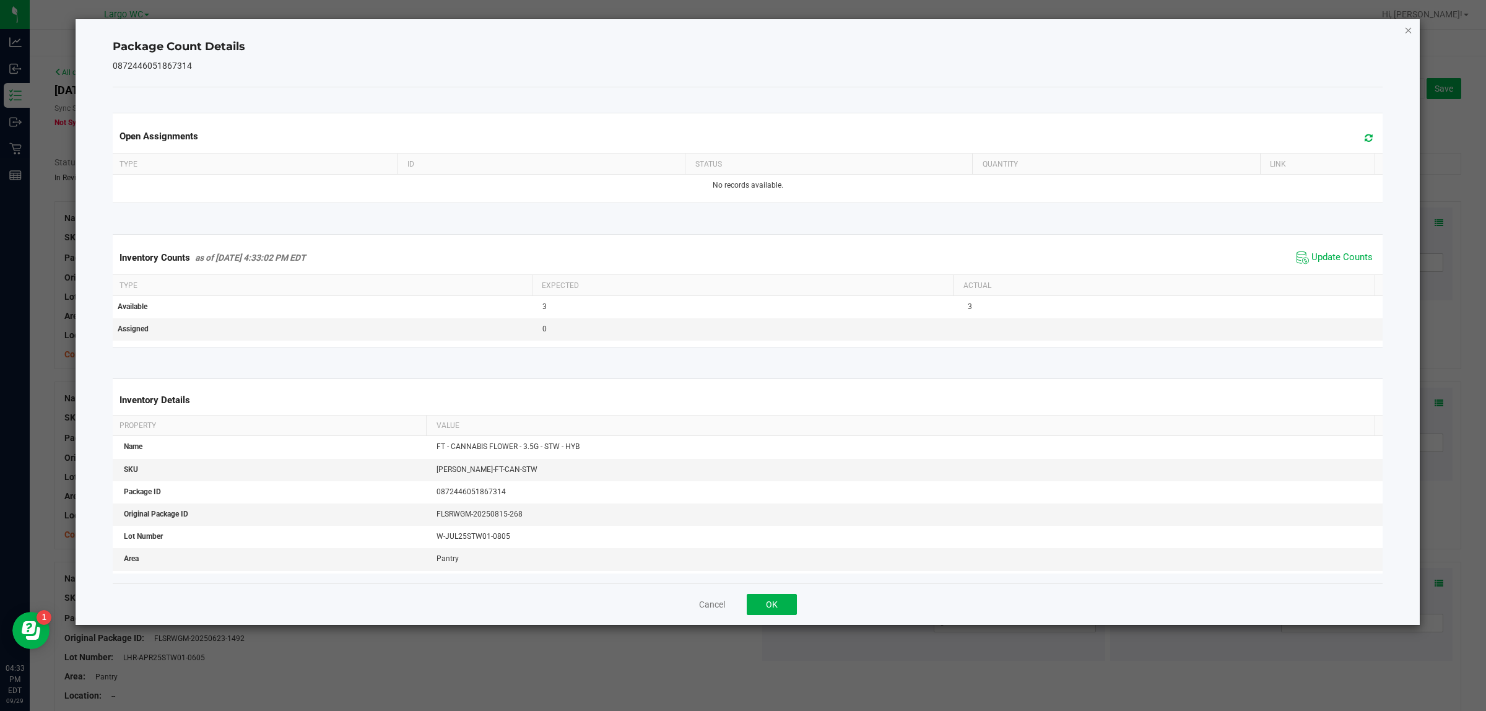
click at [1404, 32] on icon "Close" at bounding box center [1408, 29] width 9 height 15
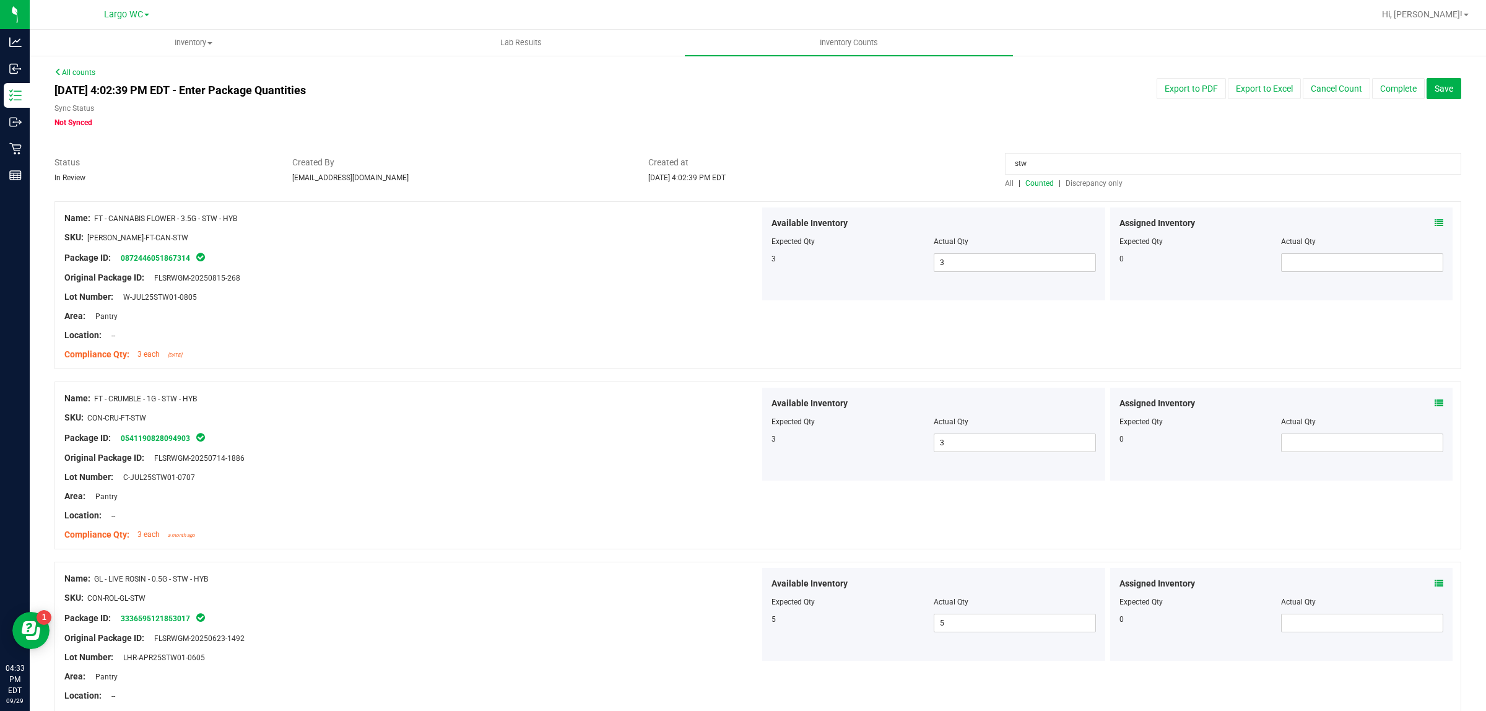
click at [1107, 163] on input "stw" at bounding box center [1233, 164] width 456 height 22
click at [882, 154] on div at bounding box center [757, 150] width 1407 height 12
click at [1090, 184] on span "Discrepancy only" at bounding box center [1094, 183] width 57 height 9
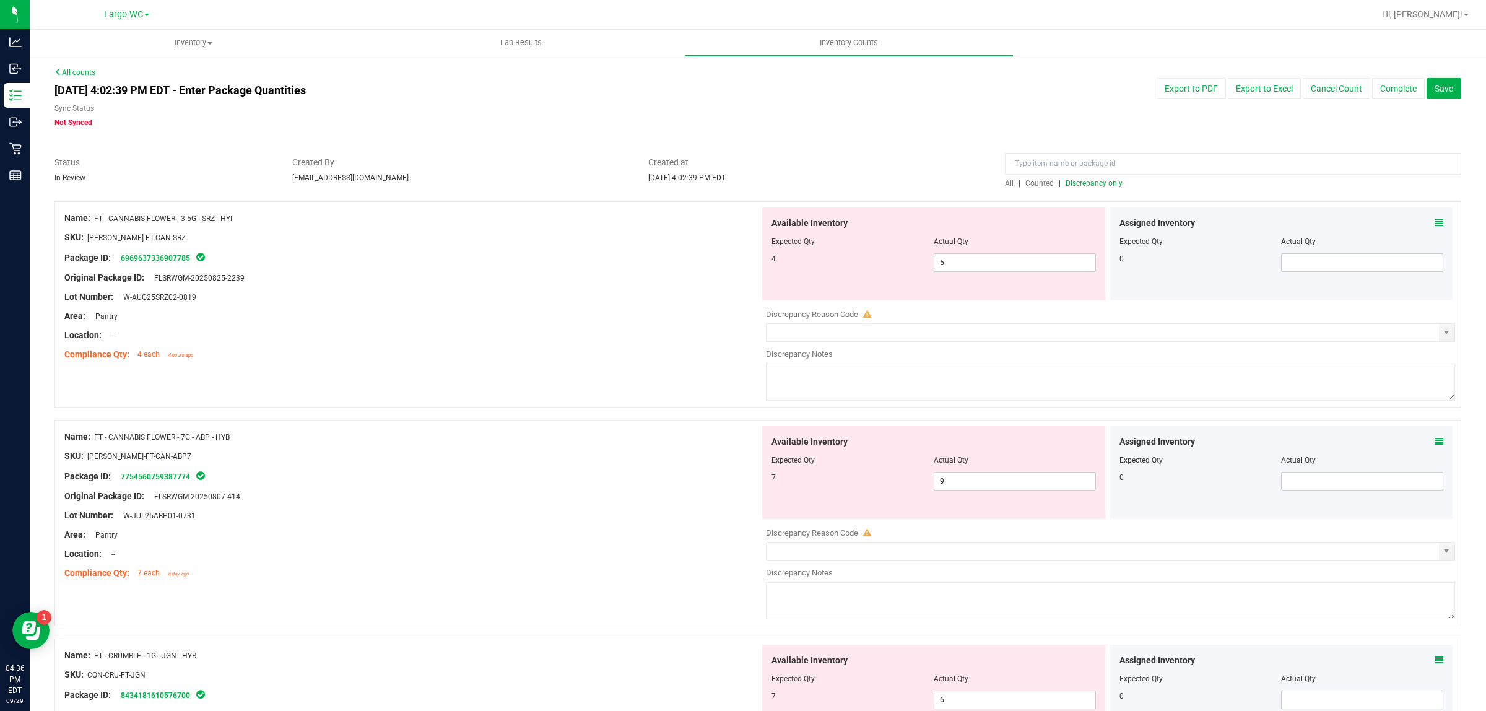
click at [1435, 219] on icon at bounding box center [1439, 223] width 9 height 9
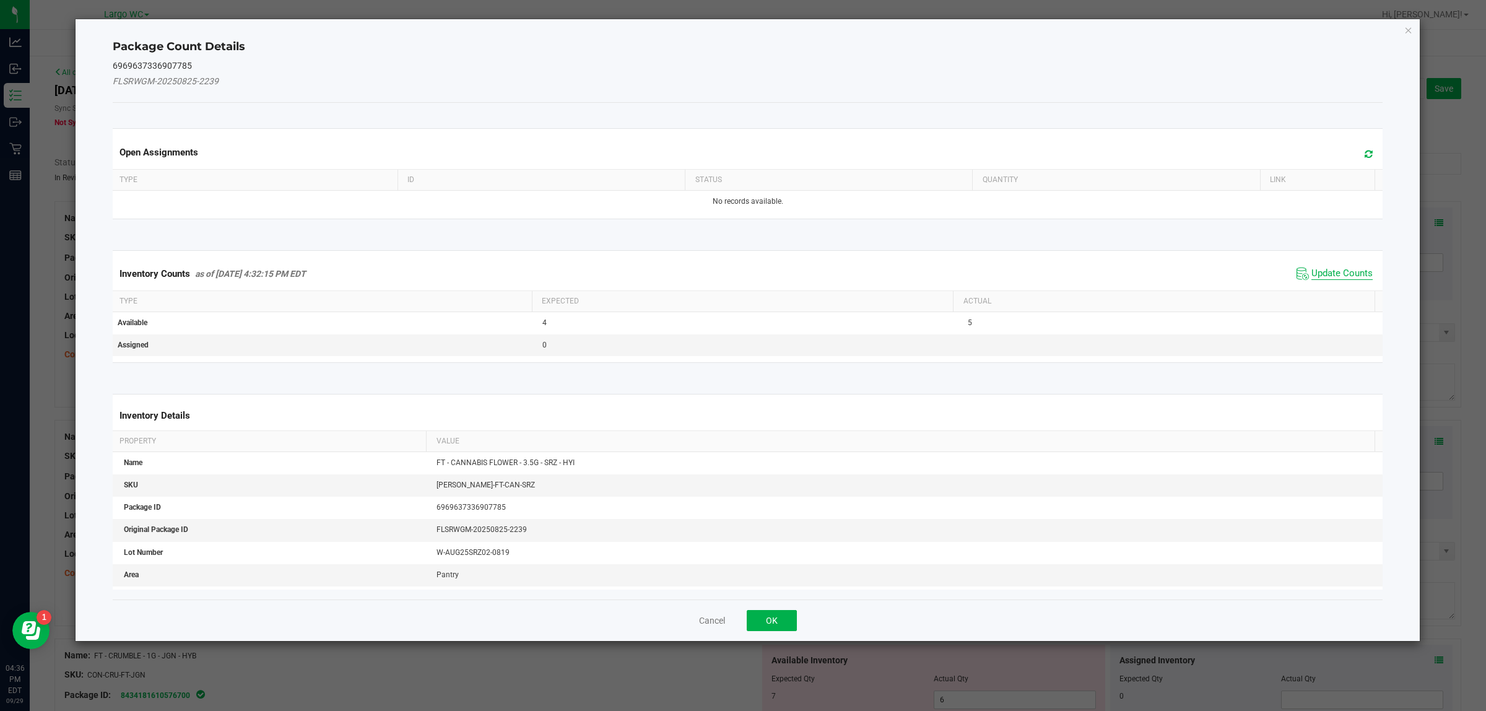
click at [1313, 273] on span "Update Counts" at bounding box center [1342, 274] width 61 height 12
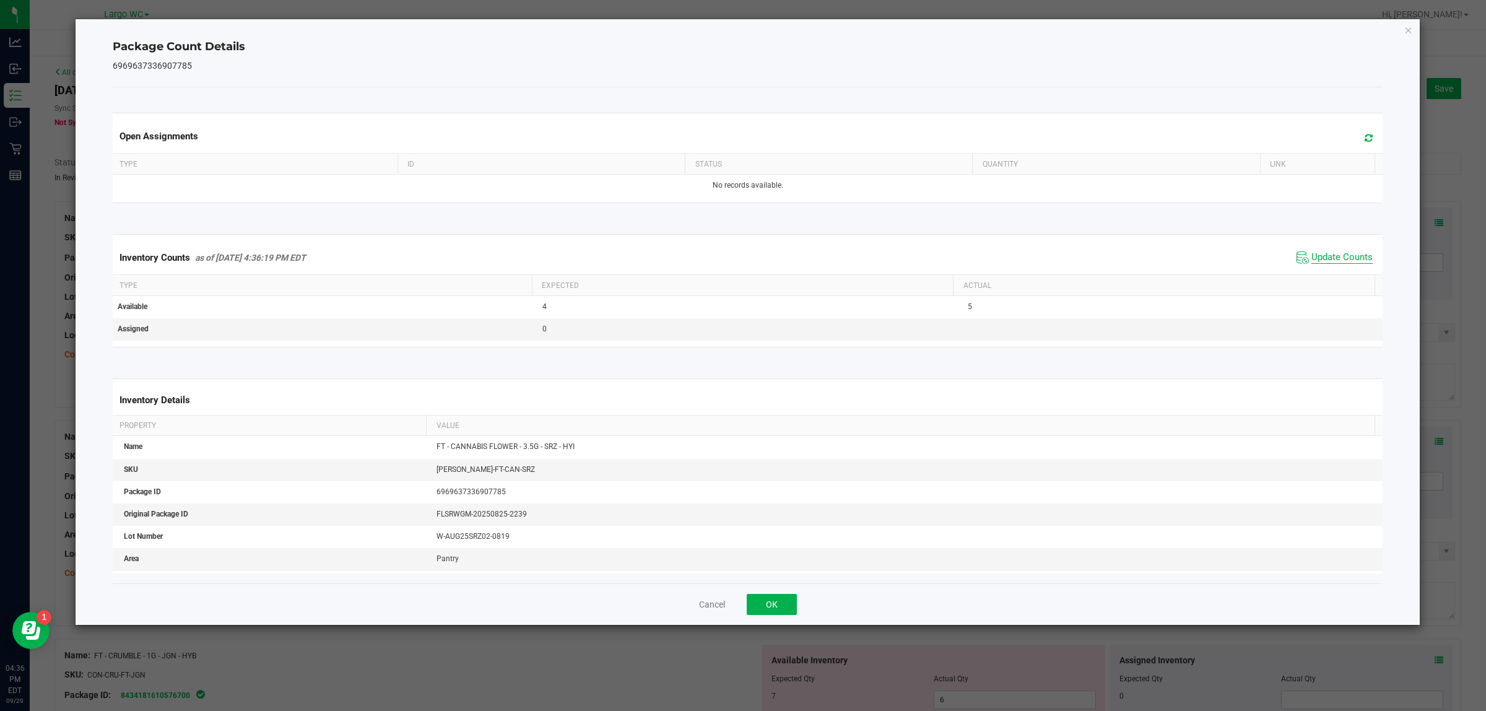
click at [1319, 264] on span "Update Counts" at bounding box center [1342, 257] width 61 height 12
click at [1333, 262] on span "Update Counts" at bounding box center [1342, 256] width 61 height 11
click at [1313, 262] on span "Update Counts" at bounding box center [1342, 256] width 61 height 11
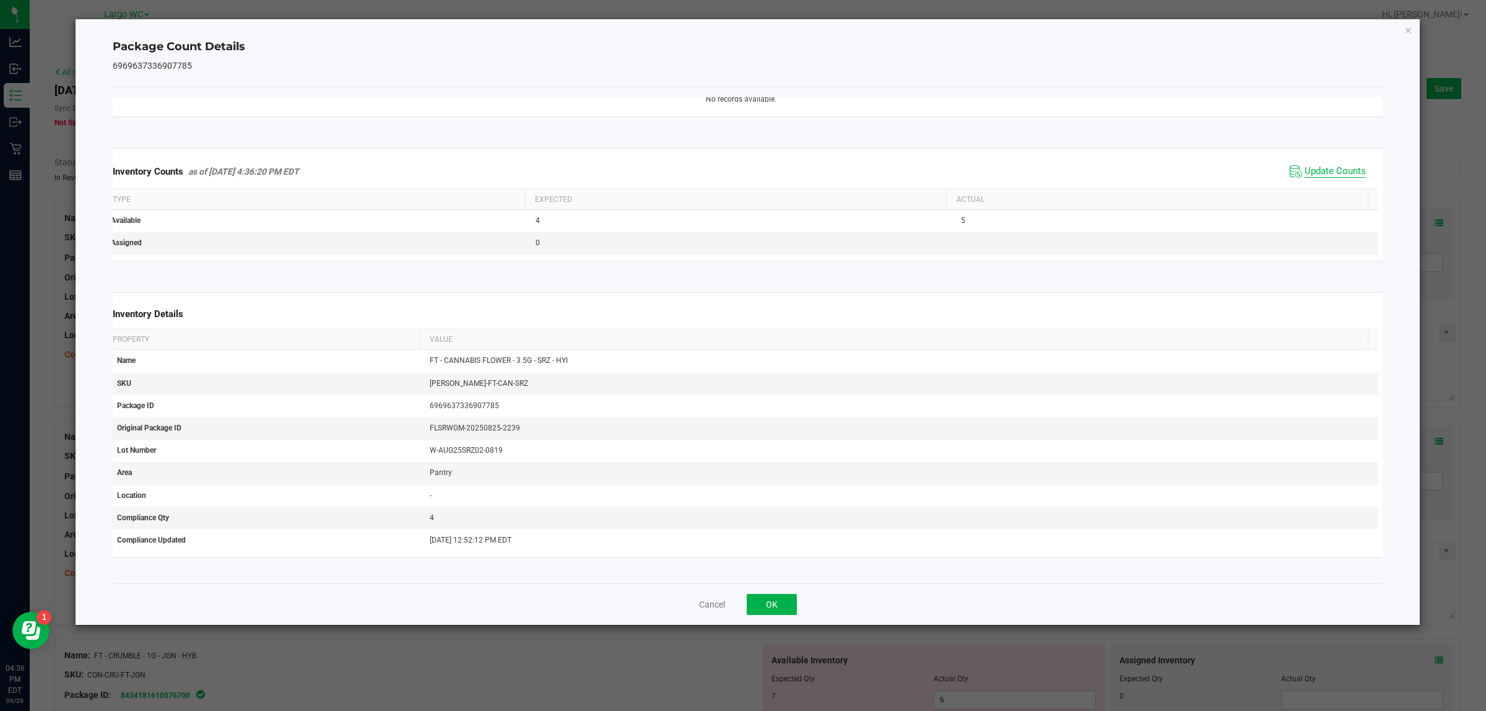
scroll to position [0, 9]
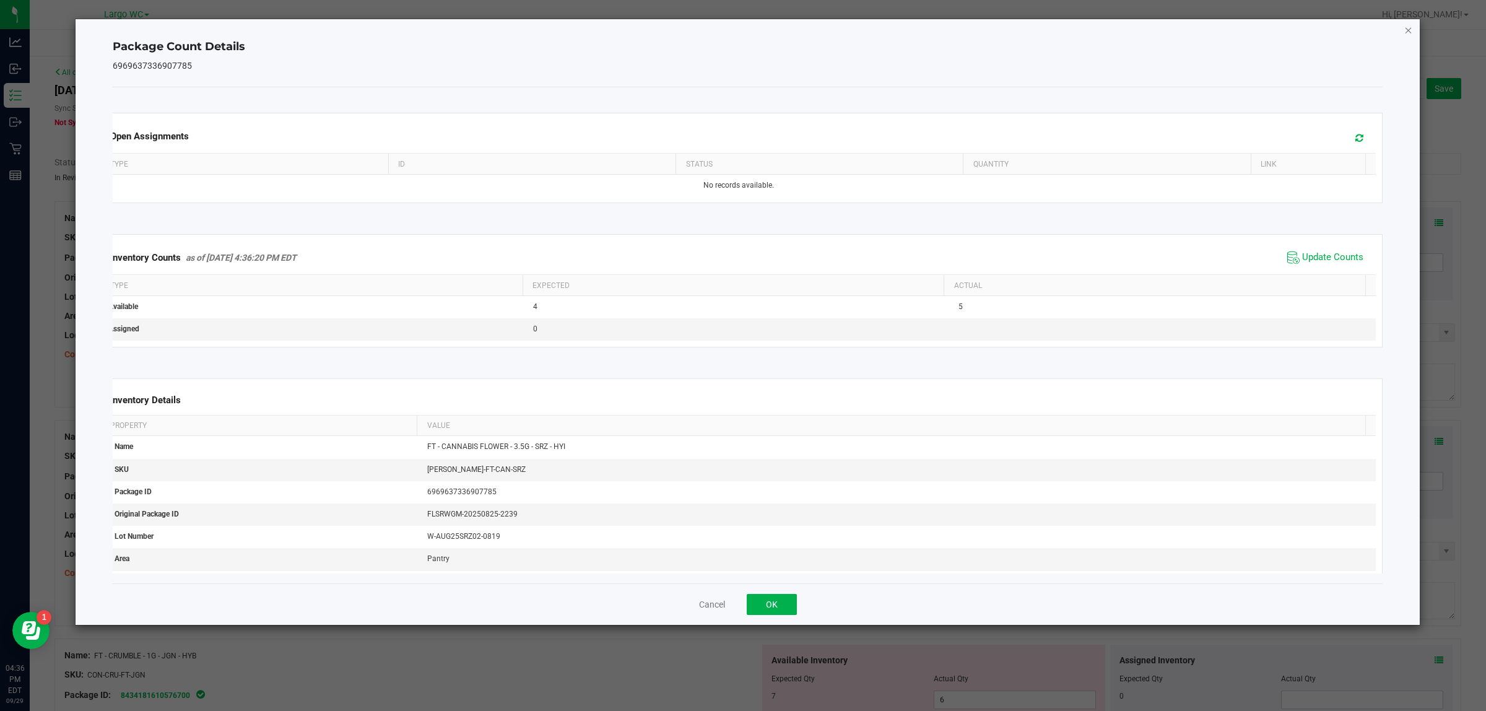
click at [1404, 32] on icon "Close" at bounding box center [1408, 29] width 9 height 15
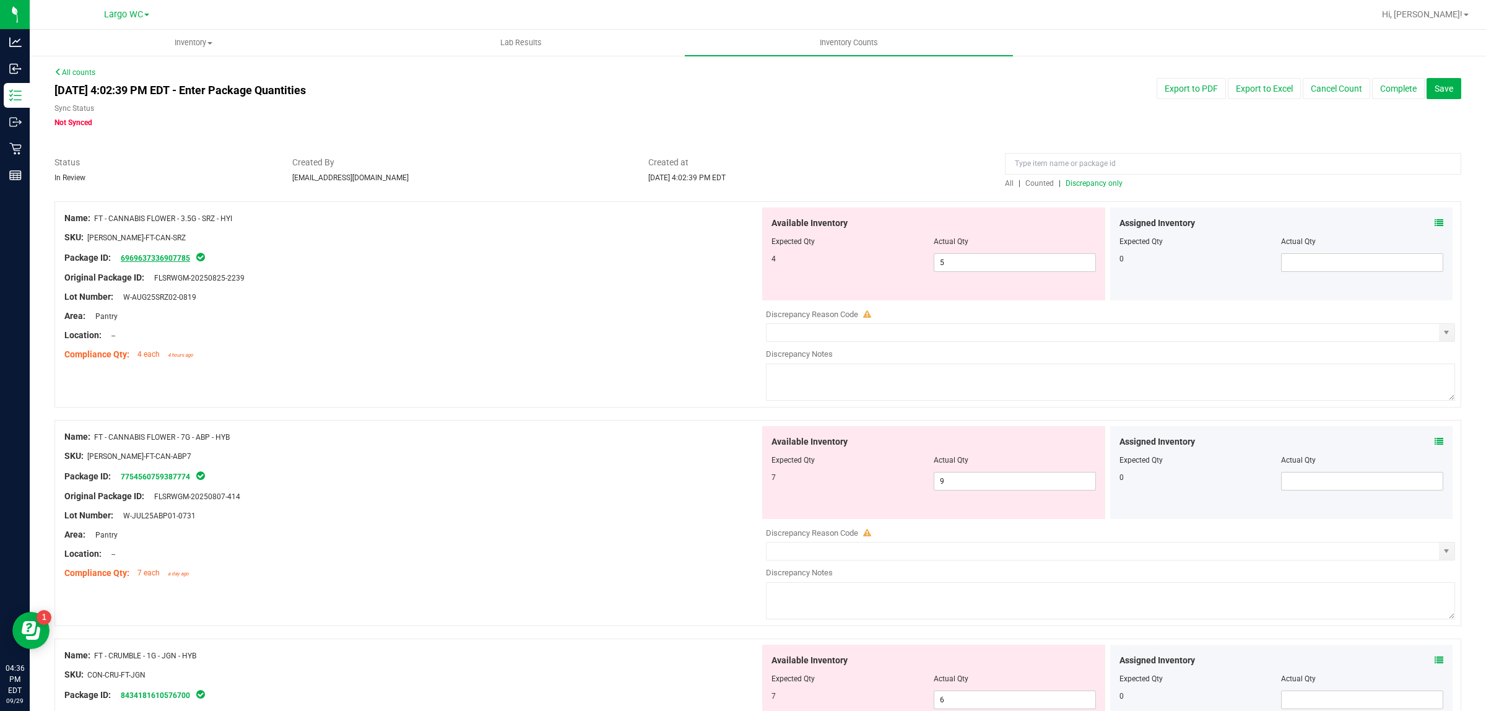
click at [165, 261] on link "6969637336907785" at bounding box center [155, 258] width 69 height 9
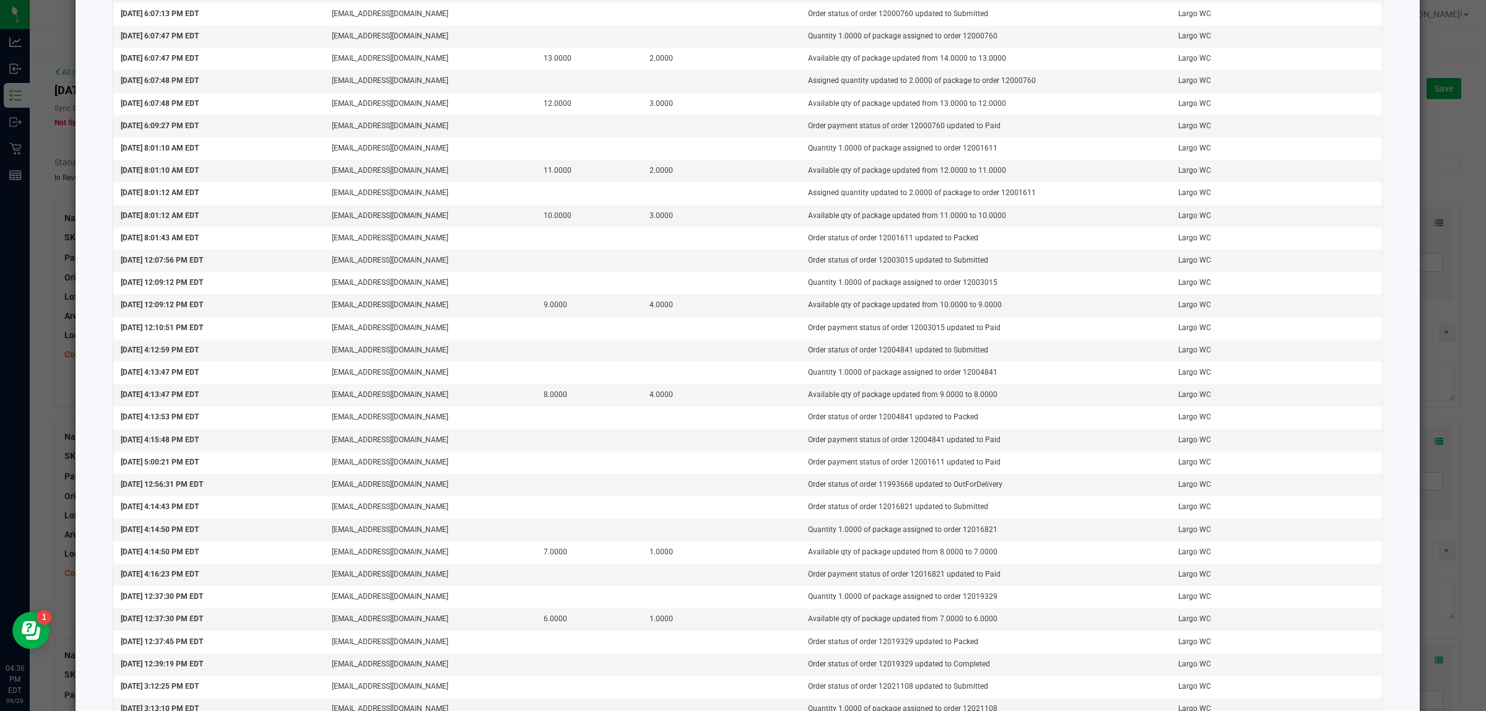
scroll to position [859, 0]
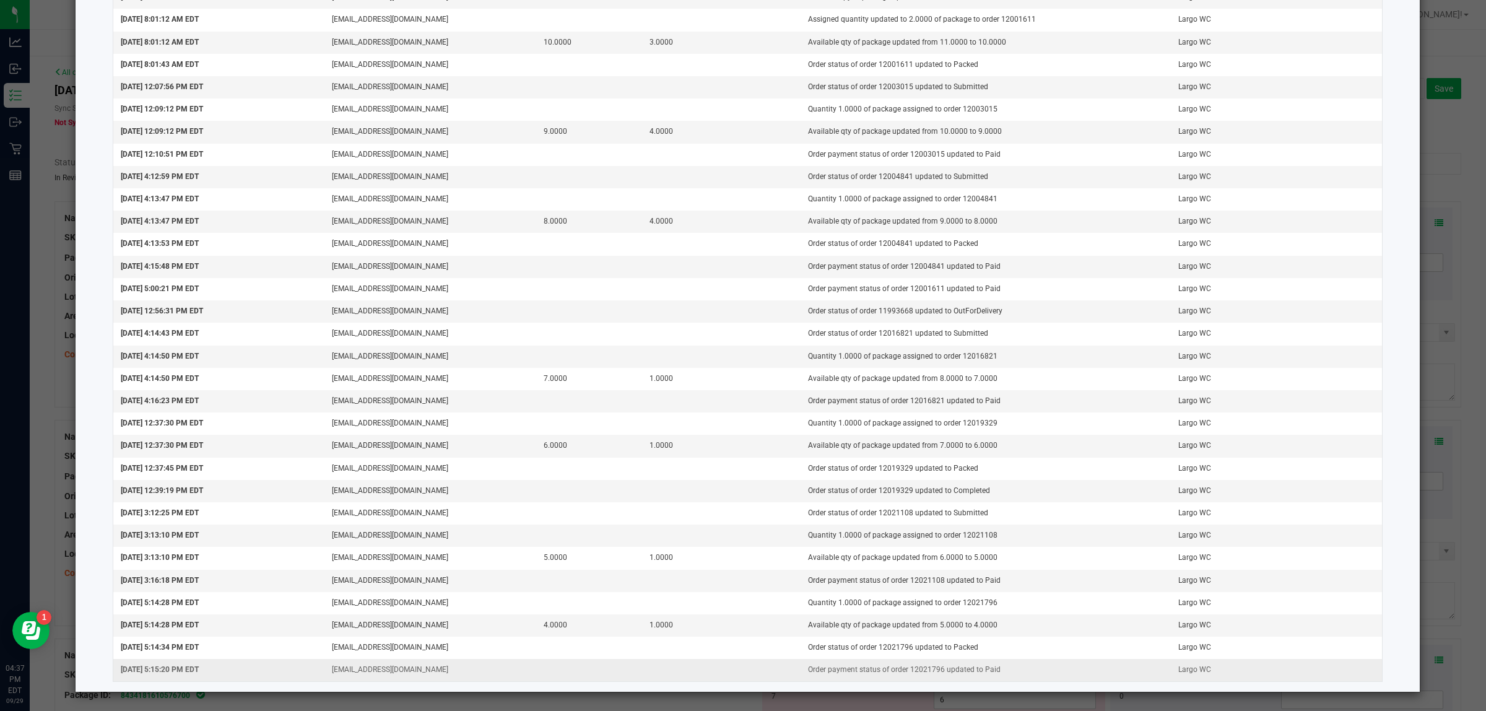
click at [908, 678] on td "Order payment status of order 12021796 updated to Paid" at bounding box center [986, 670] width 370 height 22
click at [902, 664] on td "Order payment status of order 12021796 updated to Paid" at bounding box center [986, 670] width 370 height 22
click at [905, 666] on td "Order payment status of order 12021796 updated to Paid" at bounding box center [986, 670] width 370 height 22
copy td "12021796"
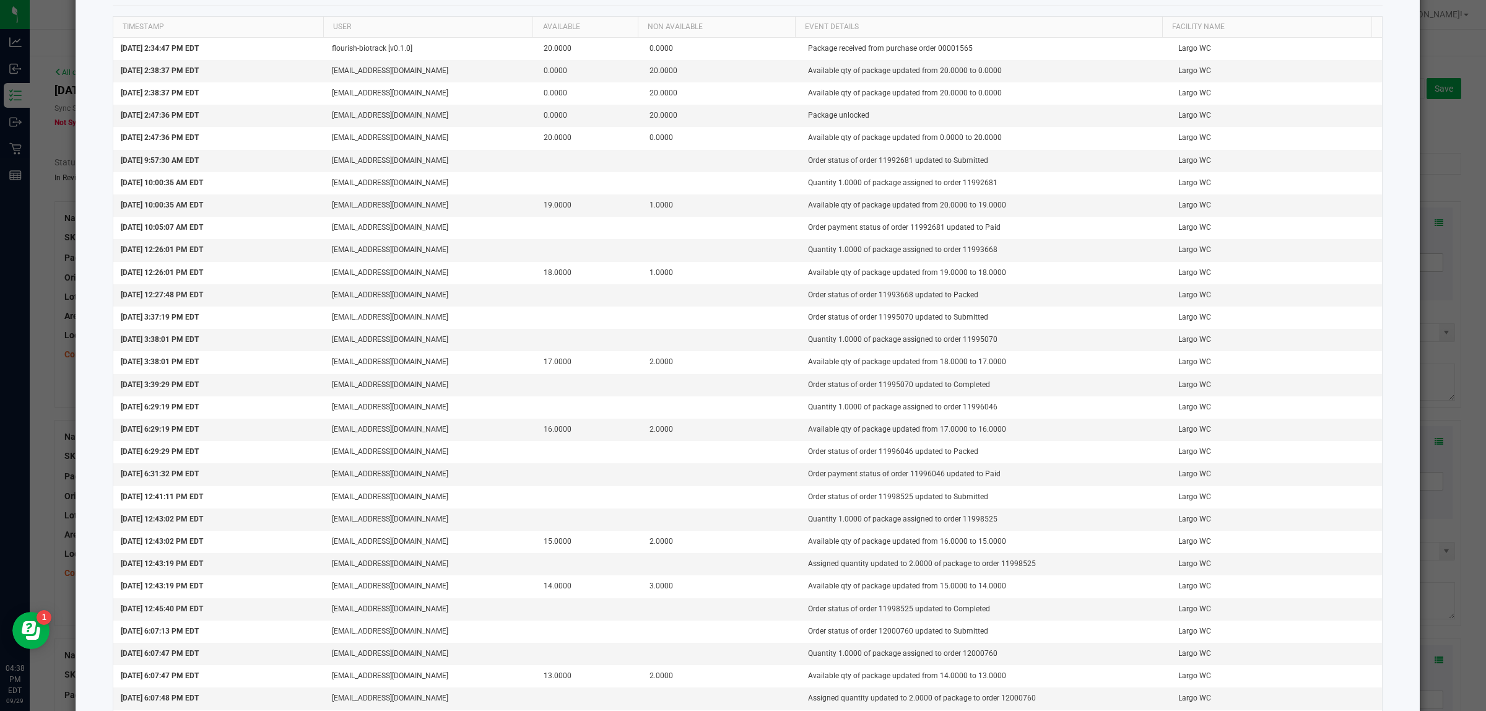
scroll to position [0, 0]
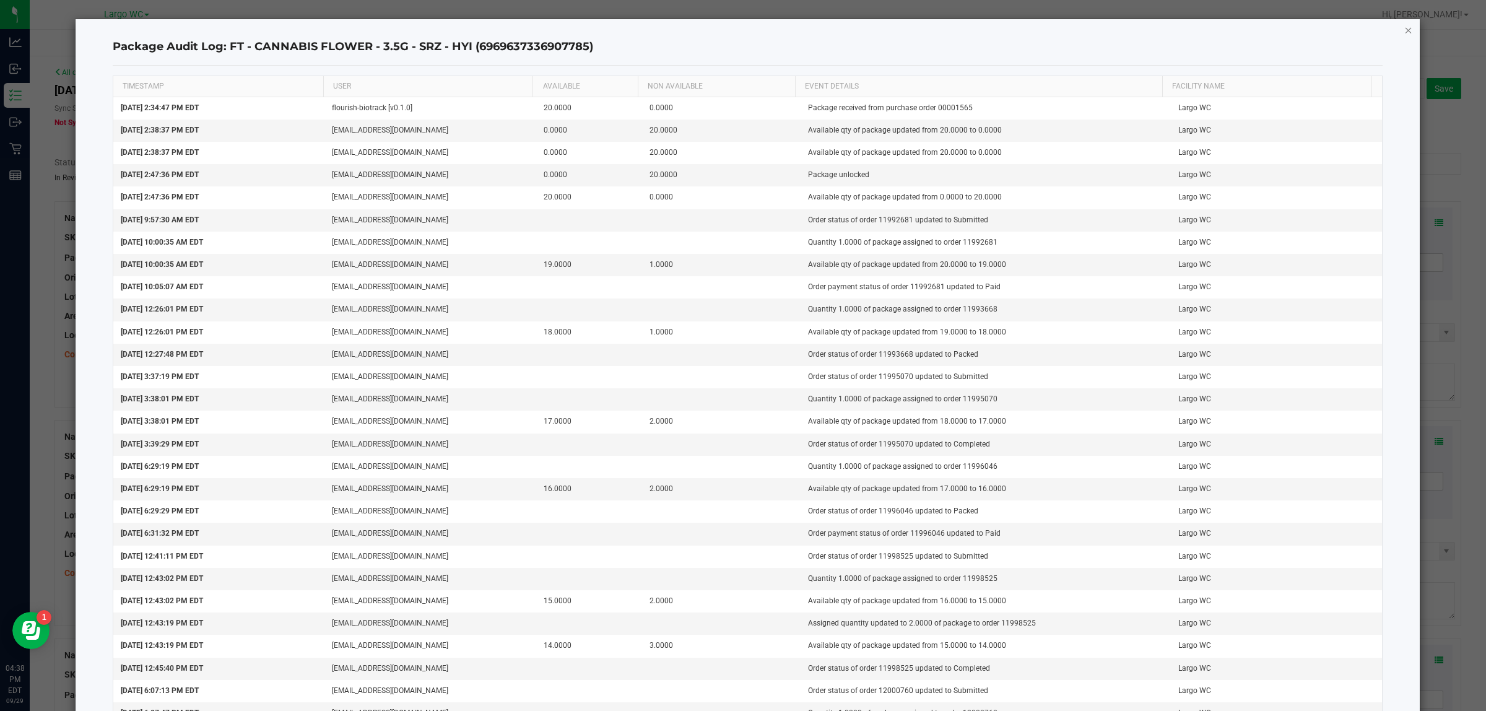
click at [1404, 29] on icon "button" at bounding box center [1408, 29] width 9 height 15
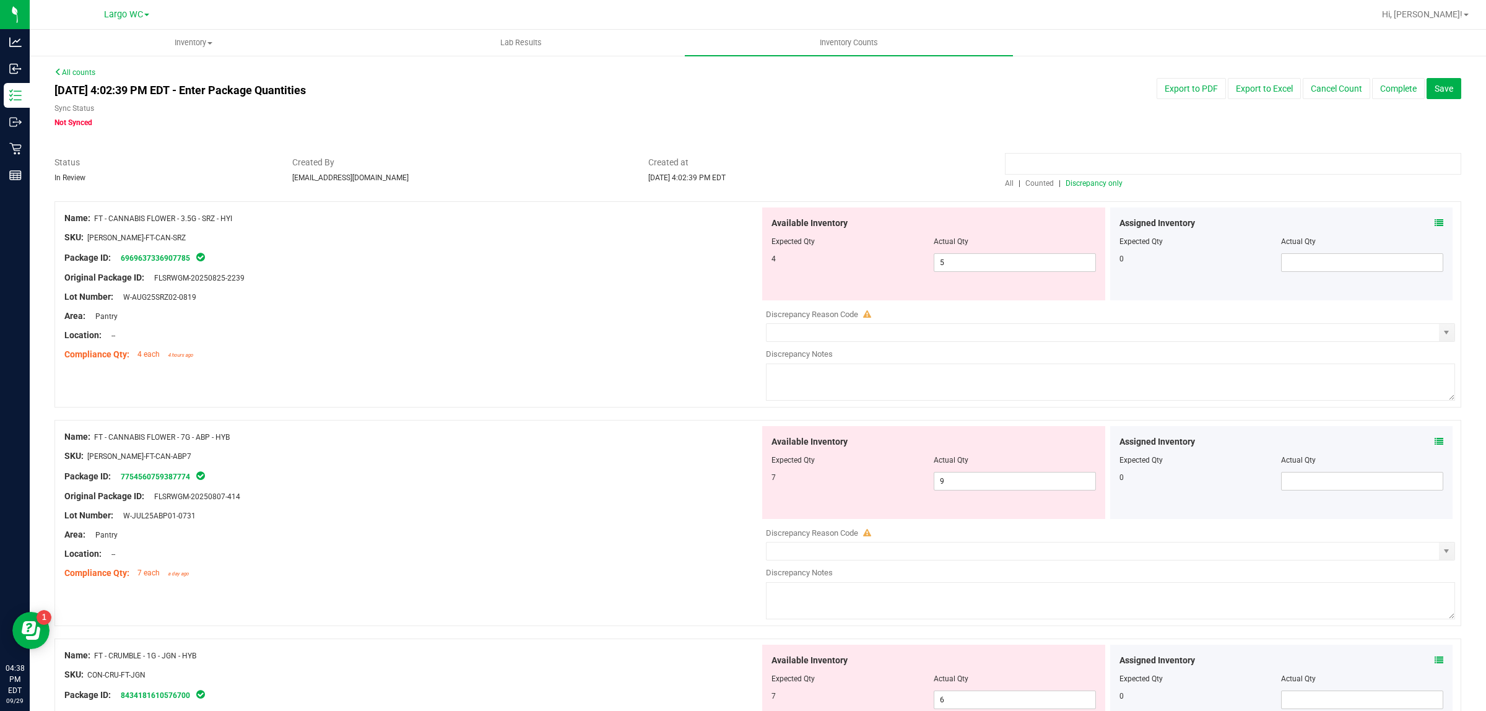
click at [1092, 163] on input at bounding box center [1233, 164] width 456 height 22
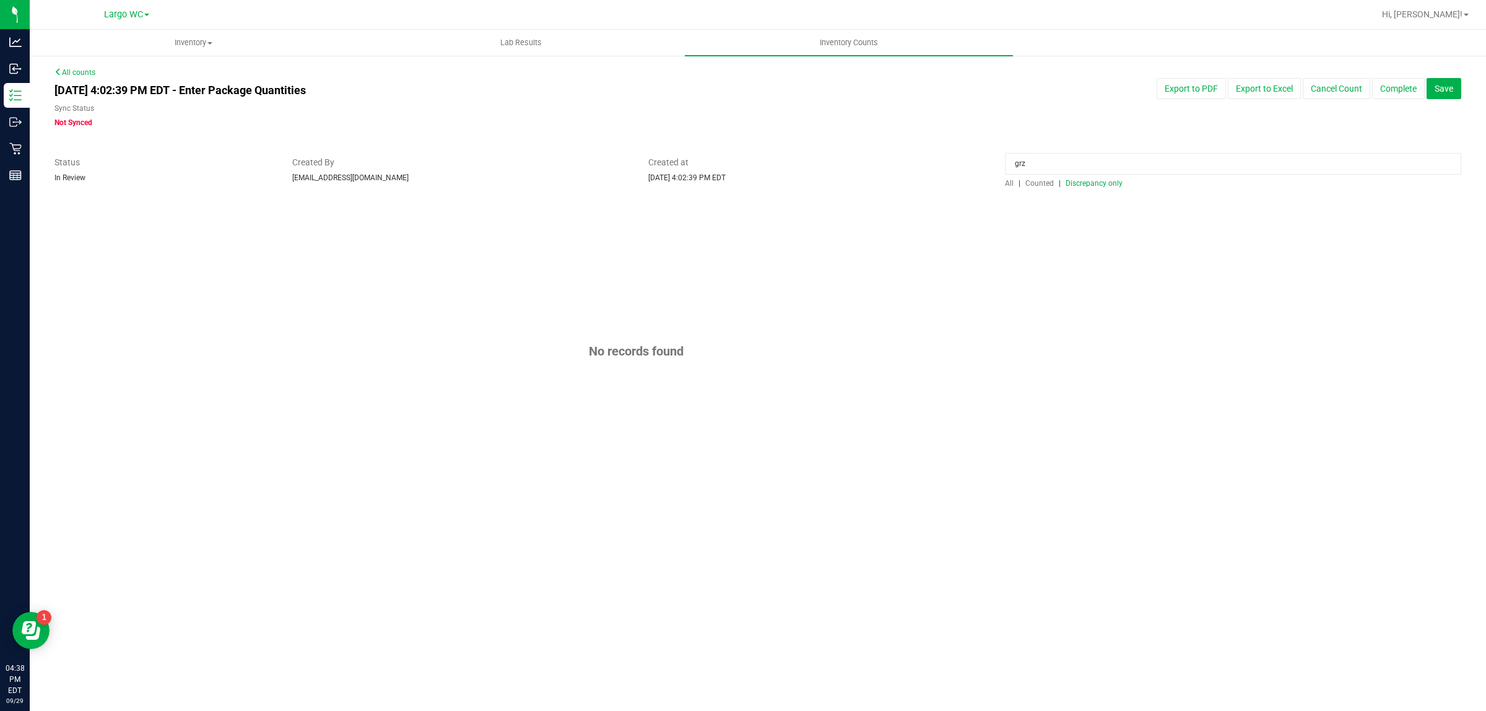
click at [1032, 183] on span "Counted" at bounding box center [1039, 183] width 28 height 9
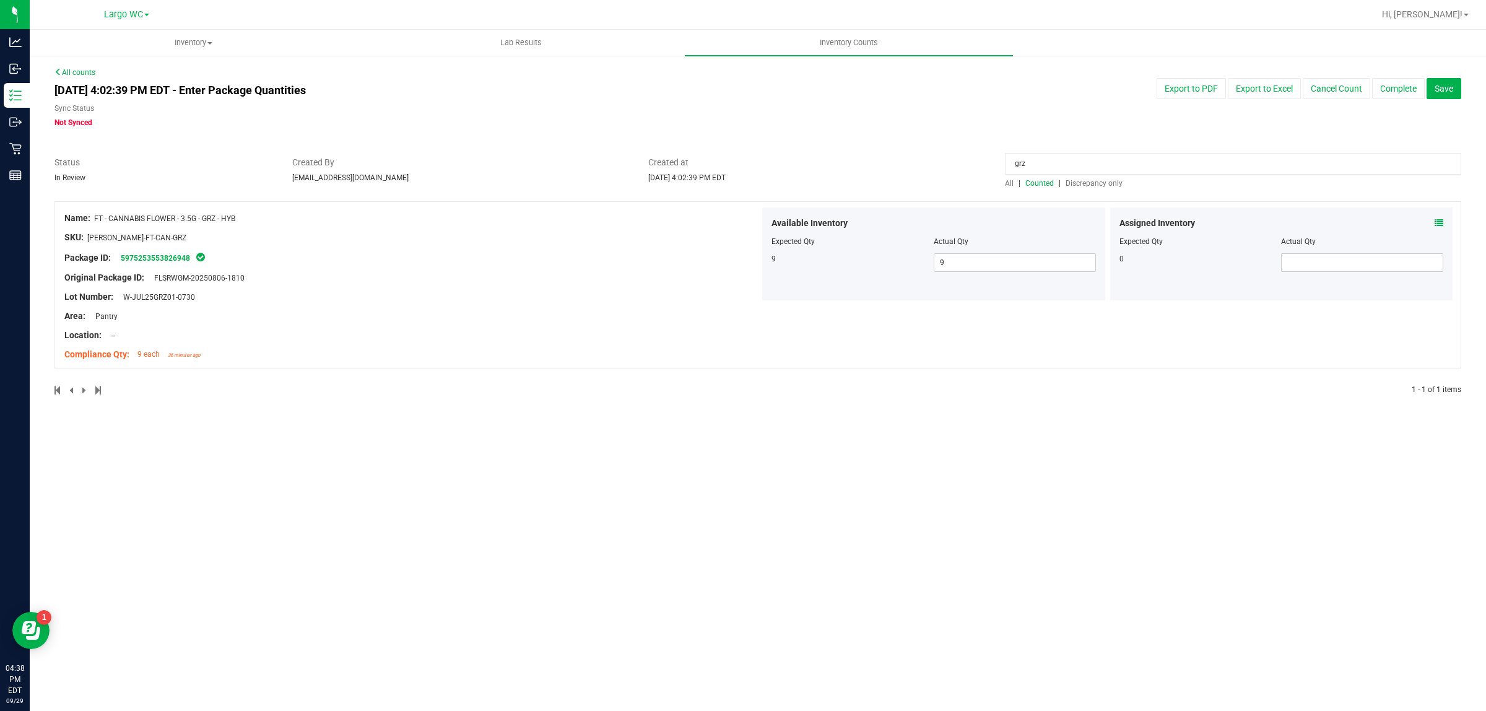
click at [1091, 183] on span "Discrepancy only" at bounding box center [1094, 183] width 57 height 9
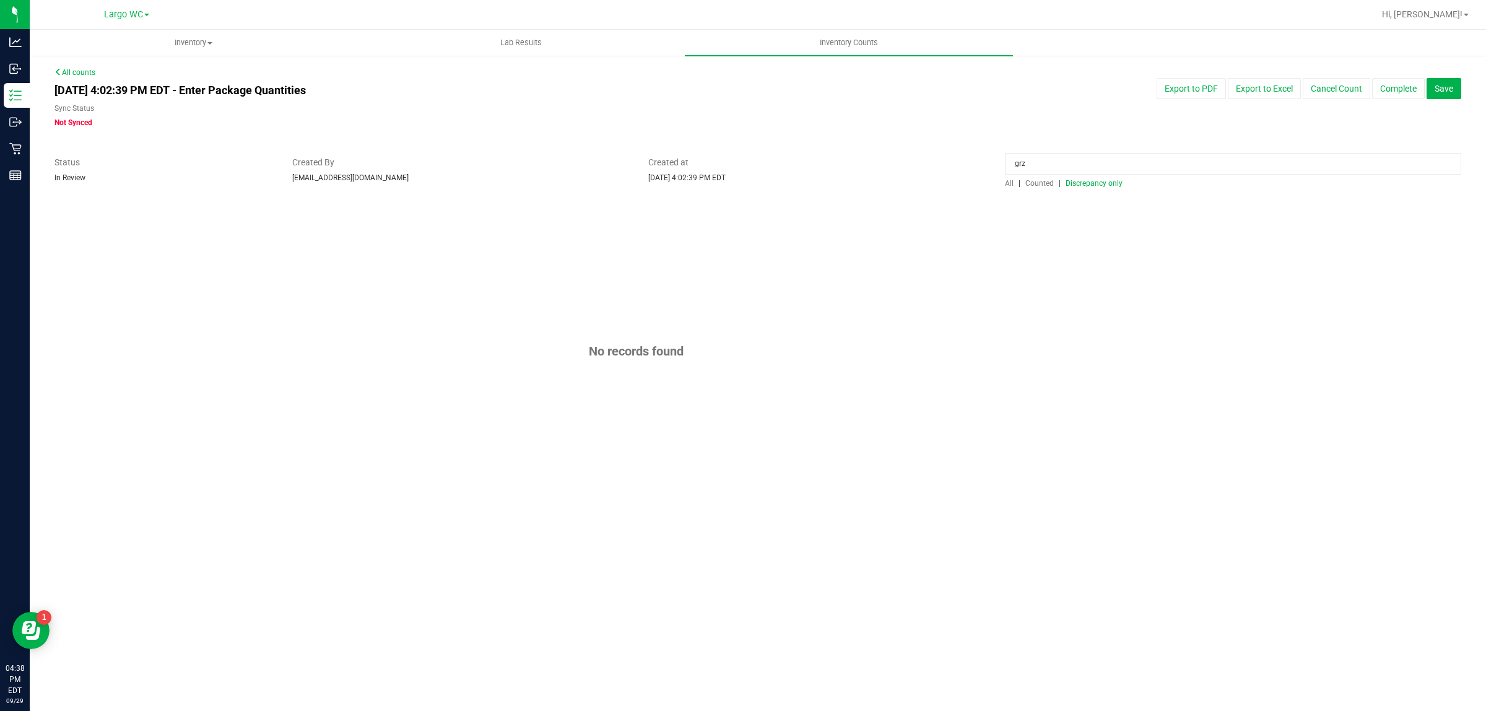
click at [1090, 160] on input "grz" at bounding box center [1233, 164] width 456 height 22
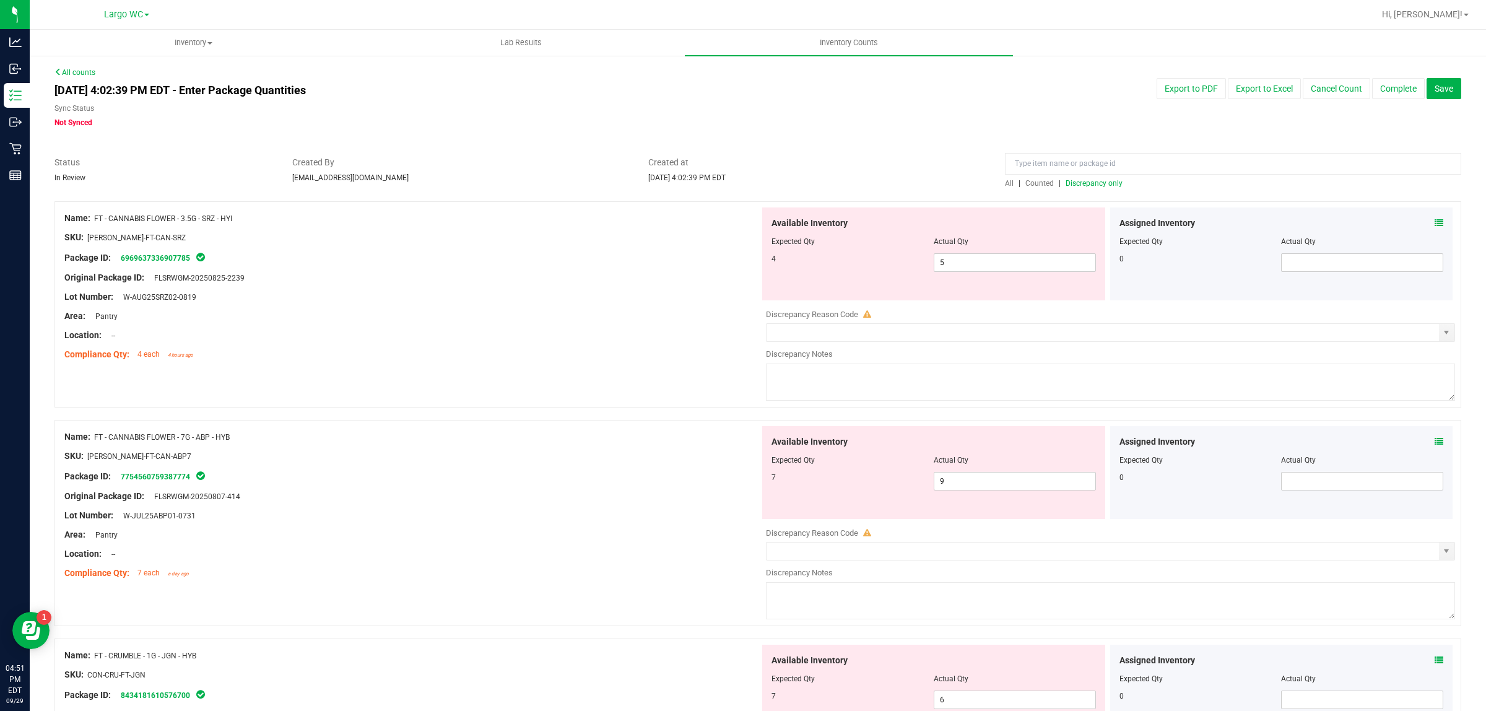
click at [1434, 224] on div "Assigned Inventory Expected Qty Actual Qty 0" at bounding box center [1281, 253] width 343 height 93
click at [1435, 220] on icon at bounding box center [1439, 223] width 9 height 9
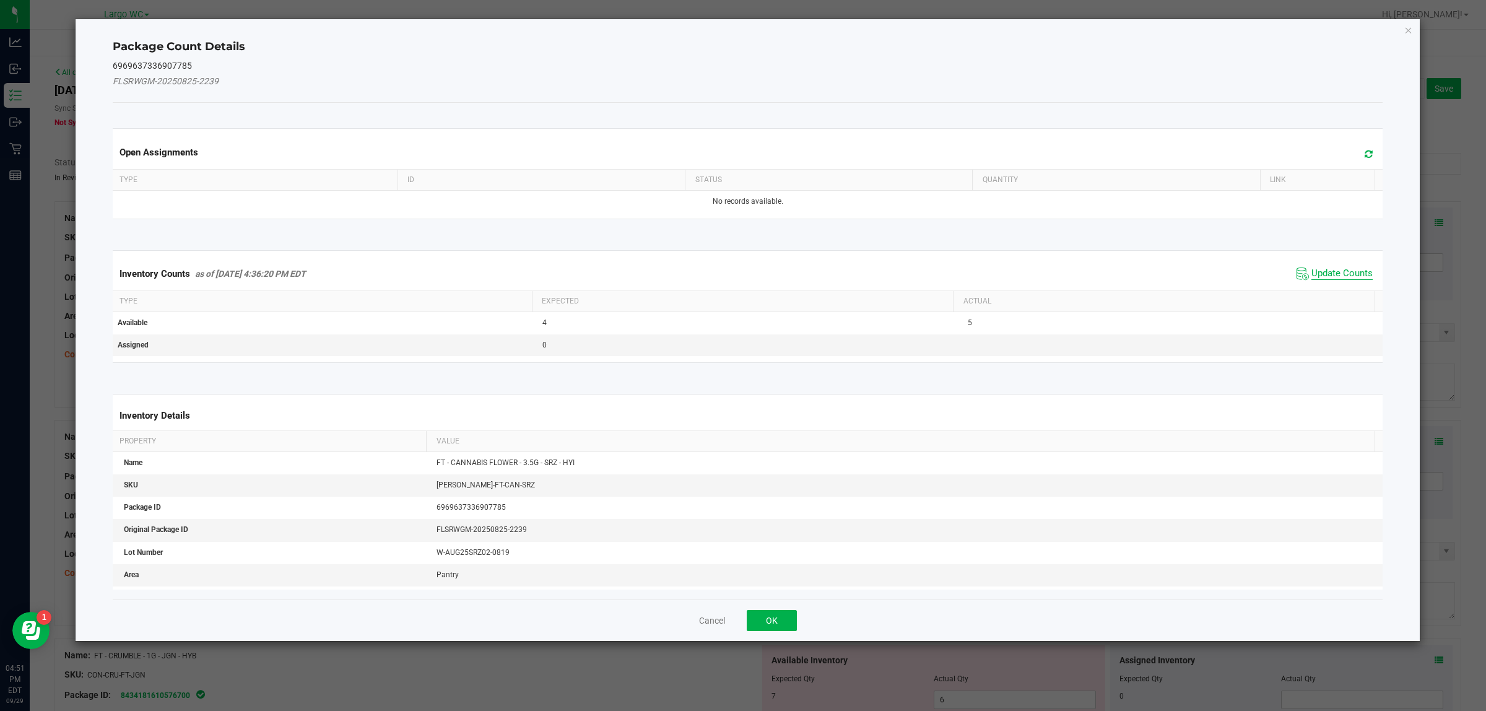
click at [1312, 276] on span "Update Counts" at bounding box center [1342, 274] width 61 height 12
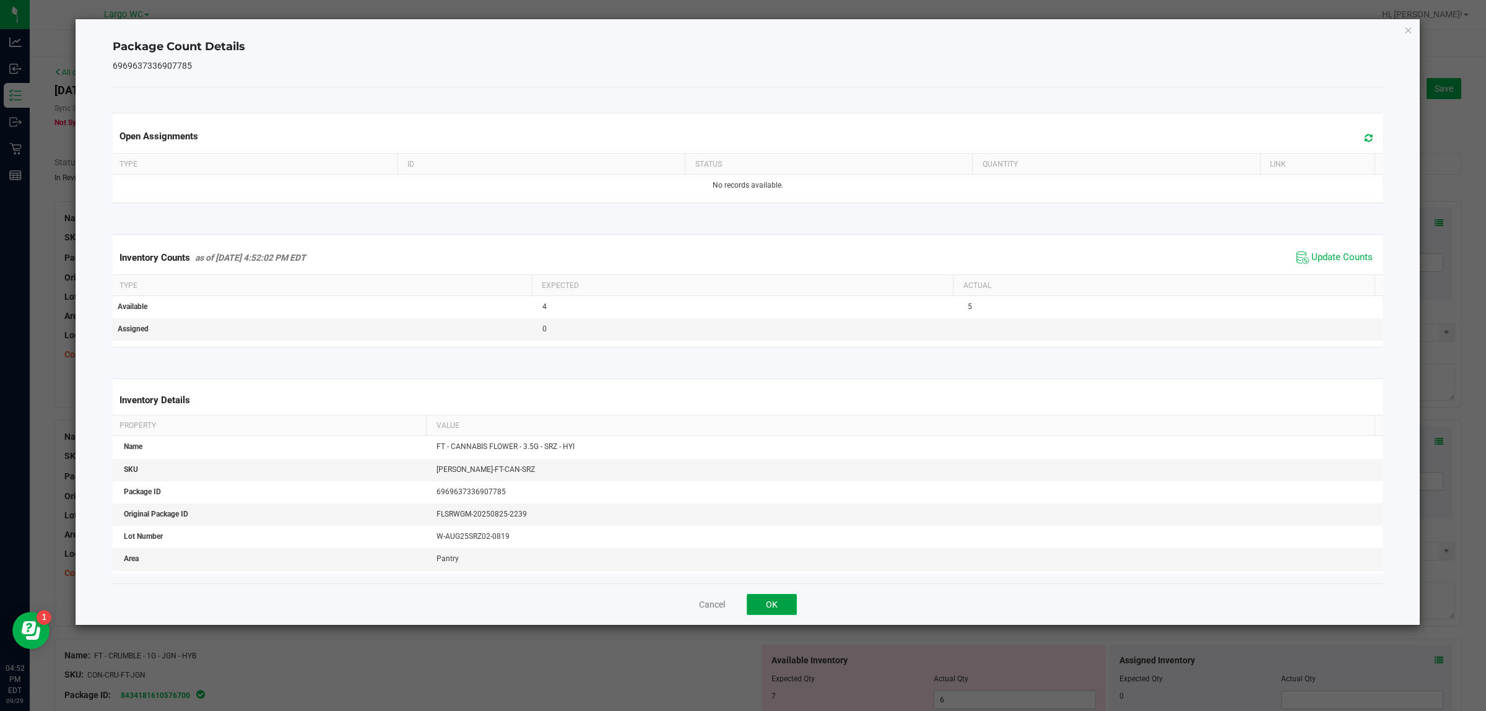
click at [766, 602] on button "OK" at bounding box center [772, 604] width 50 height 21
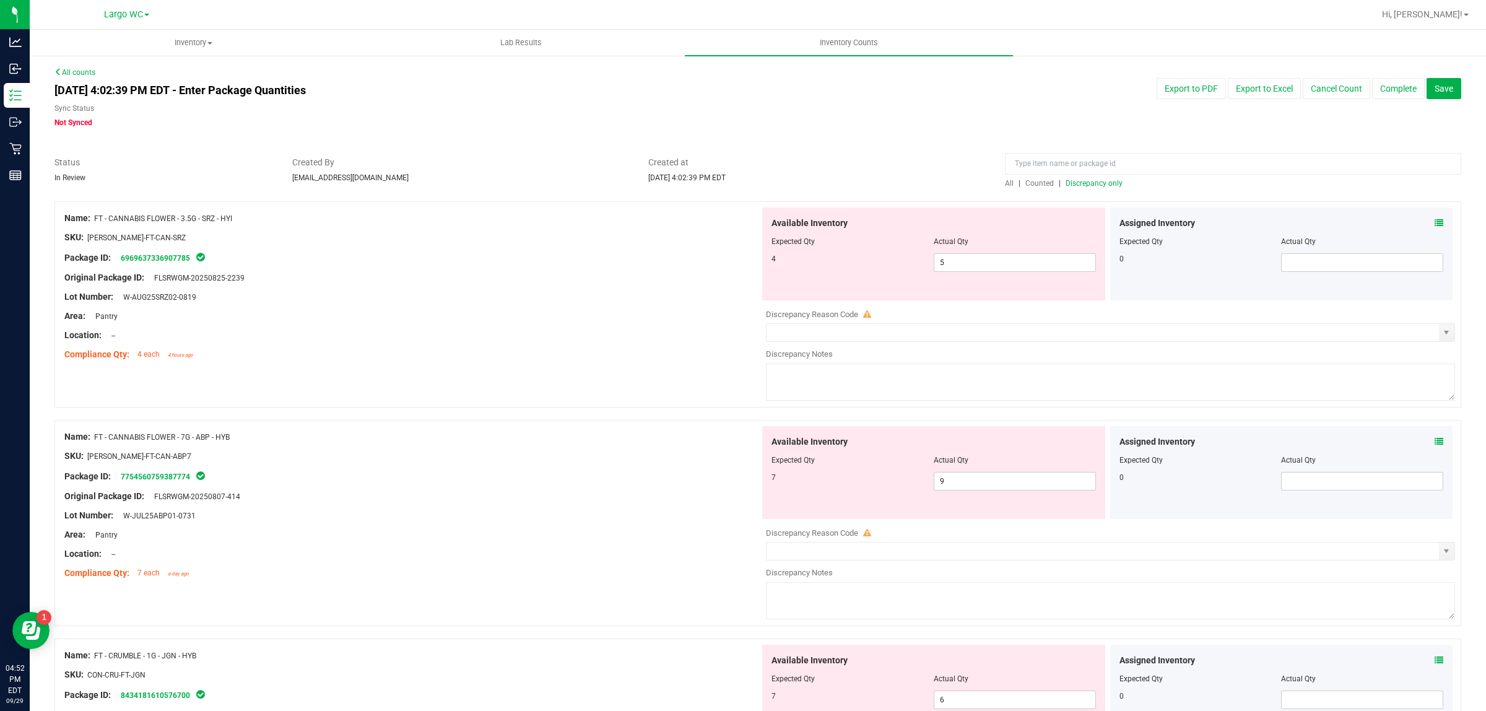
click at [974, 468] on div at bounding box center [934, 469] width 324 height 6
drag, startPoint x: 977, startPoint y: 474, endPoint x: 980, endPoint y: 484, distance: 10.0
click at [977, 477] on span "9 9" at bounding box center [1015, 481] width 162 height 19
click at [1435, 442] on icon at bounding box center [1439, 441] width 9 height 9
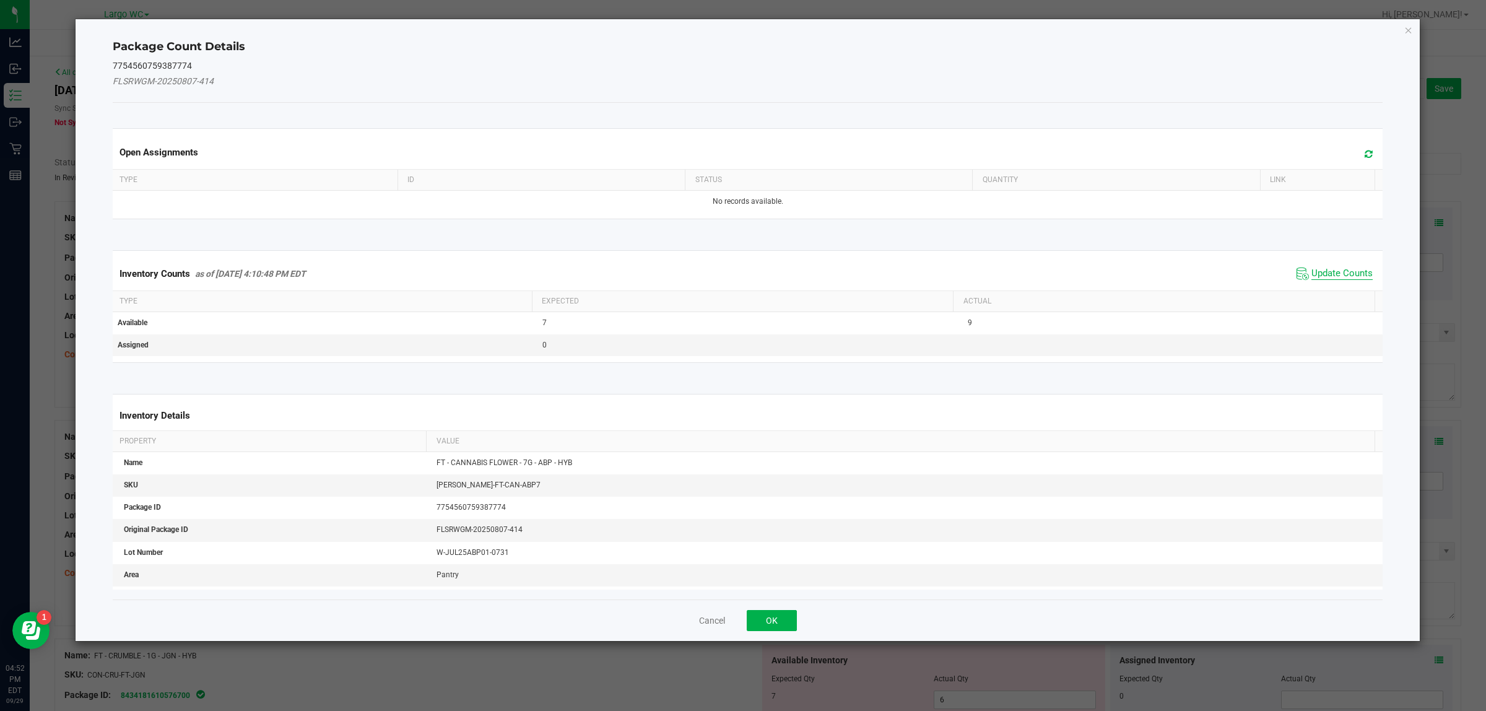
click at [1333, 276] on span "Update Counts" at bounding box center [1342, 274] width 61 height 12
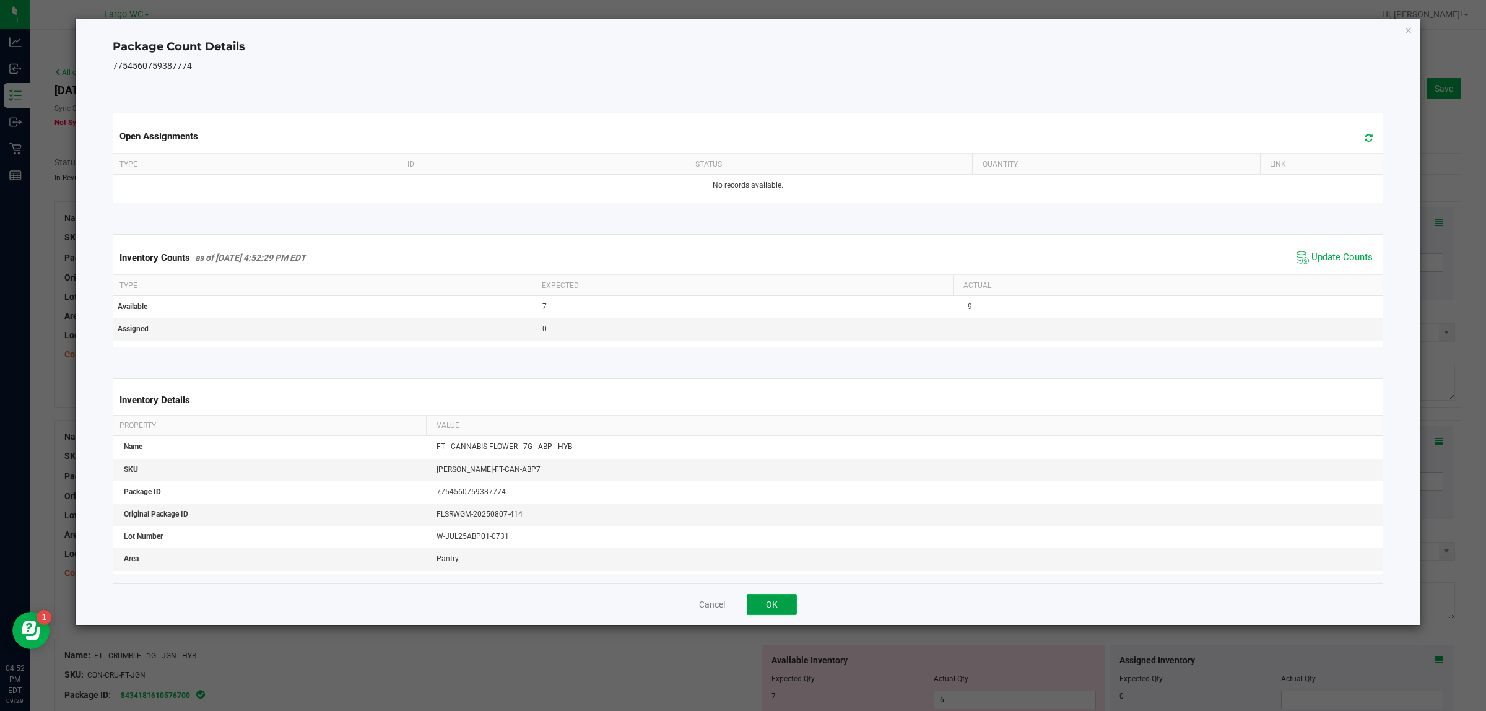
click at [780, 602] on button "OK" at bounding box center [772, 604] width 50 height 21
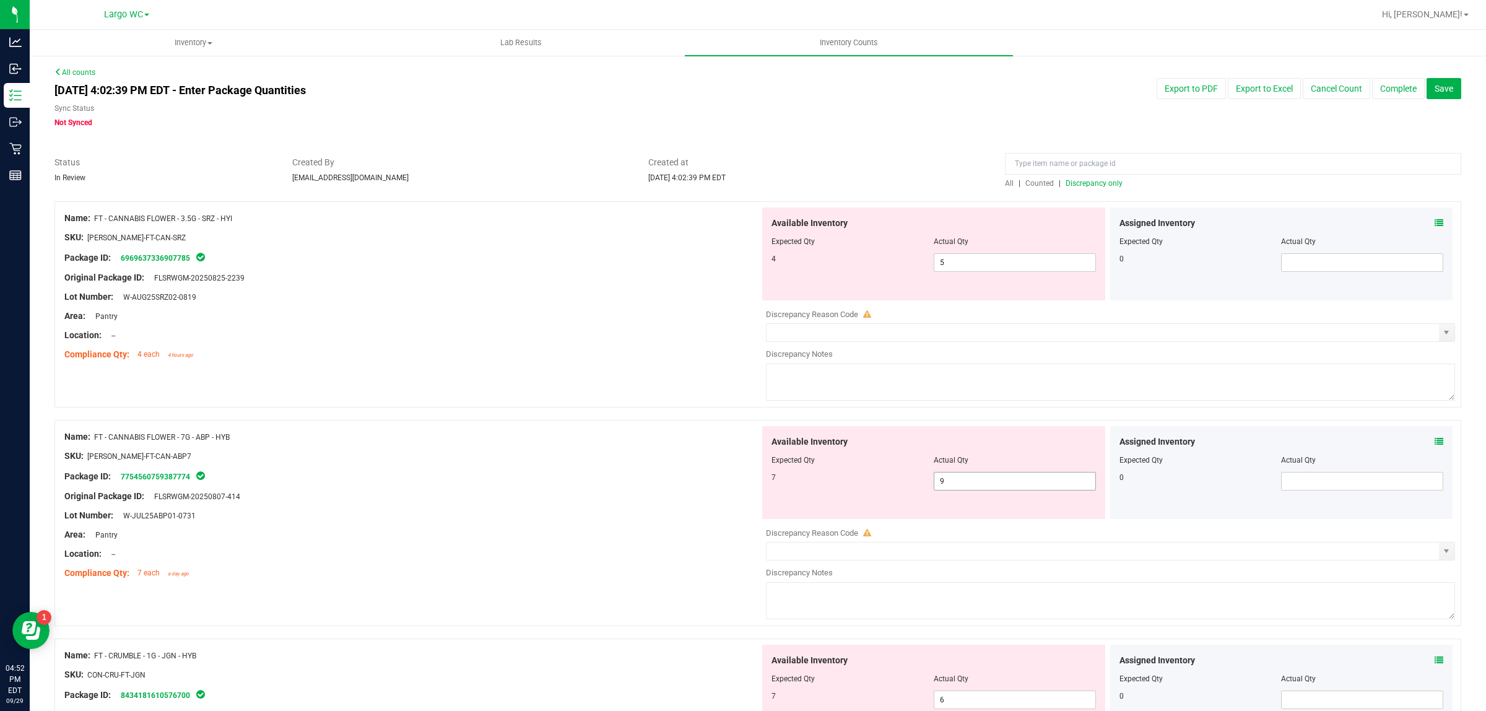
click at [968, 480] on input "9" at bounding box center [1014, 480] width 161 height 17
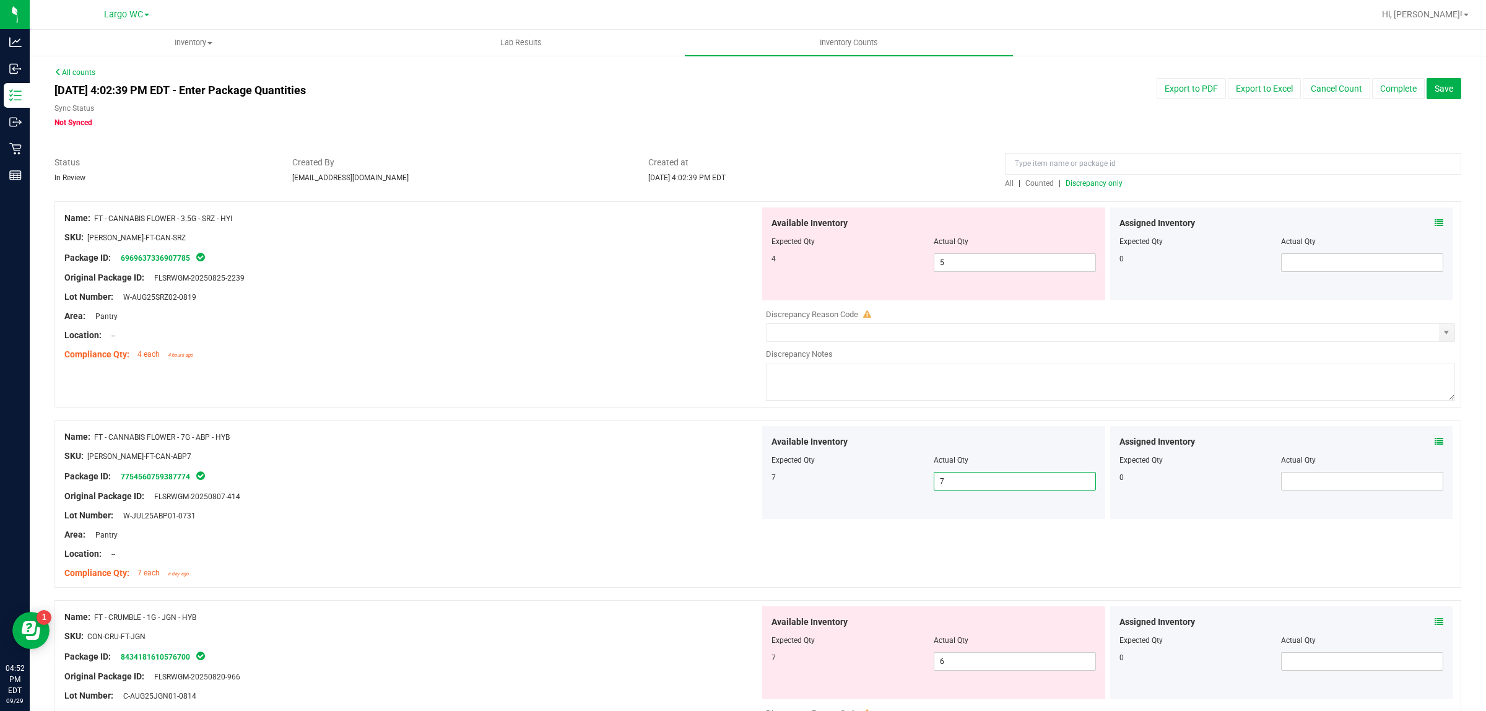
click at [350, 268] on div at bounding box center [411, 268] width 695 height 6
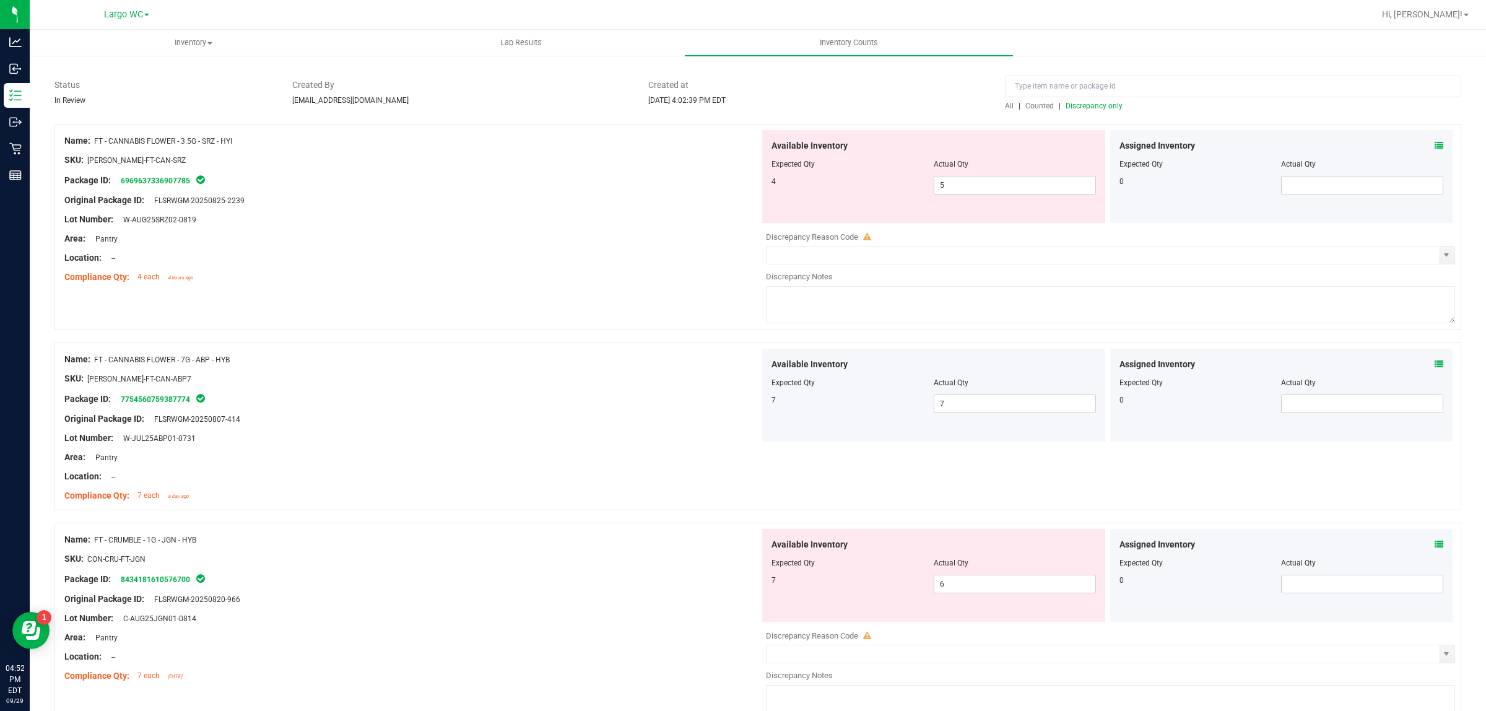
scroll to position [155, 0]
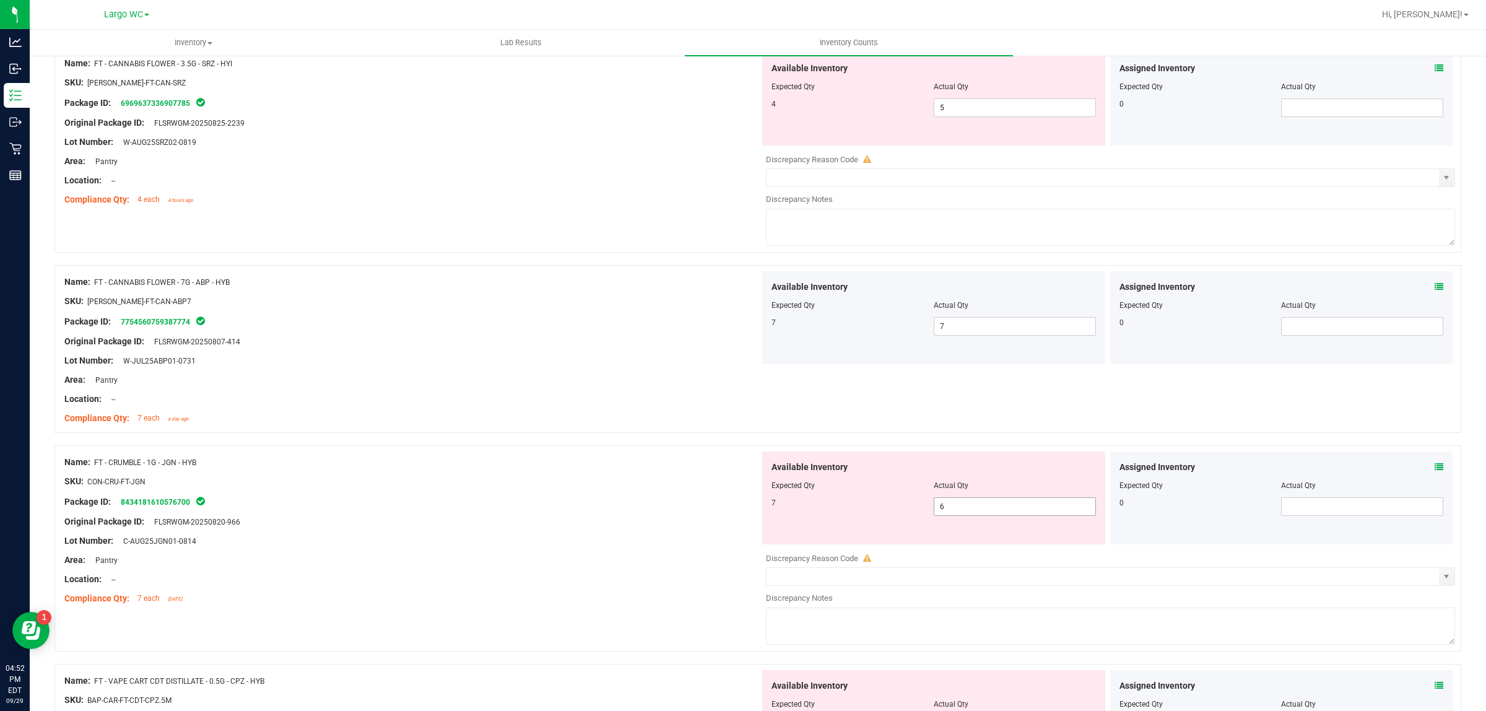
click at [962, 502] on span "6 6" at bounding box center [1015, 506] width 162 height 19
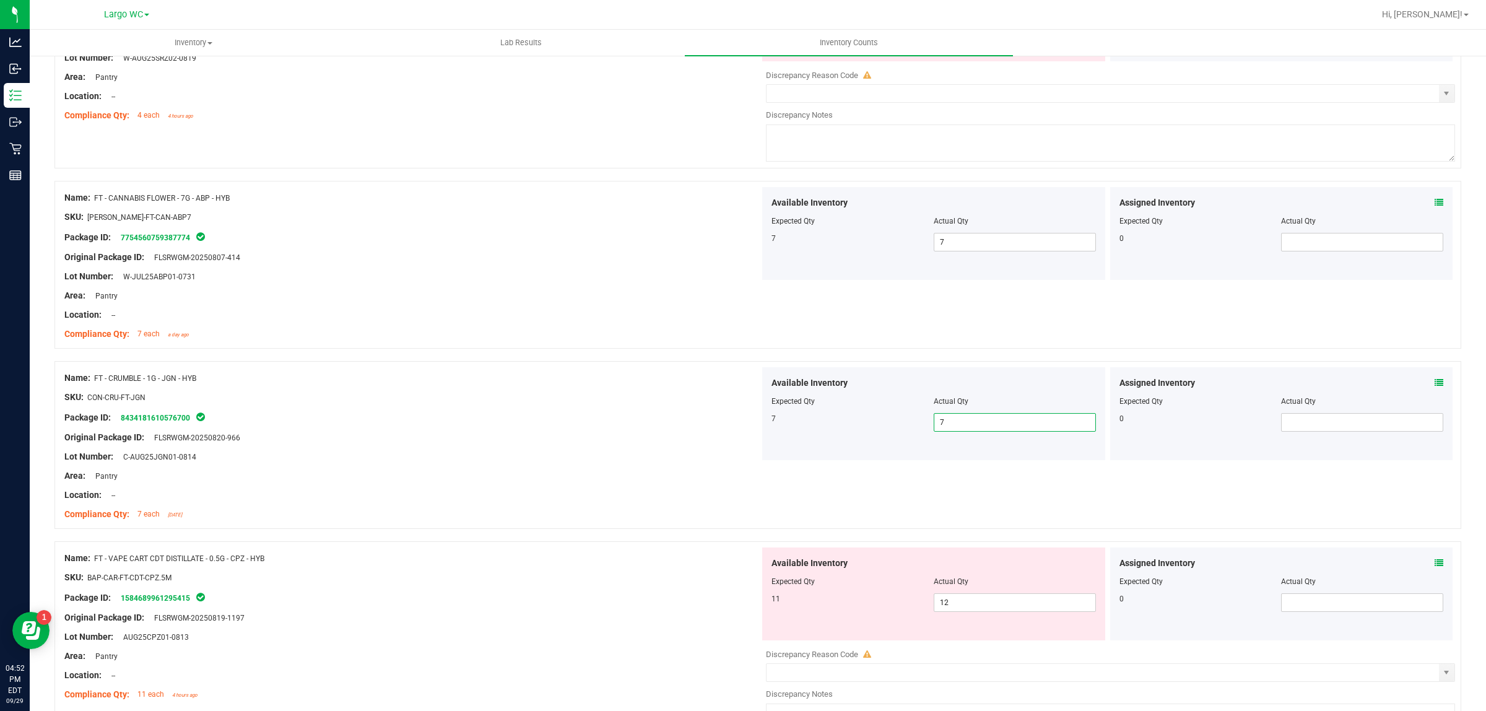
scroll to position [310, 0]
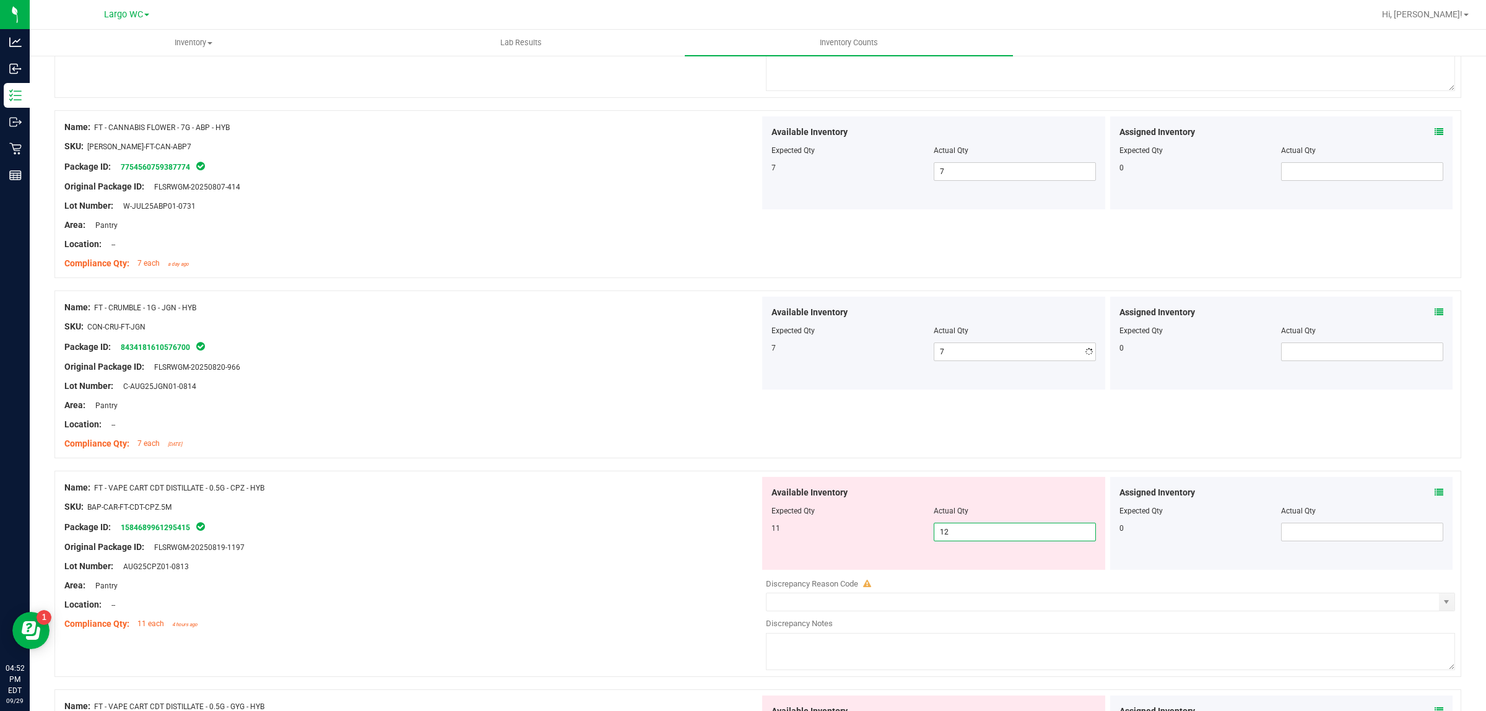
click at [973, 539] on span "12 12" at bounding box center [1015, 532] width 162 height 19
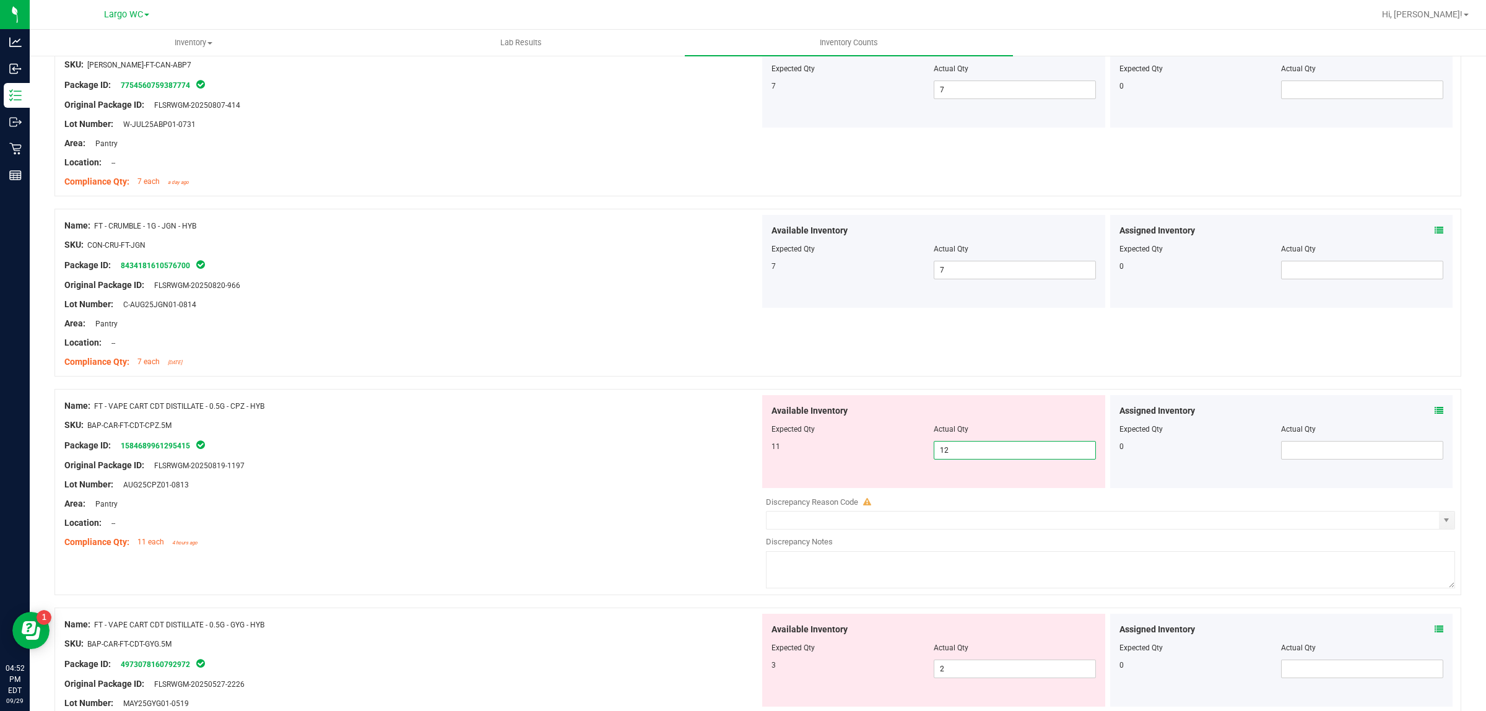
scroll to position [394, 0]
click at [616, 537] on div "Compliance Qty: 11 each 4 hours ago" at bounding box center [411, 539] width 695 height 13
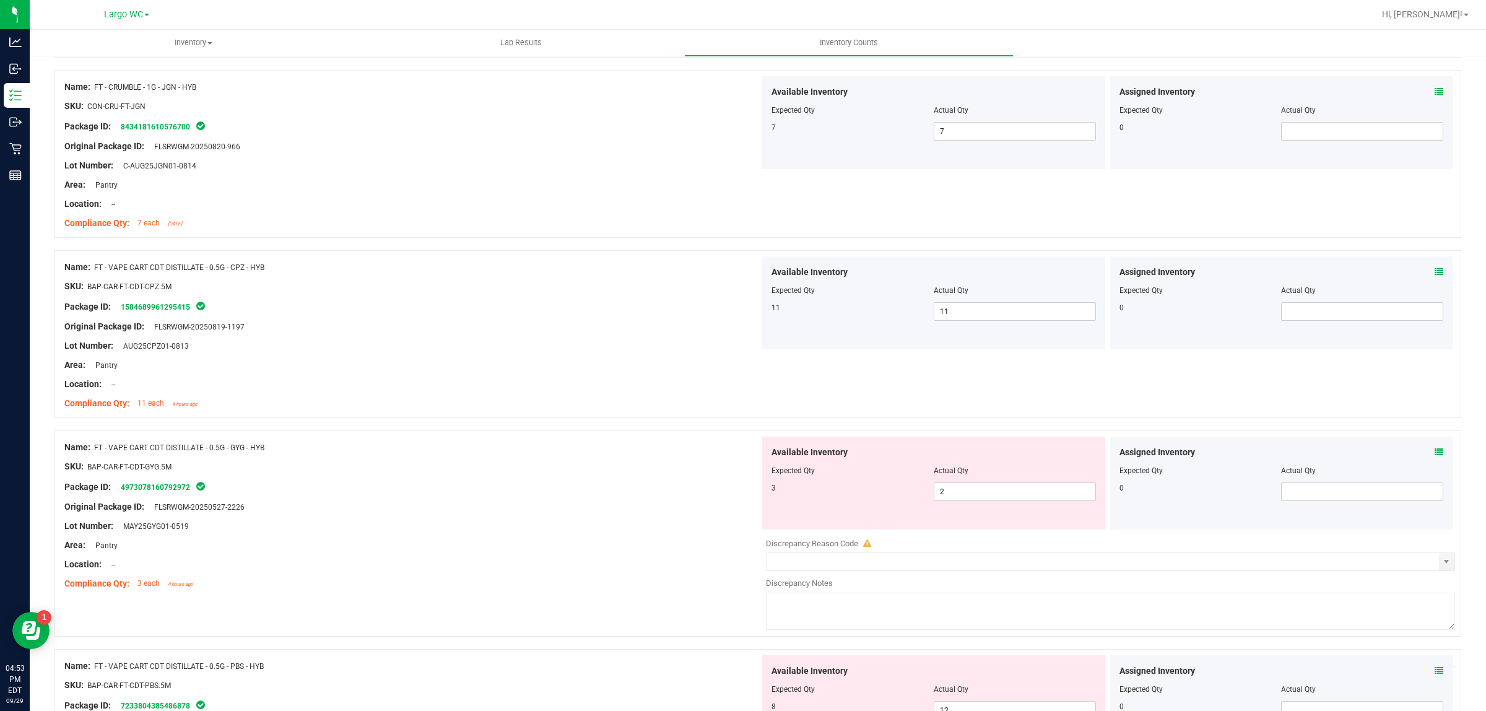
scroll to position [549, 0]
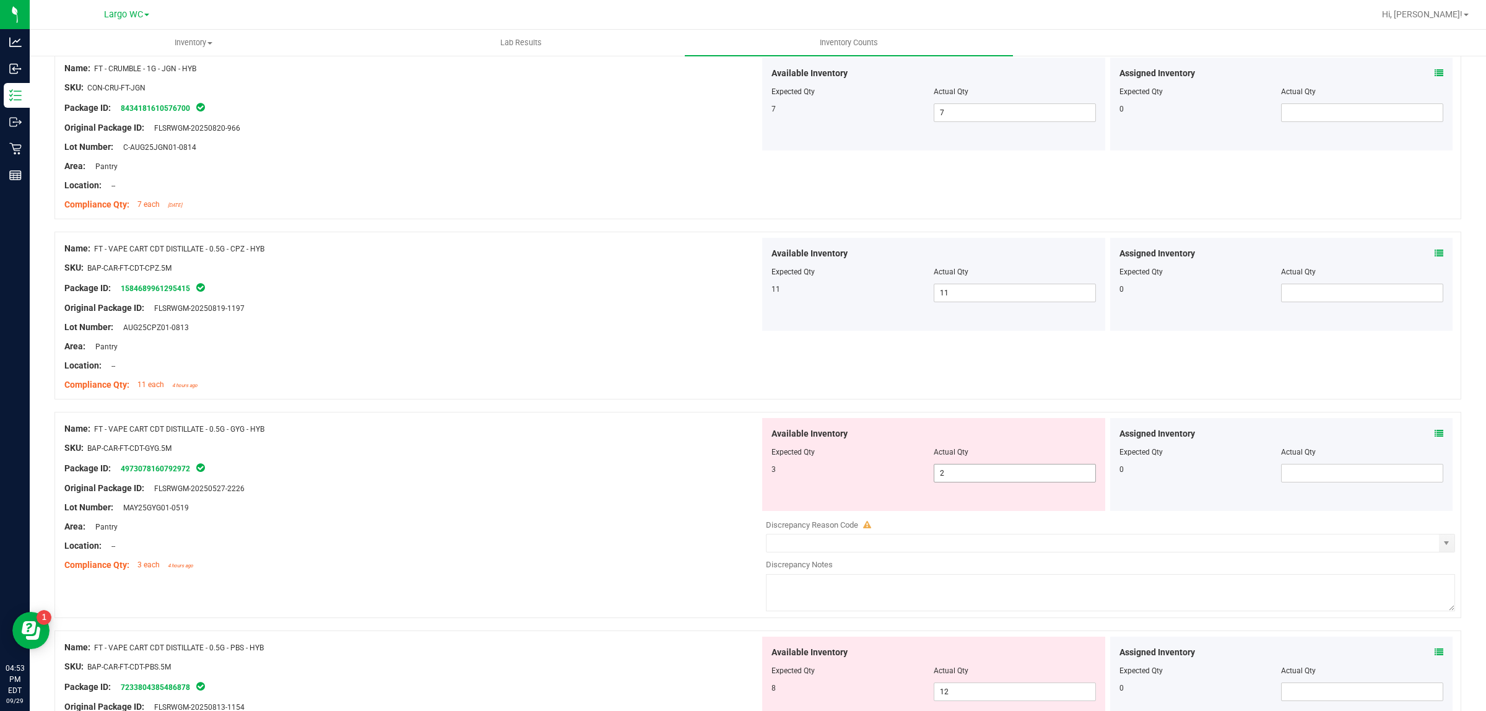
click at [1014, 478] on span "2 2" at bounding box center [1015, 473] width 162 height 19
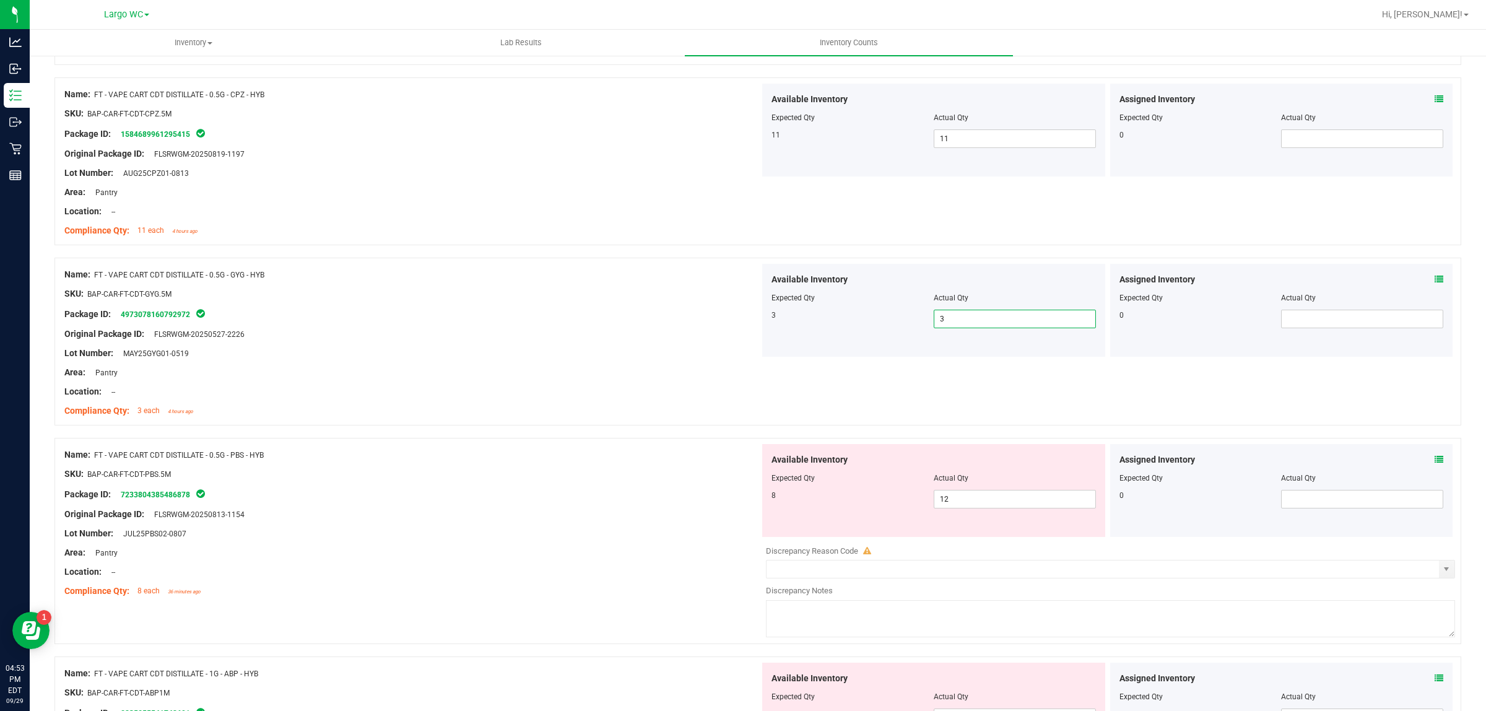
scroll to position [703, 0]
click at [1009, 491] on span "12 12" at bounding box center [1015, 498] width 162 height 19
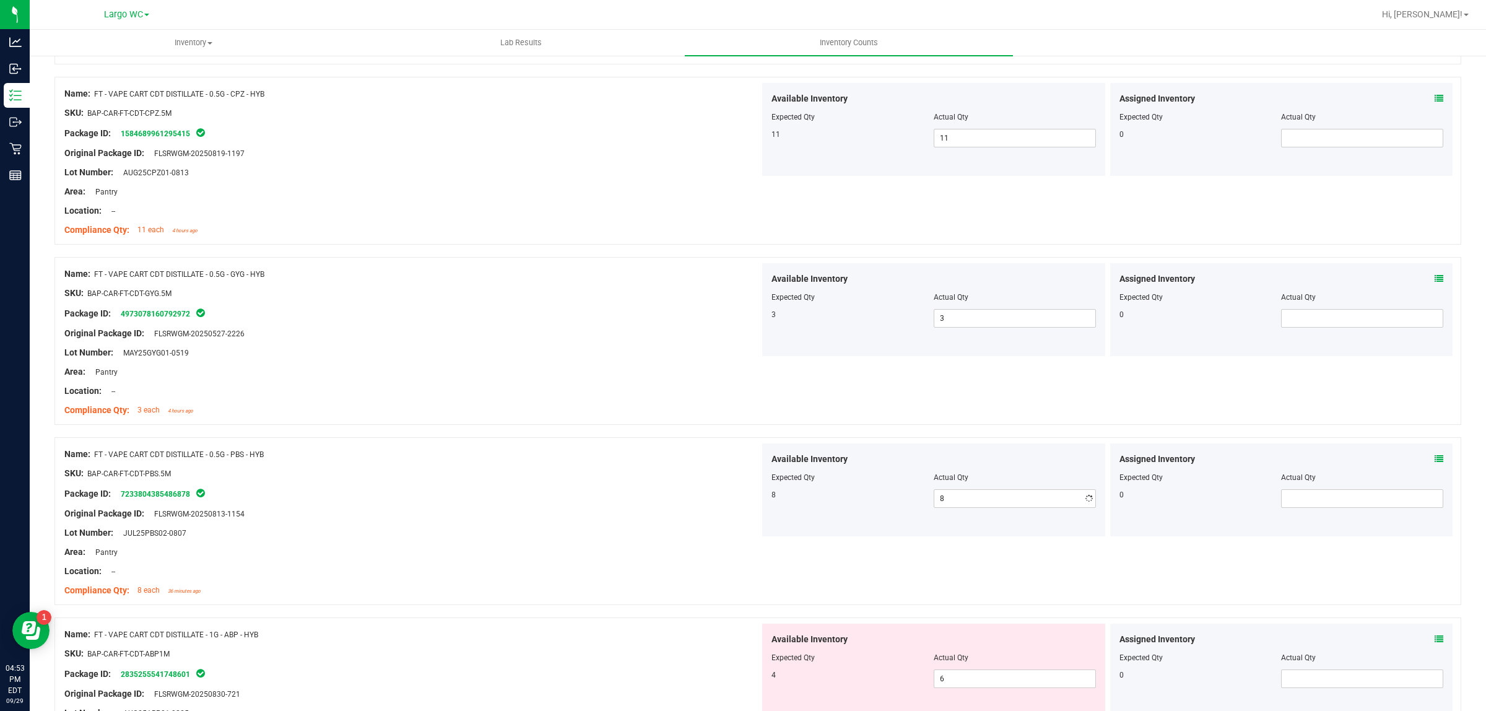
drag, startPoint x: 681, startPoint y: 507, endPoint x: 694, endPoint y: 505, distance: 13.1
click at [684, 506] on ng-container "Original Package ID: FLSRWGM-20250813-1154" at bounding box center [411, 510] width 695 height 19
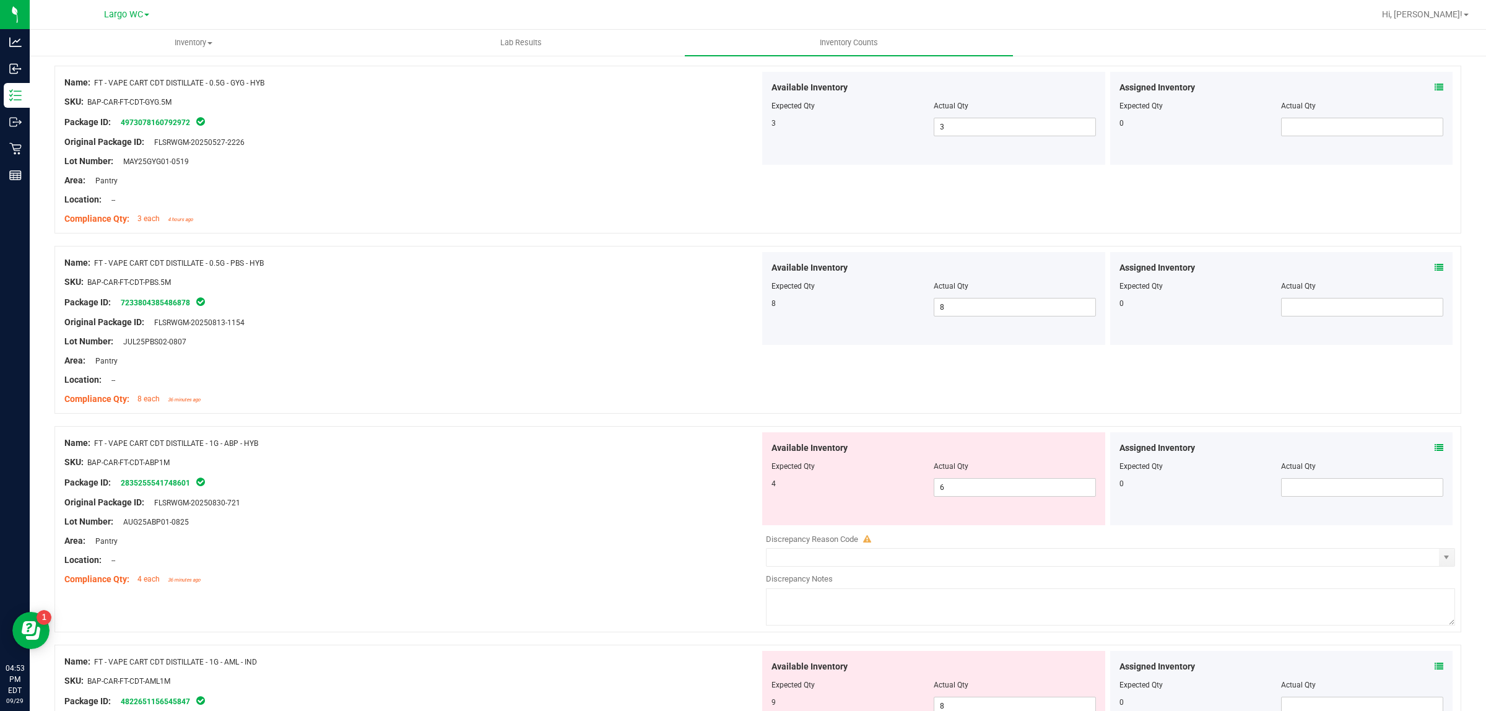
scroll to position [1013, 0]
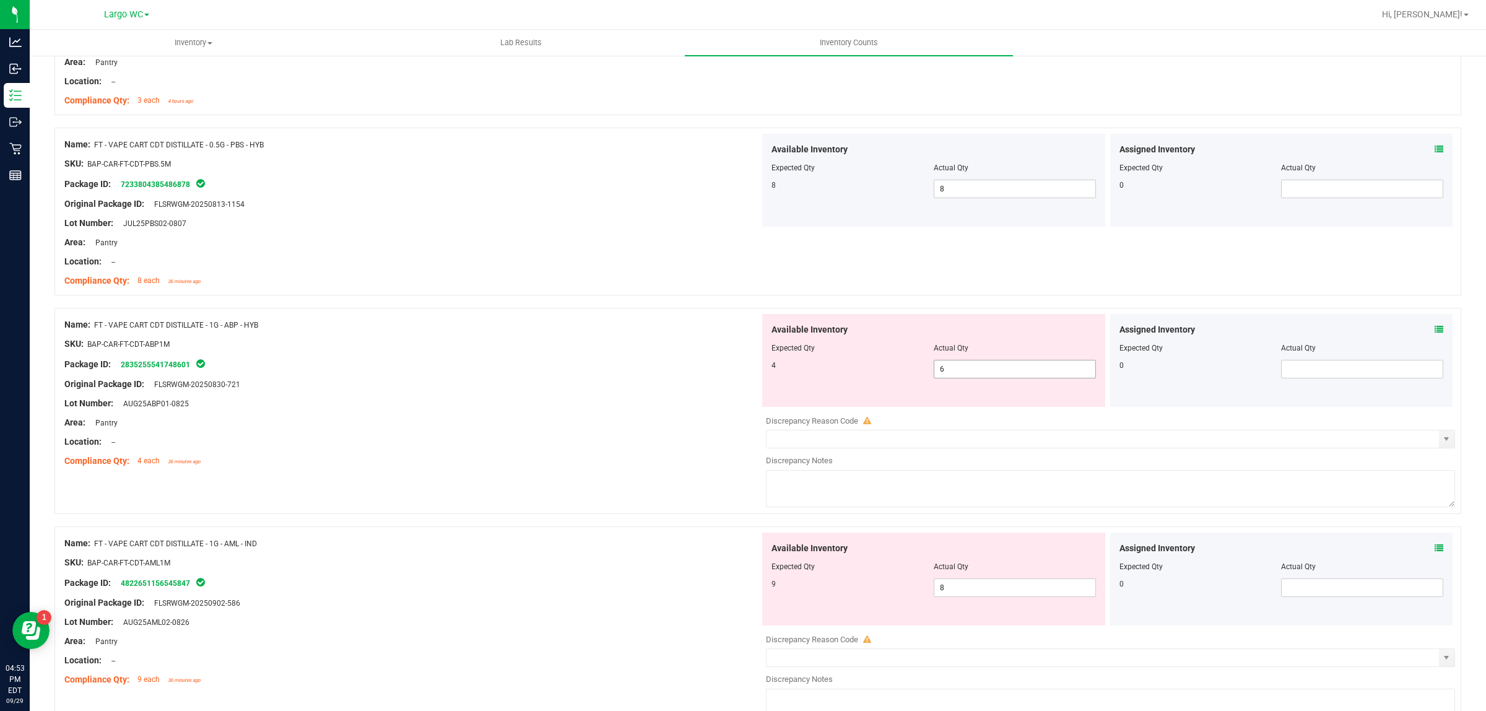
click at [961, 378] on span "6 6" at bounding box center [1015, 369] width 162 height 19
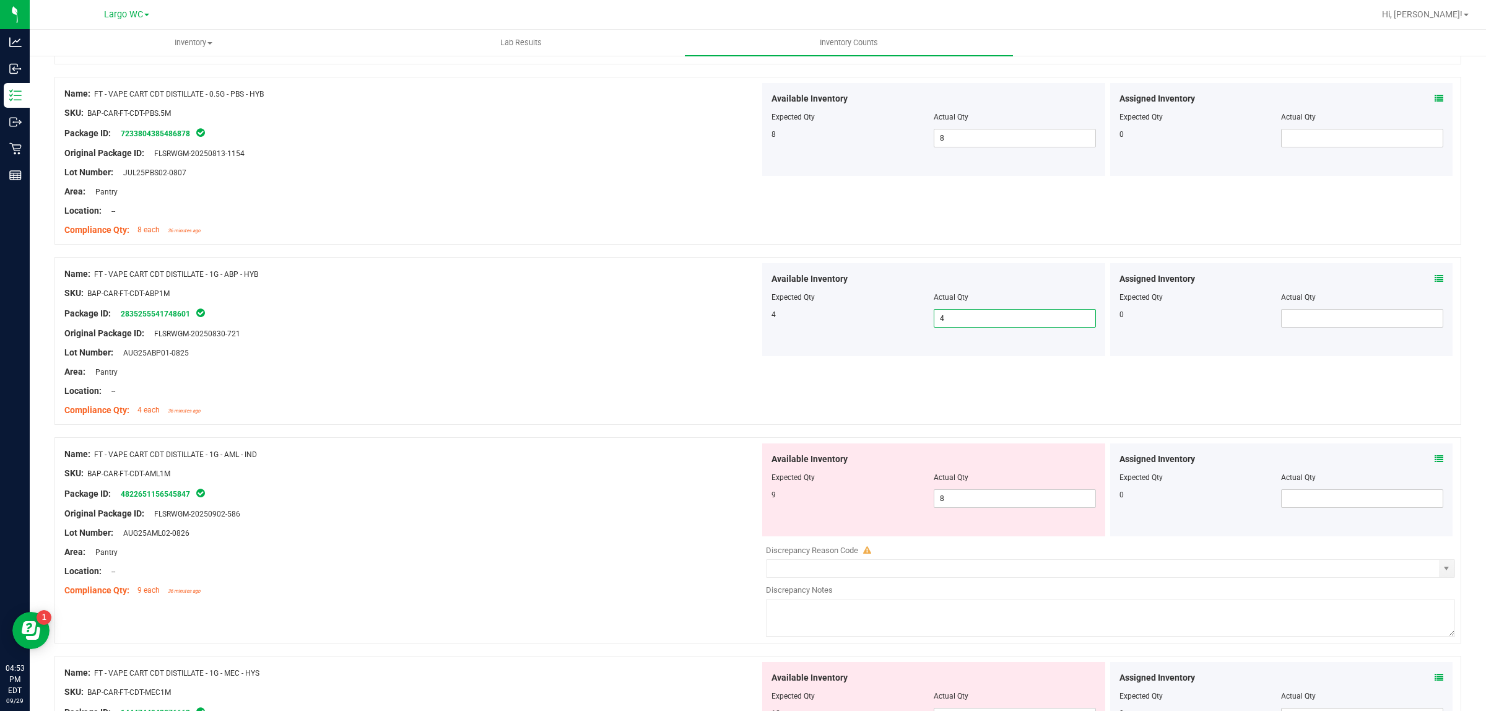
scroll to position [1090, 0]
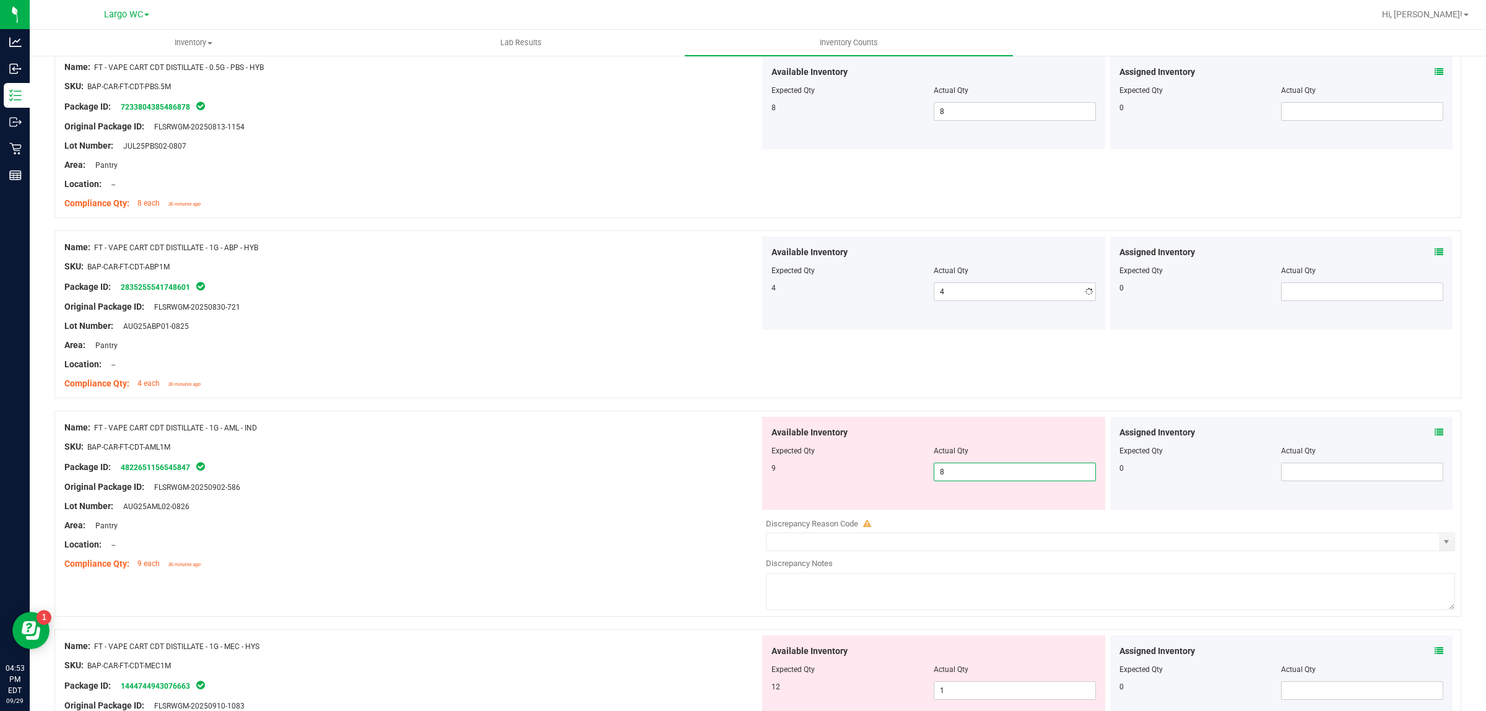
click at [973, 479] on span "8 8" at bounding box center [1015, 472] width 162 height 19
click at [1435, 430] on icon at bounding box center [1439, 432] width 9 height 9
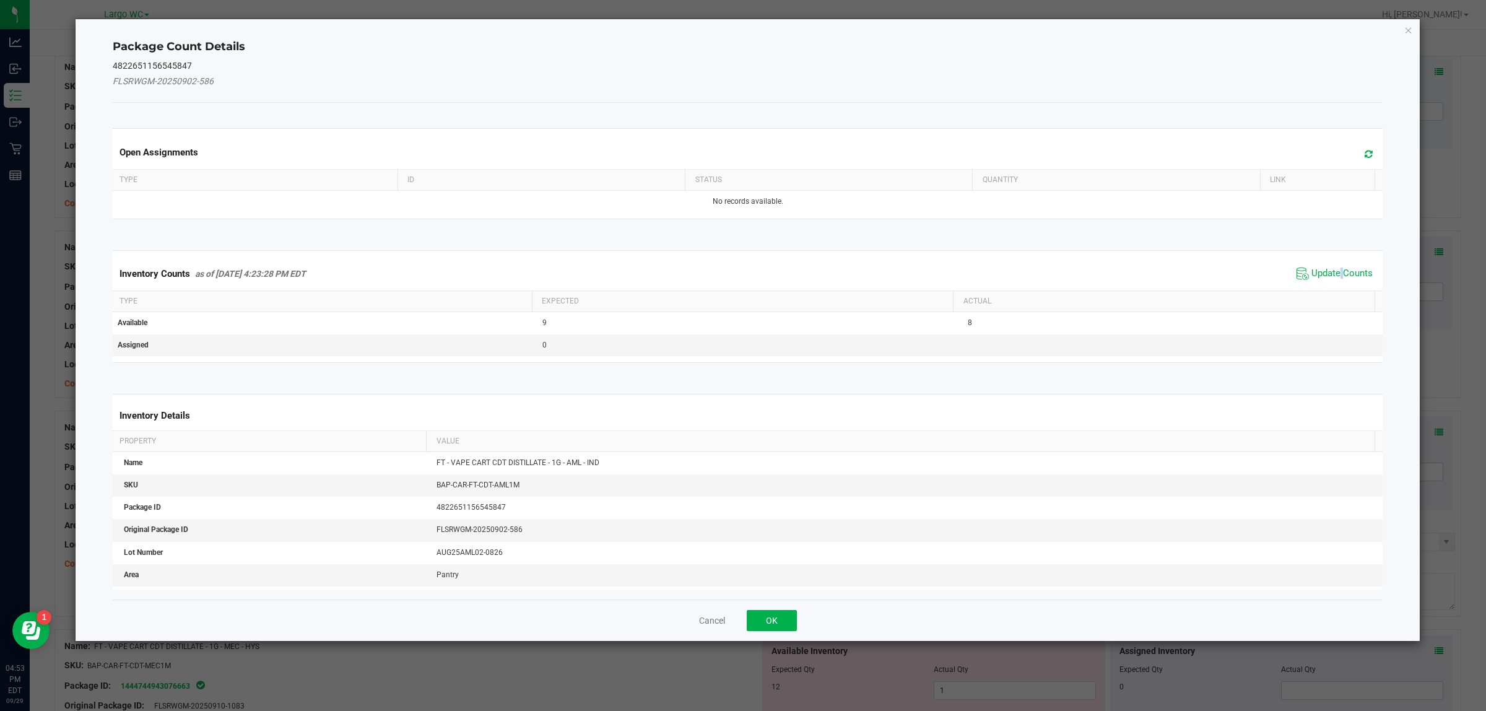
click at [1328, 267] on span "Update Counts" at bounding box center [1335, 273] width 82 height 19
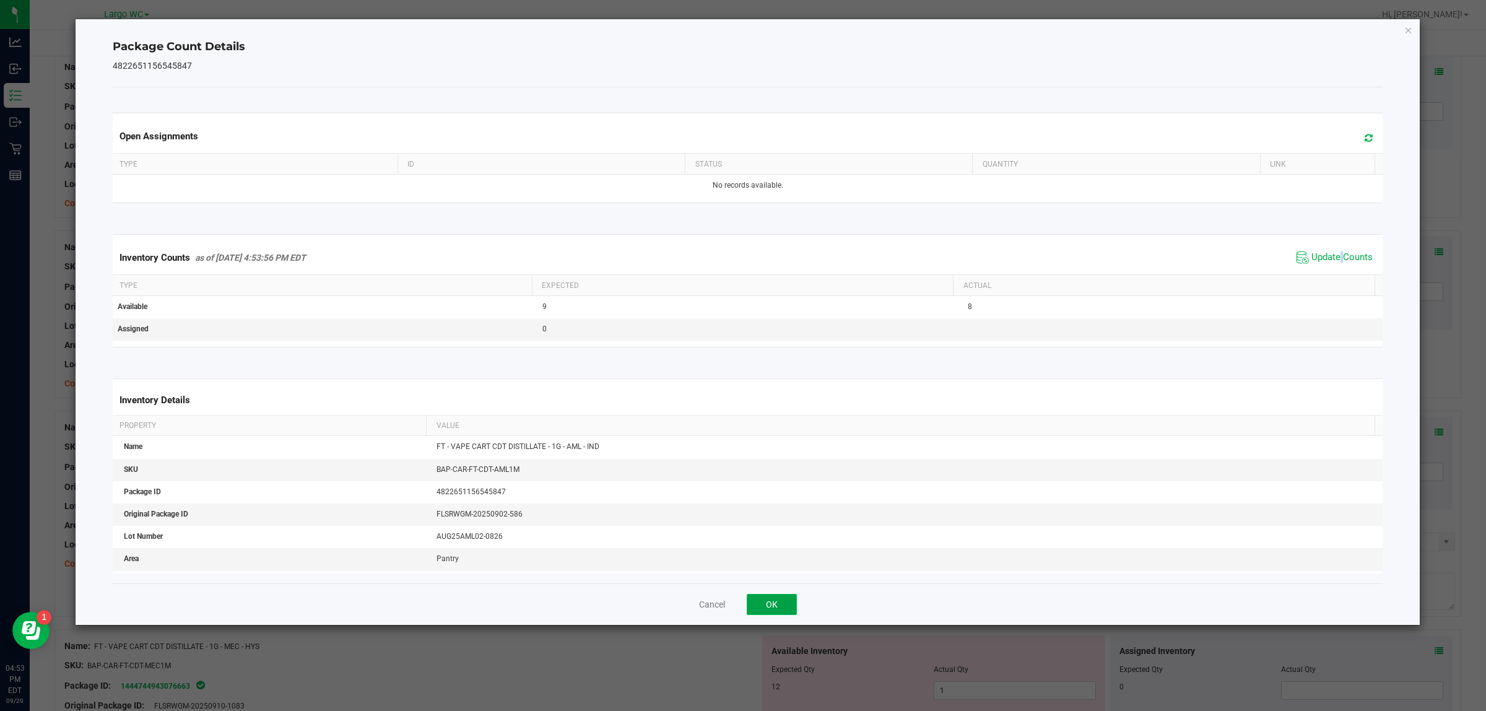
click at [779, 613] on button "OK" at bounding box center [772, 604] width 50 height 21
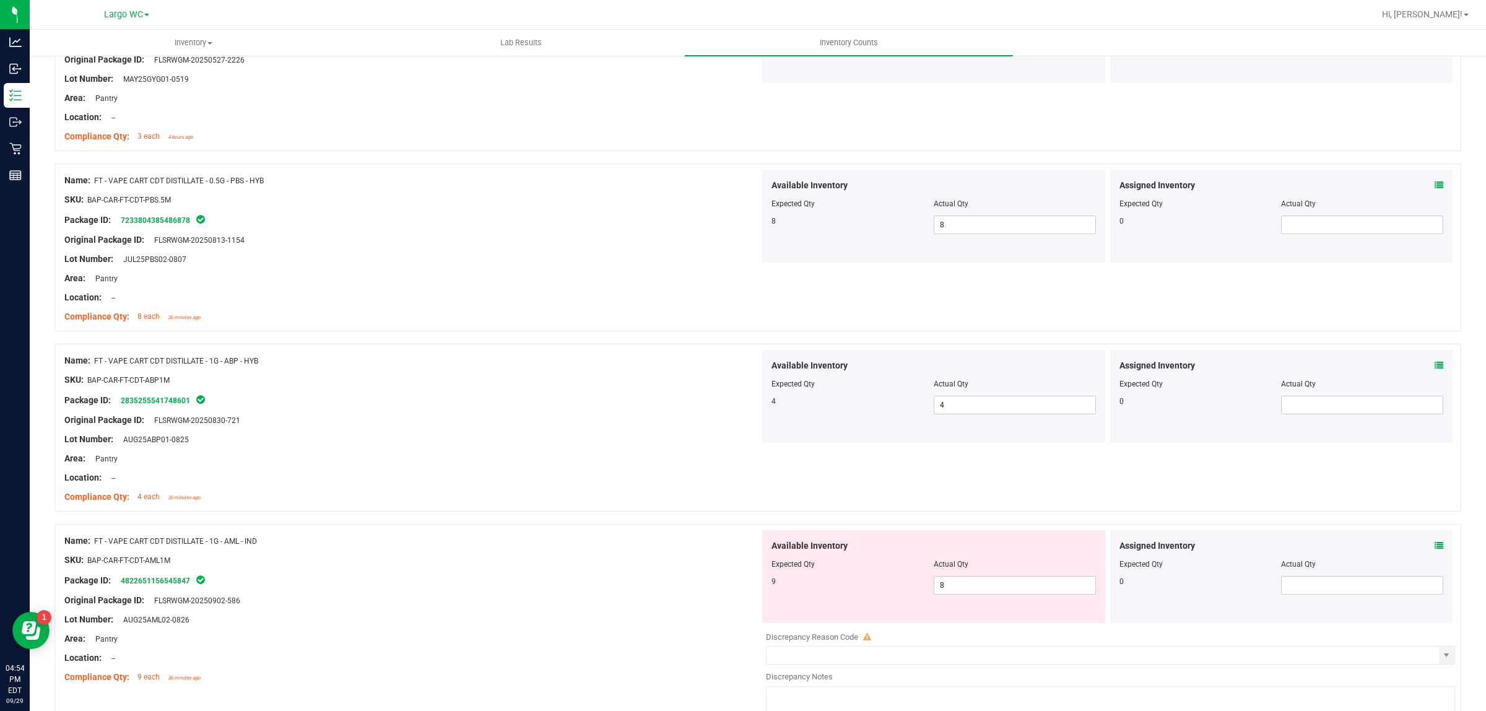
scroll to position [1161, 0]
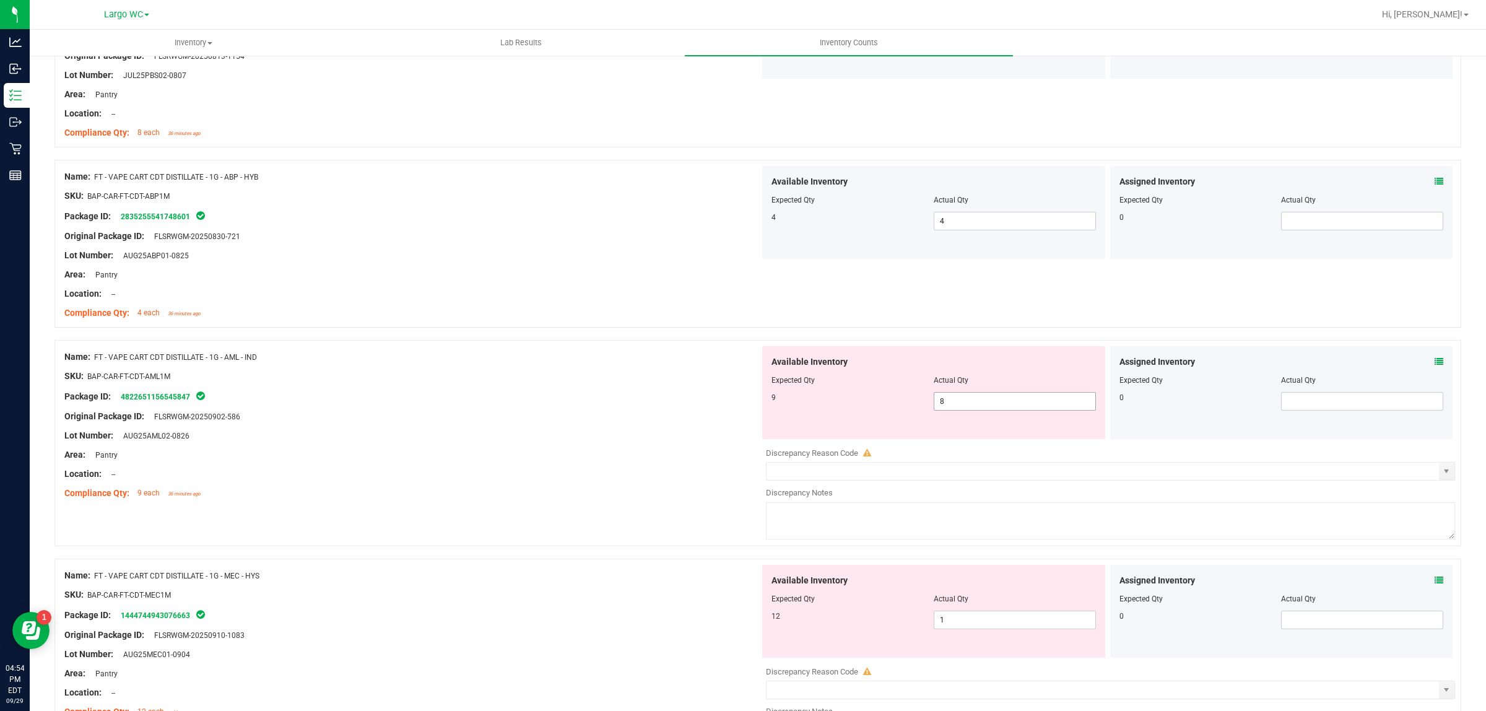
click at [957, 406] on span "8 8" at bounding box center [1015, 401] width 162 height 19
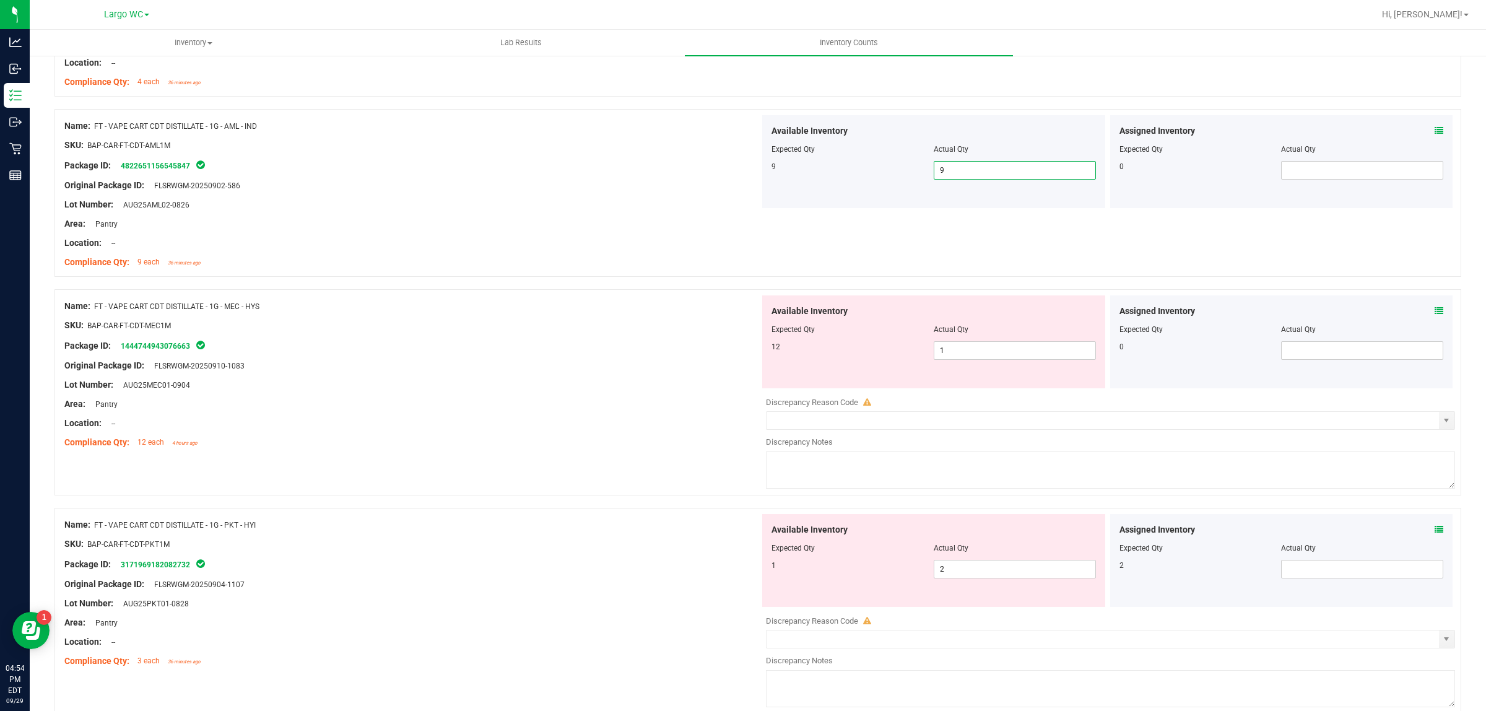
scroll to position [1393, 0]
click at [954, 347] on span "1 1" at bounding box center [1015, 349] width 162 height 19
click at [954, 347] on input "1" at bounding box center [1014, 349] width 161 height 17
click at [952, 375] on div "Available Inventory Expected Qty Actual Qty 12 1 1" at bounding box center [933, 340] width 343 height 93
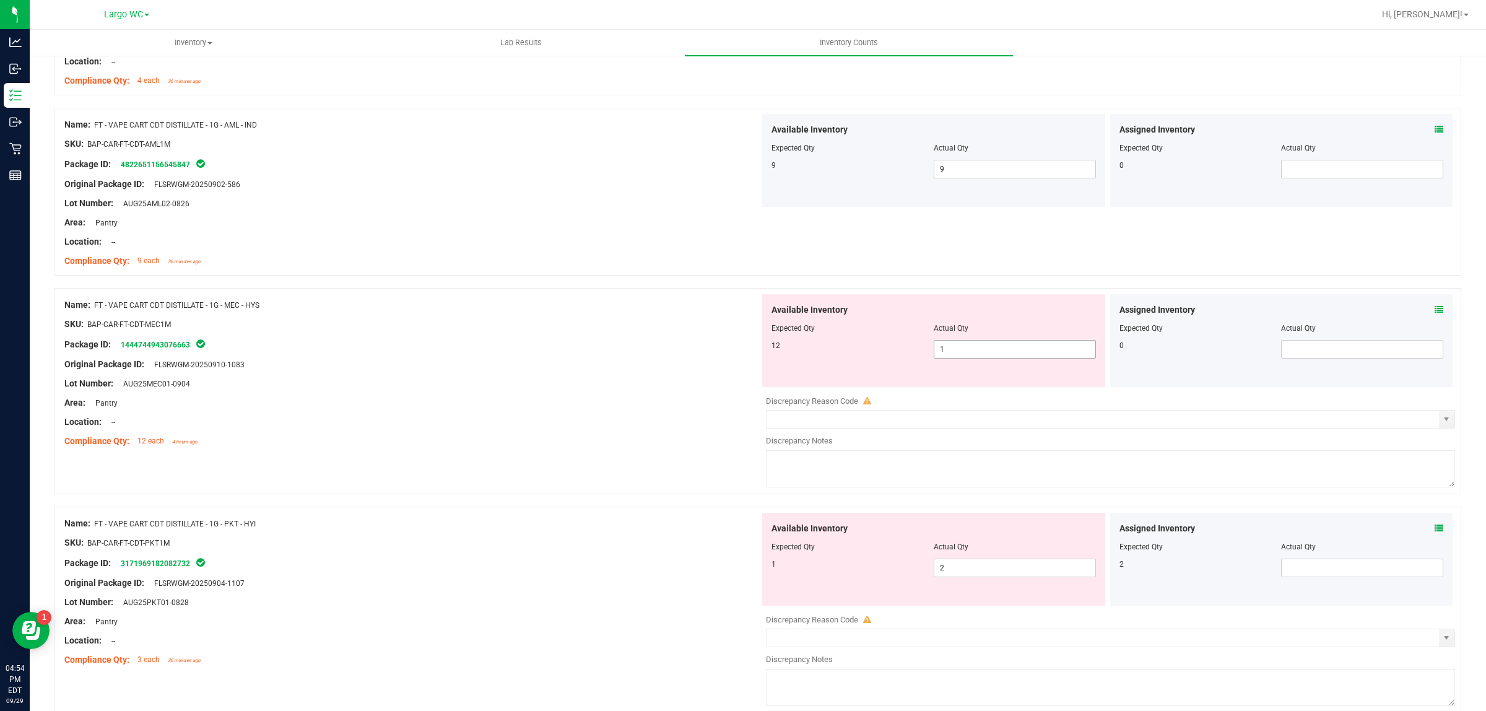
click at [952, 356] on span "1 1" at bounding box center [1015, 349] width 162 height 19
click at [659, 375] on div at bounding box center [411, 374] width 695 height 6
click at [1435, 310] on div "Assigned Inventory Expected Qty Actual Qty 0" at bounding box center [1281, 340] width 343 height 93
click at [1435, 310] on icon at bounding box center [1439, 309] width 9 height 9
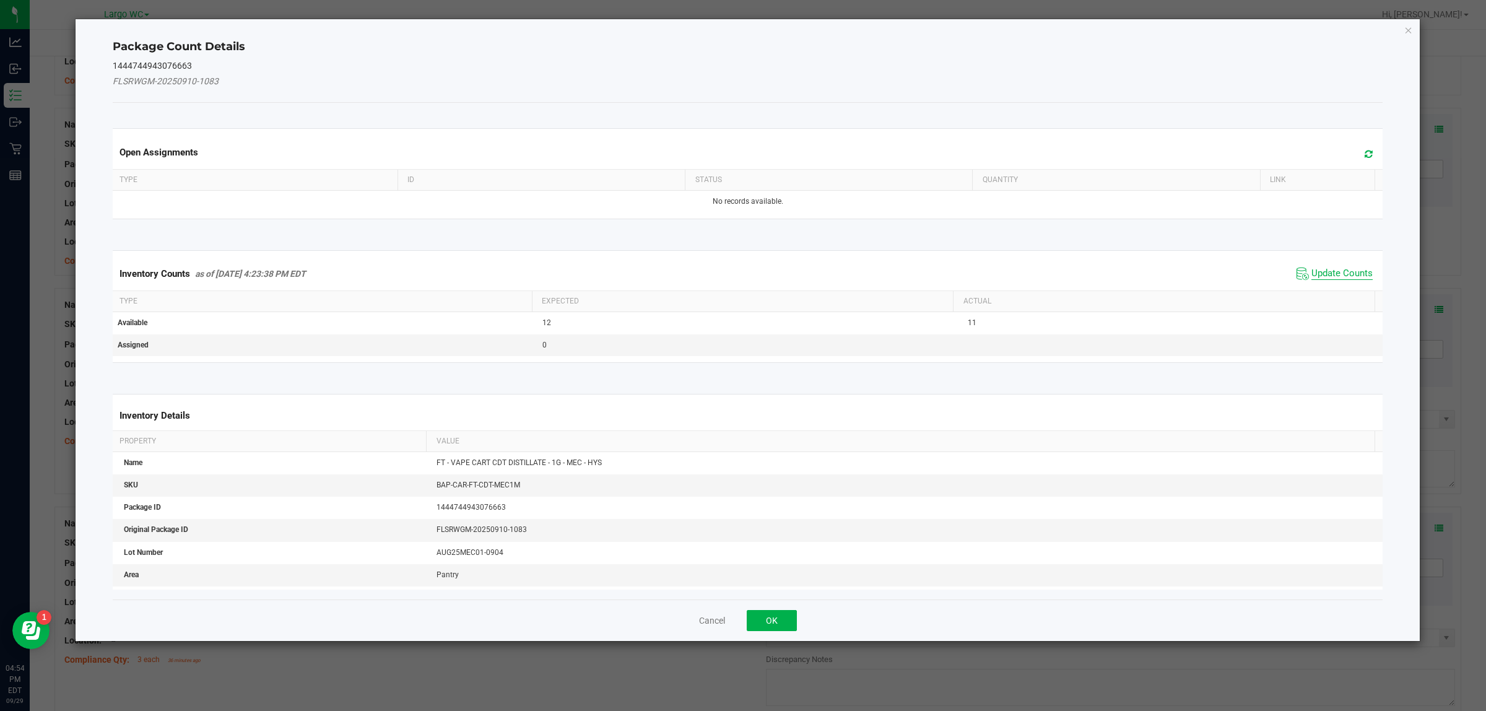
click at [1323, 276] on span "Update Counts" at bounding box center [1342, 274] width 61 height 12
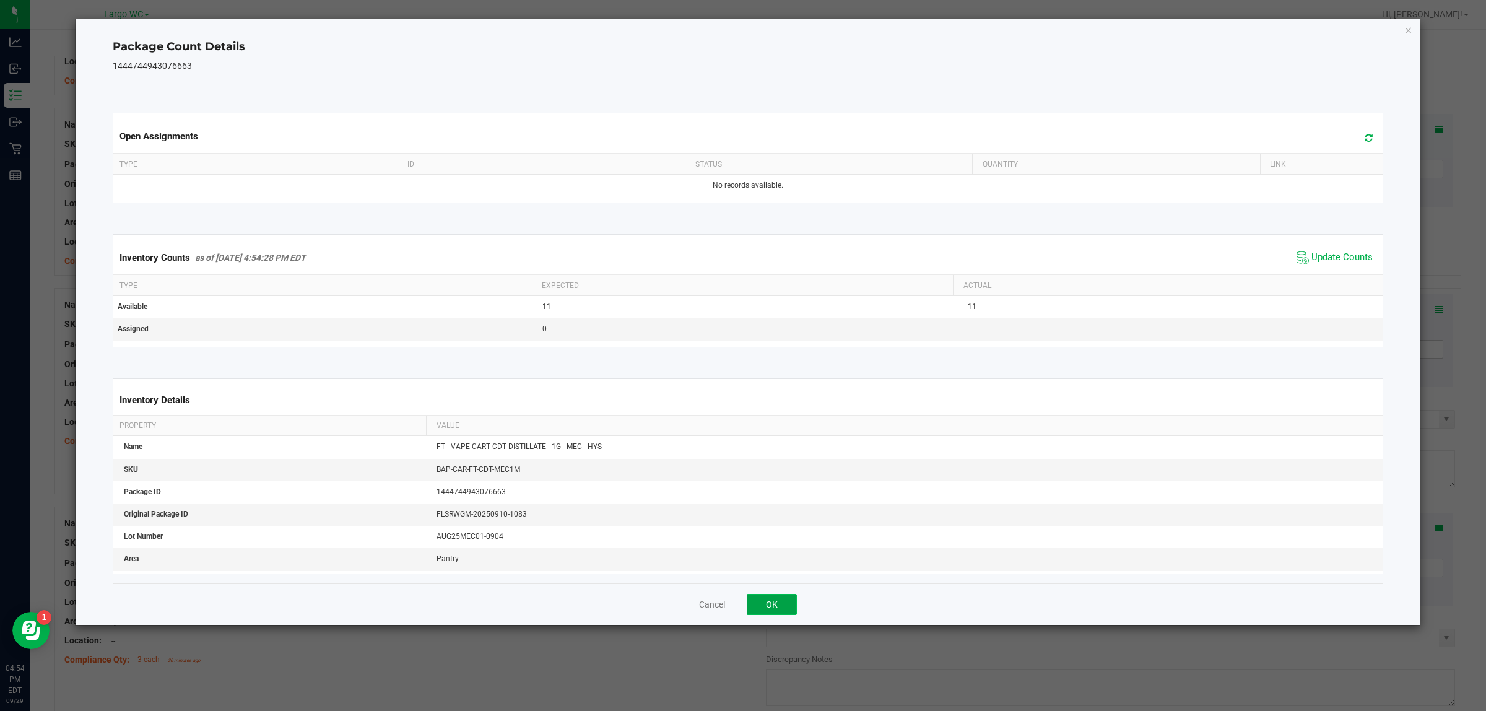
click at [778, 601] on button "OK" at bounding box center [772, 604] width 50 height 21
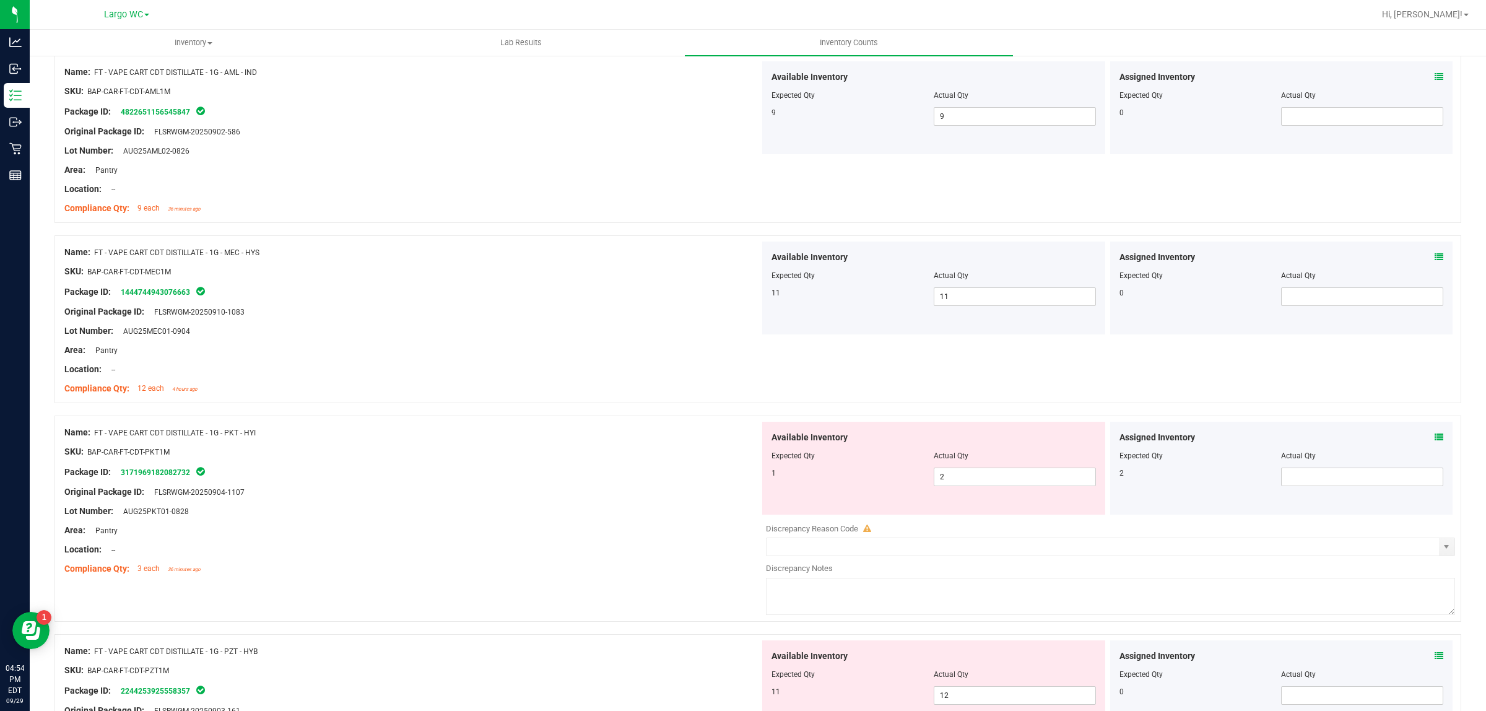
scroll to position [1471, 0]
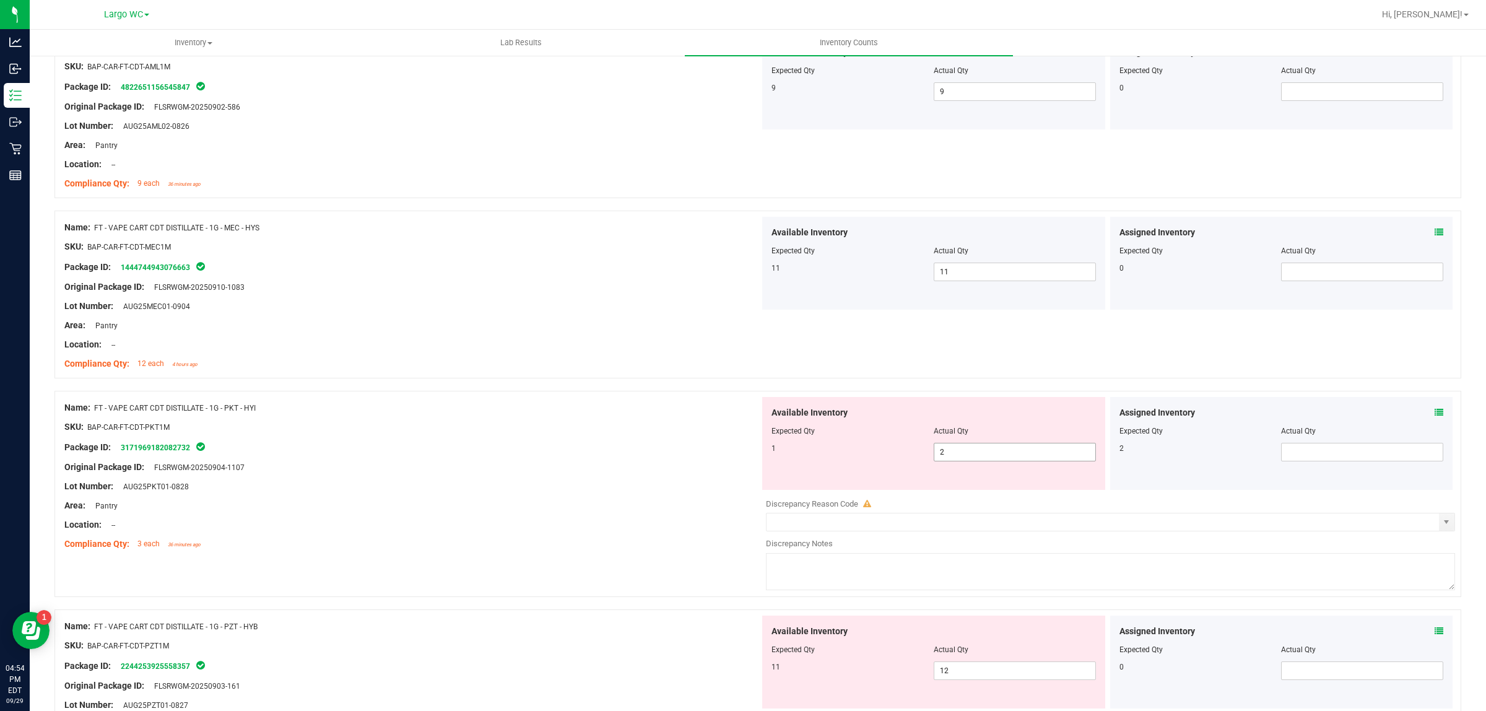
click at [1033, 453] on span "2 2" at bounding box center [1015, 452] width 162 height 19
click at [1033, 453] on input "2" at bounding box center [1014, 451] width 161 height 17
click at [546, 477] on div at bounding box center [411, 477] width 695 height 6
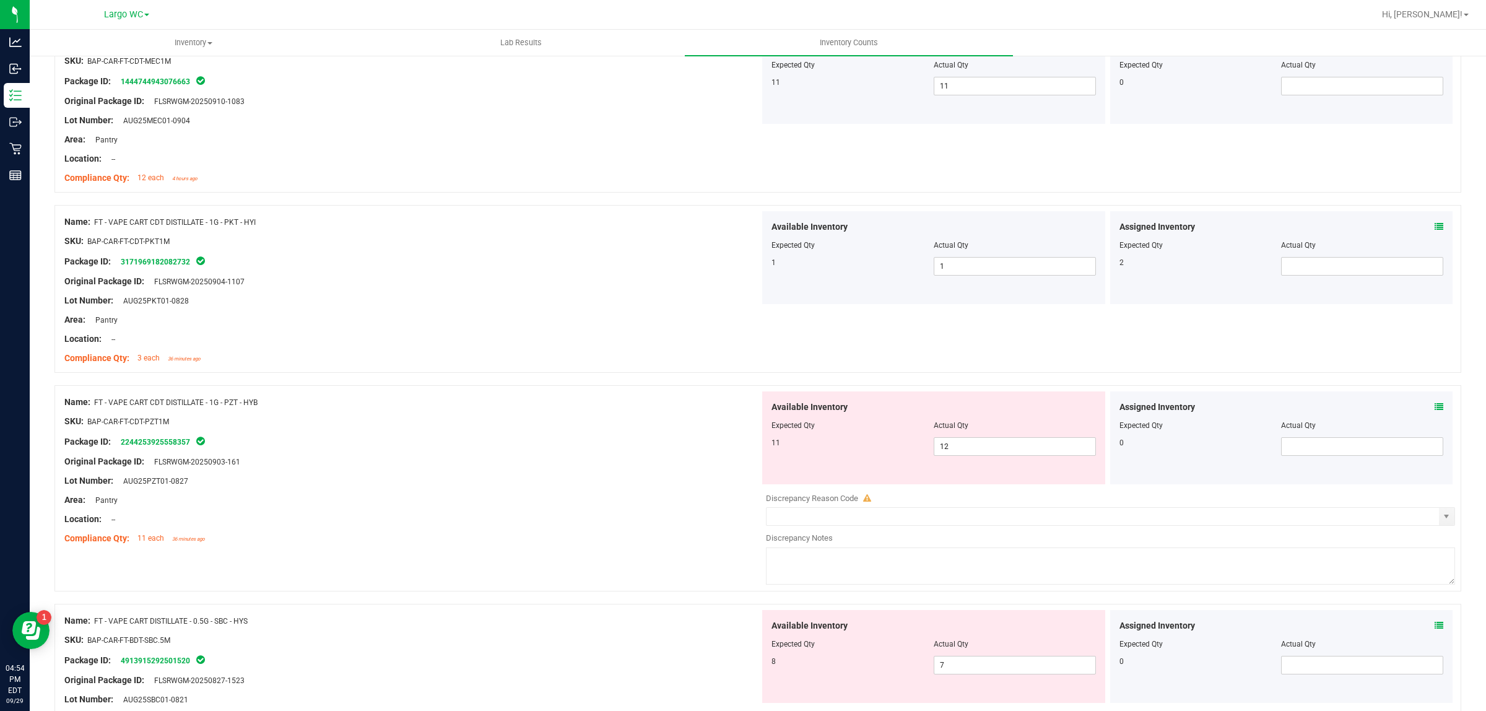
scroll to position [1703, 0]
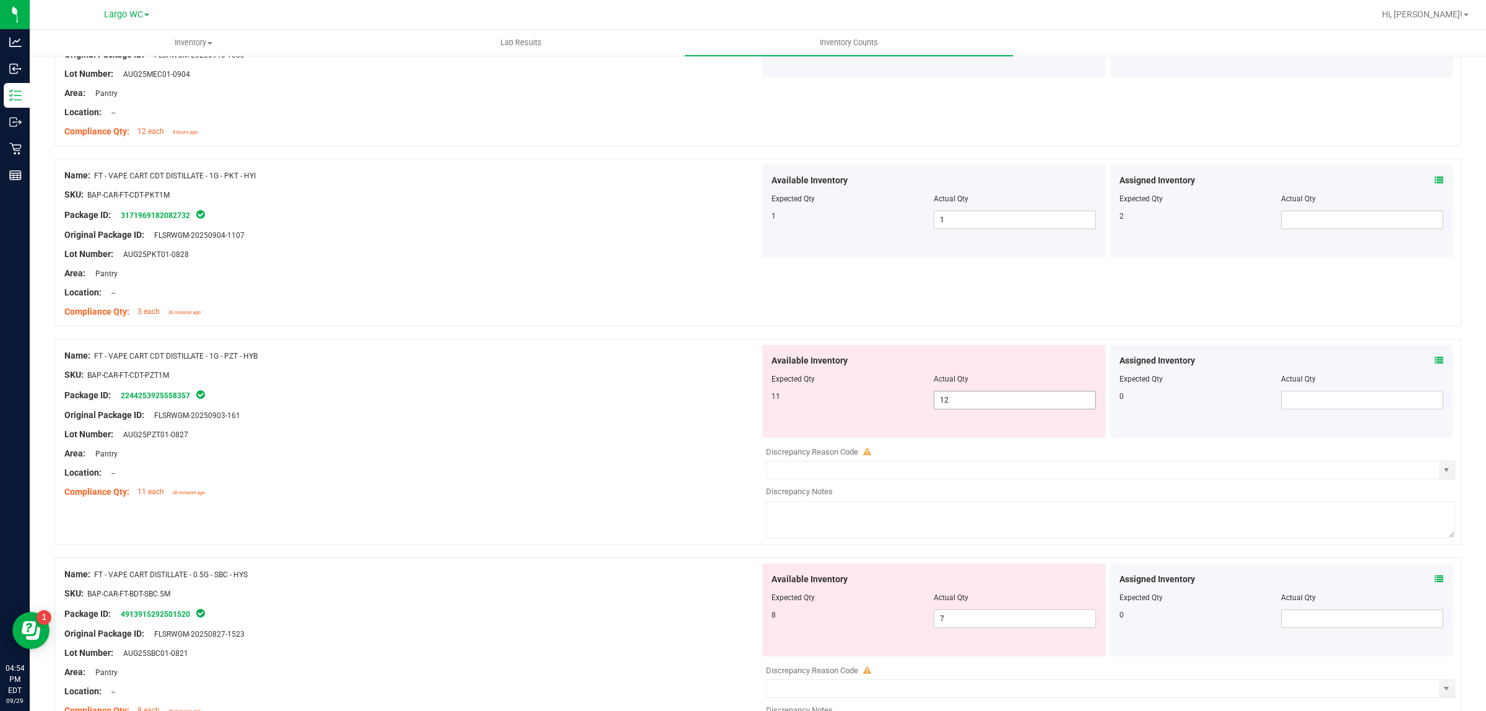
click at [1035, 395] on span "12 12" at bounding box center [1015, 400] width 162 height 19
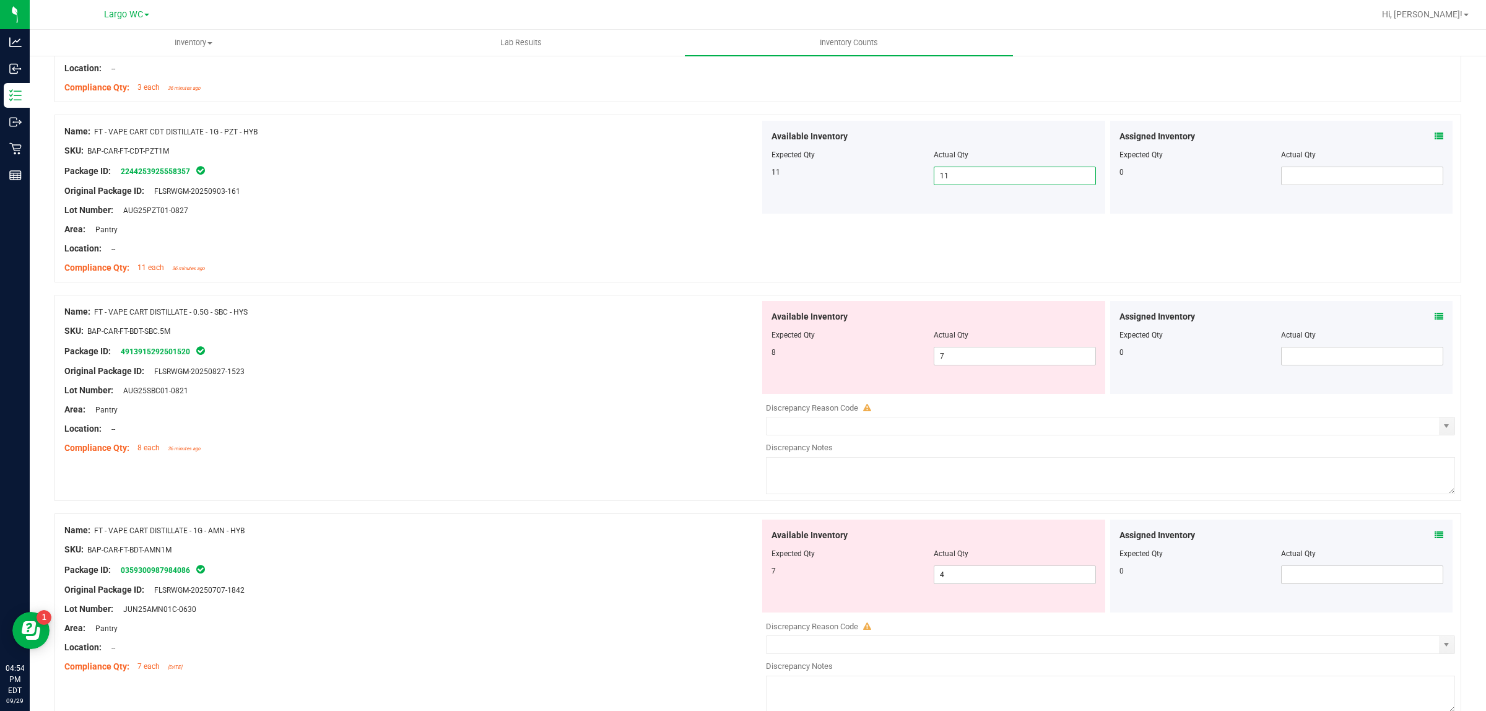
scroll to position [1935, 0]
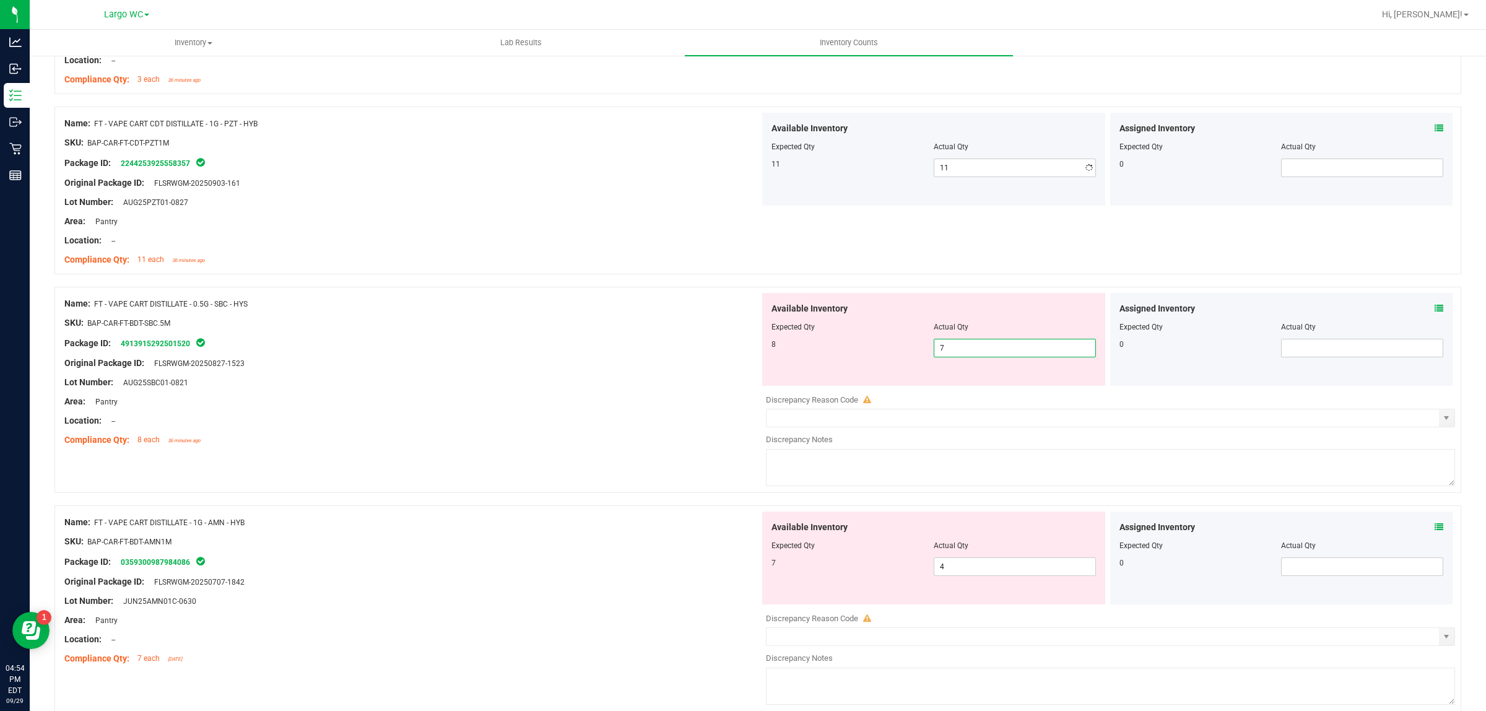
click at [955, 352] on span "7 7" at bounding box center [1015, 348] width 162 height 19
click at [621, 350] on div "Package ID: 4913915292501520" at bounding box center [411, 343] width 695 height 15
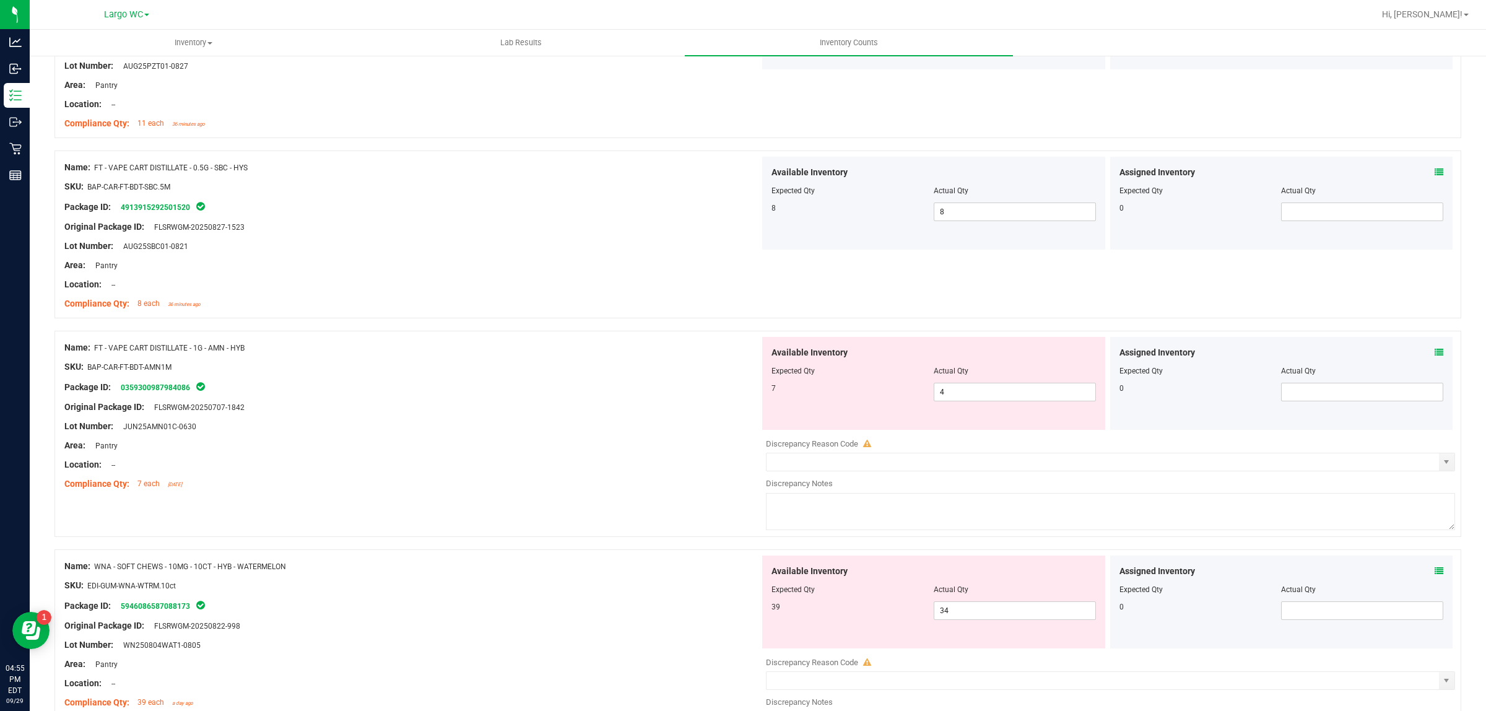
scroll to position [2090, 0]
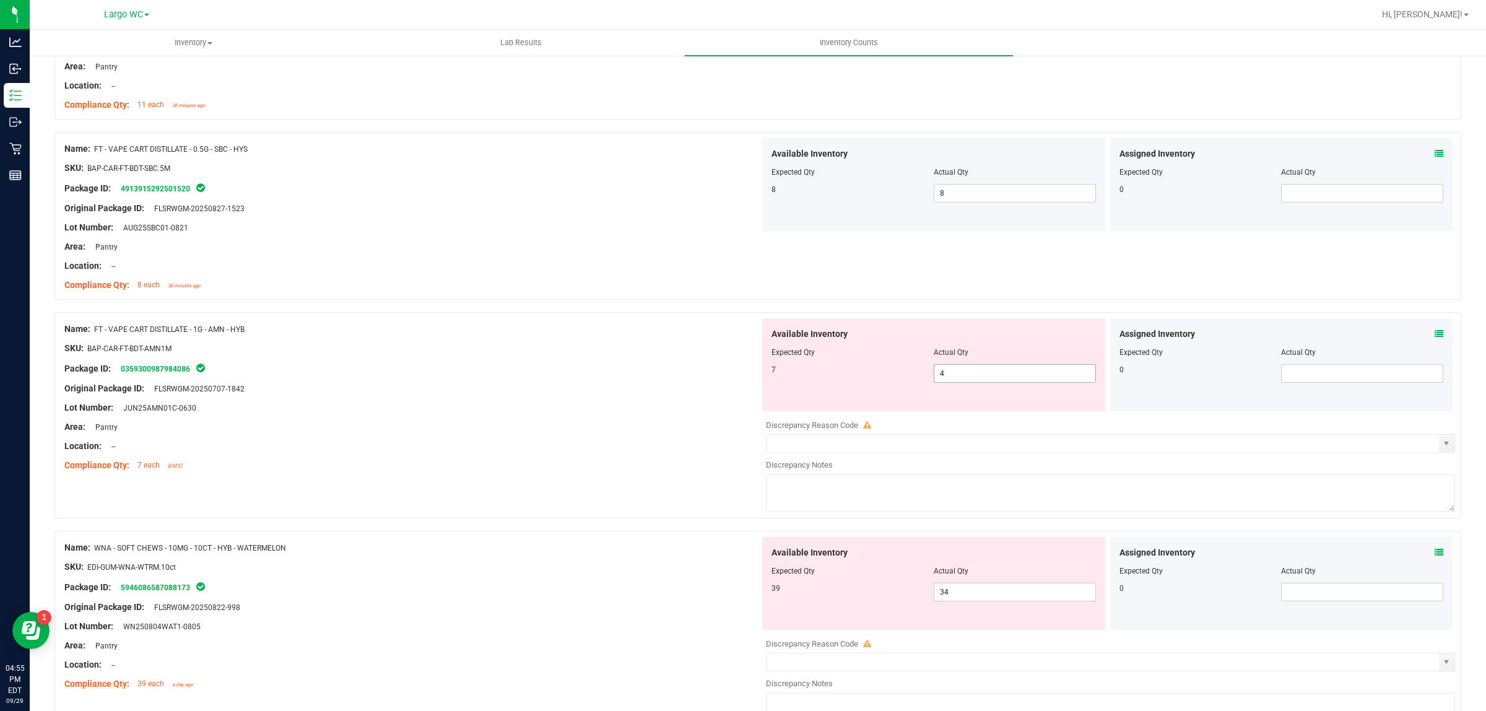
click at [946, 381] on span "4 4" at bounding box center [1015, 373] width 162 height 19
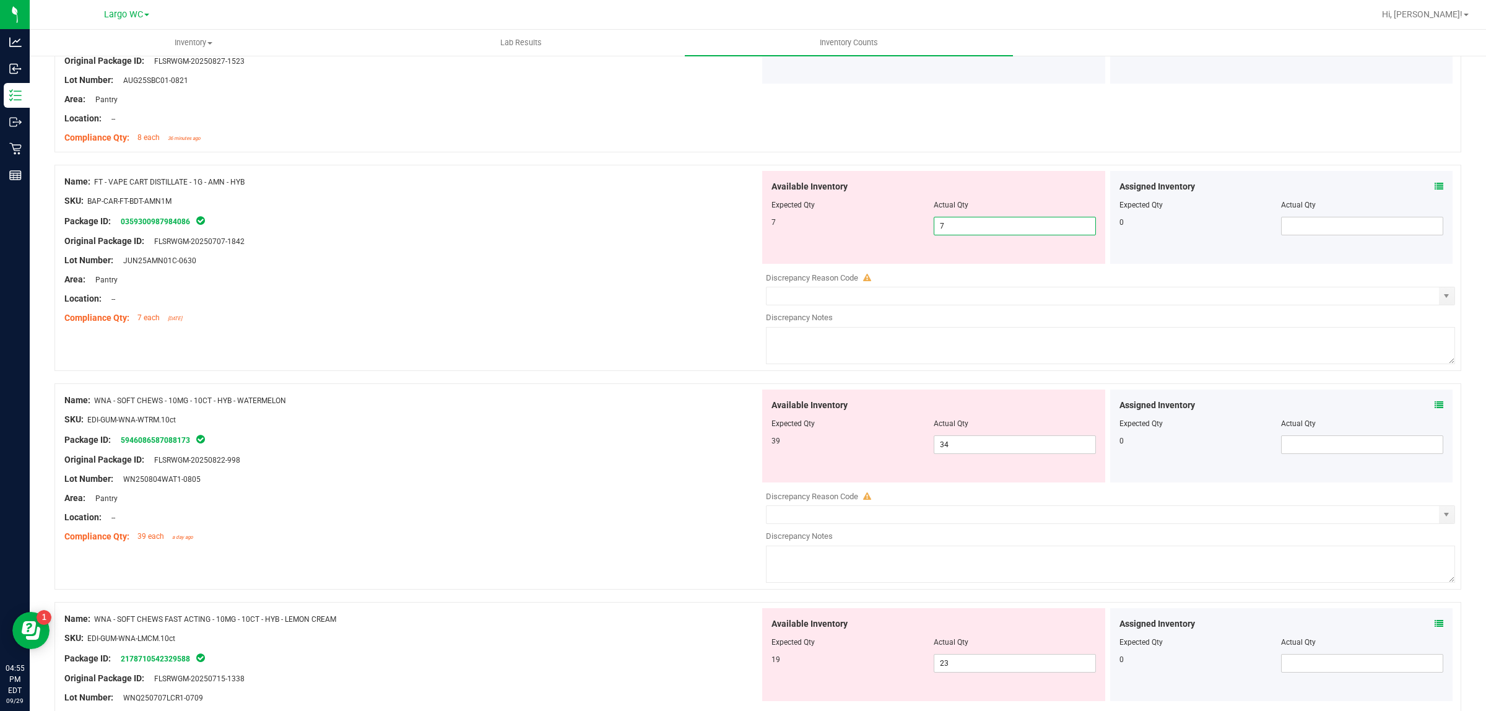
scroll to position [2245, 0]
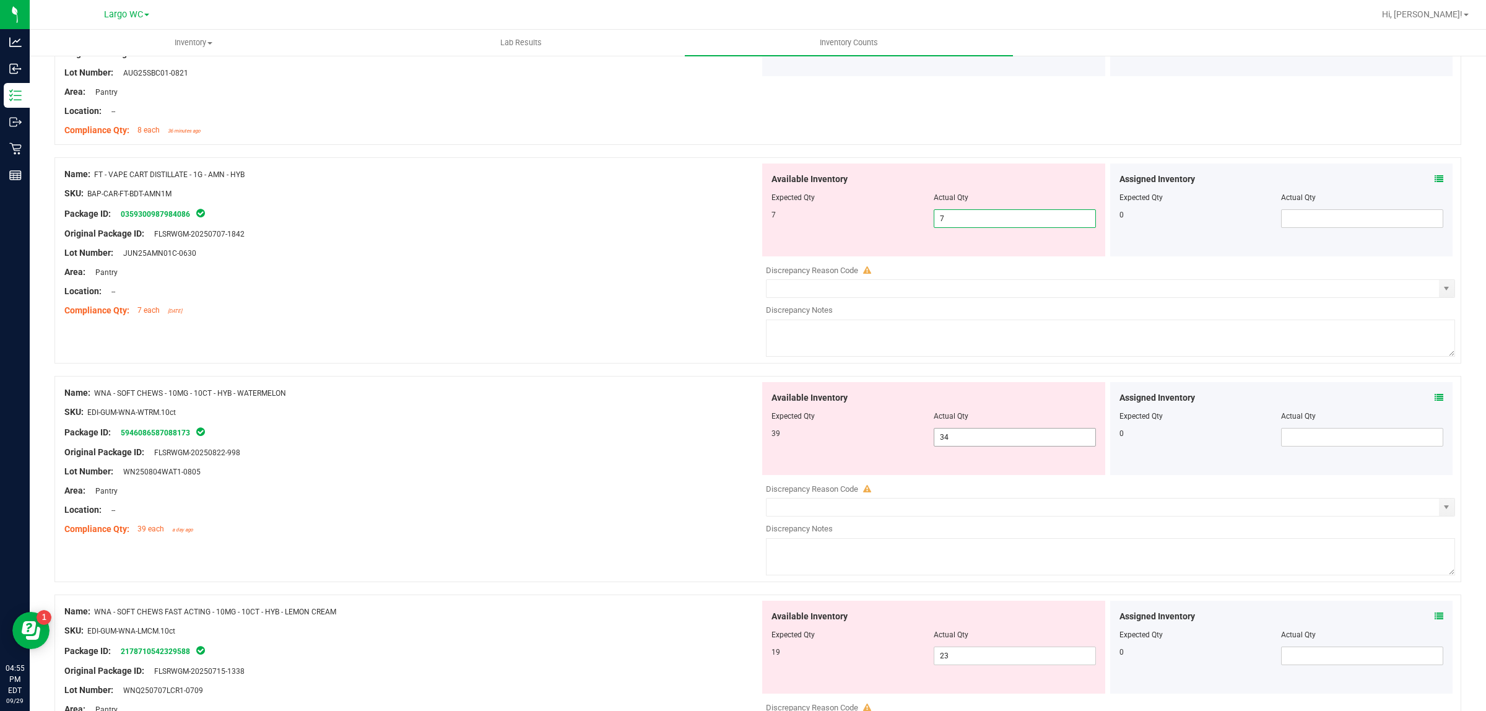
click at [1001, 438] on div "Available Inventory Expected Qty Actual Qty 39 34 34" at bounding box center [933, 428] width 343 height 93
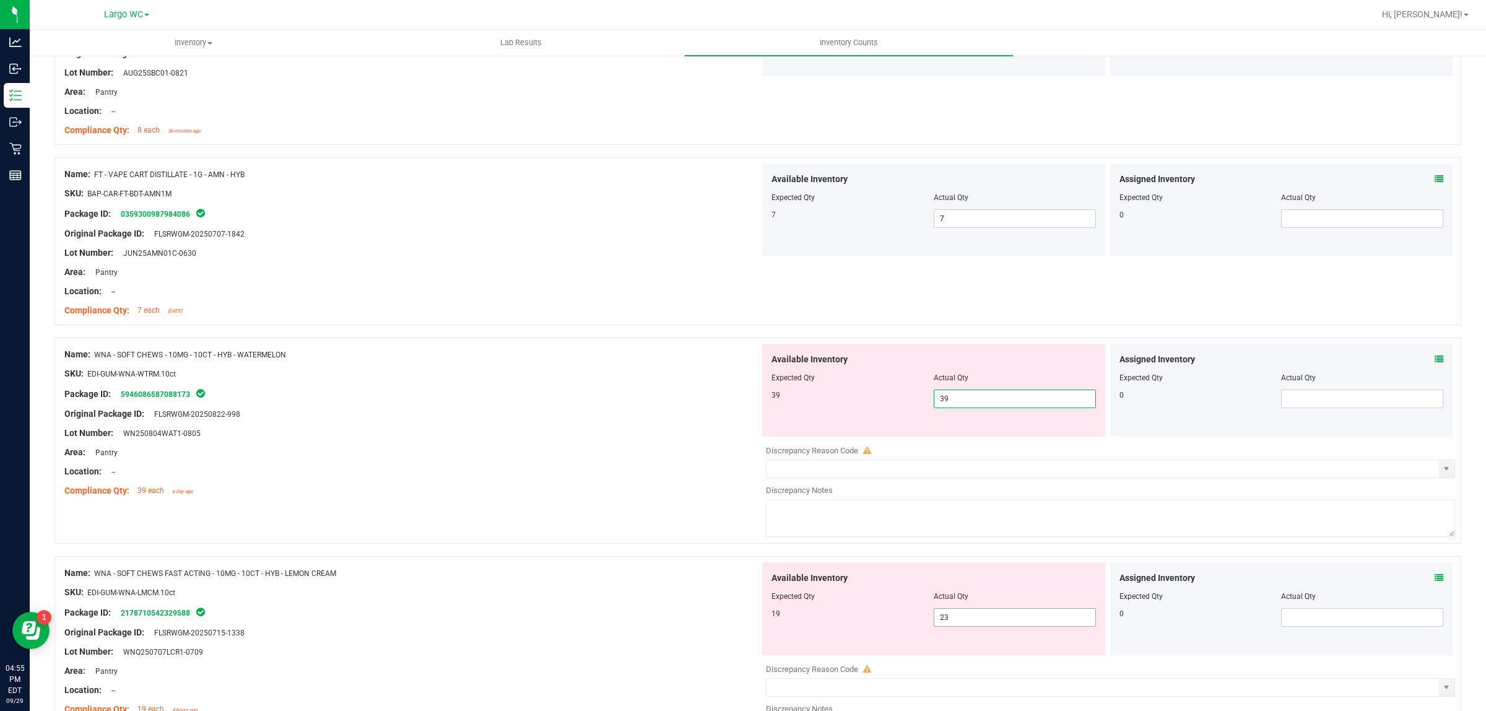
click at [1003, 620] on div "Available Inventory Expected Qty Actual Qty 19 23 23" at bounding box center [933, 608] width 343 height 93
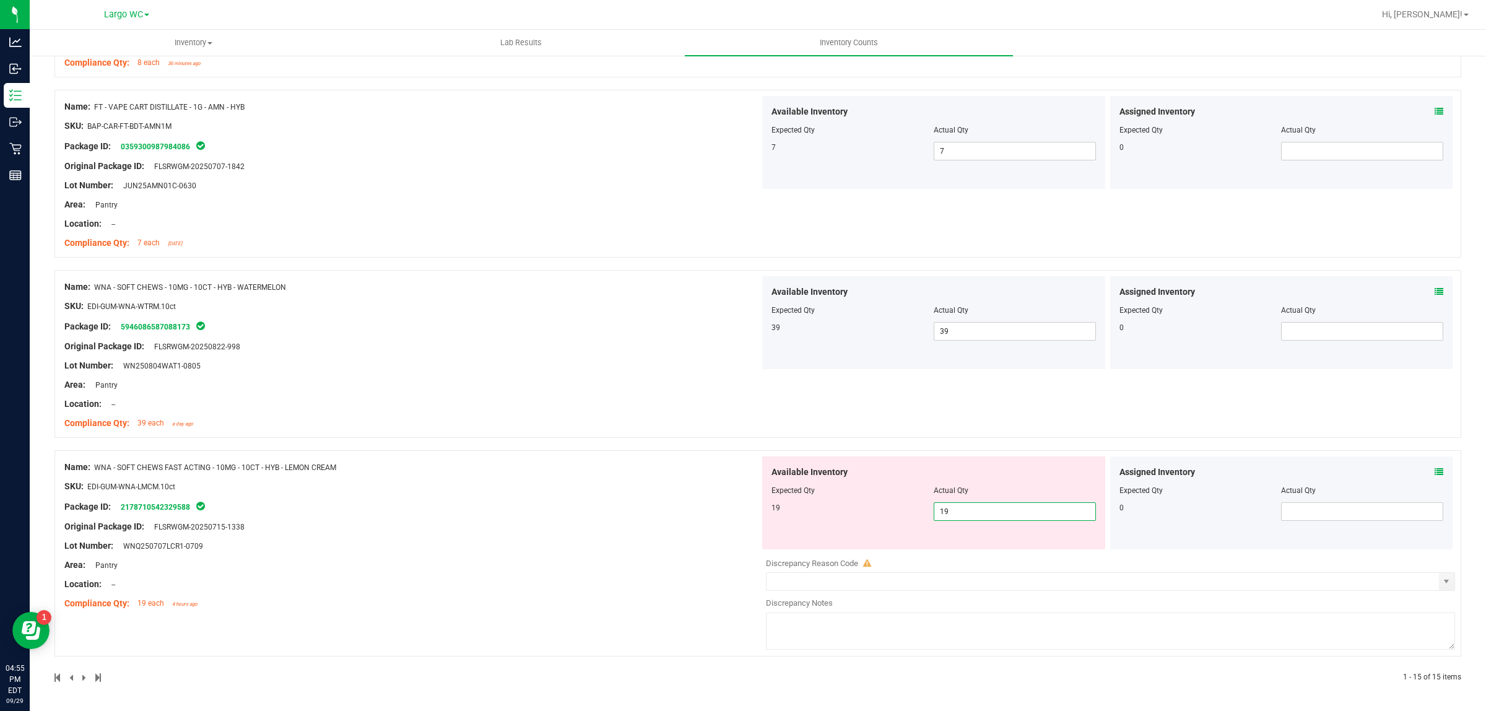
click at [573, 571] on div "Name: WNA - SOFT CHEWS FAST ACTING - 10MG - 10CT - HYB - LEMON CREAM SKU: EDI-G…" at bounding box center [411, 535] width 695 height 158
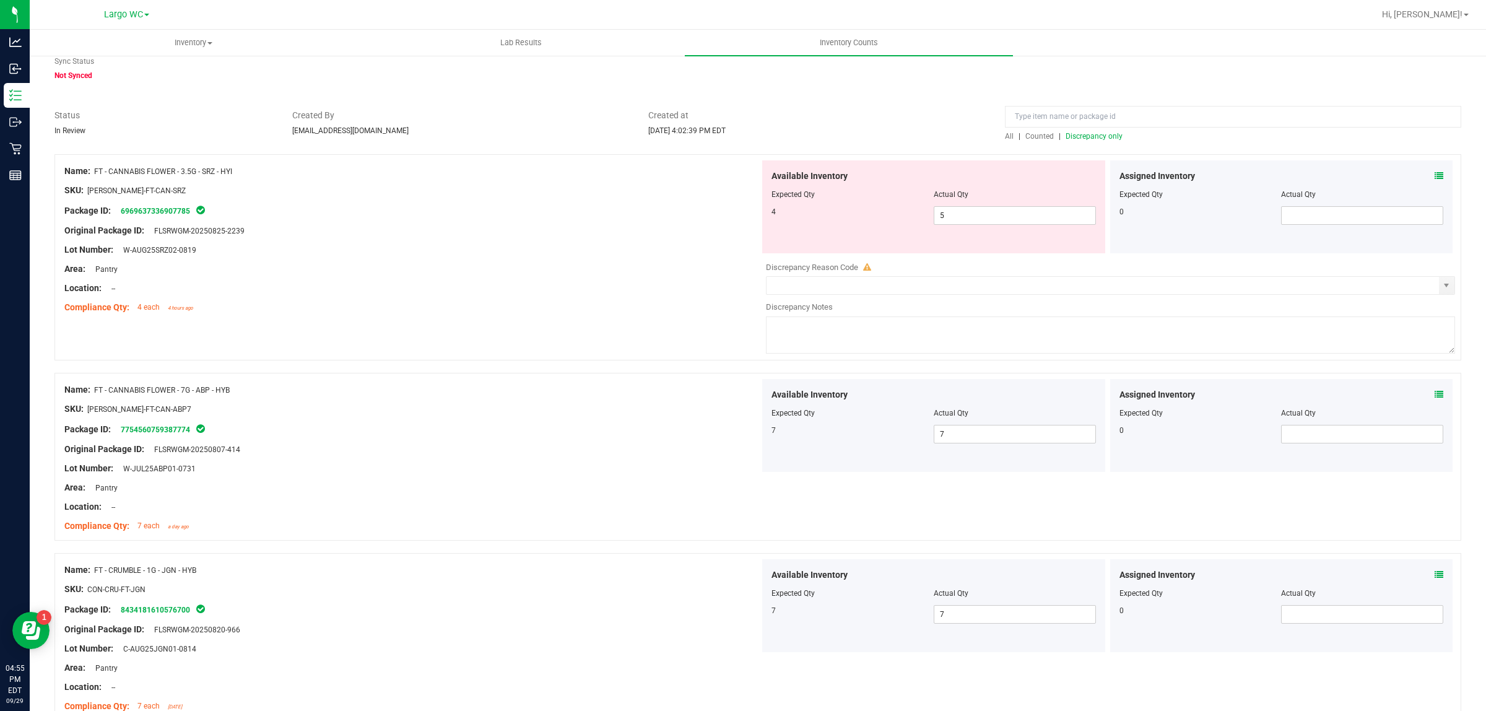
scroll to position [0, 0]
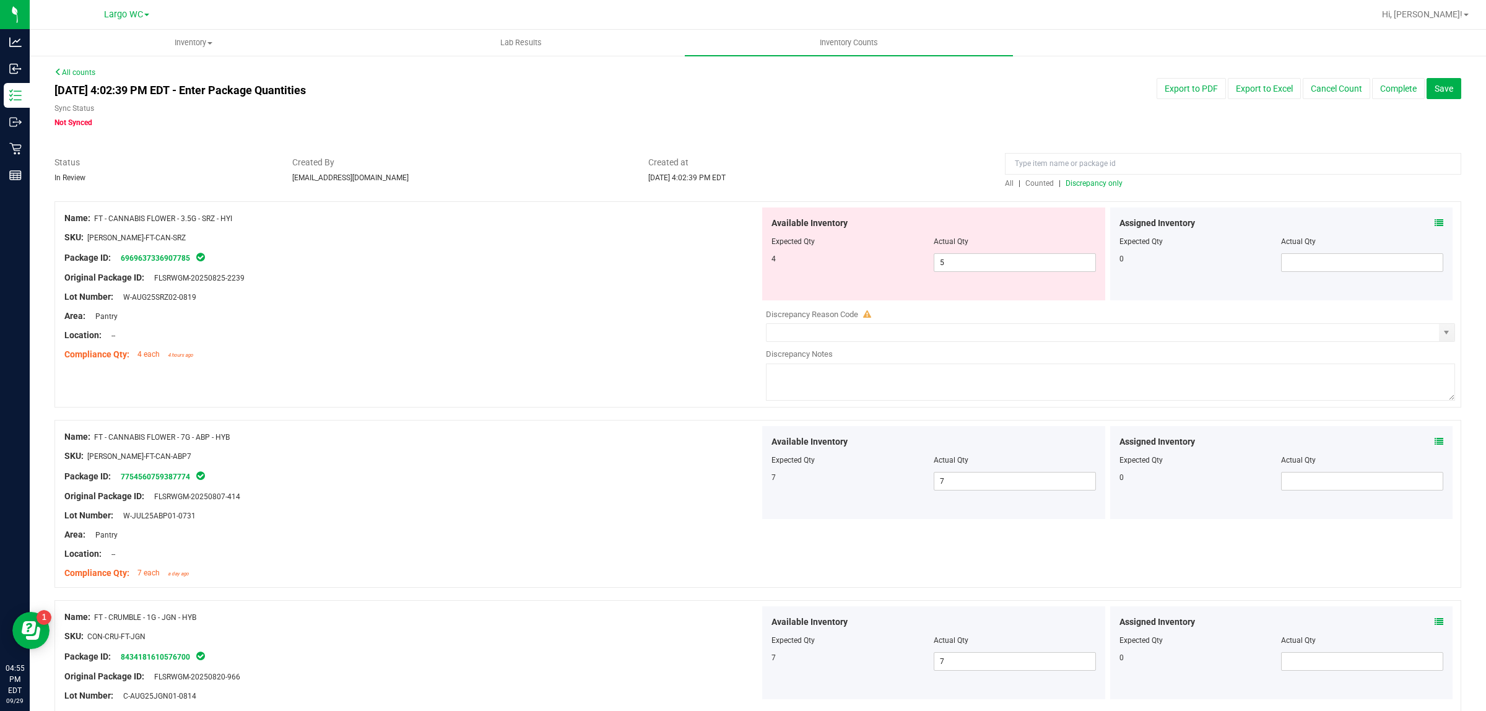
click at [1070, 181] on span "Discrepancy only" at bounding box center [1094, 183] width 57 height 9
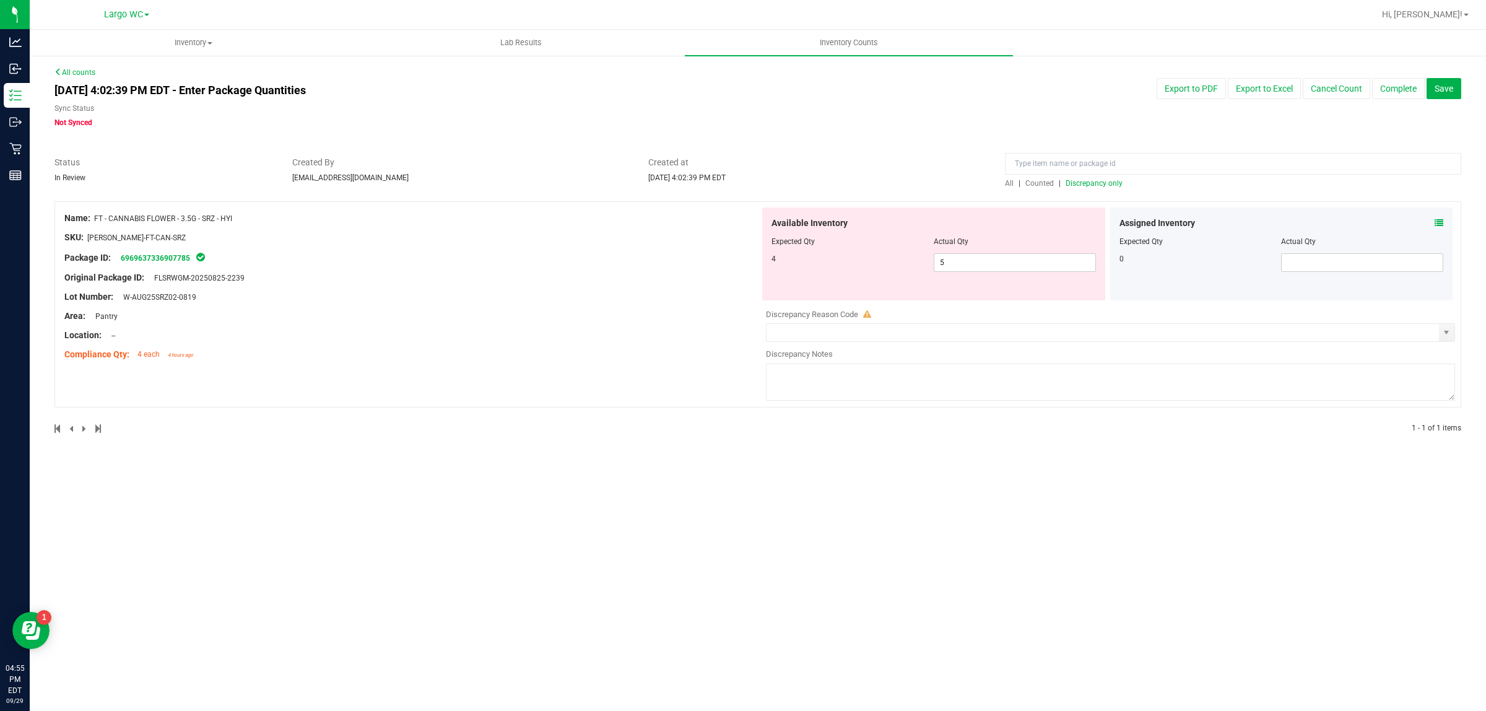
click at [1006, 181] on span "All" at bounding box center [1009, 183] width 9 height 9
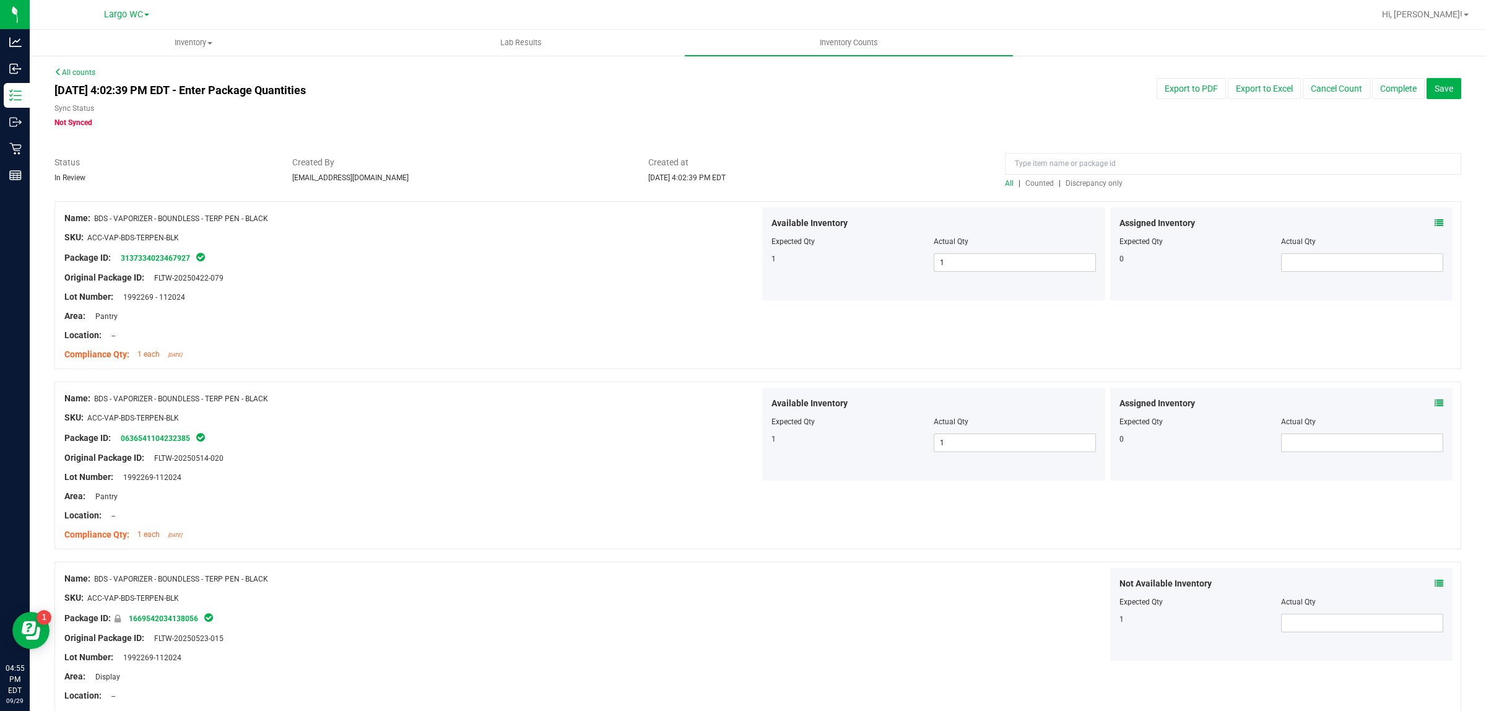
click at [1082, 179] on span "Discrepancy only" at bounding box center [1094, 183] width 57 height 9
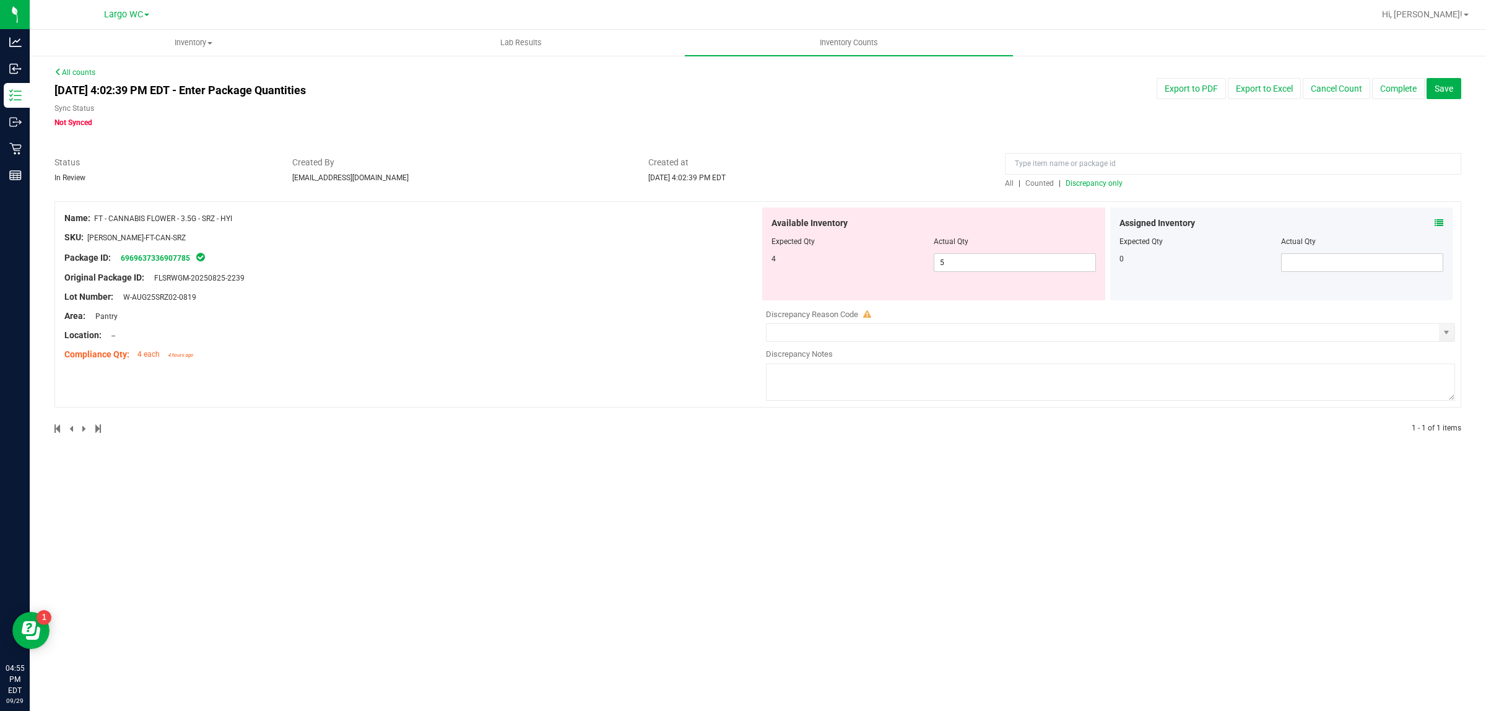
click at [673, 274] on div "Original Package ID: FLSRWGM-20250825-2239" at bounding box center [411, 277] width 695 height 13
click at [149, 257] on link "6969637336907785" at bounding box center [155, 258] width 69 height 9
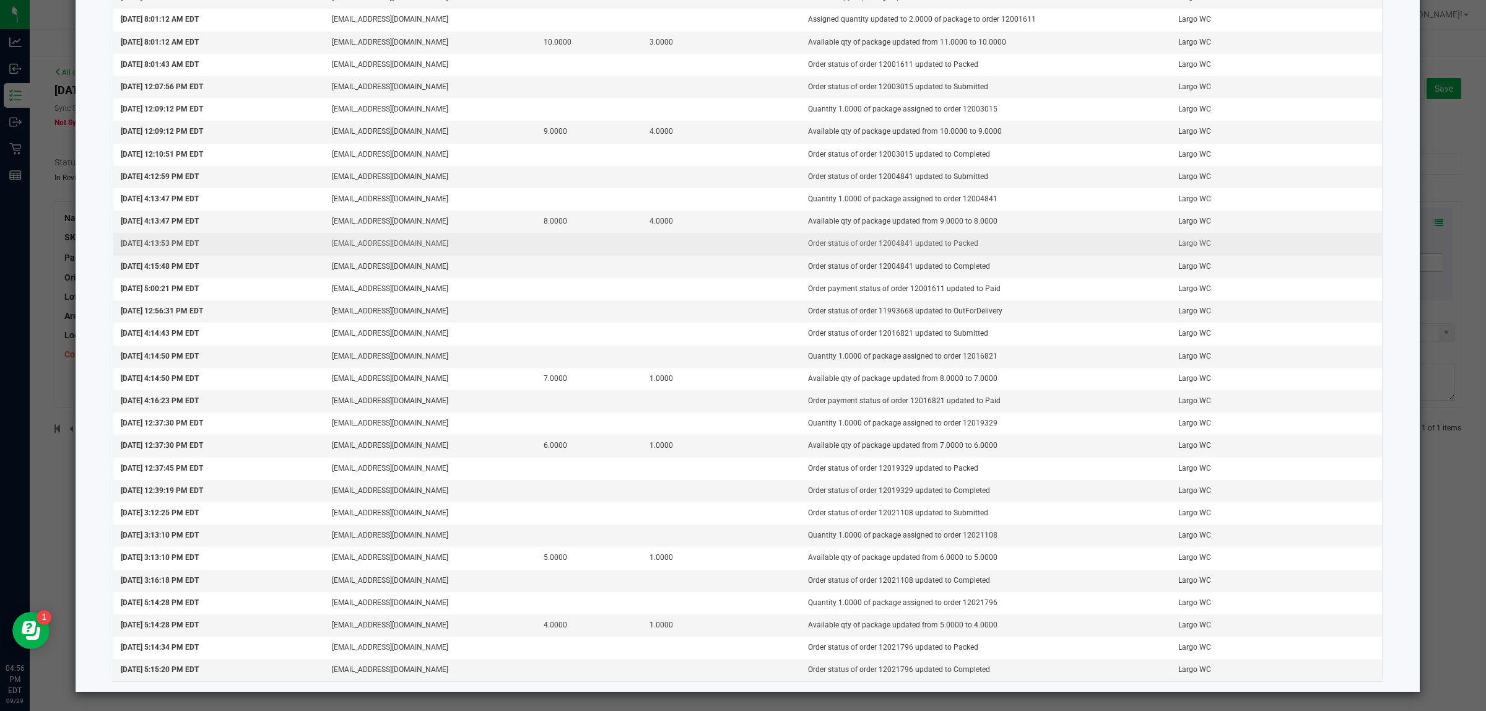
scroll to position [859, 0]
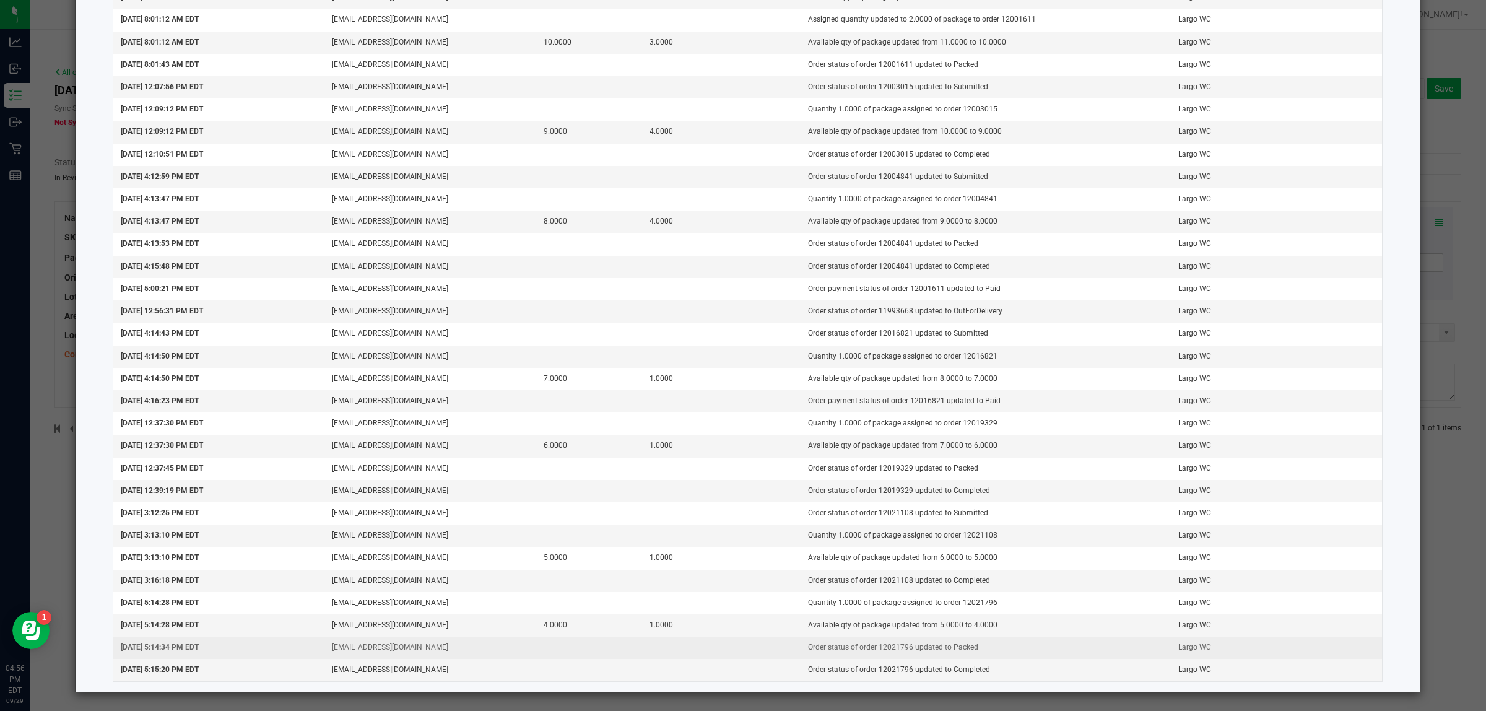
drag, startPoint x: 1011, startPoint y: 630, endPoint x: 819, endPoint y: 642, distance: 192.3
click at [819, 638] on td "Order status of order 12021796 updated to Packed" at bounding box center [986, 648] width 370 height 22
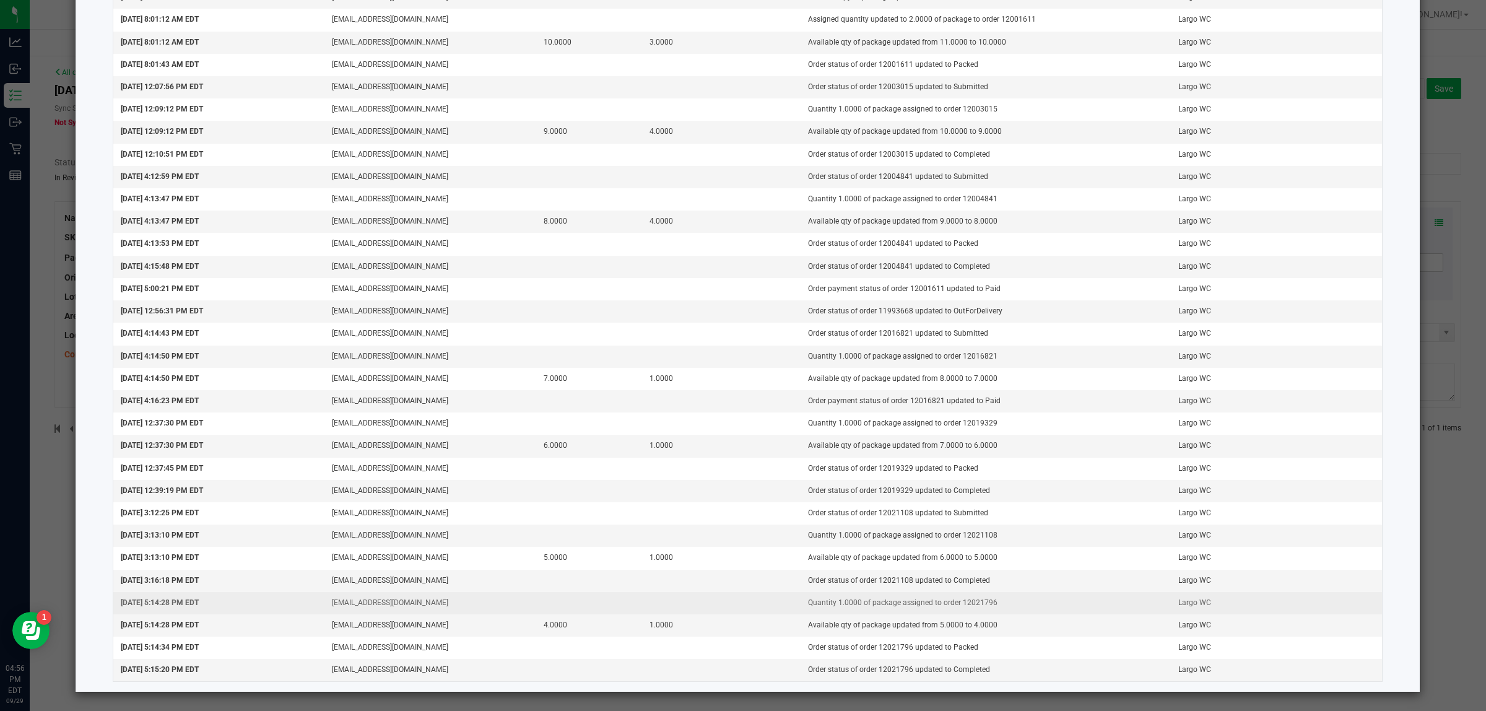
click at [964, 605] on td "Quantity 1.0000 of package assigned to order 12021796" at bounding box center [986, 603] width 370 height 22
click at [966, 605] on td "Quantity 1.0000 of package assigned to order 12021796" at bounding box center [986, 603] width 370 height 22
copy td "12021796"
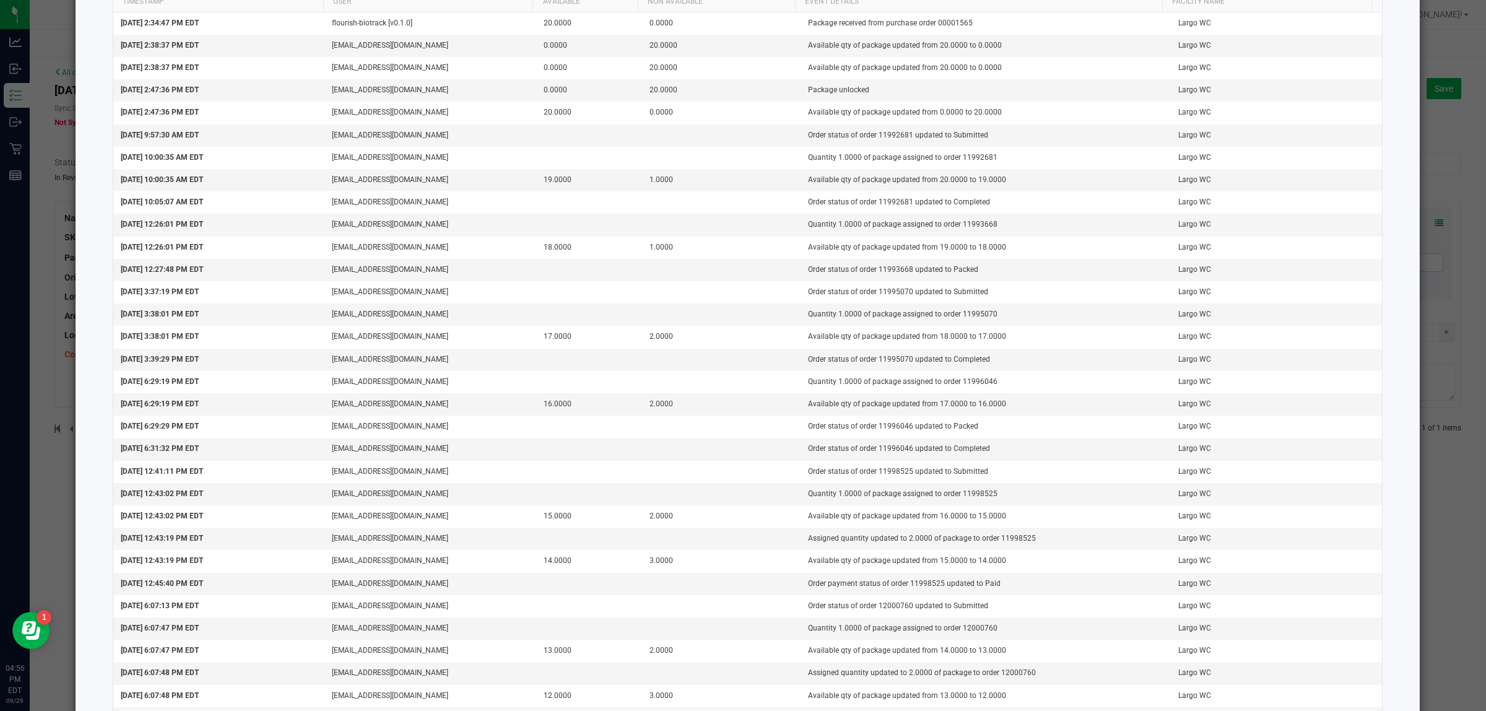
scroll to position [0, 0]
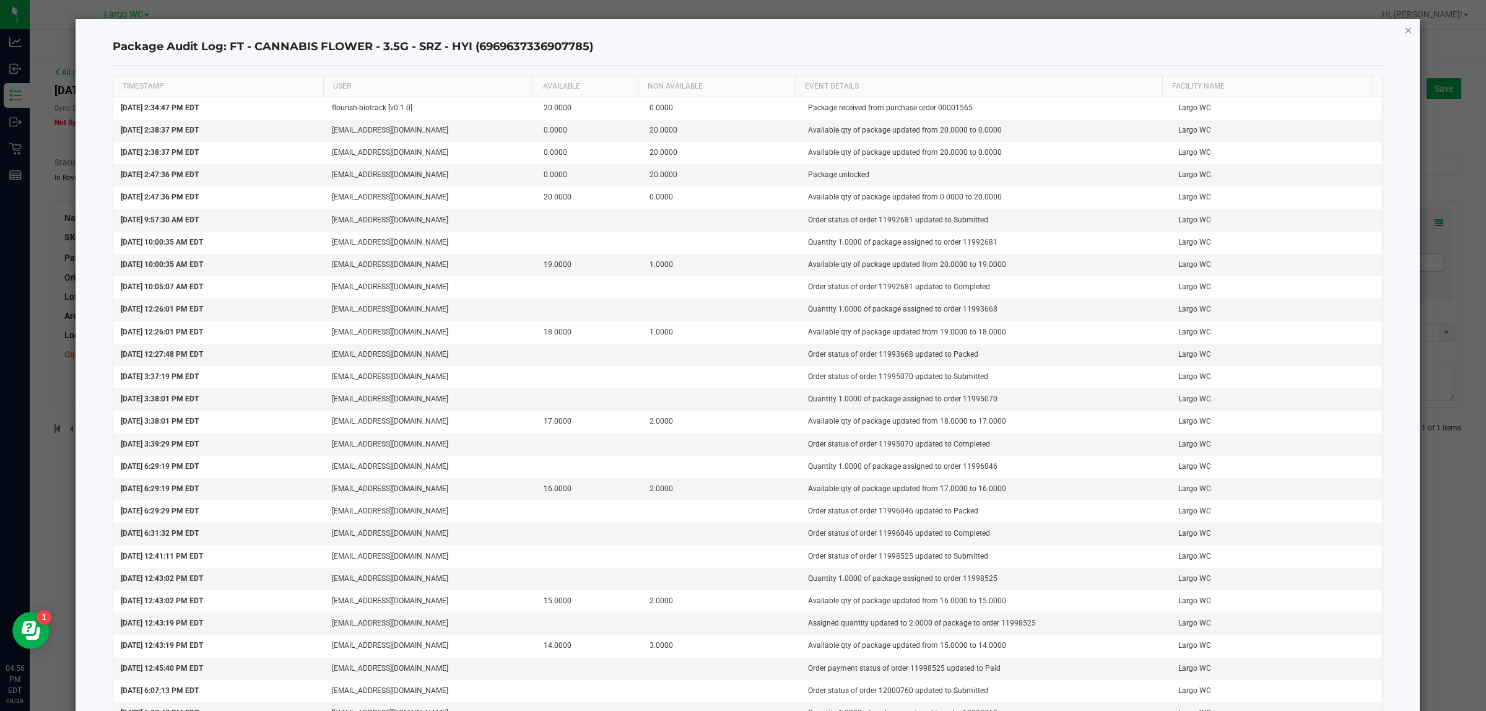
click at [1404, 25] on icon "button" at bounding box center [1408, 29] width 9 height 15
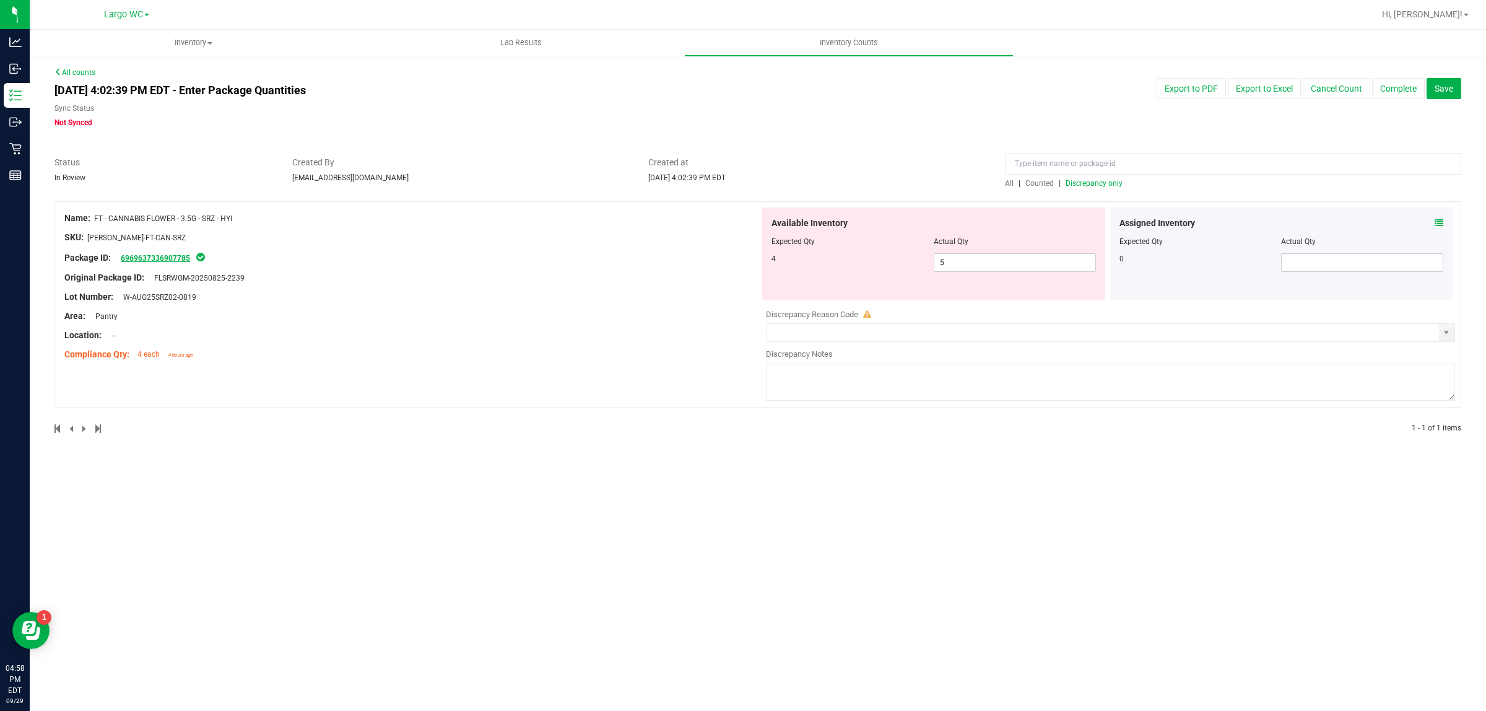
click at [186, 255] on link "6969637336907785" at bounding box center [155, 258] width 69 height 9
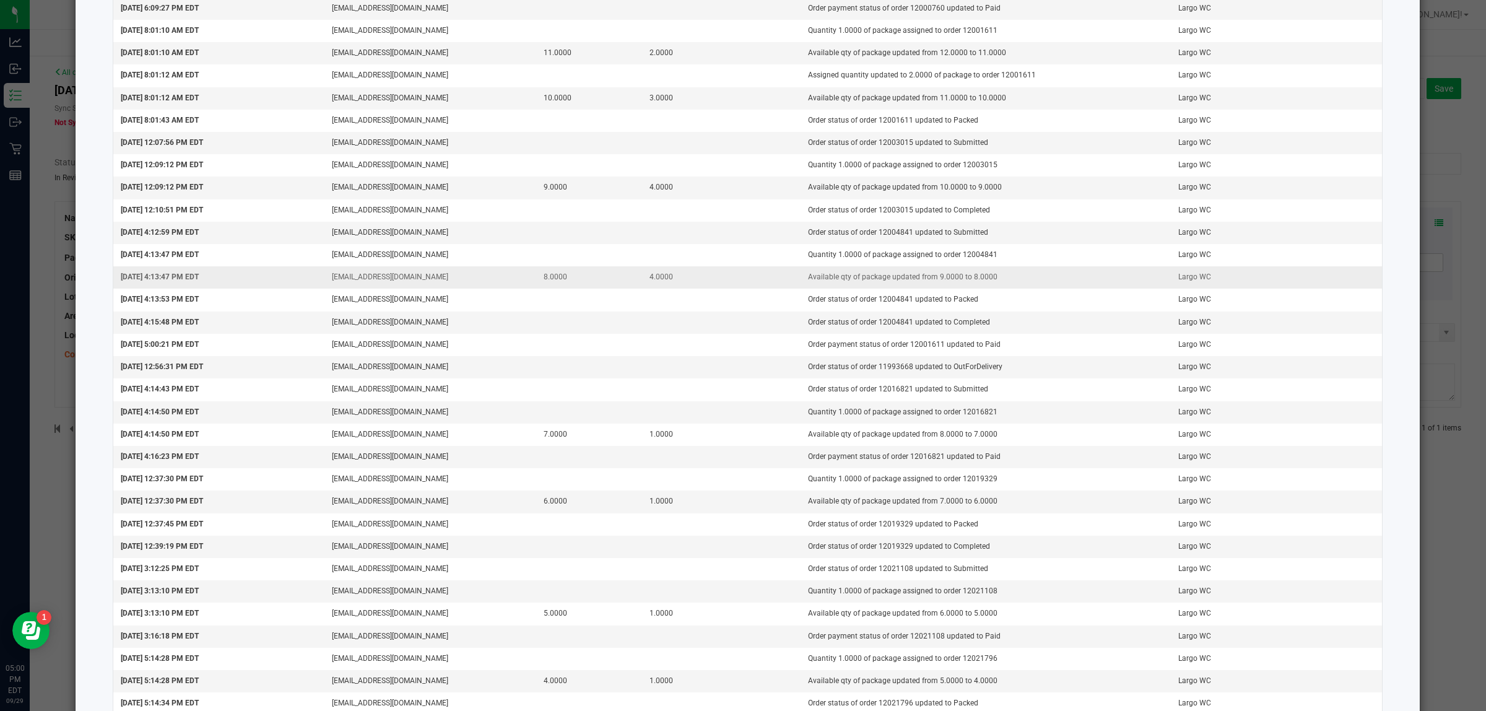
scroll to position [859, 0]
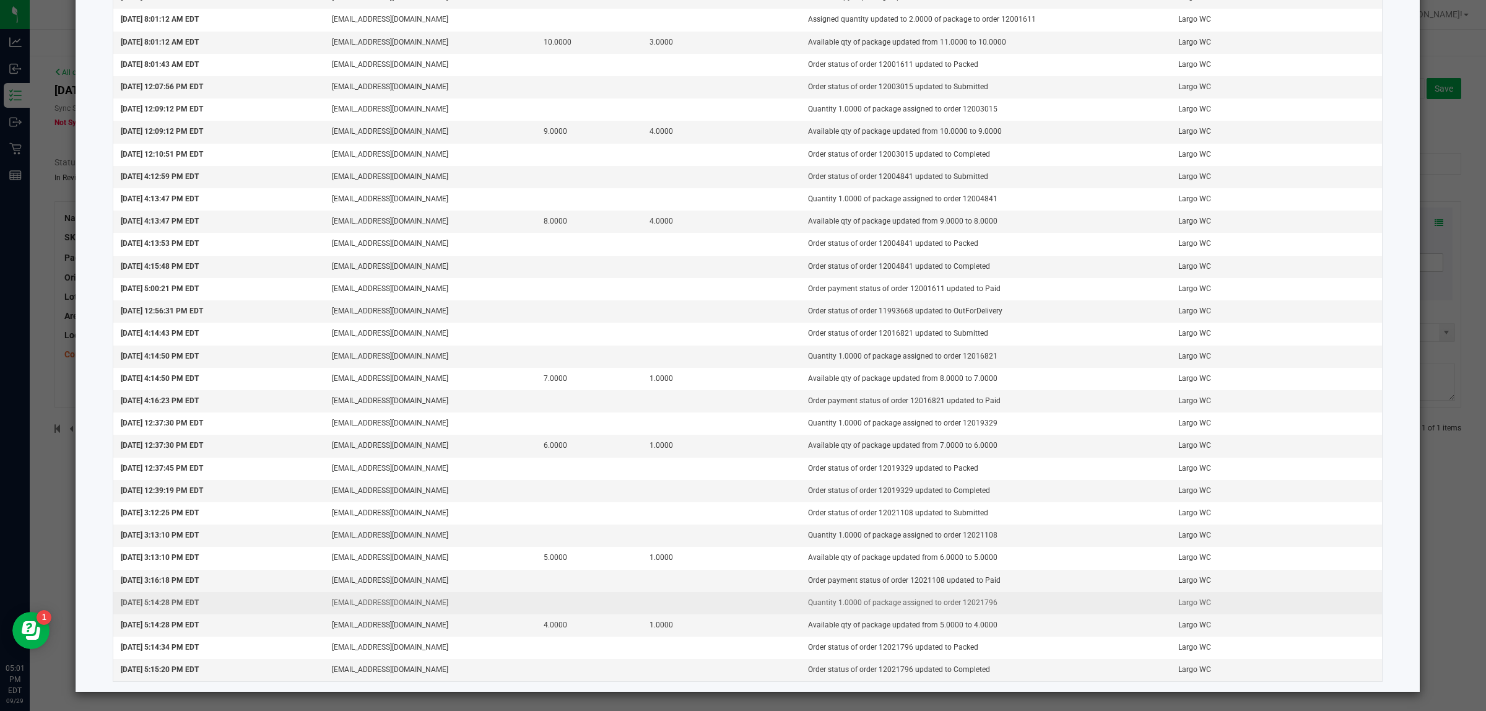
click at [964, 601] on td "Quantity 1.0000 of package assigned to order 12021796" at bounding box center [986, 603] width 370 height 22
copy td "12021796"
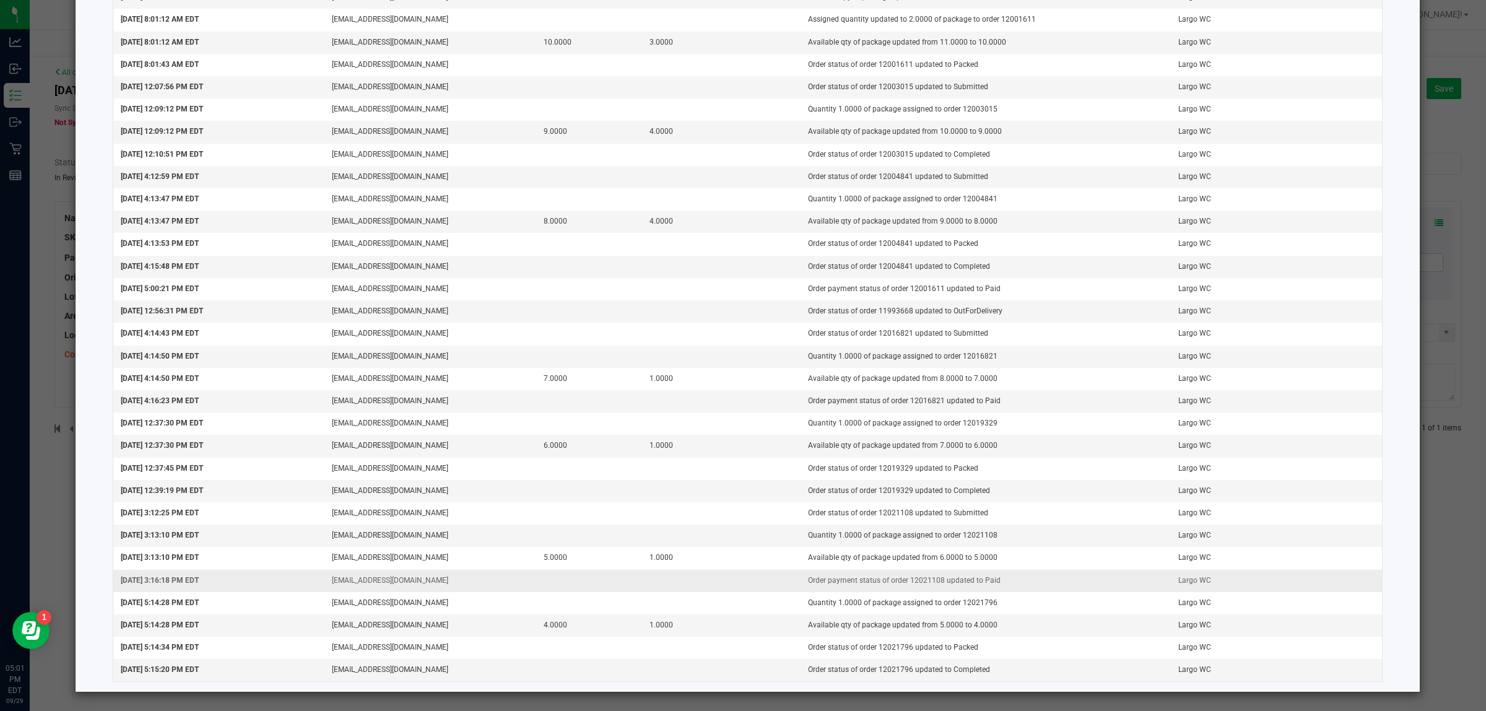
click at [912, 580] on td "Order payment status of order 12021108 updated to Paid" at bounding box center [986, 581] width 370 height 22
copy td "12021108"
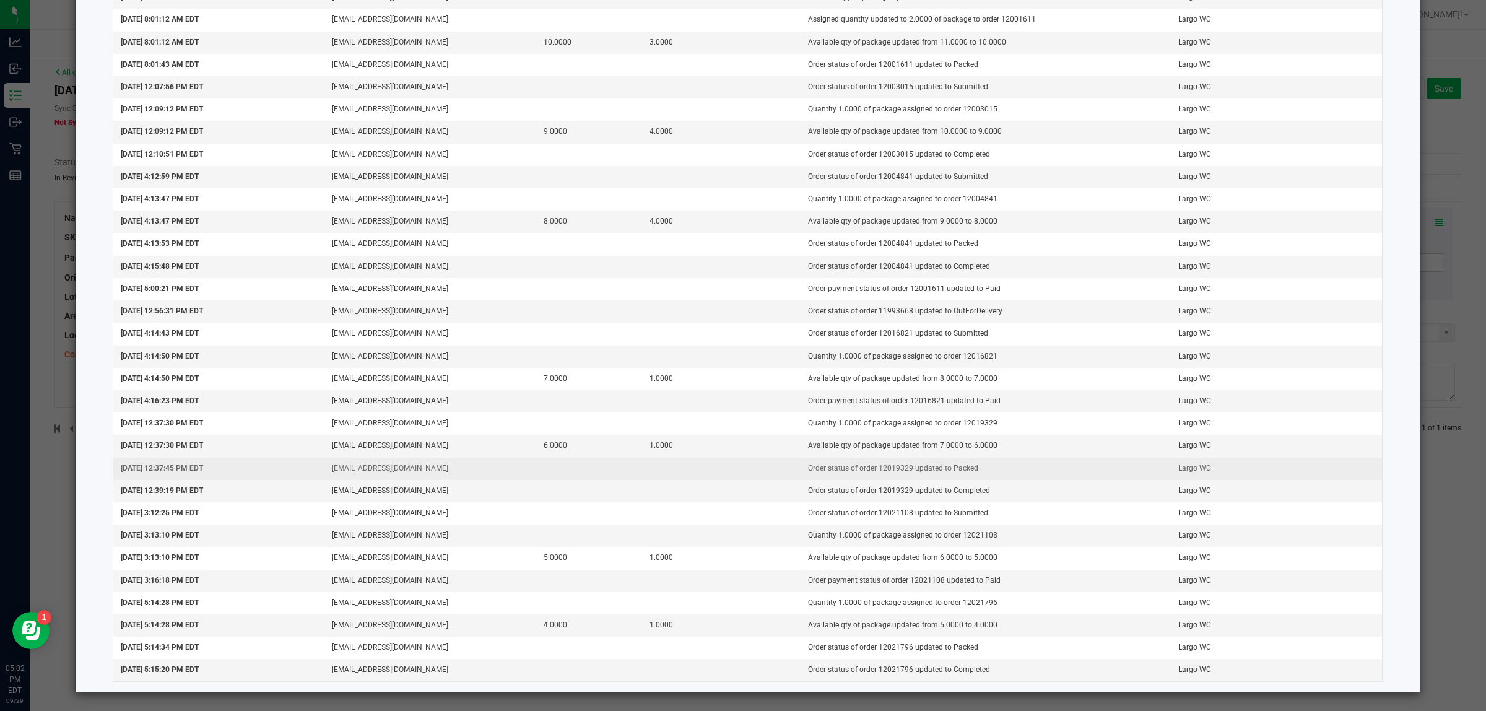
click at [879, 468] on td "Order status of order 12019329 updated to Packed" at bounding box center [986, 469] width 370 height 22
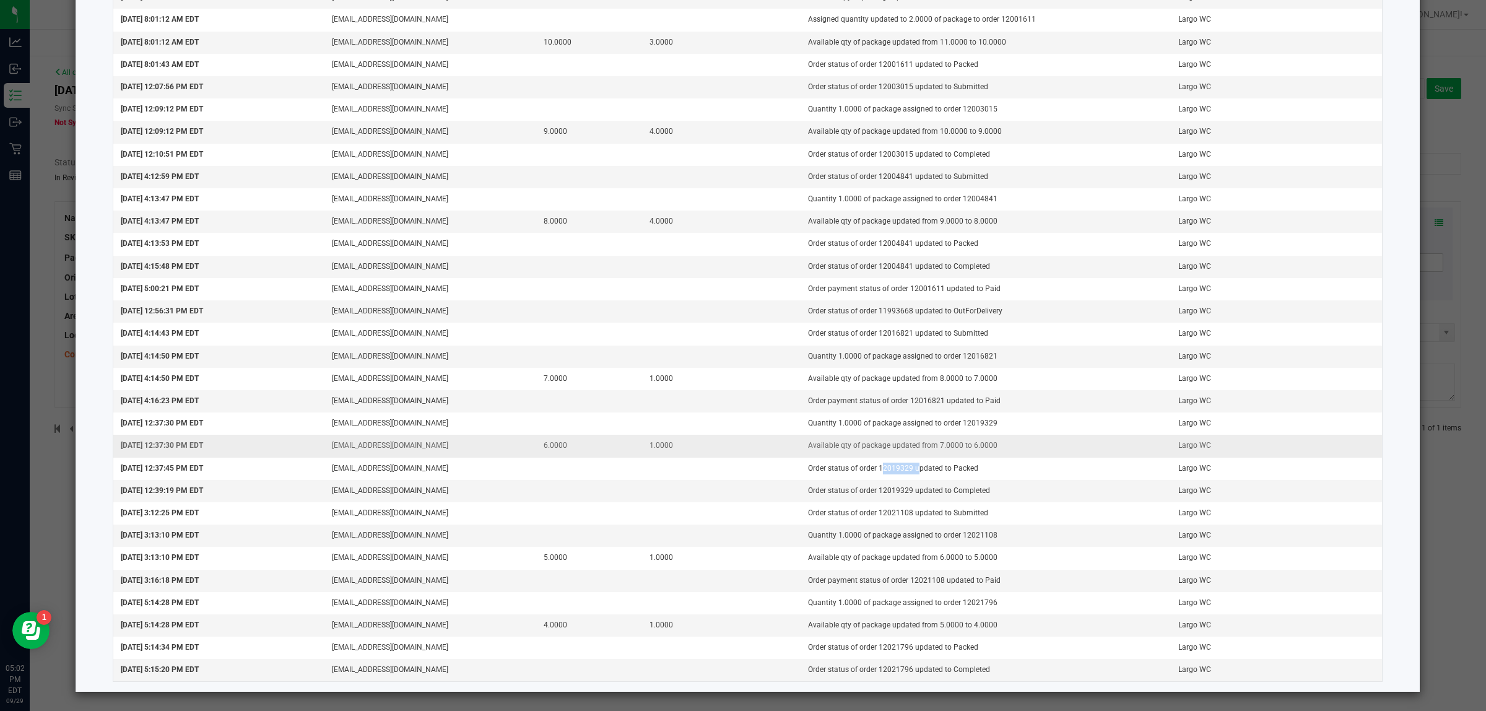
copy td "12019329"
click at [958, 351] on td "Quantity 1.0000 of package assigned to order 12016821" at bounding box center [986, 357] width 370 height 22
copy td "12016821"
click at [881, 308] on td "Order status of order 11993668 updated to OutForDelivery" at bounding box center [986, 311] width 370 height 22
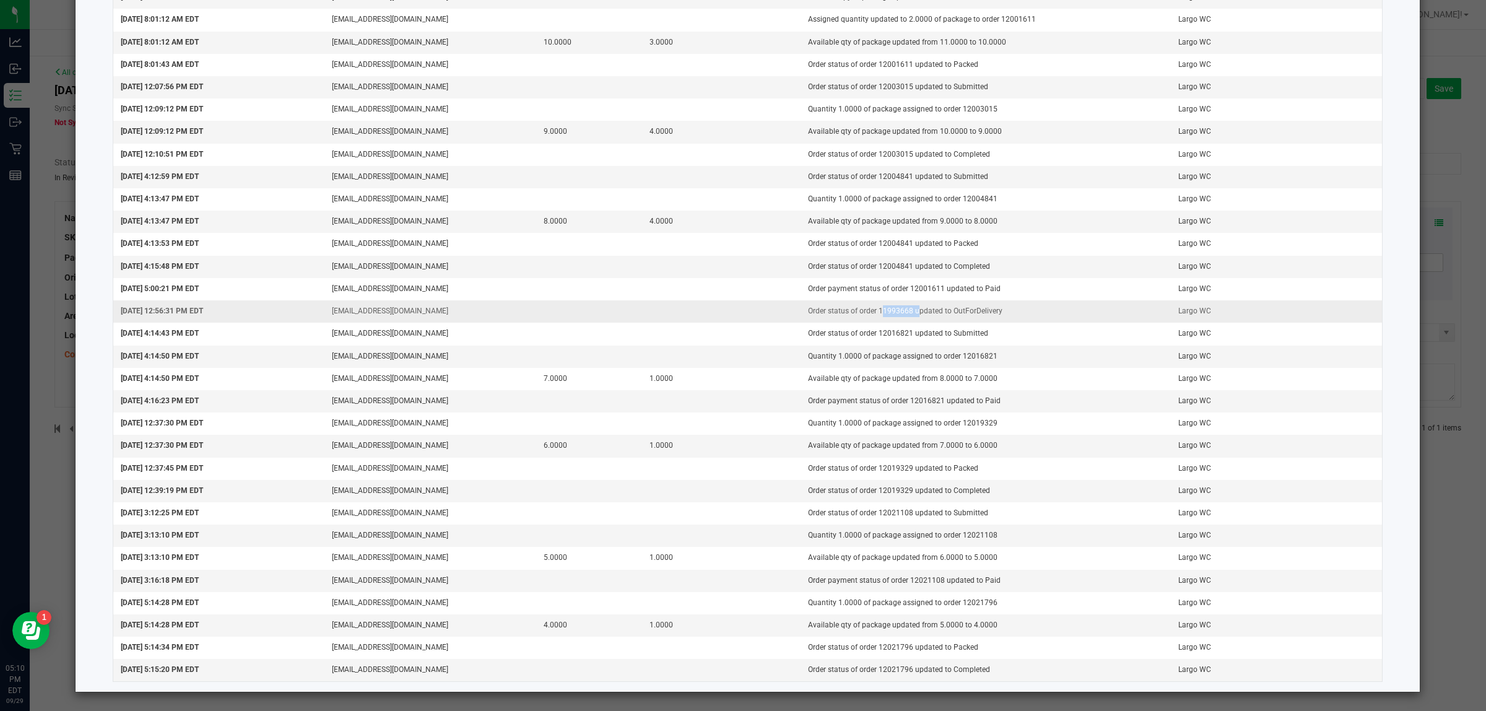
click at [881, 308] on td "Order status of order 11993668 updated to OutForDelivery" at bounding box center [986, 311] width 370 height 22
copy td "11993668"
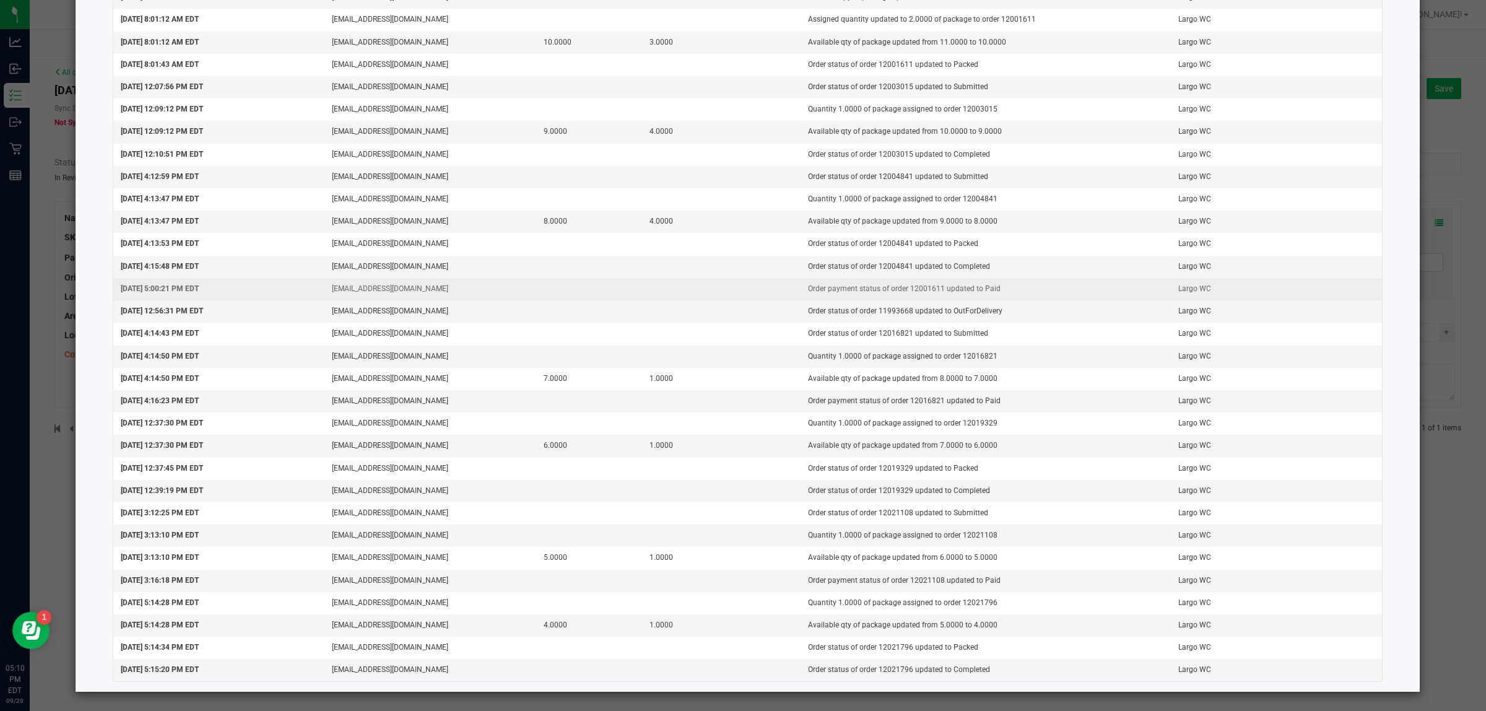
click at [912, 285] on td "Order payment status of order 12001611 updated to Paid" at bounding box center [986, 289] width 370 height 22
copy td "12001611"
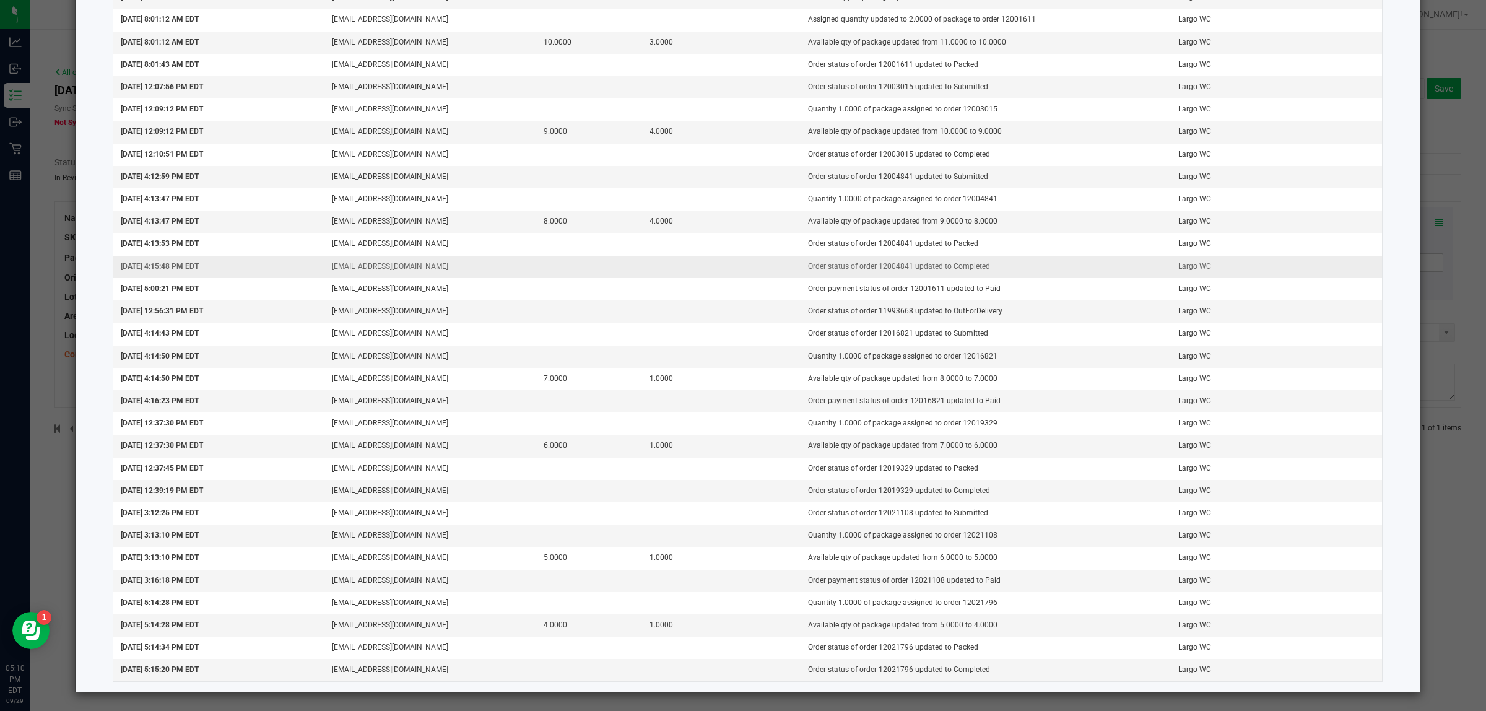
click at [880, 264] on td "Order status of order 12004841 updated to Completed" at bounding box center [986, 267] width 370 height 22
copy td "12004841"
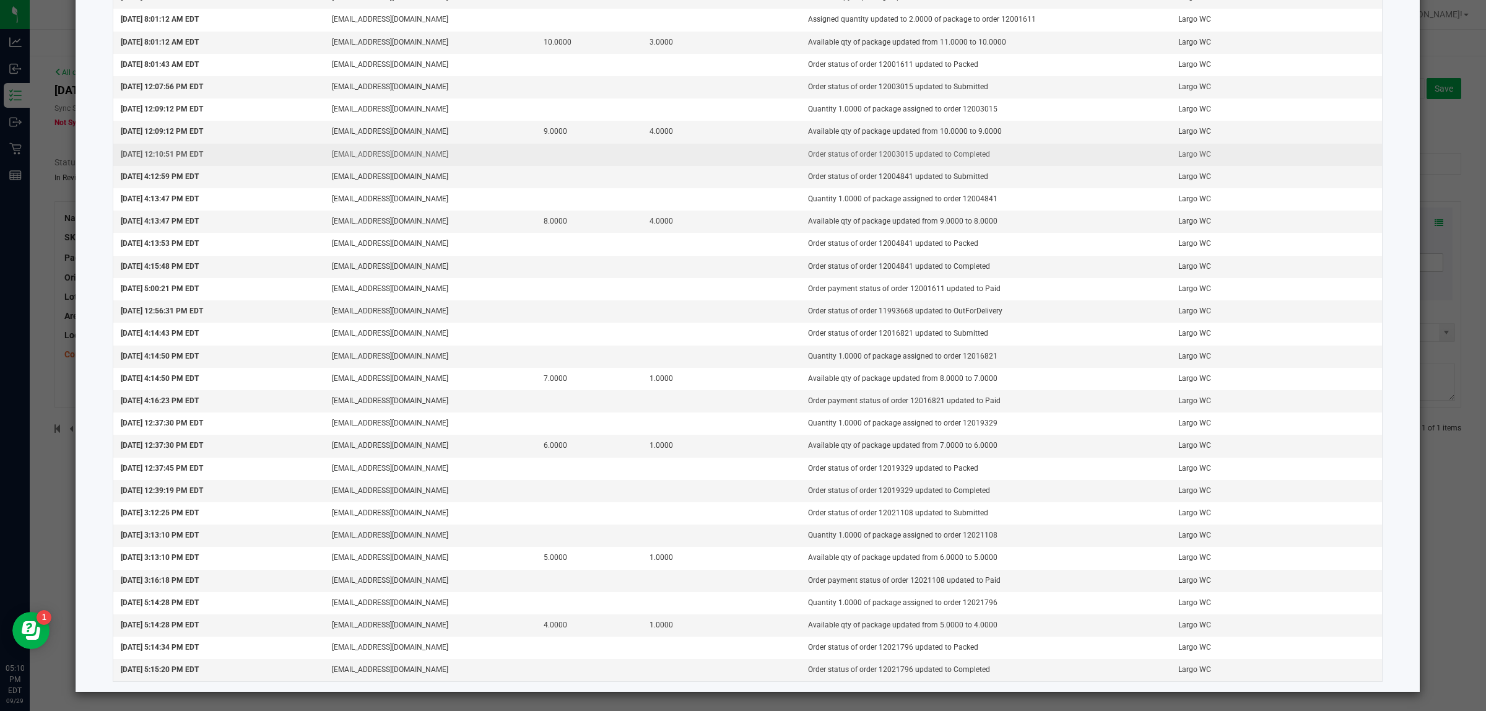
click at [886, 152] on td "Order status of order 12003015 updated to Completed" at bounding box center [986, 155] width 370 height 22
copy td "12003015"
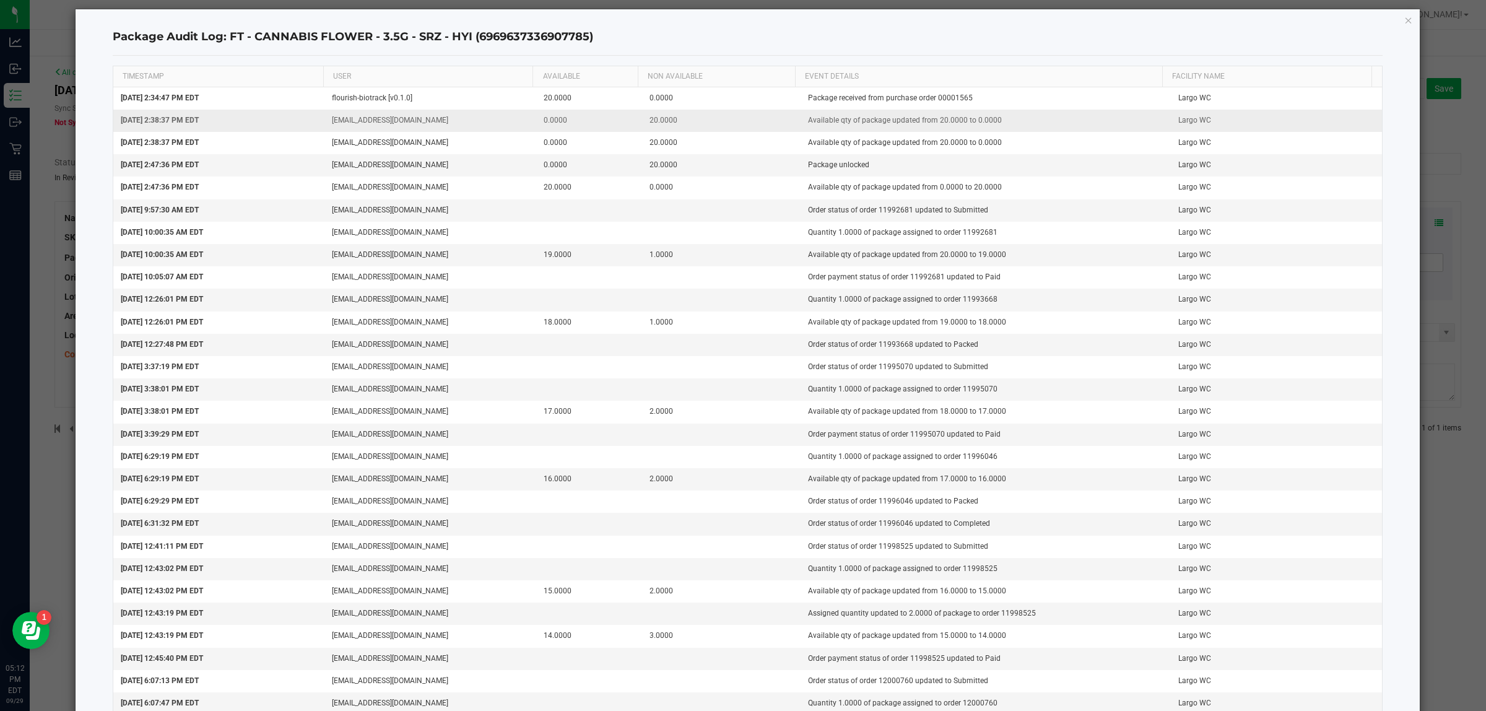
scroll to position [0, 0]
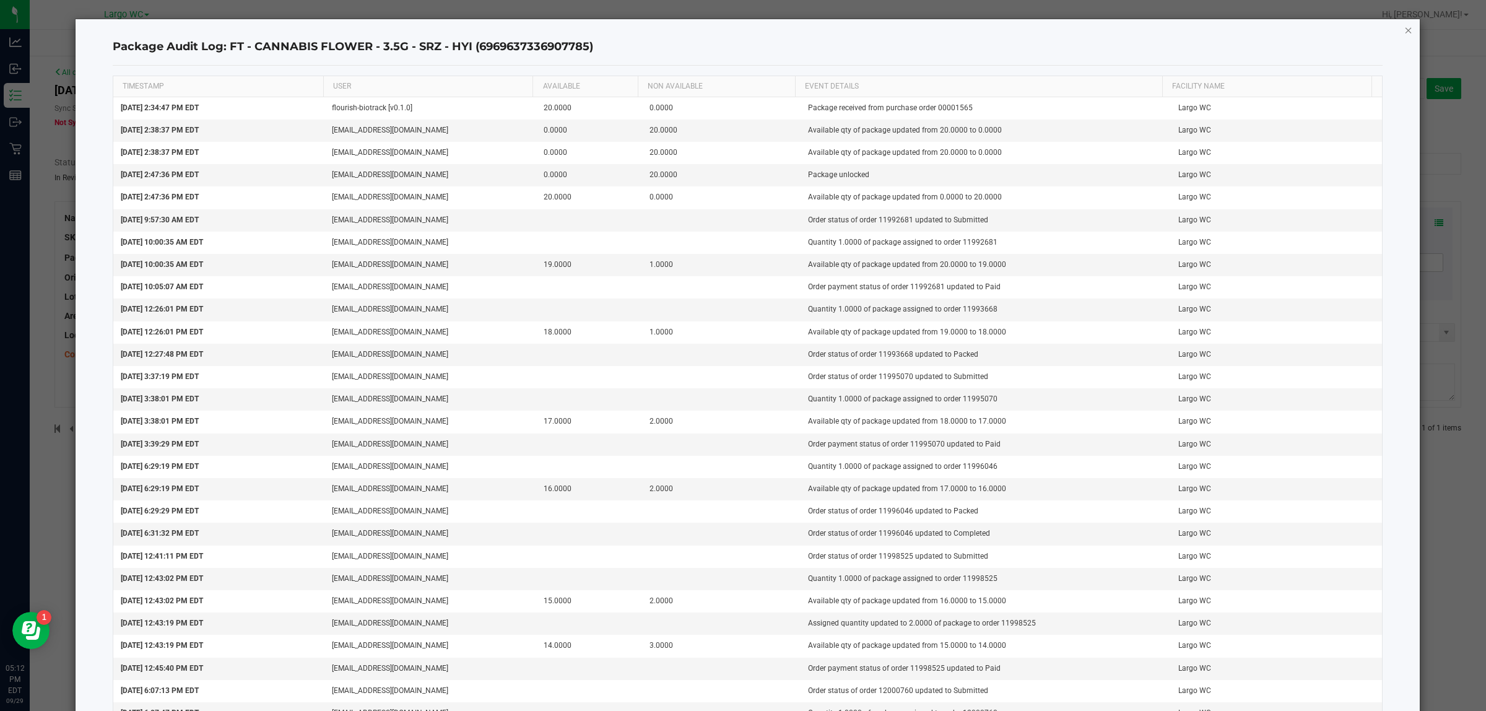
click at [1404, 32] on icon "button" at bounding box center [1408, 29] width 9 height 15
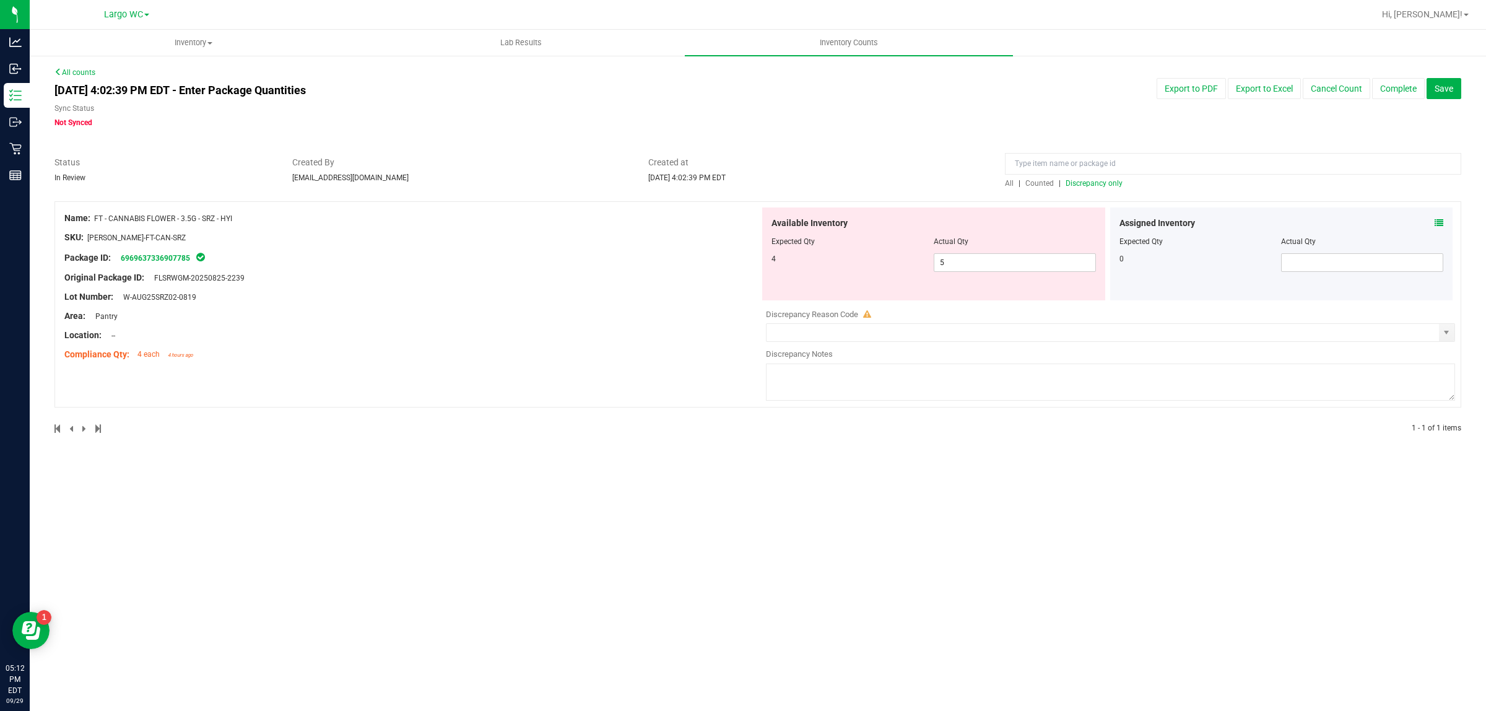
drag, startPoint x: 248, startPoint y: 279, endPoint x: 162, endPoint y: 273, distance: 86.3
click at [162, 273] on div "Original Package ID: FLSRWGM-20250825-2239" at bounding box center [411, 277] width 695 height 13
click at [175, 292] on div "Lot Number: W-AUG25SRZ02-0819" at bounding box center [411, 296] width 695 height 13
drag, startPoint x: 209, startPoint y: 295, endPoint x: 128, endPoint y: 298, distance: 81.2
click at [128, 298] on div "Lot Number: W-AUG25SRZ02-0819" at bounding box center [411, 296] width 695 height 13
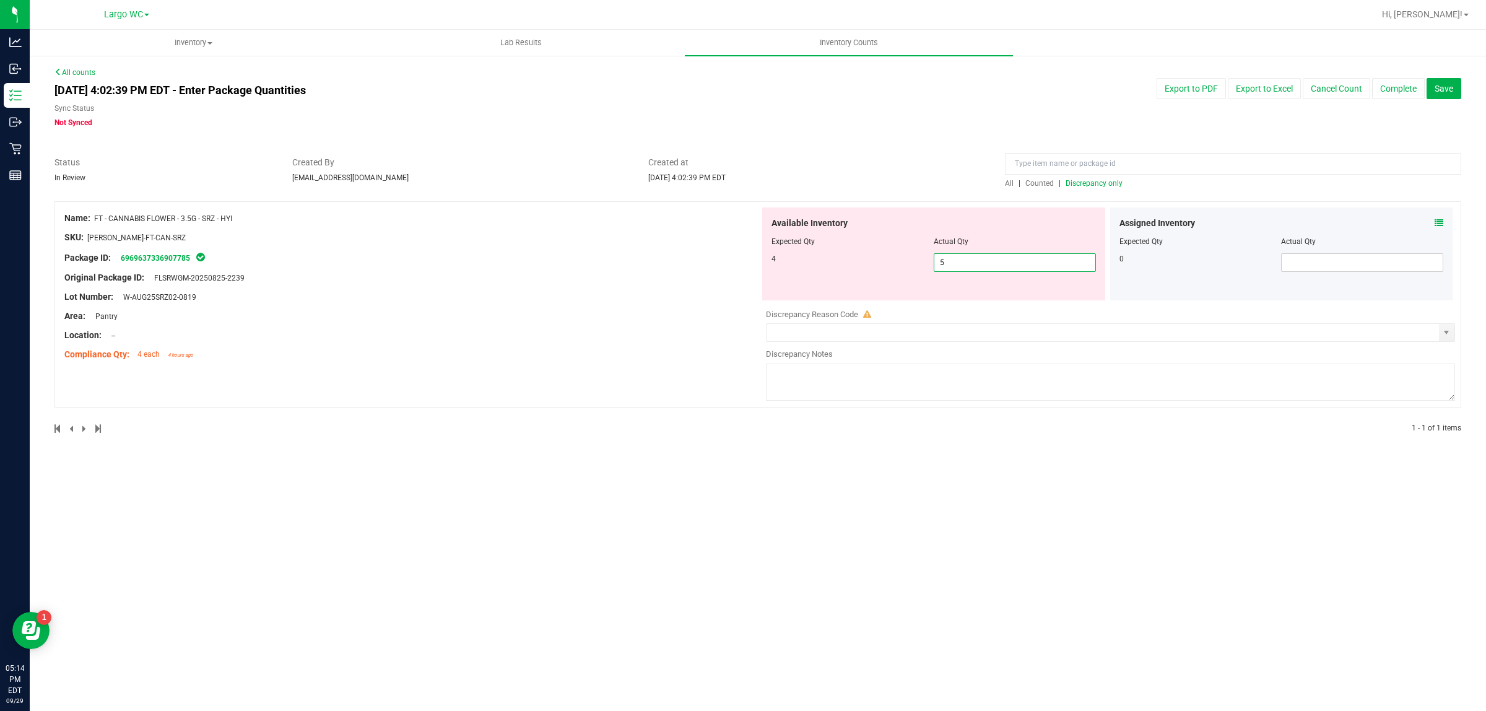
click at [977, 264] on span "5 5" at bounding box center [1015, 262] width 162 height 19
click at [977, 264] on input "5" at bounding box center [1014, 262] width 161 height 17
click at [1444, 221] on div "Assigned Inventory Expected Qty Actual Qty 0" at bounding box center [1281, 253] width 343 height 93
click at [1440, 220] on icon at bounding box center [1439, 223] width 9 height 9
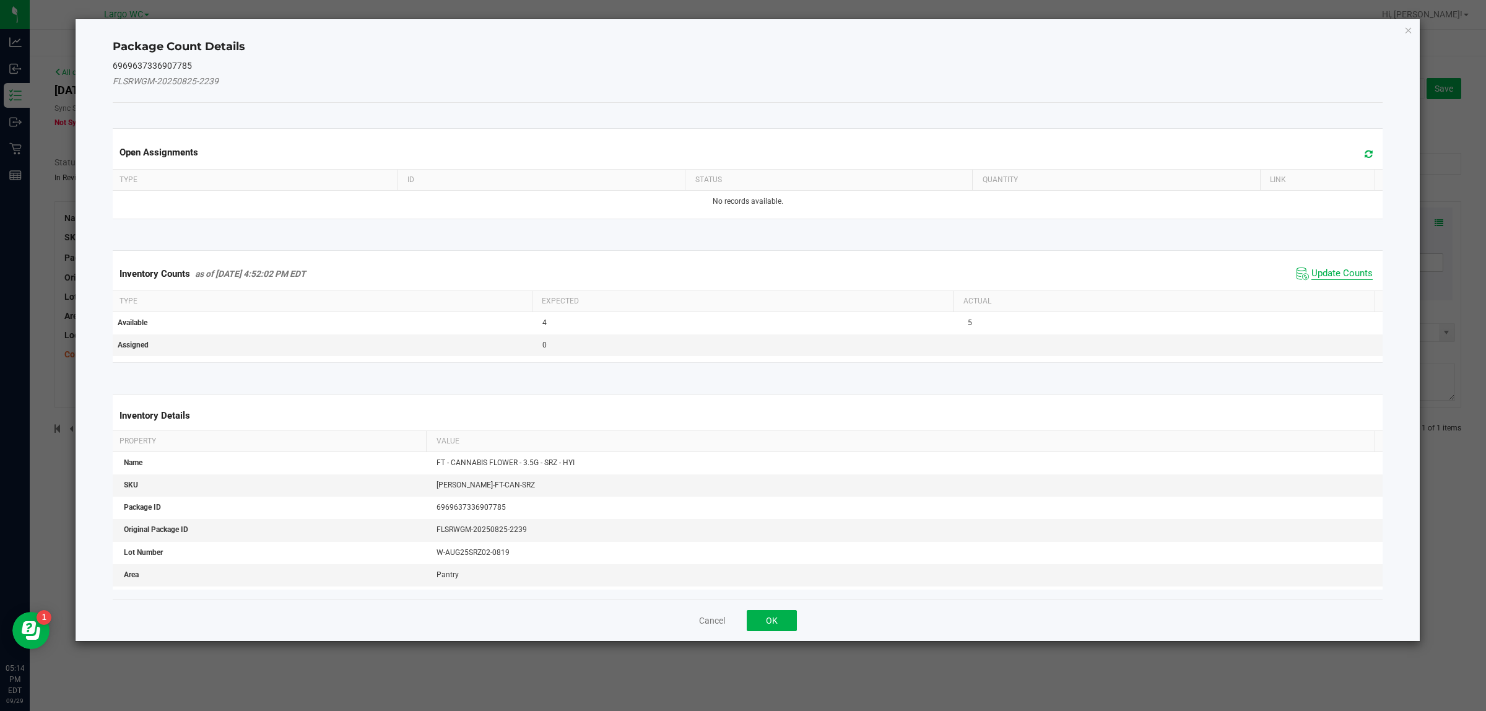
click at [1321, 270] on span "Update Counts" at bounding box center [1342, 274] width 61 height 12
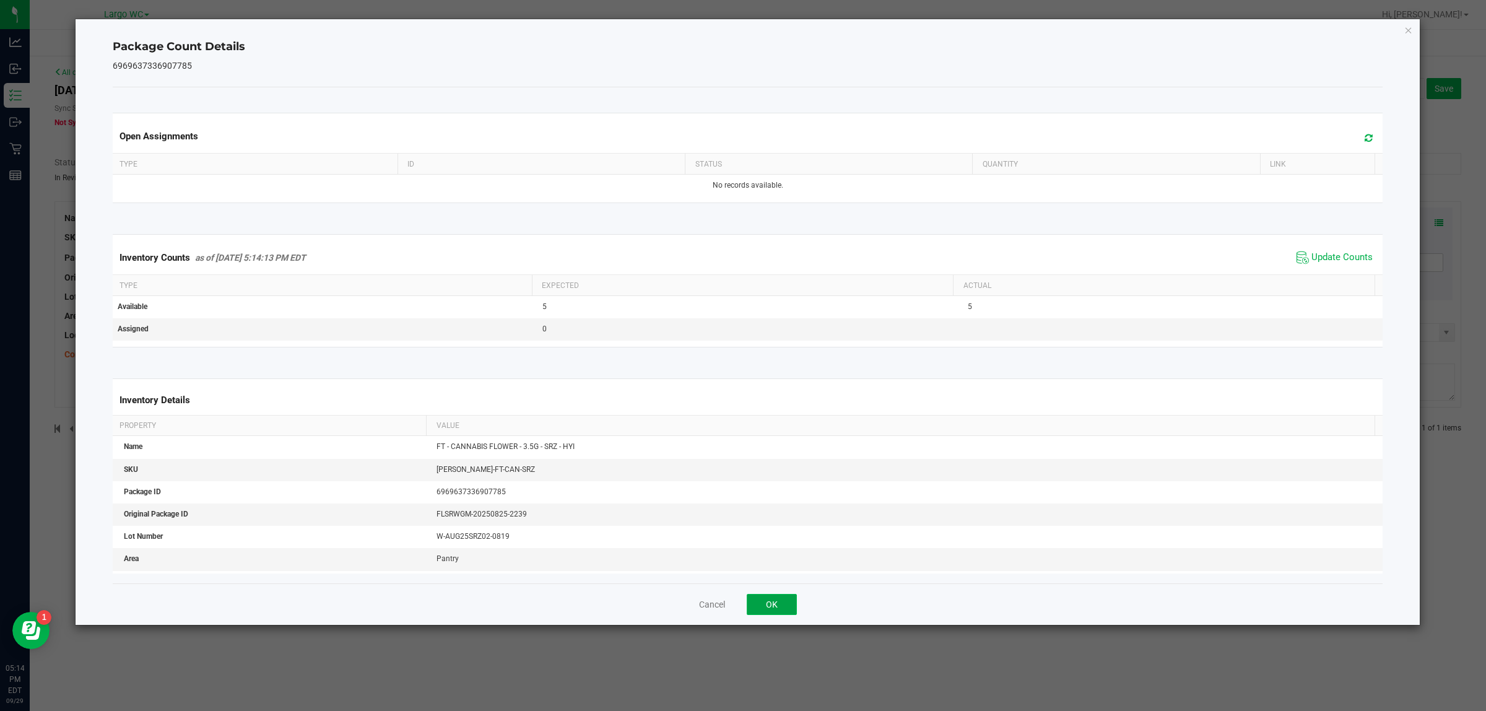
click at [771, 614] on button "OK" at bounding box center [772, 604] width 50 height 21
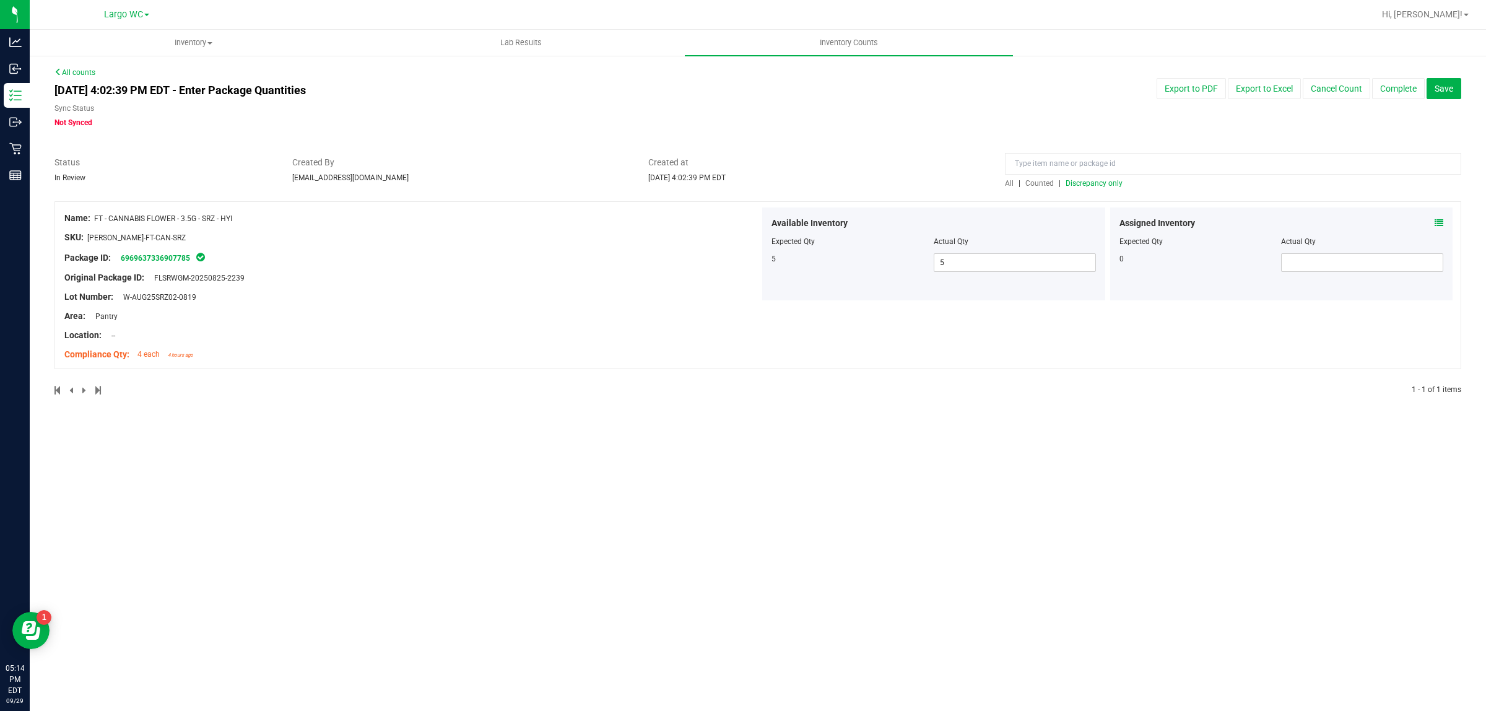
click at [644, 426] on div "Inventory All packages All inventory Waste log Create inventory Lab Results Inv…" at bounding box center [758, 370] width 1456 height 681
click at [1010, 183] on span "All" at bounding box center [1009, 183] width 9 height 9
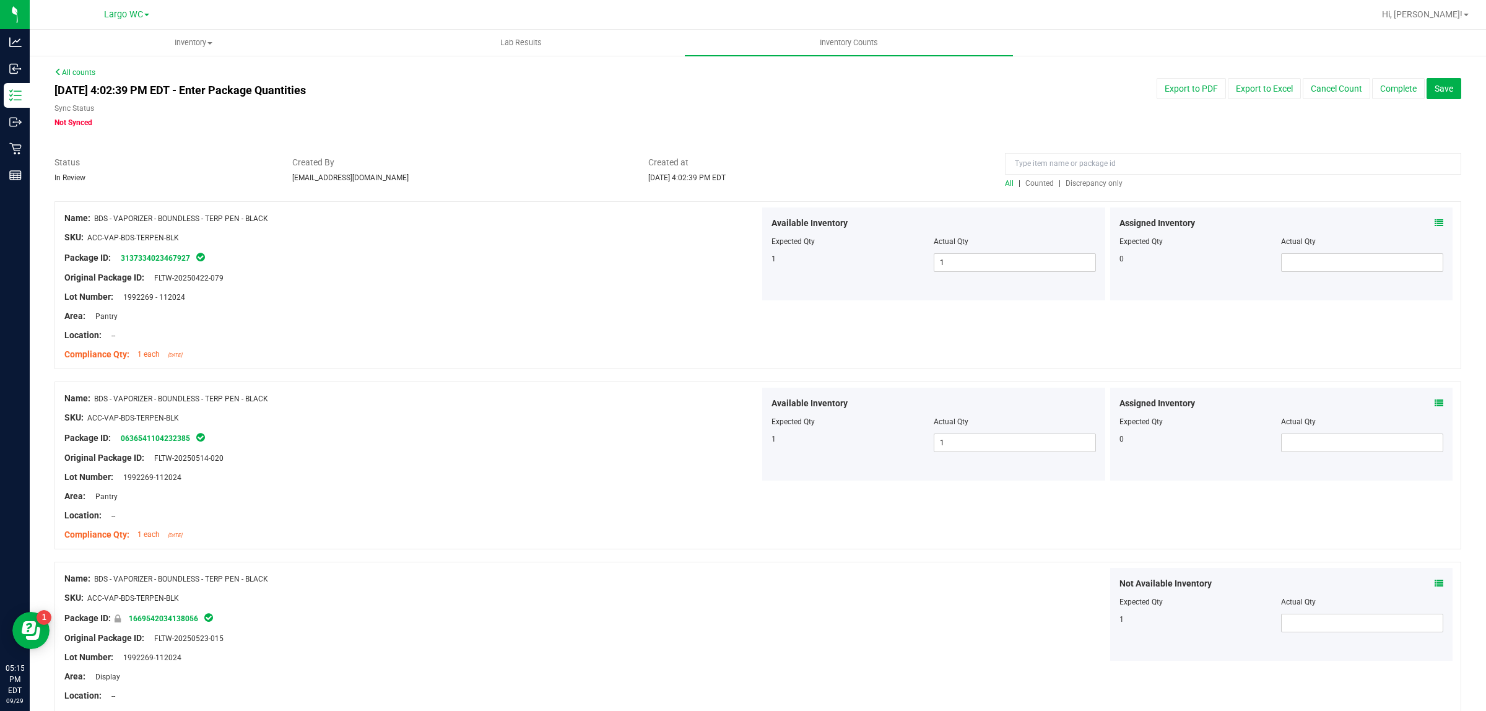
click at [1091, 183] on span "Discrepancy only" at bounding box center [1094, 183] width 57 height 9
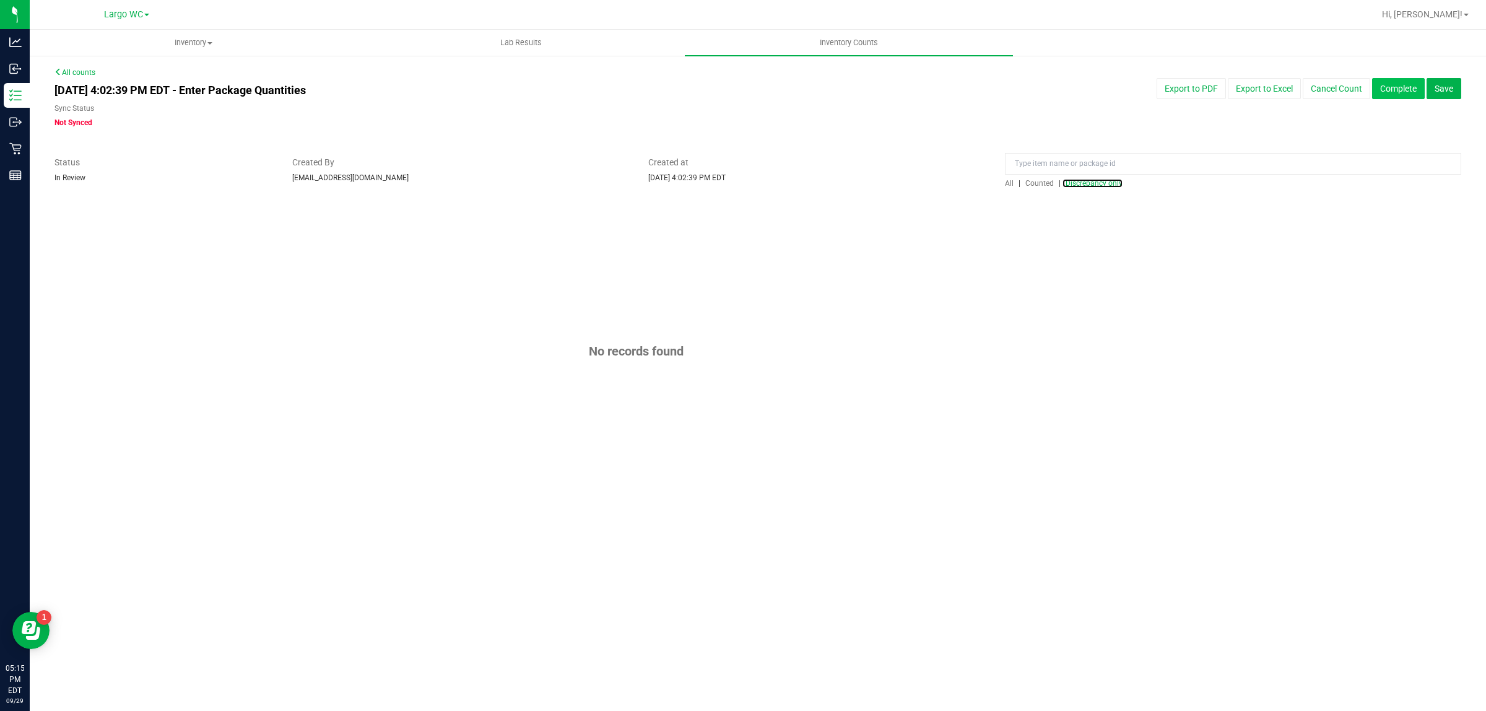
click at [1383, 93] on button "Complete" at bounding box center [1398, 88] width 53 height 21
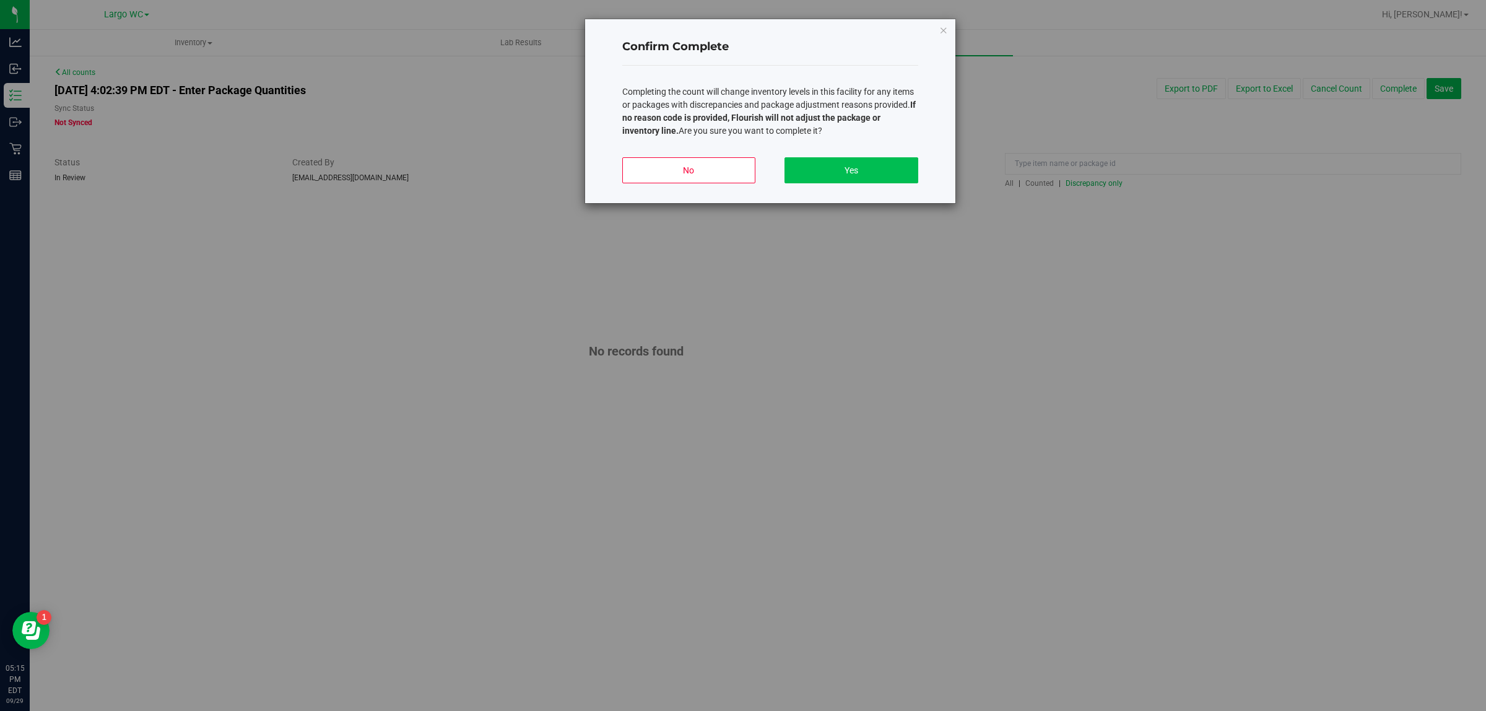
click at [864, 174] on button "Yes" at bounding box center [851, 170] width 133 height 26
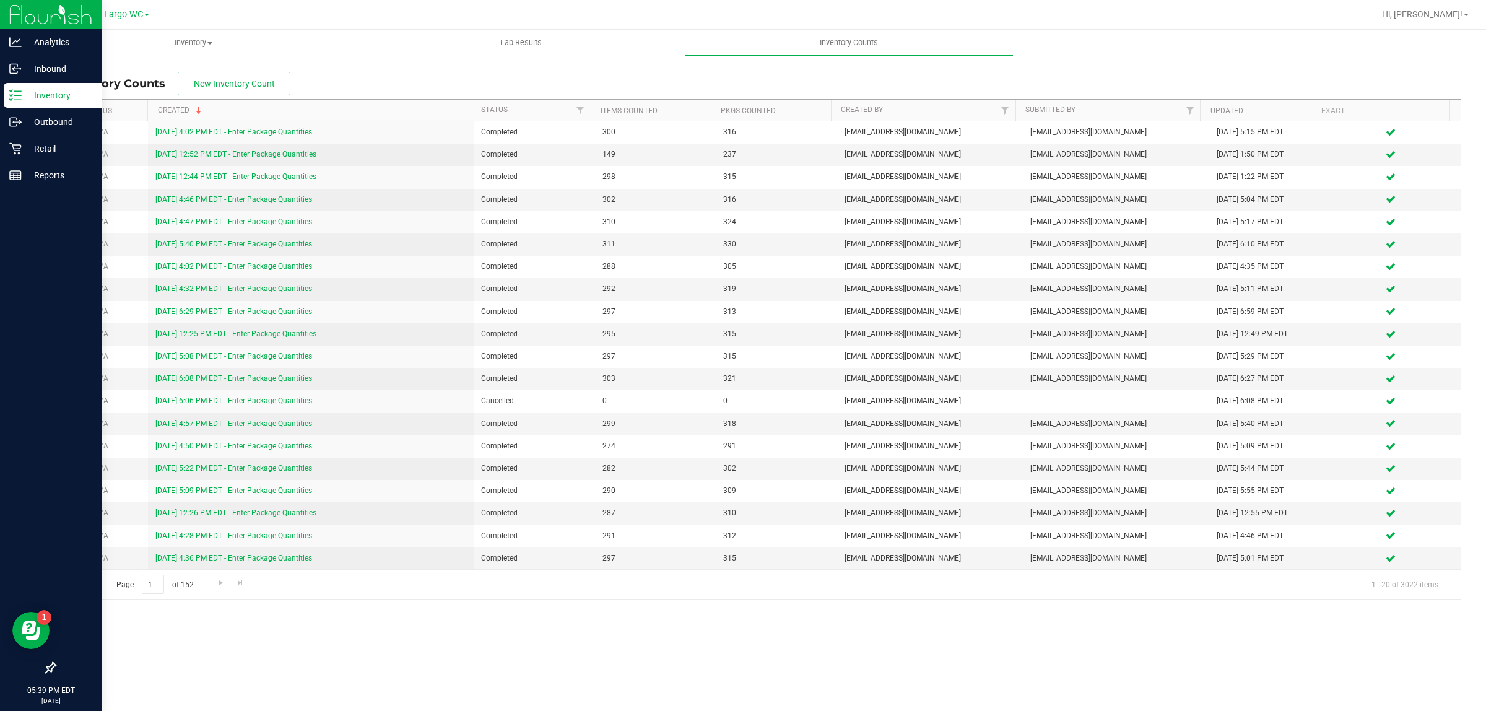
click at [9, 100] on icon at bounding box center [15, 95] width 12 height 12
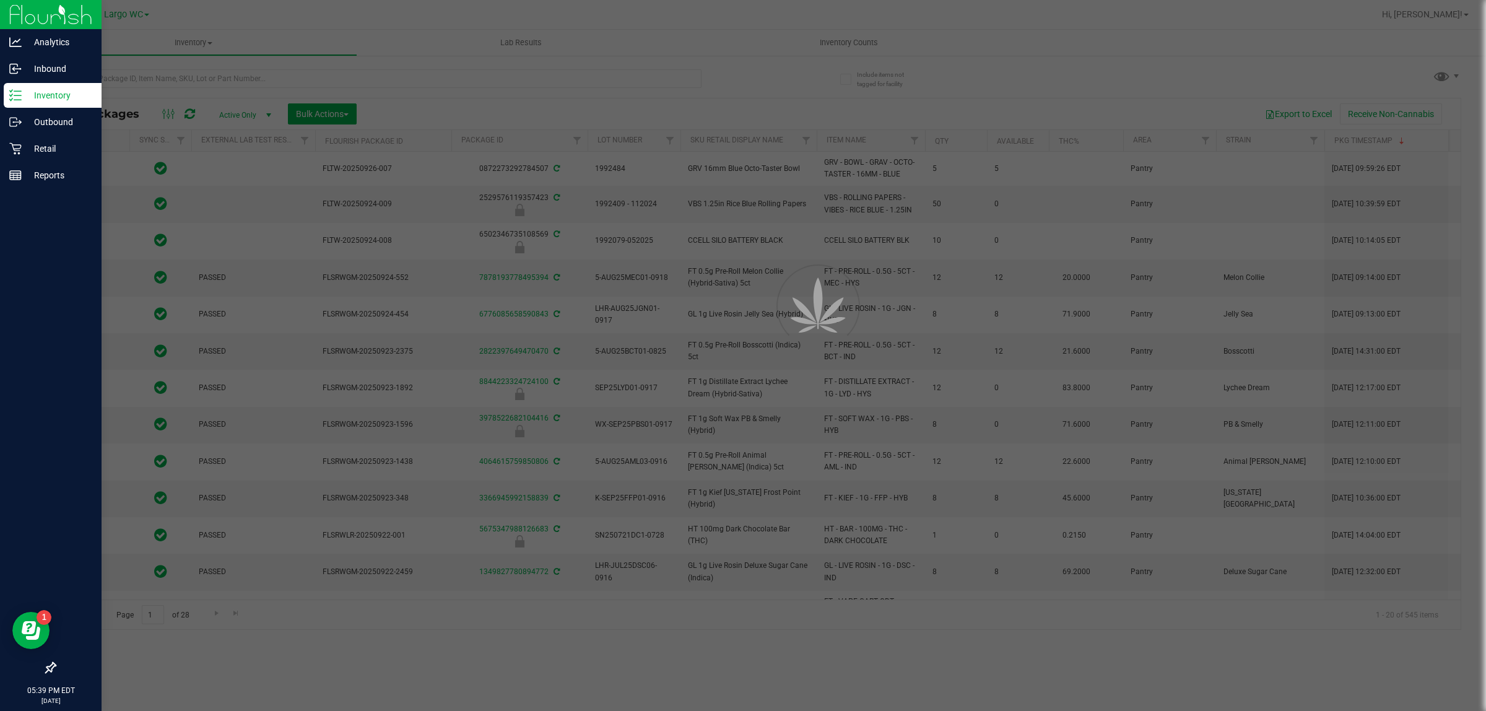
click at [478, 65] on div at bounding box center [405, 78] width 703 height 40
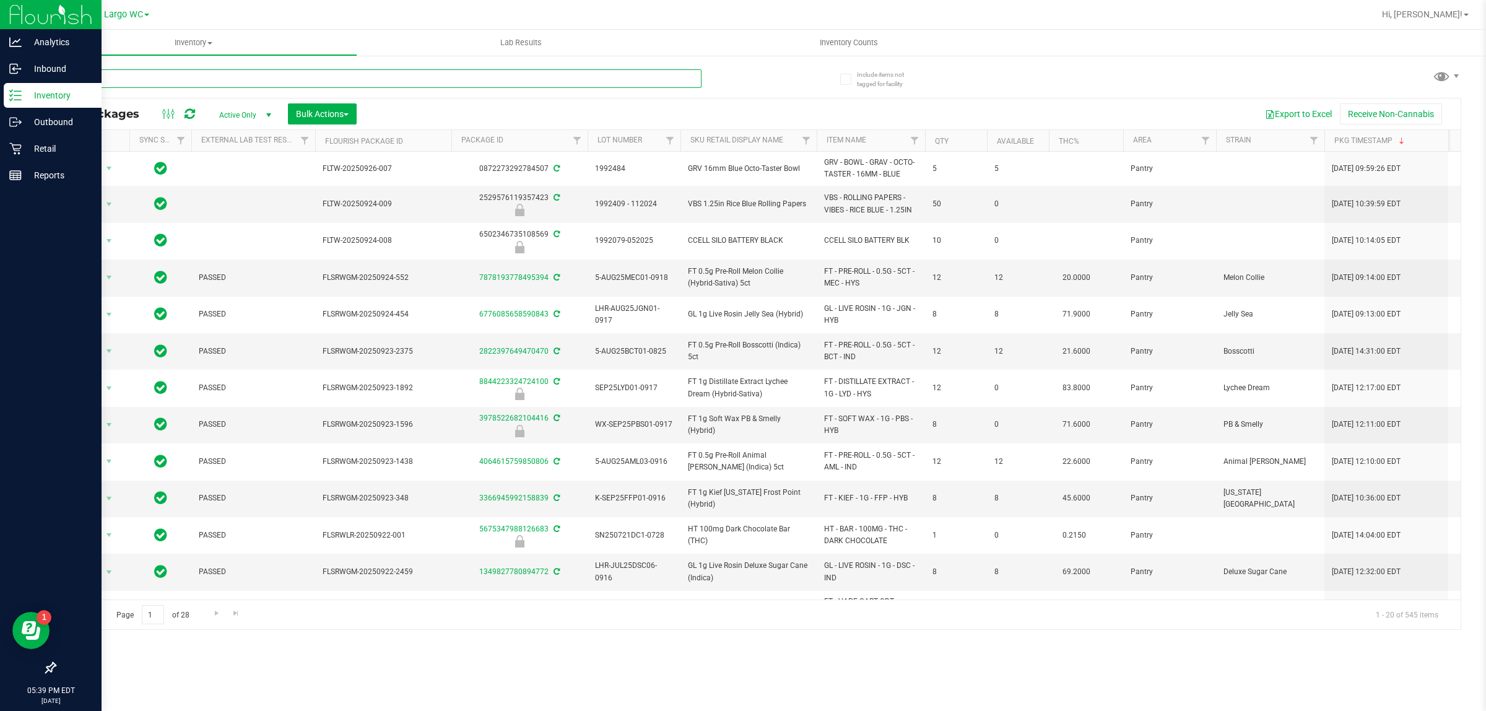
click at [461, 81] on input "text" at bounding box center [377, 78] width 647 height 19
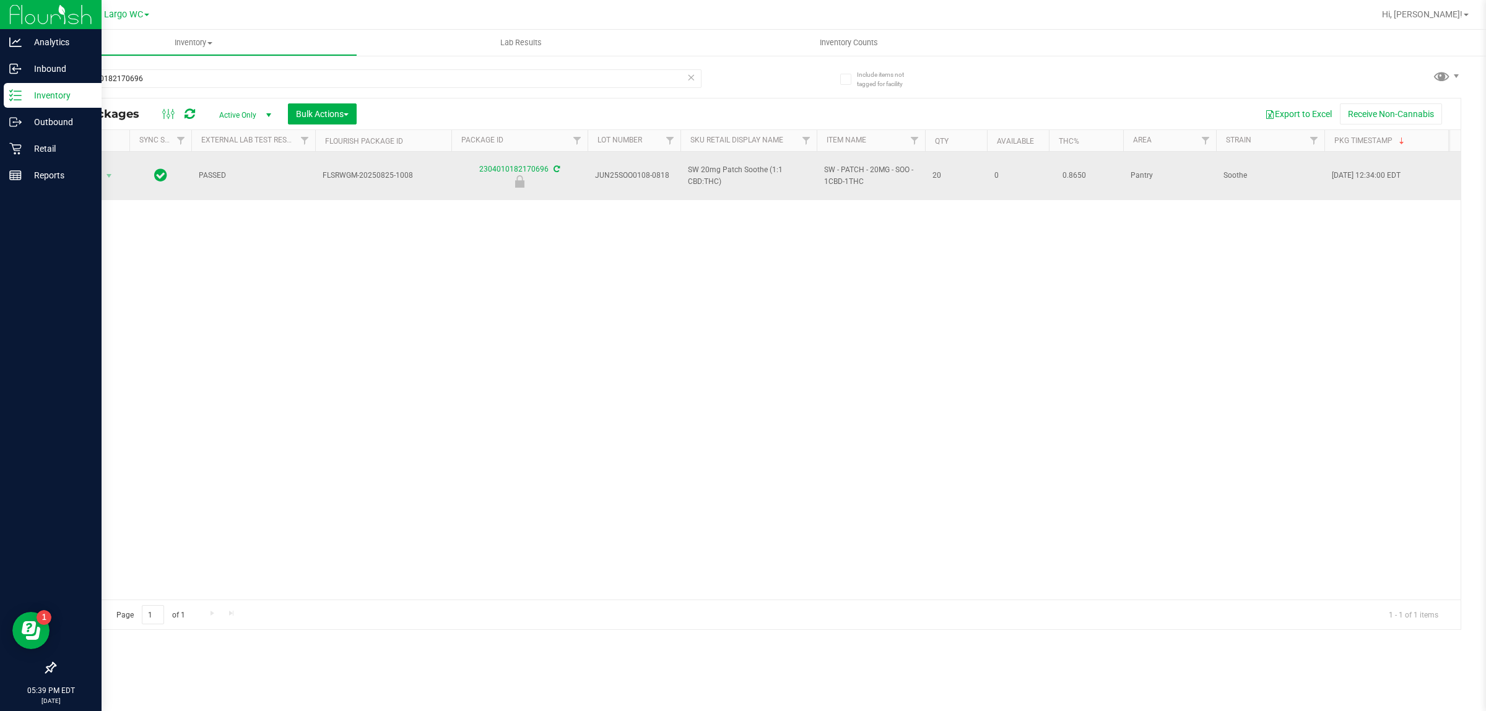
click at [82, 175] on span "Action" at bounding box center [83, 175] width 33 height 17
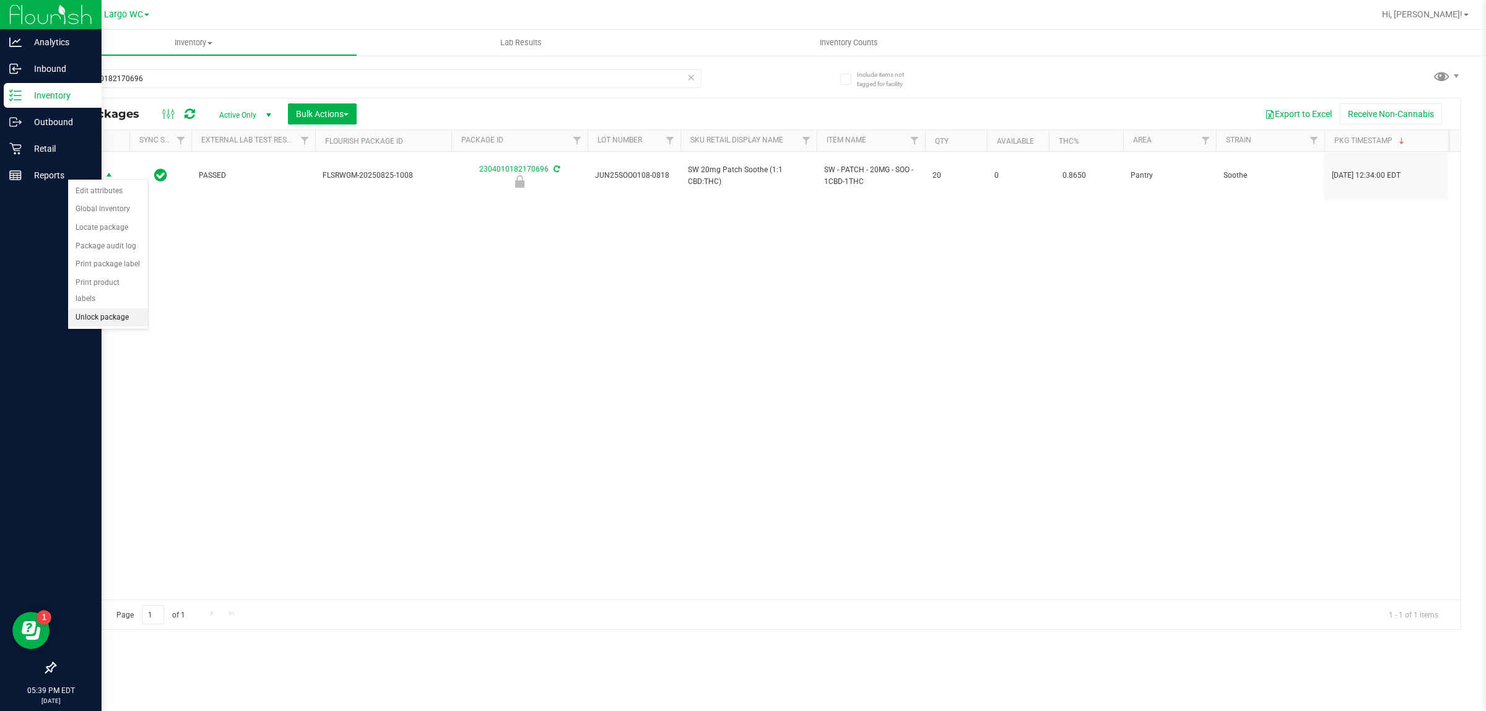
click at [121, 308] on li "Unlock package" at bounding box center [108, 317] width 80 height 19
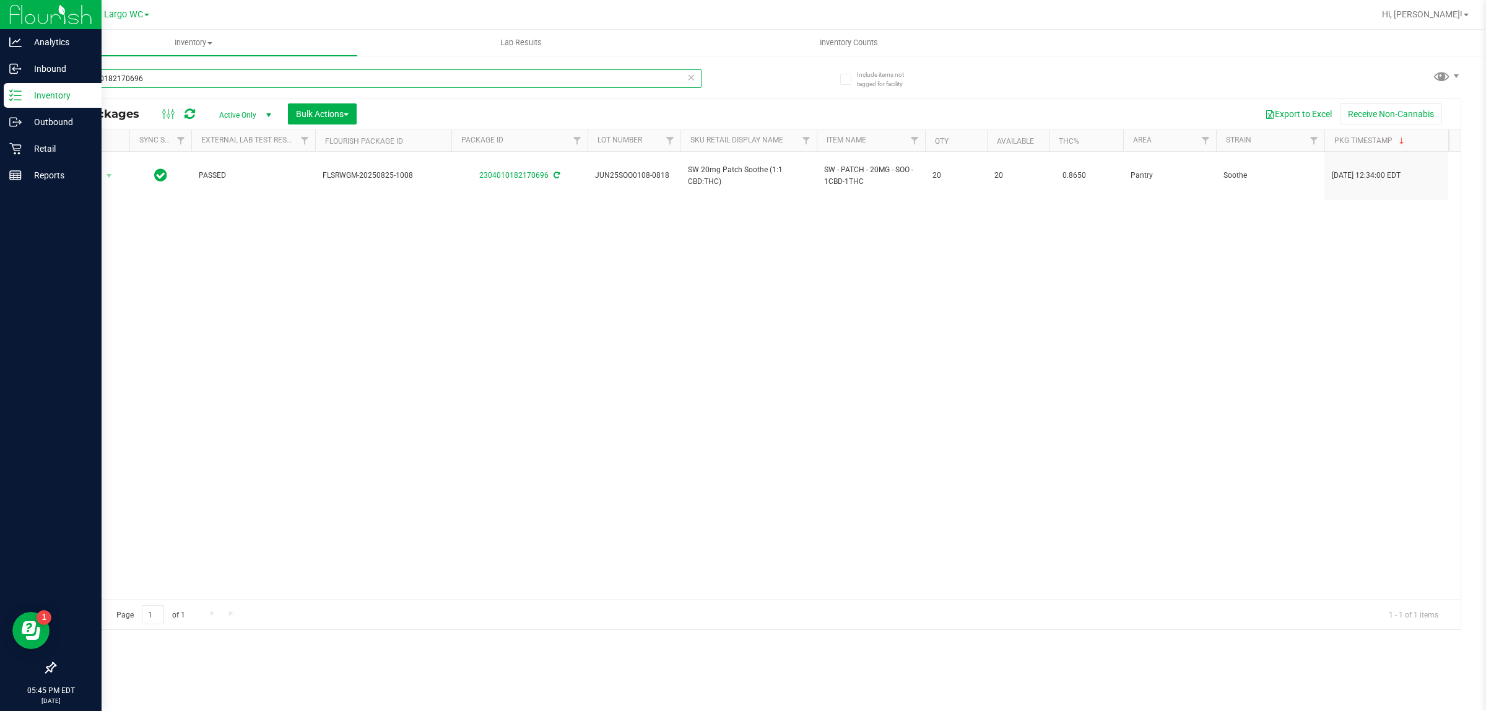
click at [116, 81] on input "2304010182170696" at bounding box center [377, 78] width 647 height 19
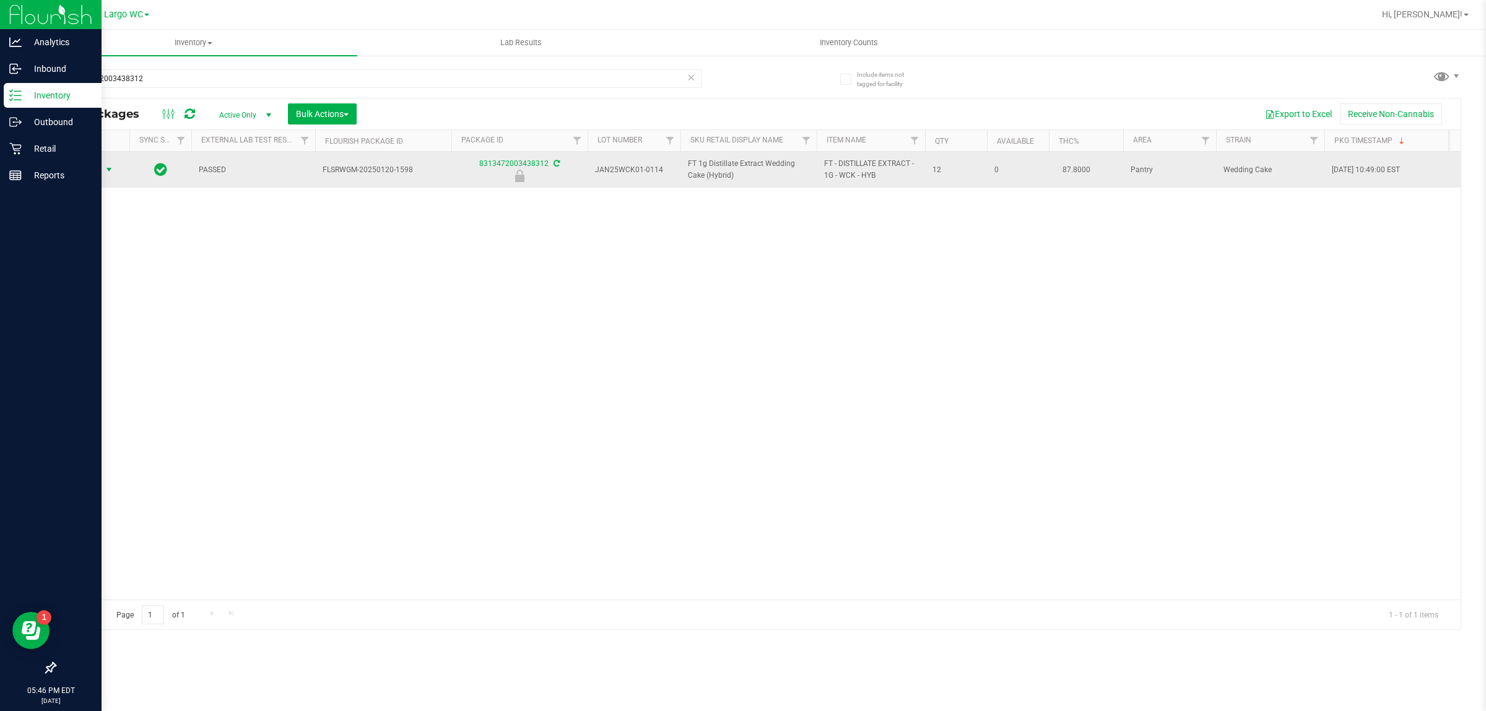
click at [107, 170] on span "select" at bounding box center [109, 170] width 10 height 10
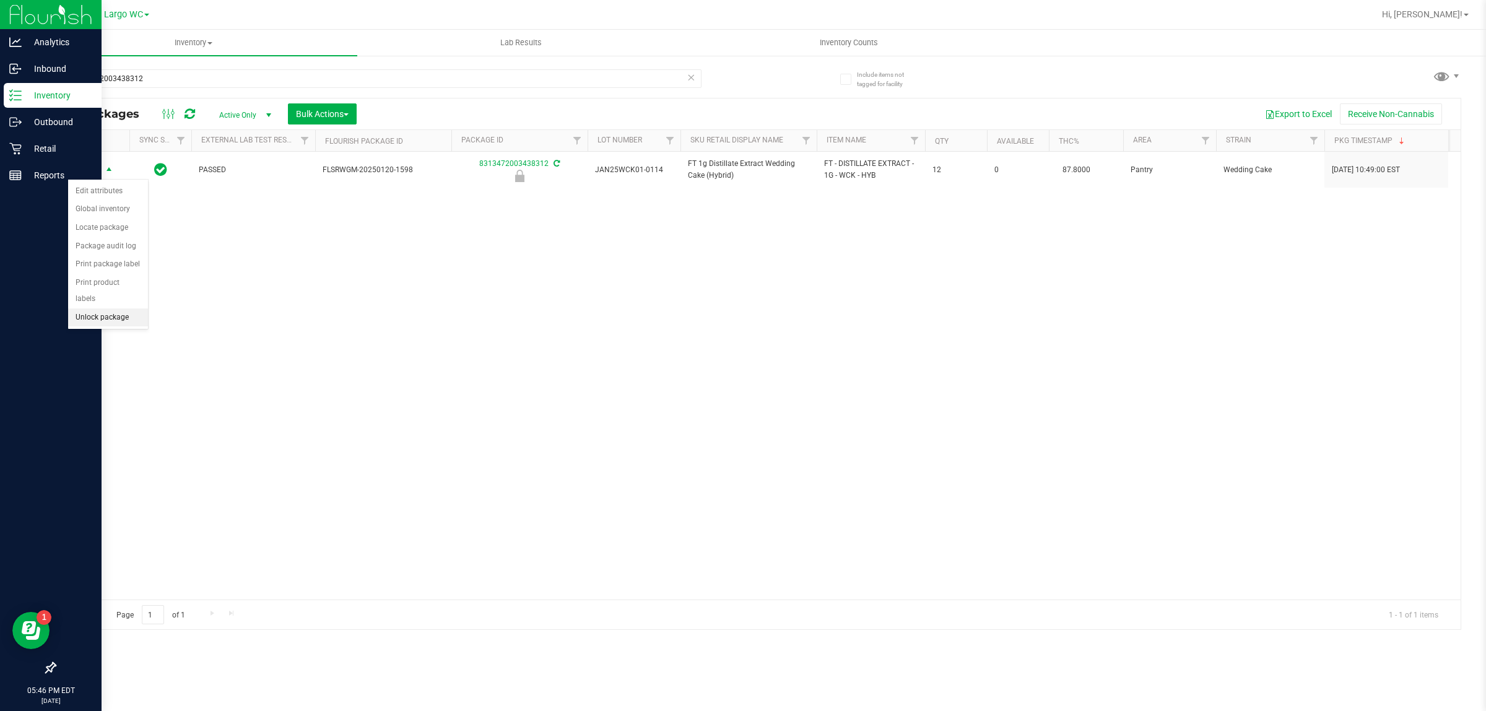
click at [109, 308] on li "Unlock package" at bounding box center [108, 317] width 80 height 19
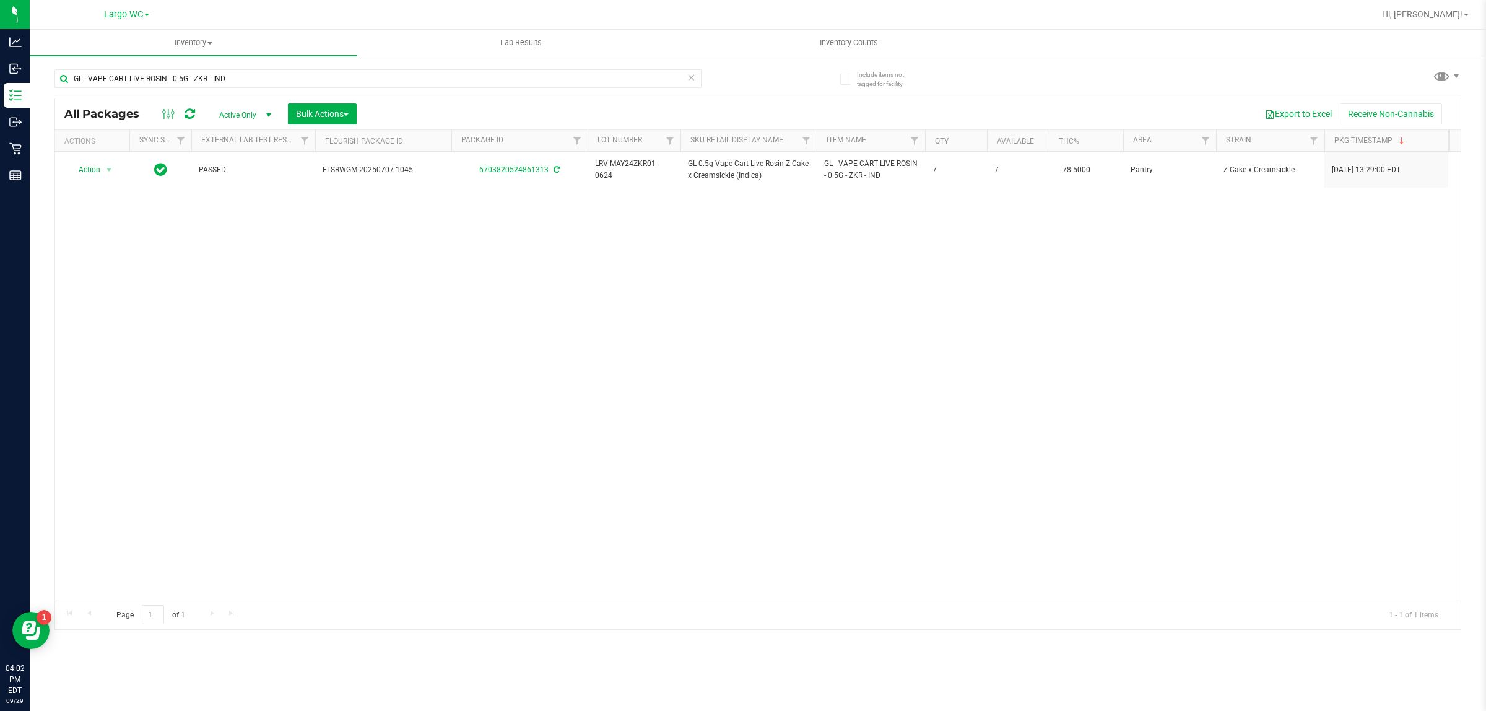
click at [695, 79] on icon at bounding box center [691, 76] width 9 height 15
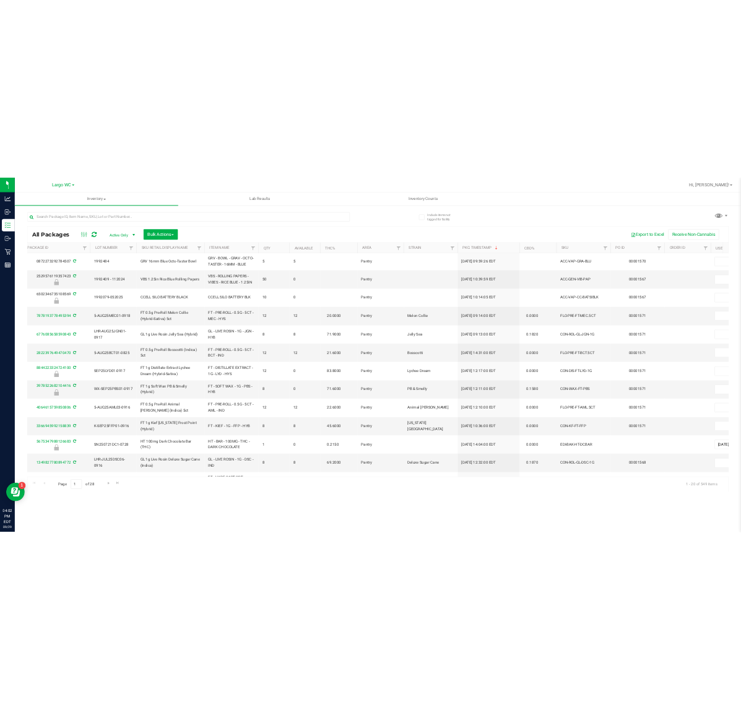
scroll to position [0, 477]
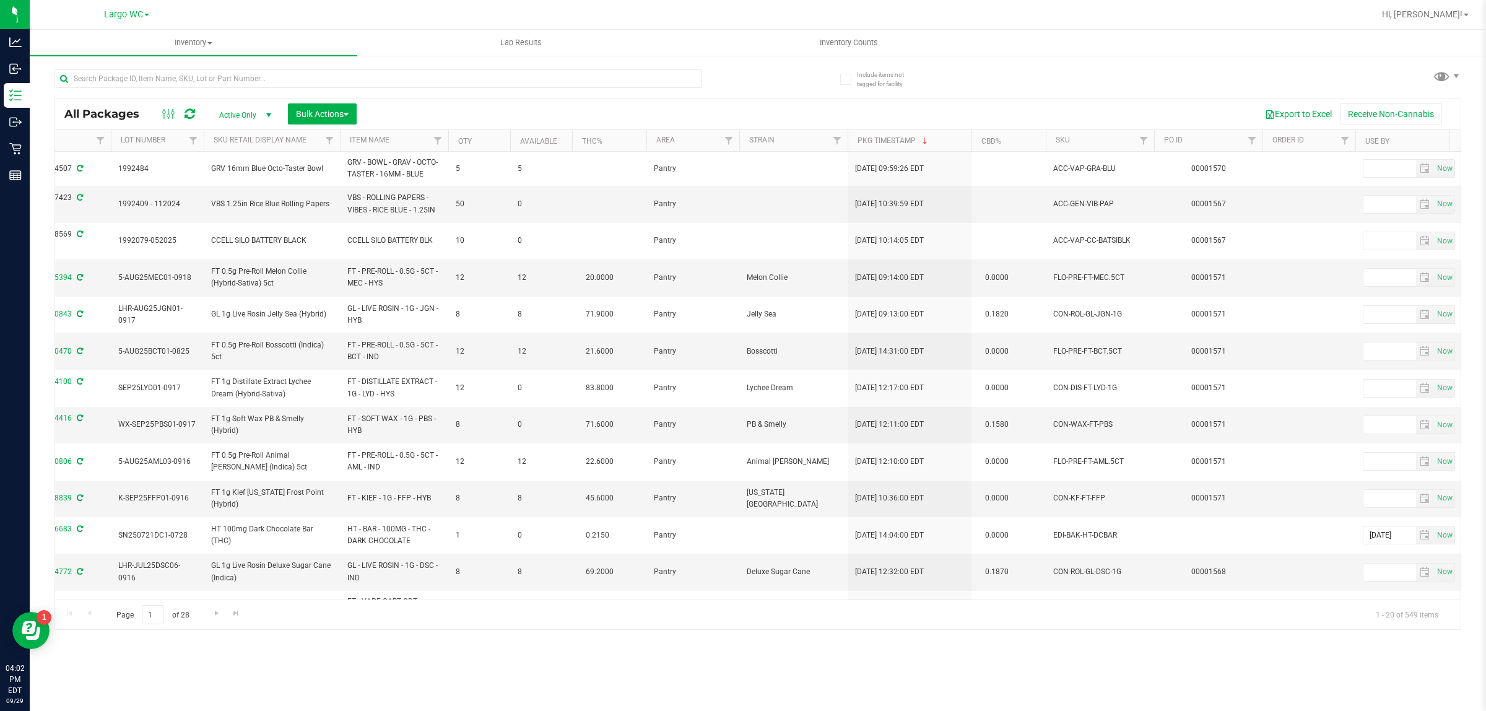
click at [1100, 137] on th "SKU" at bounding box center [1100, 141] width 108 height 22
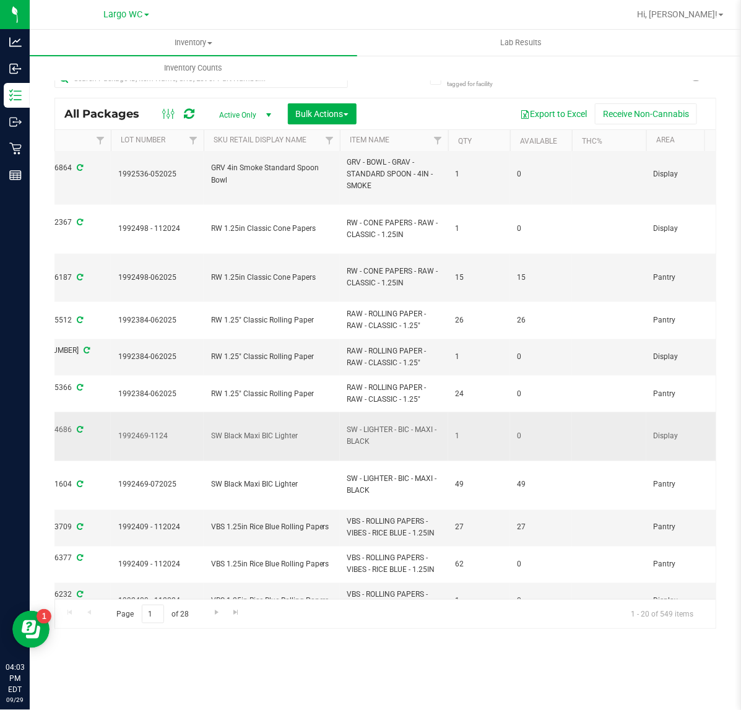
scroll to position [515, 477]
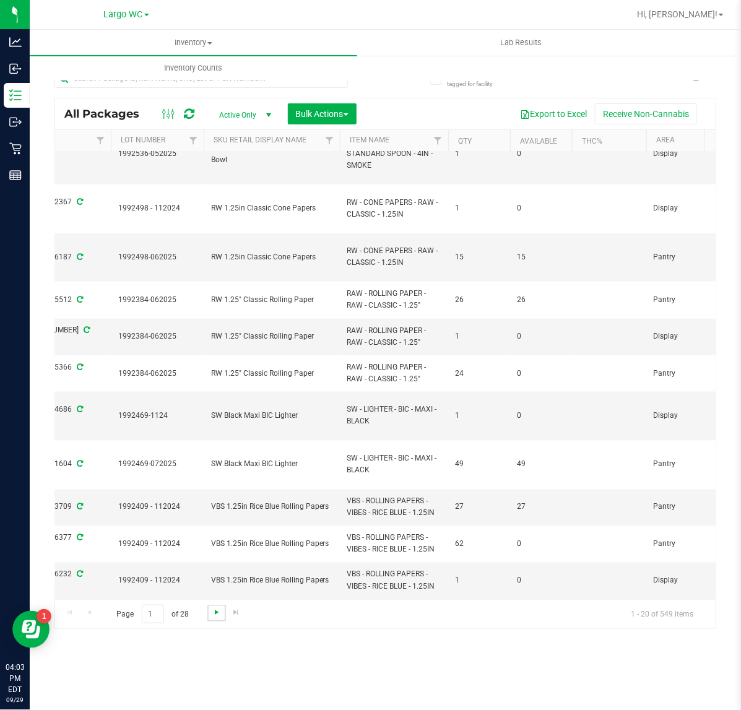
click at [212, 609] on span "Go to the next page" at bounding box center [217, 612] width 10 height 10
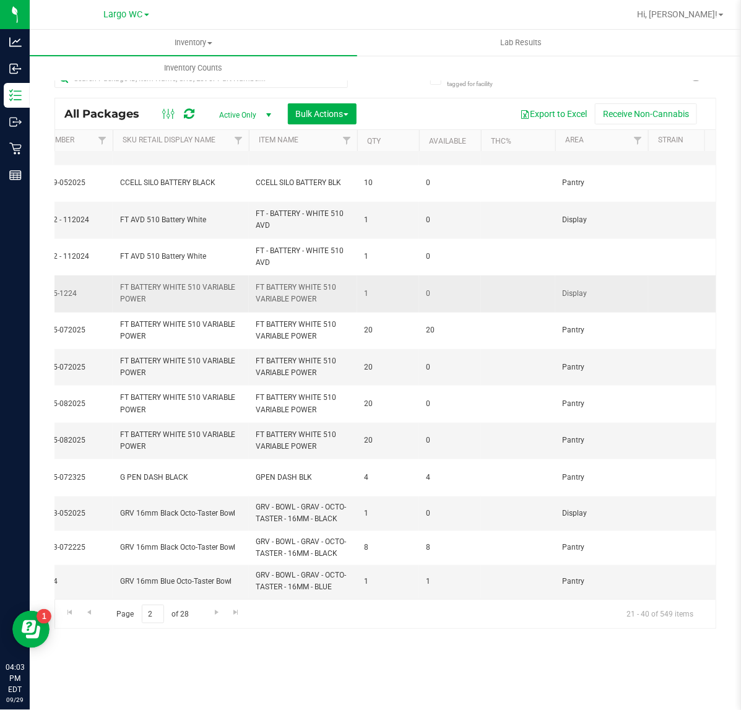
scroll to position [330, 568]
click at [220, 609] on span "Go to the next page" at bounding box center [217, 612] width 10 height 10
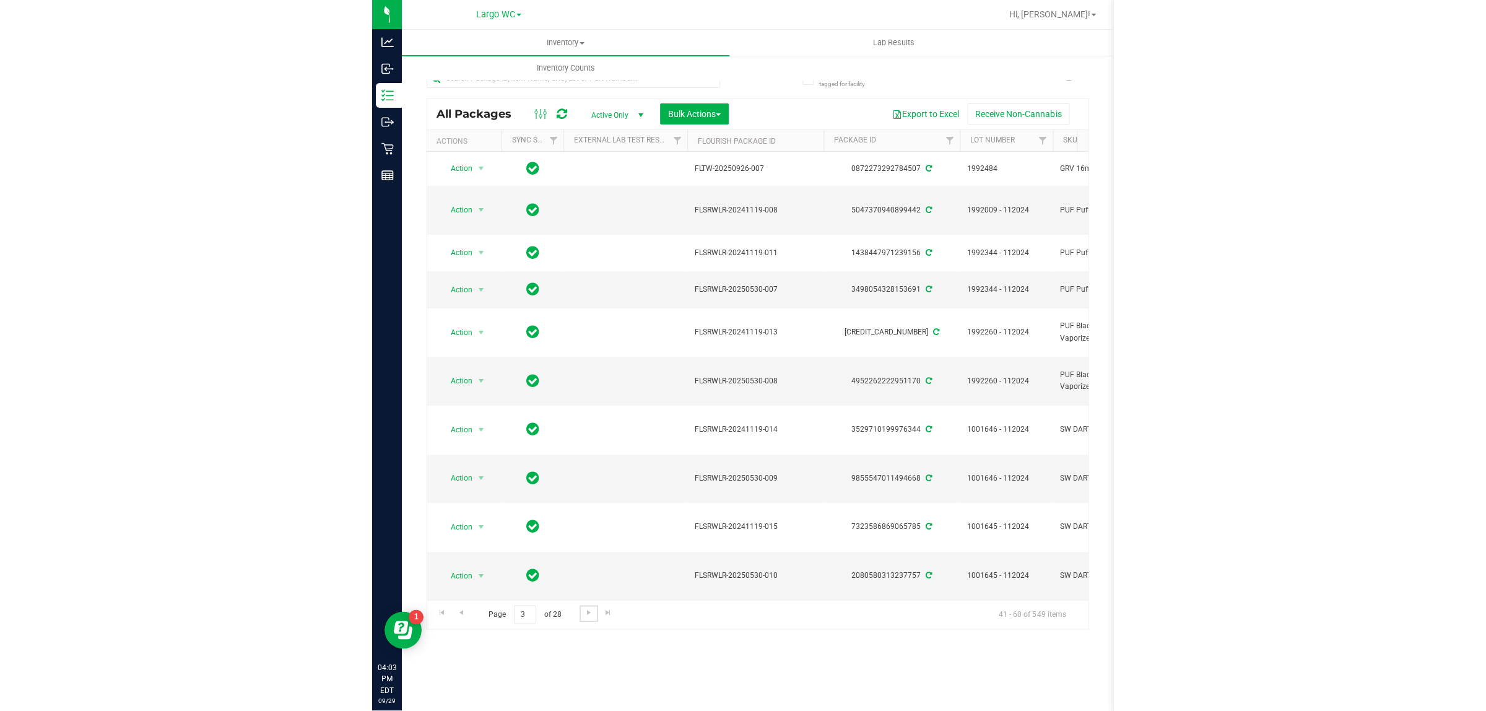
scroll to position [0, 568]
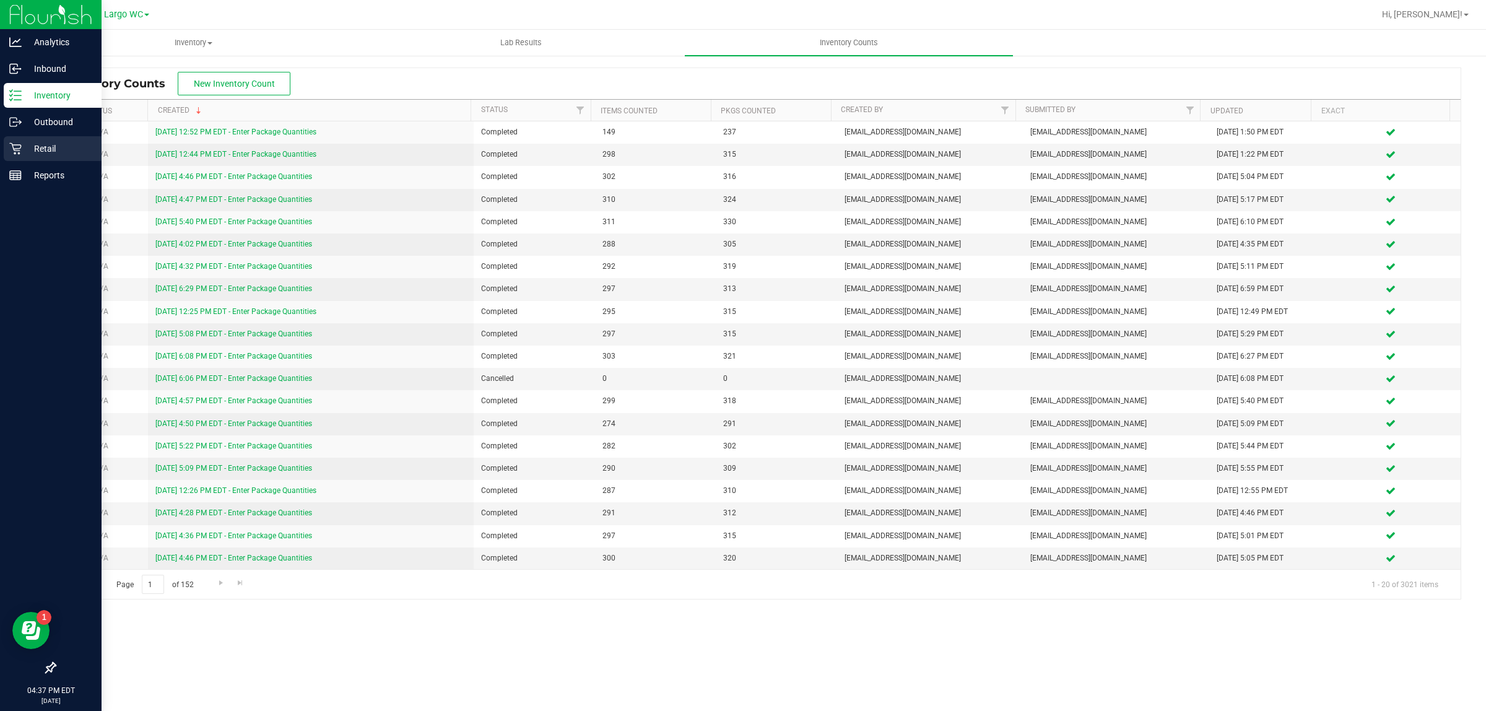
click at [22, 149] on p "Retail" at bounding box center [59, 148] width 74 height 15
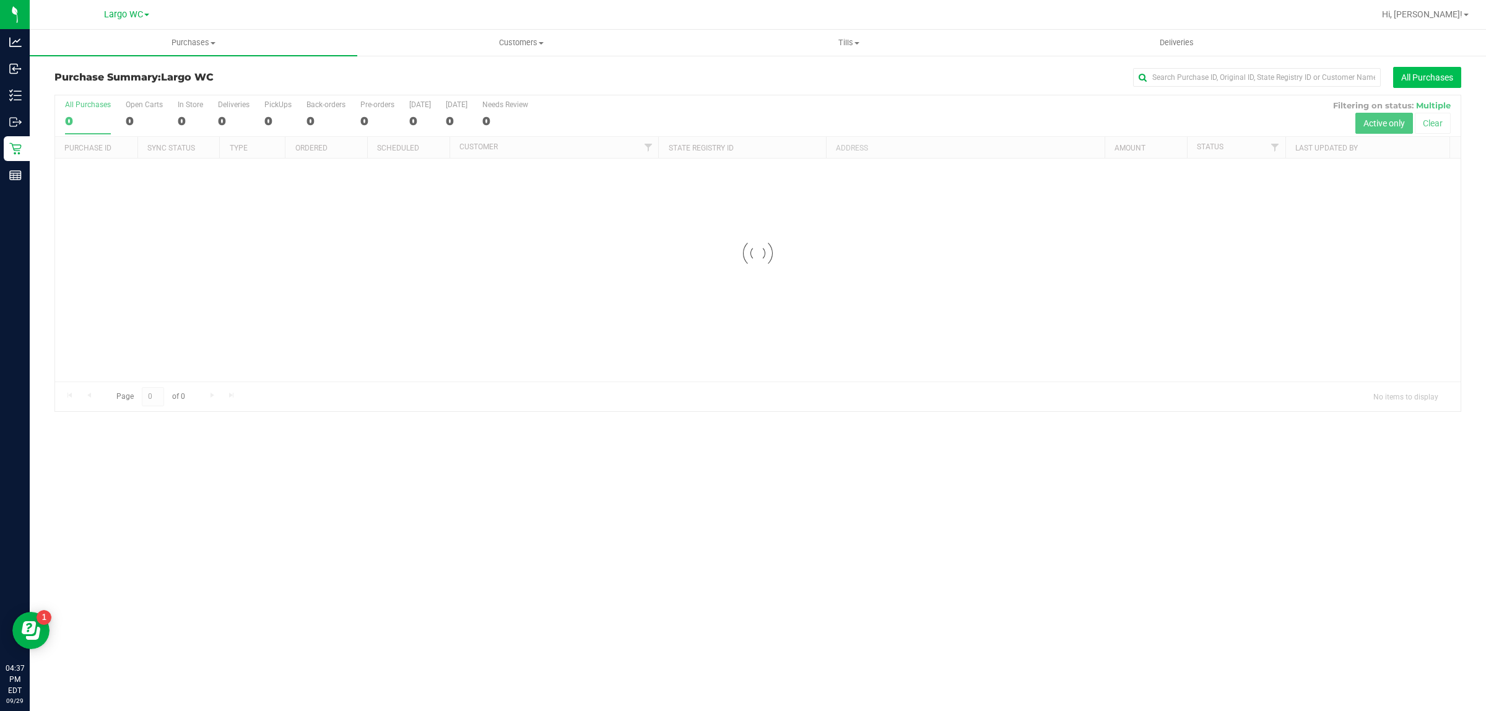
click at [1417, 82] on button "All Purchases" at bounding box center [1427, 77] width 68 height 21
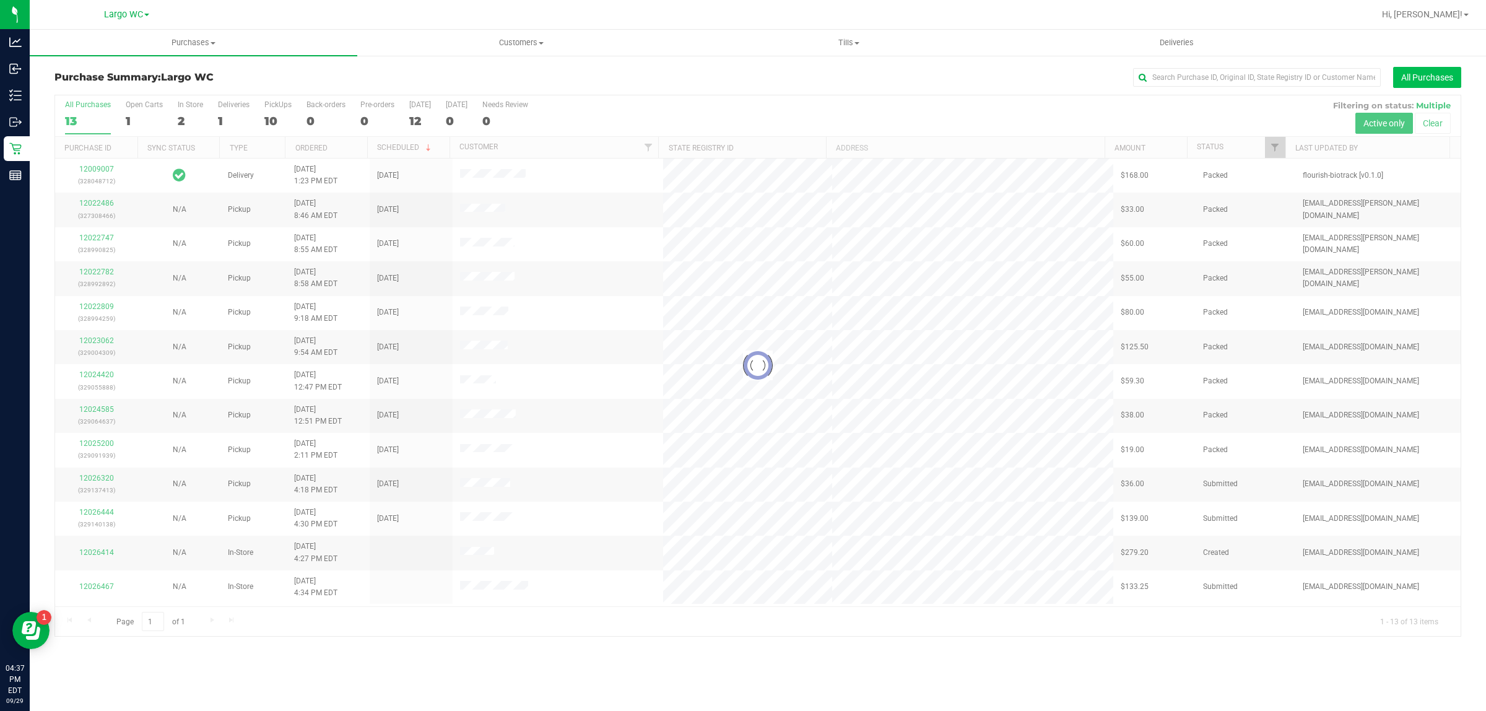
click at [1417, 81] on button "All Purchases" at bounding box center [1427, 77] width 68 height 21
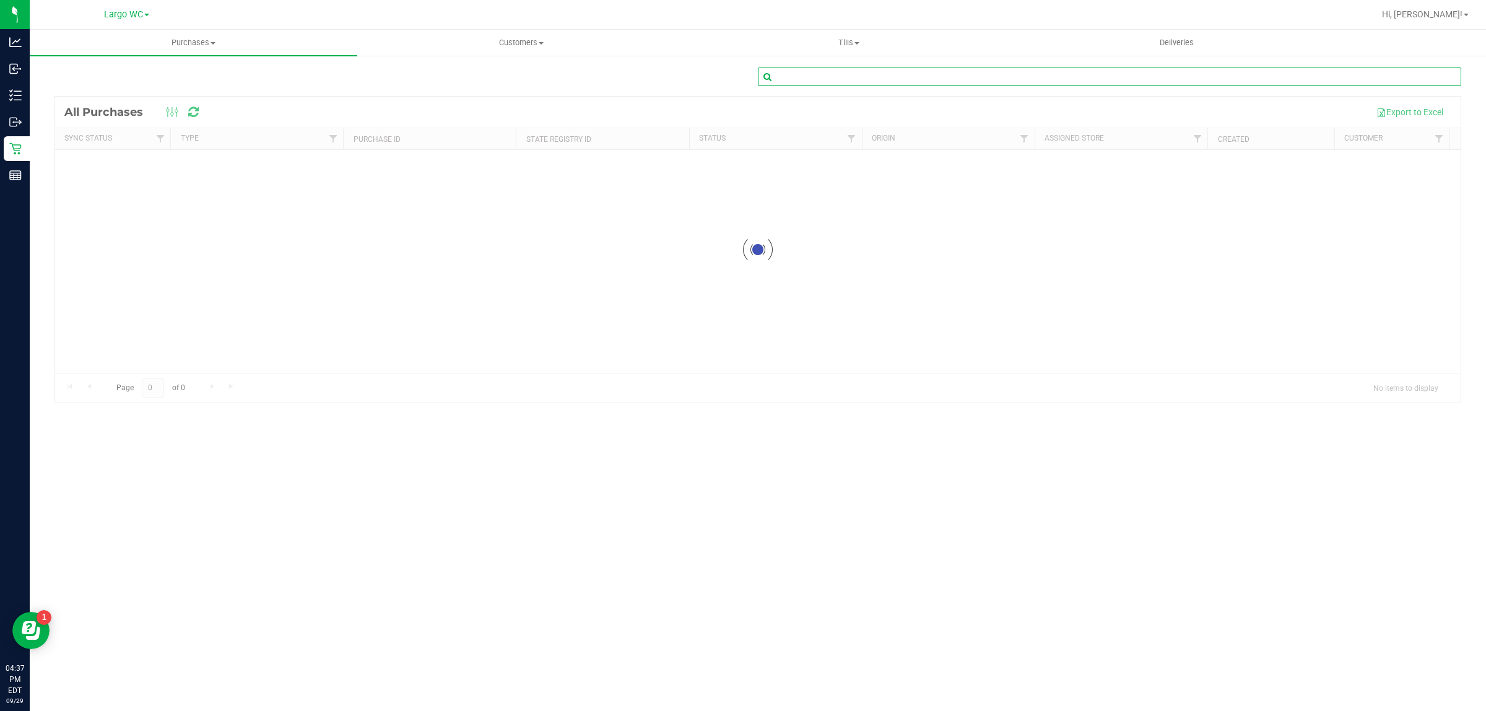
click at [923, 79] on input "text" at bounding box center [1109, 76] width 703 height 19
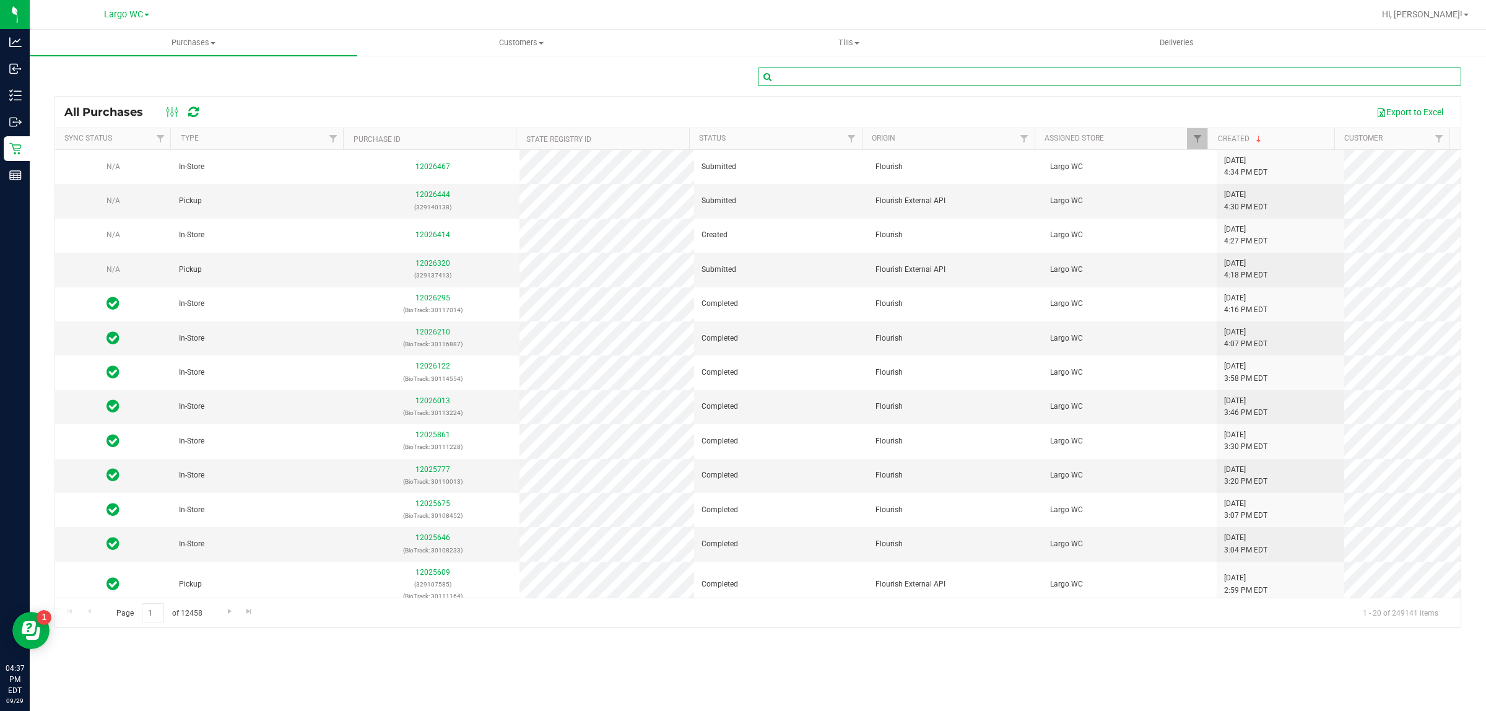
paste input "12021796"
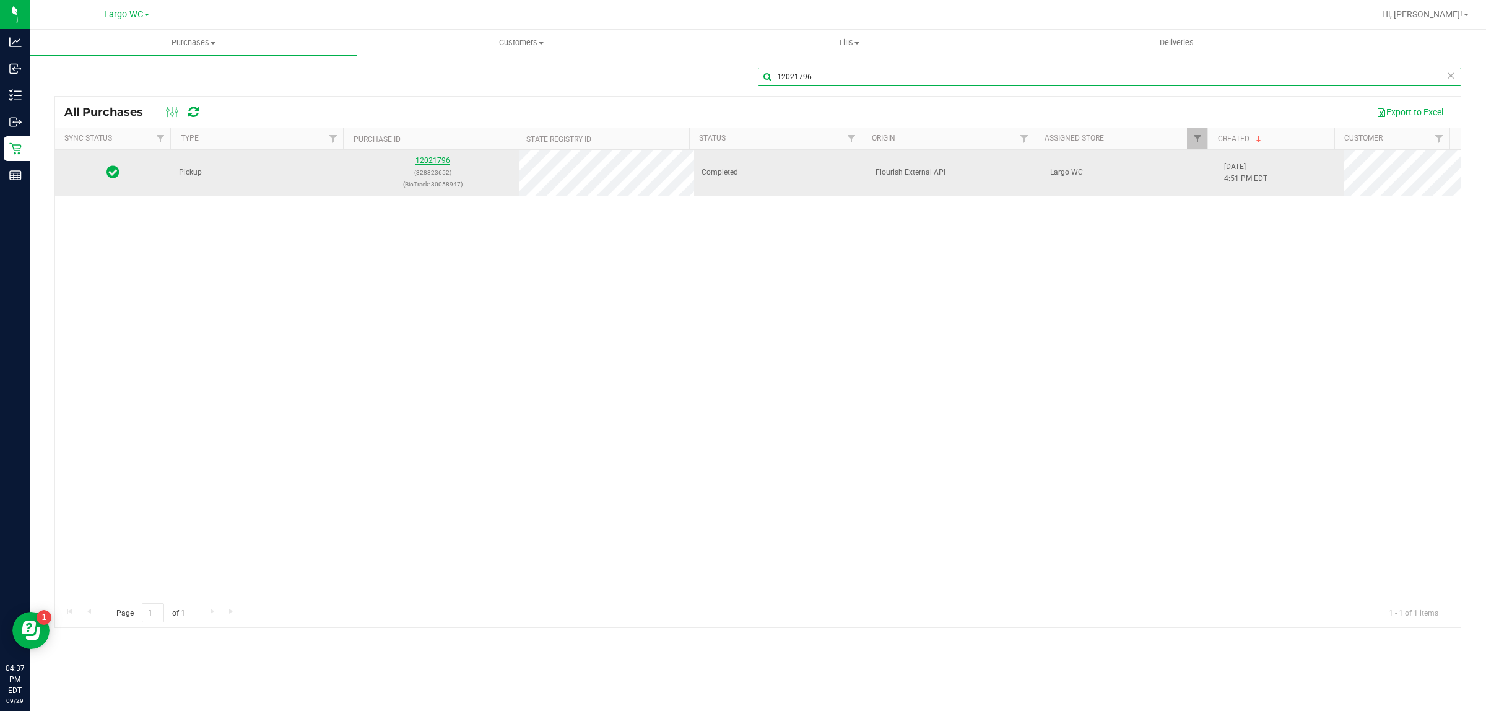
type input "12021796"
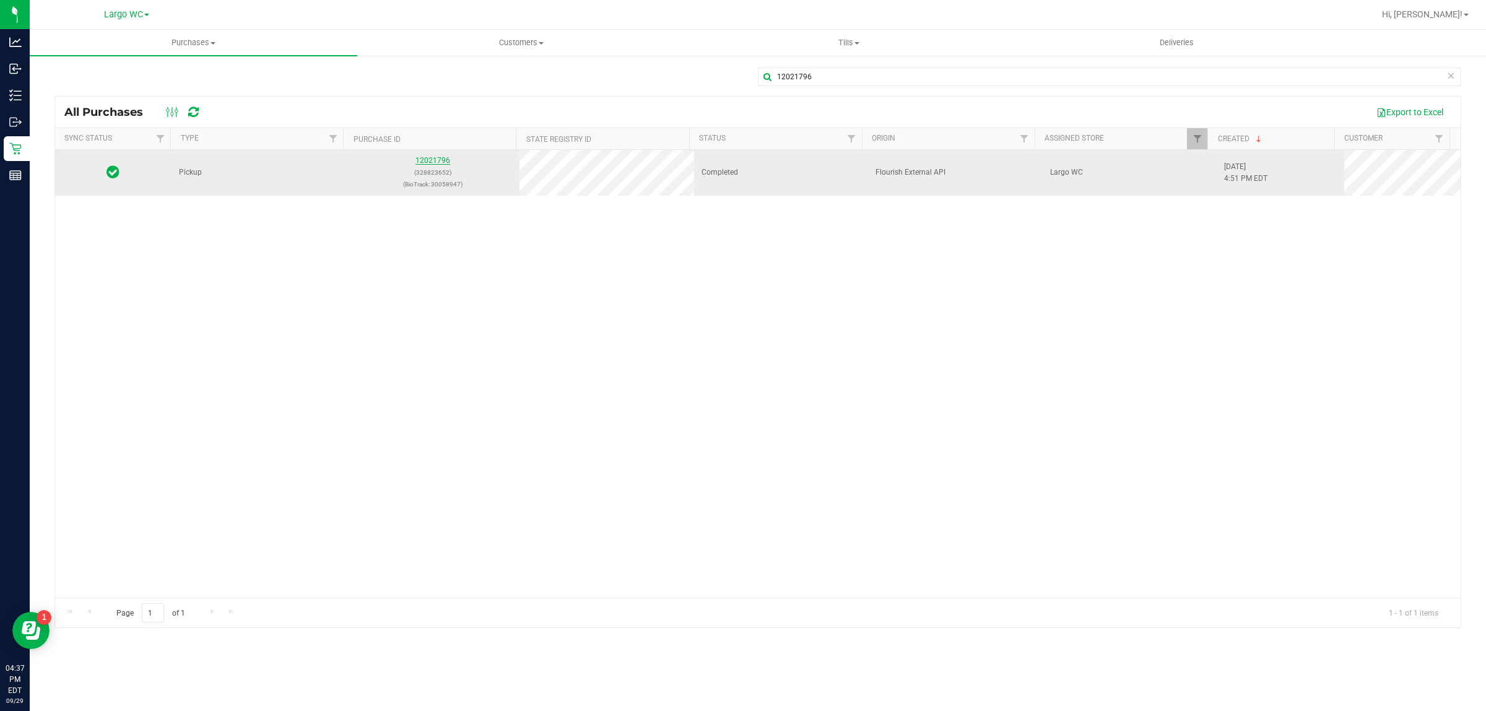
click at [437, 165] on link "12021796" at bounding box center [433, 160] width 35 height 9
